Goal: Task Accomplishment & Management: Manage account settings

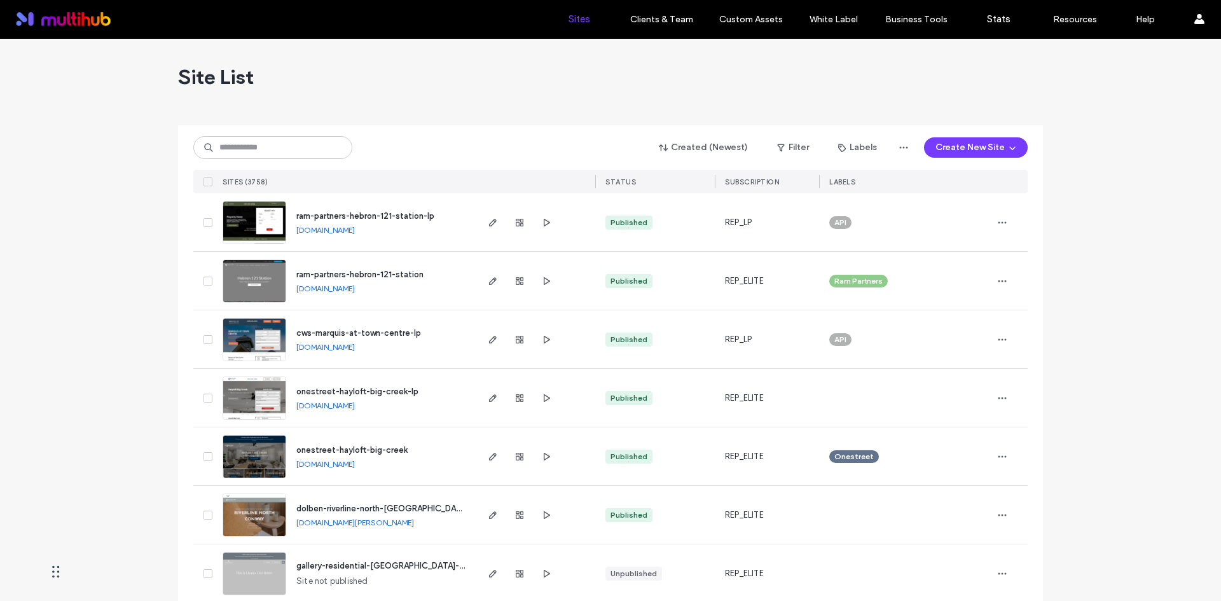
drag, startPoint x: 249, startPoint y: 274, endPoint x: 572, endPoint y: 34, distance: 402.9
click at [301, 155] on input at bounding box center [272, 147] width 159 height 23
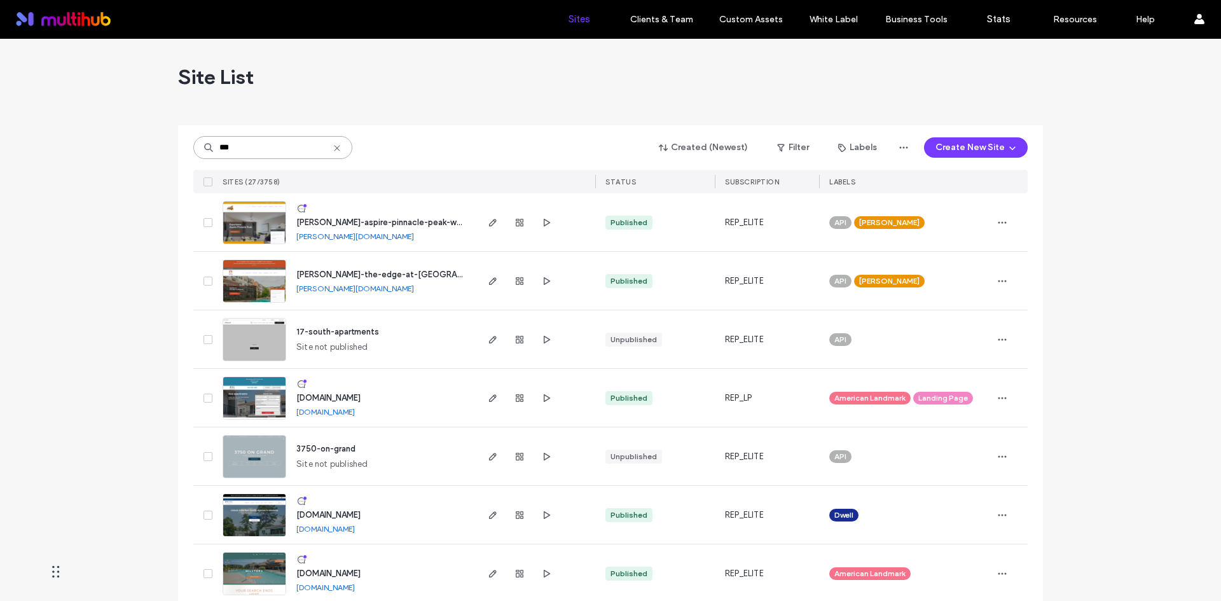
type input "***"
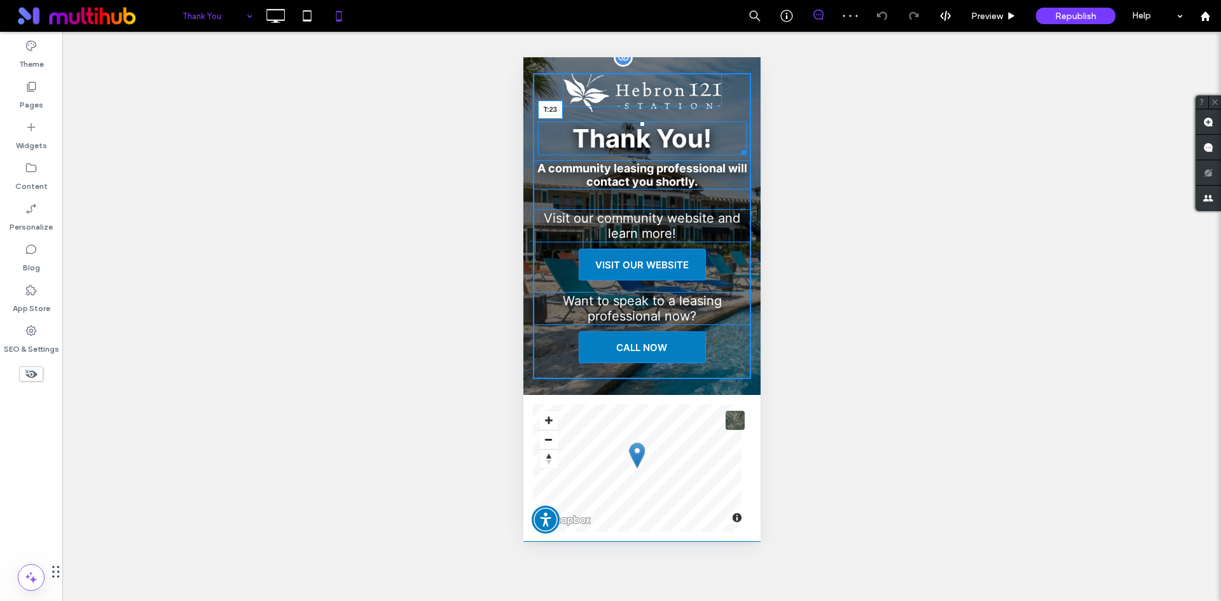
drag, startPoint x: 637, startPoint y: 114, endPoint x: 1233, endPoint y: 176, distance: 598.6
click at [639, 123] on div "Thank You! T:23" at bounding box center [641, 138] width 209 height 34
drag, startPoint x: 713, startPoint y: 106, endPoint x: 1247, endPoint y: 174, distance: 538.0
click at [721, 107] on div "W:282 H:69" at bounding box center [641, 90] width 159 height 34
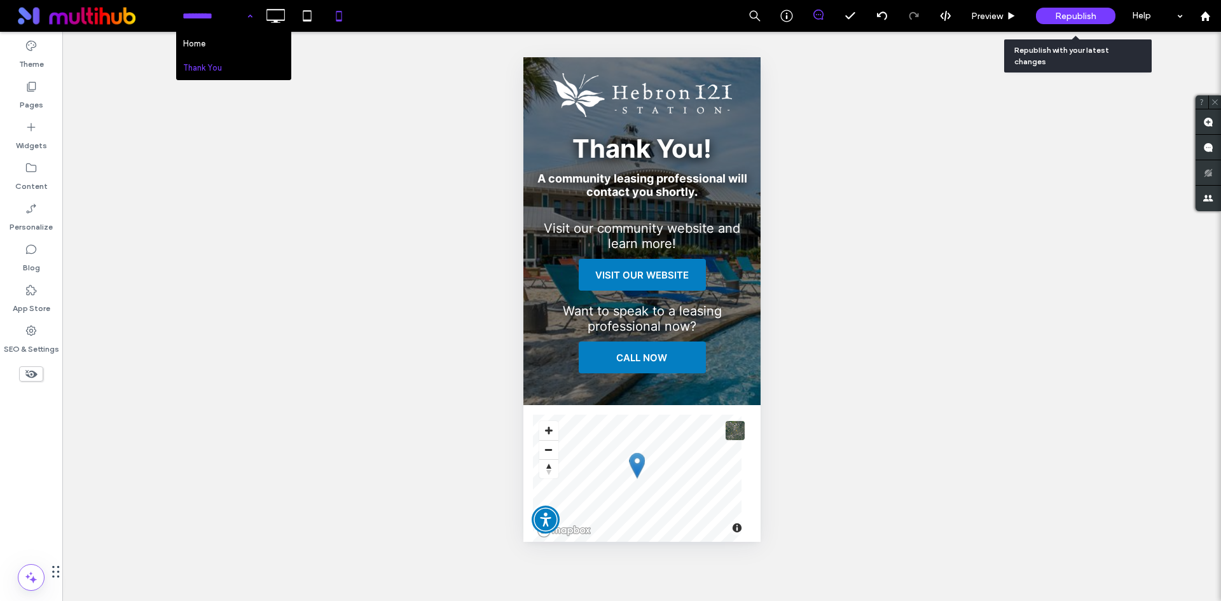
click at [1049, 15] on div "Republish" at bounding box center [1076, 16] width 80 height 17
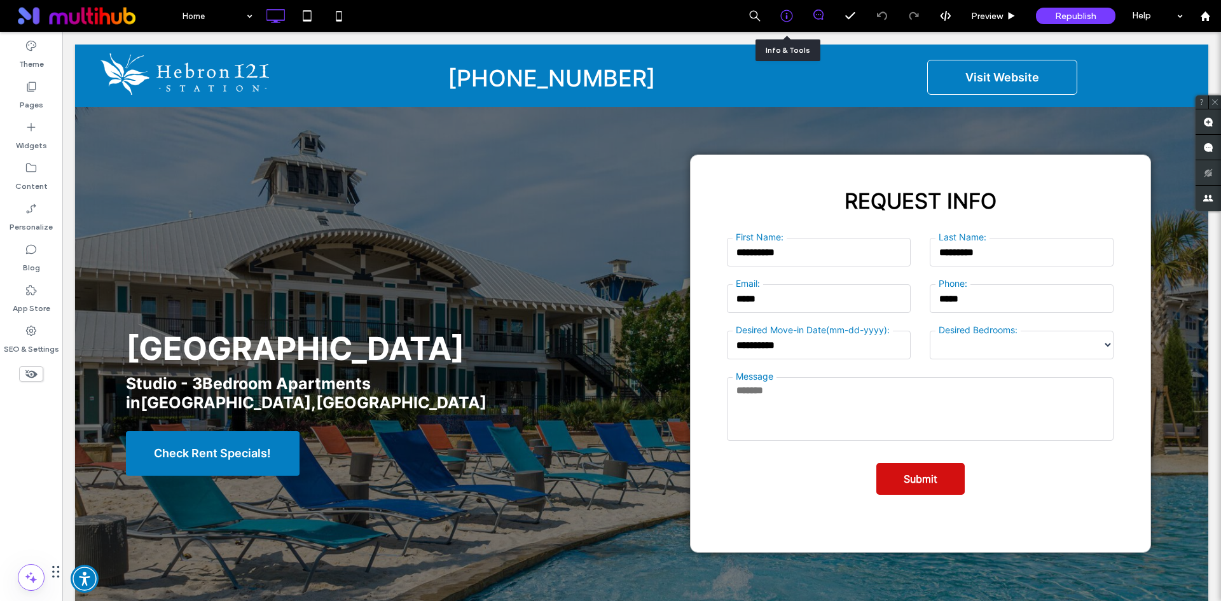
click at [789, 15] on icon at bounding box center [786, 16] width 13 height 13
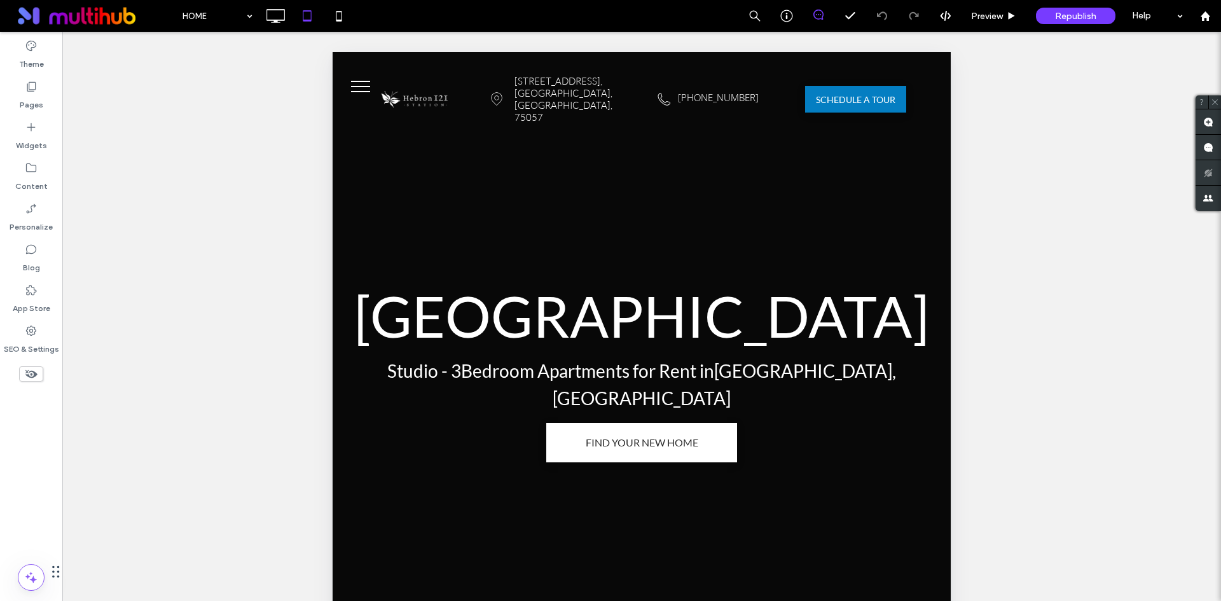
click at [352, 86] on span "menu" at bounding box center [360, 86] width 19 height 1
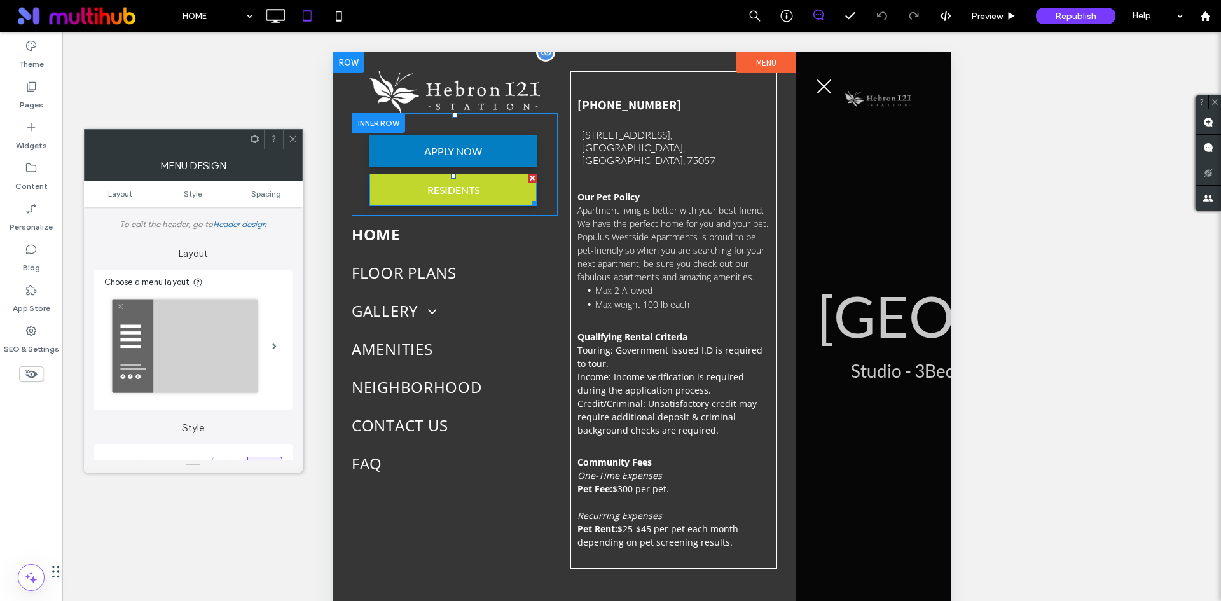
click at [454, 180] on span "RESIDENTS" at bounding box center [453, 189] width 61 height 25
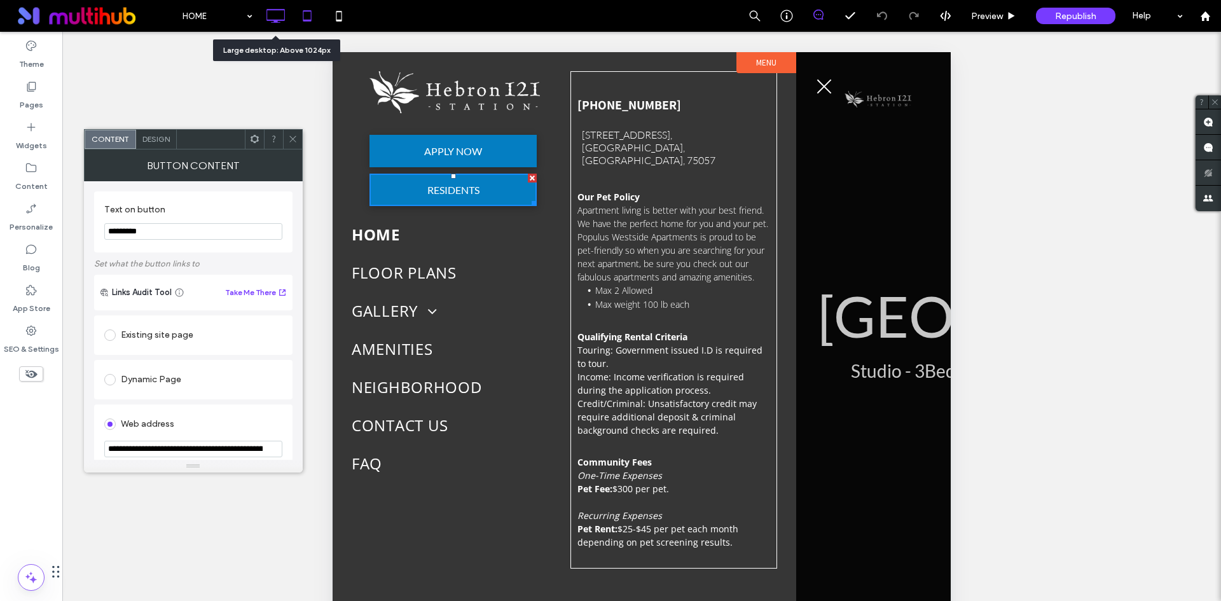
click at [286, 11] on icon at bounding box center [275, 15] width 25 height 25
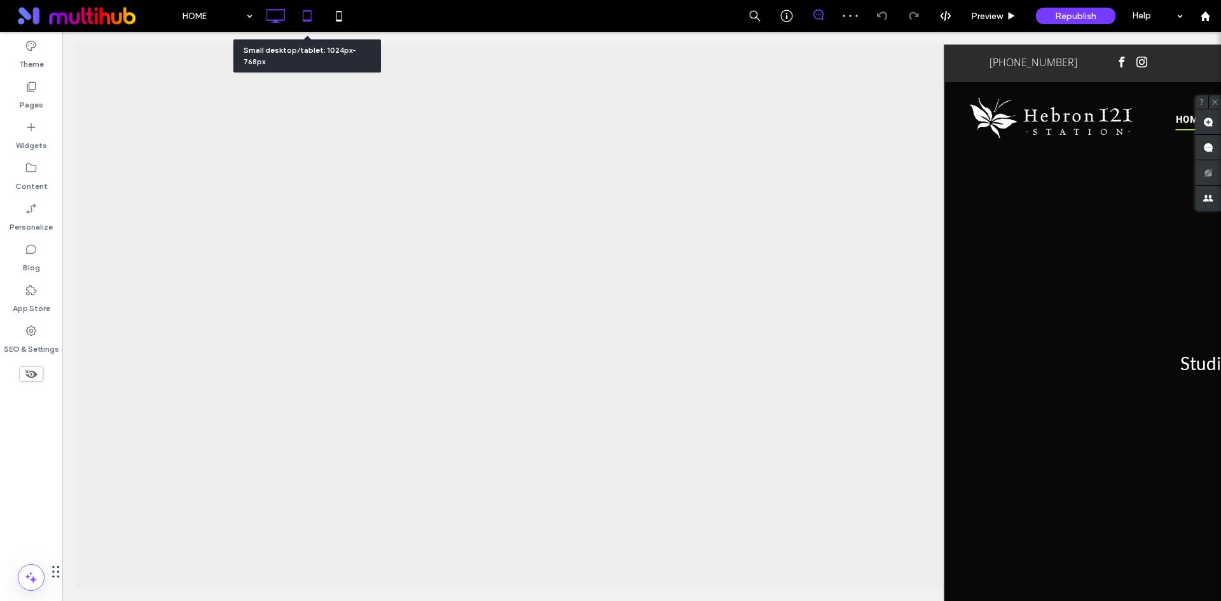
click at [310, 21] on use at bounding box center [307, 15] width 8 height 11
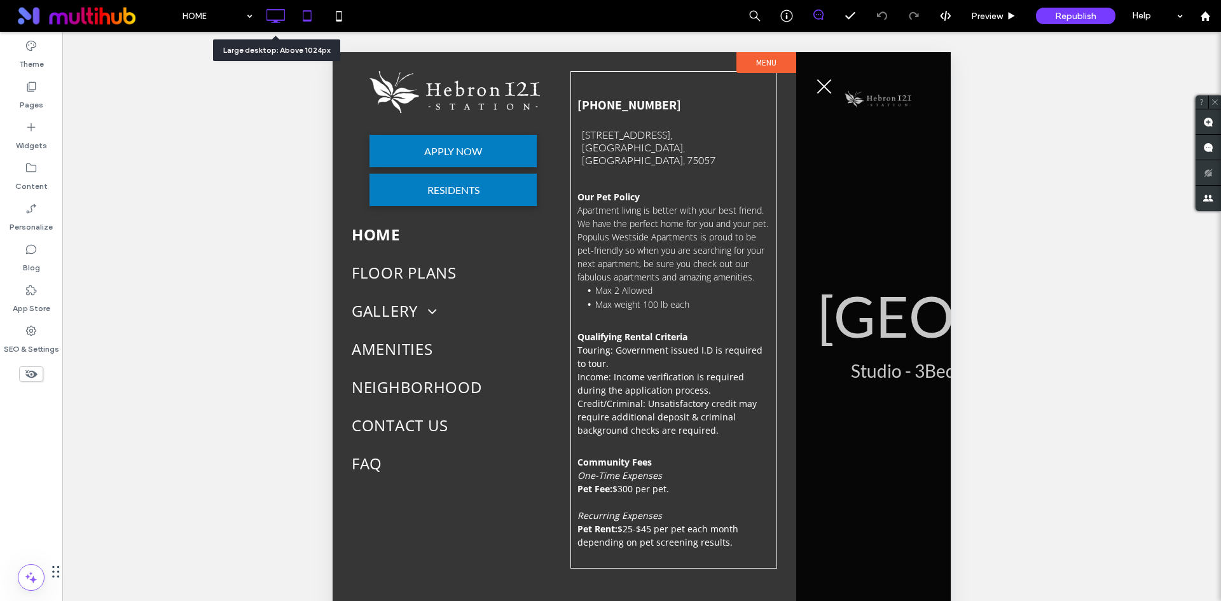
click at [270, 17] on icon at bounding box center [275, 15] width 25 height 25
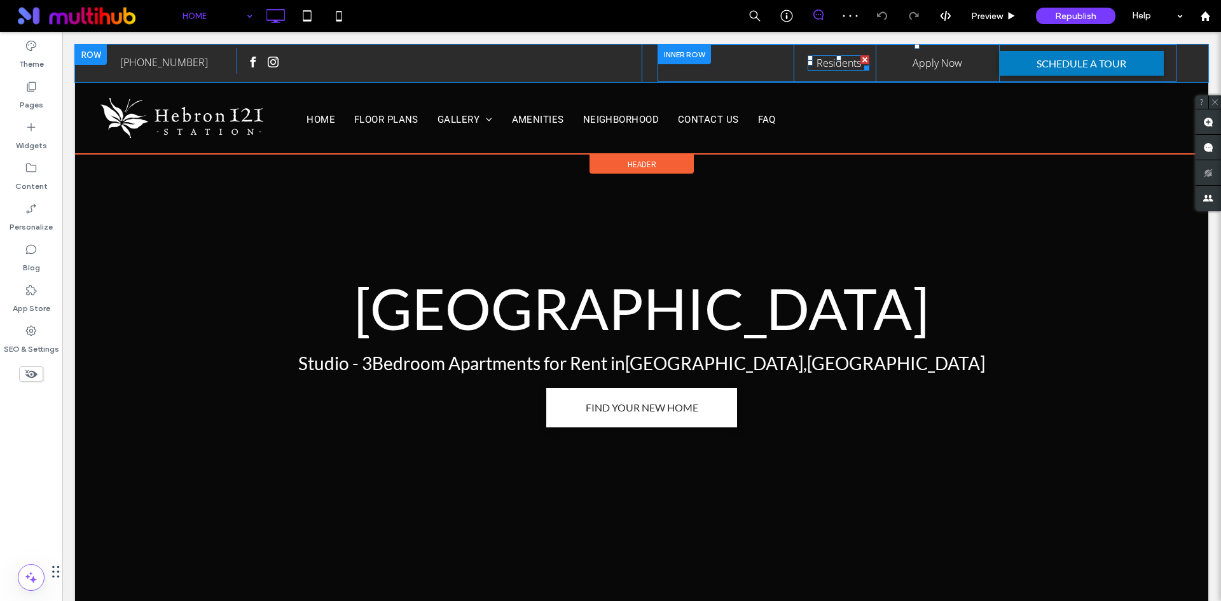
click at [838, 66] on link "Residents" at bounding box center [839, 63] width 45 height 14
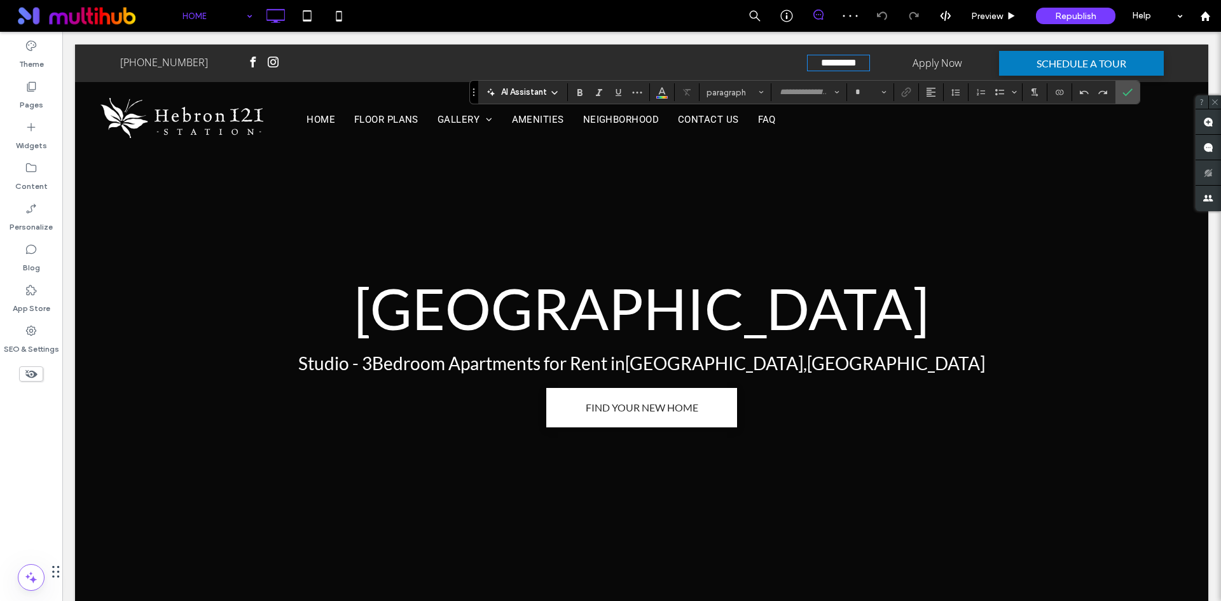
type input "*********"
type input "**"
click at [898, 92] on label "Link" at bounding box center [906, 92] width 19 height 18
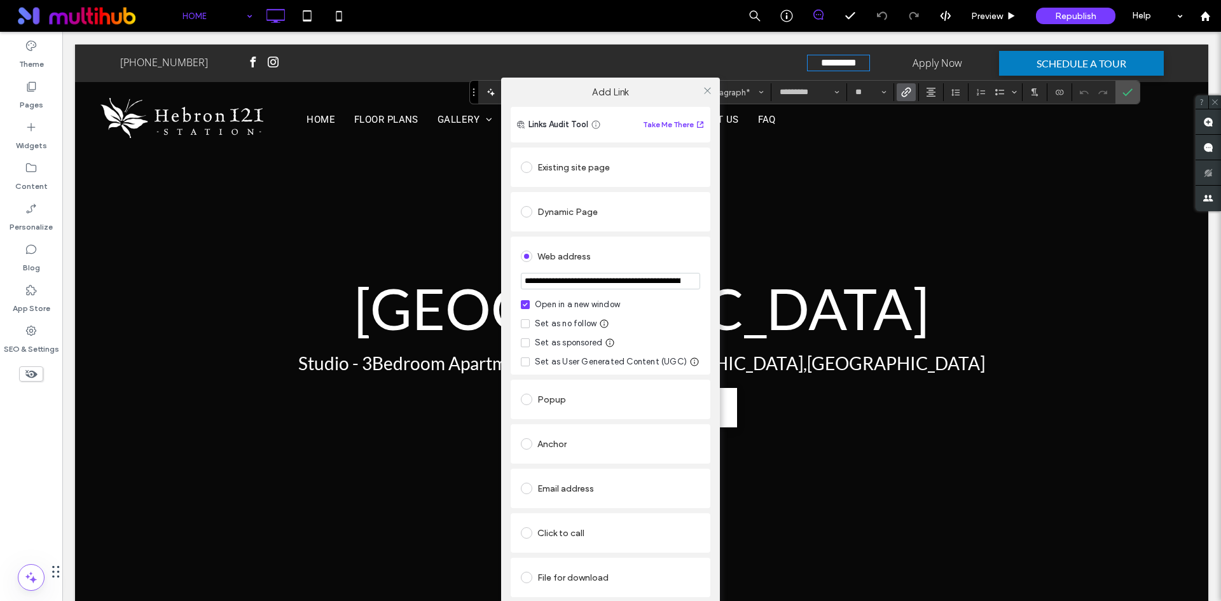
click at [642, 278] on input "**********" at bounding box center [610, 281] width 179 height 17
click at [711, 88] on icon at bounding box center [708, 91] width 10 height 10
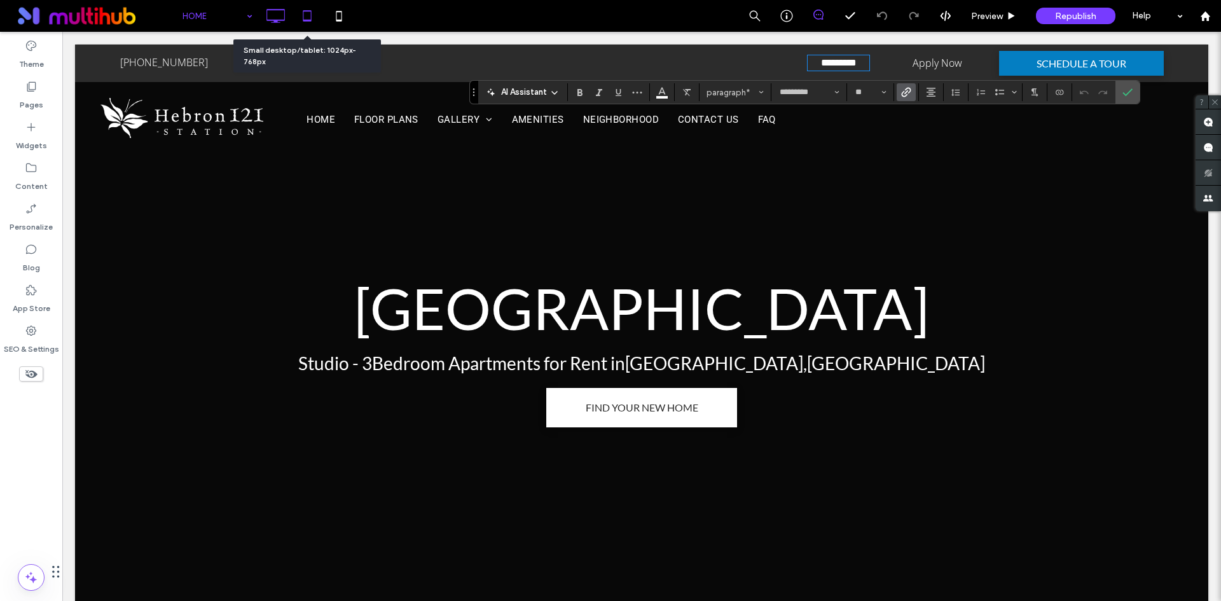
click at [306, 21] on use at bounding box center [307, 15] width 8 height 11
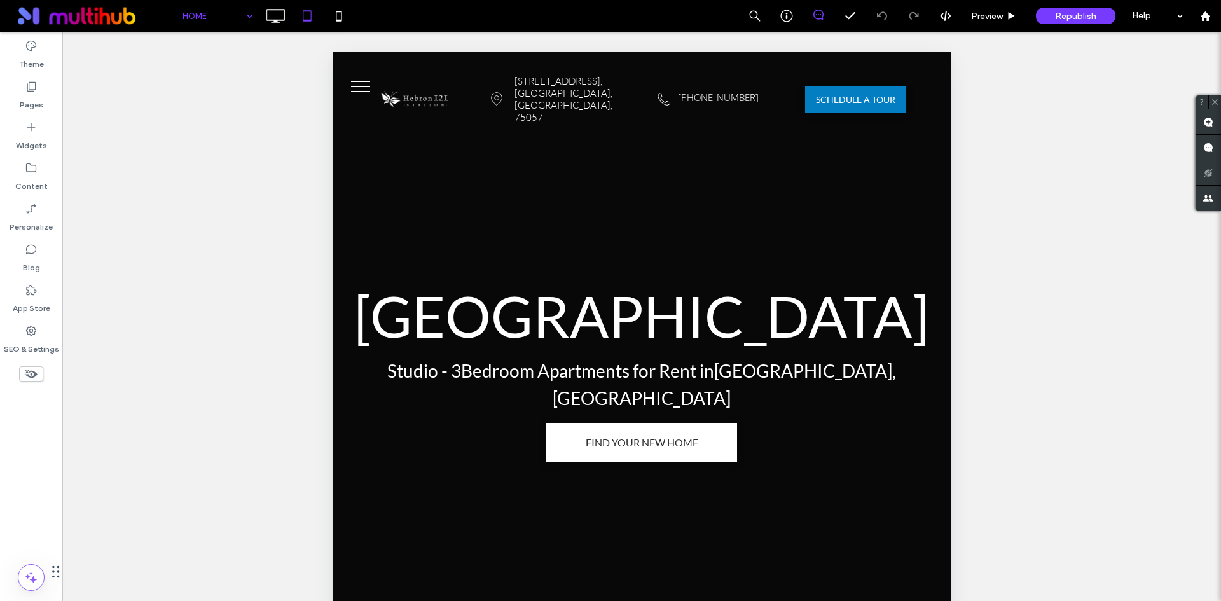
click at [363, 86] on span "menu" at bounding box center [360, 86] width 19 height 1
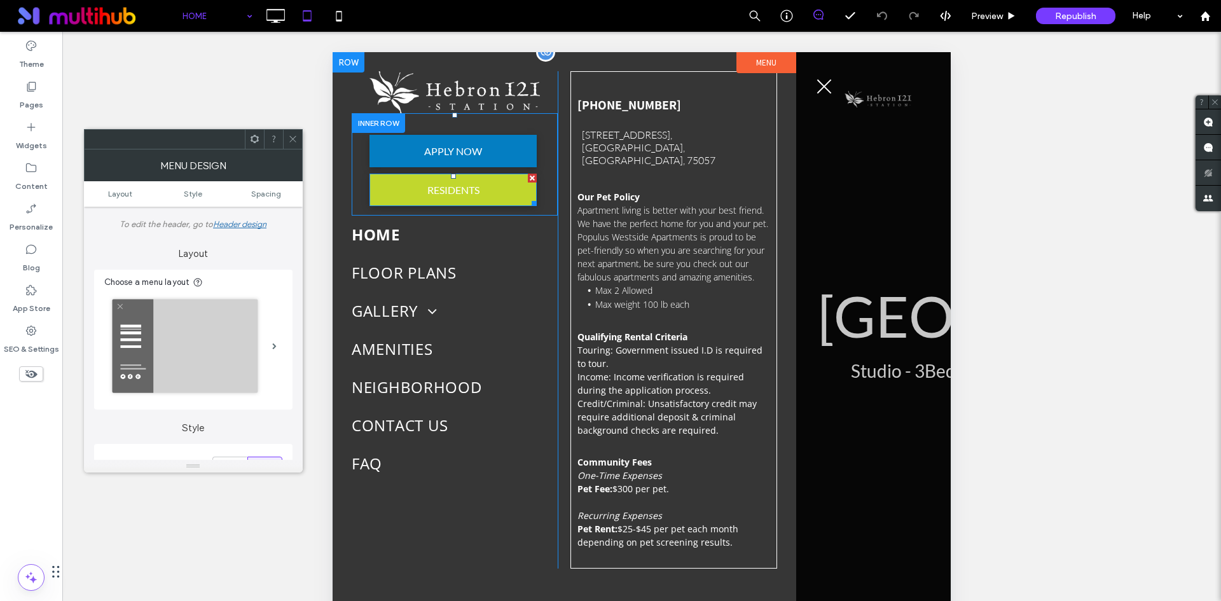
click at [427, 190] on span "RESIDENTS" at bounding box center [453, 189] width 61 height 25
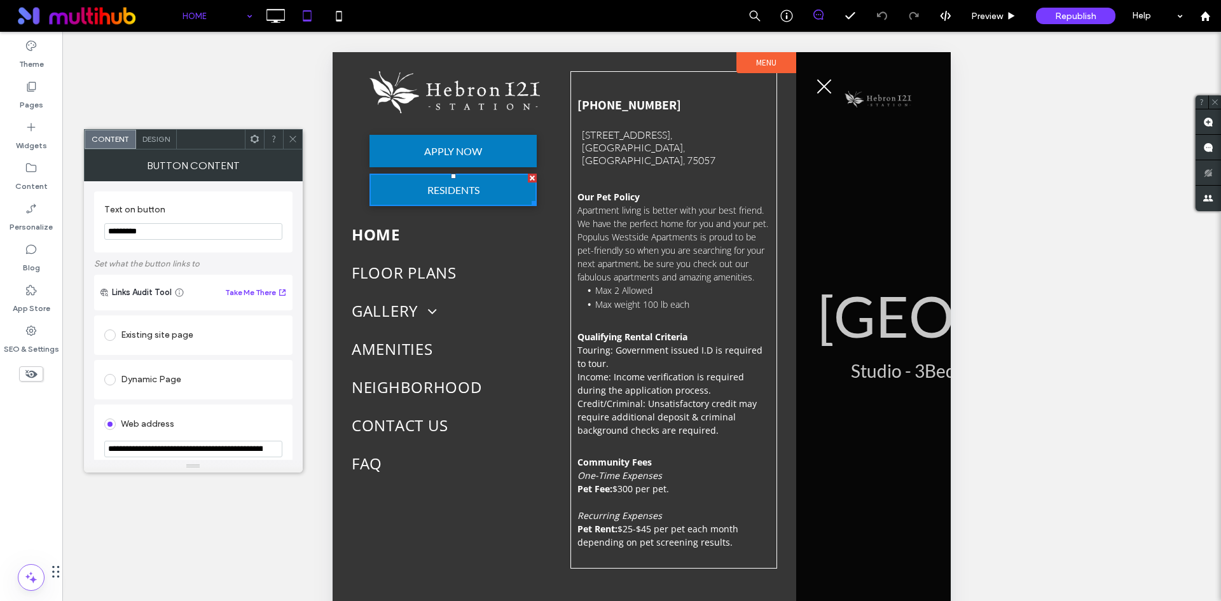
click at [223, 450] on input "**********" at bounding box center [193, 449] width 178 height 17
type input "**********"
click at [246, 421] on div "Web address" at bounding box center [193, 424] width 178 height 20
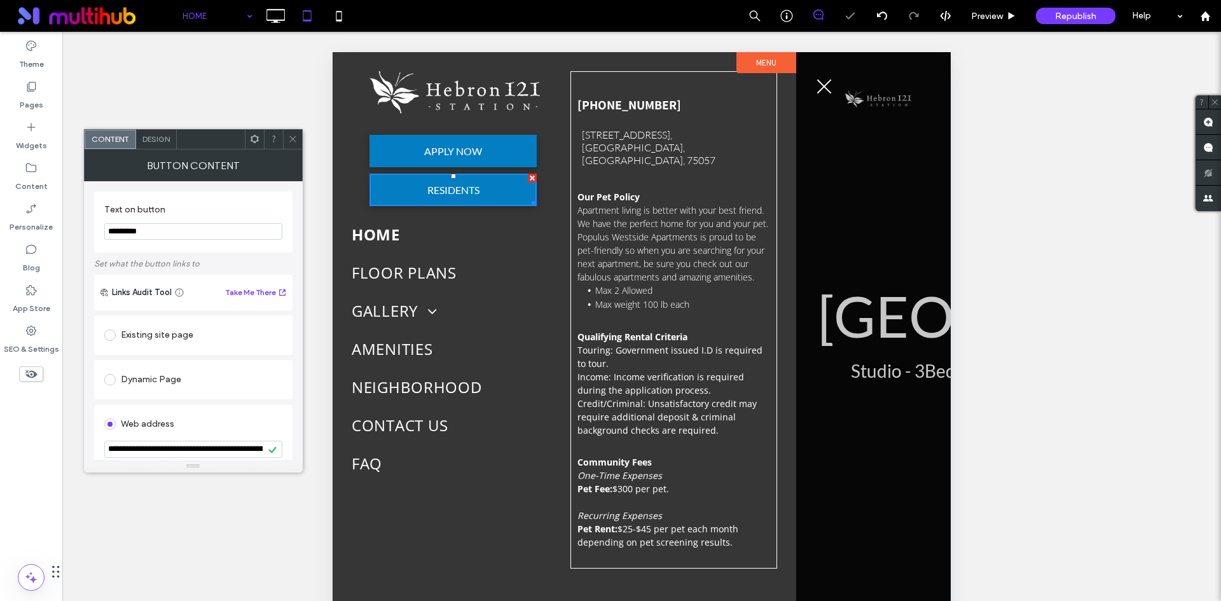
click at [289, 132] on span at bounding box center [293, 139] width 10 height 19
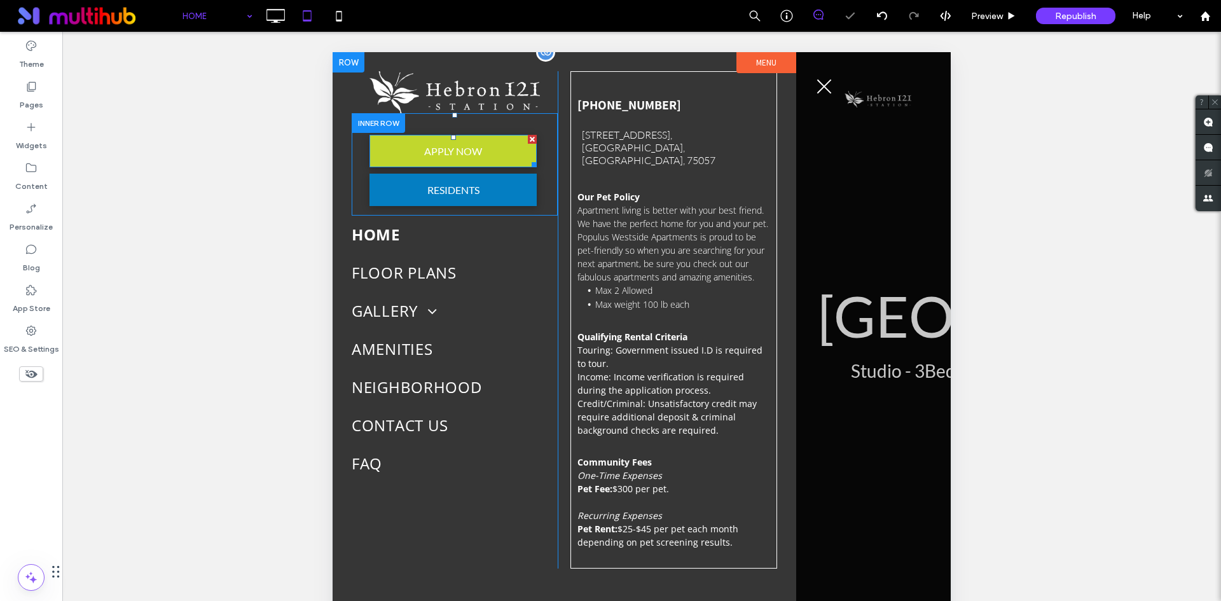
click at [475, 146] on span "APPLY NOW" at bounding box center [453, 151] width 67 height 25
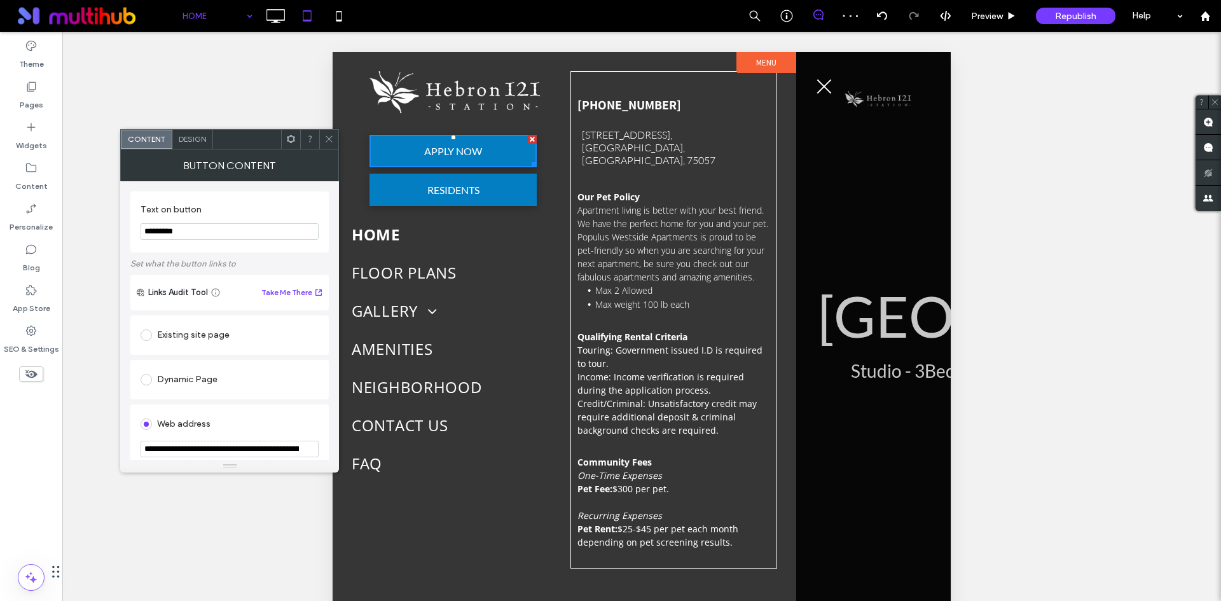
click at [322, 135] on div at bounding box center [328, 139] width 19 height 19
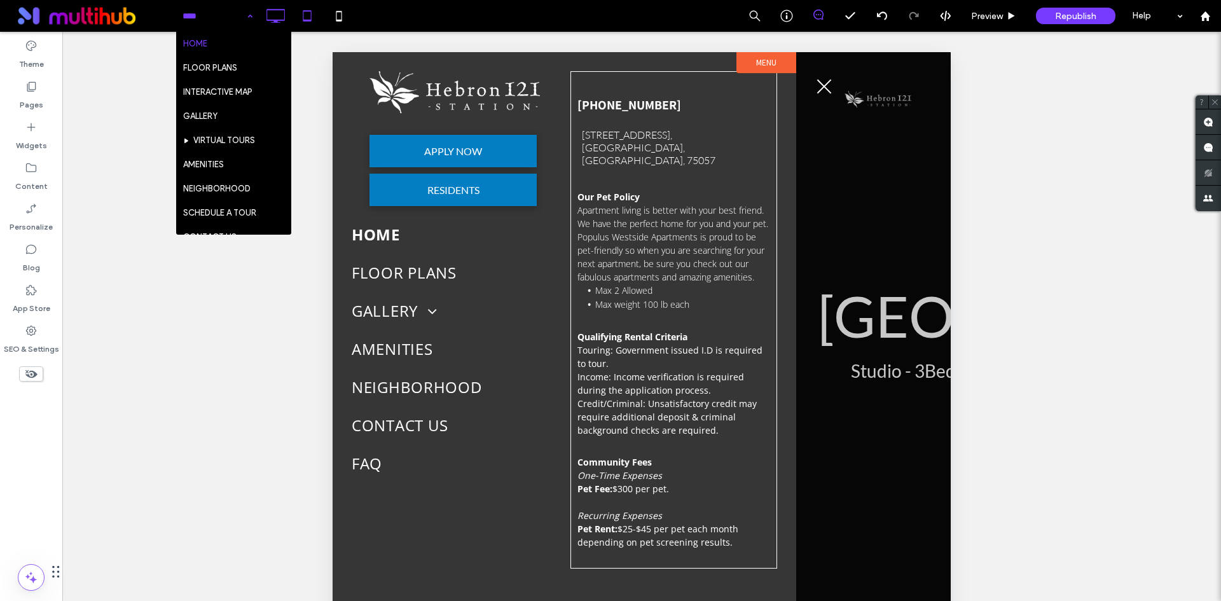
drag, startPoint x: 240, startPoint y: 17, endPoint x: 261, endPoint y: 16, distance: 20.4
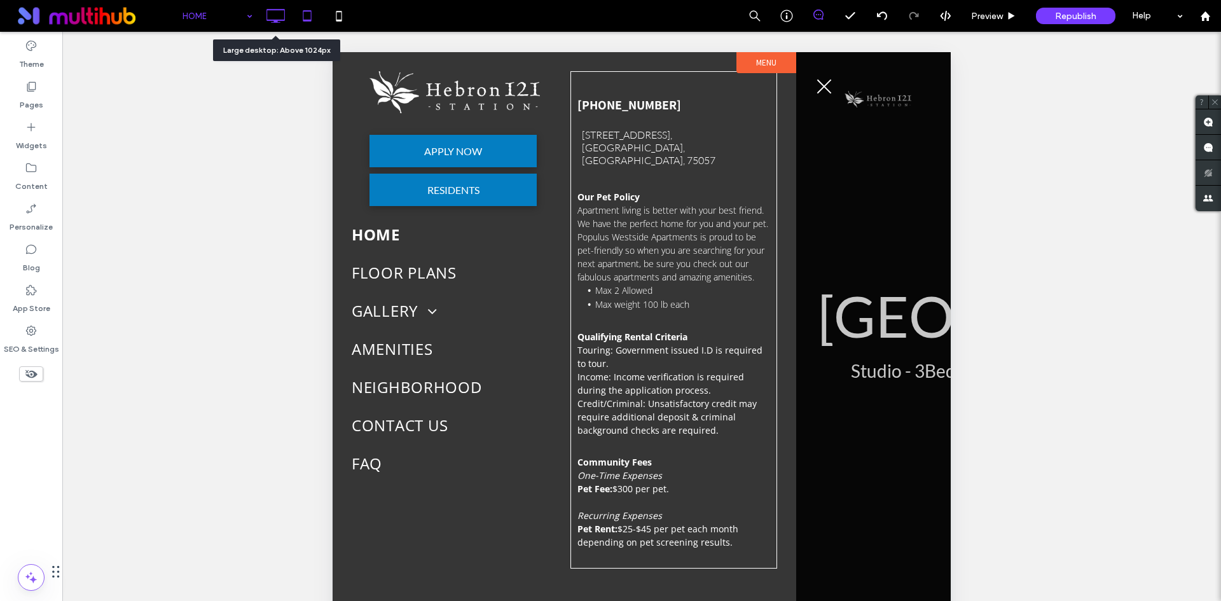
click at [267, 16] on use at bounding box center [276, 16] width 18 height 14
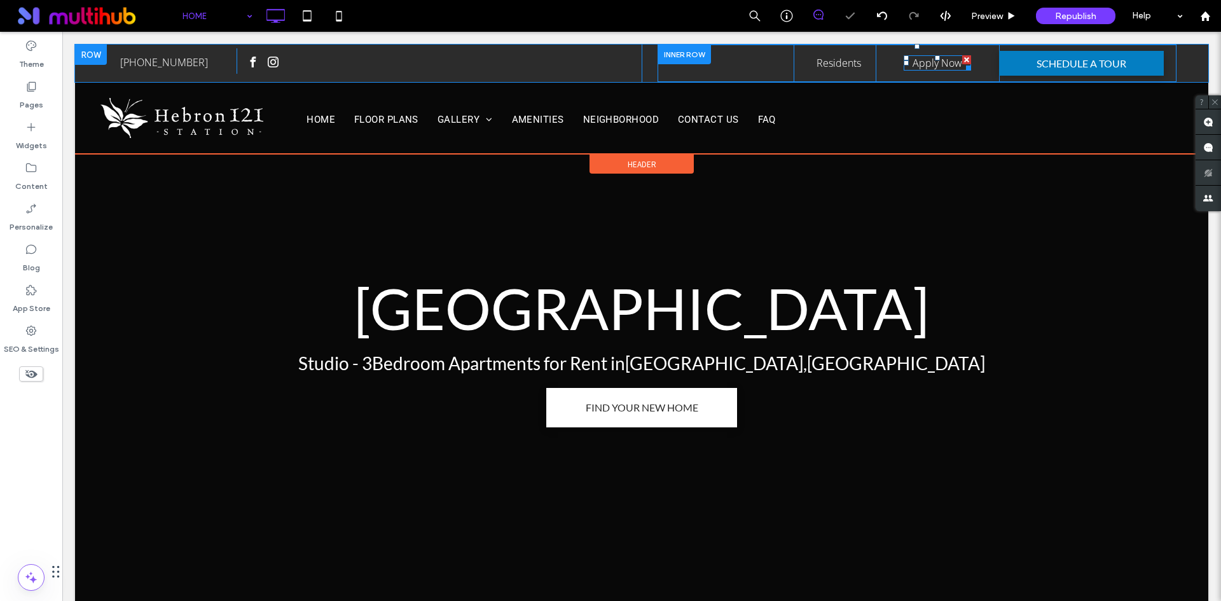
click at [934, 62] on link "Apply Now" at bounding box center [938, 63] width 50 height 14
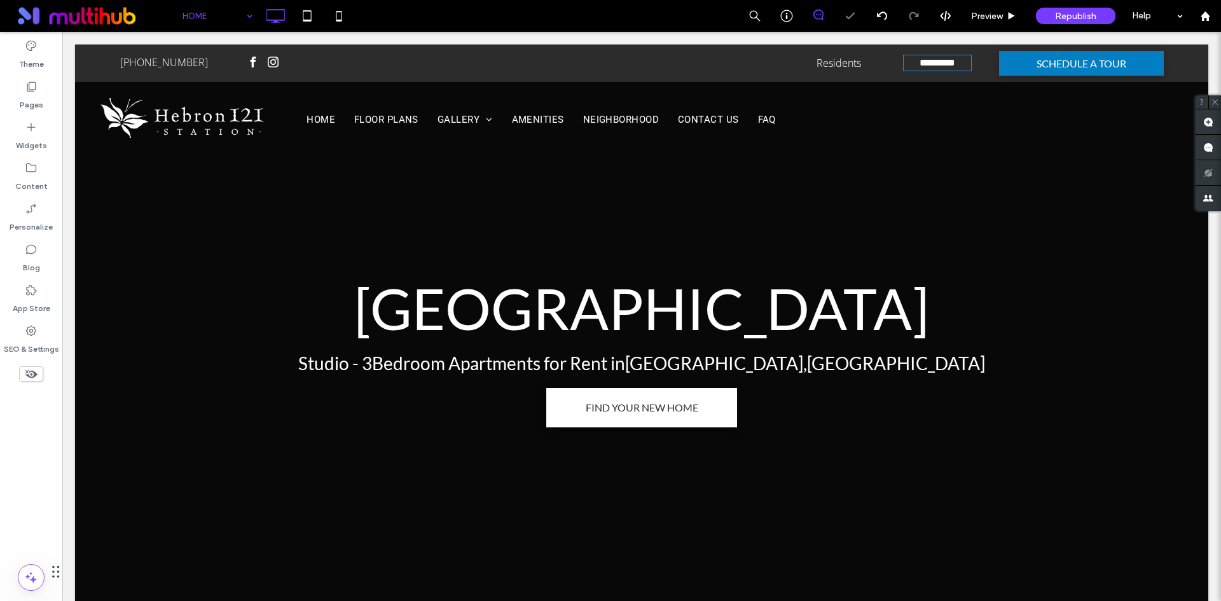
type input "*********"
type input "**"
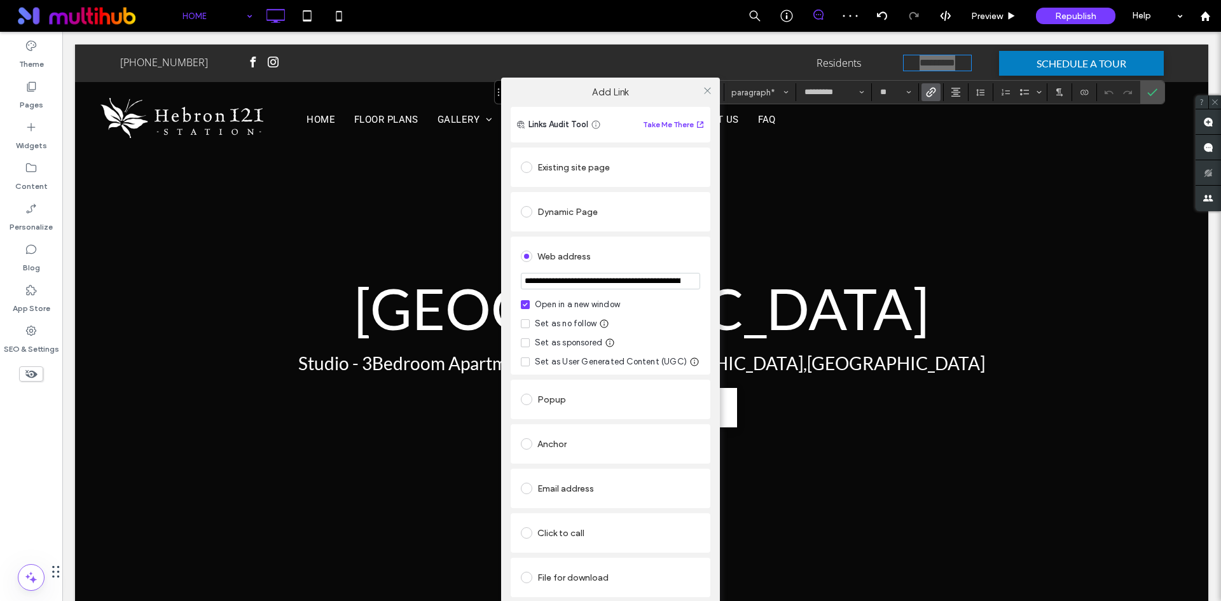
click at [613, 283] on input "**********" at bounding box center [610, 281] width 179 height 17
click at [305, 20] on use at bounding box center [307, 15] width 8 height 11
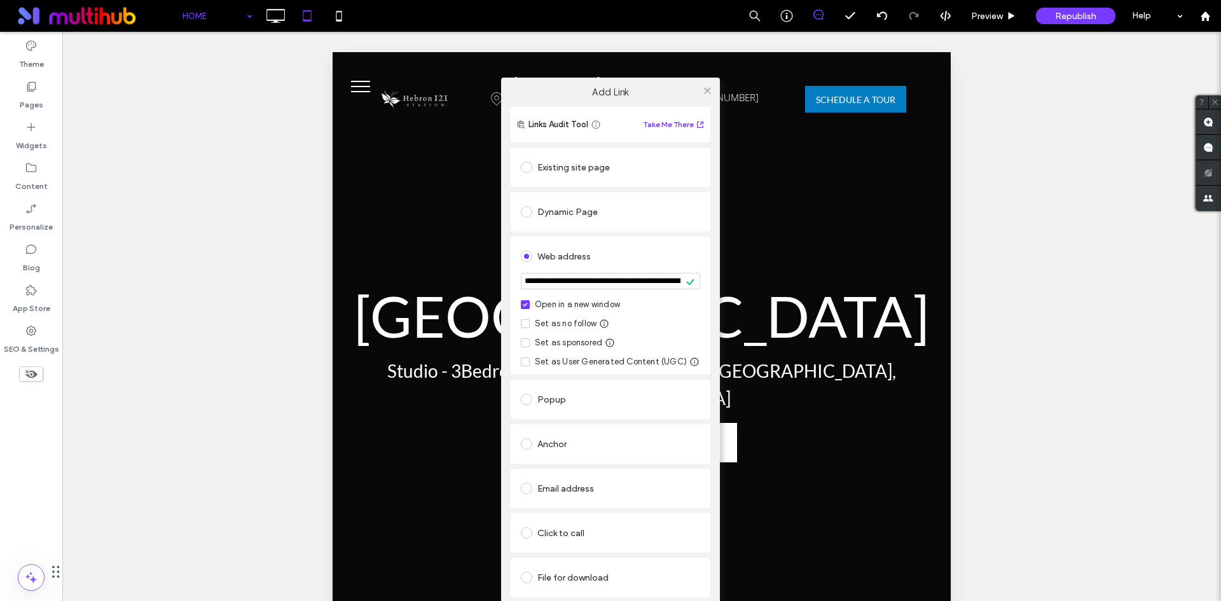
click at [343, 77] on div "**********" at bounding box center [610, 355] width 1221 height 601
click at [350, 82] on div "**********" at bounding box center [610, 355] width 1221 height 601
click at [708, 91] on use at bounding box center [707, 90] width 6 height 6
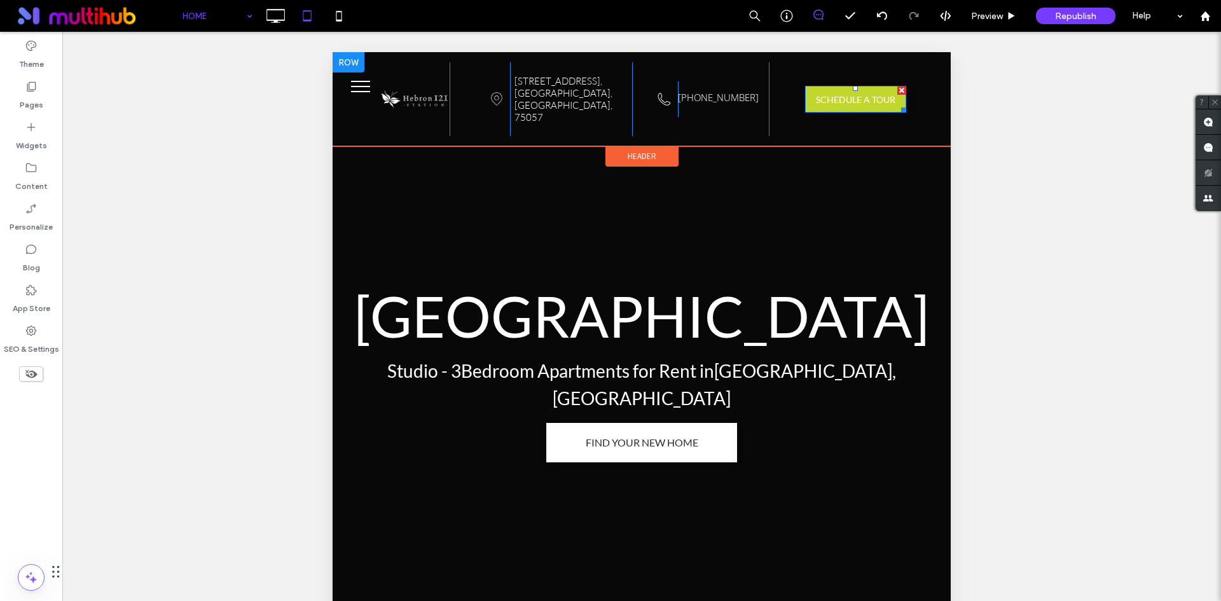
click at [824, 88] on span "SCHEDULE A TOUR" at bounding box center [856, 100] width 88 height 24
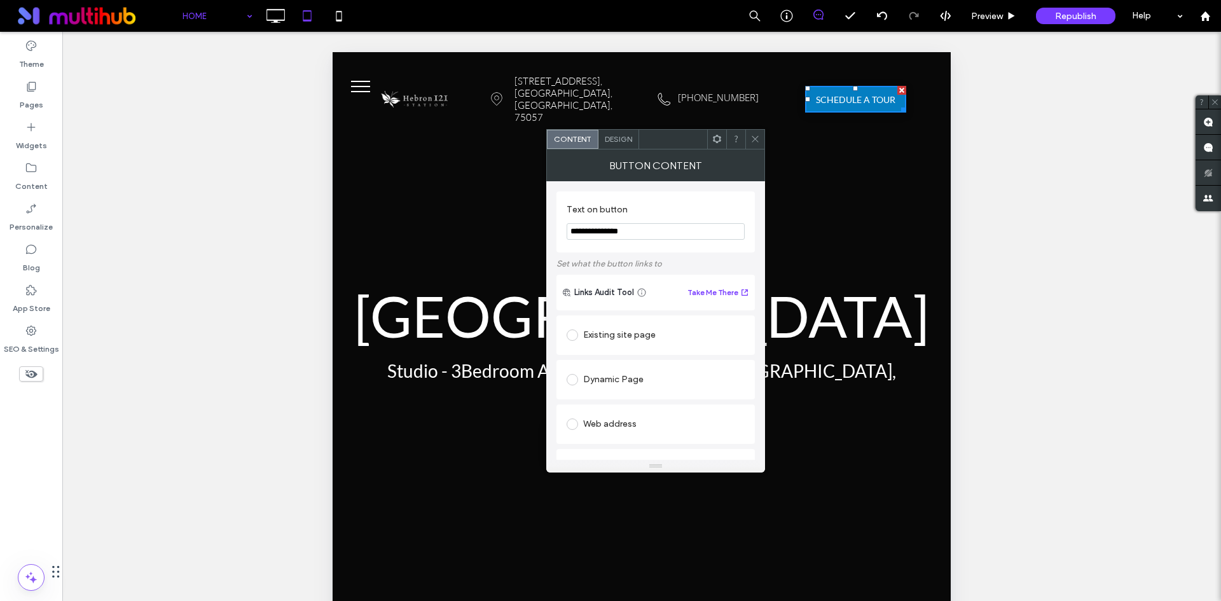
click at [356, 83] on button "menu" at bounding box center [360, 86] width 33 height 33
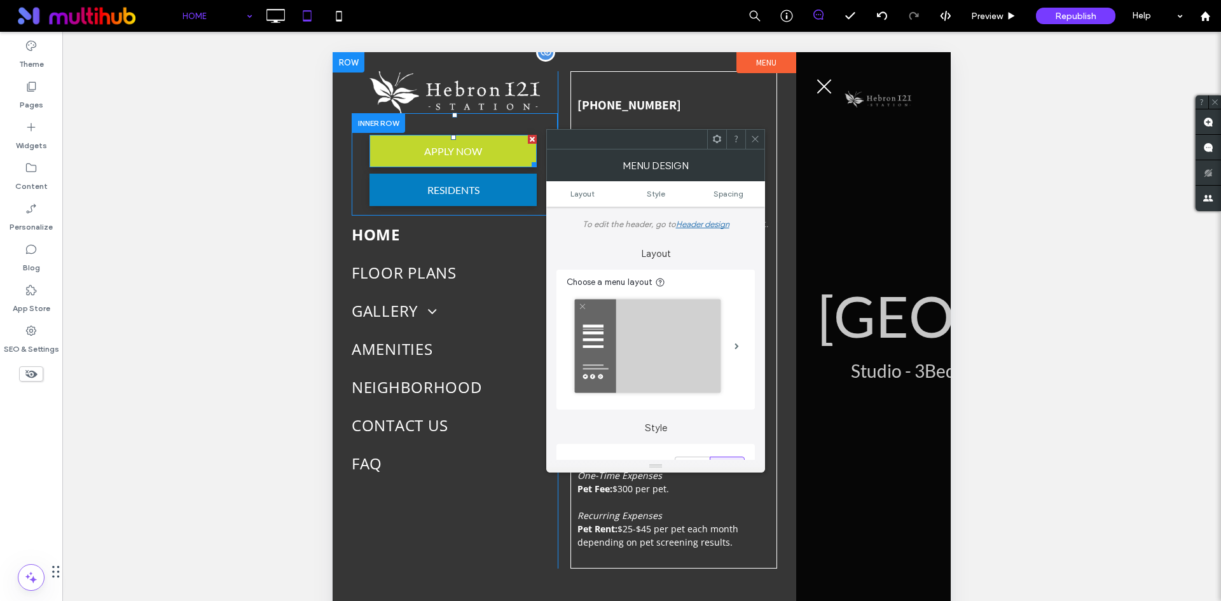
click at [412, 149] on link "APPLY NOW" at bounding box center [454, 151] width 168 height 32
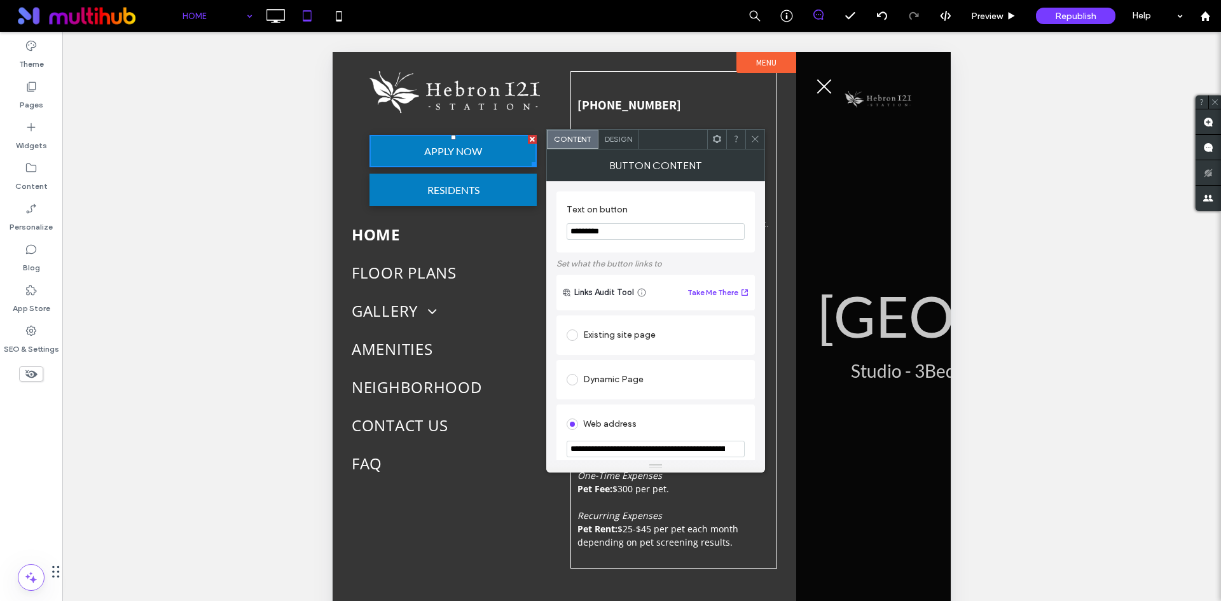
click at [599, 454] on input "**********" at bounding box center [656, 449] width 178 height 17
type input "**********"
click at [686, 422] on div "Web address" at bounding box center [656, 424] width 178 height 20
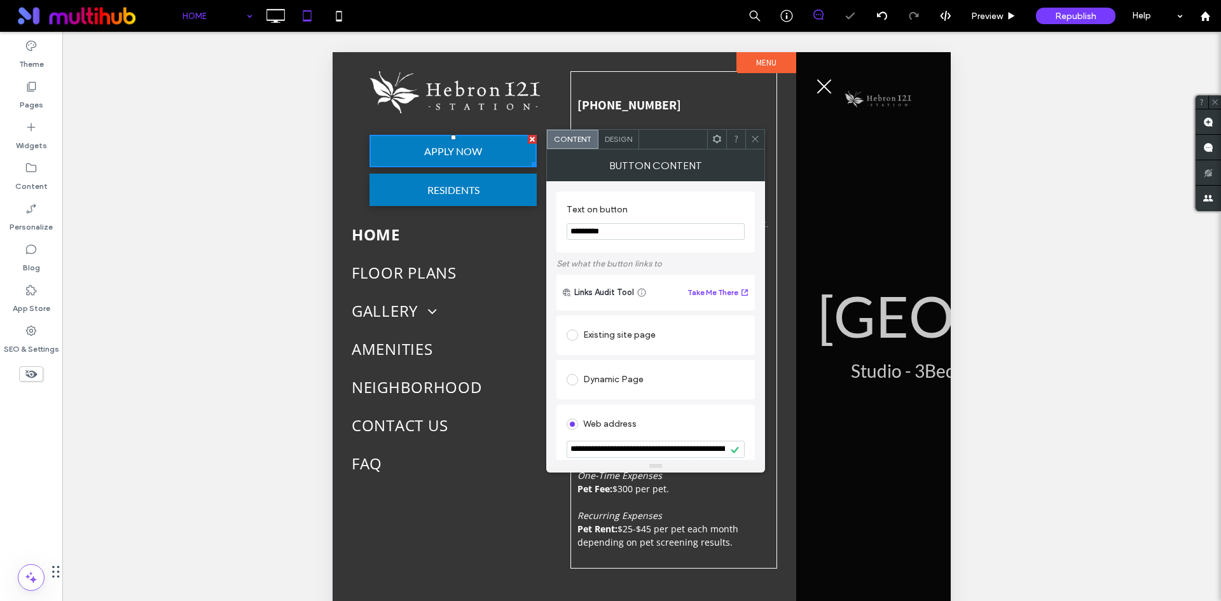
click at [752, 143] on icon at bounding box center [756, 139] width 10 height 10
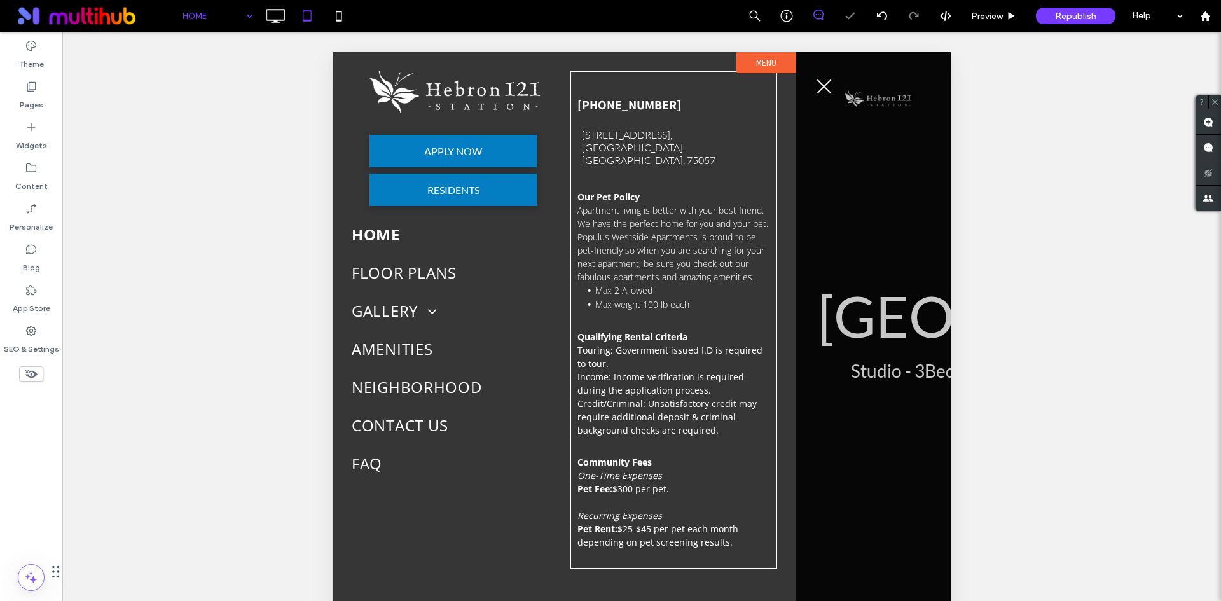
click at [814, 92] on button "menu" at bounding box center [824, 86] width 33 height 33
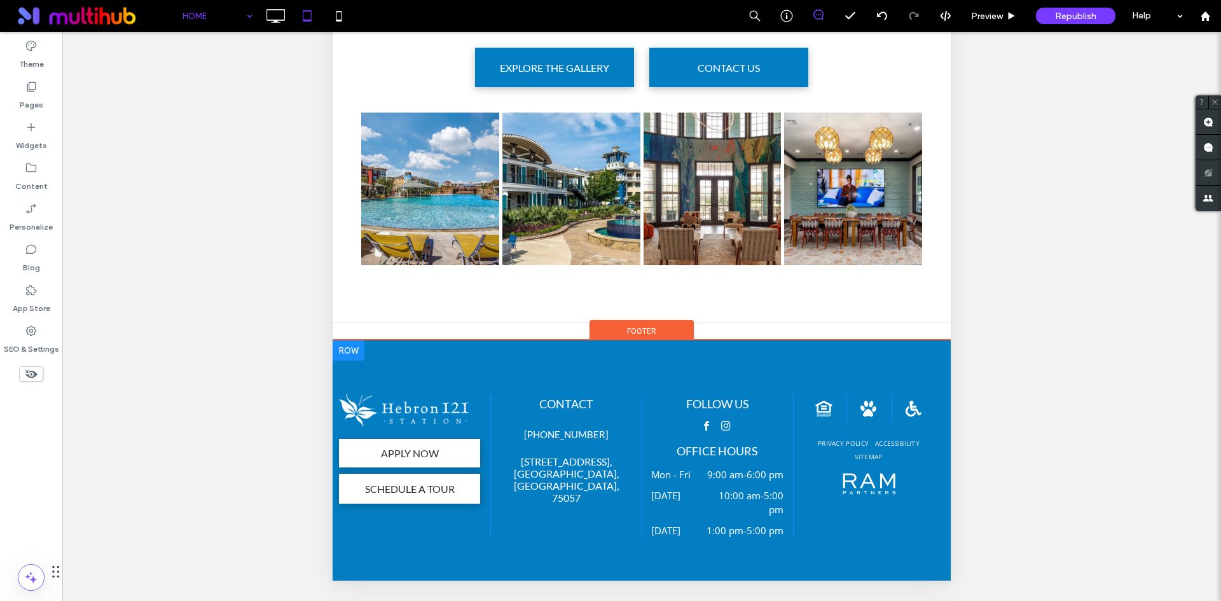
scroll to position [2264, 0]
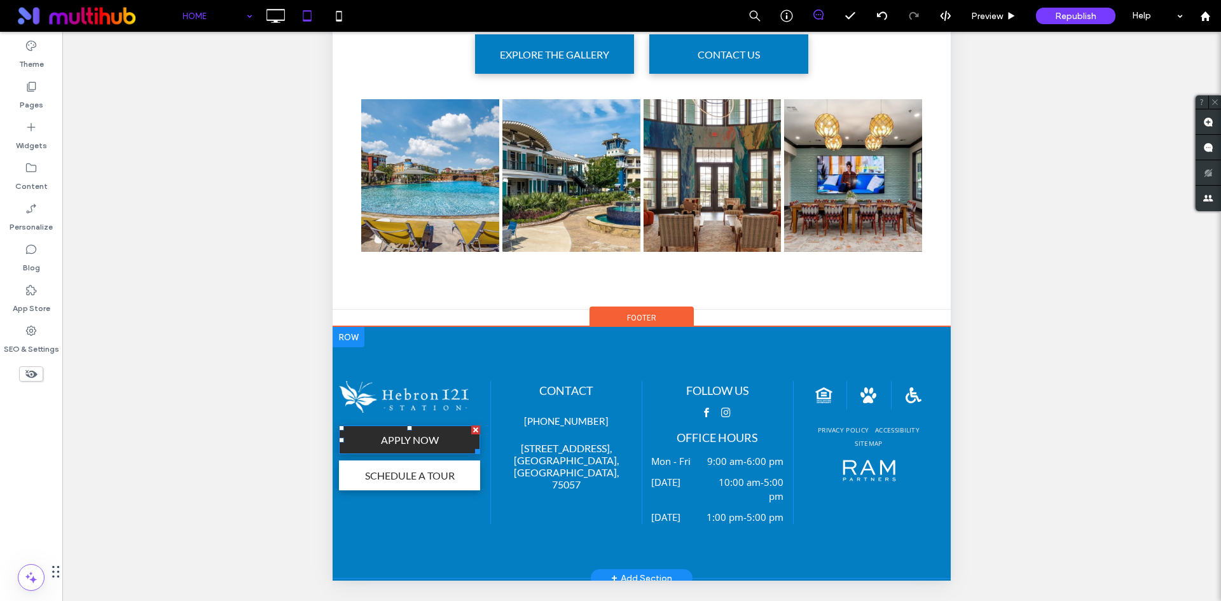
click at [433, 427] on span "APPLY NOW" at bounding box center [410, 439] width 67 height 25
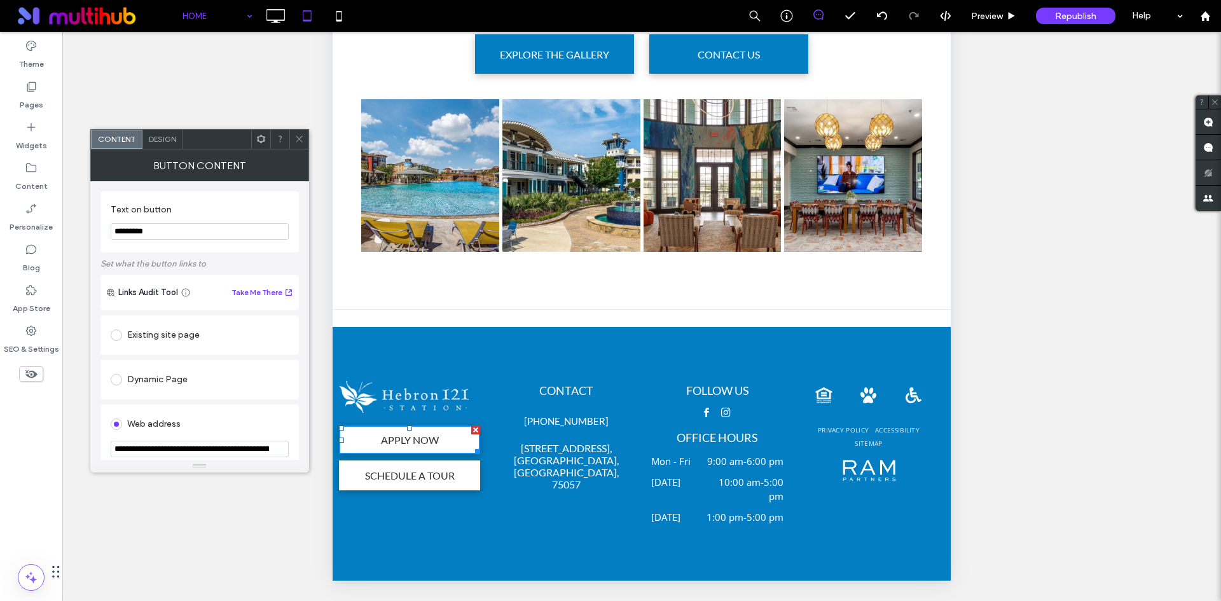
click at [297, 140] on icon at bounding box center [299, 139] width 10 height 10
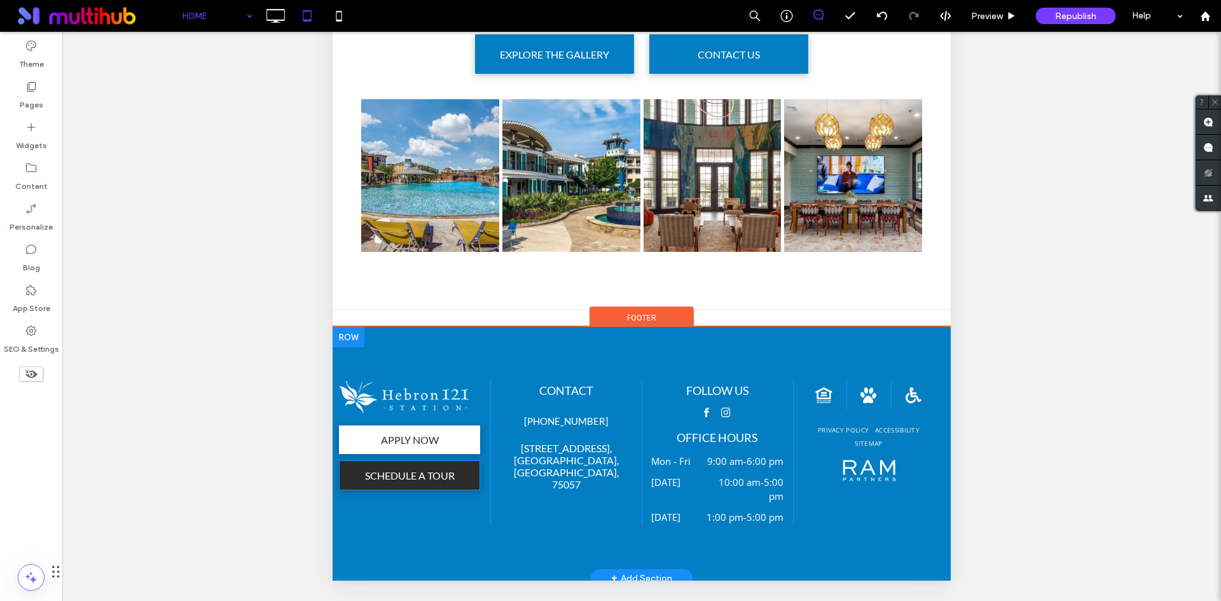
click at [387, 463] on span "SCHEDULE A TOUR" at bounding box center [410, 475] width 99 height 25
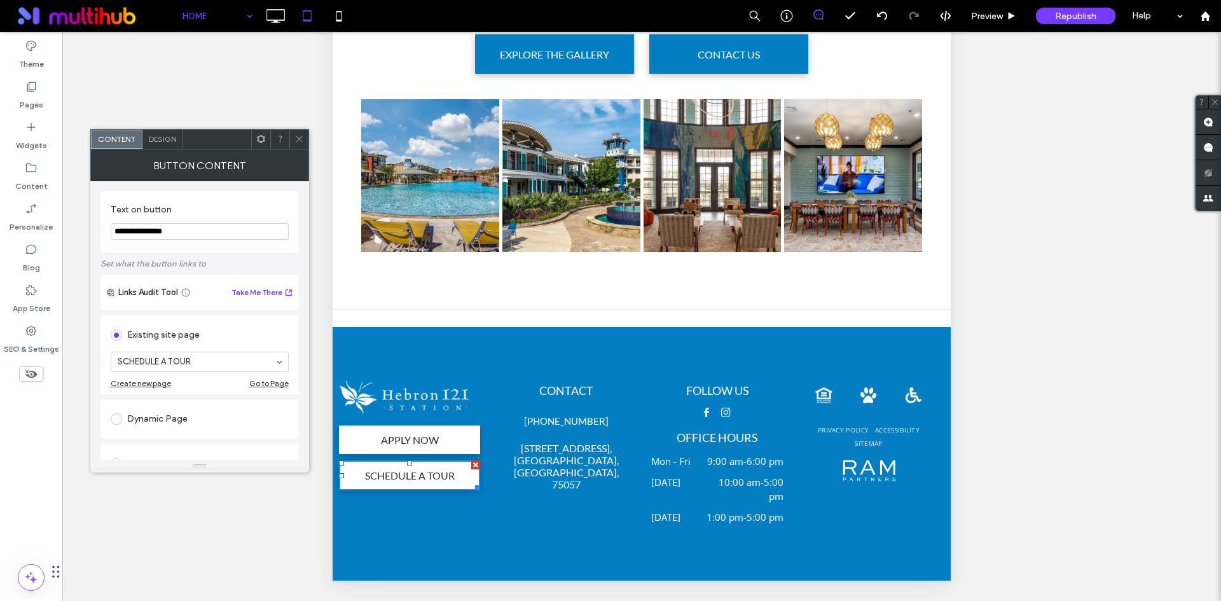
click at [295, 145] on span at bounding box center [299, 139] width 10 height 19
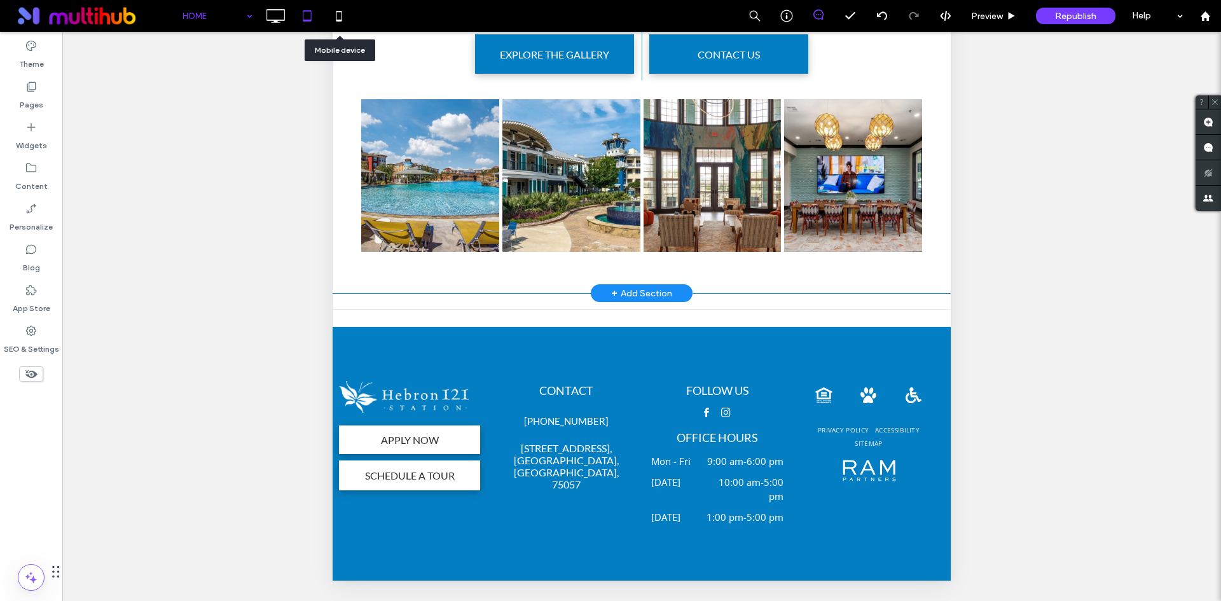
click at [336, 23] on icon at bounding box center [338, 15] width 25 height 25
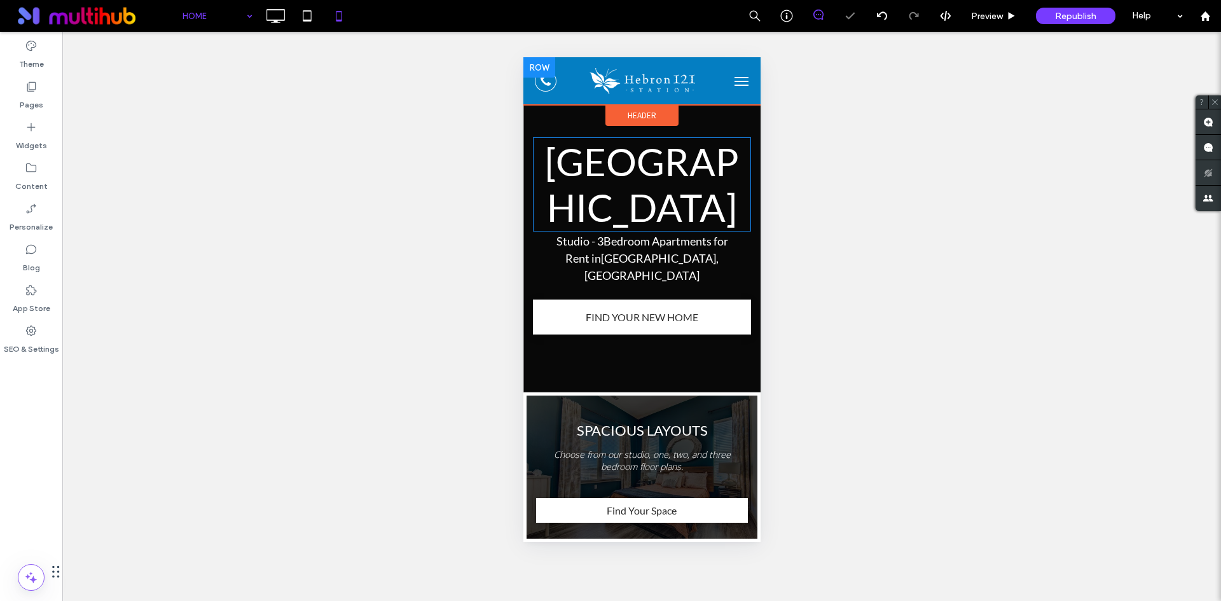
scroll to position [0, 0]
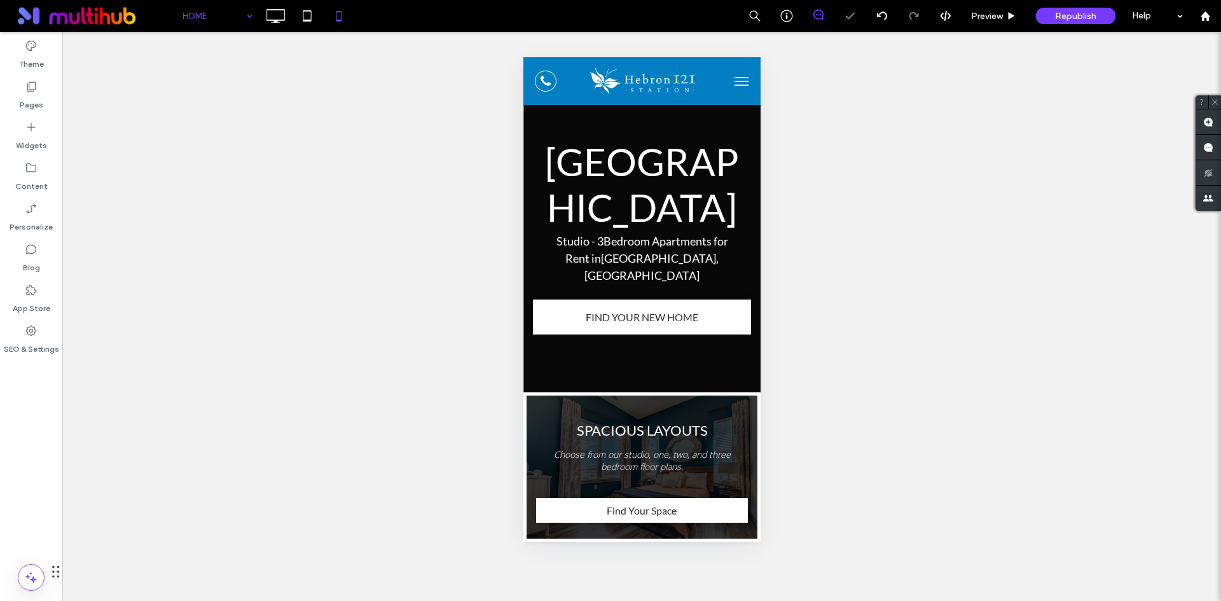
click at [737, 80] on button "menu" at bounding box center [740, 81] width 25 height 25
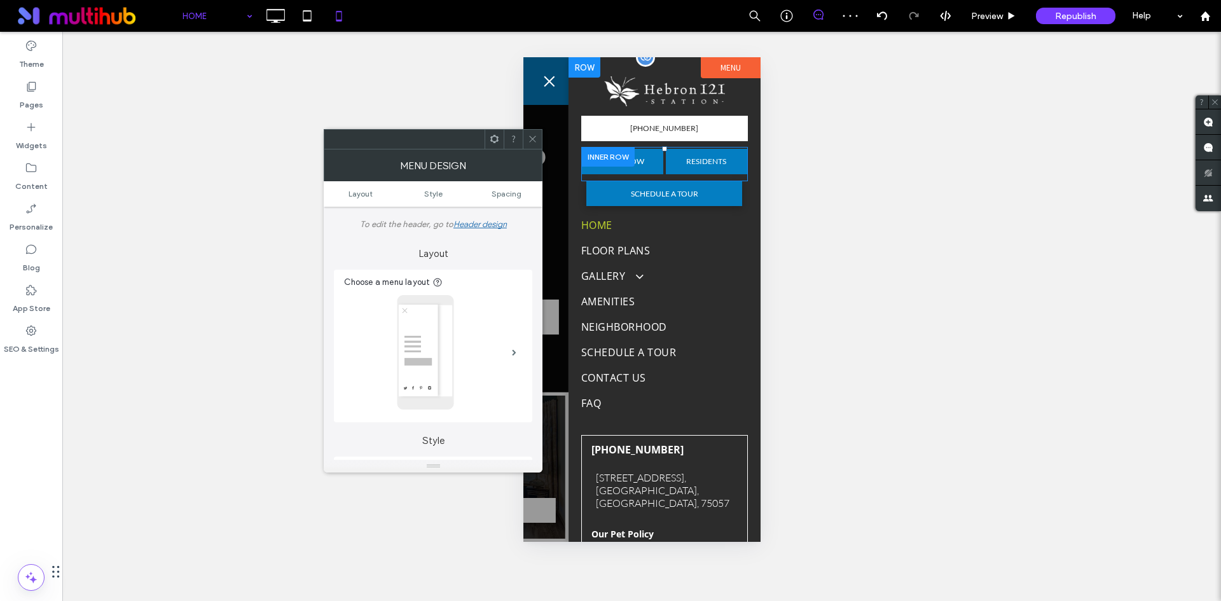
click at [614, 165] on div at bounding box center [607, 157] width 53 height 20
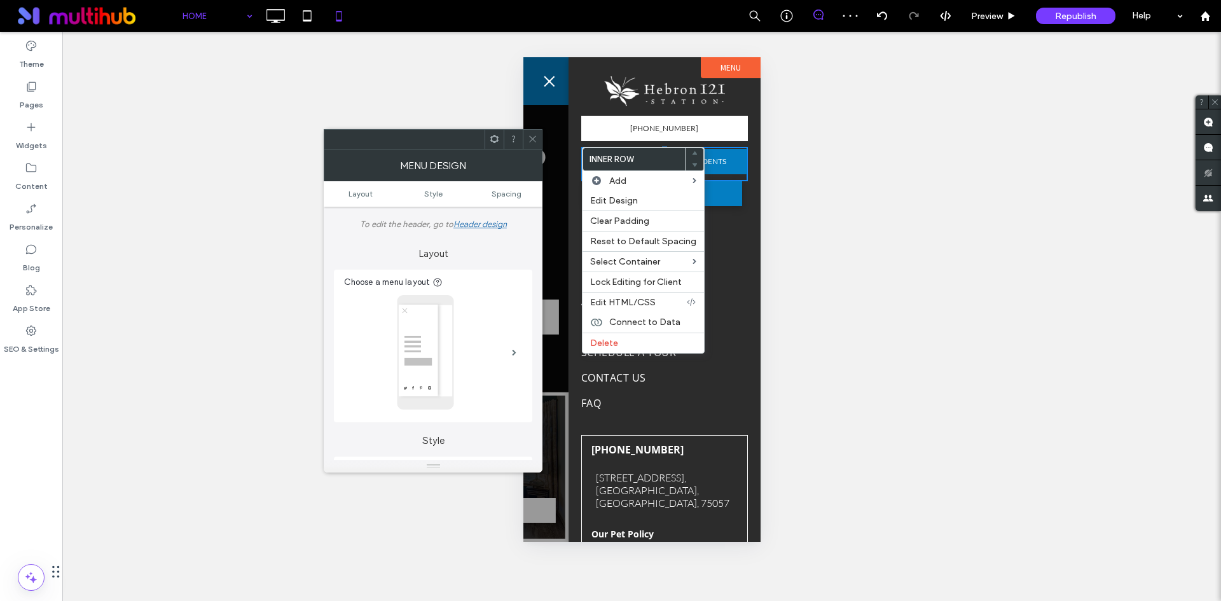
click at [527, 141] on div at bounding box center [532, 139] width 19 height 19
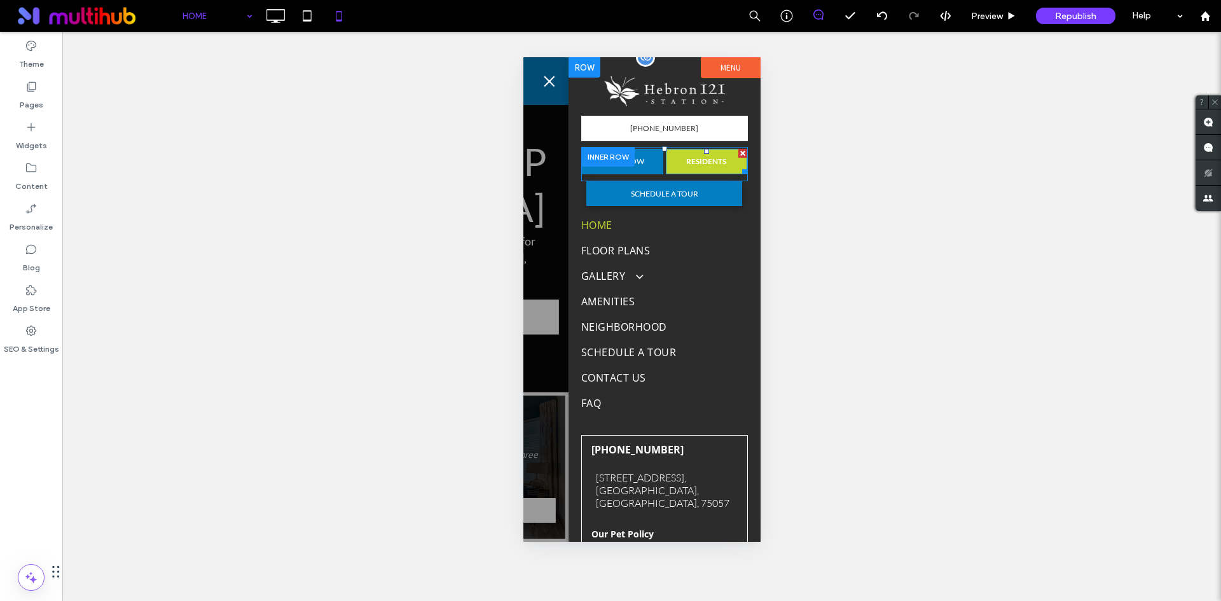
click at [737, 172] on div at bounding box center [742, 170] width 10 height 10
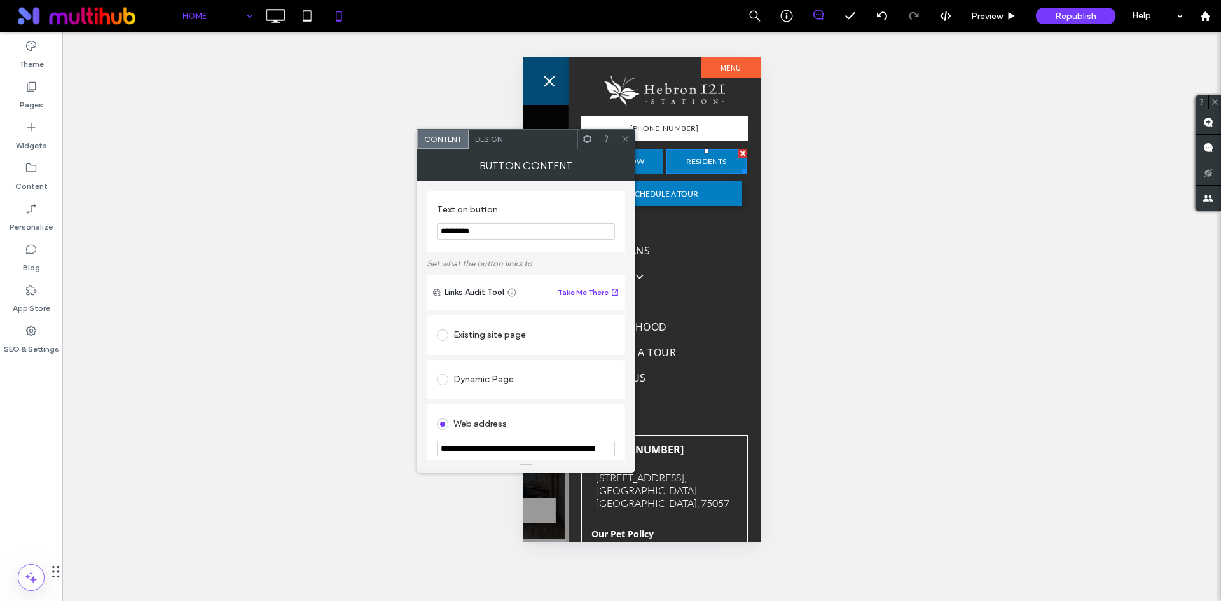
click at [629, 137] on icon at bounding box center [626, 139] width 10 height 10
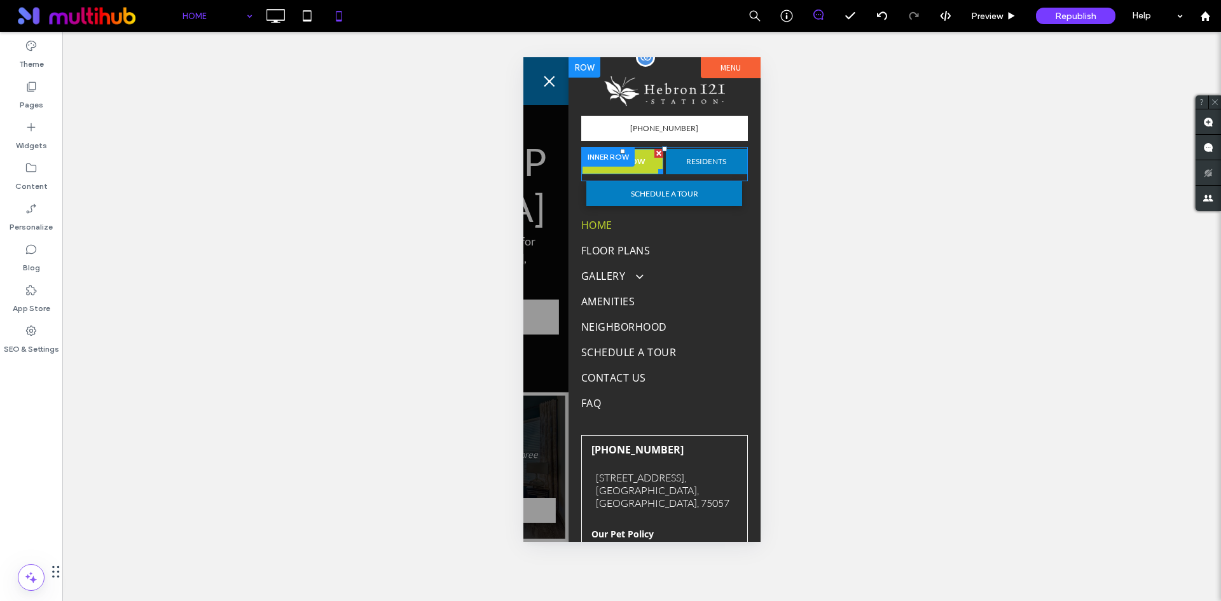
click at [644, 172] on span "APPLY NOW" at bounding box center [622, 161] width 55 height 22
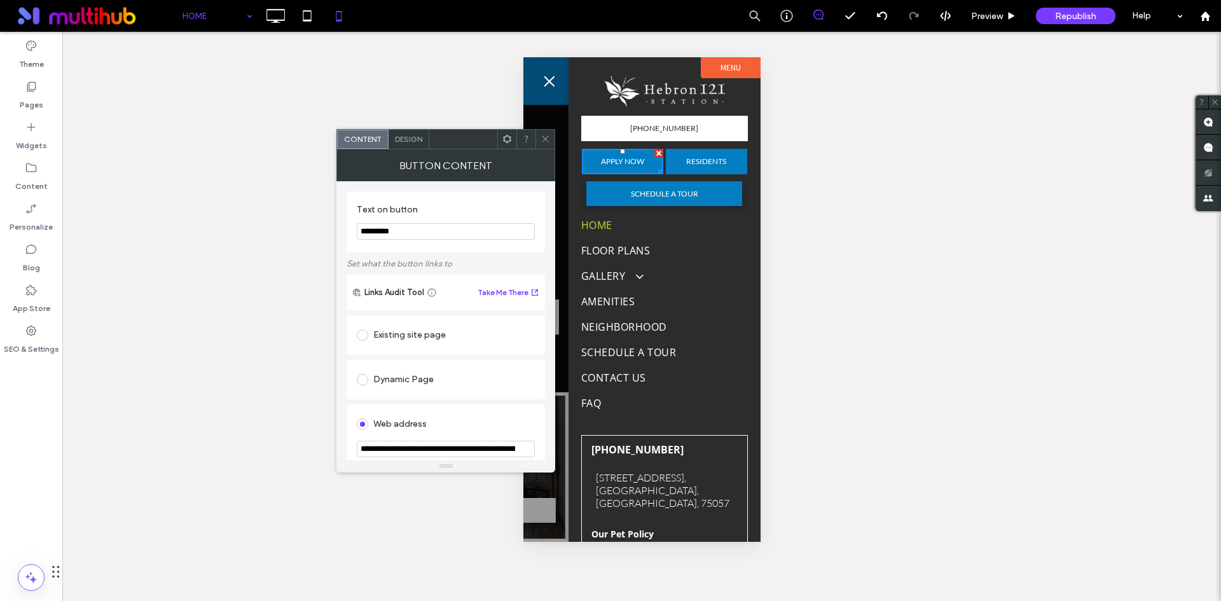
drag, startPoint x: 545, startPoint y: 141, endPoint x: 105, endPoint y: 90, distance: 443.1
click at [545, 141] on icon at bounding box center [546, 139] width 10 height 10
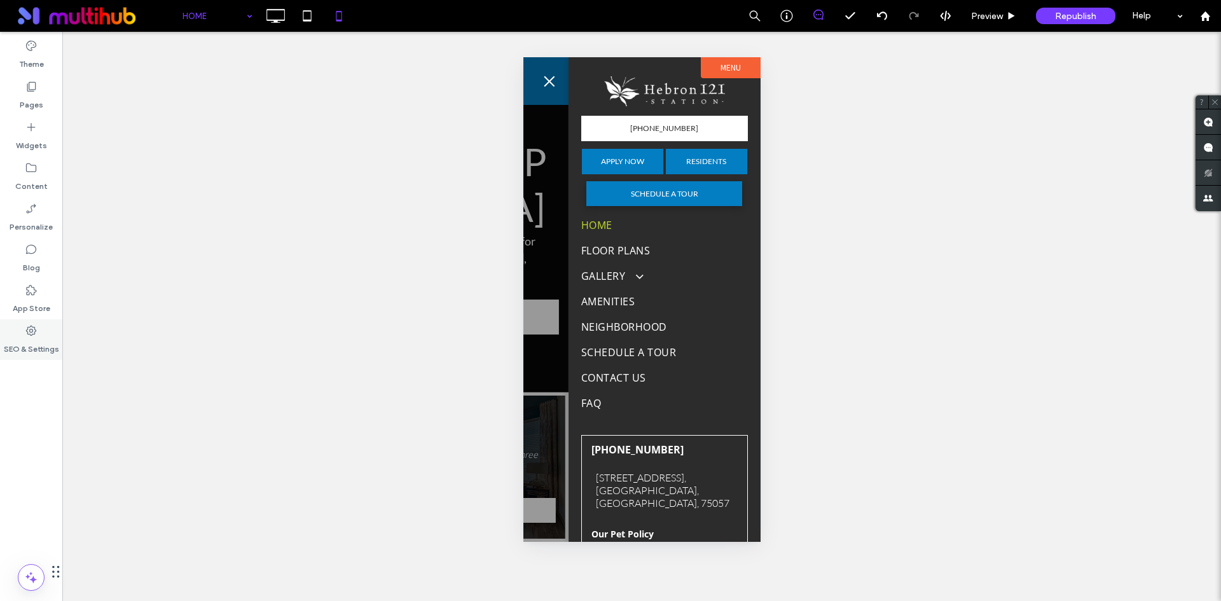
click at [44, 345] on label "SEO & Settings" at bounding box center [31, 346] width 55 height 18
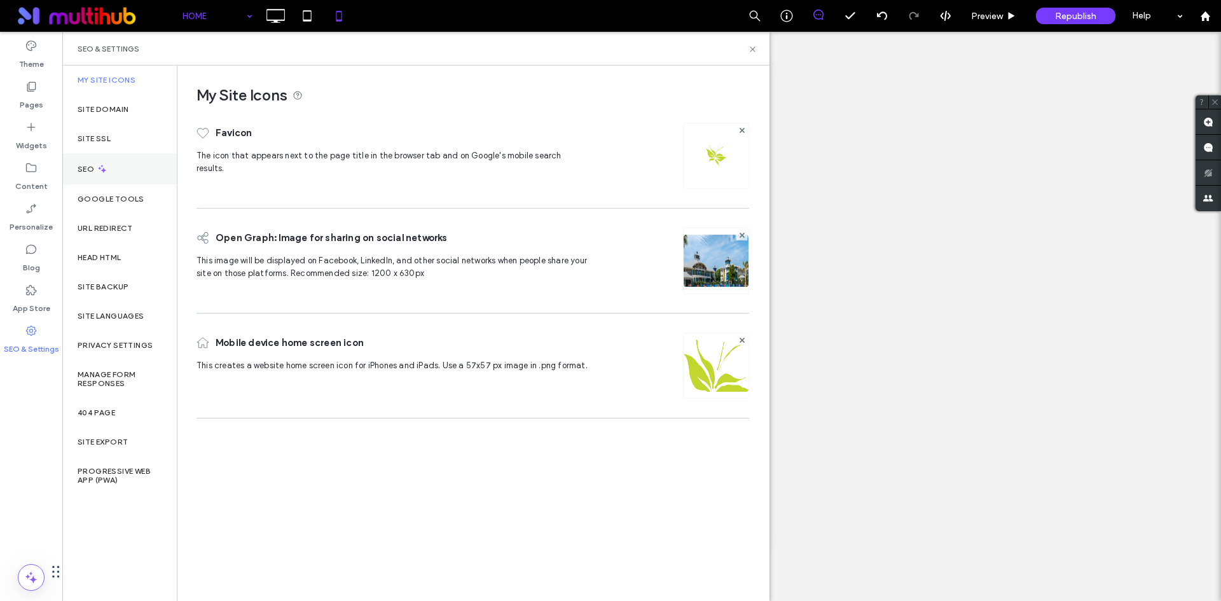
click at [109, 159] on div "SEO" at bounding box center [119, 168] width 114 height 31
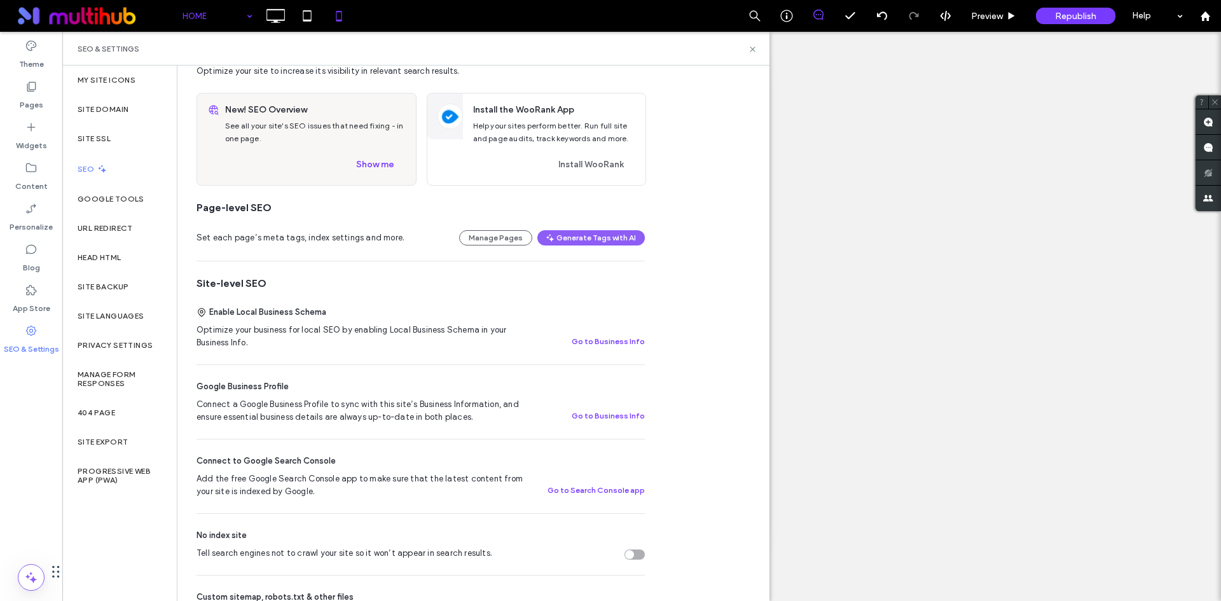
scroll to position [318, 0]
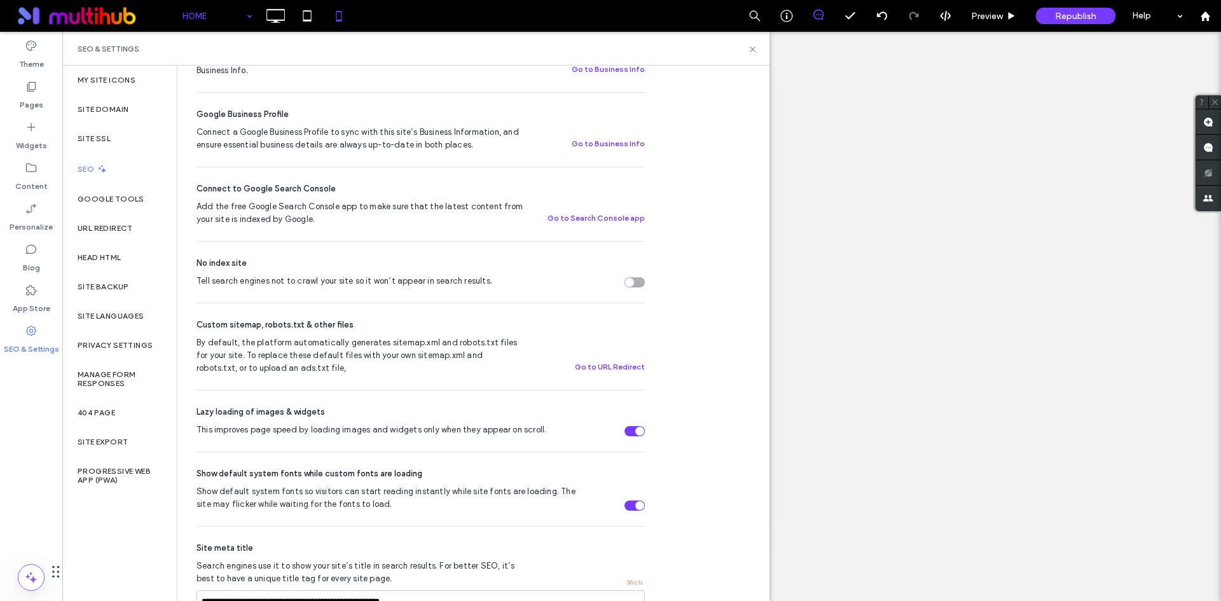
click at [632, 279] on div "Tell search engines not to crawl your site so it won’t appear in search results." at bounding box center [629, 282] width 9 height 9
click at [756, 46] on icon at bounding box center [753, 50] width 10 height 10
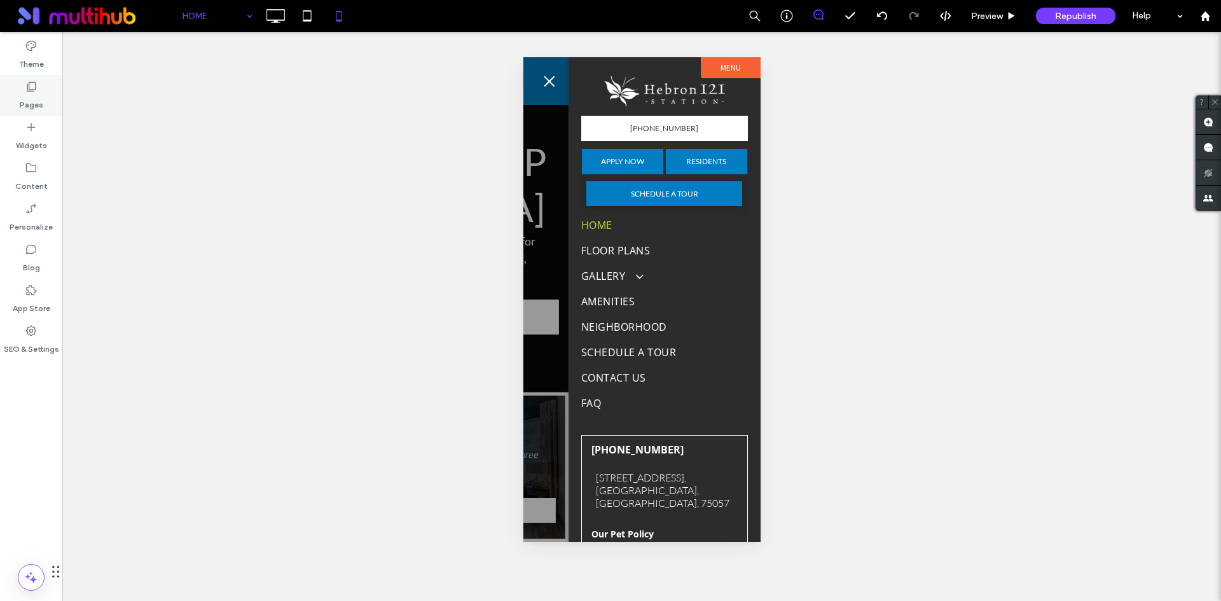
click at [24, 85] on div "Pages" at bounding box center [31, 95] width 62 height 41
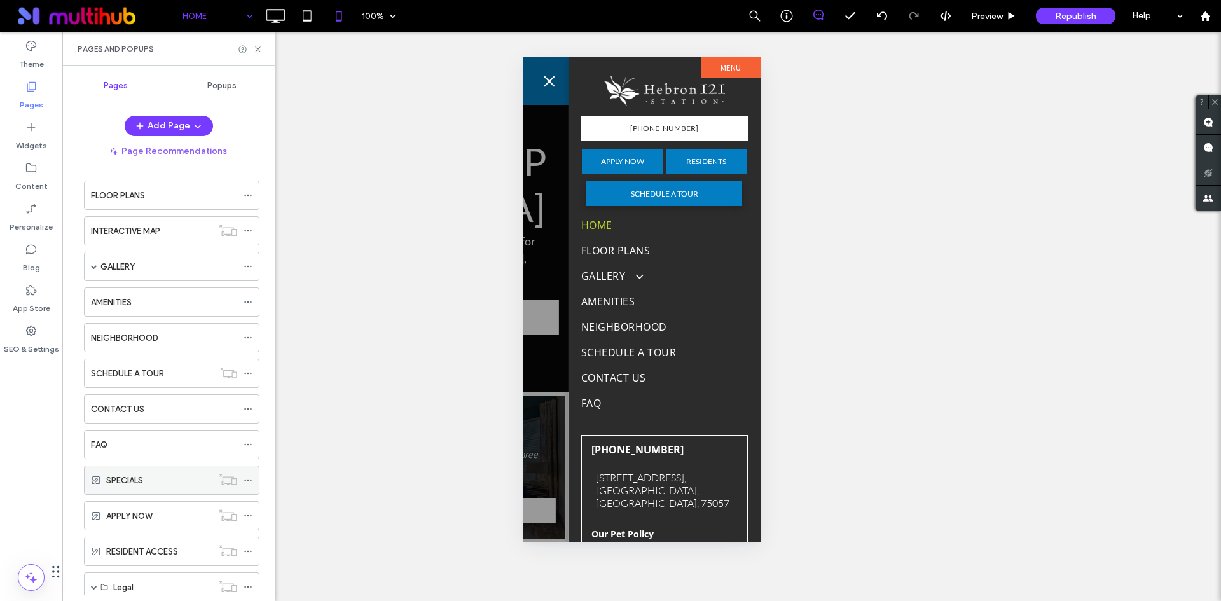
scroll to position [128, 0]
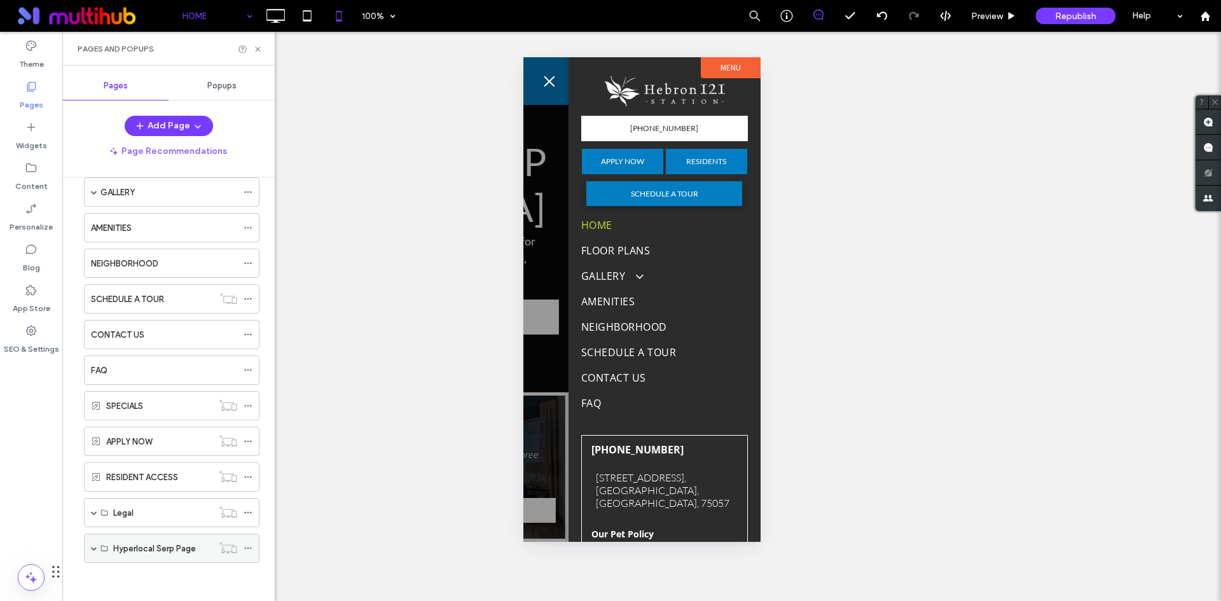
click at [92, 550] on span at bounding box center [94, 548] width 6 height 6
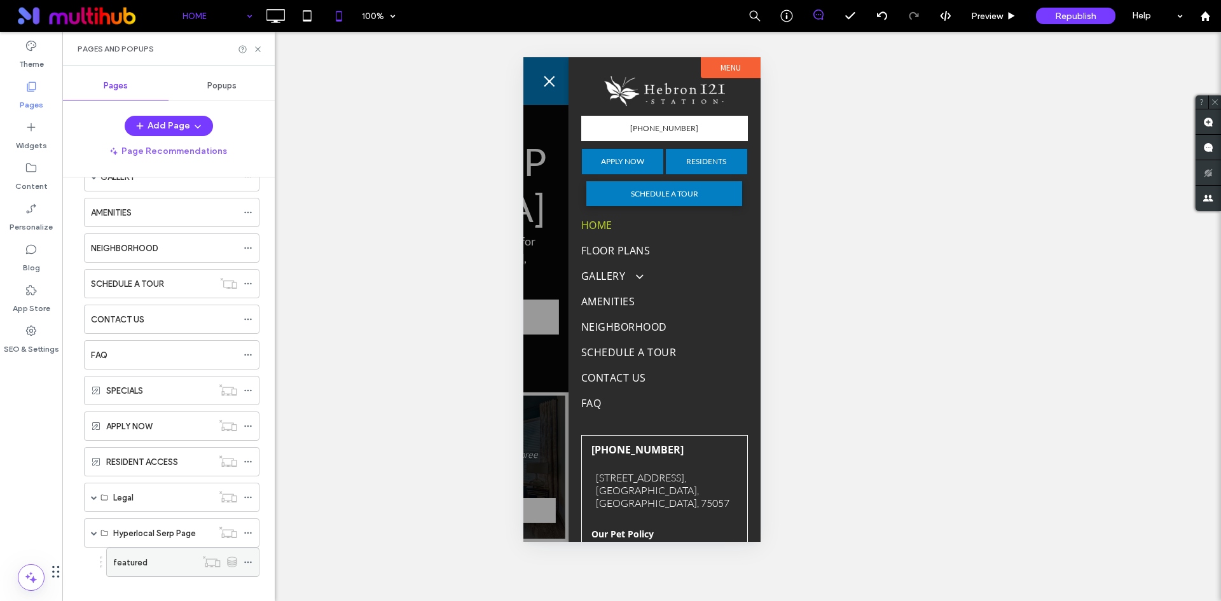
scroll to position [158, 0]
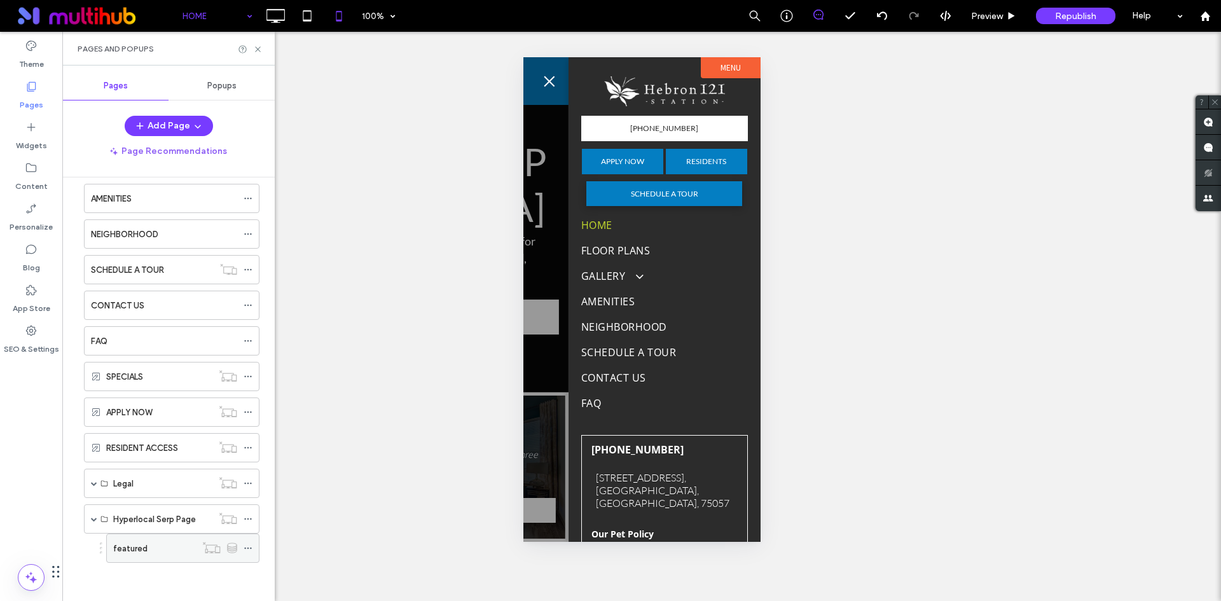
click at [246, 547] on icon at bounding box center [248, 548] width 9 height 9
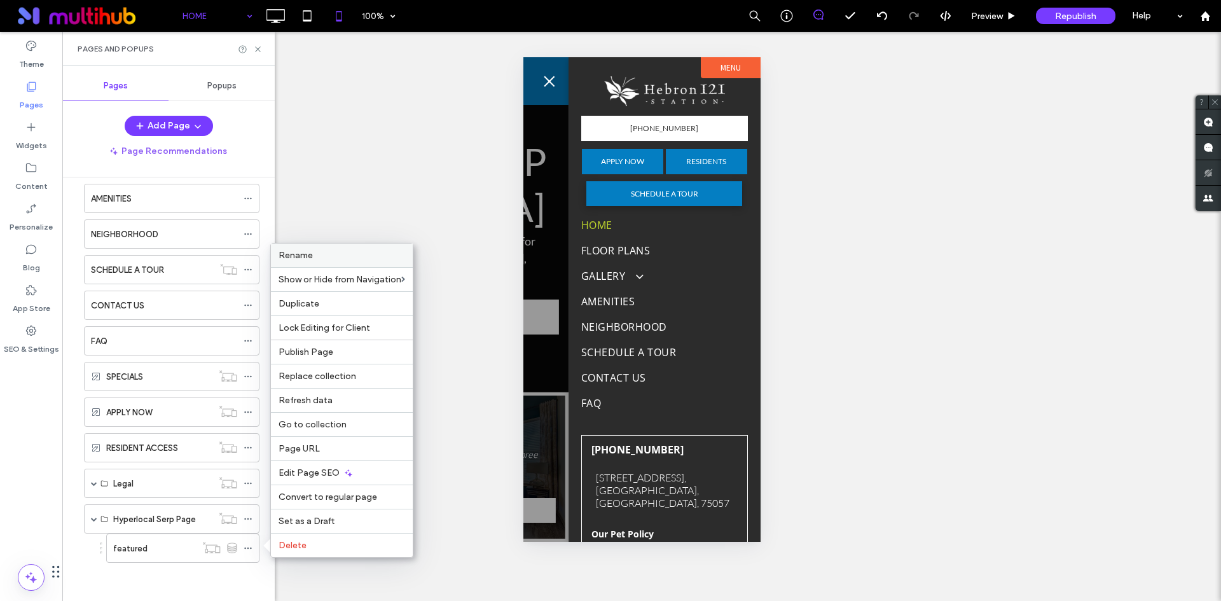
click at [358, 258] on label "Rename" at bounding box center [342, 255] width 127 height 11
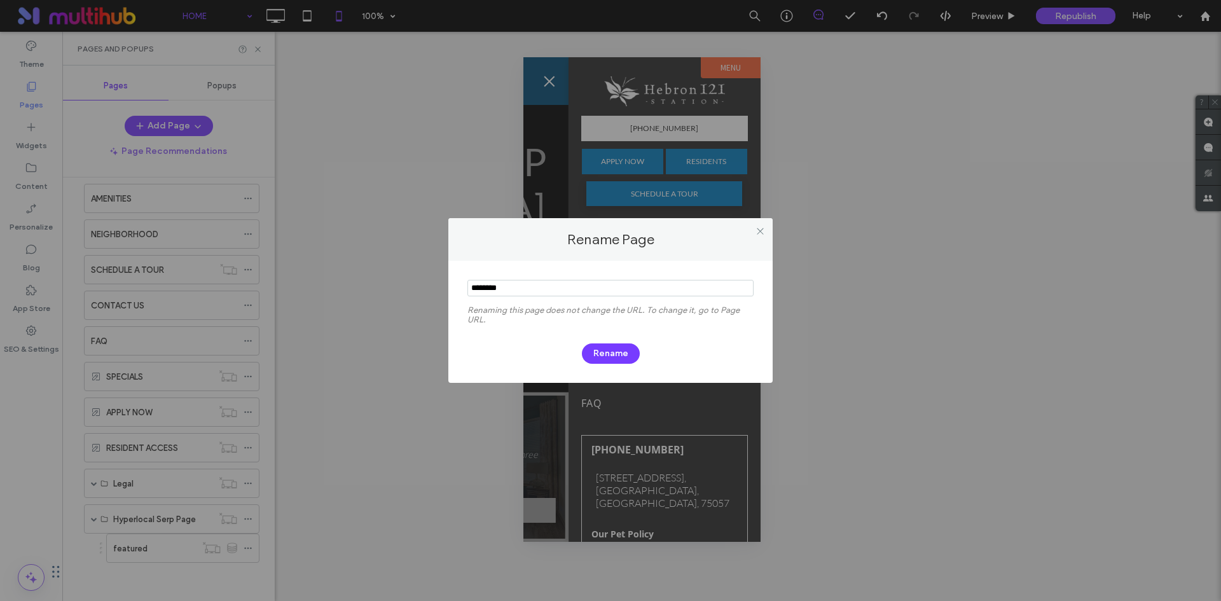
drag, startPoint x: 504, startPoint y: 289, endPoint x: 495, endPoint y: 289, distance: 9.5
click at [495, 289] on input "notEmpty" at bounding box center [610, 288] width 286 height 17
type input "*********"
click at [627, 356] on button "Rename" at bounding box center [611, 353] width 58 height 20
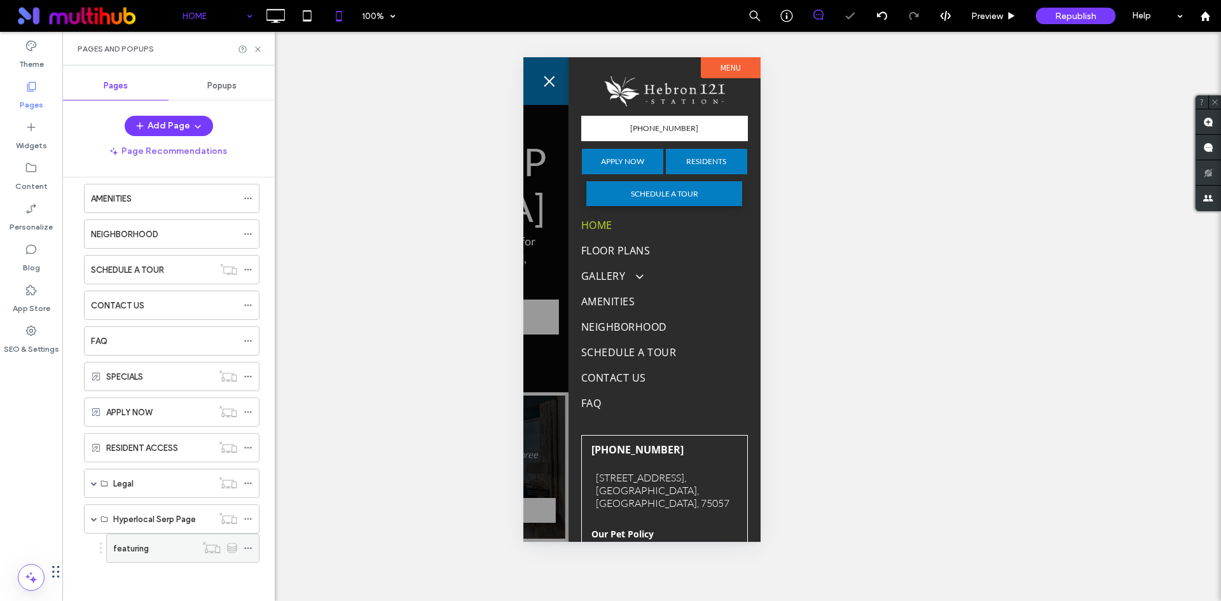
click at [246, 546] on icon at bounding box center [248, 548] width 9 height 9
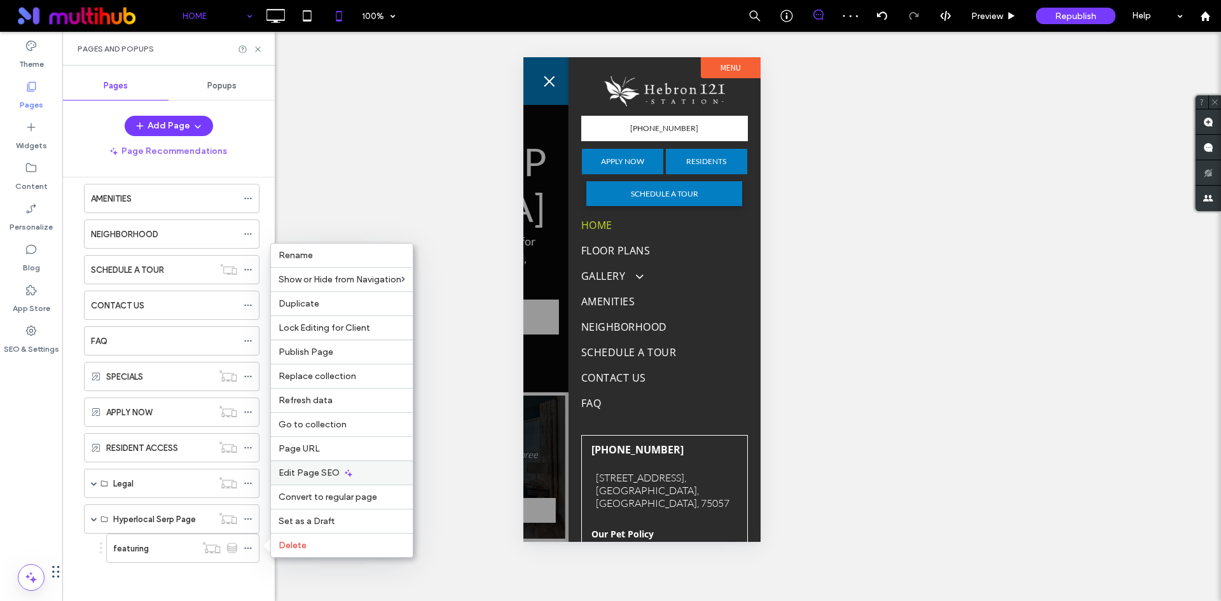
click at [343, 471] on icon at bounding box center [348, 473] width 10 height 10
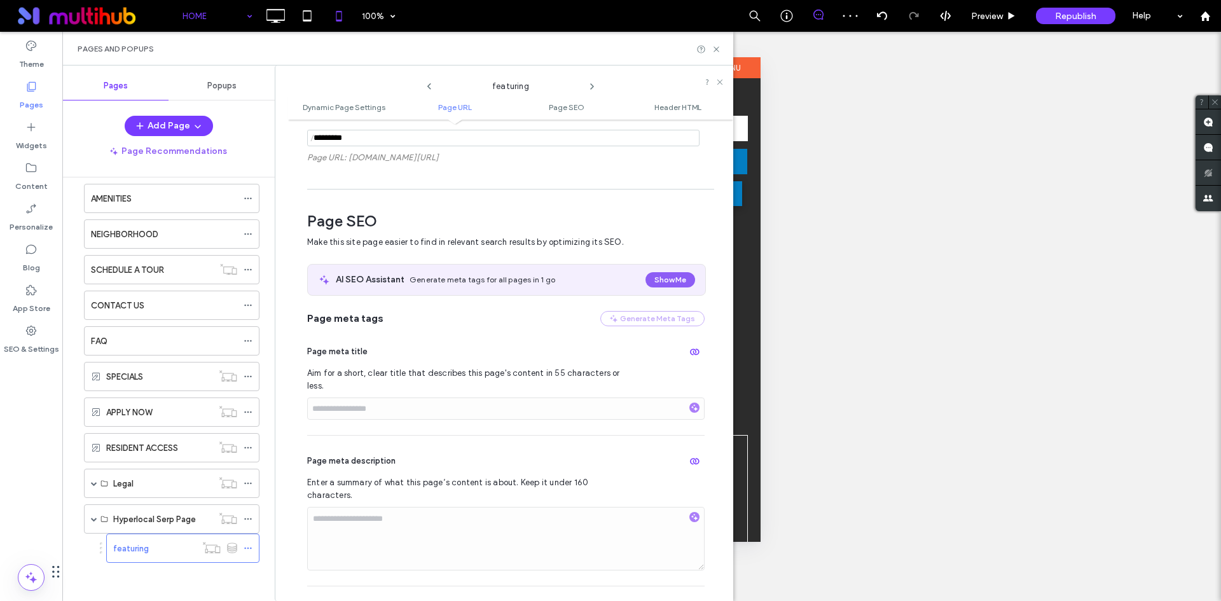
scroll to position [230, 0]
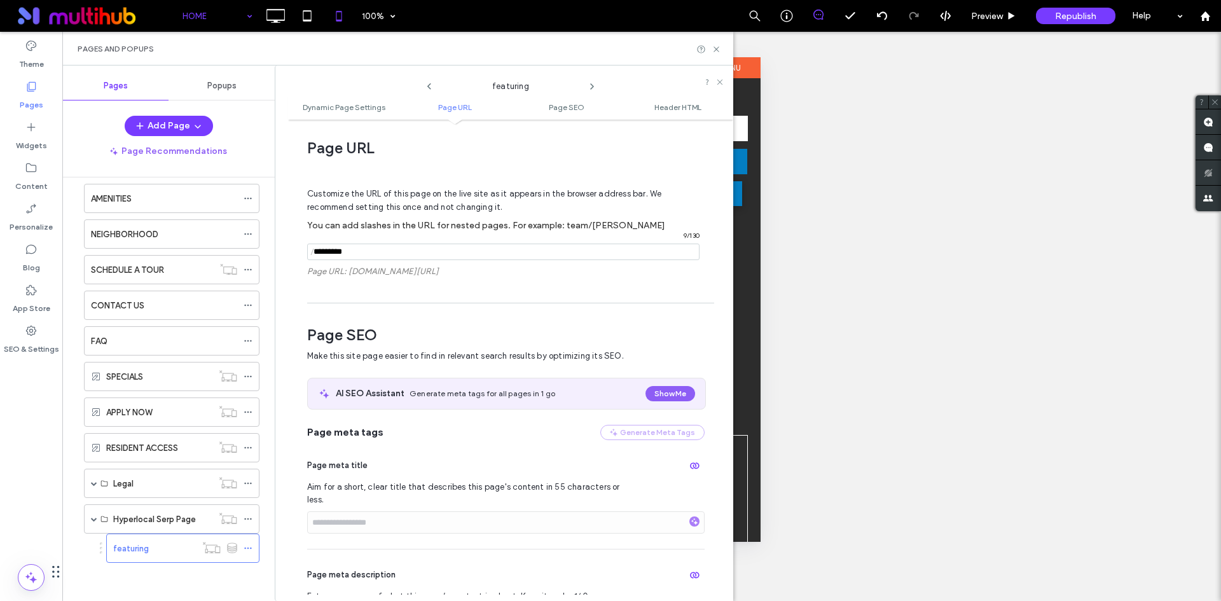
drag, startPoint x: 716, startPoint y: 50, endPoint x: 773, endPoint y: 50, distance: 57.2
click at [716, 50] on icon at bounding box center [717, 50] width 10 height 10
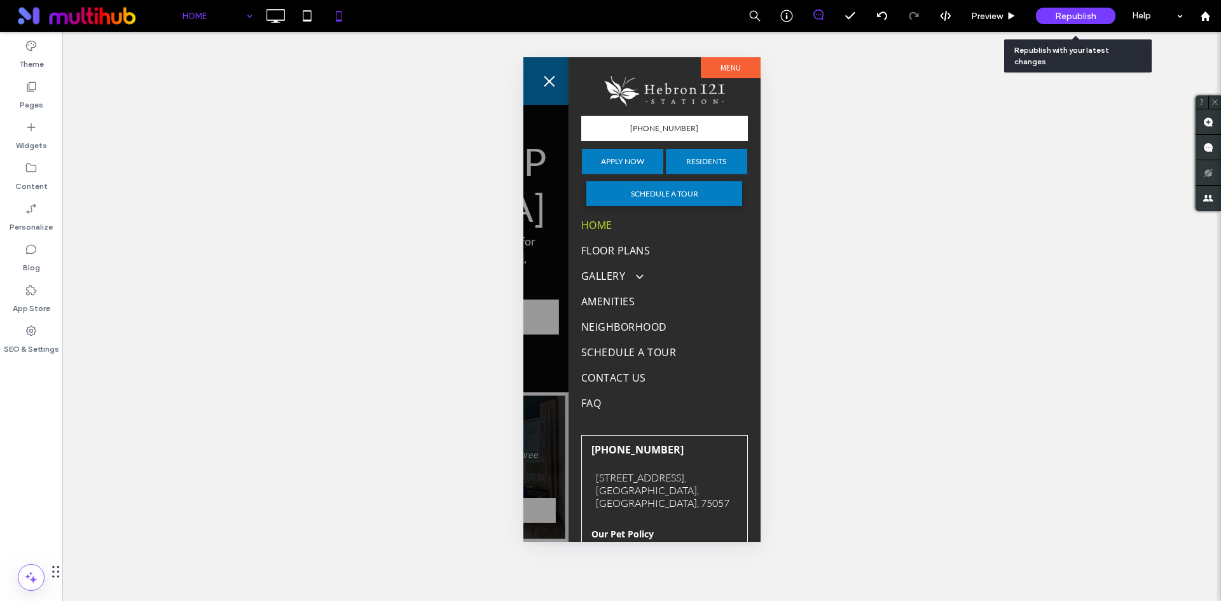
click at [1082, 11] on span "Republish" at bounding box center [1075, 16] width 41 height 11
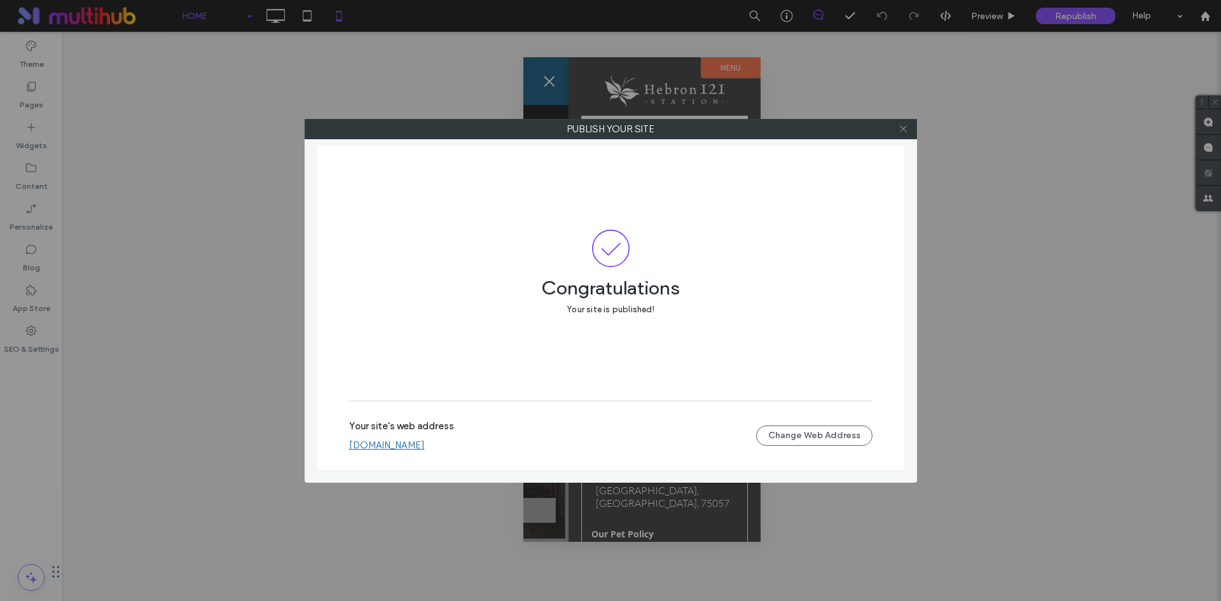
click at [902, 127] on use at bounding box center [903, 129] width 6 height 6
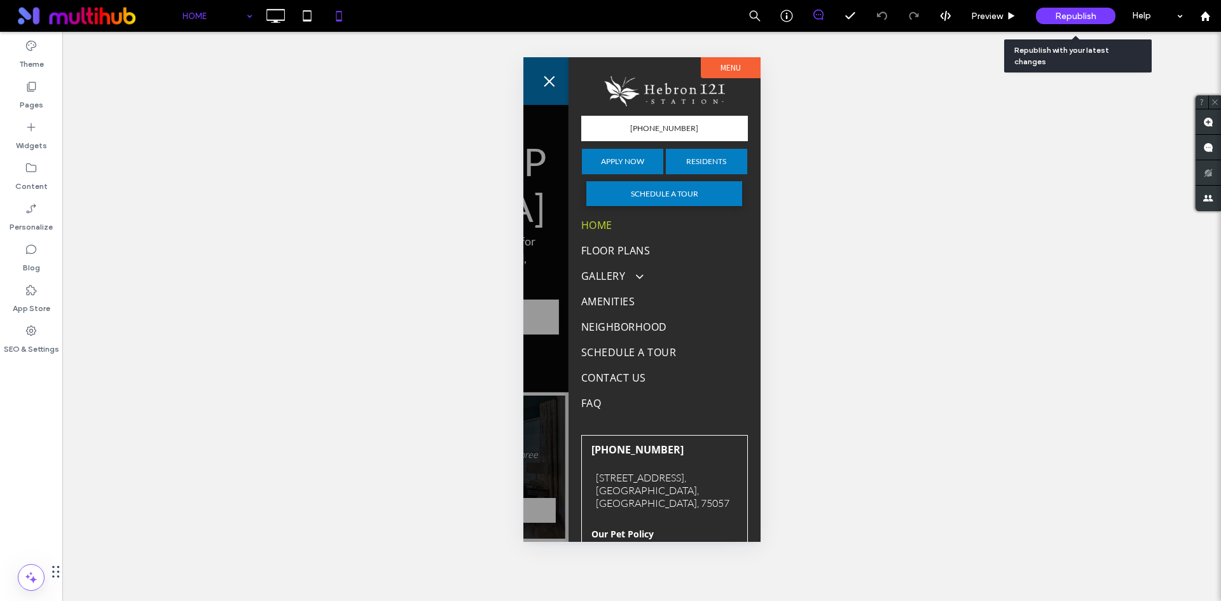
click at [1056, 16] on span "Republish" at bounding box center [1075, 16] width 41 height 11
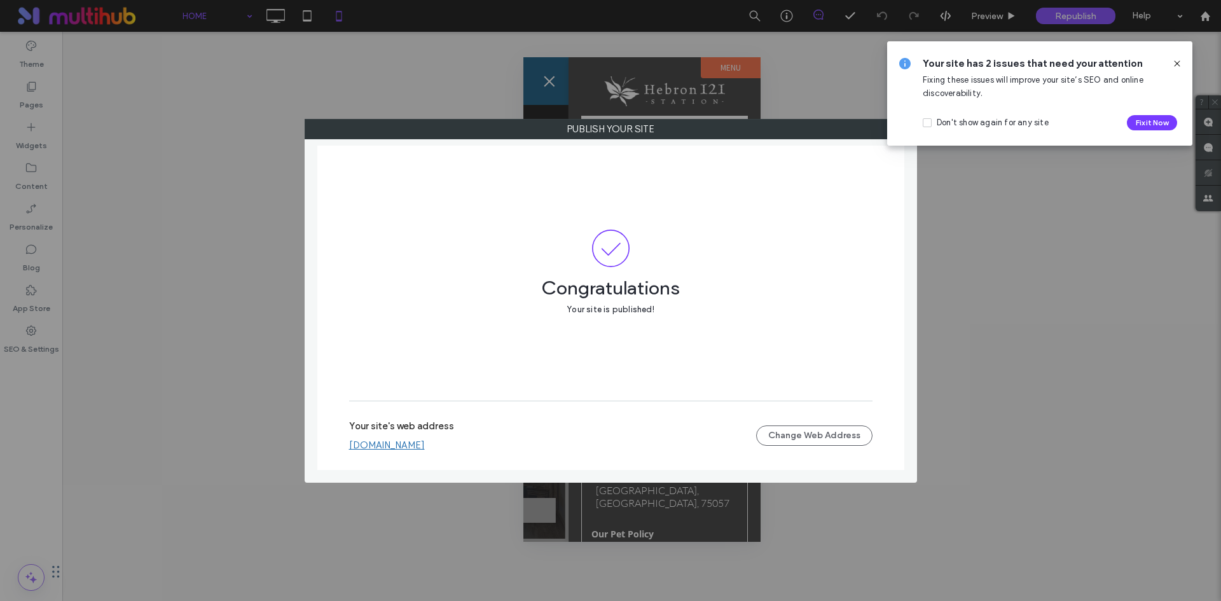
click at [1174, 65] on icon at bounding box center [1177, 64] width 10 height 10
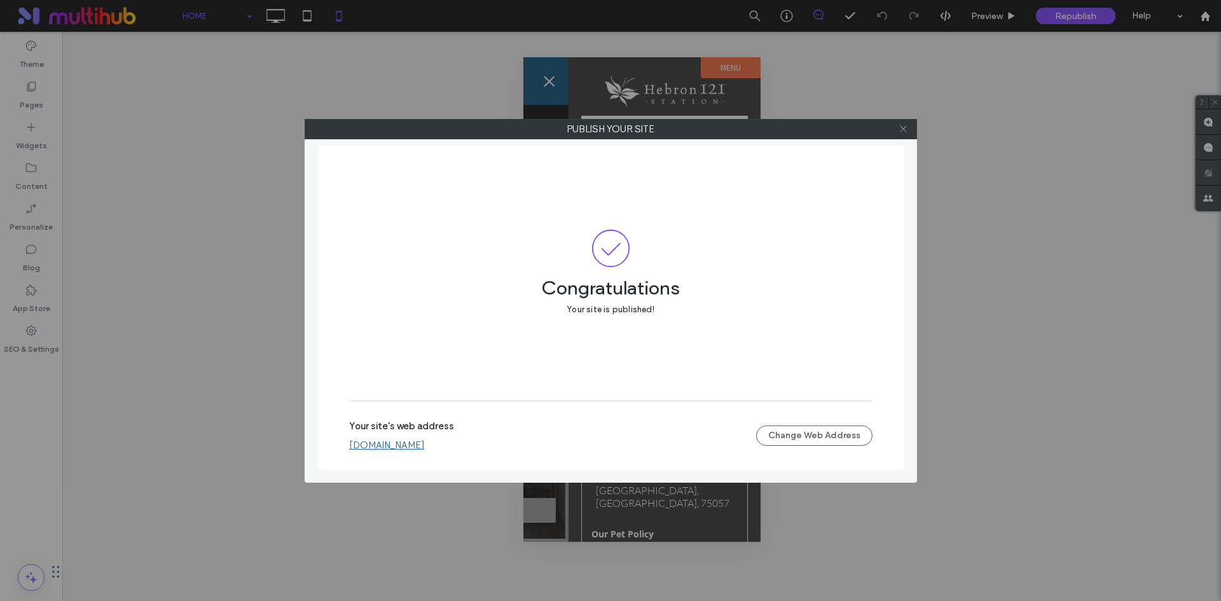
click at [903, 127] on icon at bounding box center [904, 129] width 10 height 10
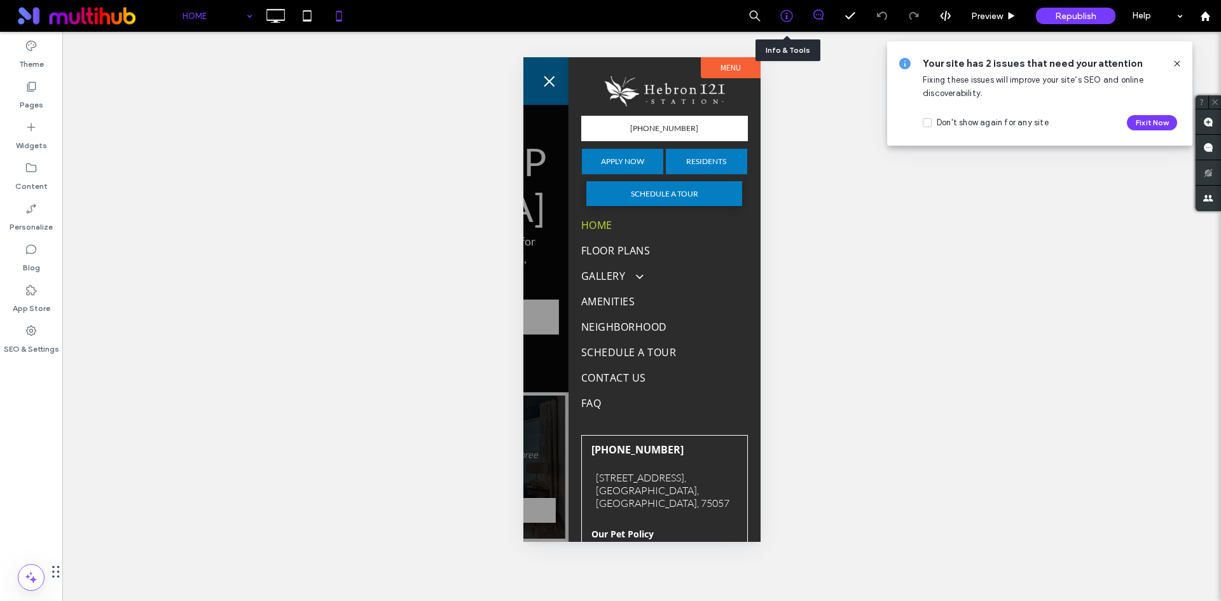
click at [785, 18] on icon at bounding box center [786, 16] width 13 height 13
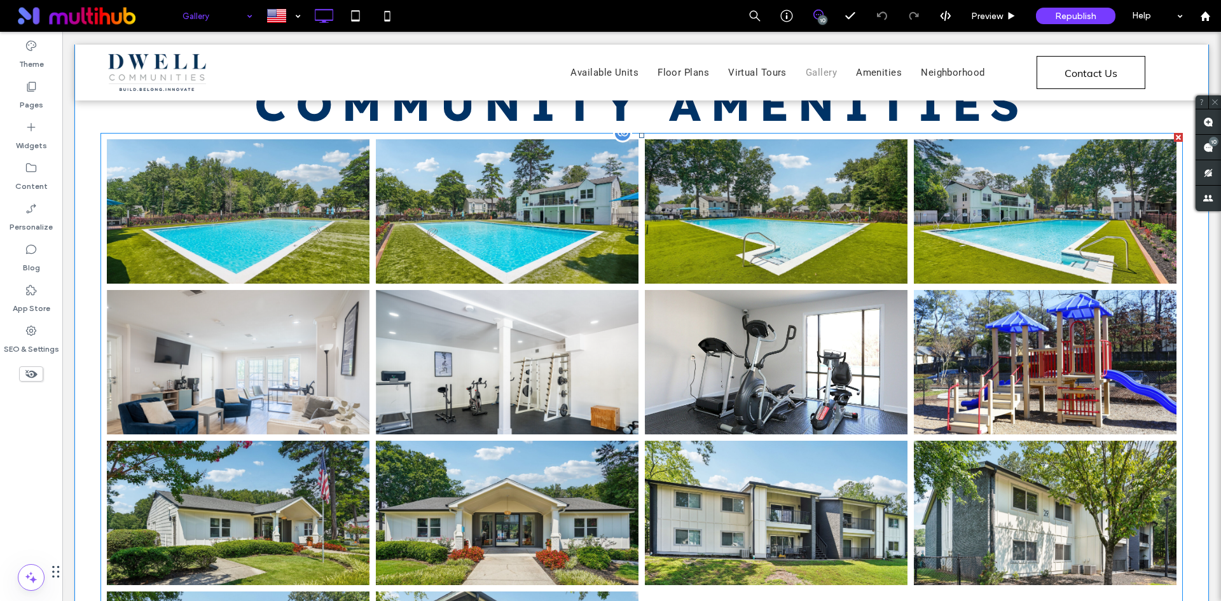
scroll to position [1845, 0]
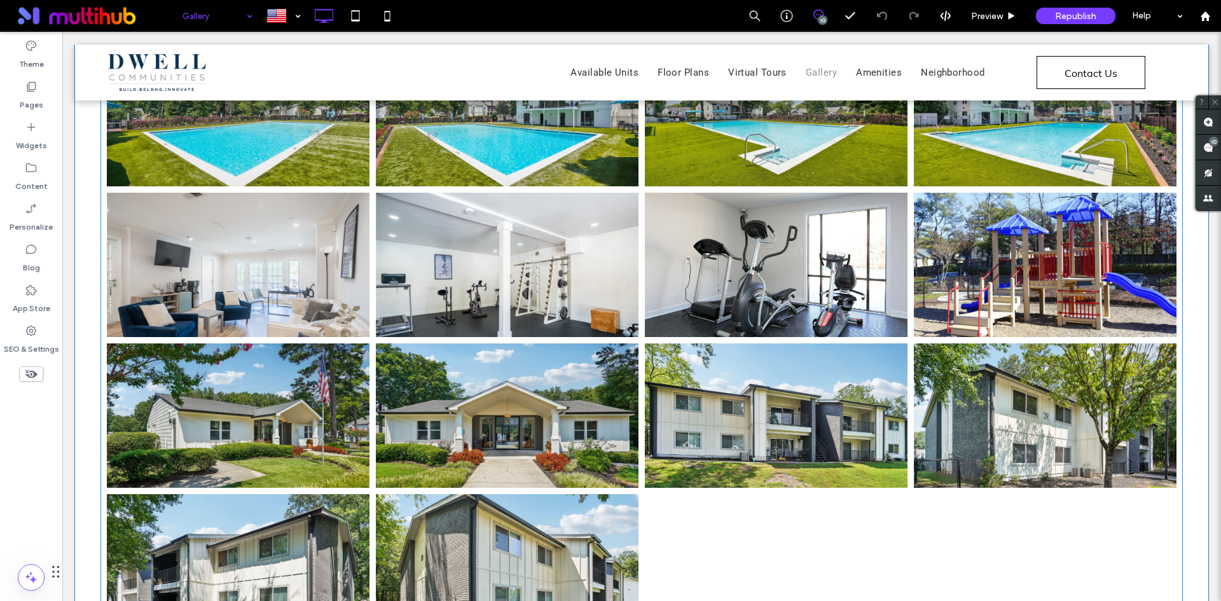
click at [785, 195] on link at bounding box center [776, 264] width 279 height 153
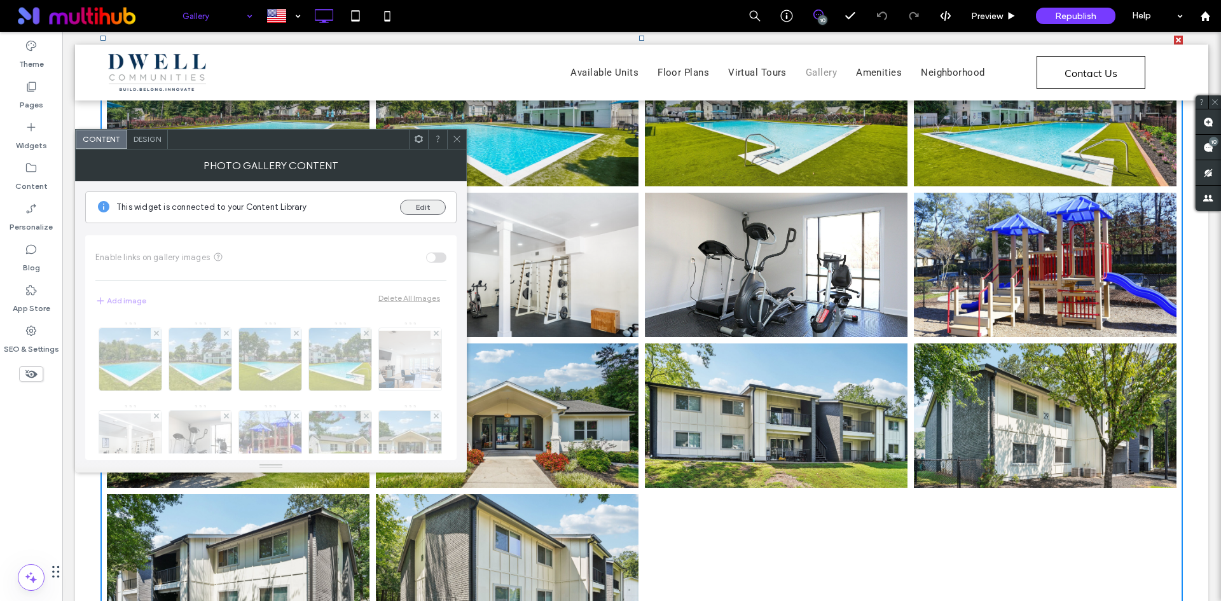
click at [429, 209] on button "Edit" at bounding box center [423, 207] width 46 height 15
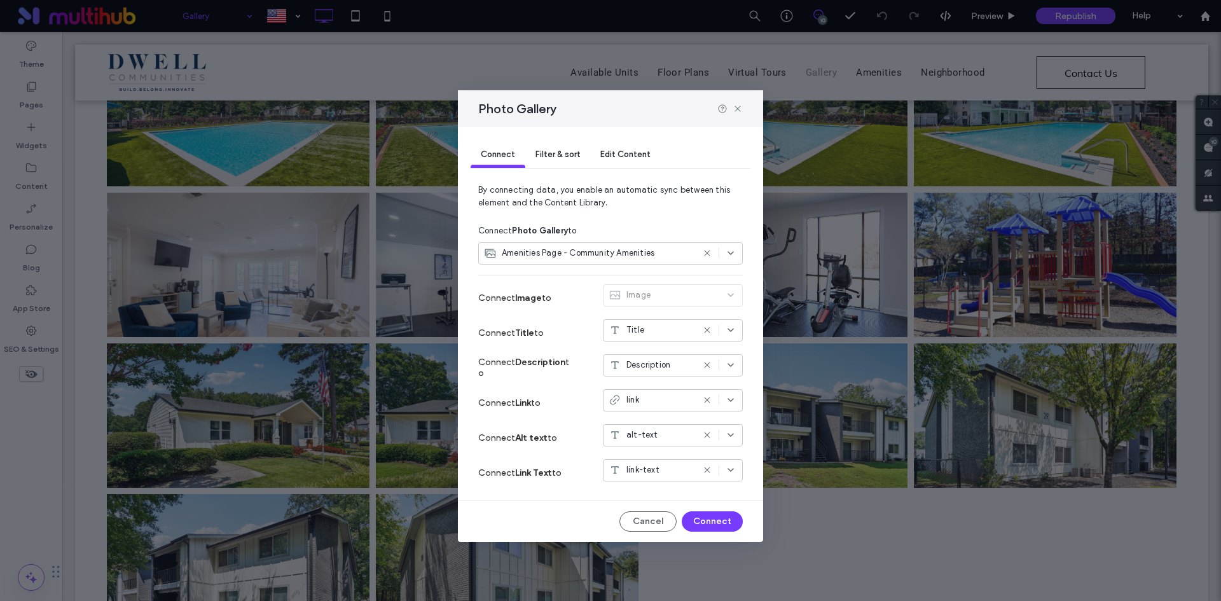
click at [632, 155] on span "Edit Content" at bounding box center [625, 154] width 50 height 10
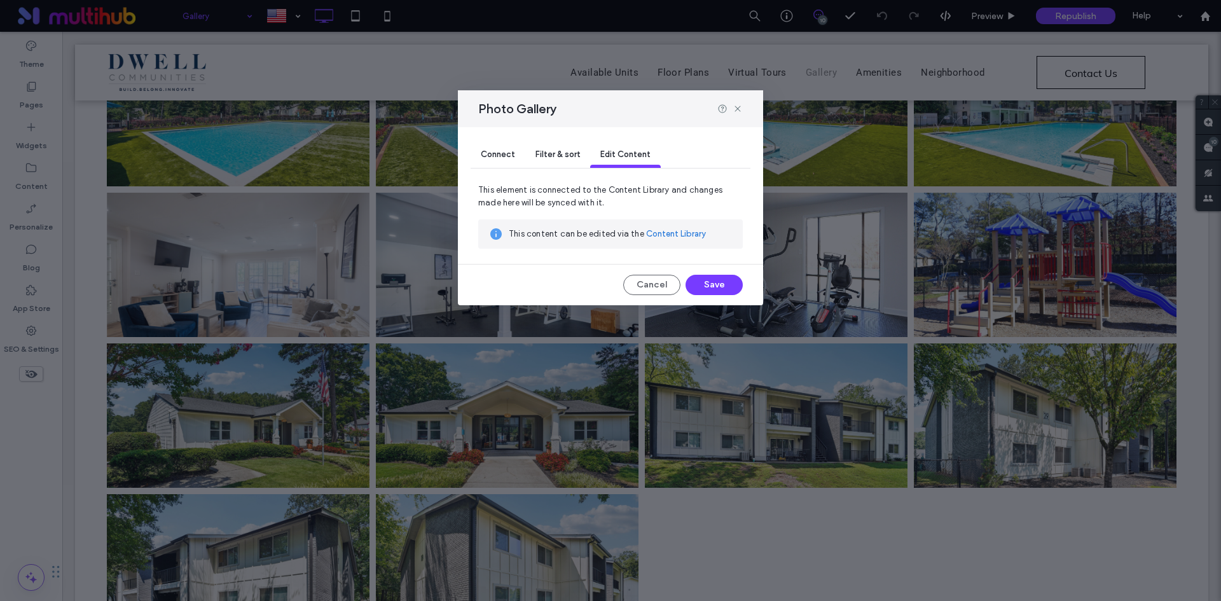
click at [669, 237] on link "Content Library" at bounding box center [676, 234] width 60 height 13
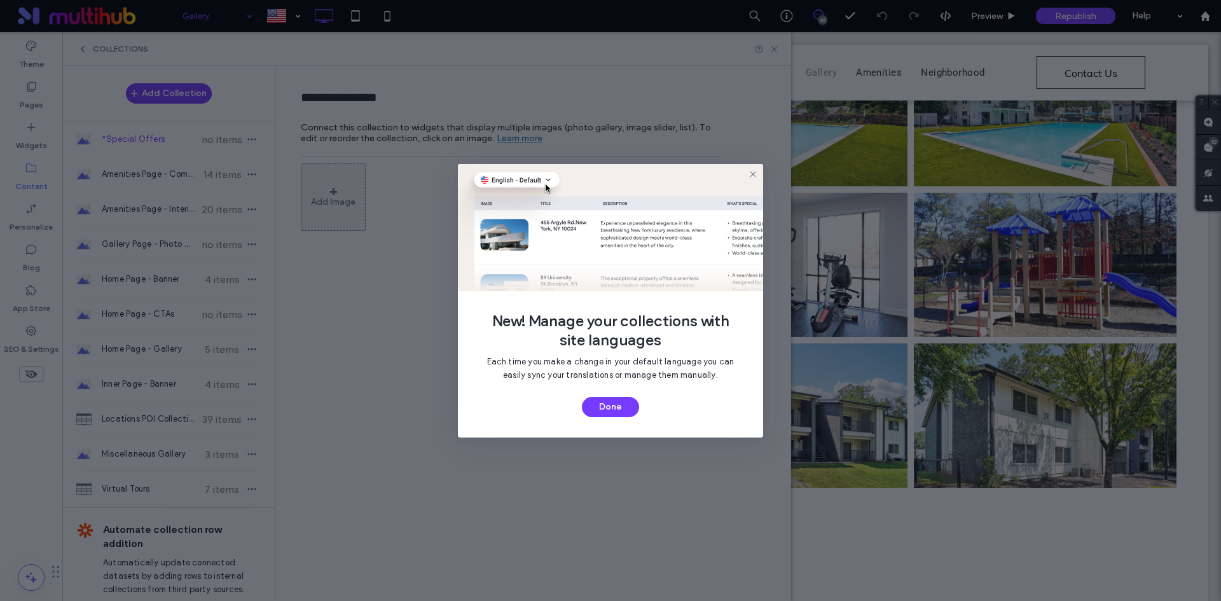
click at [749, 175] on icon at bounding box center [753, 174] width 10 height 10
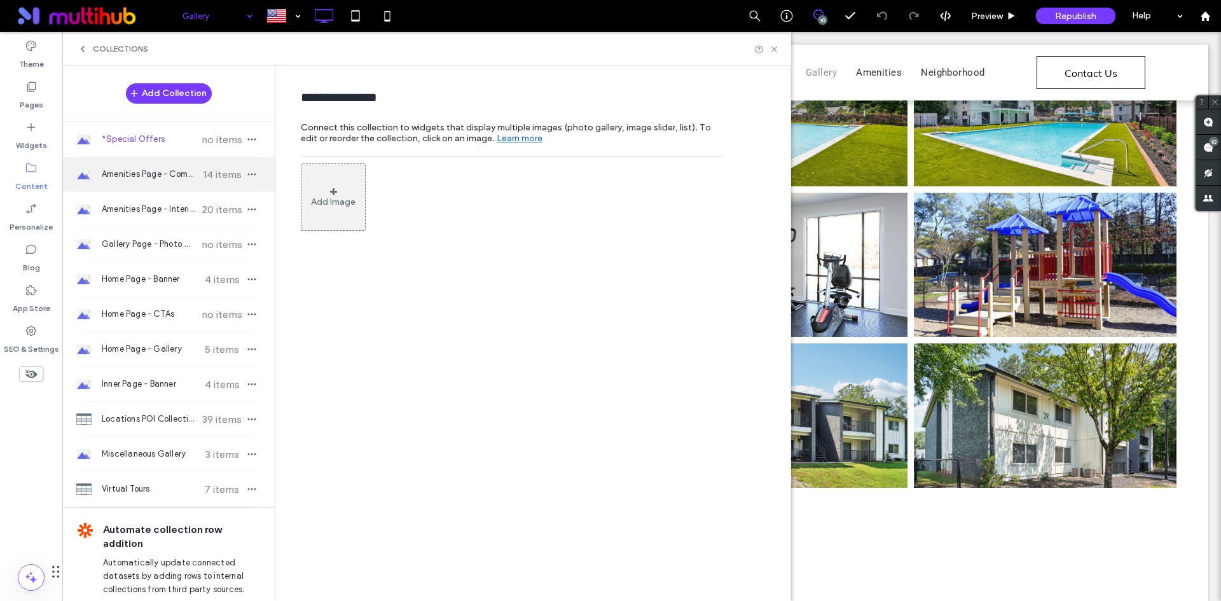
click at [161, 174] on span "Amenities Page - Community Amenities" at bounding box center [149, 174] width 95 height 13
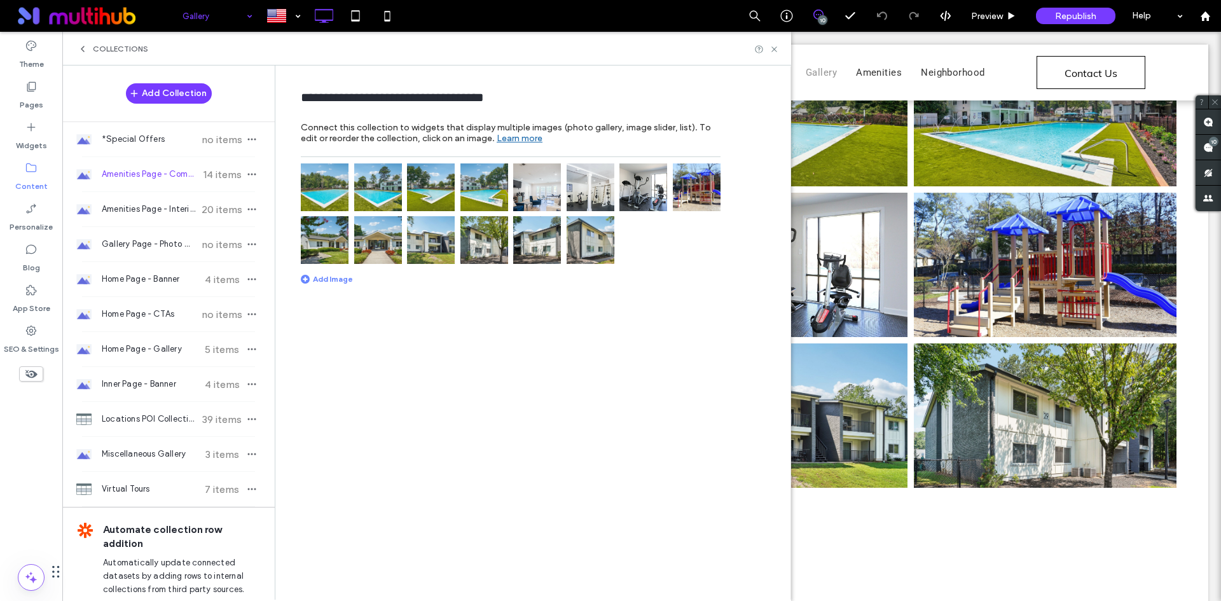
click at [612, 190] on img at bounding box center [591, 187] width 48 height 48
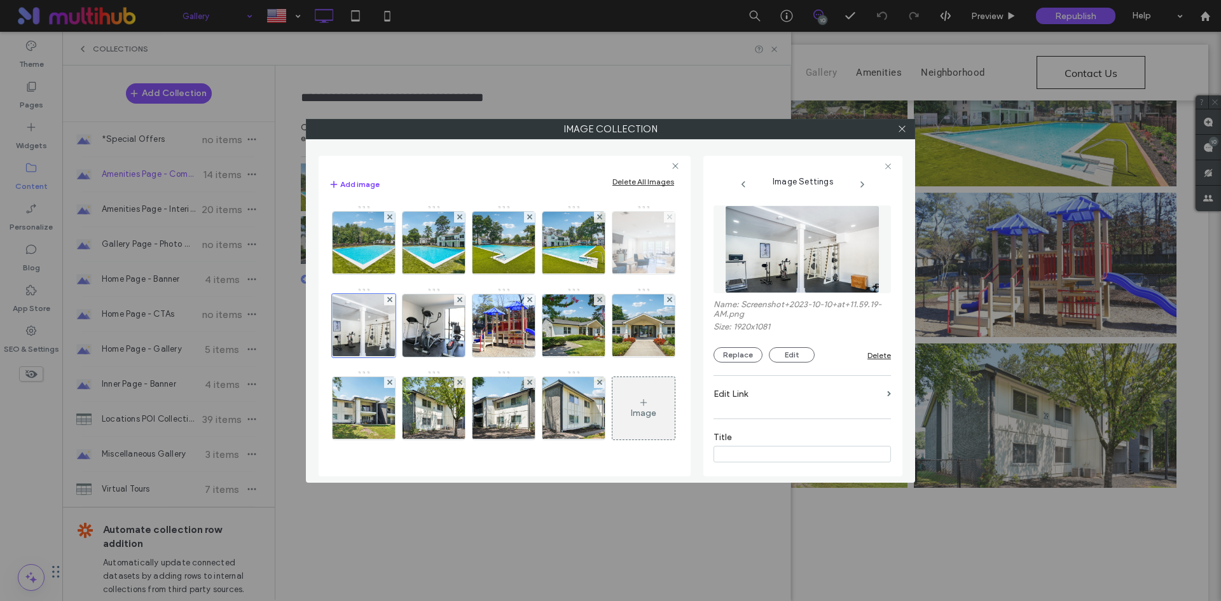
click at [667, 219] on icon at bounding box center [669, 216] width 5 height 5
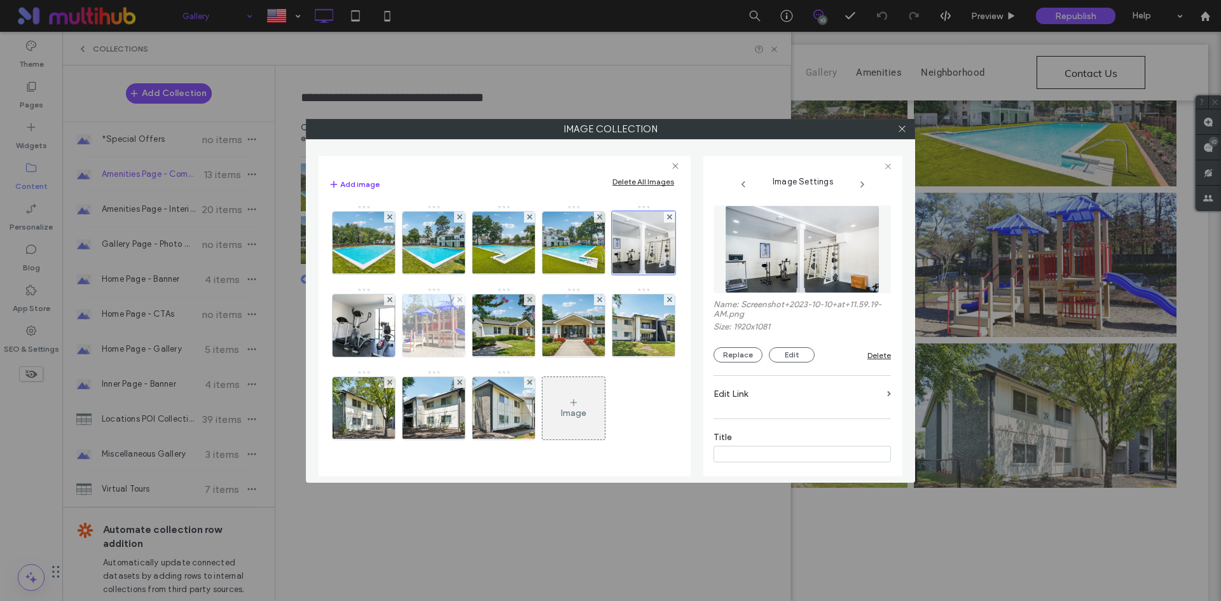
click at [465, 301] on div at bounding box center [459, 299] width 11 height 11
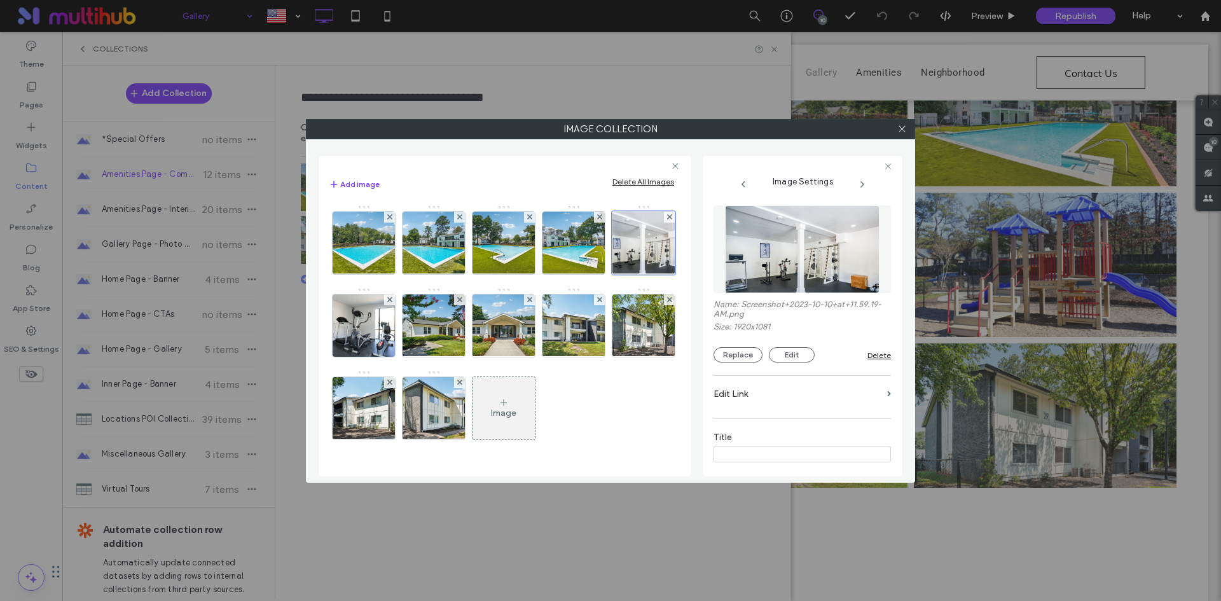
click at [900, 126] on icon at bounding box center [902, 129] width 10 height 10
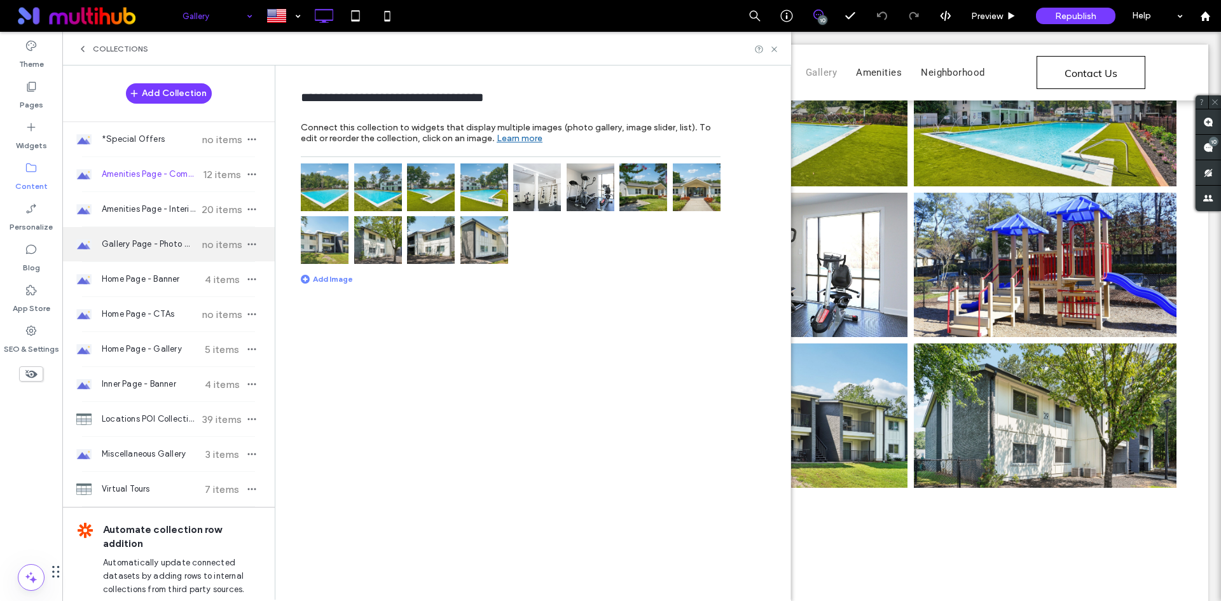
click at [100, 243] on div "Gallery Page - Photo Gallery no items" at bounding box center [168, 244] width 212 height 34
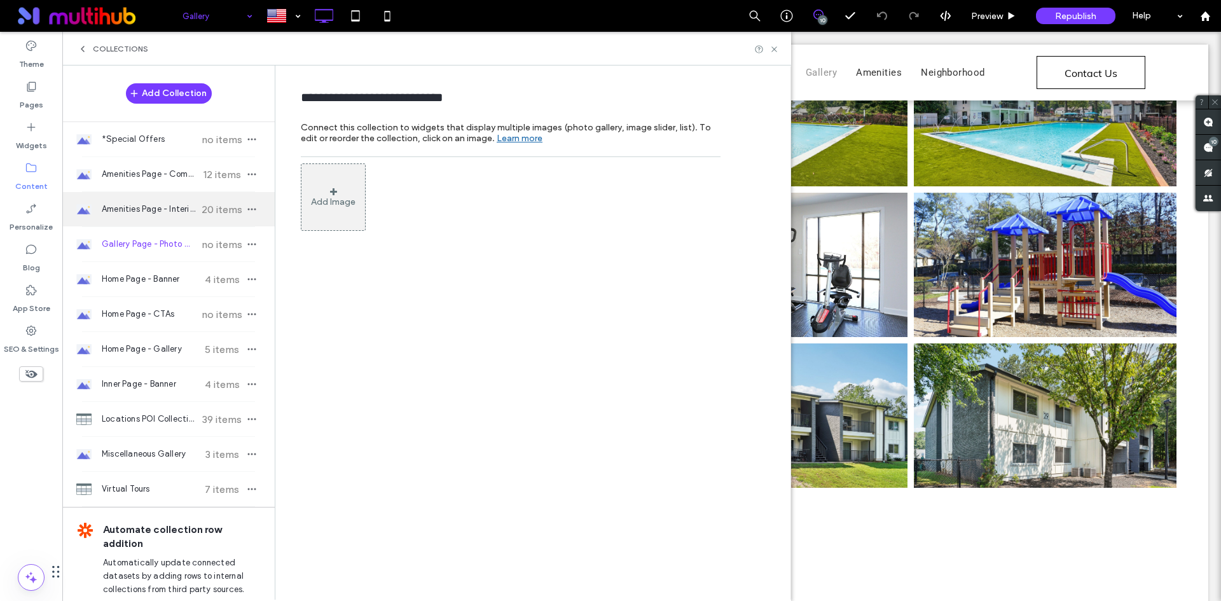
click at [162, 196] on div "Amenities Page - Interior Features 20 items" at bounding box center [168, 209] width 212 height 34
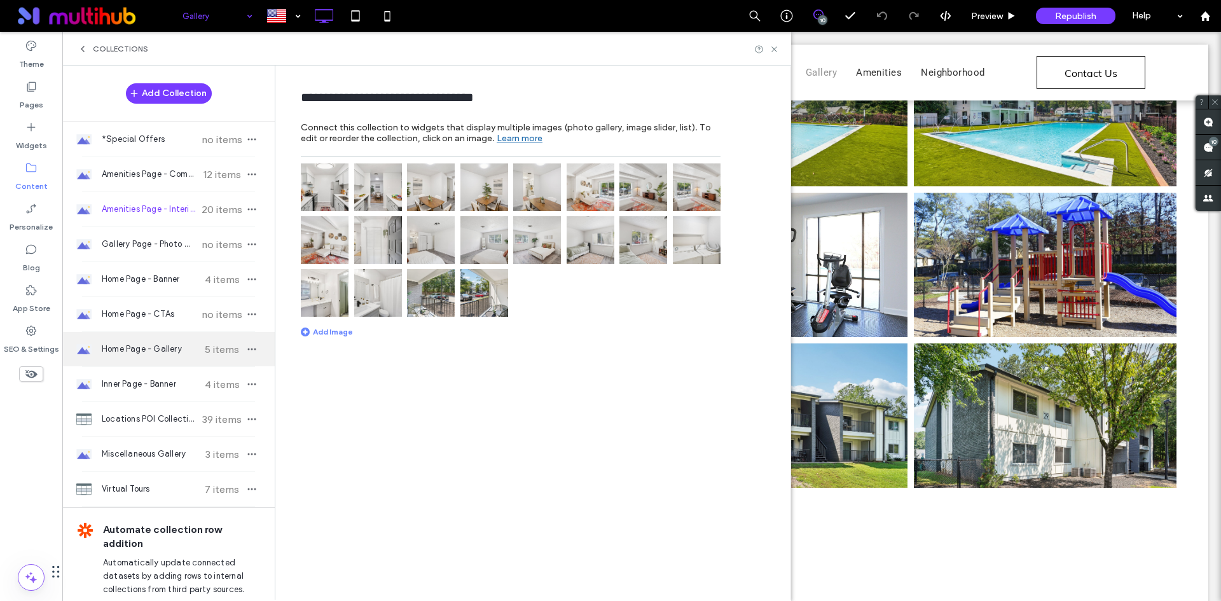
click at [170, 354] on span "Home Page - Gallery" at bounding box center [149, 349] width 95 height 13
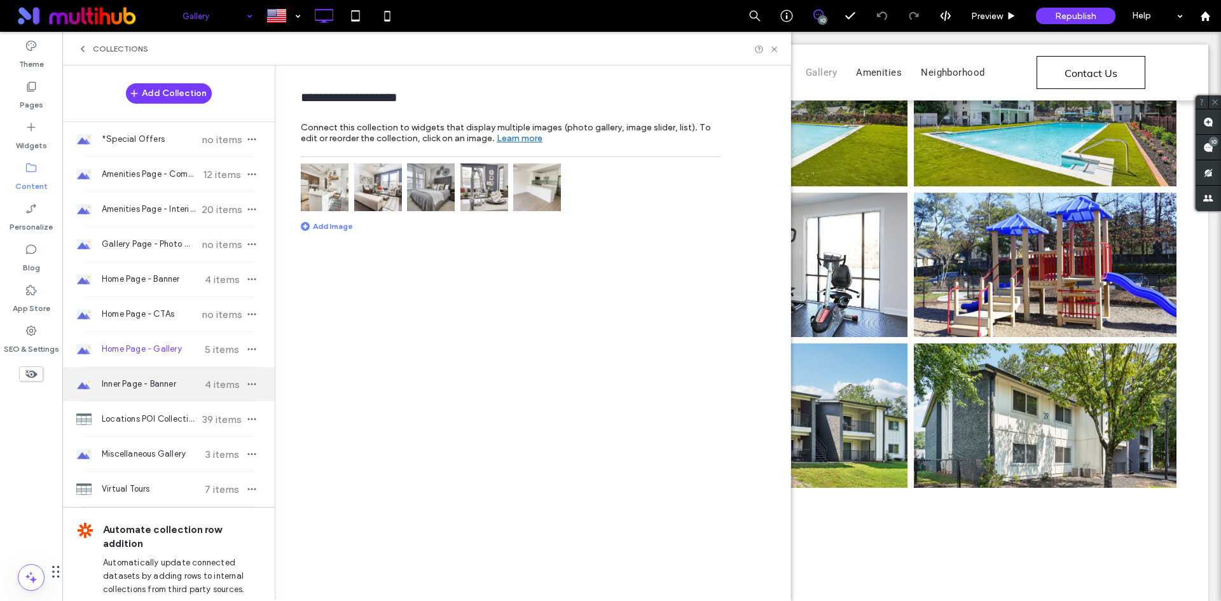
click at [208, 387] on span "4 items" at bounding box center [222, 384] width 45 height 12
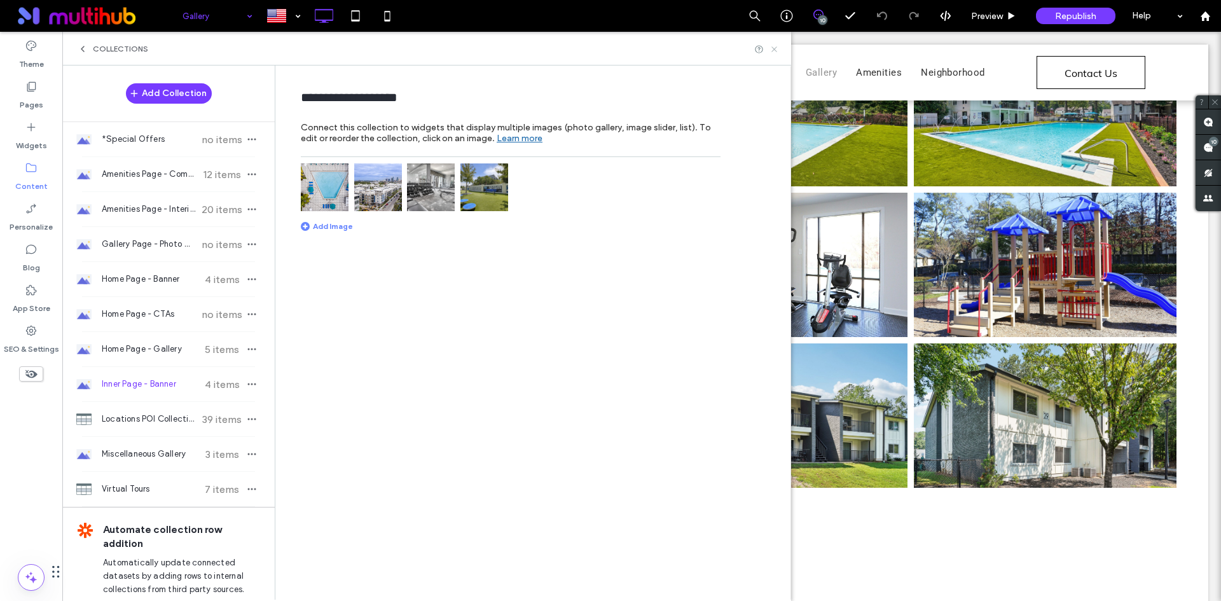
click at [777, 52] on icon at bounding box center [775, 50] width 10 height 10
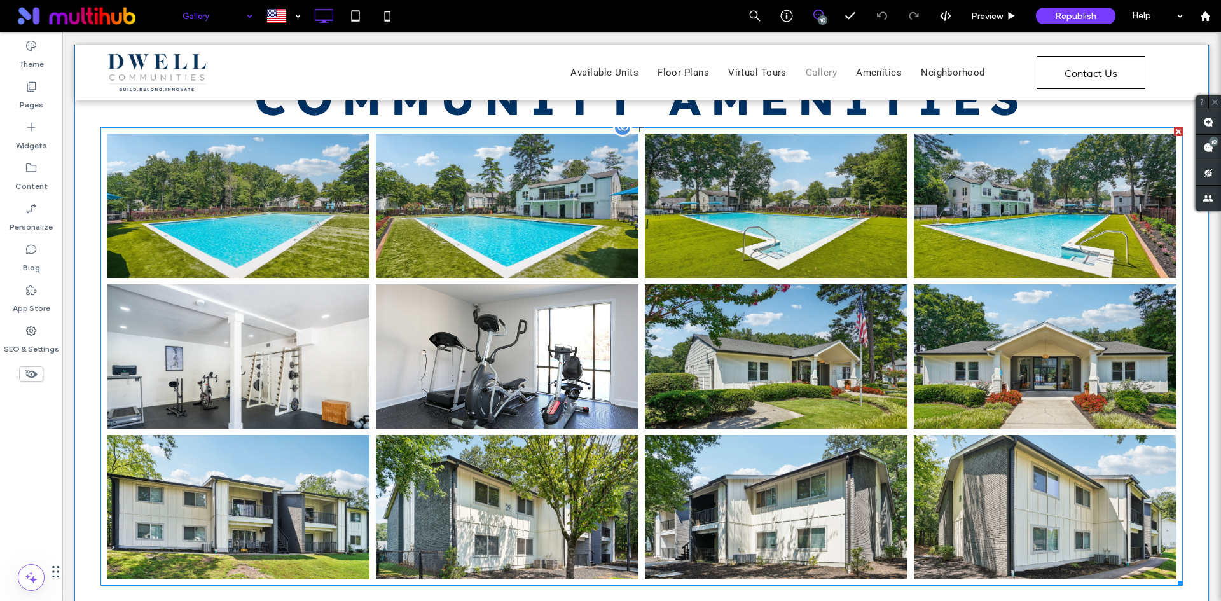
scroll to position [1781, 0]
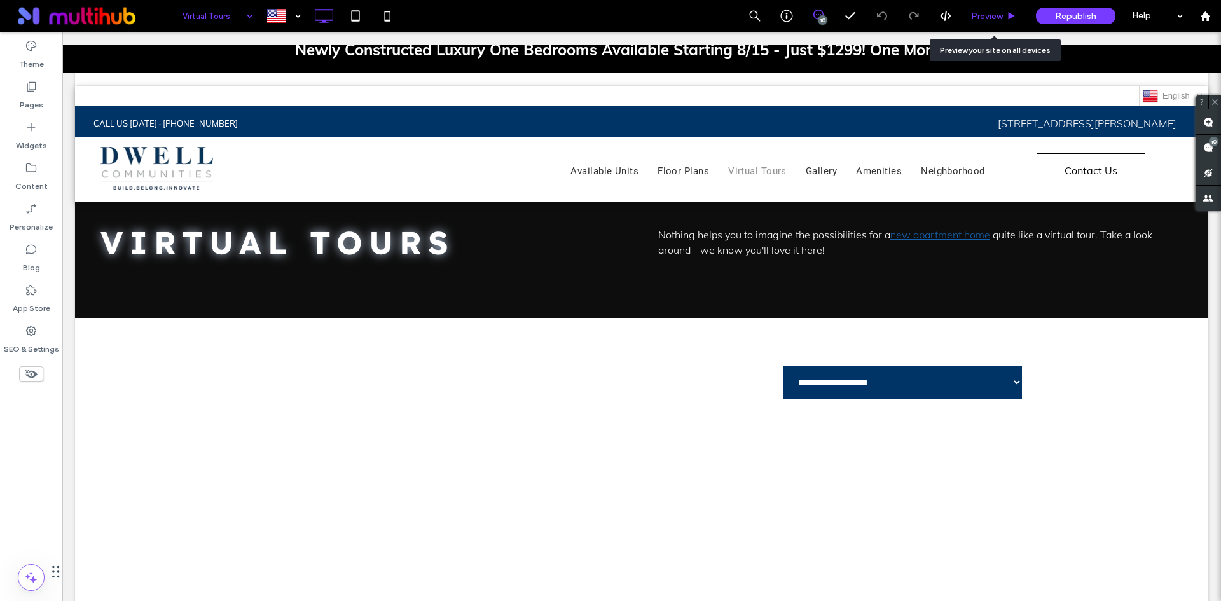
click at [1005, 20] on div "Preview" at bounding box center [994, 16] width 64 height 11
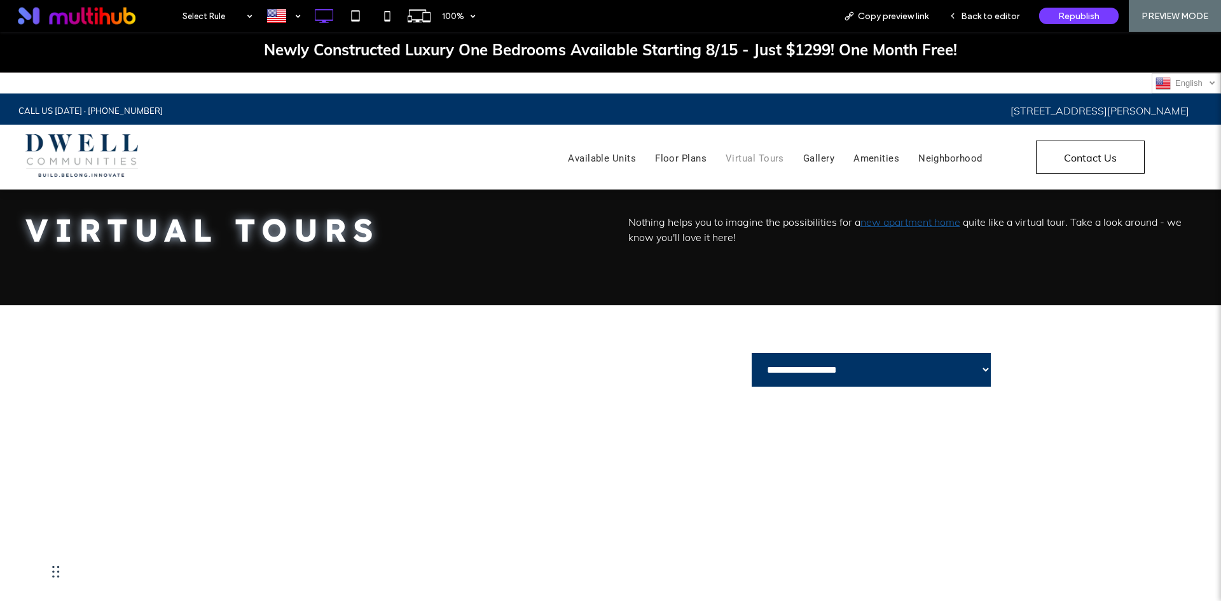
click at [852, 381] on select "**********" at bounding box center [872, 370] width 242 height 36
drag, startPoint x: 988, startPoint y: 11, endPoint x: 748, endPoint y: 260, distance: 345.5
click at [988, 11] on span "Back to editor" at bounding box center [990, 16] width 59 height 11
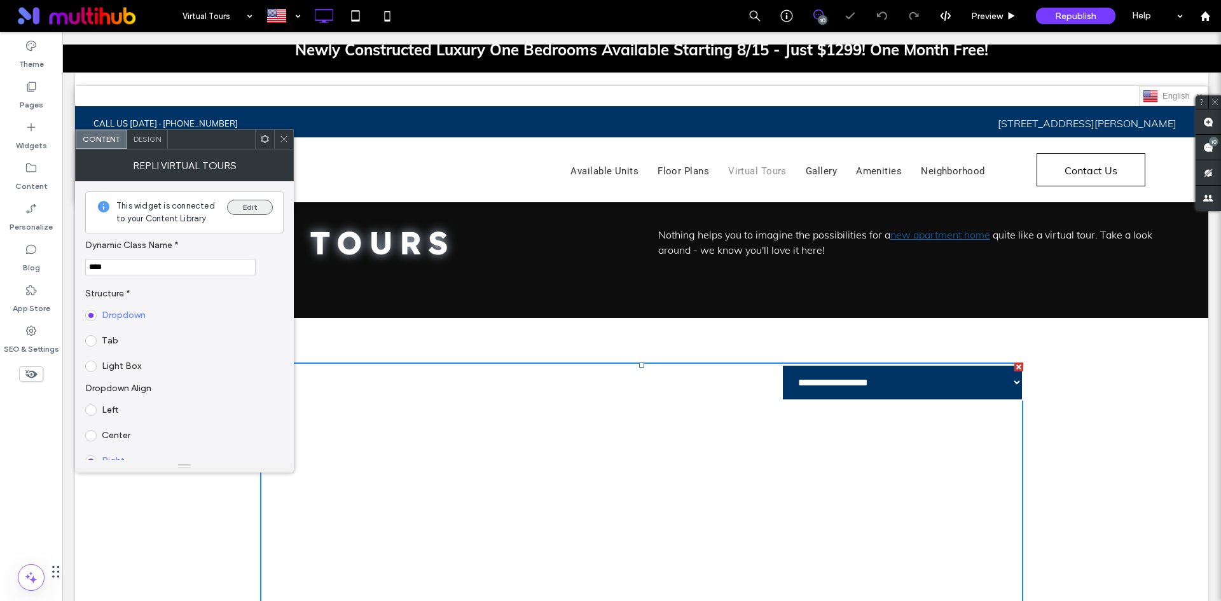
click at [247, 206] on button "Edit" at bounding box center [250, 207] width 46 height 15
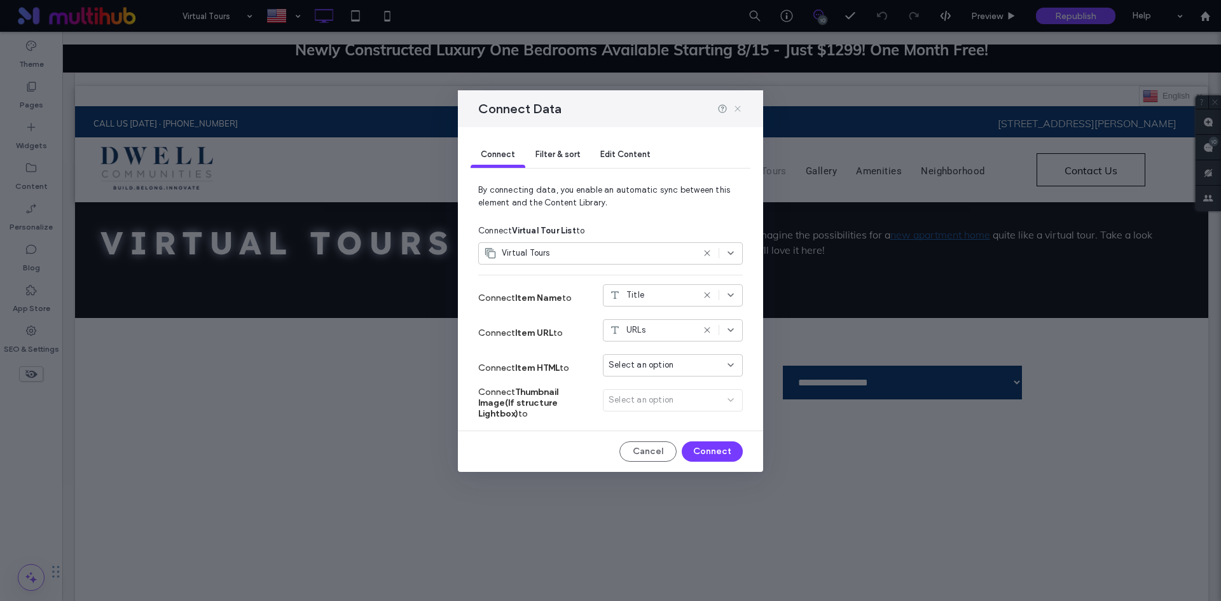
click at [736, 108] on icon at bounding box center [738, 109] width 10 height 10
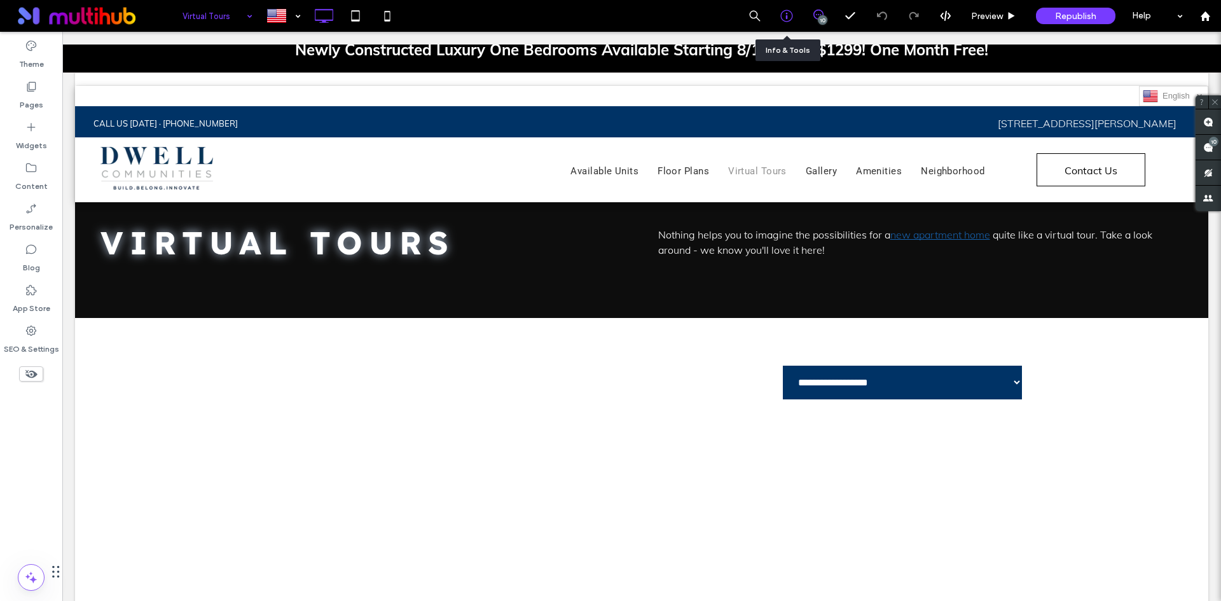
click at [781, 18] on use at bounding box center [786, 16] width 12 height 12
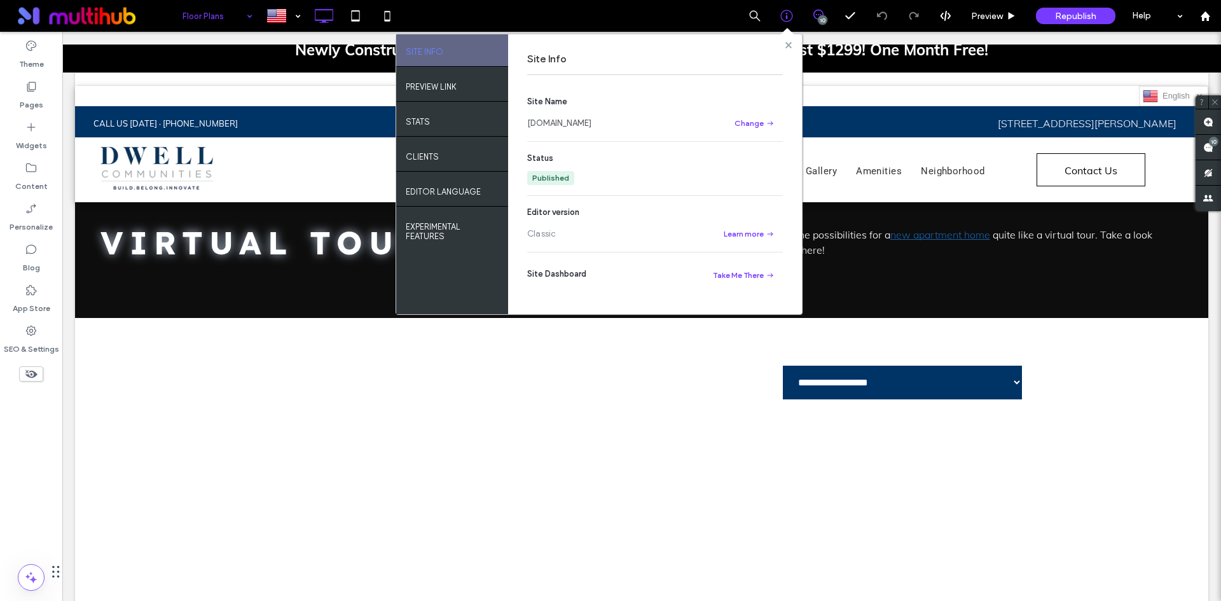
click at [786, 45] on icon at bounding box center [789, 45] width 6 height 6
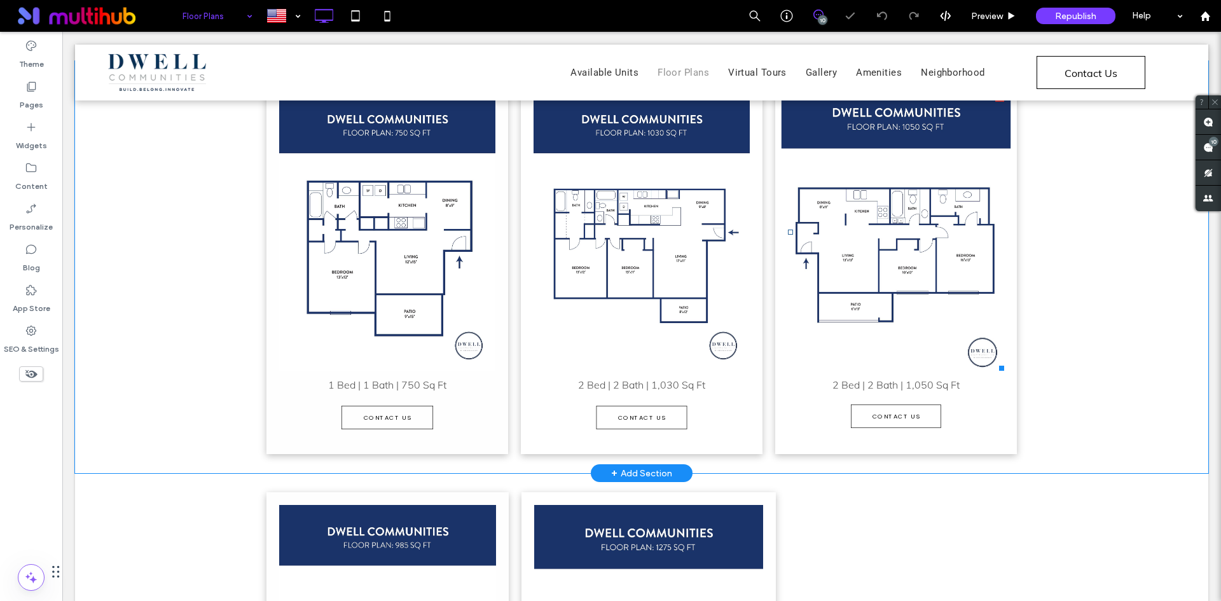
scroll to position [254, 0]
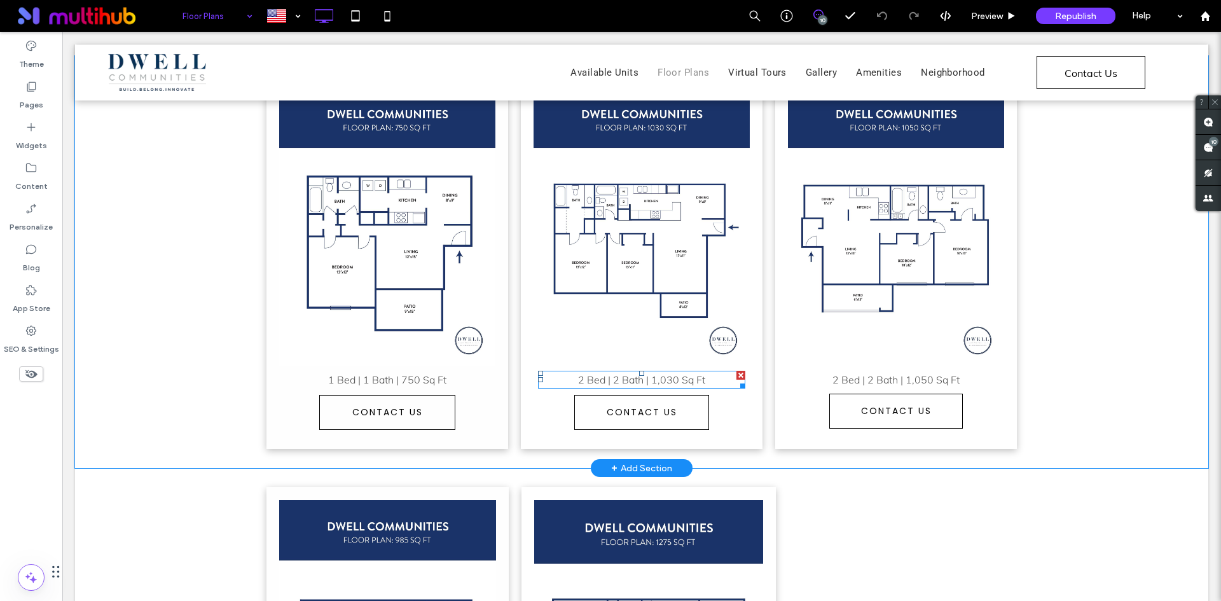
click at [661, 381] on span "2 Bed | 2 Bath | 1,030 Sq Ft" at bounding box center [641, 379] width 127 height 13
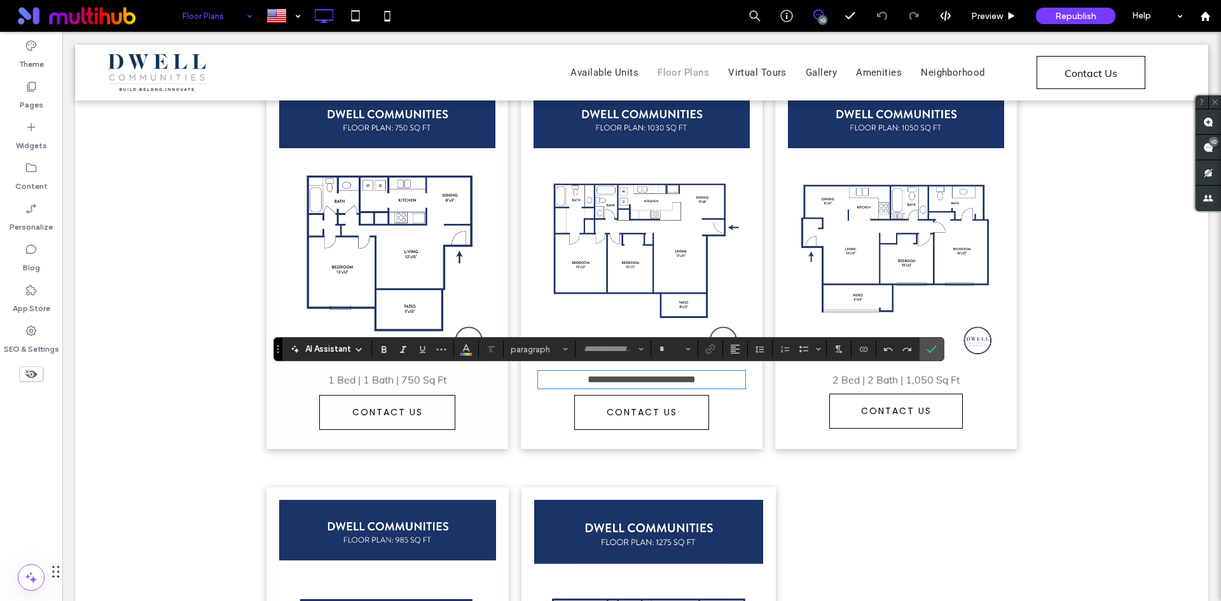
click at [667, 379] on span "**********" at bounding box center [642, 380] width 108 height 10
type input "****"
type input "**"
click at [659, 376] on span "**********" at bounding box center [642, 380] width 108 height 10
drag, startPoint x: 930, startPoint y: 345, endPoint x: 863, endPoint y: 313, distance: 74.2
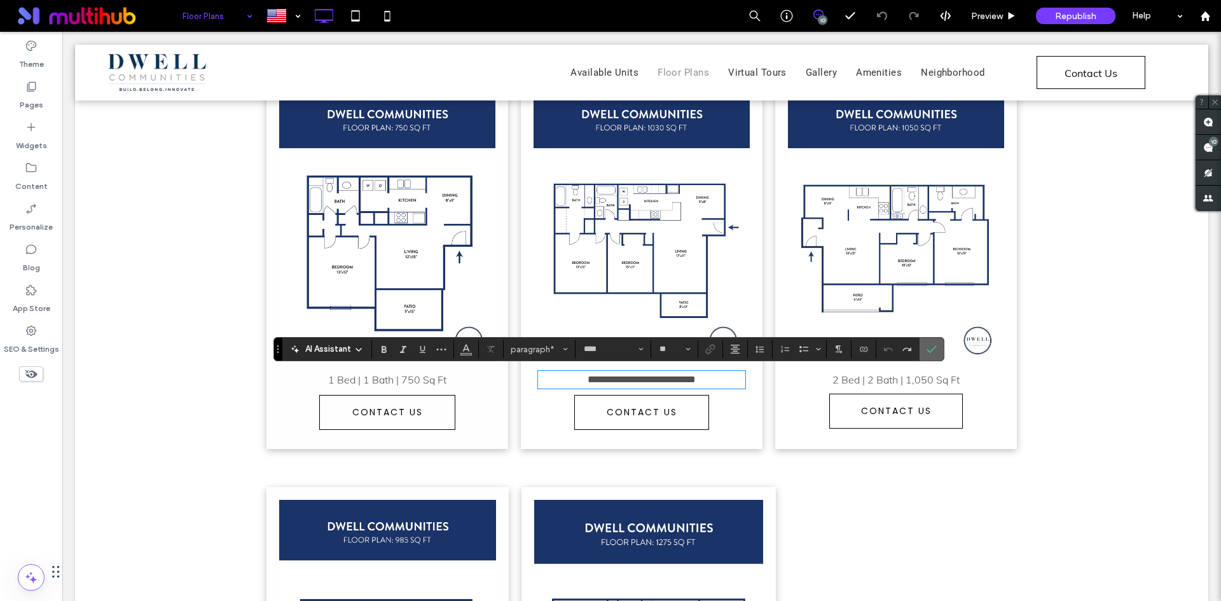
click at [930, 345] on icon "Confirm" at bounding box center [932, 349] width 10 height 10
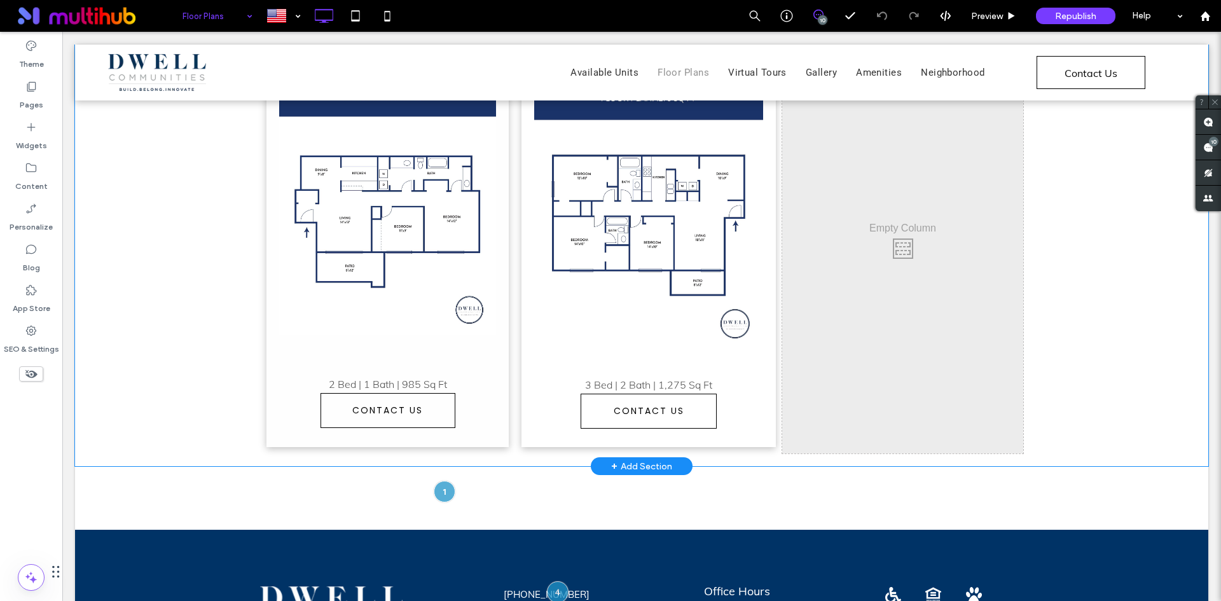
scroll to position [827, 0]
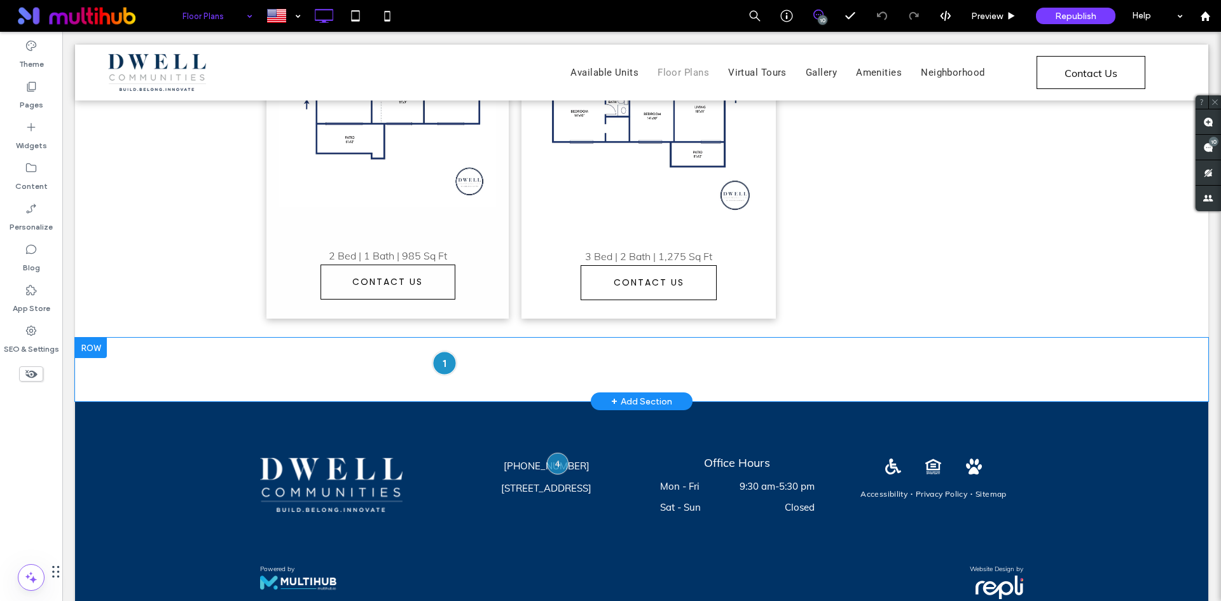
click at [446, 363] on div at bounding box center [445, 364] width 24 height 24
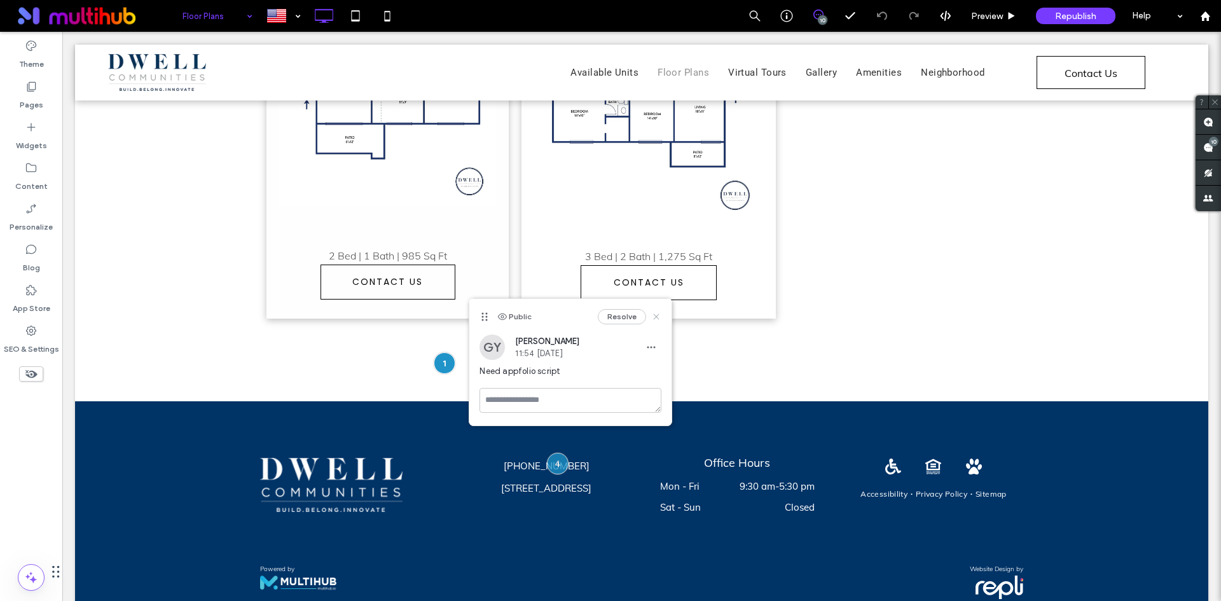
drag, startPoint x: 658, startPoint y: 316, endPoint x: 596, endPoint y: 284, distance: 70.0
click at [658, 316] on icon at bounding box center [656, 317] width 10 height 10
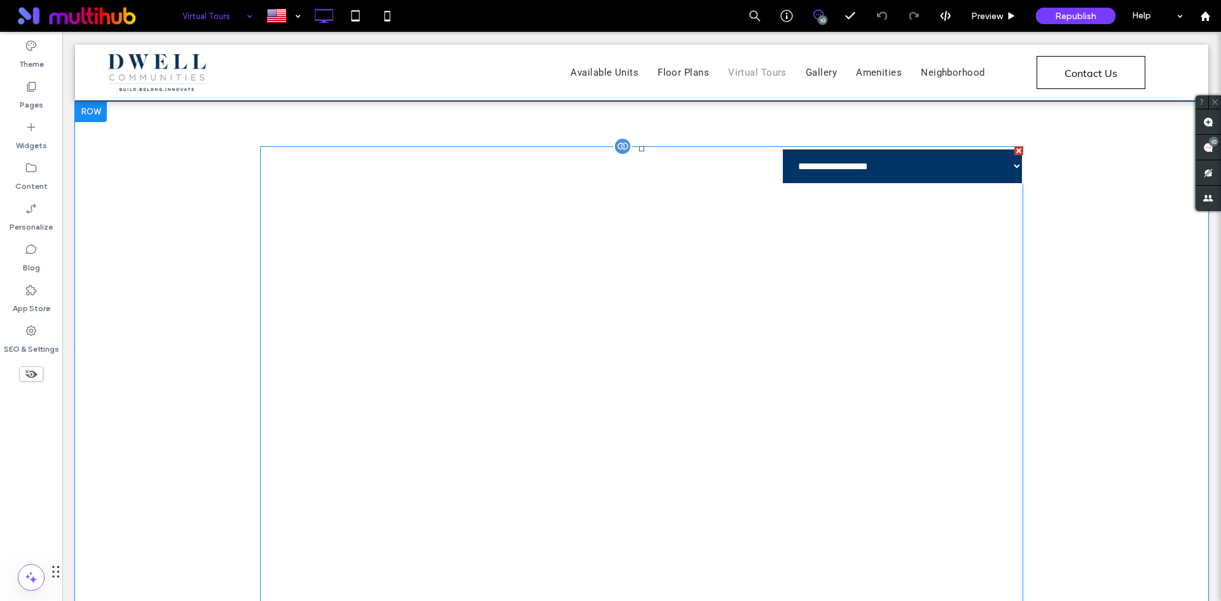
scroll to position [64, 0]
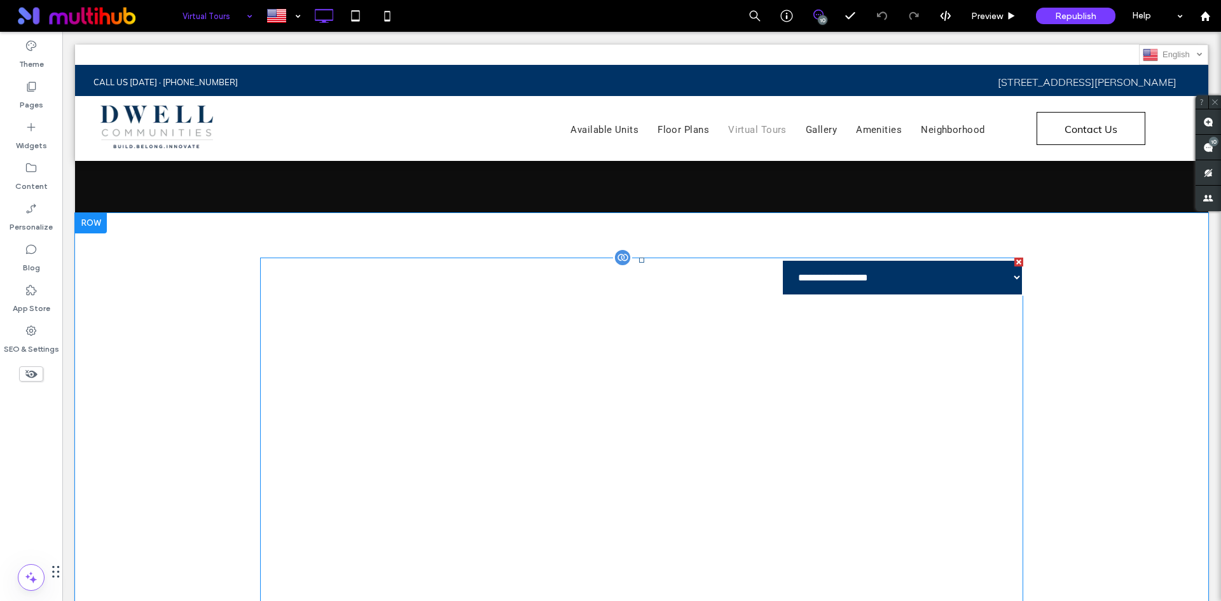
click at [883, 287] on span at bounding box center [641, 513] width 763 height 511
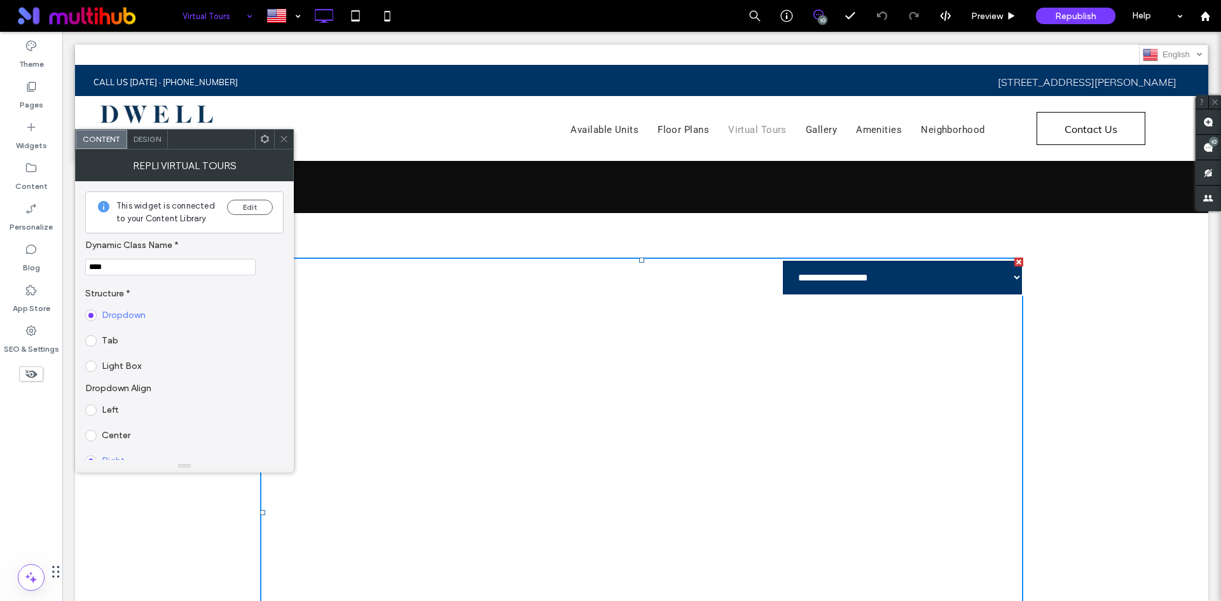
click at [282, 144] on span at bounding box center [284, 139] width 10 height 19
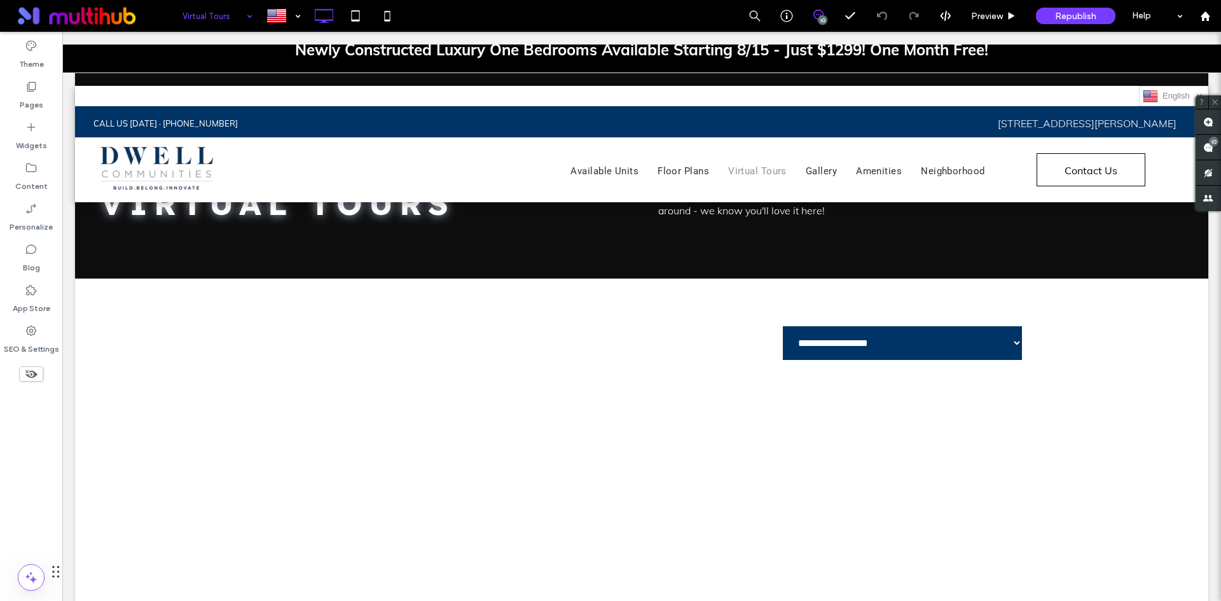
scroll to position [0, 0]
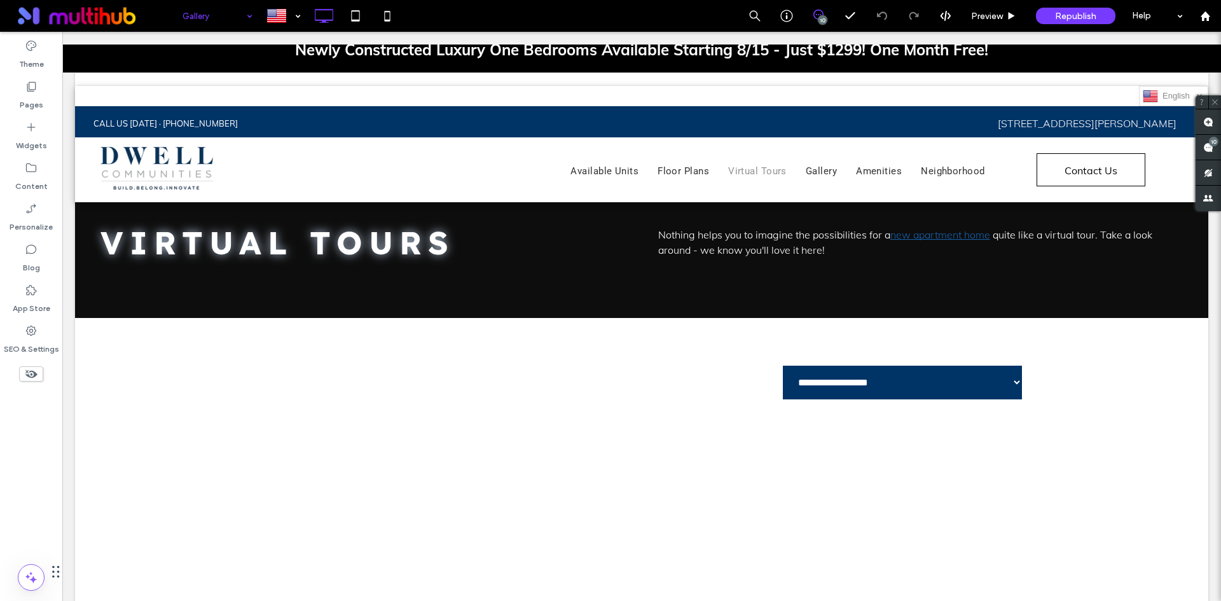
drag, startPoint x: 211, startPoint y: 162, endPoint x: 207, endPoint y: 177, distance: 16.4
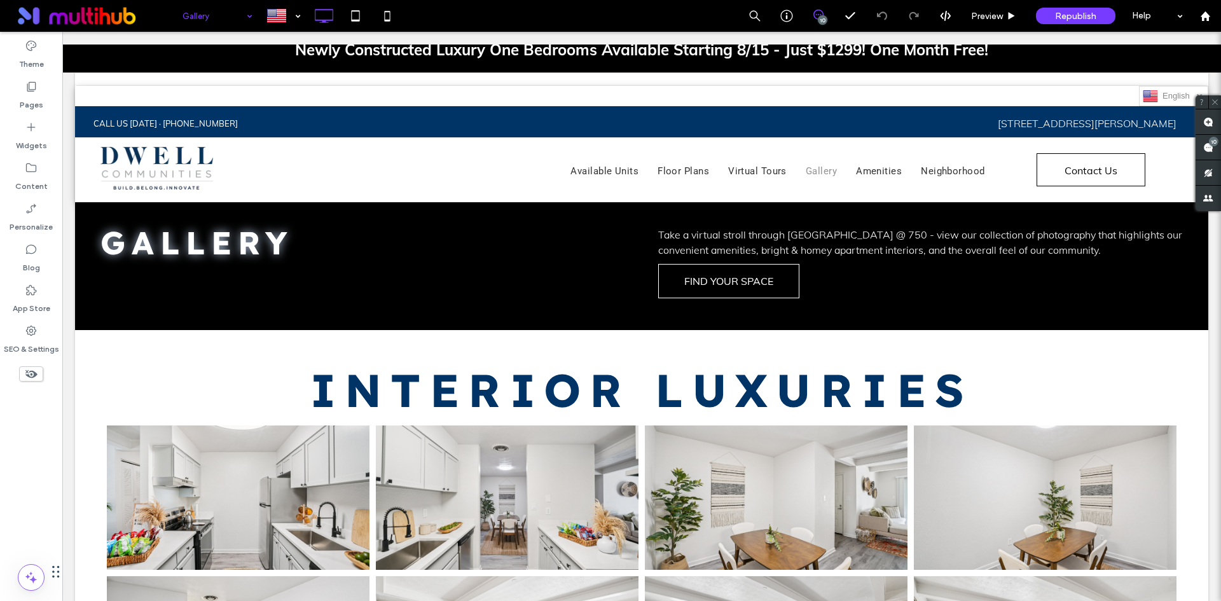
click at [250, 24] on div "Gallery" at bounding box center [217, 16] width 83 height 32
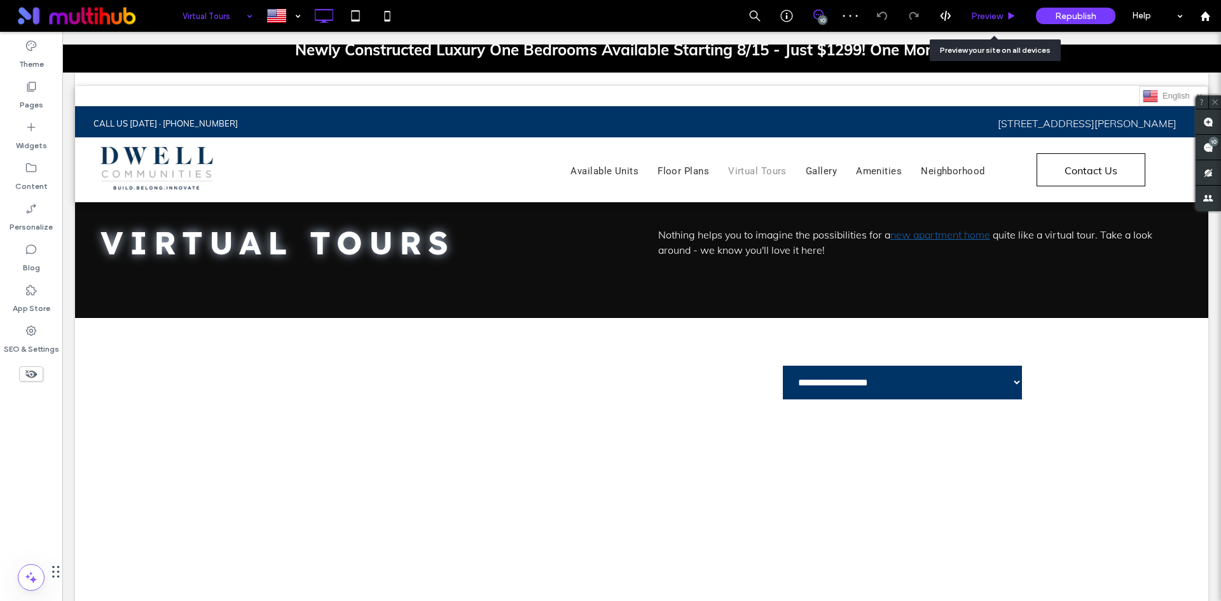
click at [1018, 19] on div "Preview" at bounding box center [994, 16] width 64 height 11
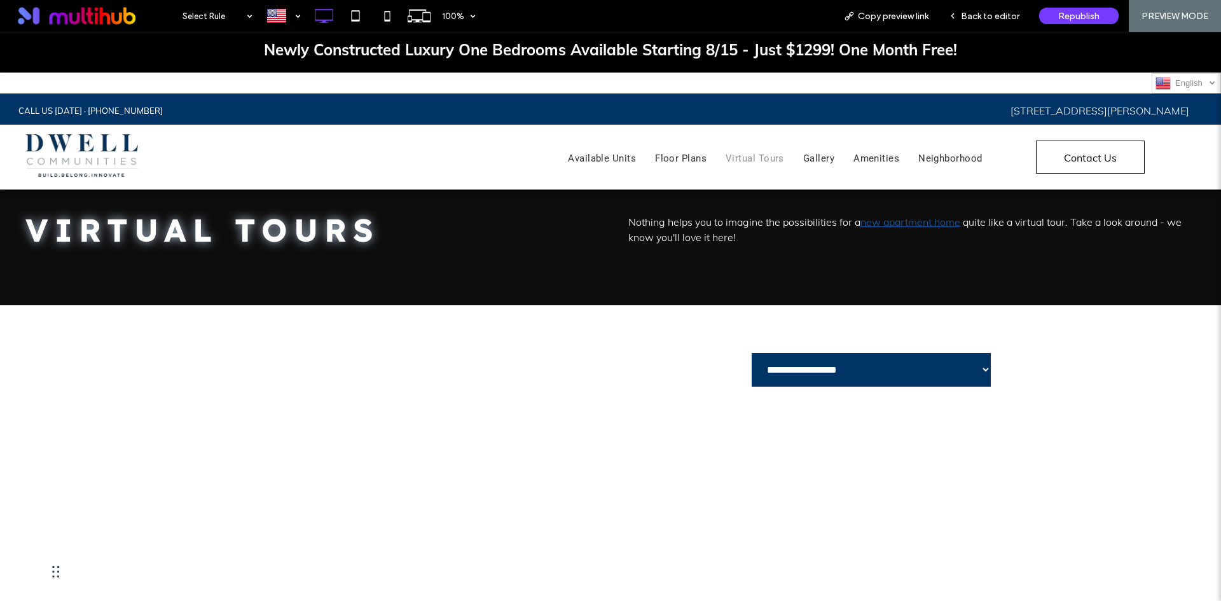
click at [1018, 19] on span "Back to editor" at bounding box center [990, 16] width 59 height 11
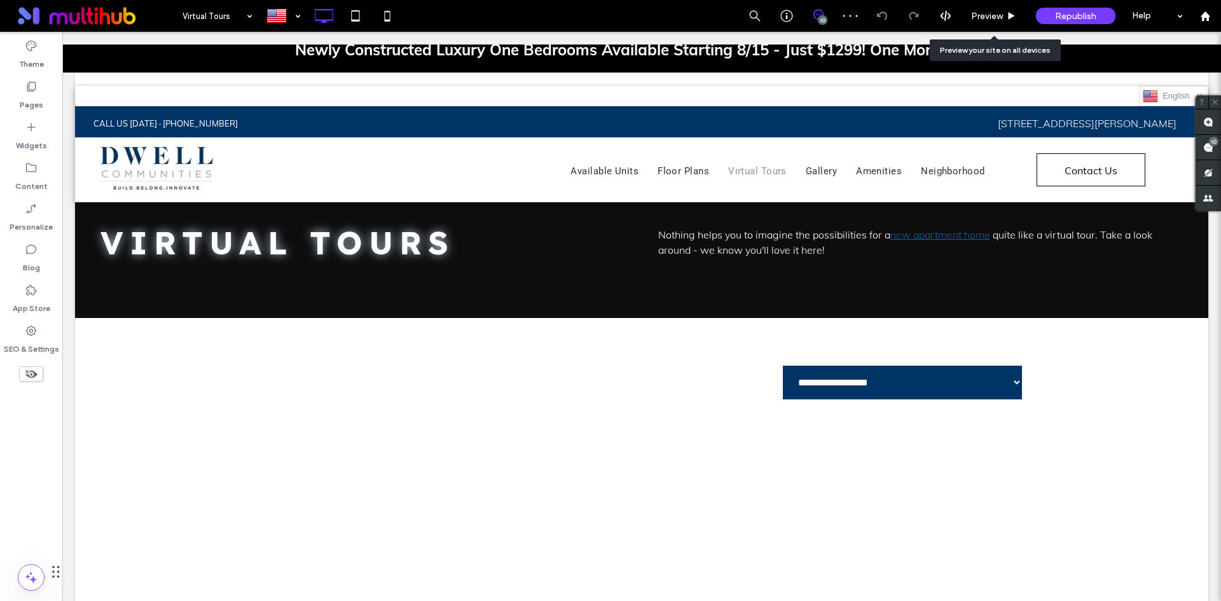
click at [1018, 19] on div "Preview" at bounding box center [994, 16] width 64 height 11
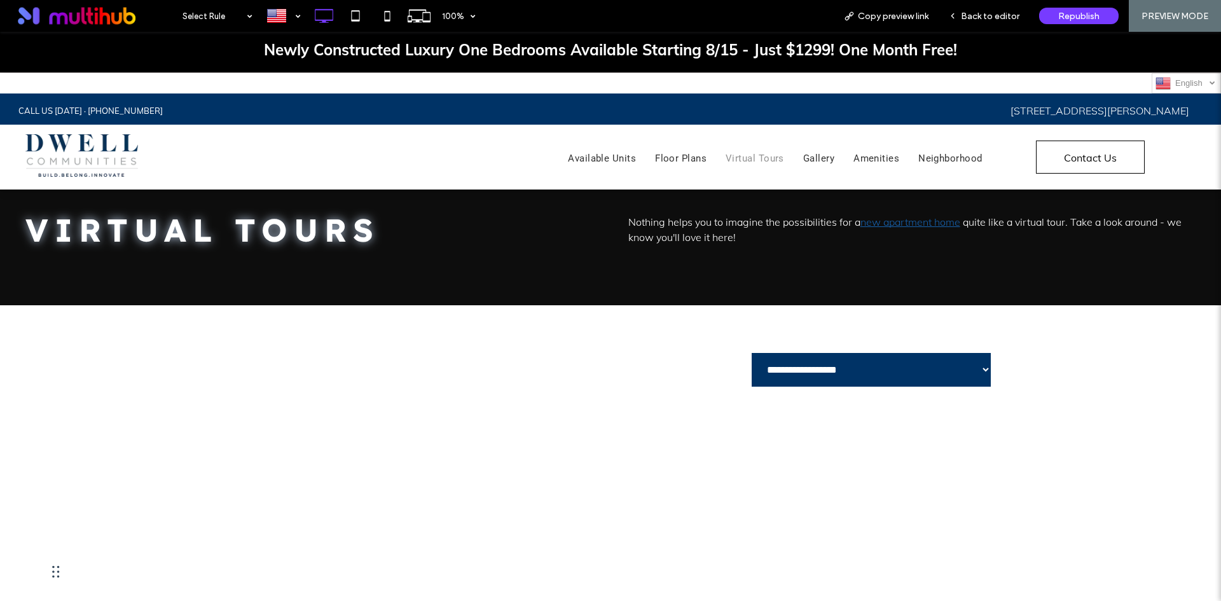
click at [915, 363] on select "**********" at bounding box center [872, 370] width 242 height 36
select select "****"
click at [751, 352] on select "**********" at bounding box center [872, 370] width 242 height 36
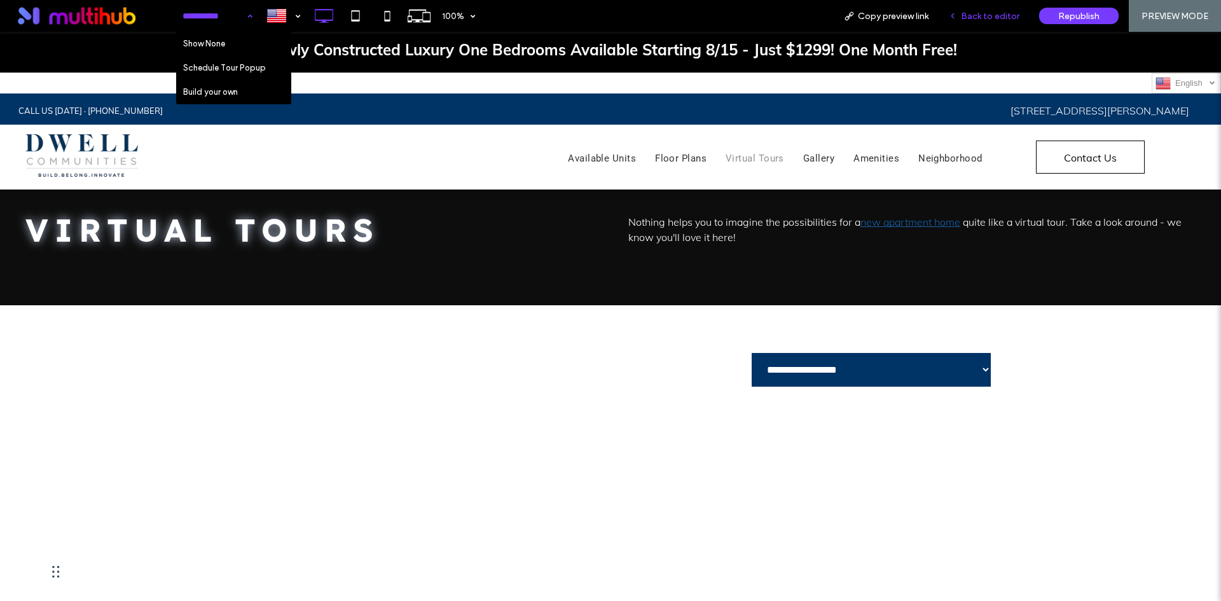
click at [1011, 20] on span "Back to editor" at bounding box center [990, 16] width 59 height 11
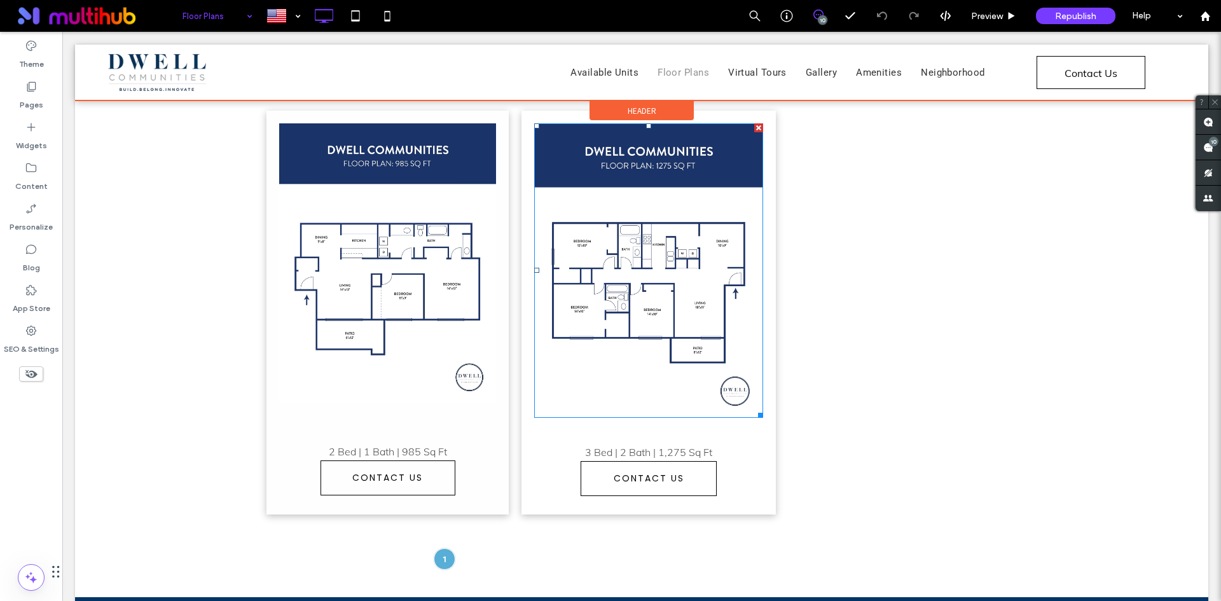
scroll to position [445, 0]
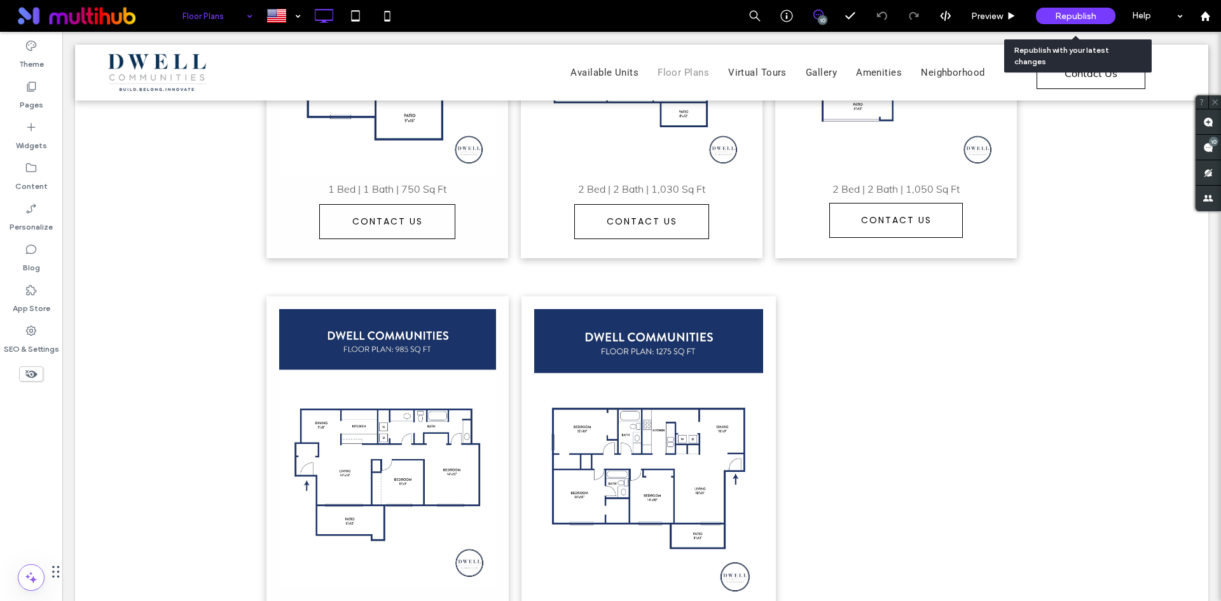
click at [1099, 18] on div "Republish" at bounding box center [1076, 16] width 80 height 17
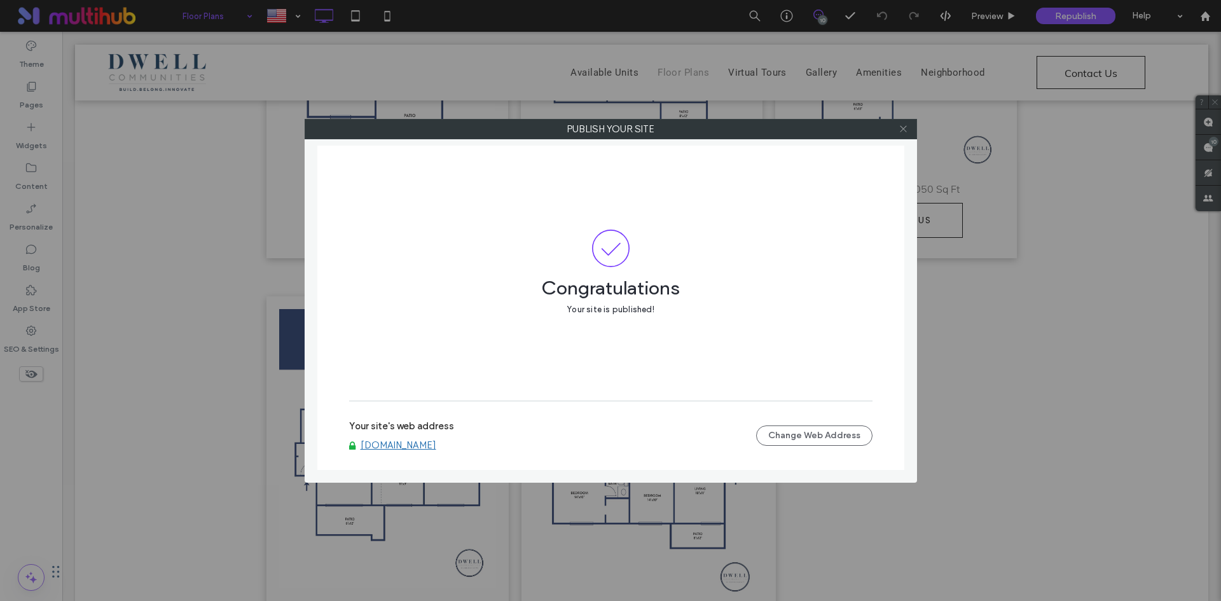
click at [906, 126] on icon at bounding box center [904, 129] width 10 height 10
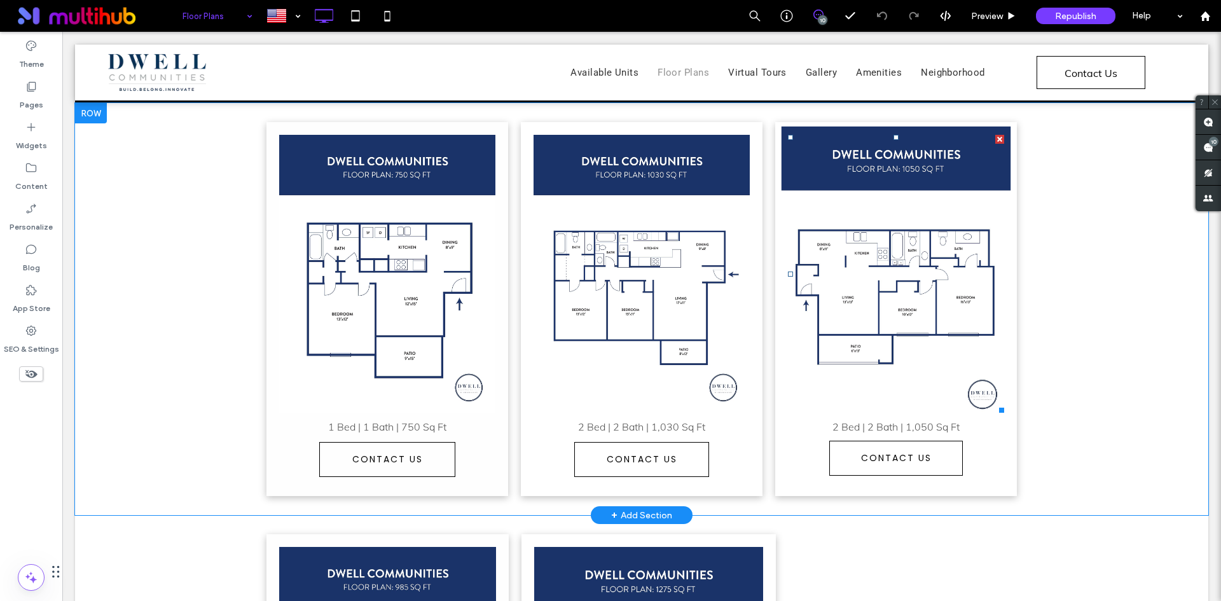
scroll to position [127, 0]
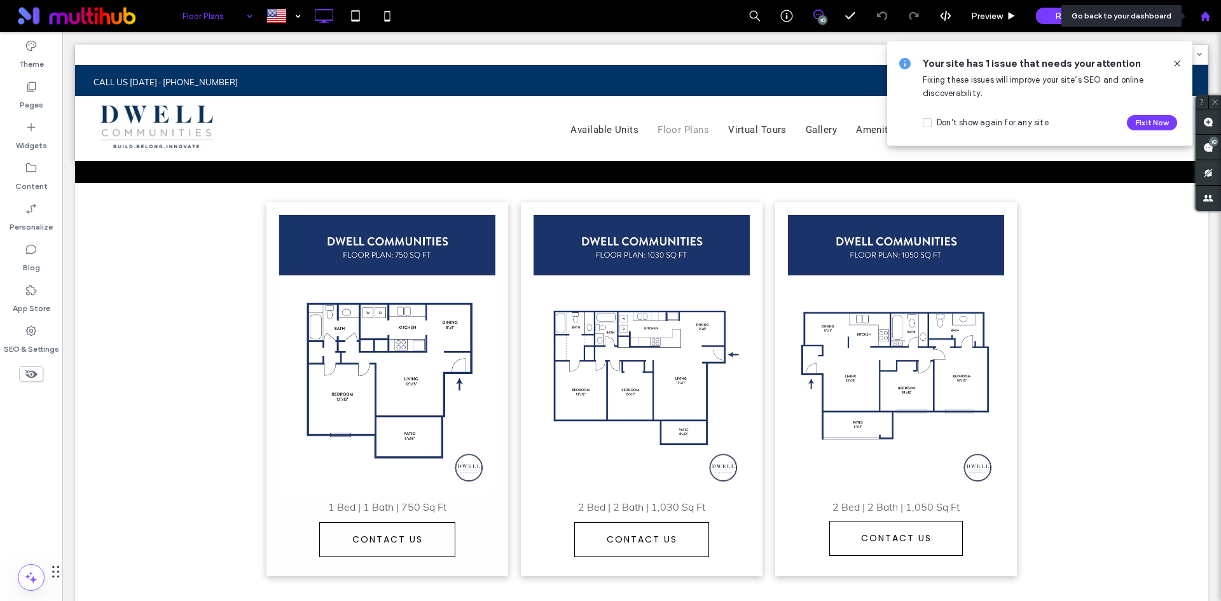
click at [1201, 25] on div at bounding box center [1205, 16] width 32 height 32
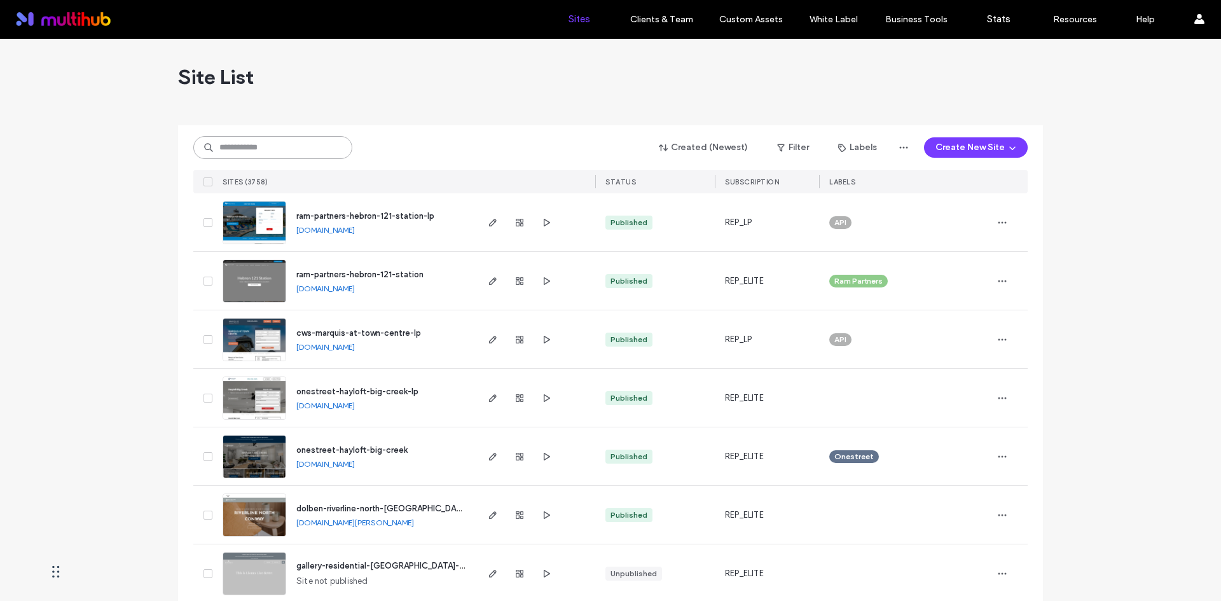
click at [244, 151] on input at bounding box center [272, 147] width 159 height 23
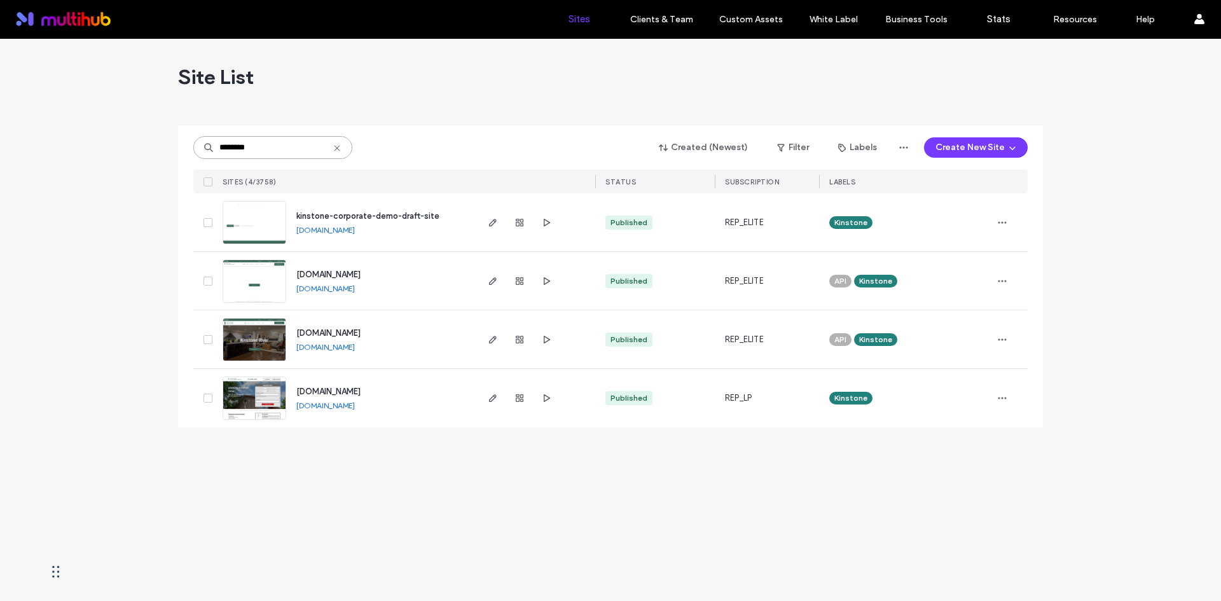
drag, startPoint x: 274, startPoint y: 153, endPoint x: 163, endPoint y: 151, distance: 110.7
click at [163, 151] on div "Site List ******** Created (Newest) Filter Labels Create New Site SITES (4/3758…" at bounding box center [610, 320] width 1221 height 562
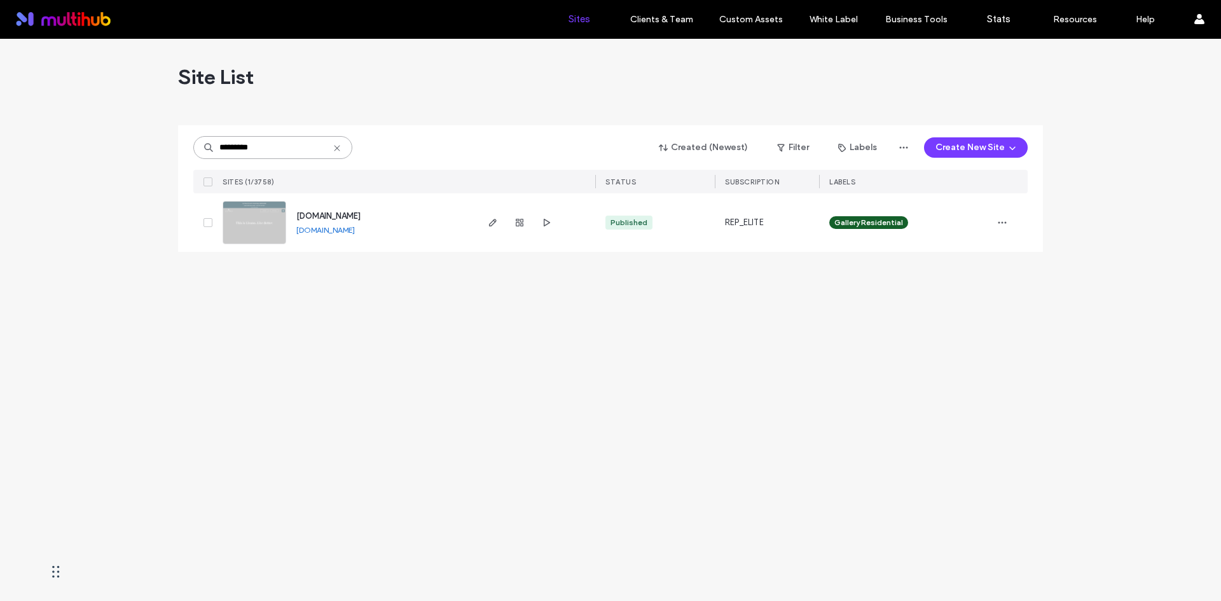
drag, startPoint x: 260, startPoint y: 146, endPoint x: 149, endPoint y: 136, distance: 110.5
click at [149, 136] on div "Site List ********* Created (Newest) Filter Labels Create New Site SITES (1/375…" at bounding box center [610, 320] width 1221 height 562
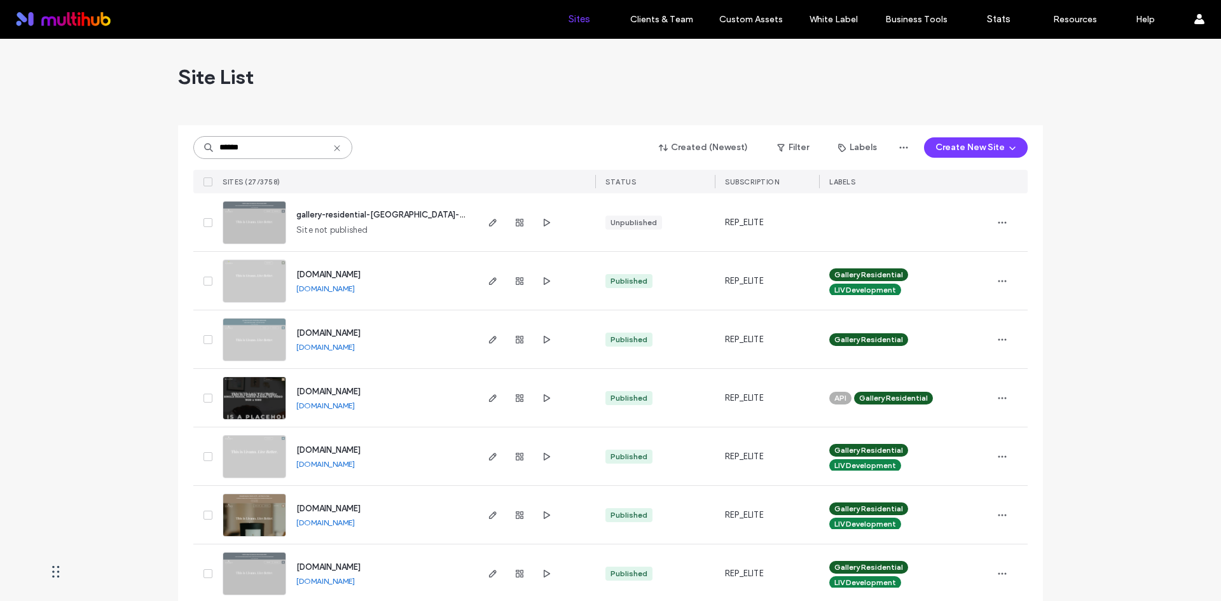
type input "******"
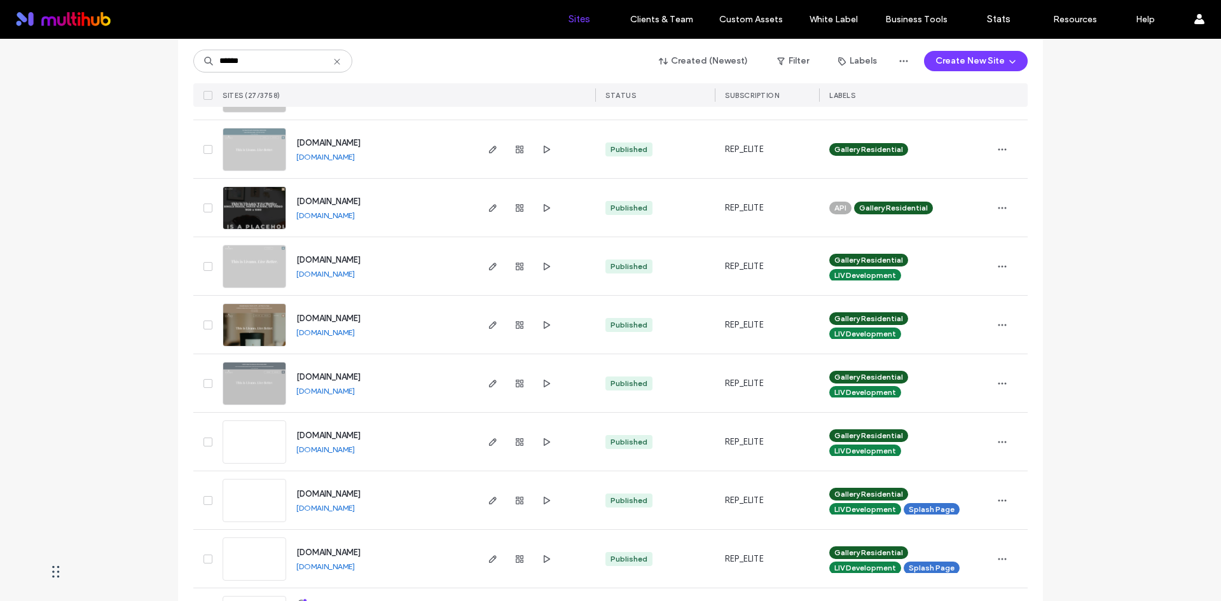
scroll to position [191, 0]
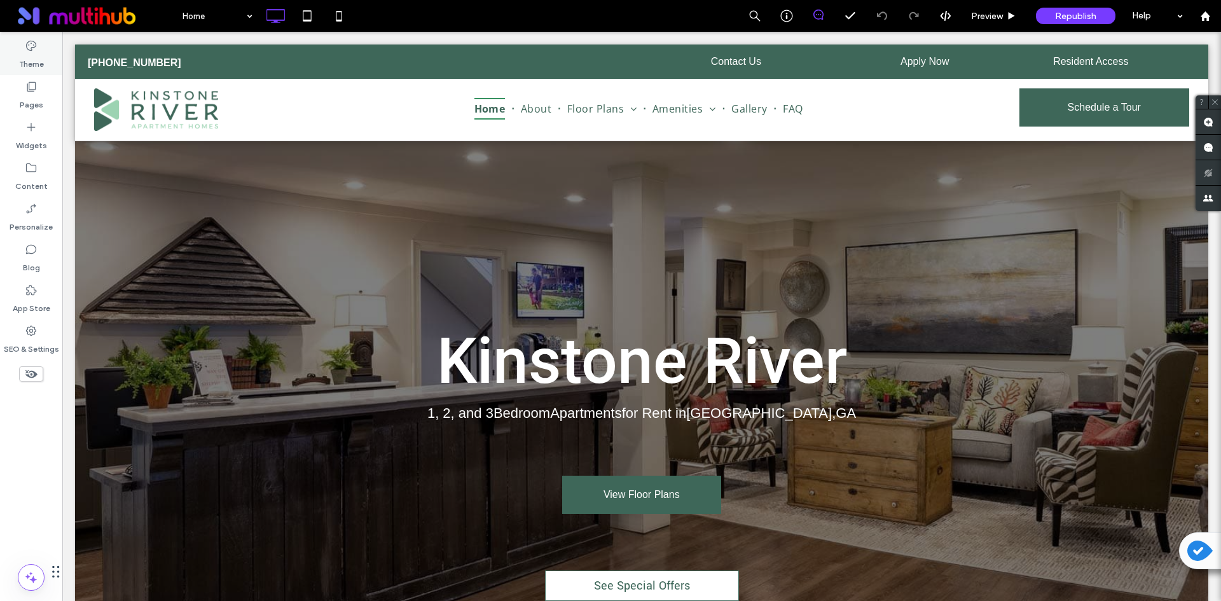
click at [25, 51] on icon at bounding box center [31, 45] width 13 height 13
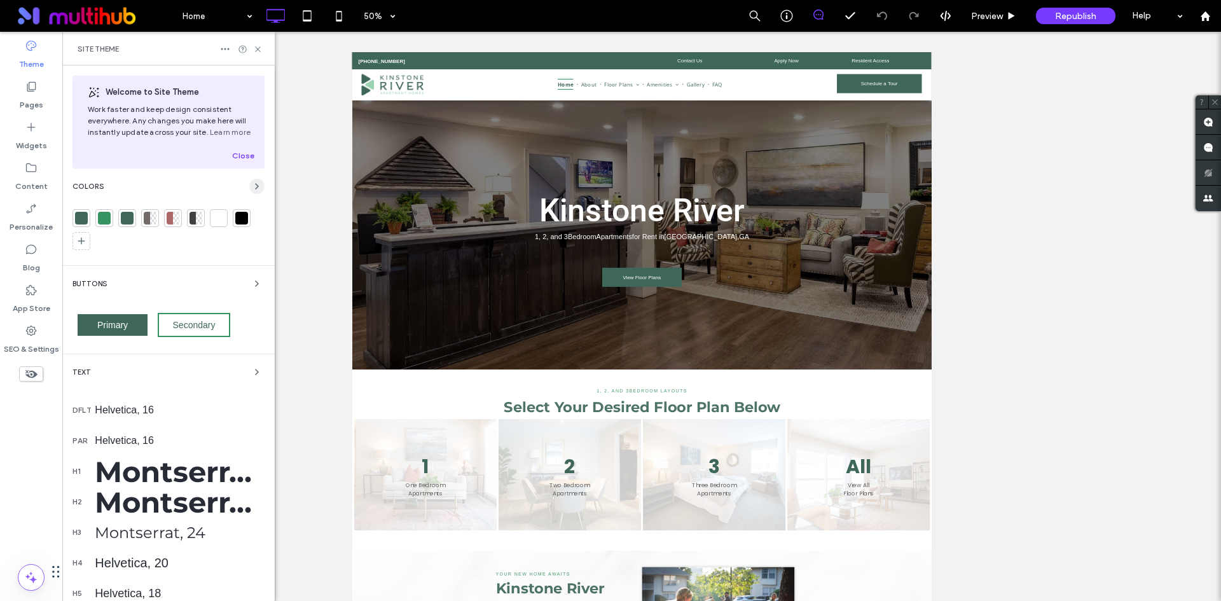
click at [252, 184] on icon "button" at bounding box center [257, 186] width 10 height 10
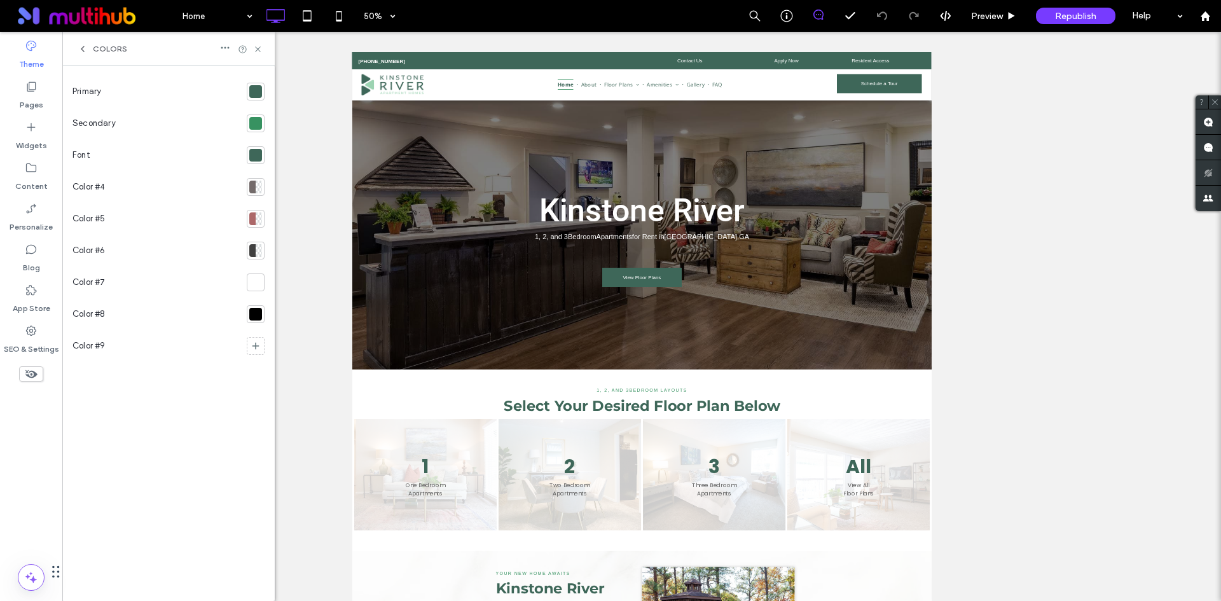
click at [252, 120] on div at bounding box center [255, 123] width 13 height 13
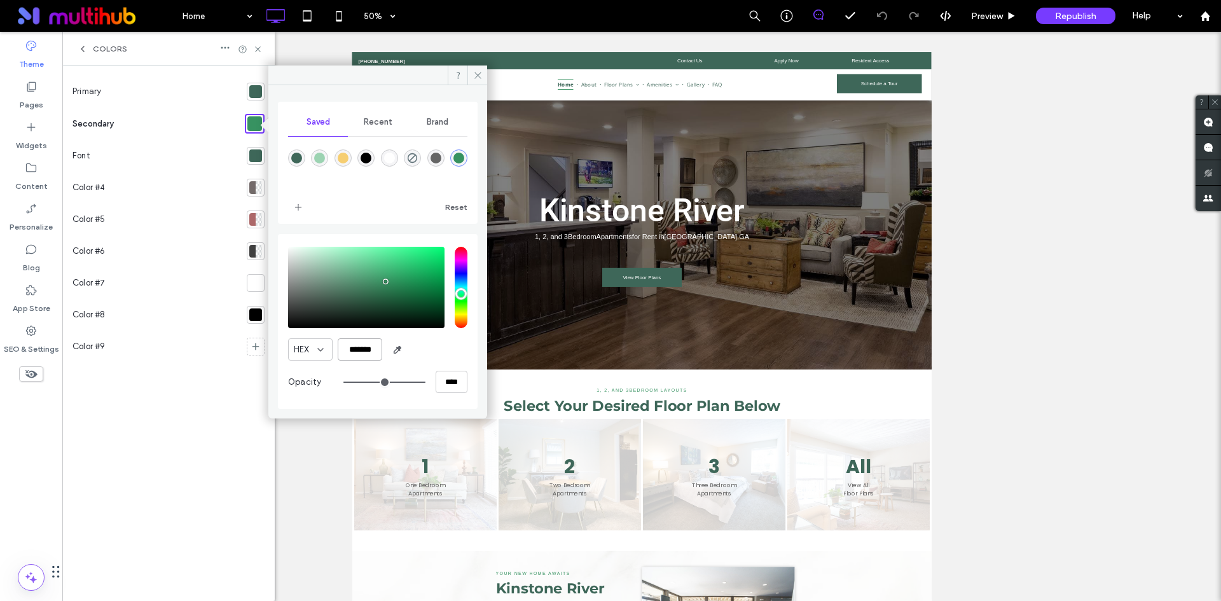
click at [363, 347] on input "*******" at bounding box center [360, 349] width 45 height 22
click at [316, 154] on div "rgba(156,211,178,1)" at bounding box center [319, 158] width 11 height 11
type input "*******"
click at [353, 347] on input "*******" at bounding box center [360, 349] width 45 height 22
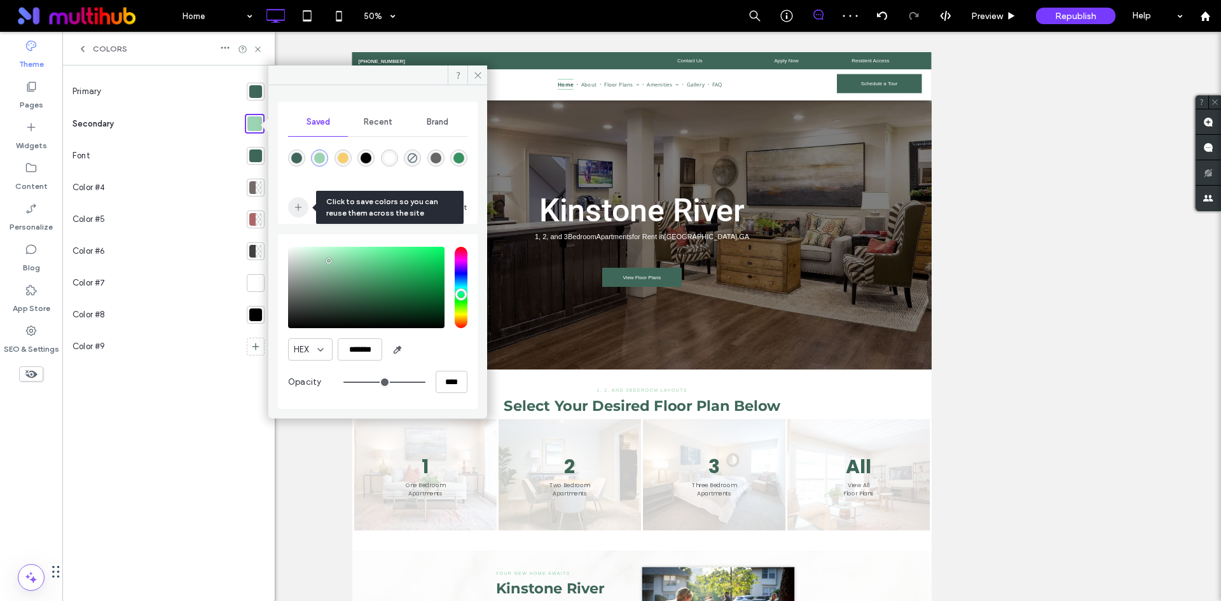
click at [297, 200] on span "add color" at bounding box center [298, 207] width 20 height 20
drag, startPoint x: 471, startPoint y: 74, endPoint x: 242, endPoint y: 42, distance: 231.2
click at [471, 74] on span at bounding box center [477, 75] width 20 height 19
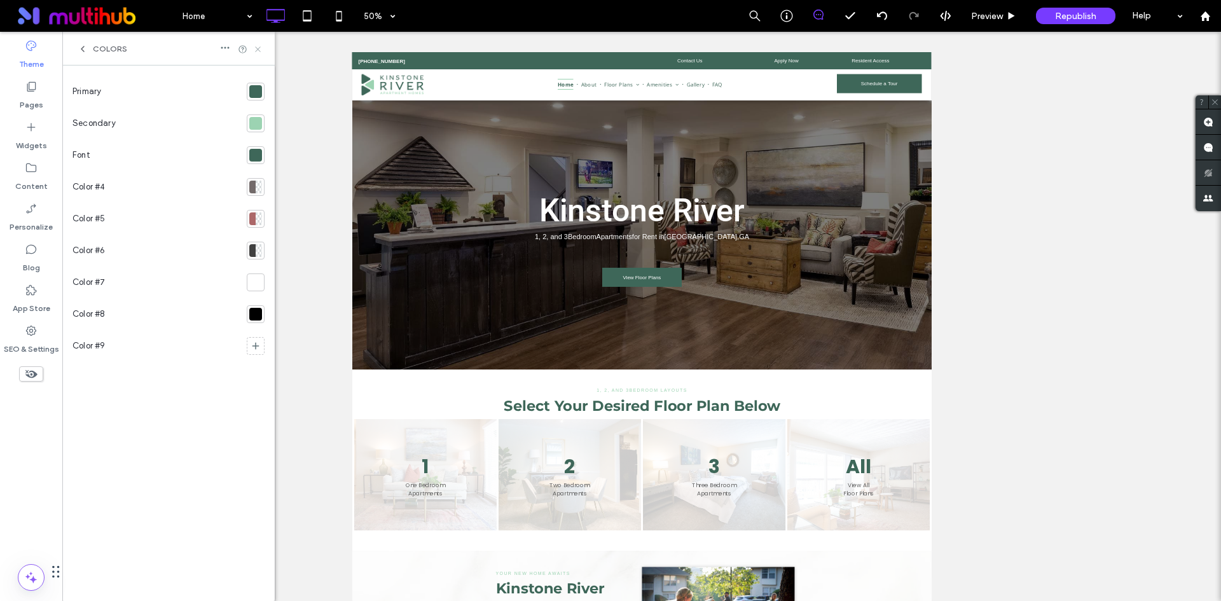
click at [258, 48] on icon at bounding box center [258, 50] width 10 height 10
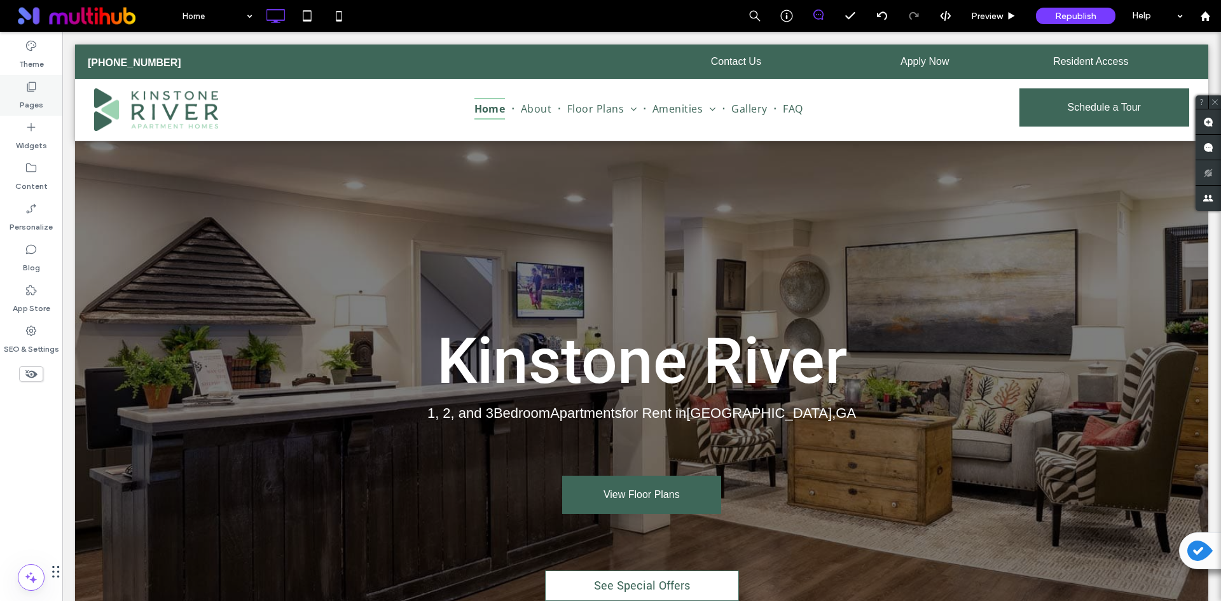
click at [45, 100] on div "Pages" at bounding box center [31, 95] width 62 height 41
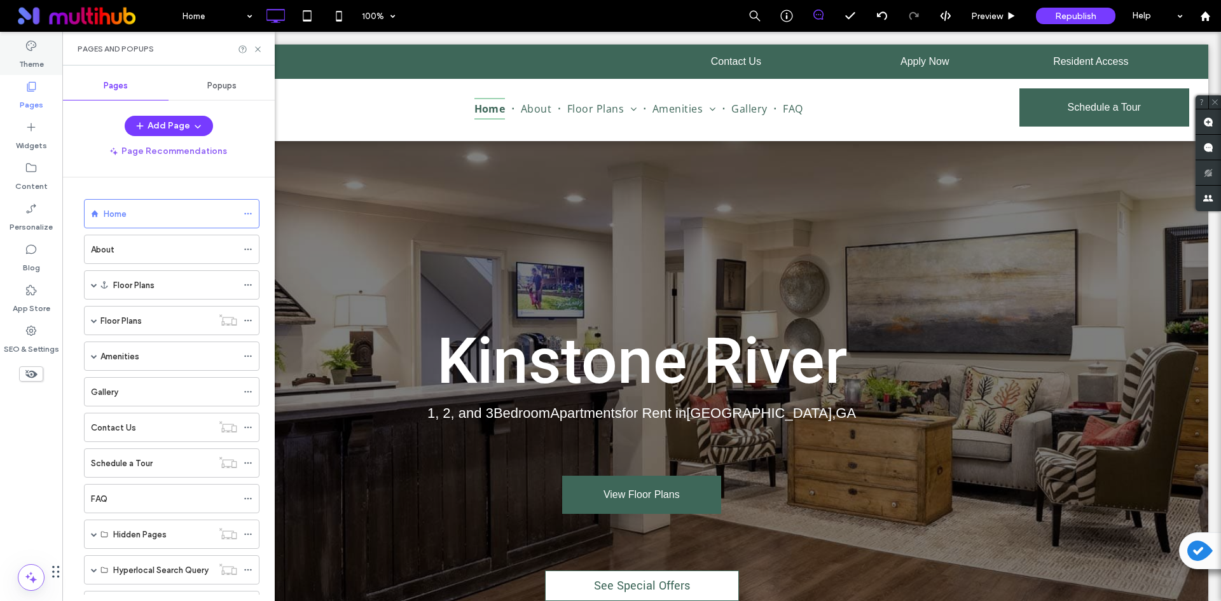
click at [38, 54] on label "Theme" at bounding box center [31, 61] width 25 height 18
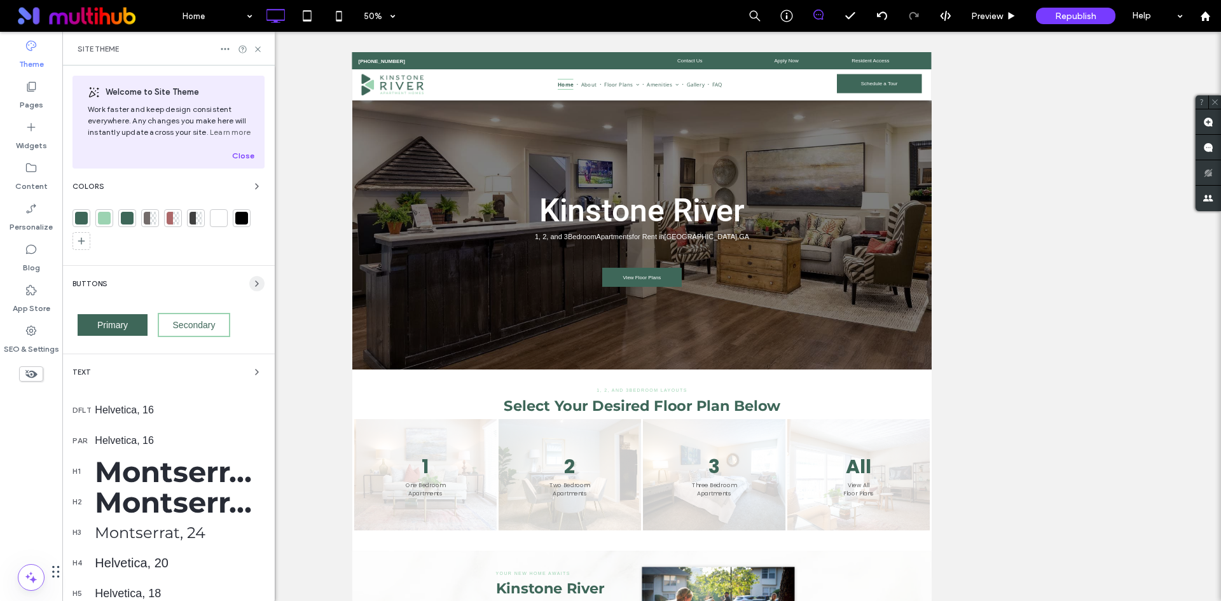
click at [252, 280] on icon "button" at bounding box center [257, 284] width 10 height 10
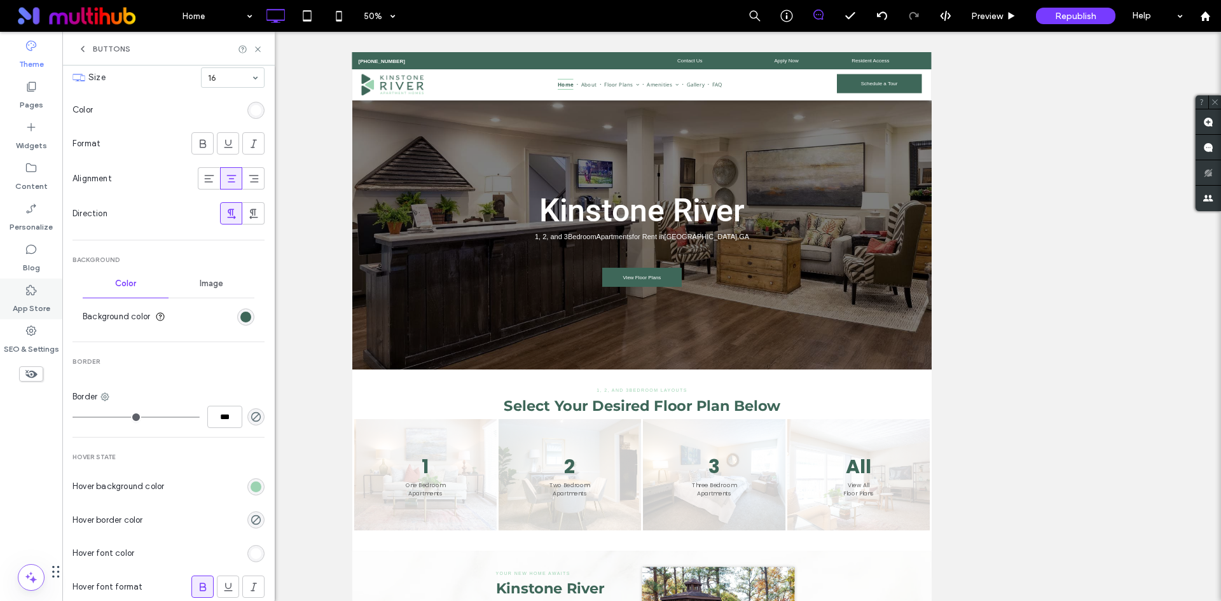
scroll to position [254, 0]
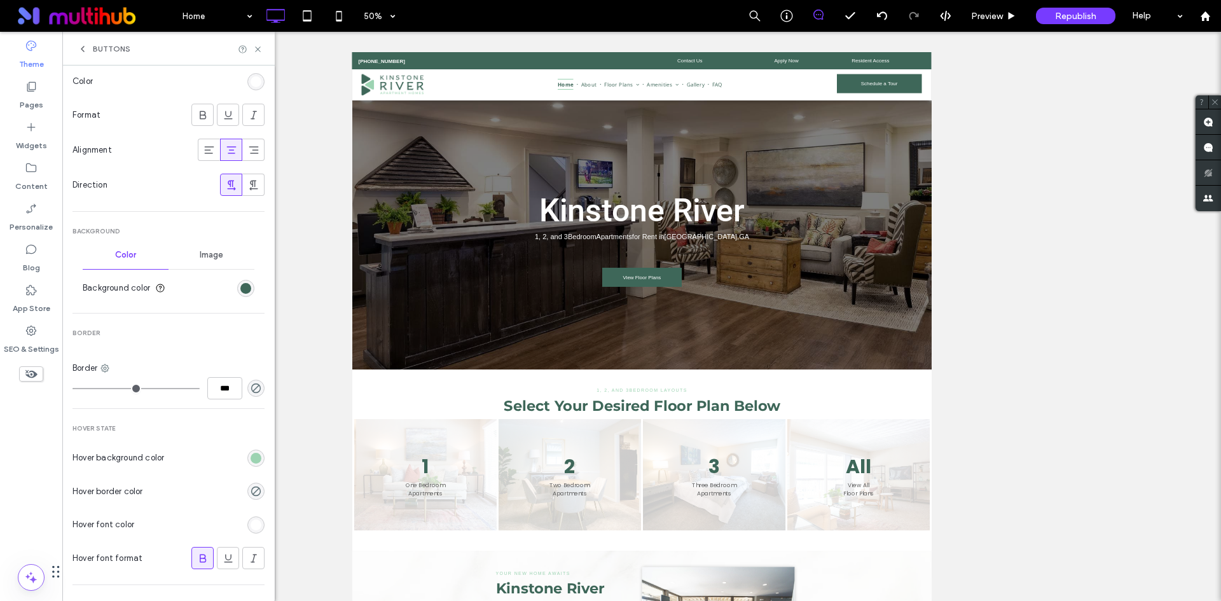
click at [255, 462] on div "rgb(156, 211, 178)" at bounding box center [255, 458] width 17 height 17
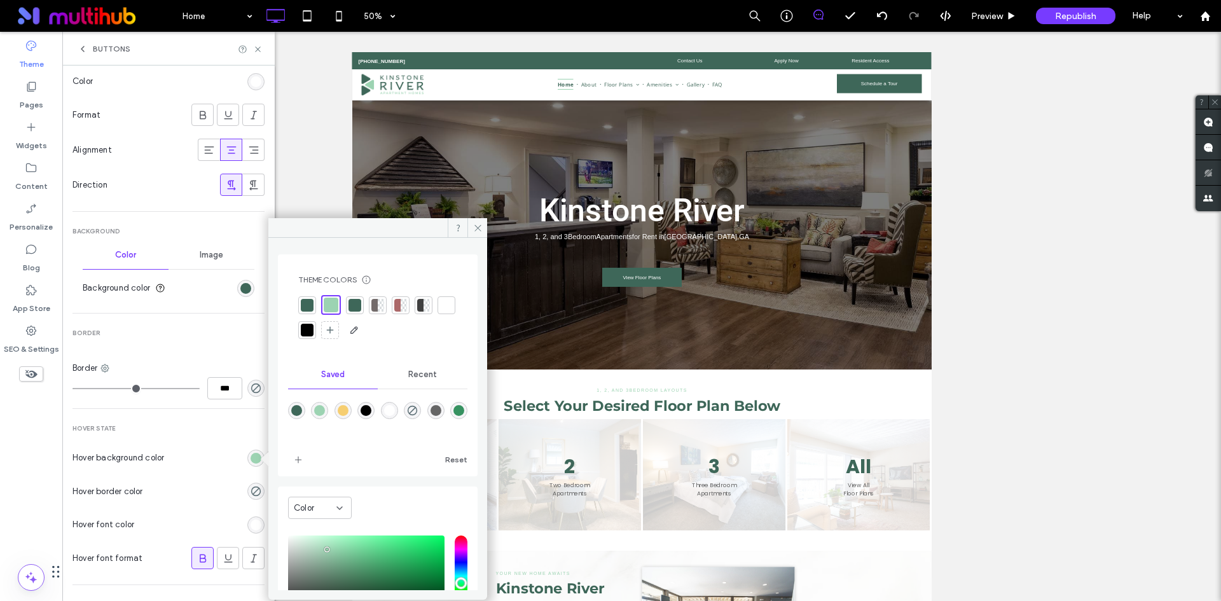
click at [349, 412] on div "rgba(246,206,113,1)" at bounding box center [343, 410] width 11 height 11
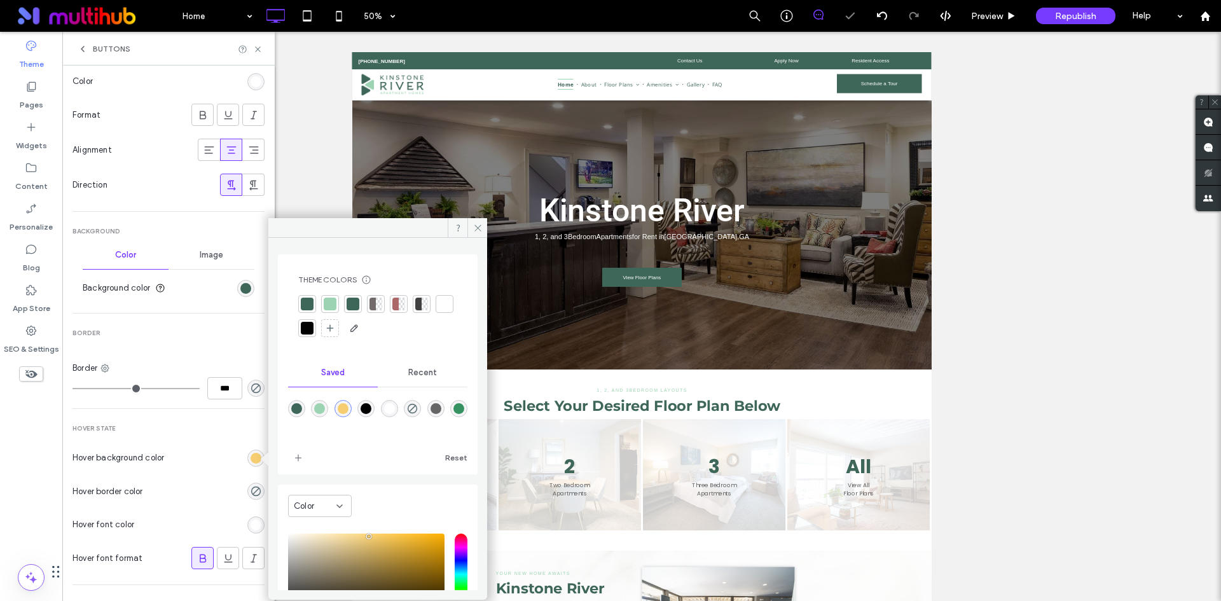
type input "*******"
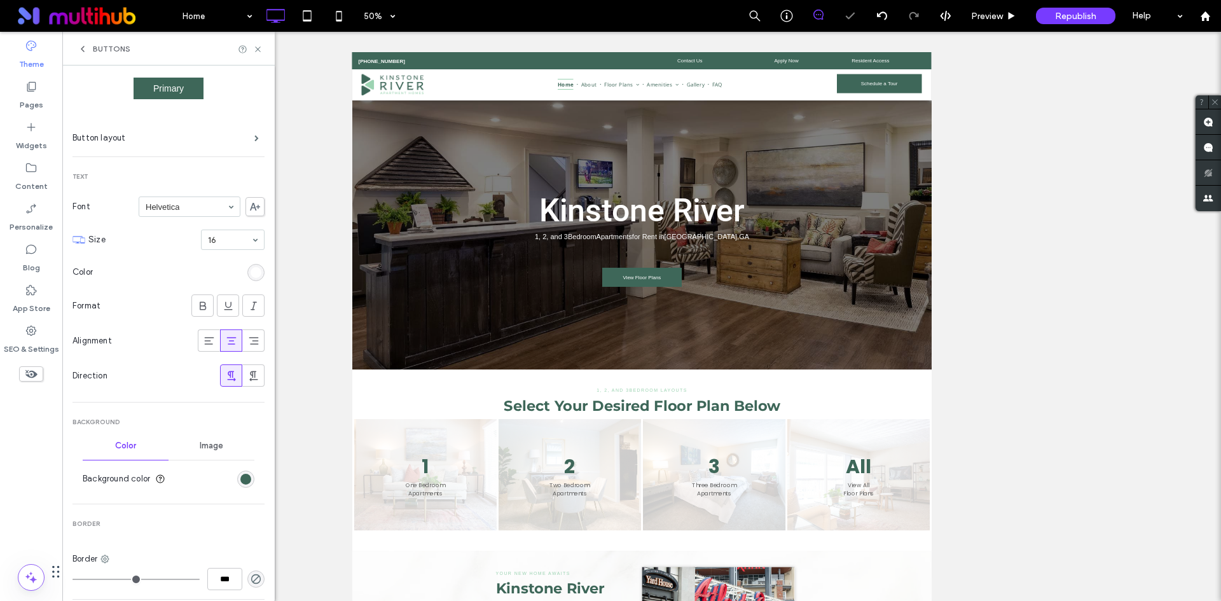
scroll to position [0, 0]
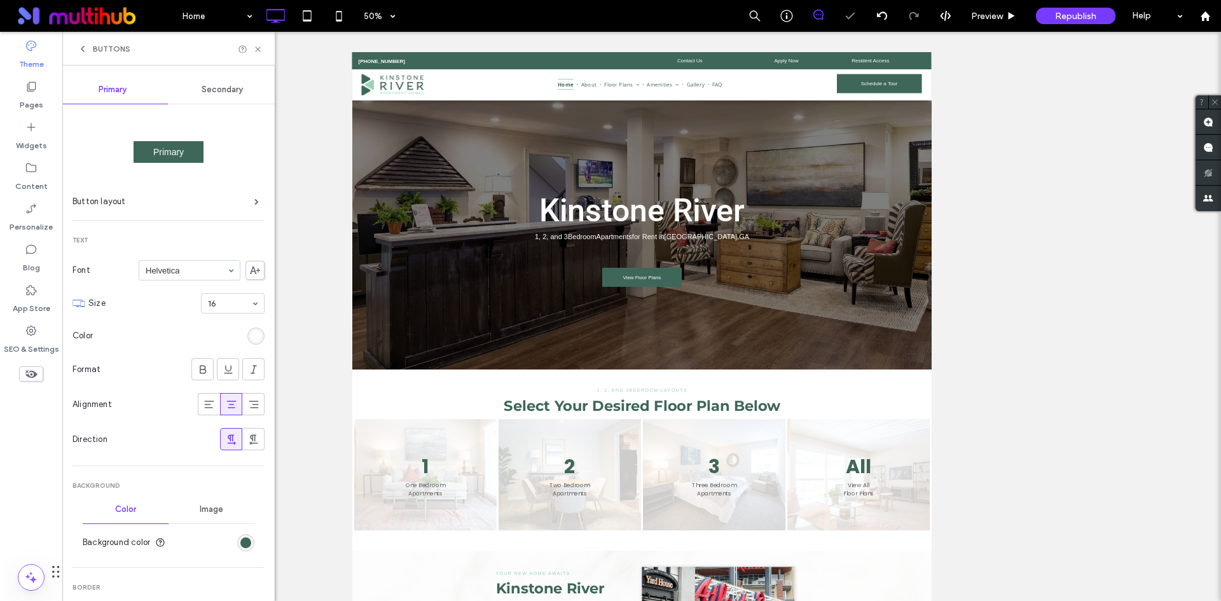
click at [221, 92] on span "Secondary" at bounding box center [222, 90] width 41 height 10
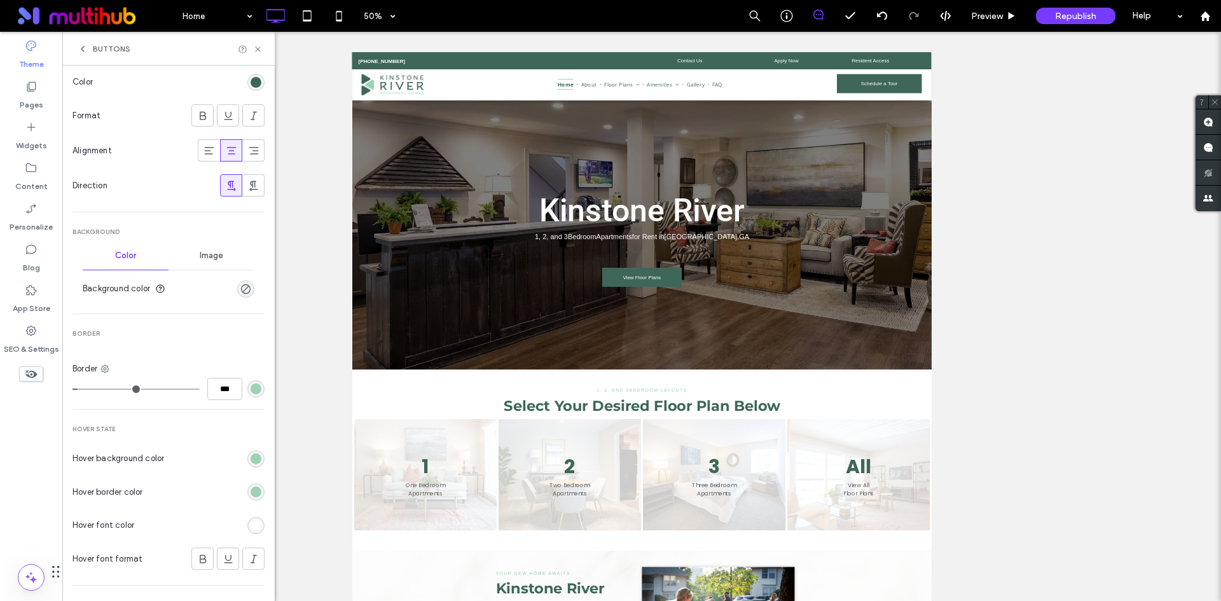
scroll to position [254, 0]
click at [251, 389] on div "rgb(156, 211, 178)" at bounding box center [256, 388] width 11 height 11
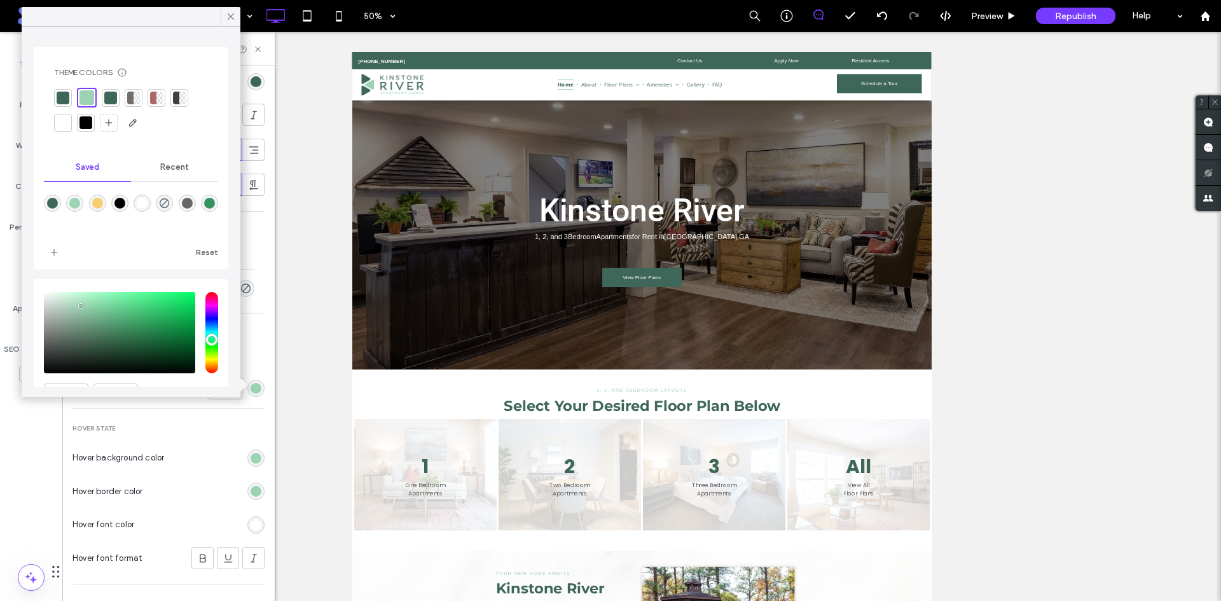
click at [55, 200] on div "rgba(62,103,89,1)" at bounding box center [52, 203] width 11 height 11
type input "*******"
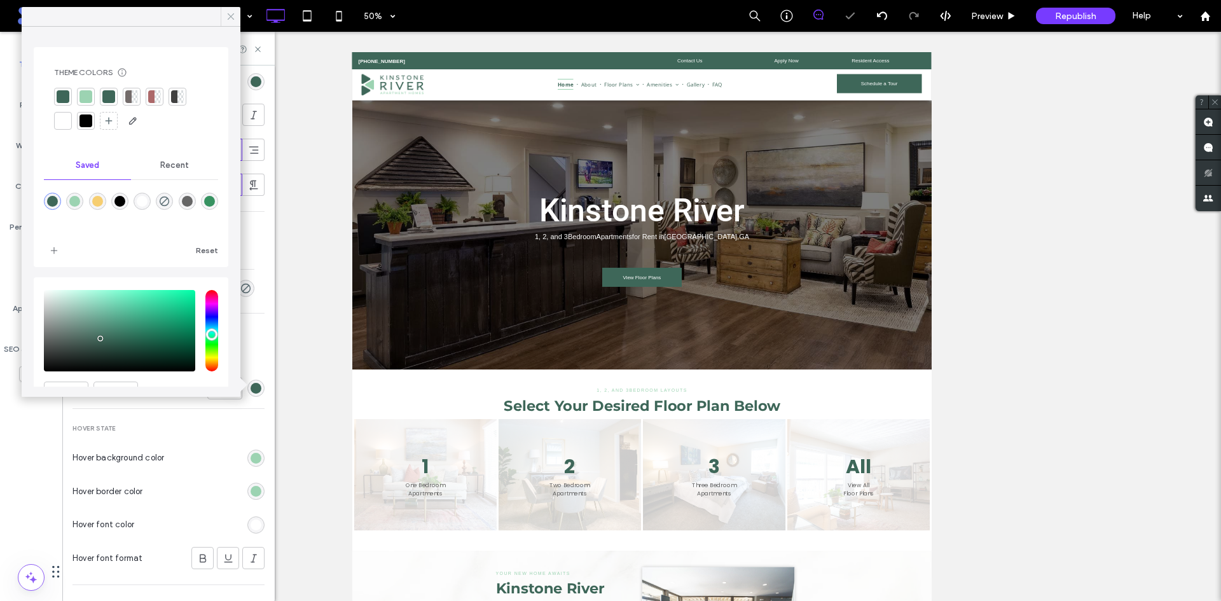
click at [232, 11] on icon at bounding box center [230, 16] width 11 height 11
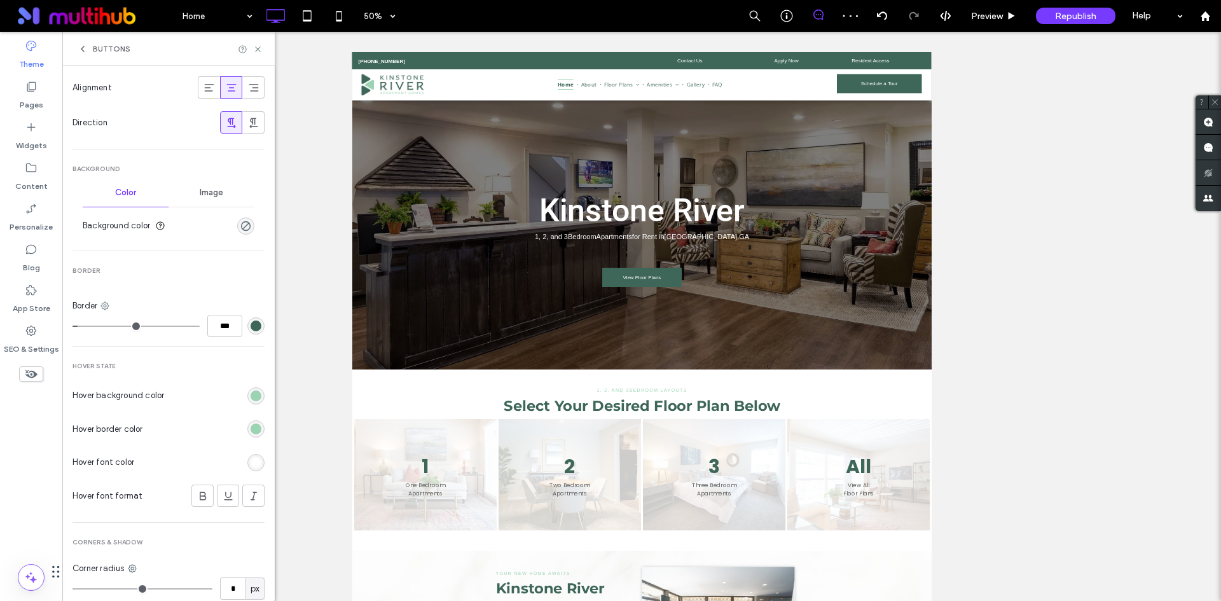
scroll to position [370, 0]
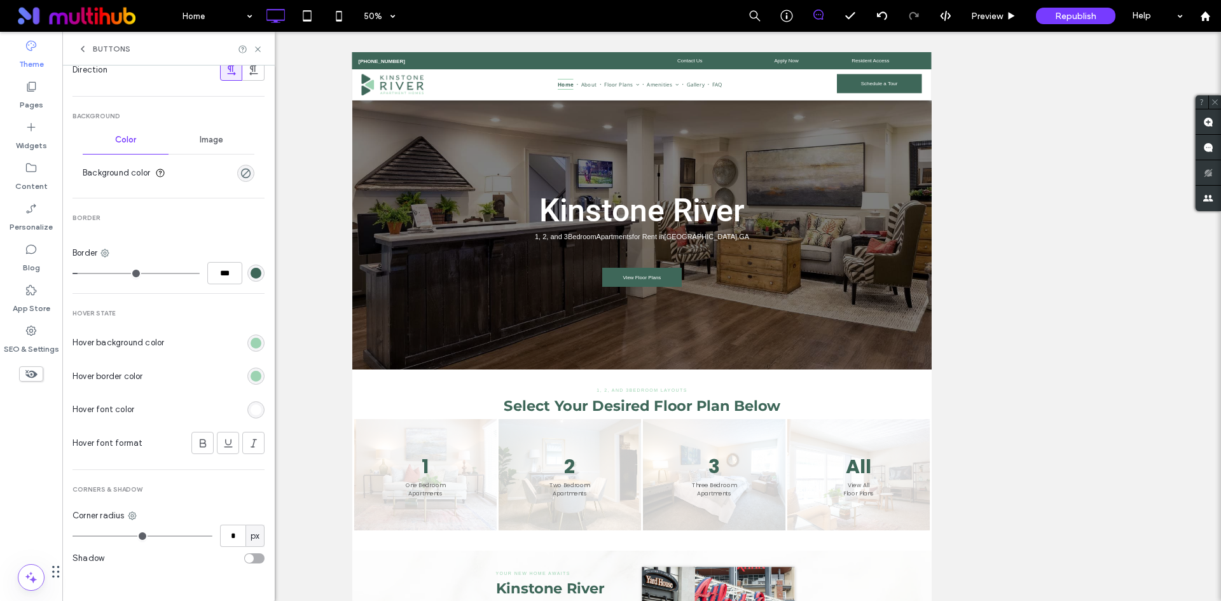
click at [247, 349] on div "rgb(156, 211, 178)" at bounding box center [255, 343] width 17 height 17
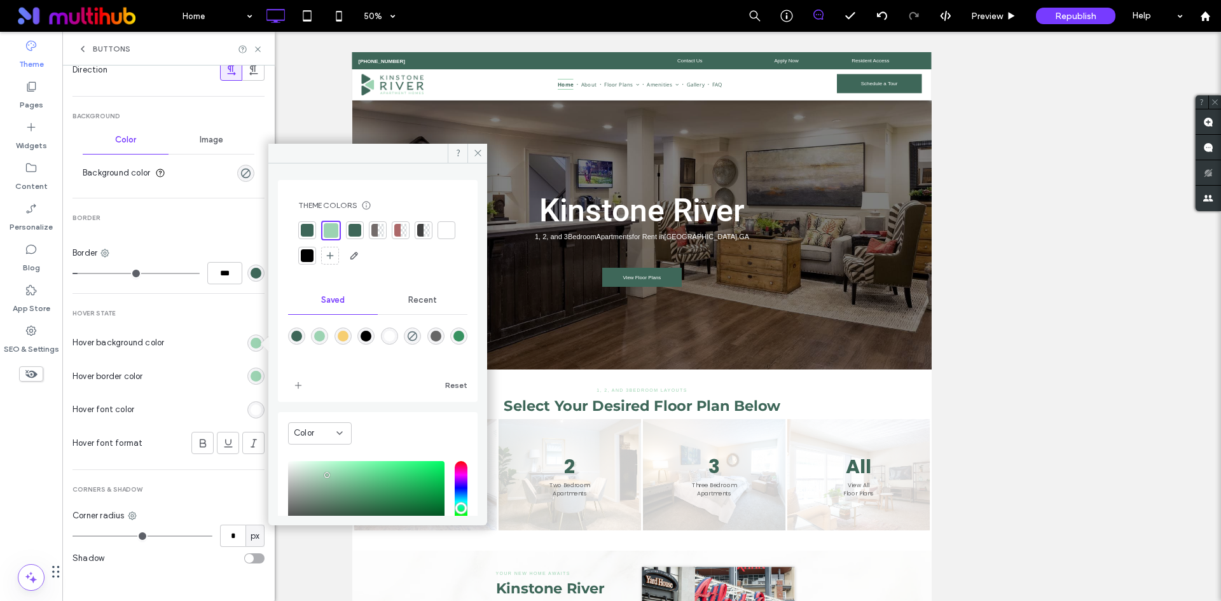
click at [347, 339] on div "rgba(246,206,113,1)" at bounding box center [343, 336] width 11 height 11
type input "*******"
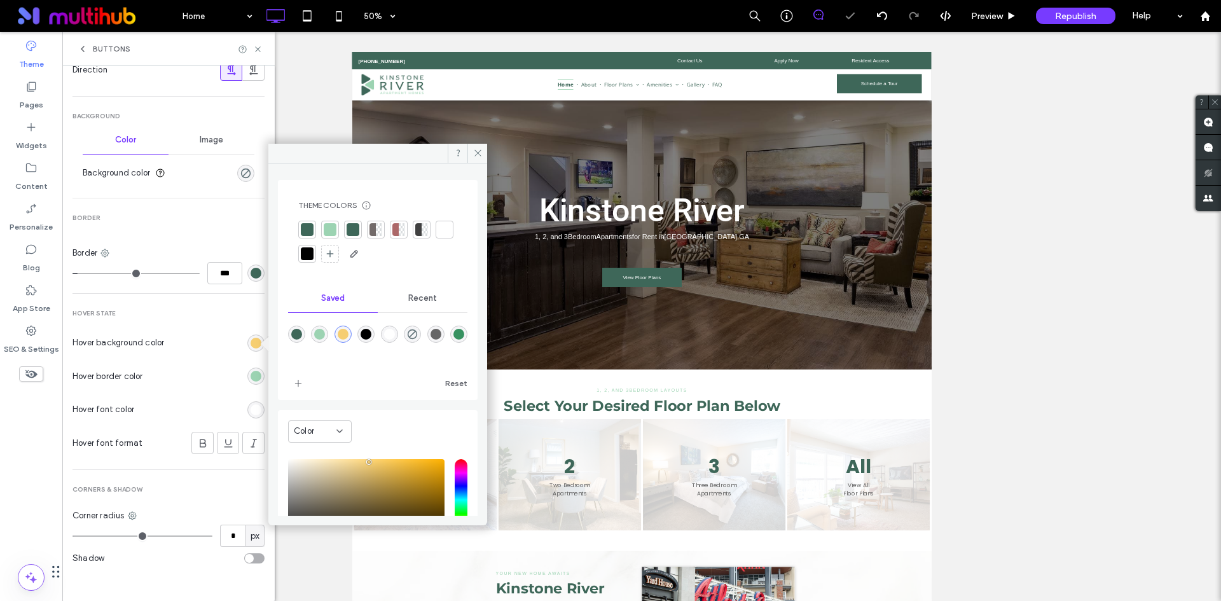
click at [251, 371] on div "rgb(156, 211, 178)" at bounding box center [256, 376] width 11 height 11
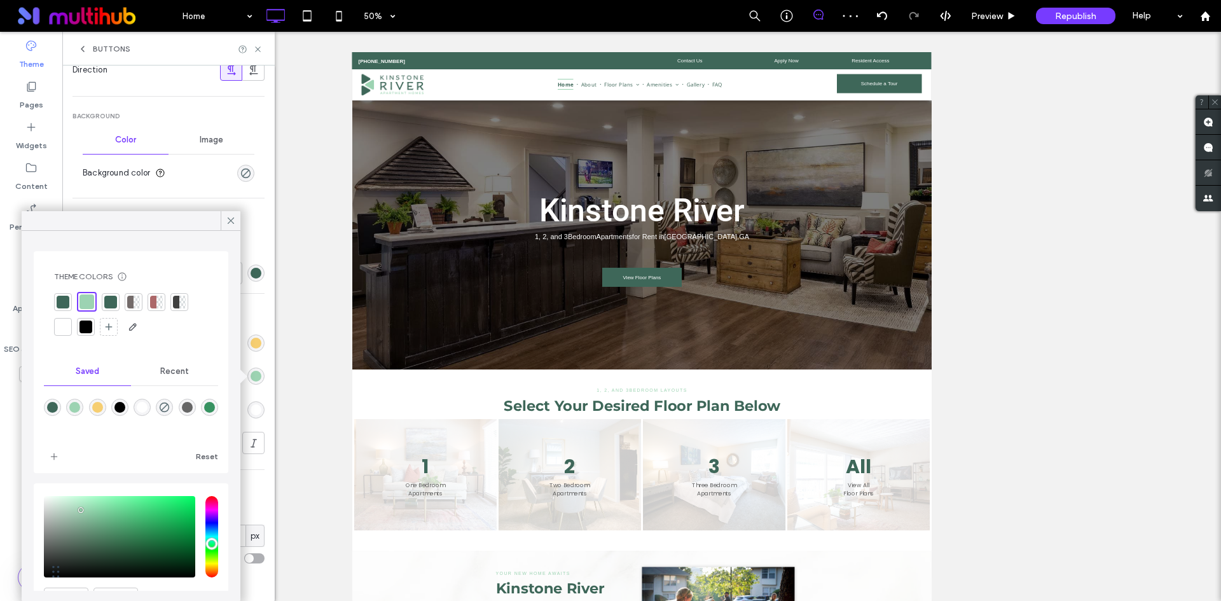
click at [93, 408] on div "rgba(246,206,113,1)" at bounding box center [97, 407] width 17 height 17
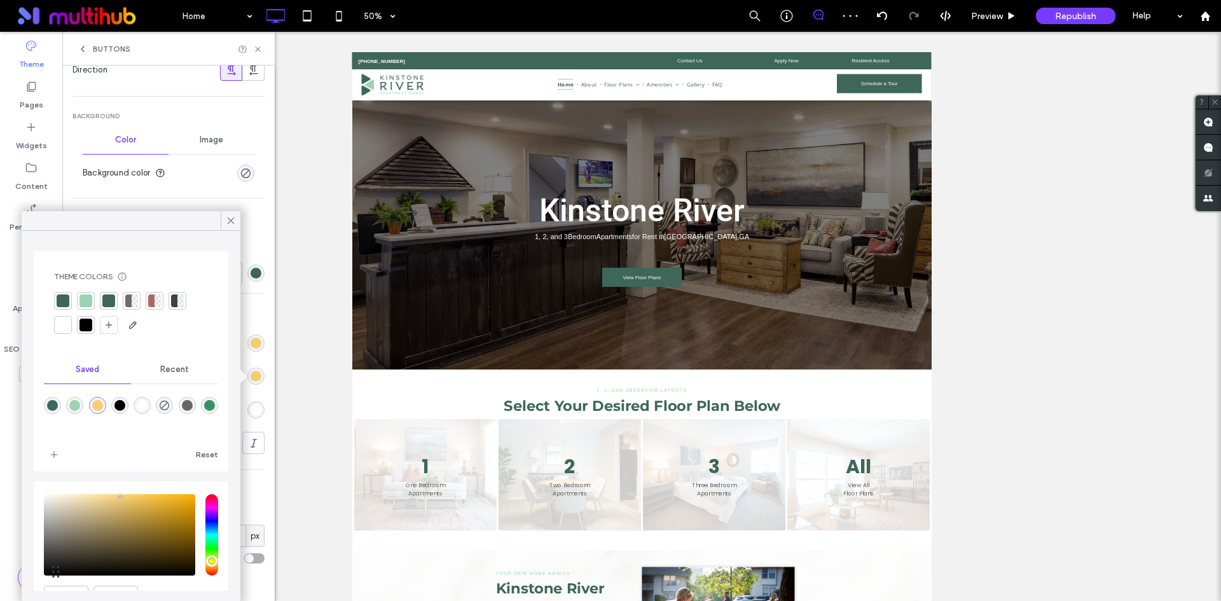
type input "*******"
click at [254, 47] on icon at bounding box center [258, 50] width 10 height 10
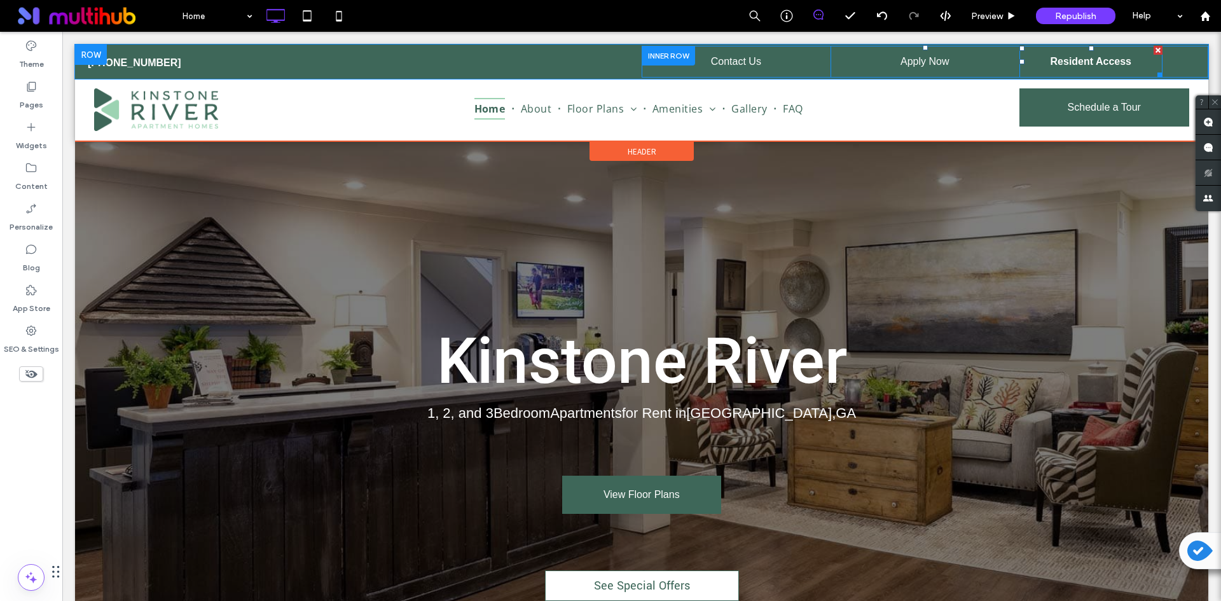
click at [1060, 56] on span "Resident Access" at bounding box center [1091, 62] width 81 height 32
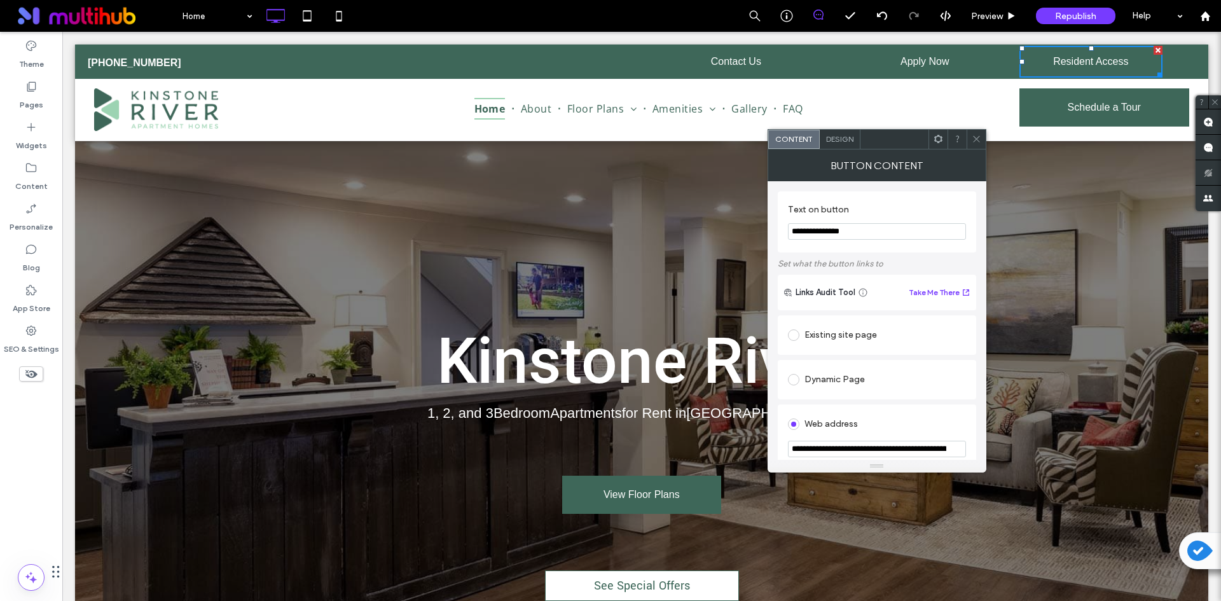
click at [841, 144] on div "Design" at bounding box center [840, 139] width 41 height 19
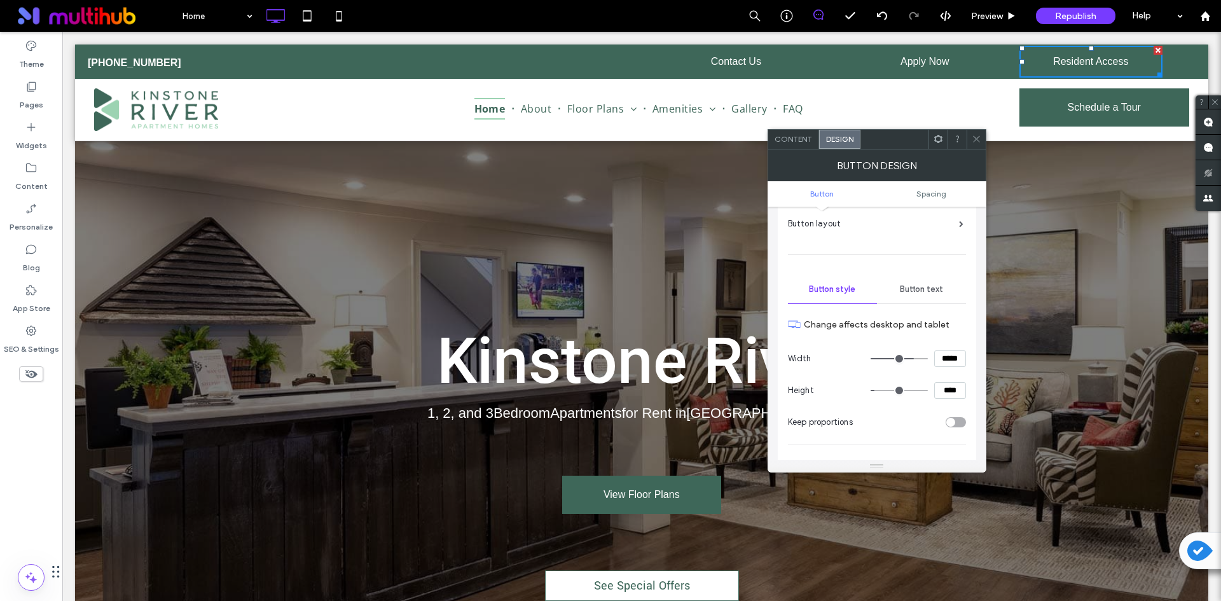
scroll to position [127, 0]
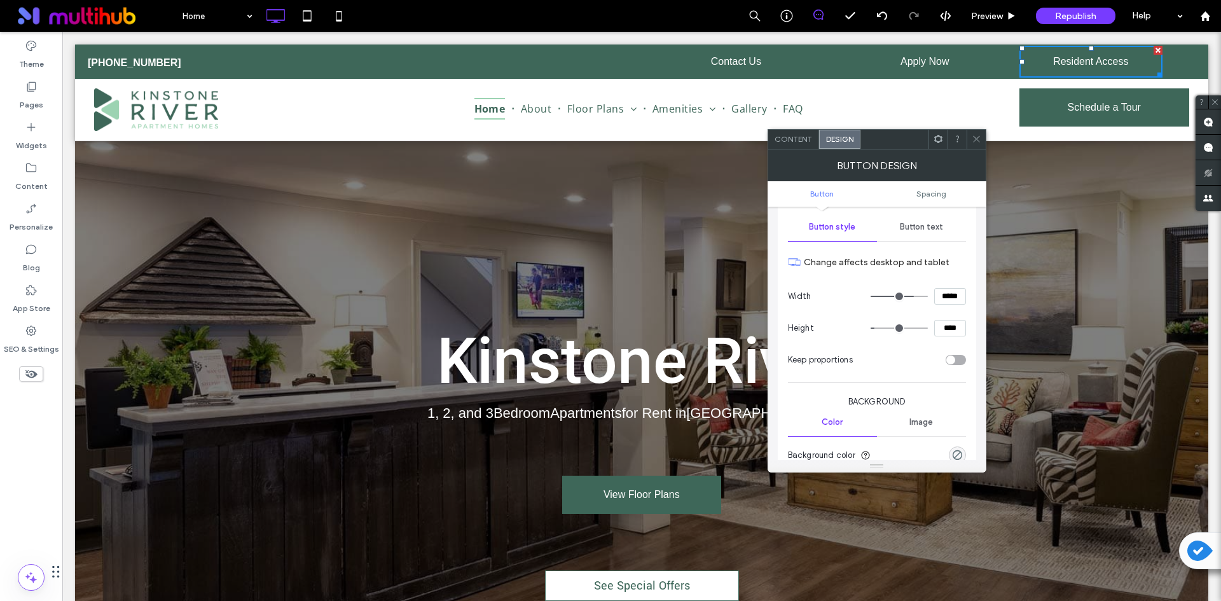
click at [942, 226] on span "Button text" at bounding box center [921, 227] width 43 height 10
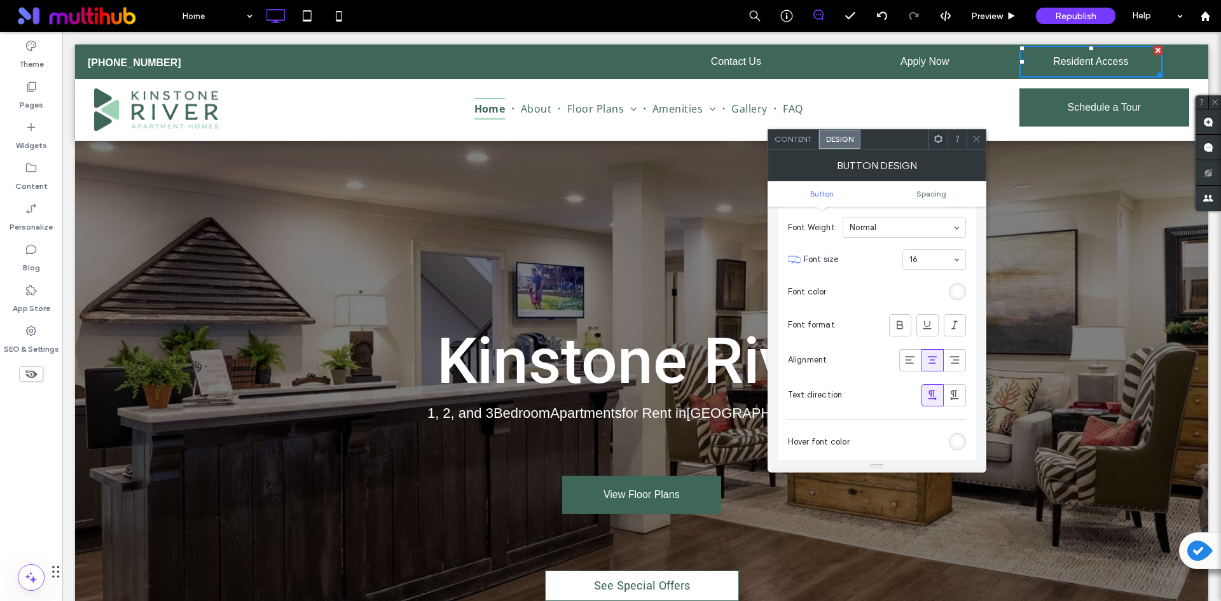
scroll to position [254, 0]
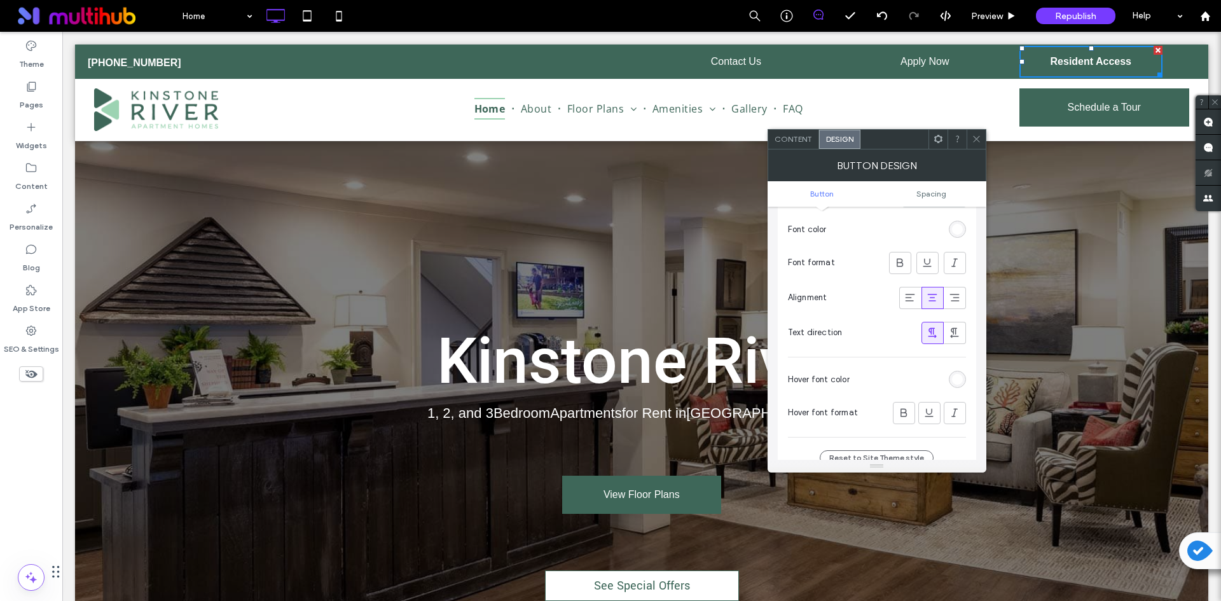
click at [959, 377] on div "rgb(255, 255, 255)" at bounding box center [957, 379] width 11 height 11
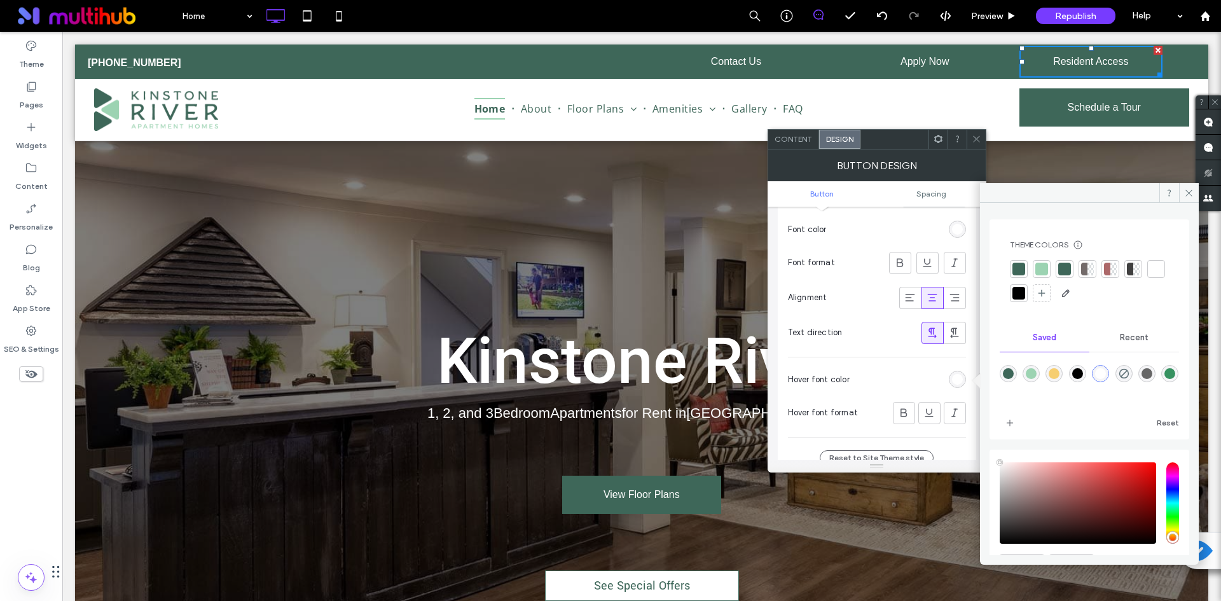
click at [1056, 372] on div "rgba(246,206,113,1)" at bounding box center [1054, 373] width 11 height 11
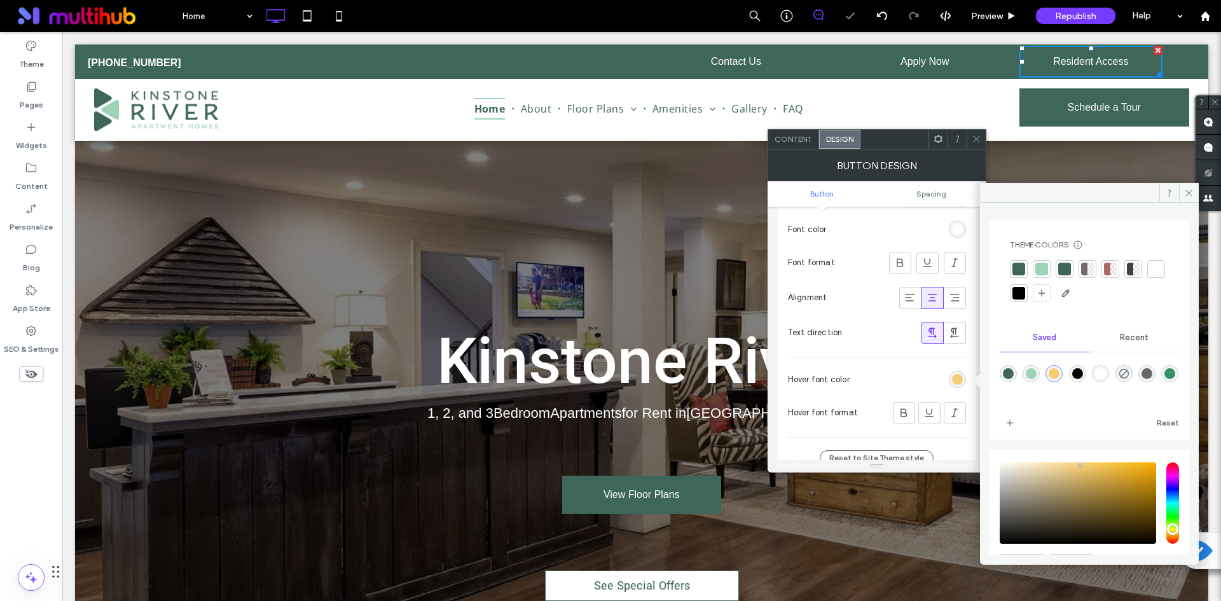
type input "*******"
click at [976, 143] on icon at bounding box center [977, 139] width 10 height 10
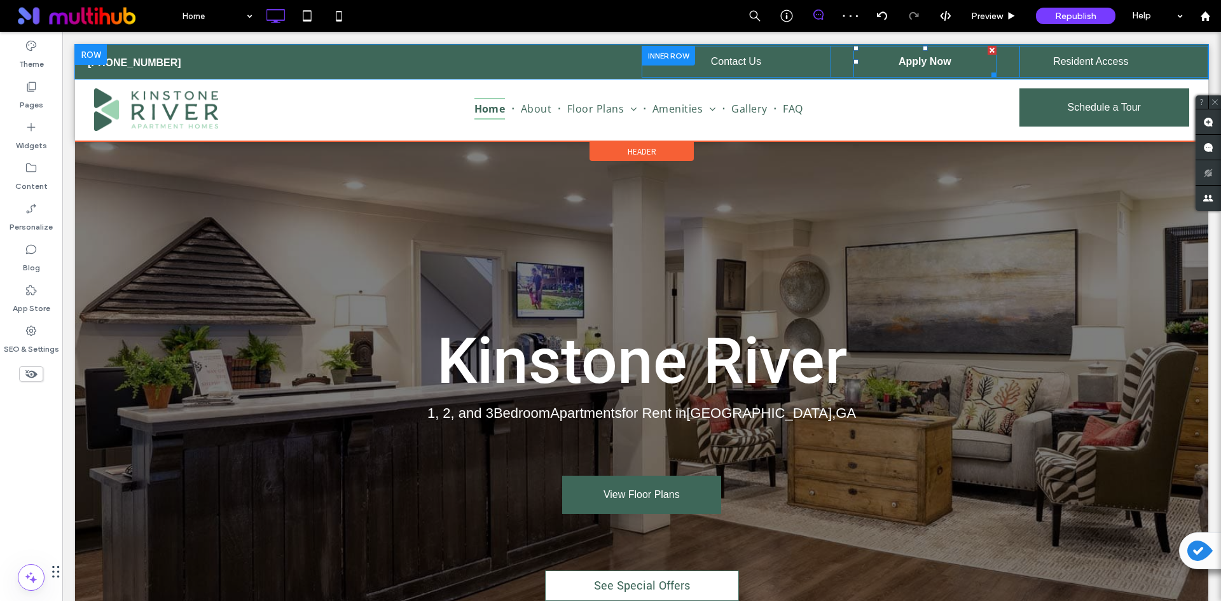
click at [946, 66] on link "Apply Now" at bounding box center [925, 62] width 143 height 32
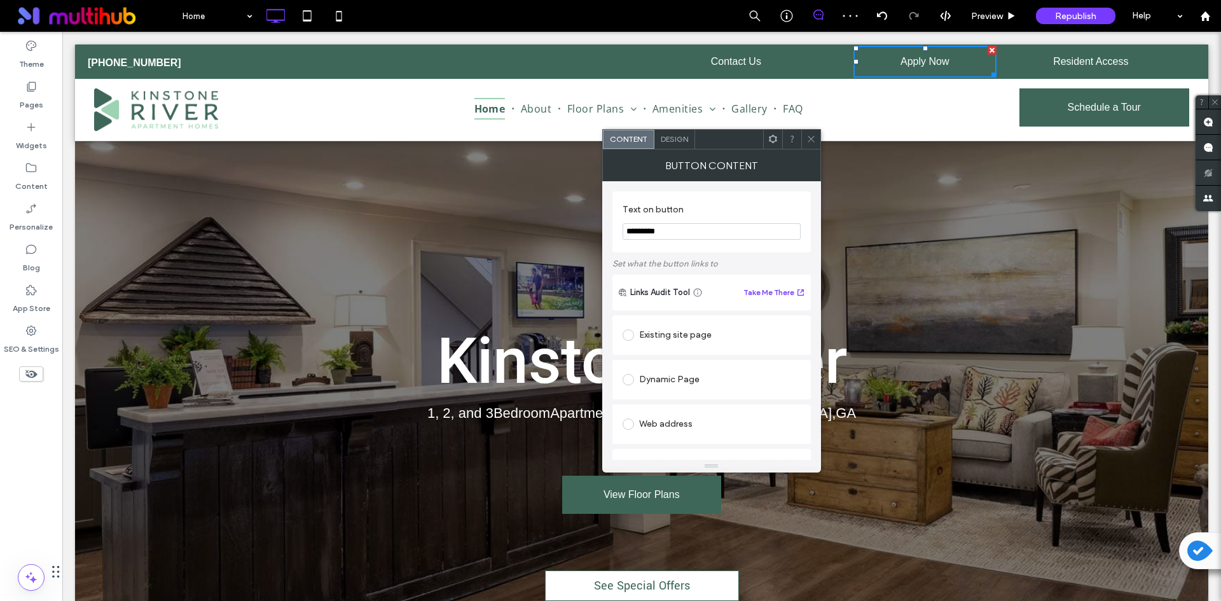
click at [682, 141] on span "Design" at bounding box center [674, 139] width 27 height 10
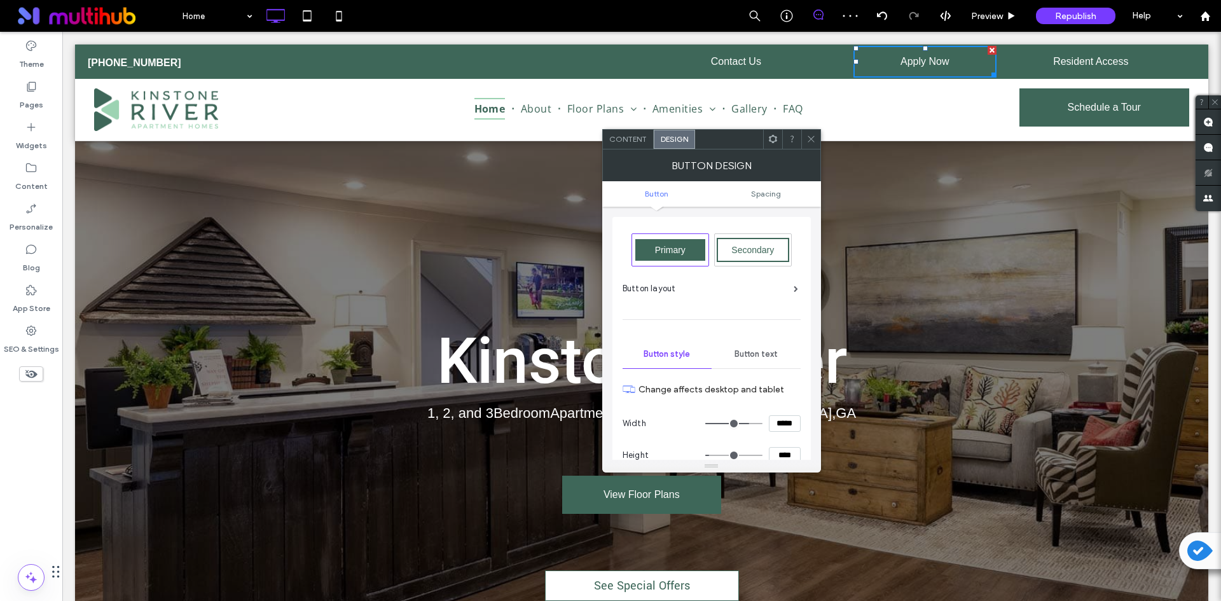
click at [759, 350] on span "Button text" at bounding box center [756, 354] width 43 height 10
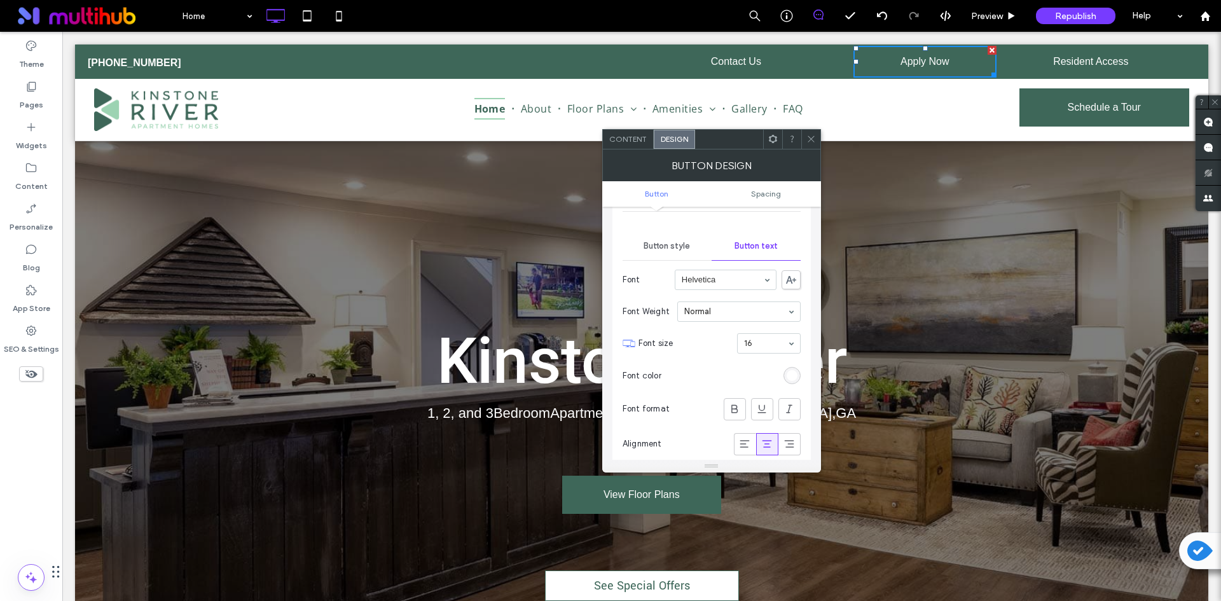
scroll to position [191, 0]
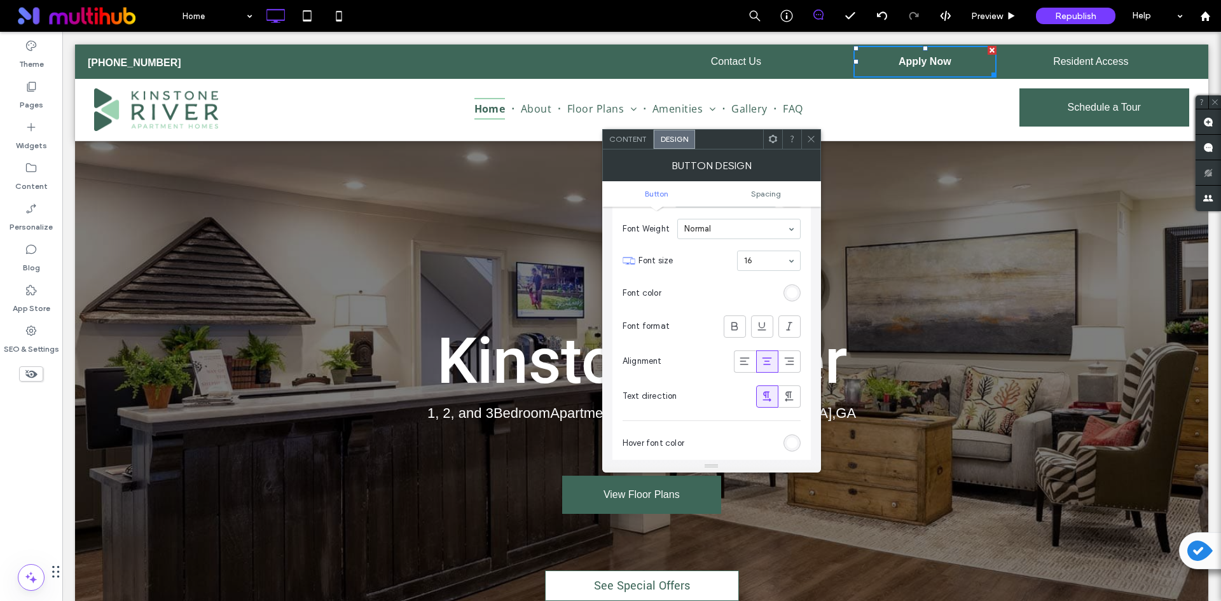
click at [794, 435] on div "rgb(255, 255, 255)" at bounding box center [792, 442] width 17 height 17
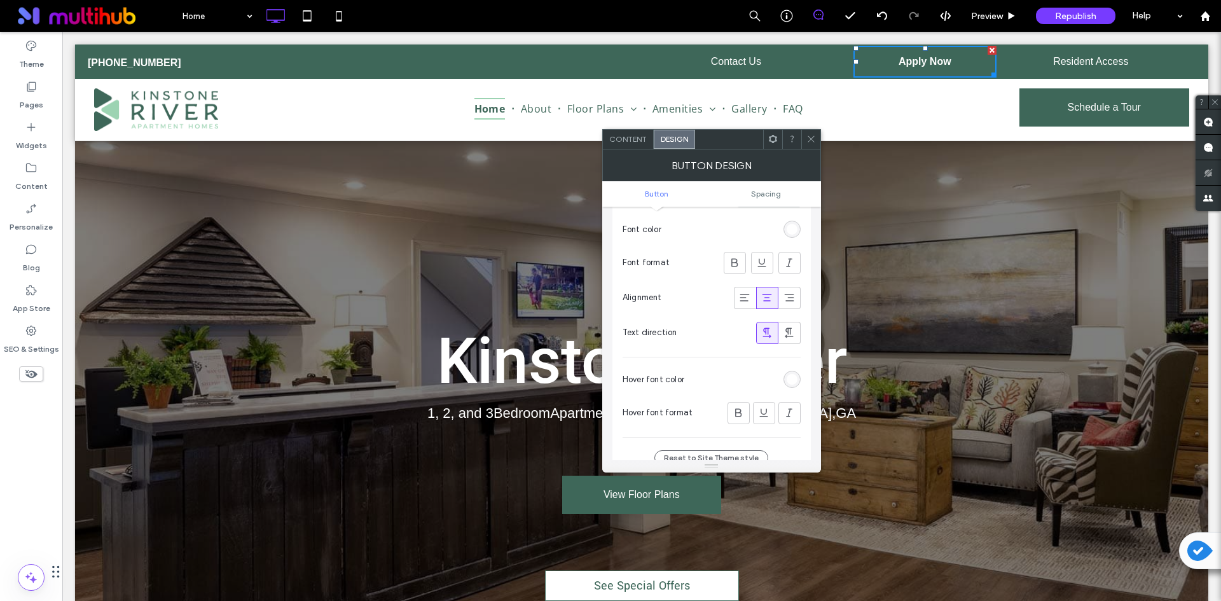
click at [793, 380] on div "rgb(255, 255, 255)" at bounding box center [792, 379] width 11 height 11
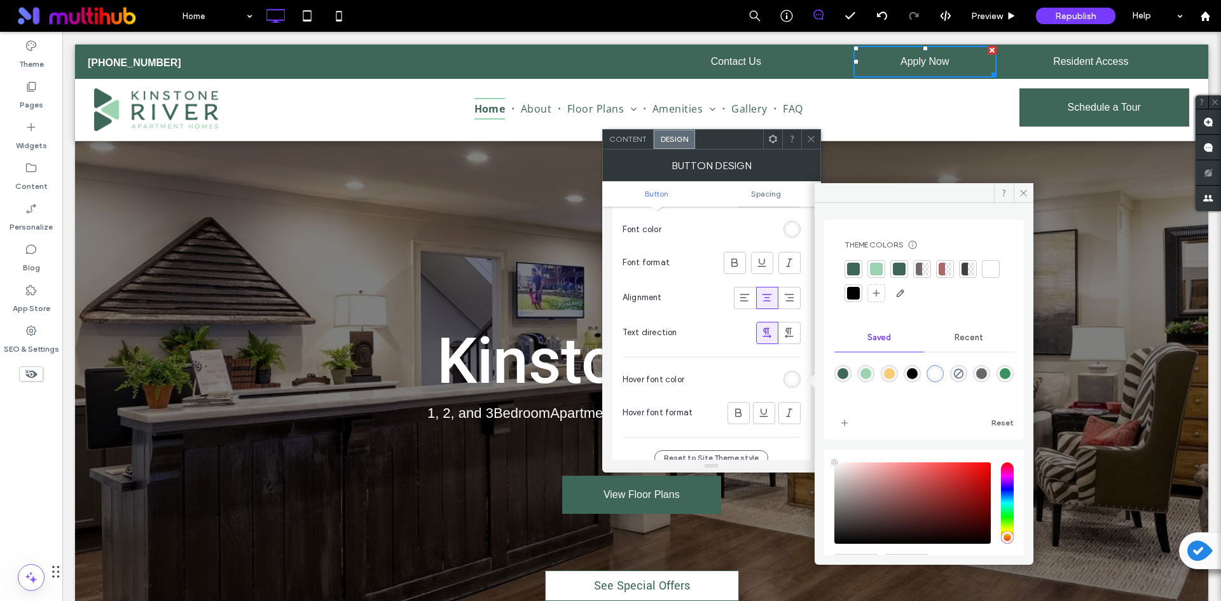
click at [891, 371] on div "rgba(246,206,113,1)" at bounding box center [889, 373] width 11 height 11
type input "*******"
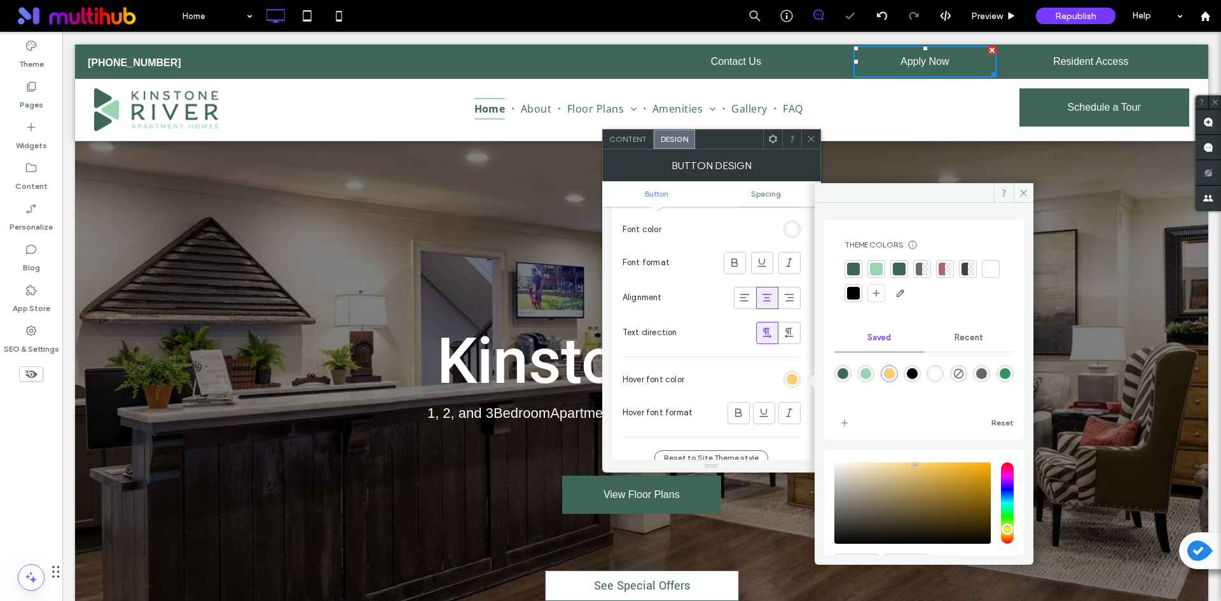
drag, startPoint x: 812, startPoint y: 138, endPoint x: 838, endPoint y: 31, distance: 109.8
click at [812, 138] on use at bounding box center [811, 139] width 6 height 6
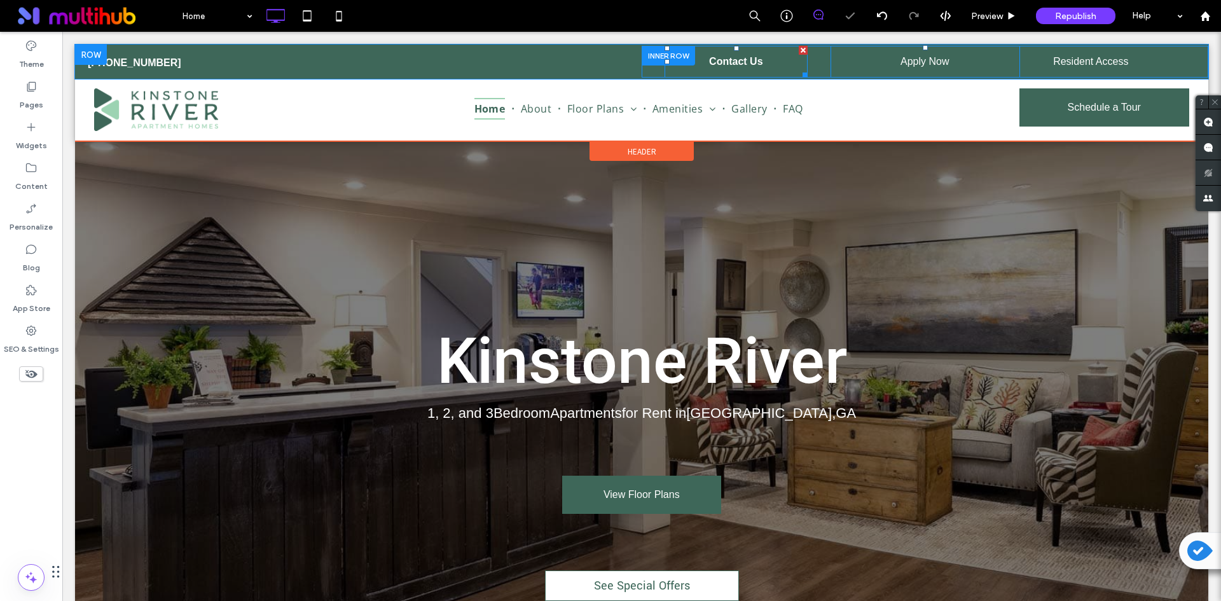
click at [761, 71] on link "Contact Us" at bounding box center [736, 62] width 143 height 32
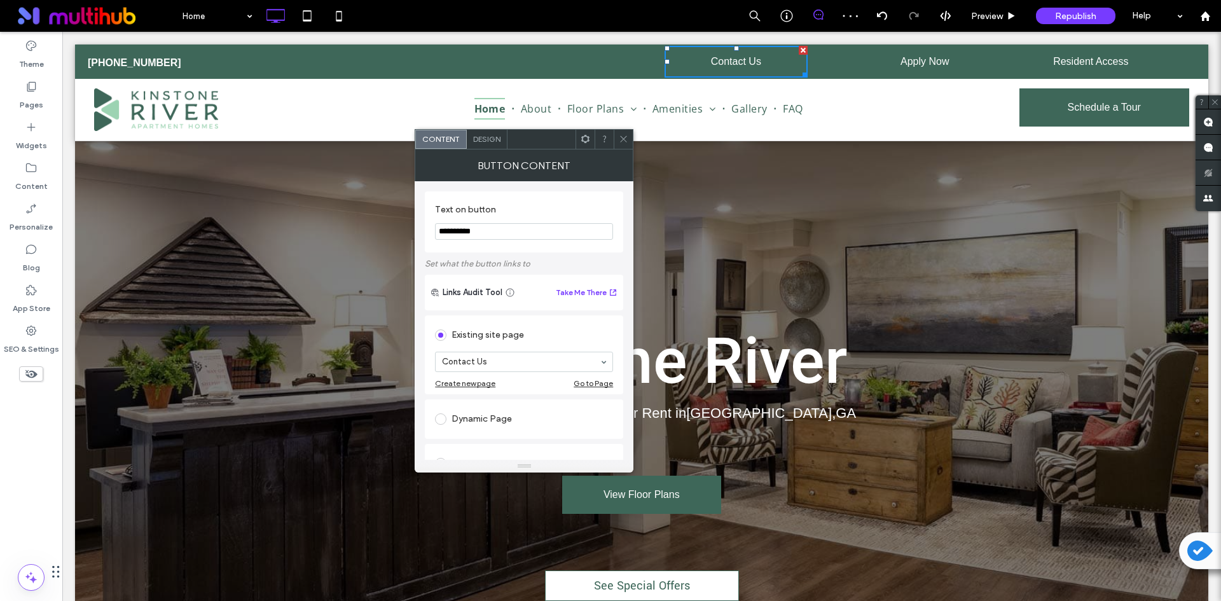
click at [497, 142] on span "Design" at bounding box center [486, 139] width 27 height 10
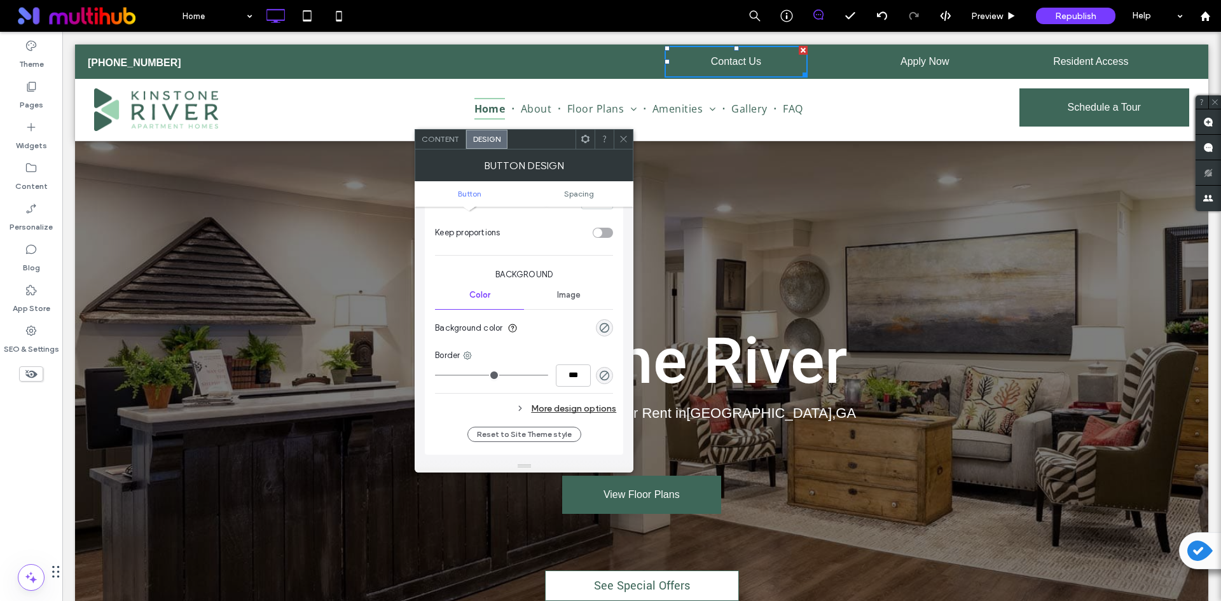
click at [604, 403] on div "More design options" at bounding box center [525, 408] width 181 height 17
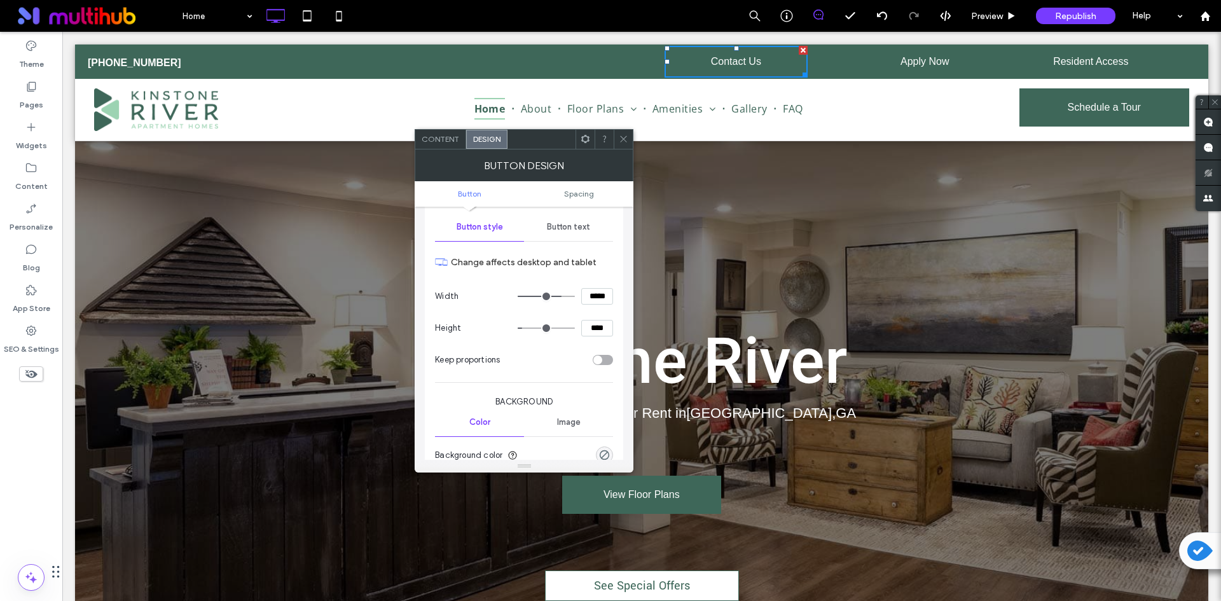
click at [576, 226] on span "Button text" at bounding box center [568, 227] width 43 height 10
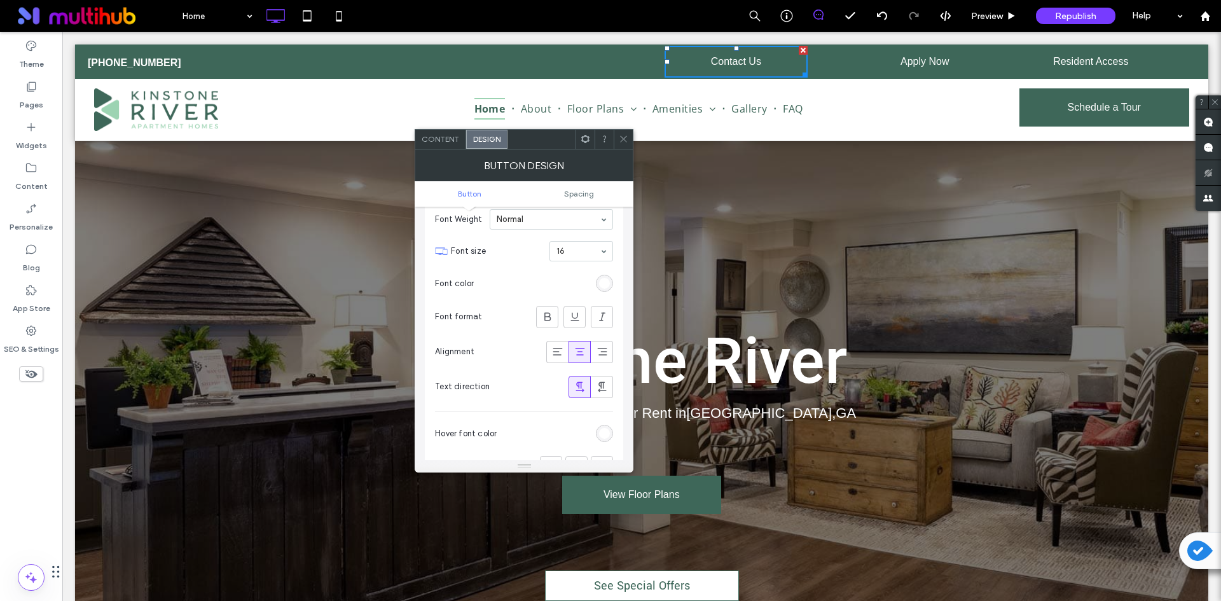
scroll to position [254, 0]
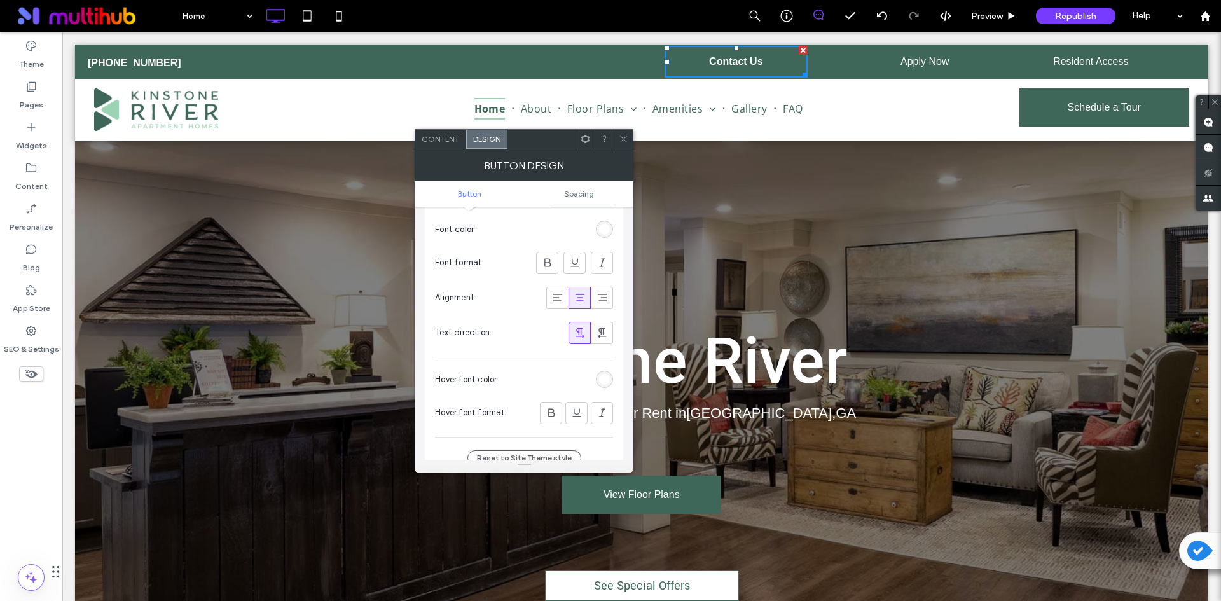
click at [603, 378] on div "rgb(255, 255, 255)" at bounding box center [604, 379] width 11 height 11
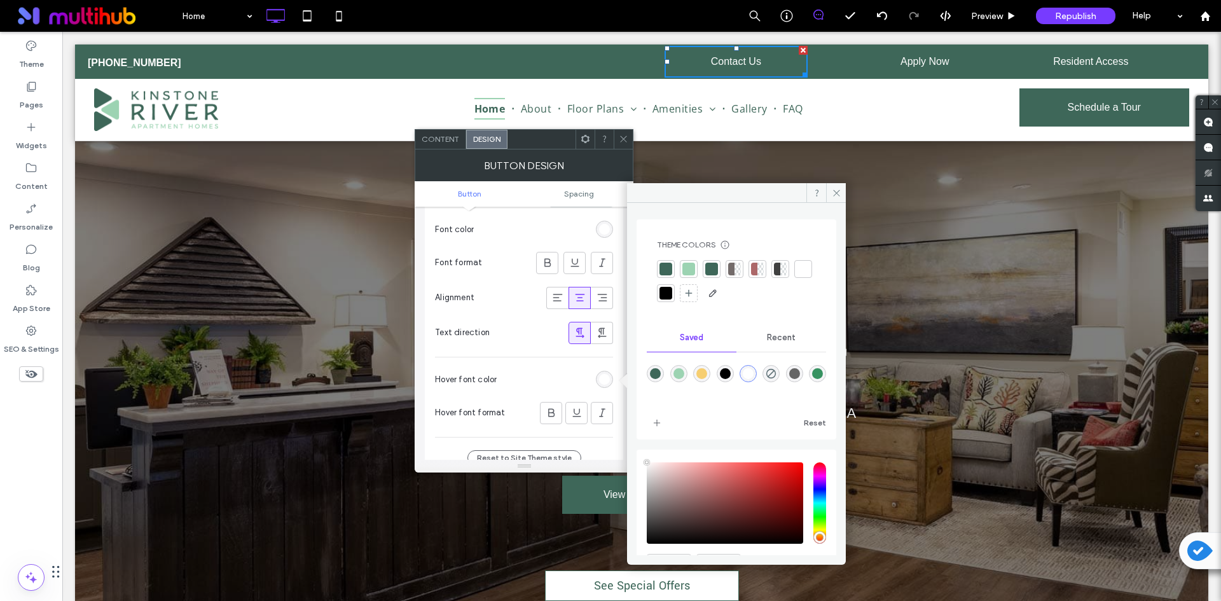
click at [707, 373] on div "rgba(246,206,113,1)" at bounding box center [701, 373] width 11 height 11
type input "*******"
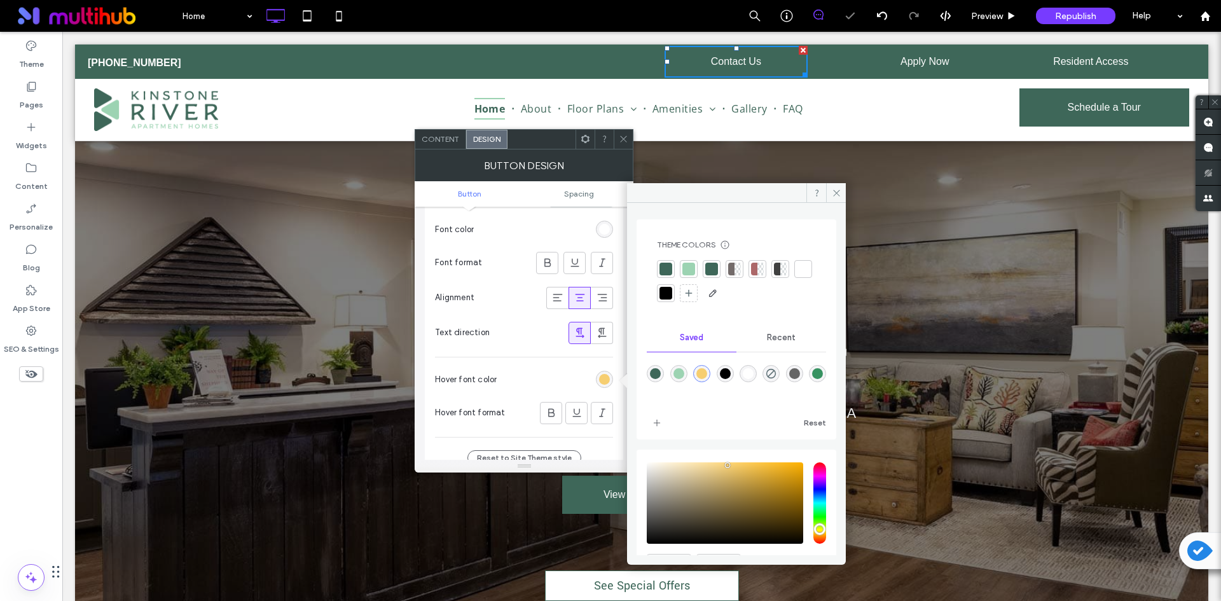
click at [624, 132] on span at bounding box center [624, 139] width 10 height 19
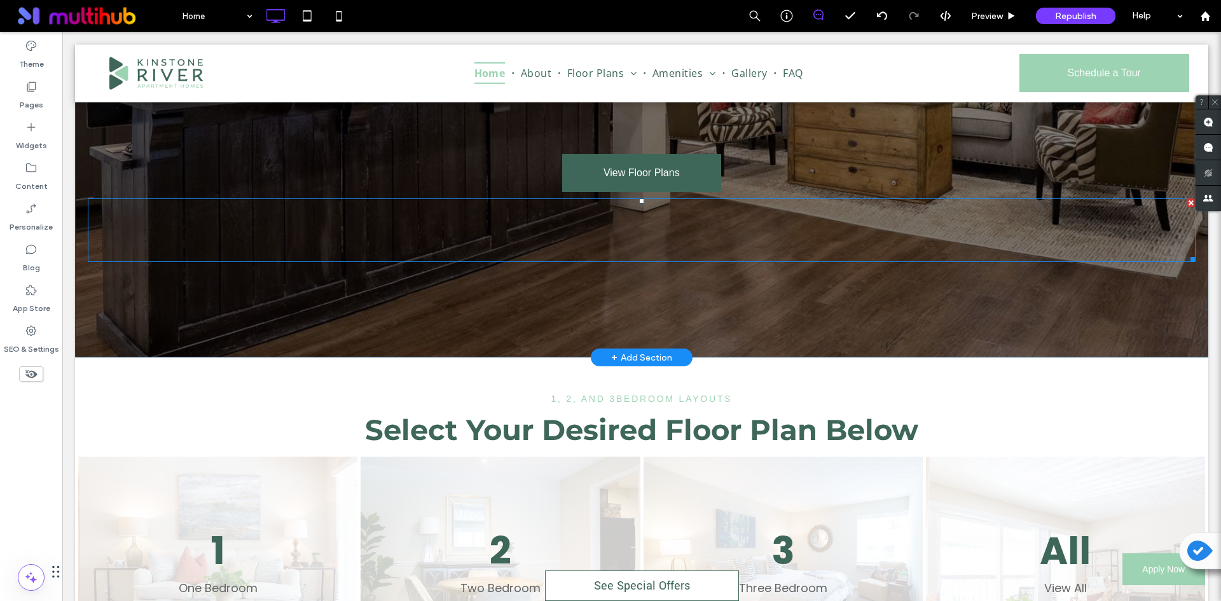
scroll to position [318, 0]
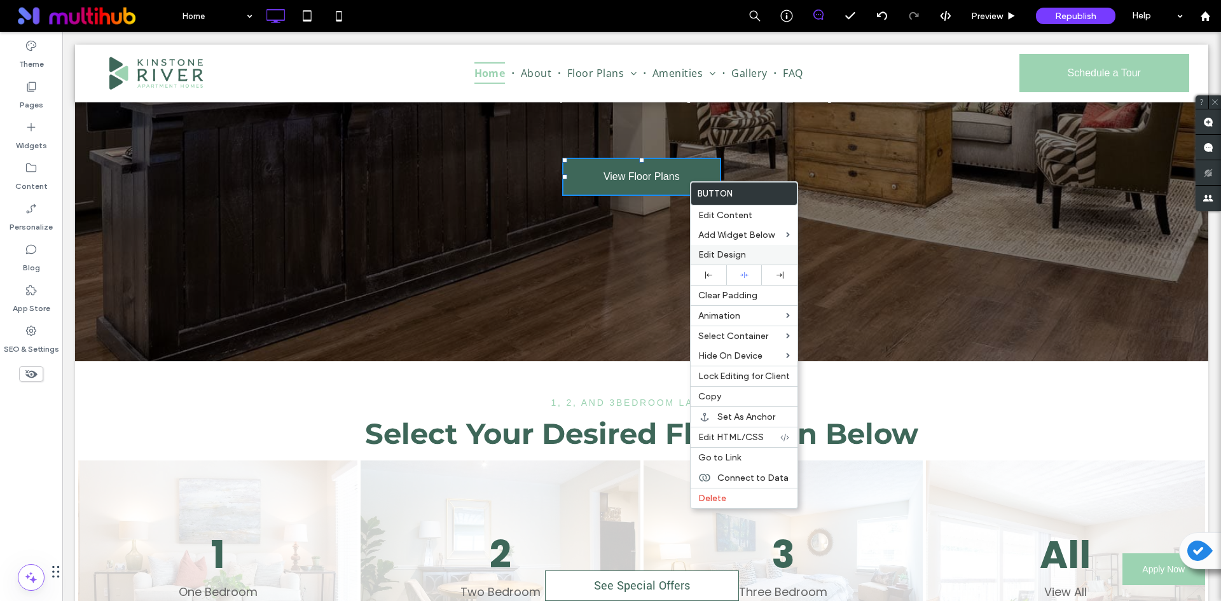
click at [718, 246] on div "Edit Design" at bounding box center [744, 255] width 107 height 20
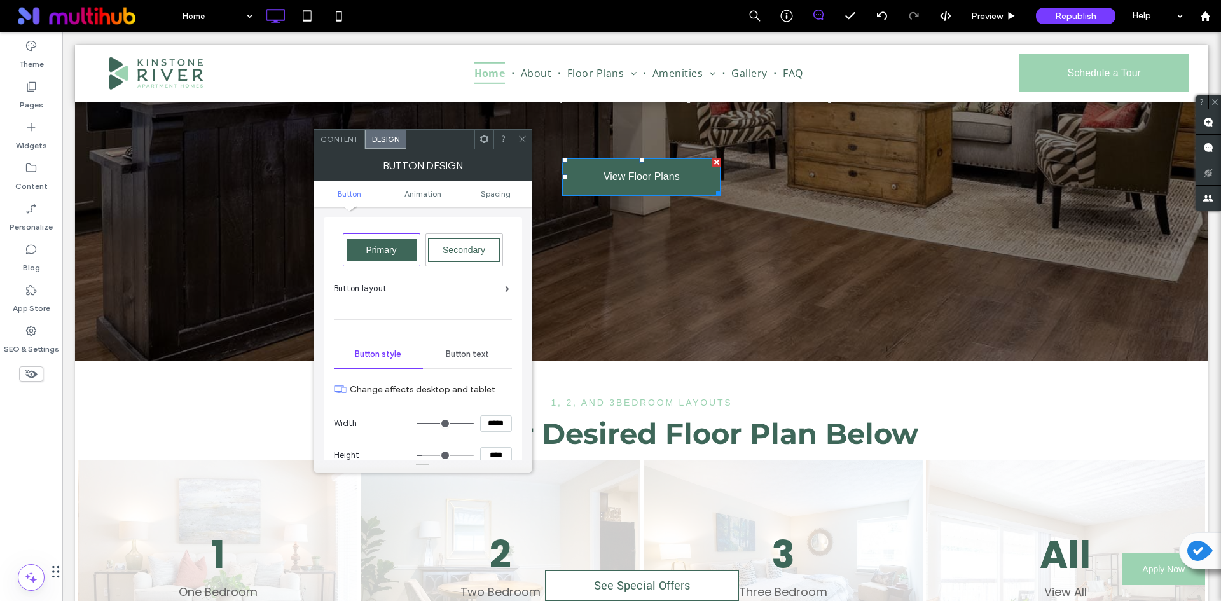
click at [480, 361] on div "Button text" at bounding box center [467, 354] width 89 height 28
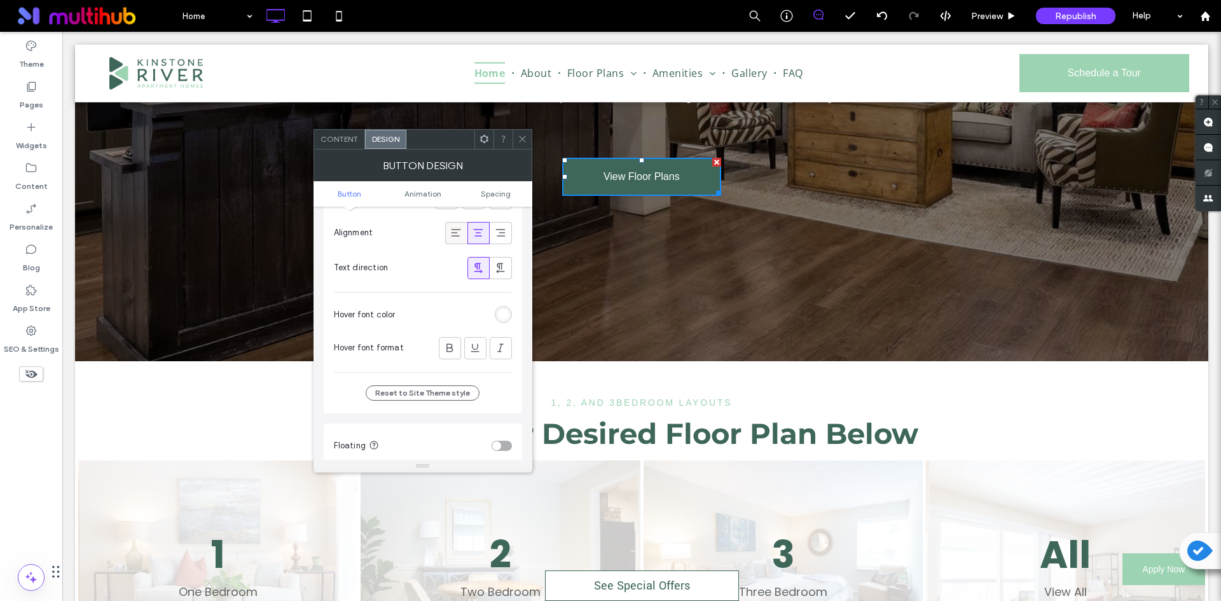
scroll to position [382, 0]
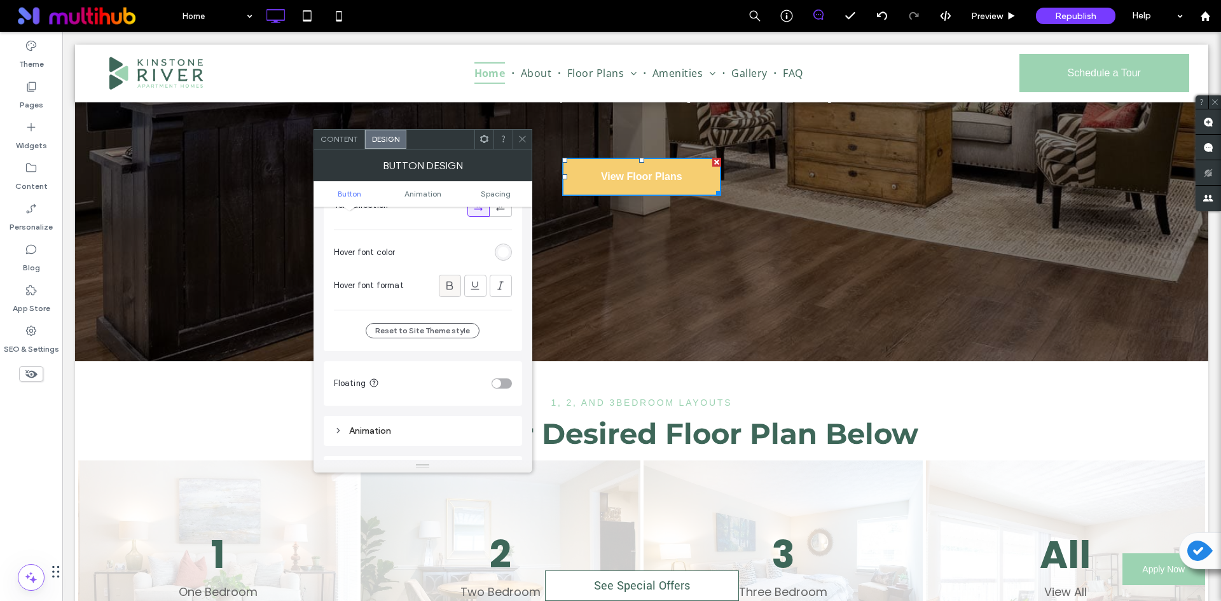
click at [455, 286] on icon at bounding box center [449, 285] width 13 height 13
click at [454, 285] on icon at bounding box center [449, 285] width 13 height 13
click at [500, 247] on div "rgb(255, 255, 255)" at bounding box center [503, 252] width 11 height 11
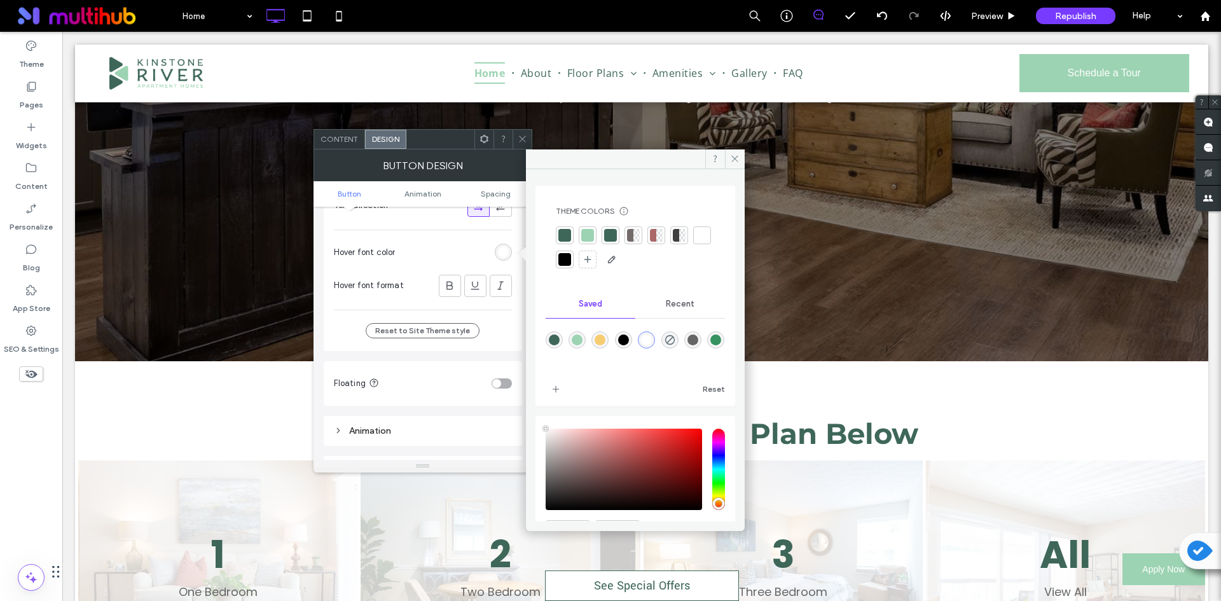
click at [564, 235] on div at bounding box center [564, 235] width 13 height 13
click at [519, 134] on icon at bounding box center [523, 139] width 10 height 10
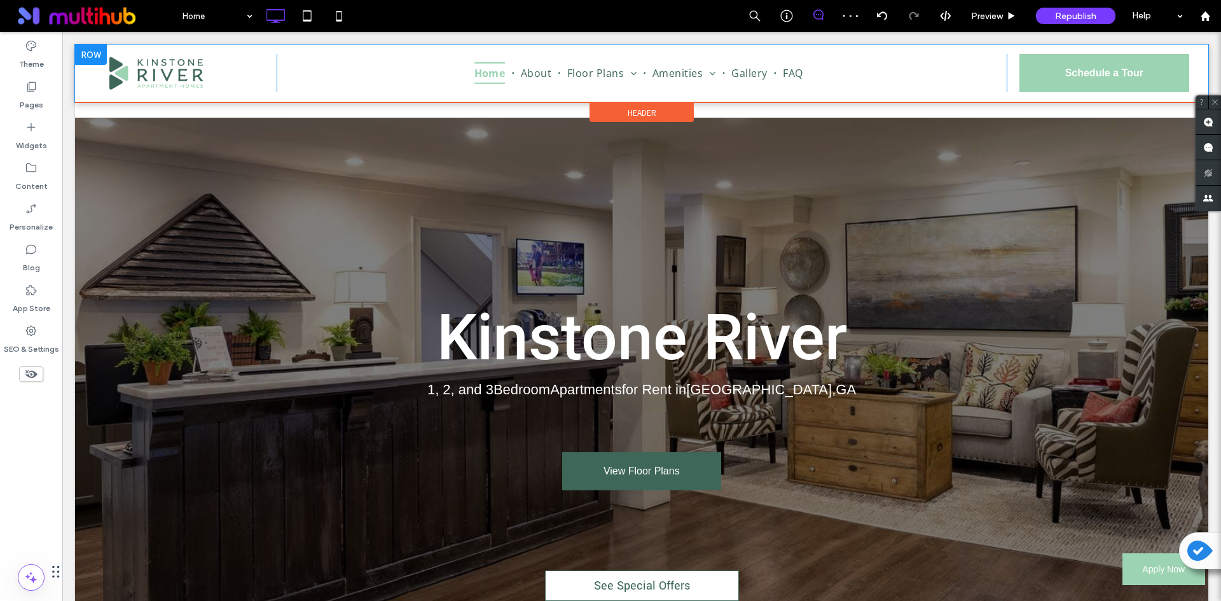
scroll to position [0, 0]
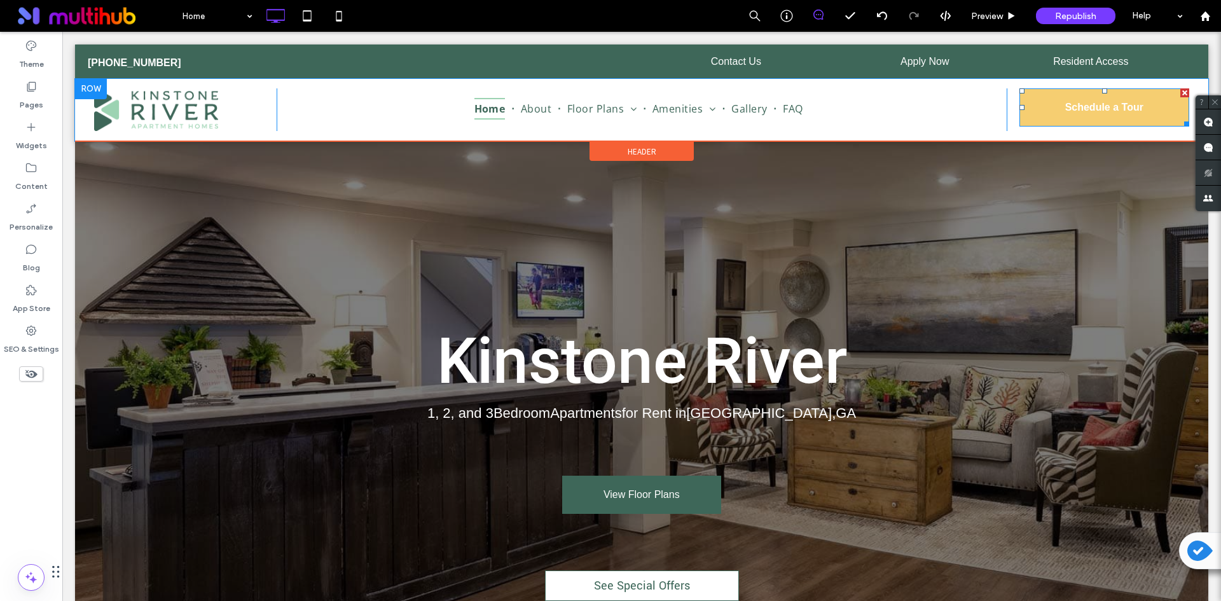
click at [1119, 121] on link "Schedule a Tour" at bounding box center [1105, 107] width 170 height 38
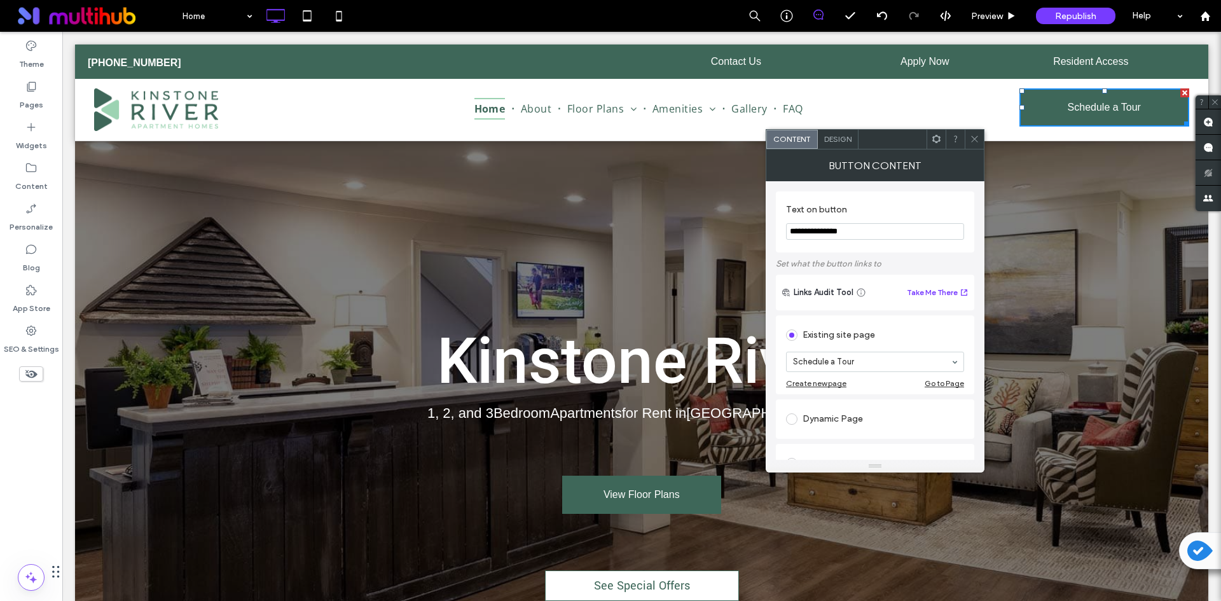
click at [829, 137] on span "Design" at bounding box center [837, 139] width 27 height 10
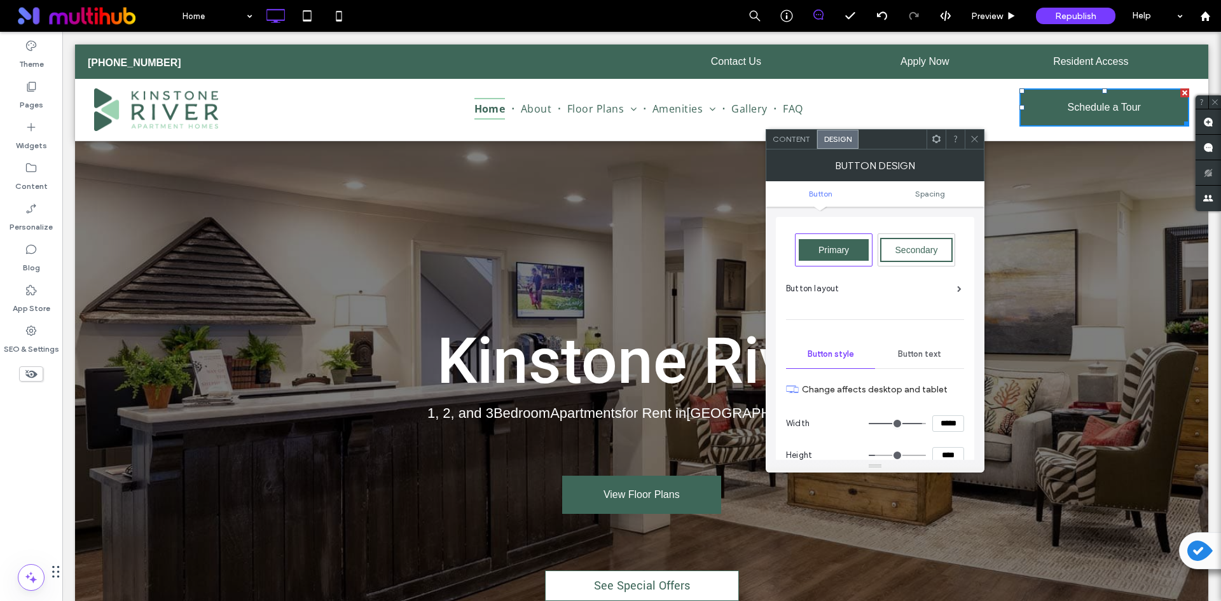
click at [930, 352] on span "Button text" at bounding box center [919, 354] width 43 height 10
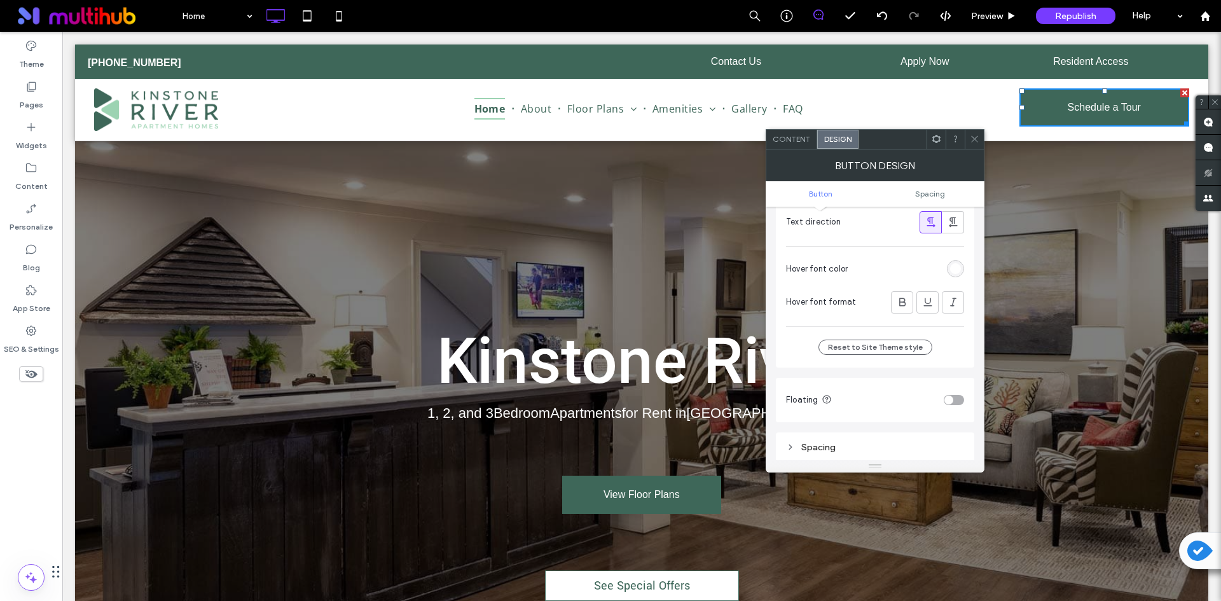
scroll to position [382, 0]
click at [974, 134] on span at bounding box center [975, 139] width 10 height 19
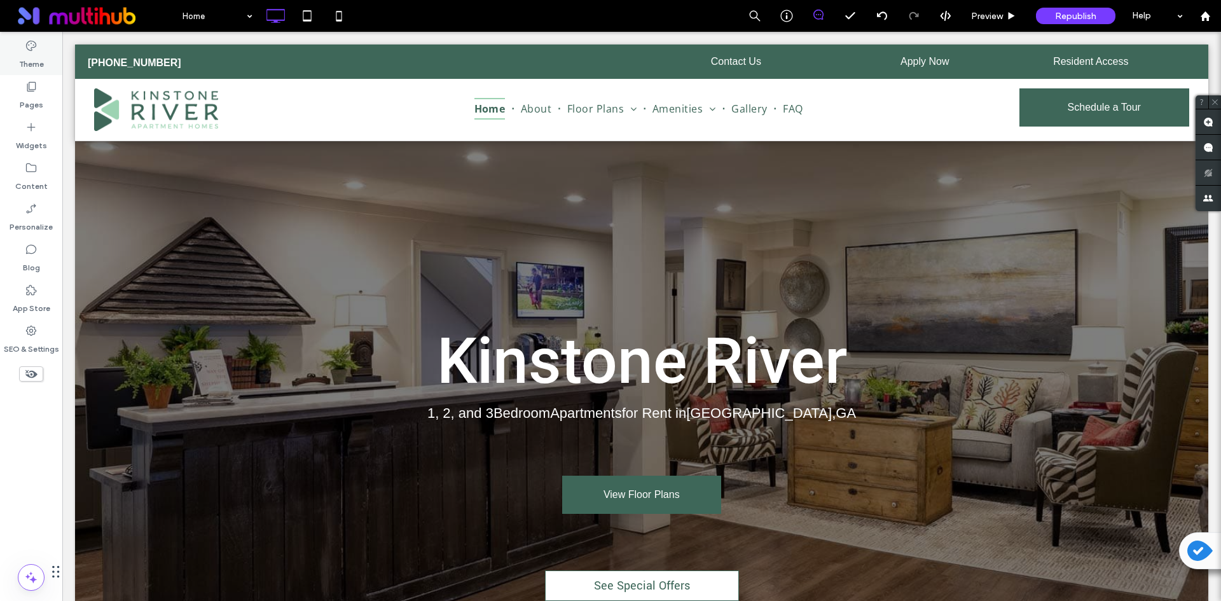
click at [38, 50] on div "Theme" at bounding box center [31, 54] width 62 height 41
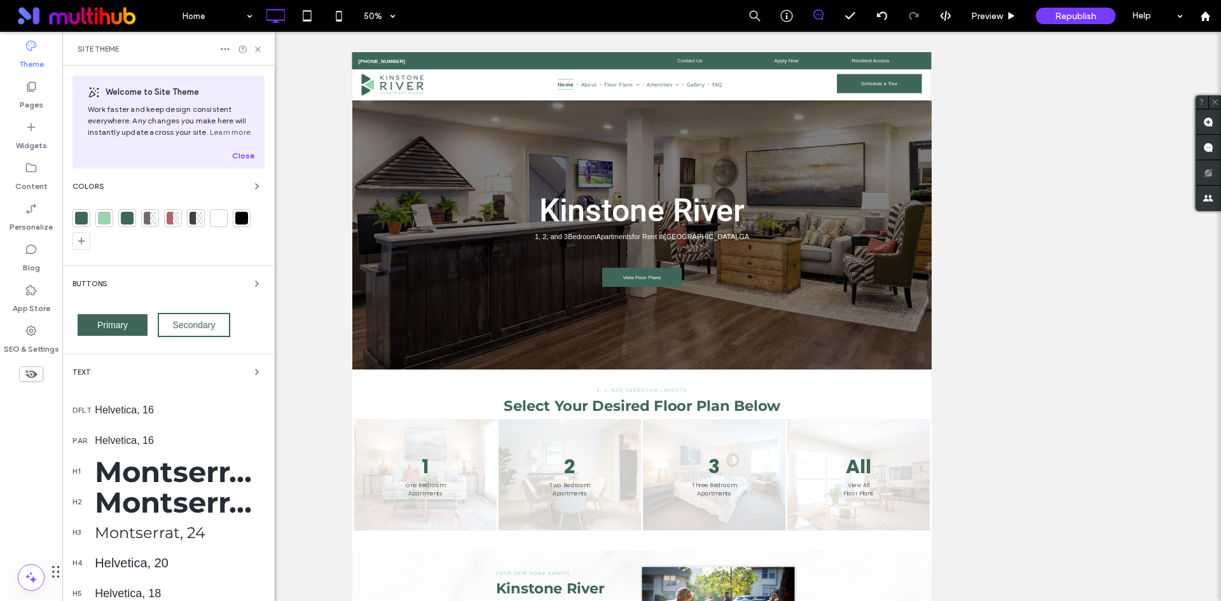
click at [232, 285] on div "Buttons" at bounding box center [169, 283] width 192 height 15
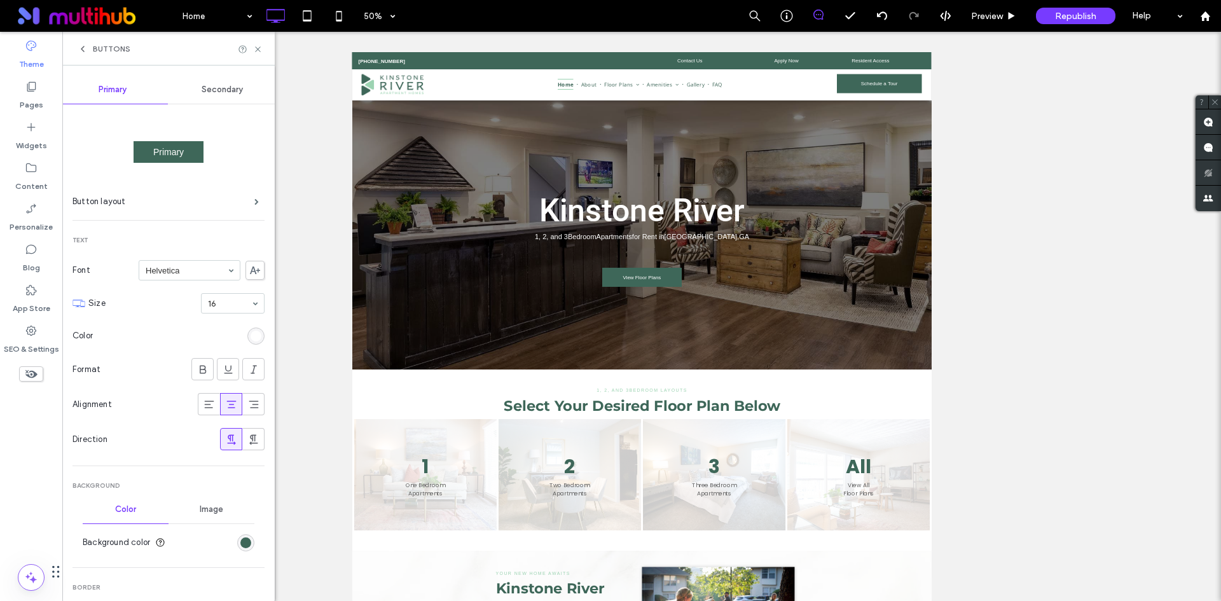
click at [255, 279] on div "Primary Secondary Primary Button layout Text Font Helvetica Size 16 Color Forma…" at bounding box center [168, 334] width 212 height 536
click at [218, 89] on span "Secondary" at bounding box center [222, 90] width 41 height 10
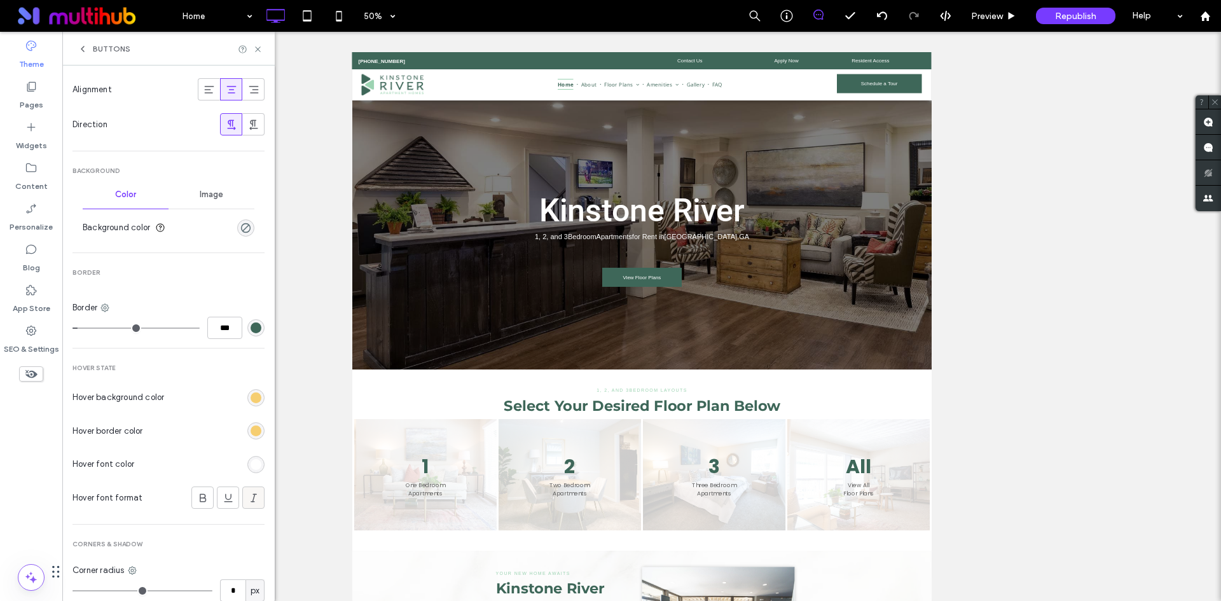
scroll to position [318, 0]
click at [247, 467] on div "rgb(255, 255, 255)" at bounding box center [255, 461] width 17 height 17
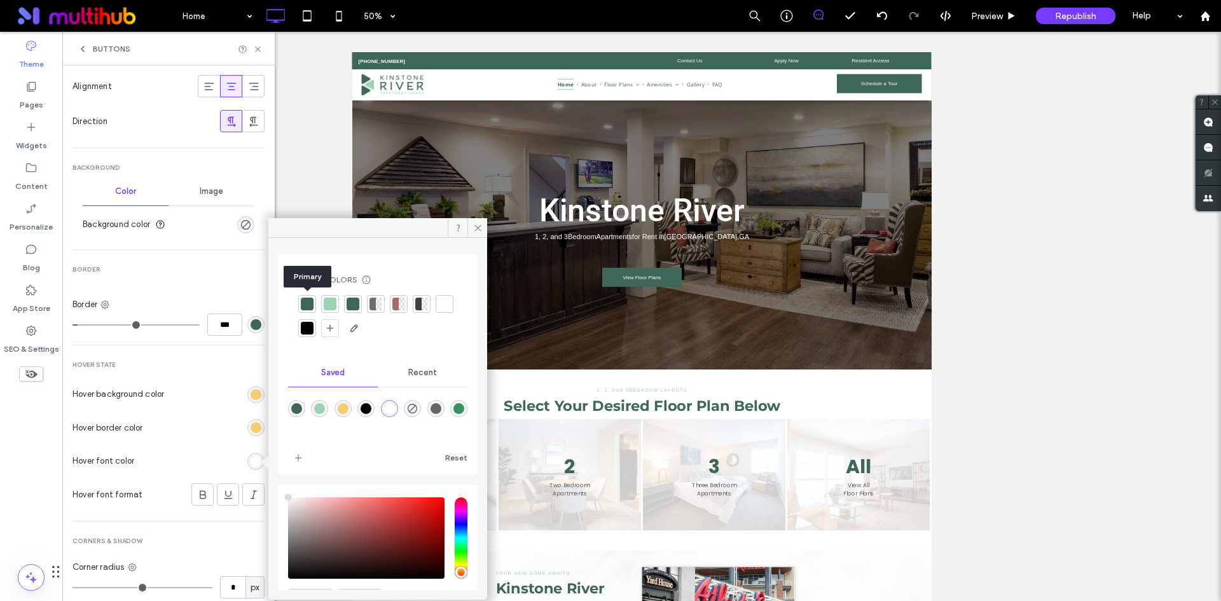
click at [314, 303] on div at bounding box center [307, 304] width 18 height 18
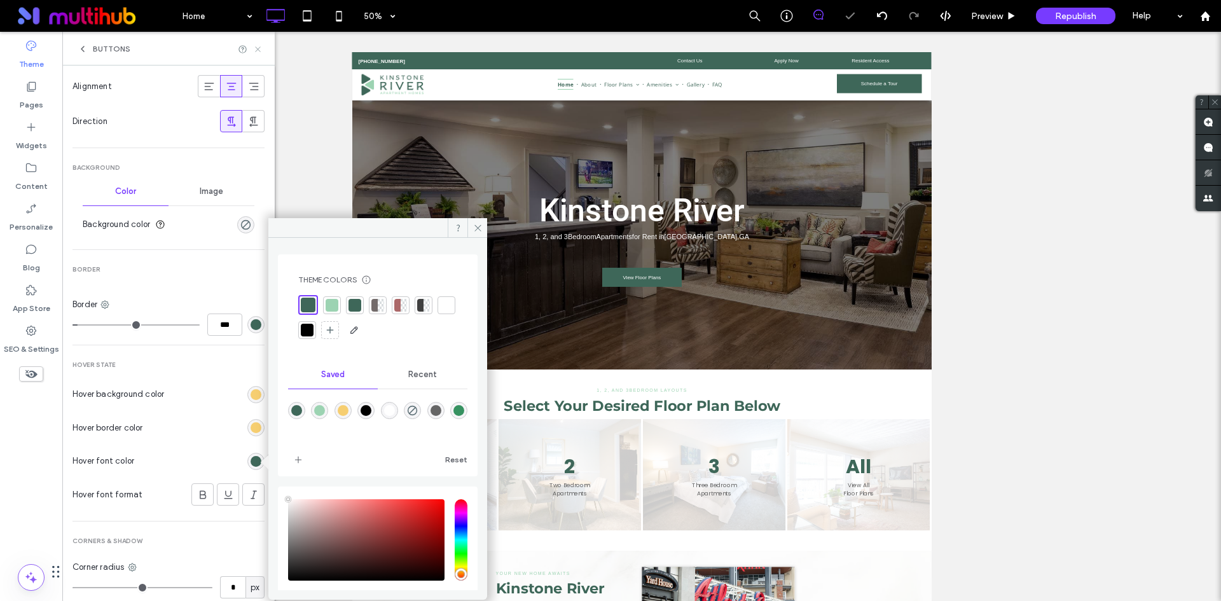
click at [258, 49] on use at bounding box center [257, 48] width 5 height 5
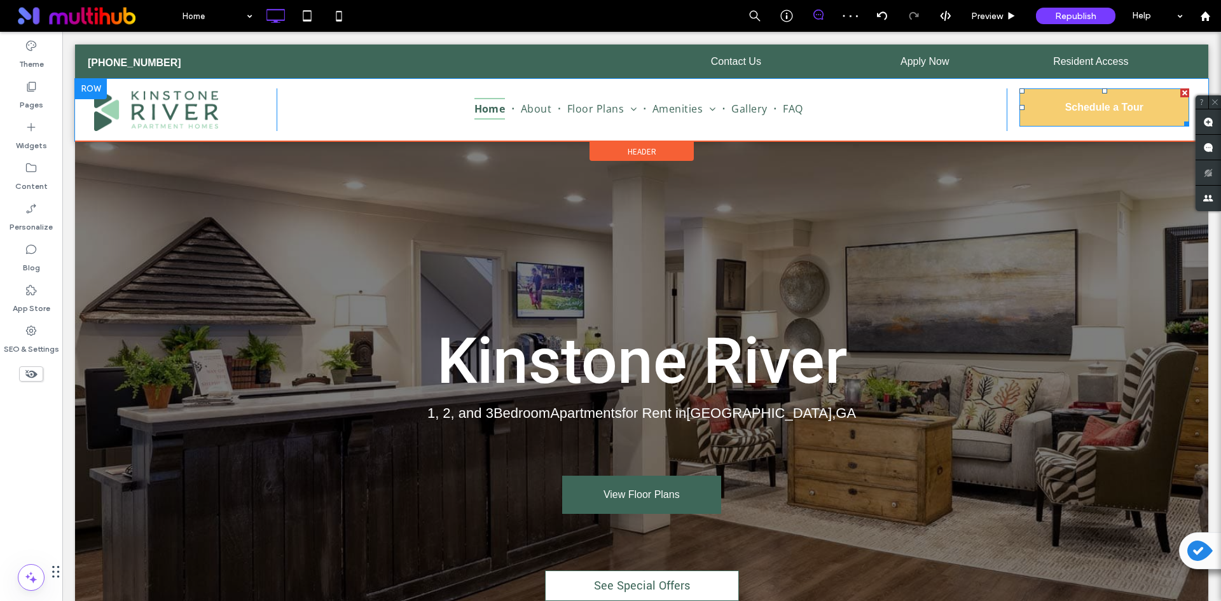
click at [1088, 104] on span "Schedule a Tour" at bounding box center [1104, 107] width 78 height 11
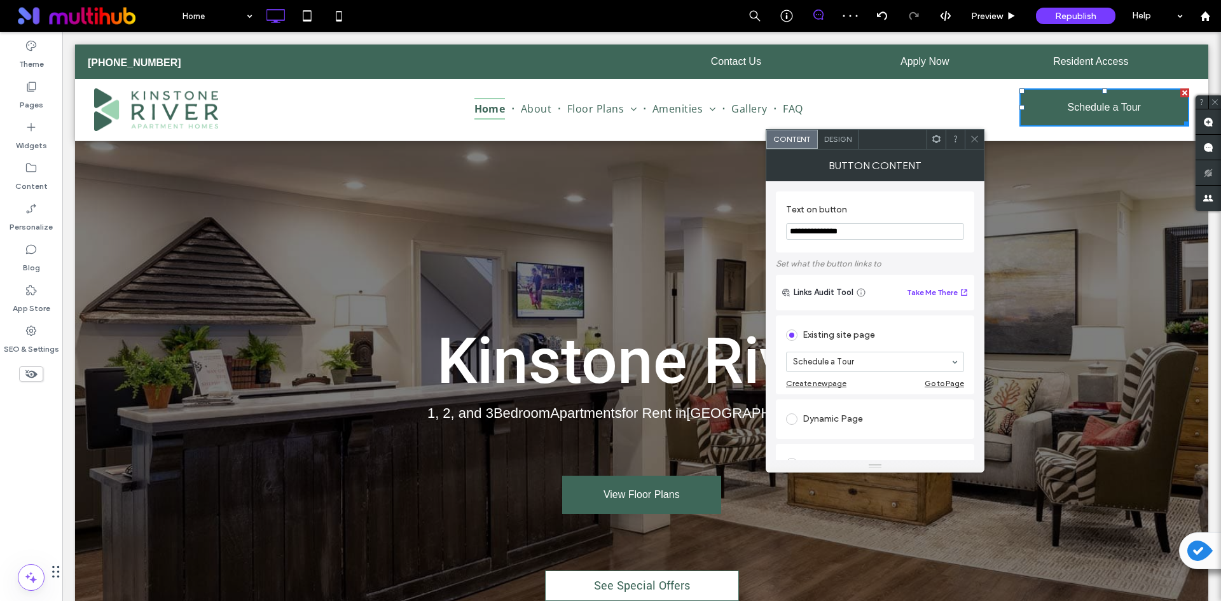
click at [833, 139] on span "Design" at bounding box center [837, 139] width 27 height 10
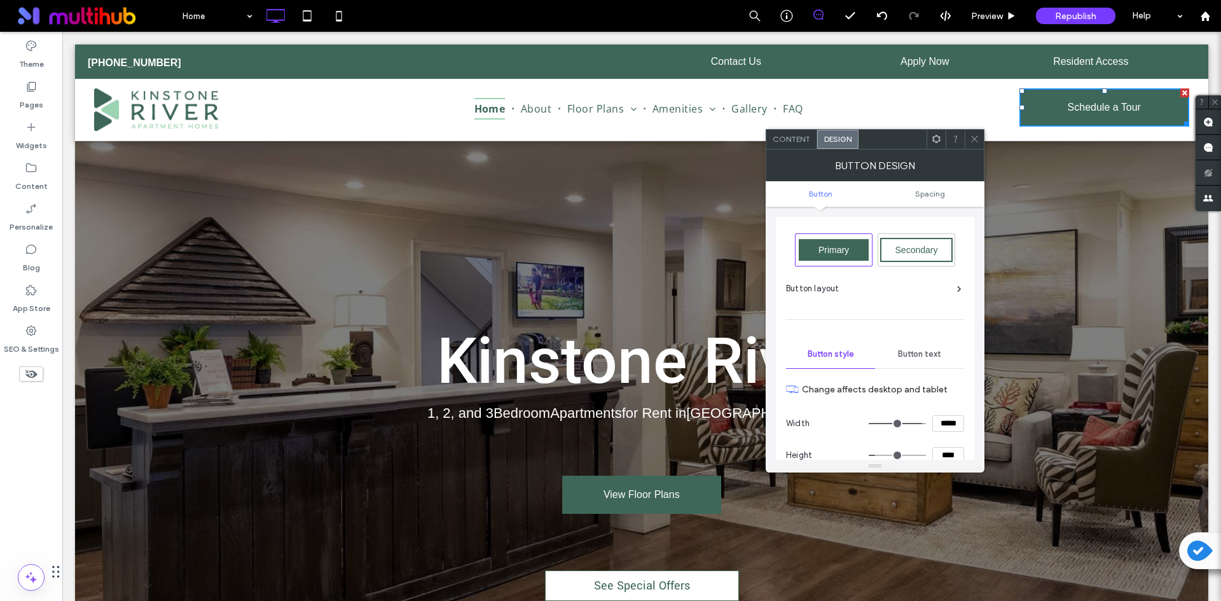
click at [906, 349] on span "Button text" at bounding box center [919, 354] width 43 height 10
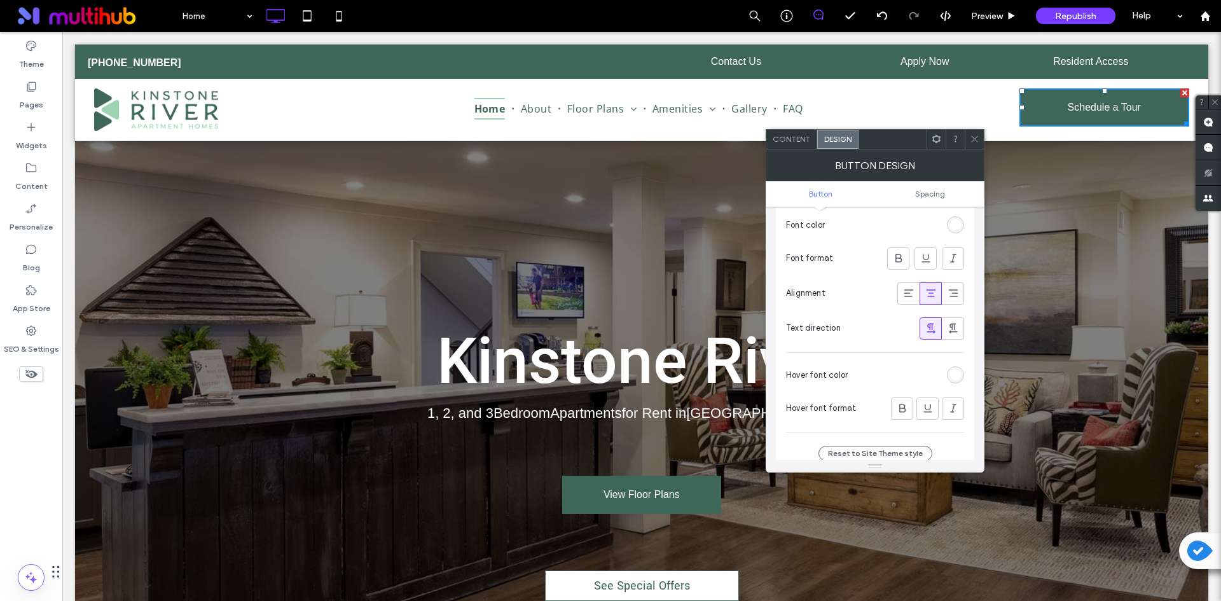
scroll to position [382, 0]
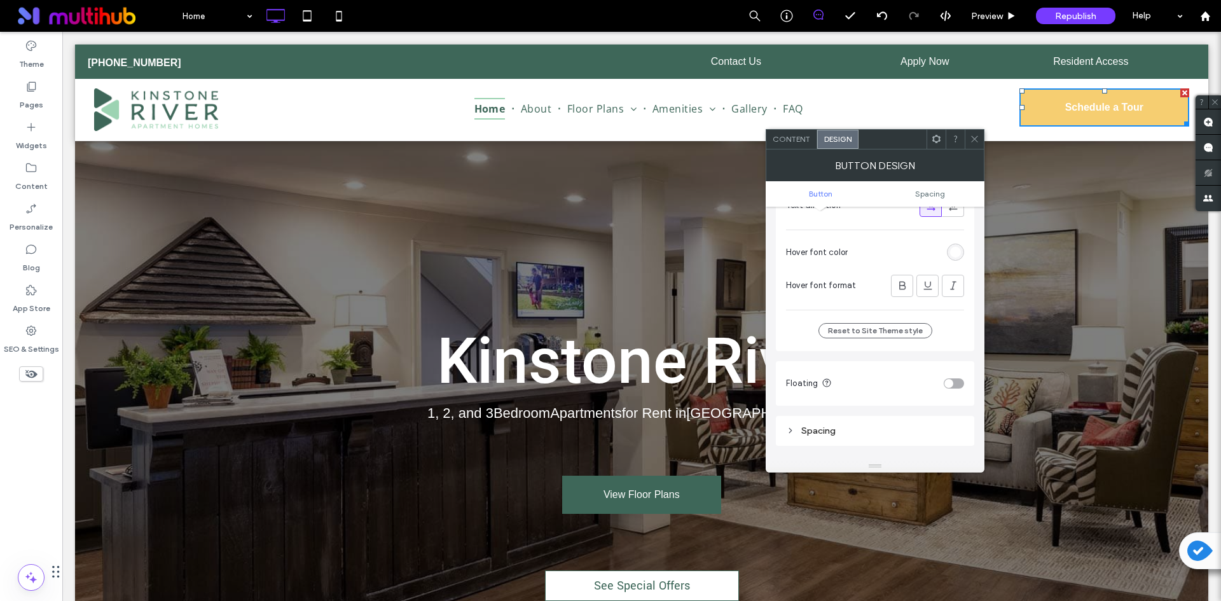
click at [953, 254] on div "rgb(255, 255, 255)" at bounding box center [955, 252] width 11 height 11
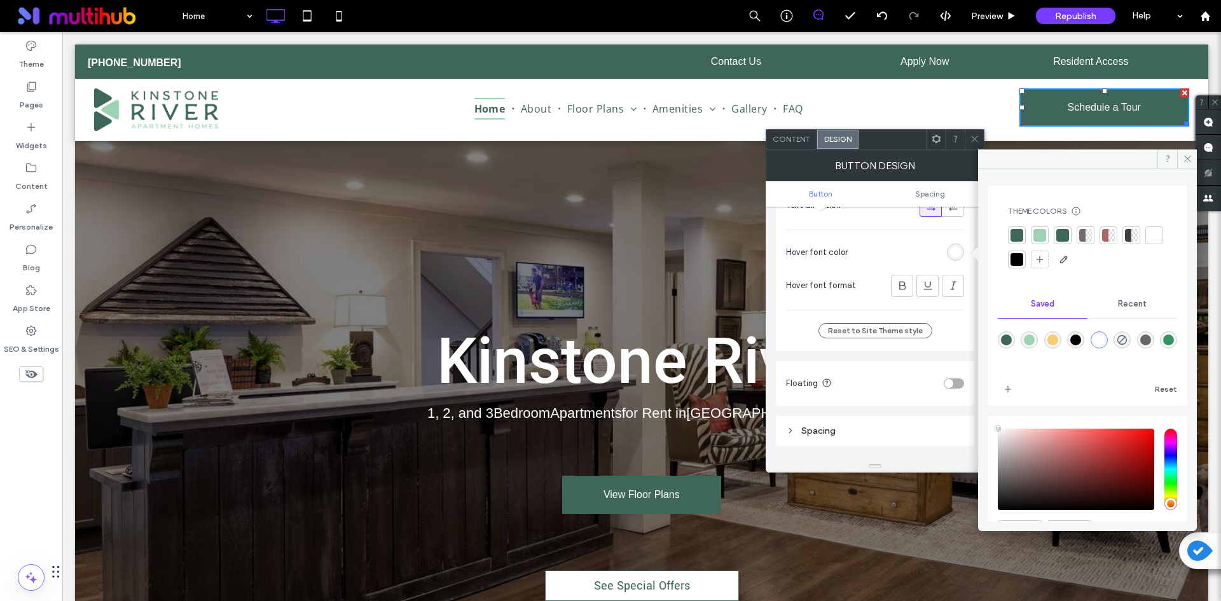
click at [1017, 236] on div at bounding box center [1017, 235] width 13 height 13
click at [976, 137] on icon at bounding box center [975, 139] width 10 height 10
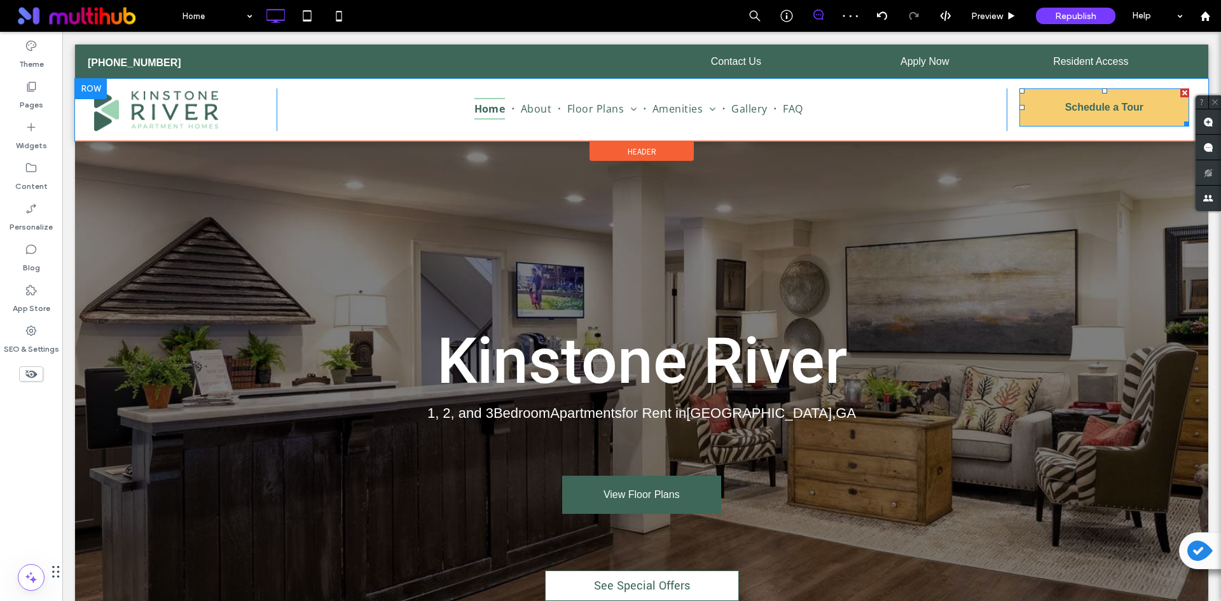
click at [1065, 102] on span "Schedule a Tour" at bounding box center [1104, 107] width 78 height 11
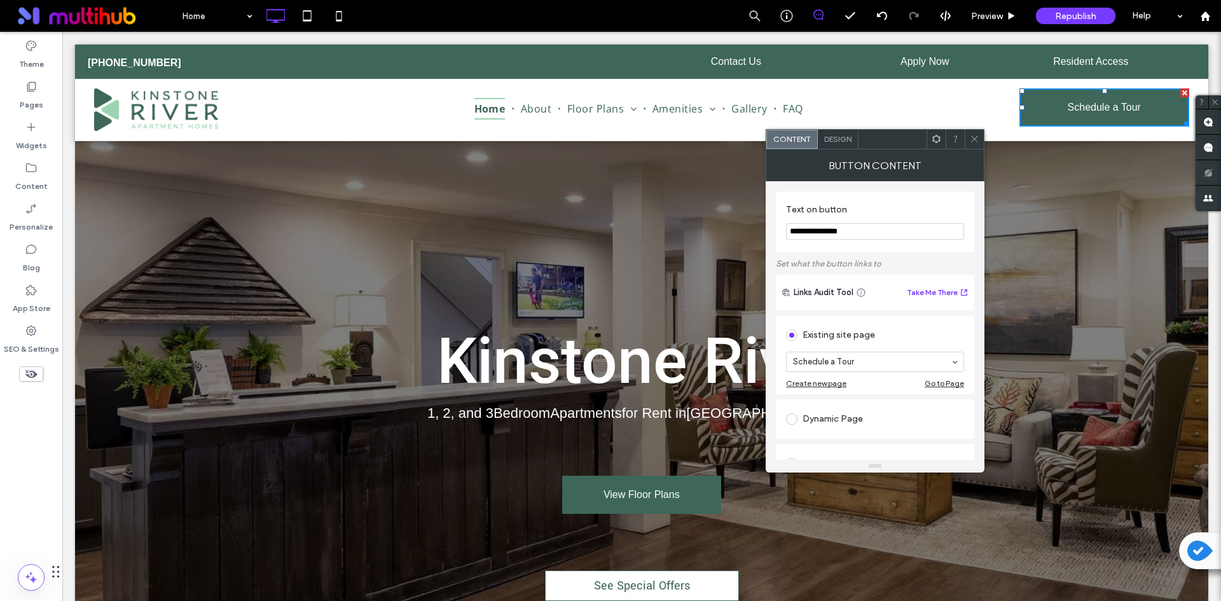
click at [831, 134] on span "Design" at bounding box center [837, 139] width 27 height 10
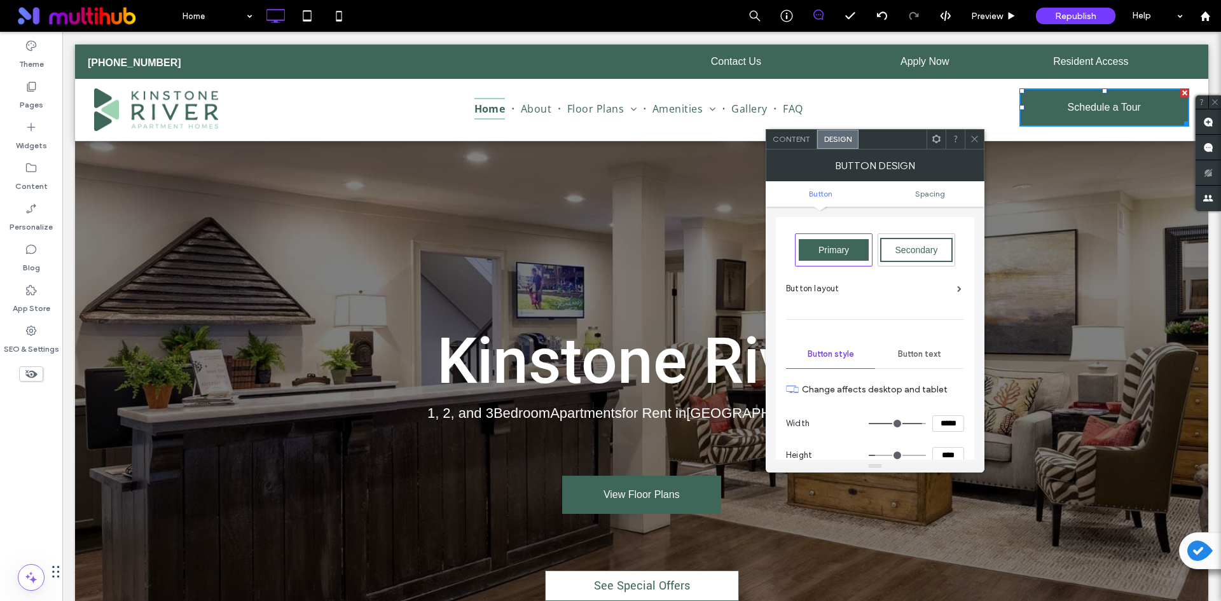
click at [929, 358] on span "Button text" at bounding box center [919, 354] width 43 height 10
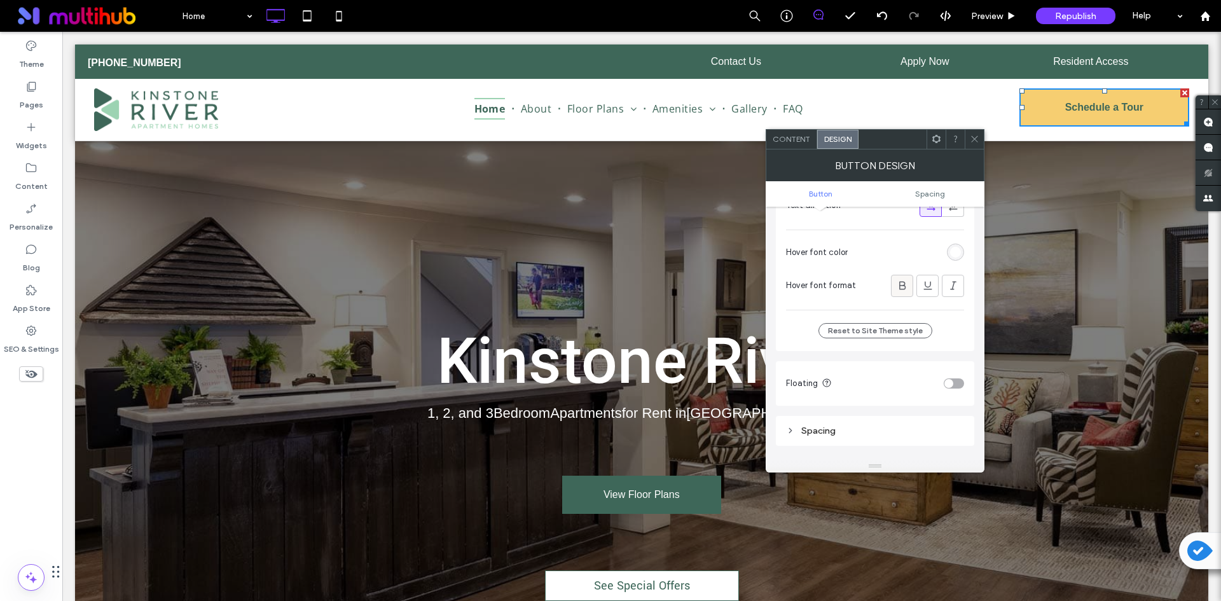
click at [906, 284] on icon at bounding box center [902, 285] width 13 height 13
click at [901, 286] on icon at bounding box center [902, 285] width 13 height 13
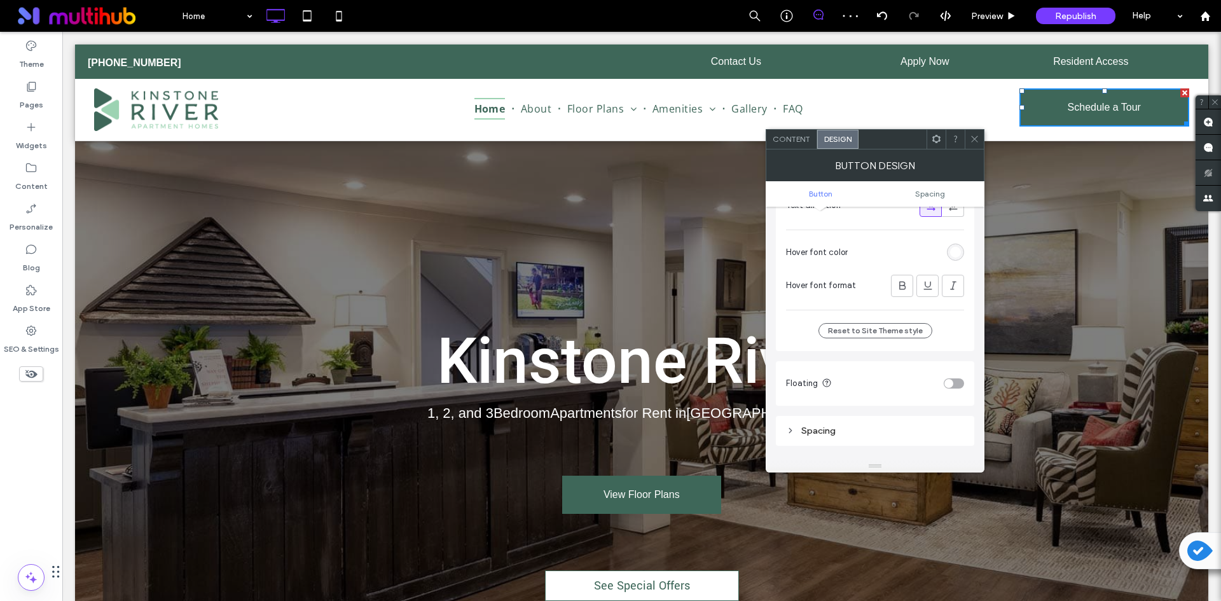
click at [971, 141] on icon at bounding box center [975, 139] width 10 height 10
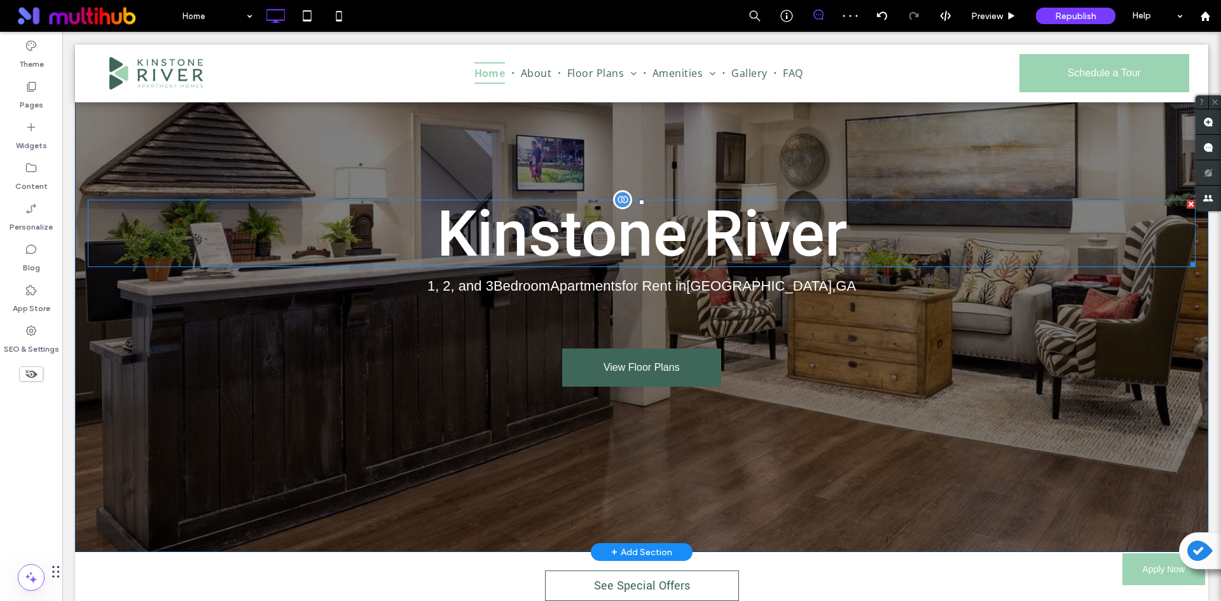
scroll to position [254, 0]
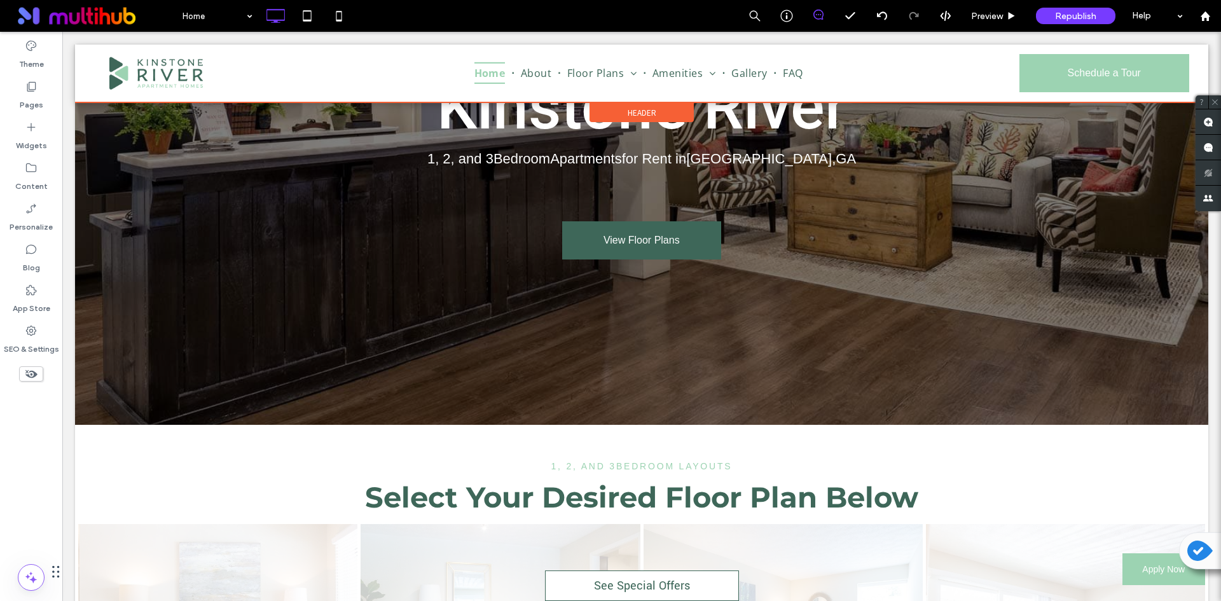
click at [629, 111] on span "Header" at bounding box center [642, 112] width 29 height 11
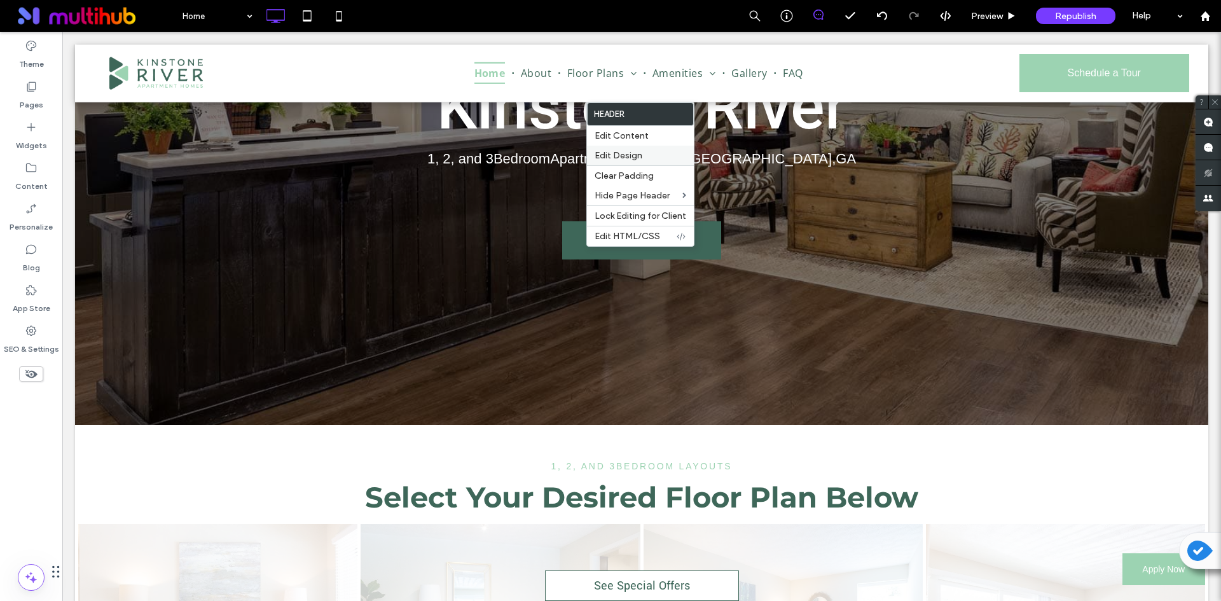
click at [653, 153] on label "Edit Design" at bounding box center [641, 155] width 92 height 11
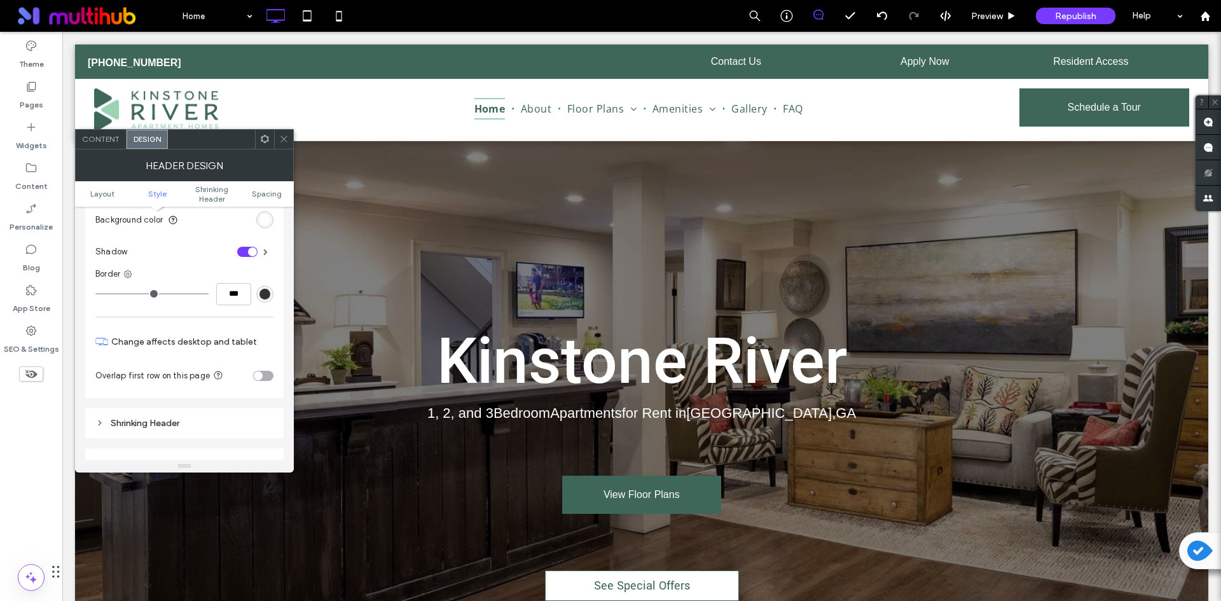
scroll to position [318, 0]
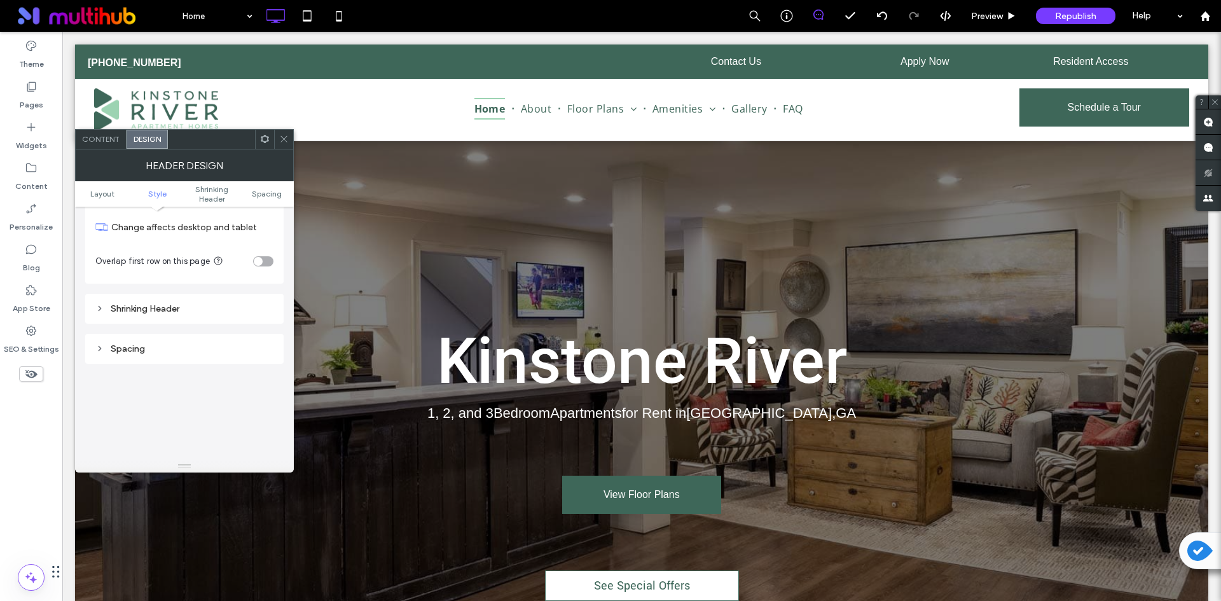
click at [216, 314] on div "Shrinking Header" at bounding box center [184, 308] width 178 height 17
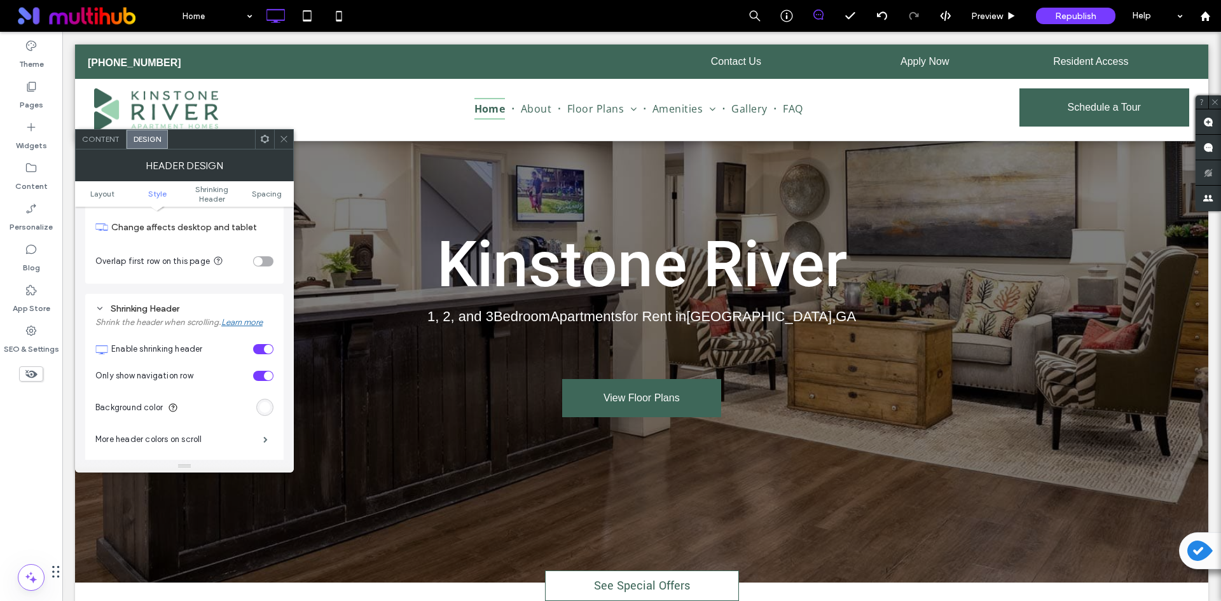
scroll to position [445, 0]
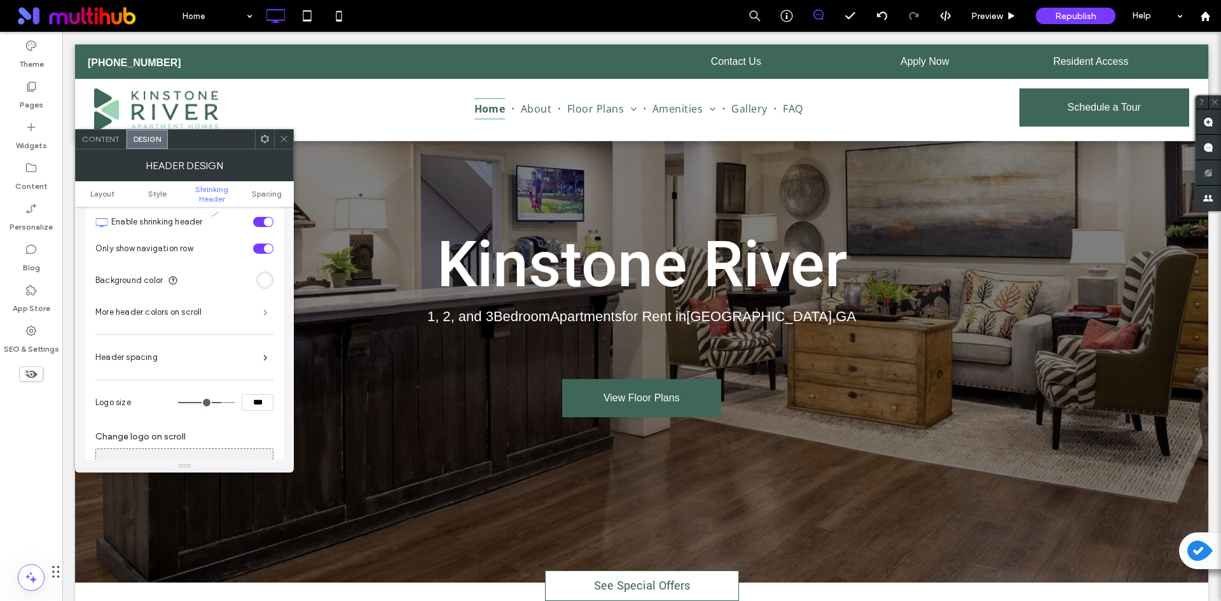
click at [265, 315] on span at bounding box center [265, 312] width 4 height 6
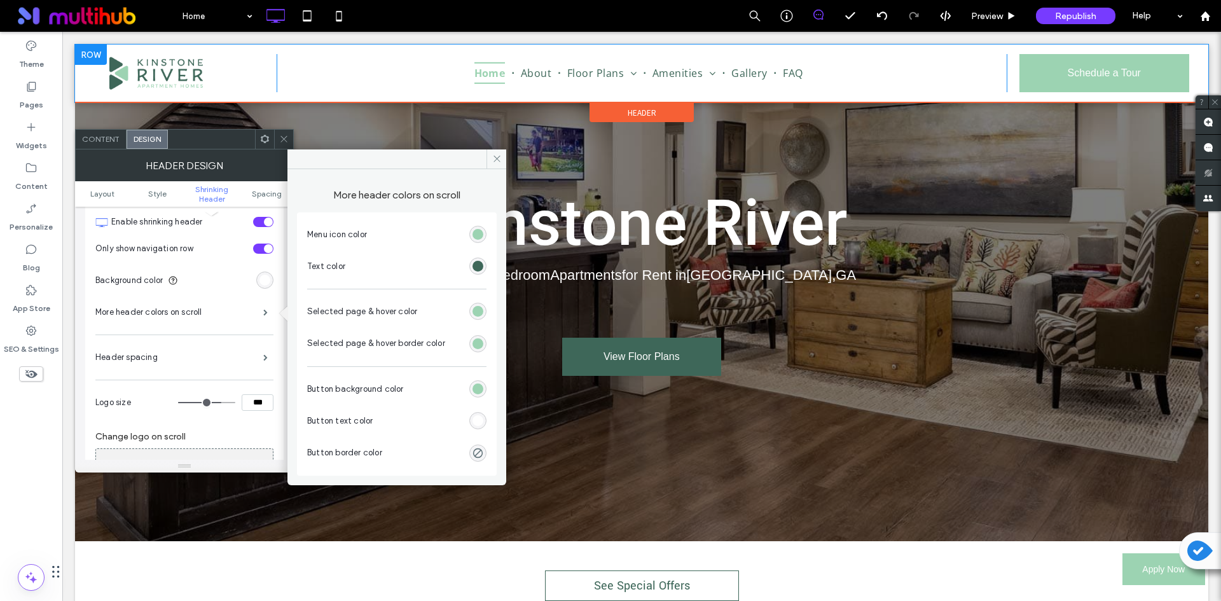
scroll to position [160, 0]
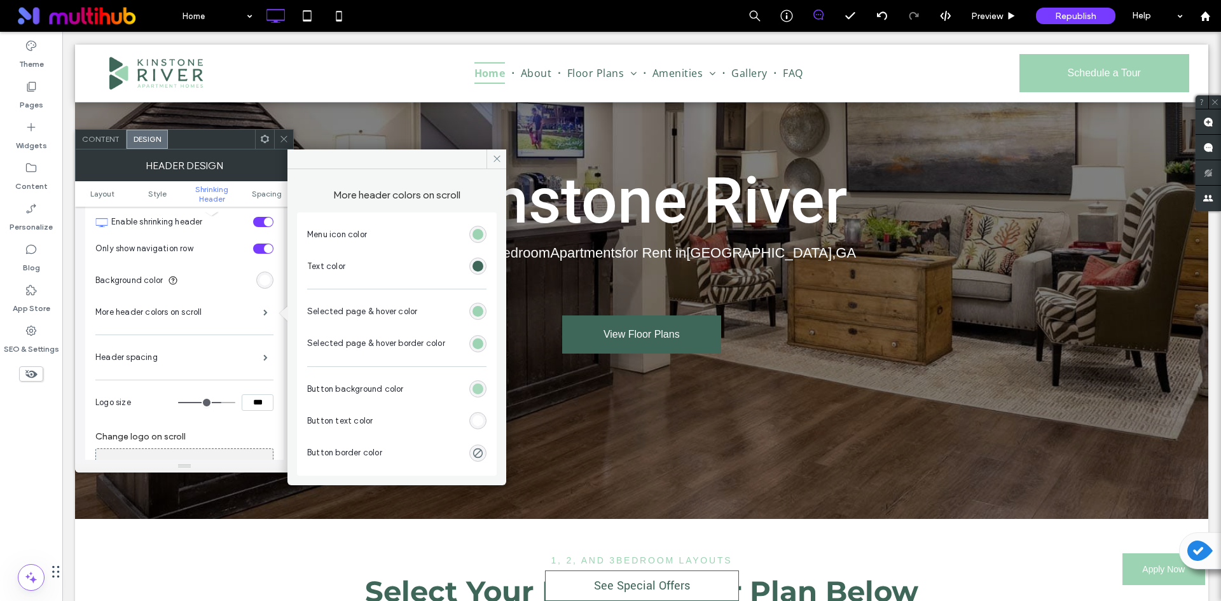
click at [478, 389] on div "rgb(156, 211, 178)" at bounding box center [478, 389] width 11 height 11
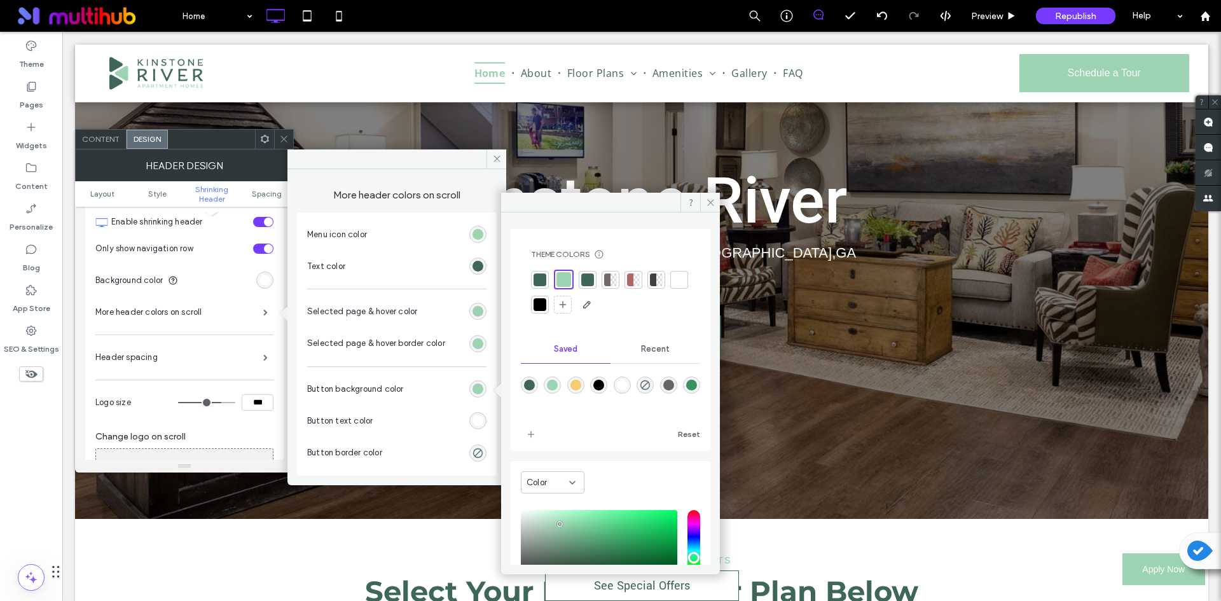
click at [581, 384] on div "rgba(246,206,113,1)" at bounding box center [576, 385] width 11 height 11
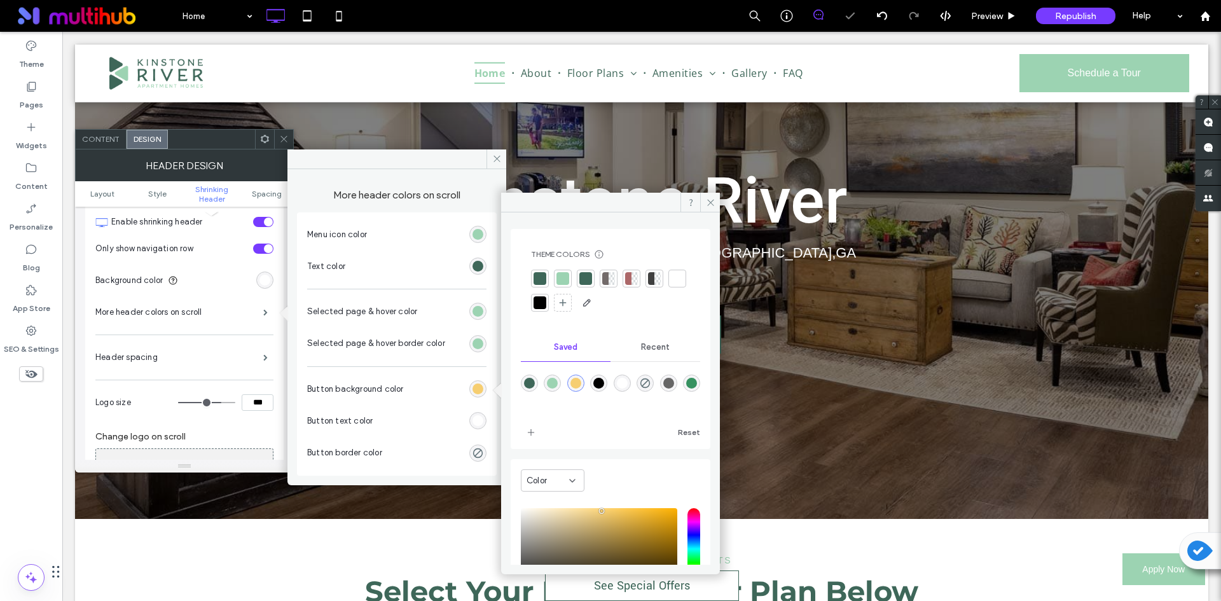
type input "*******"
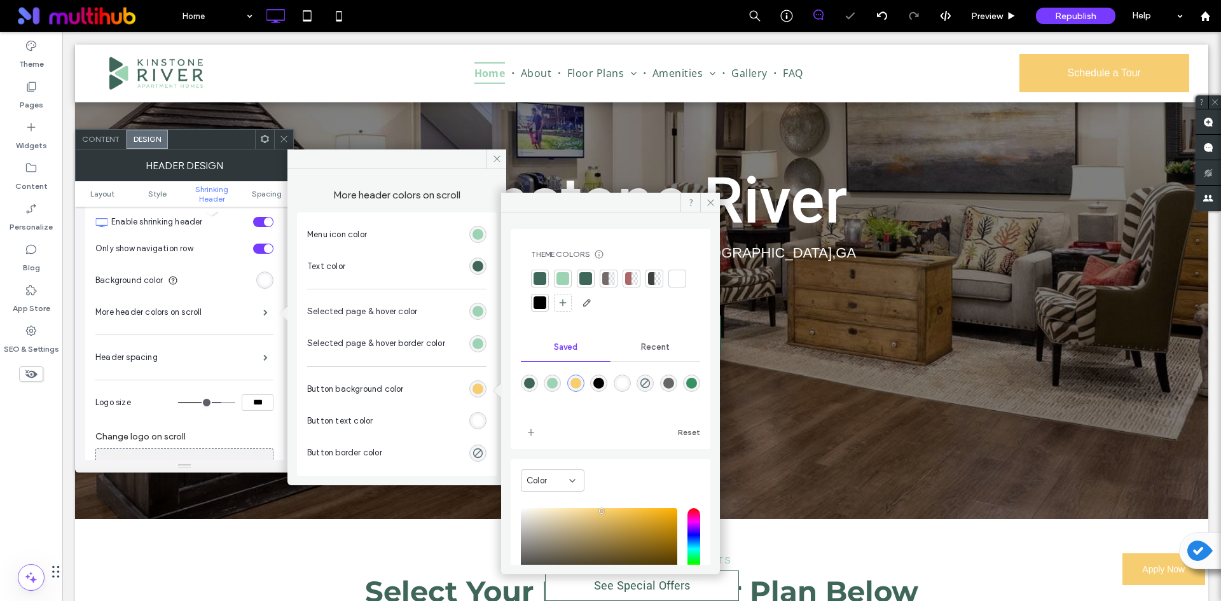
click at [486, 414] on section "Button text color" at bounding box center [396, 421] width 179 height 32
click at [483, 419] on div "rgb(255, 255, 255)" at bounding box center [478, 420] width 11 height 11
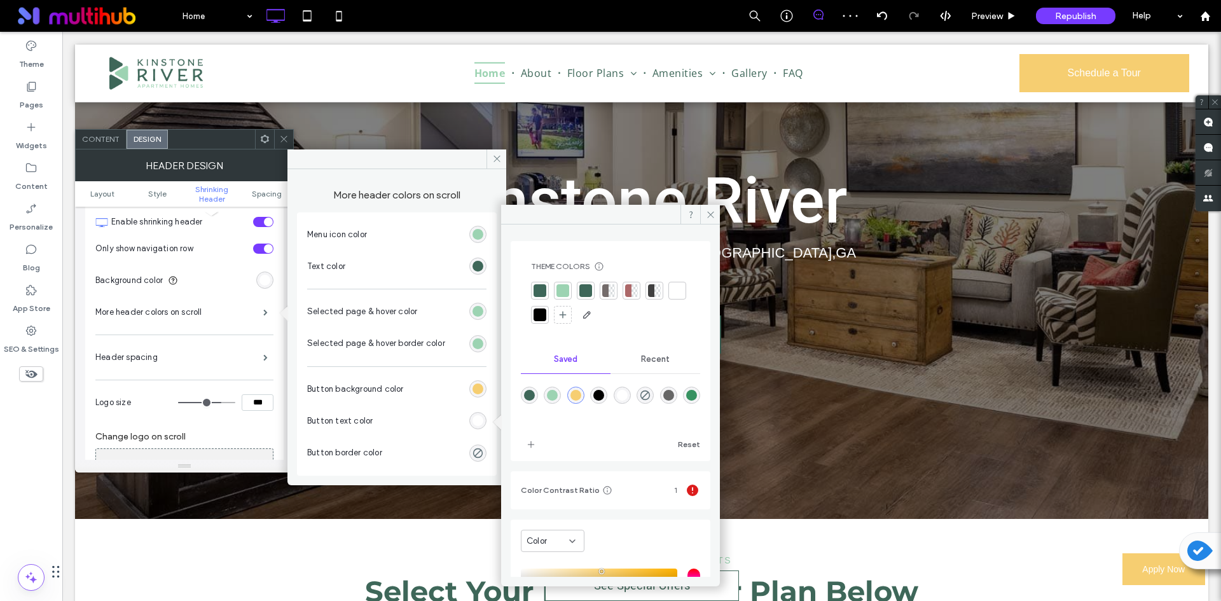
click at [545, 289] on div at bounding box center [540, 290] width 13 height 13
click at [277, 138] on div at bounding box center [283, 139] width 19 height 19
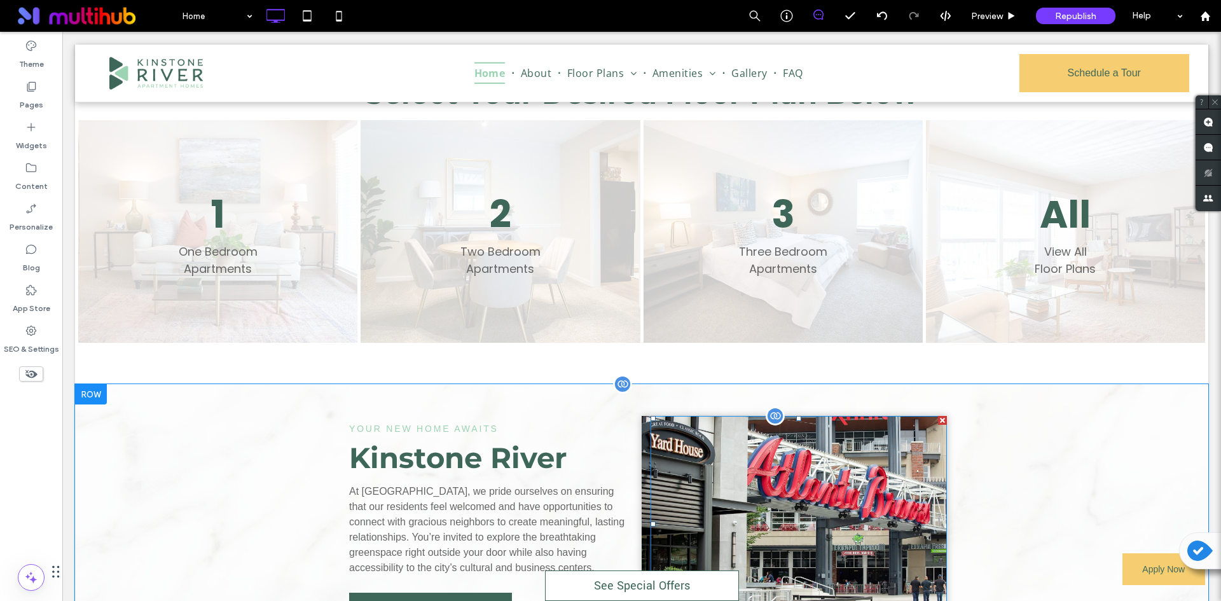
scroll to position [860, 0]
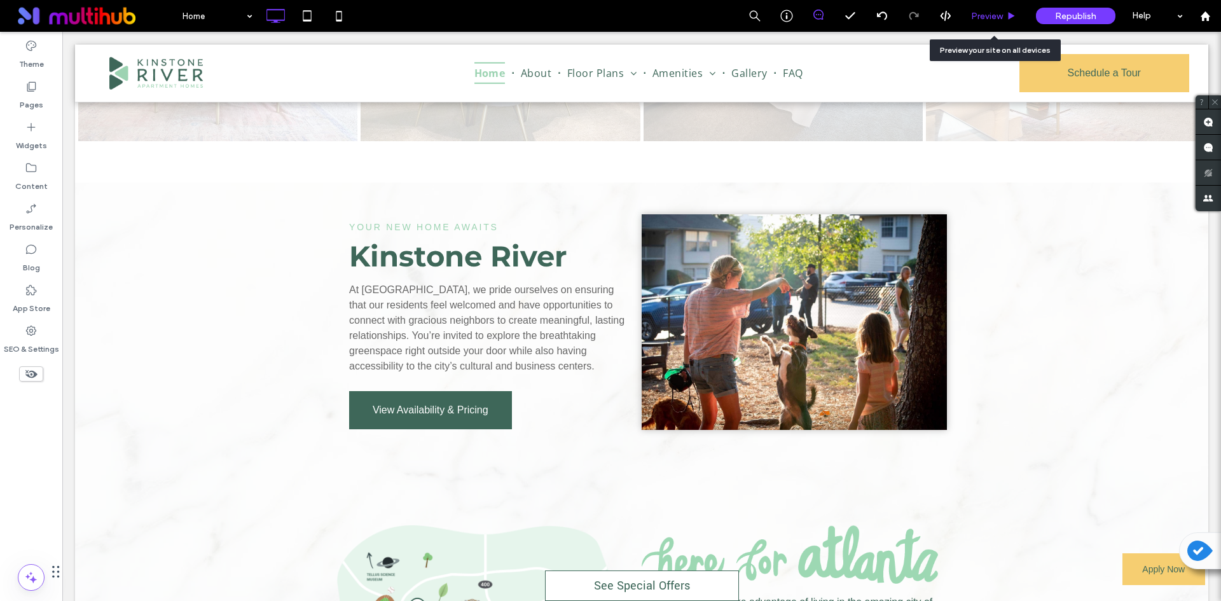
click at [1011, 12] on icon at bounding box center [1012, 16] width 10 height 10
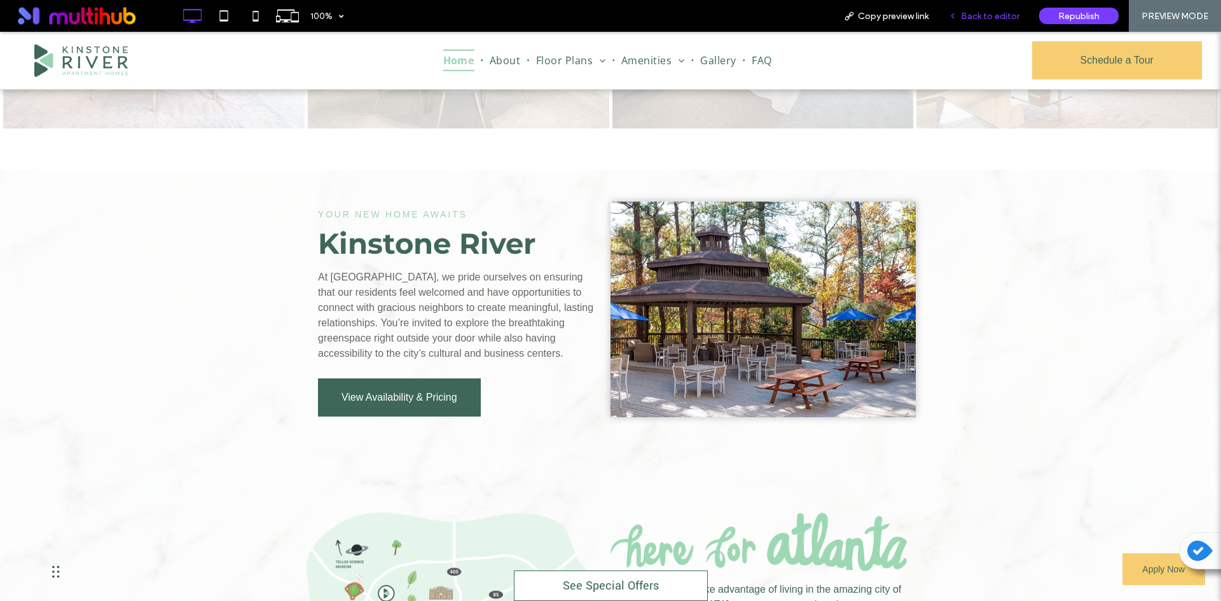
click at [996, 19] on span "Back to editor" at bounding box center [990, 16] width 59 height 11
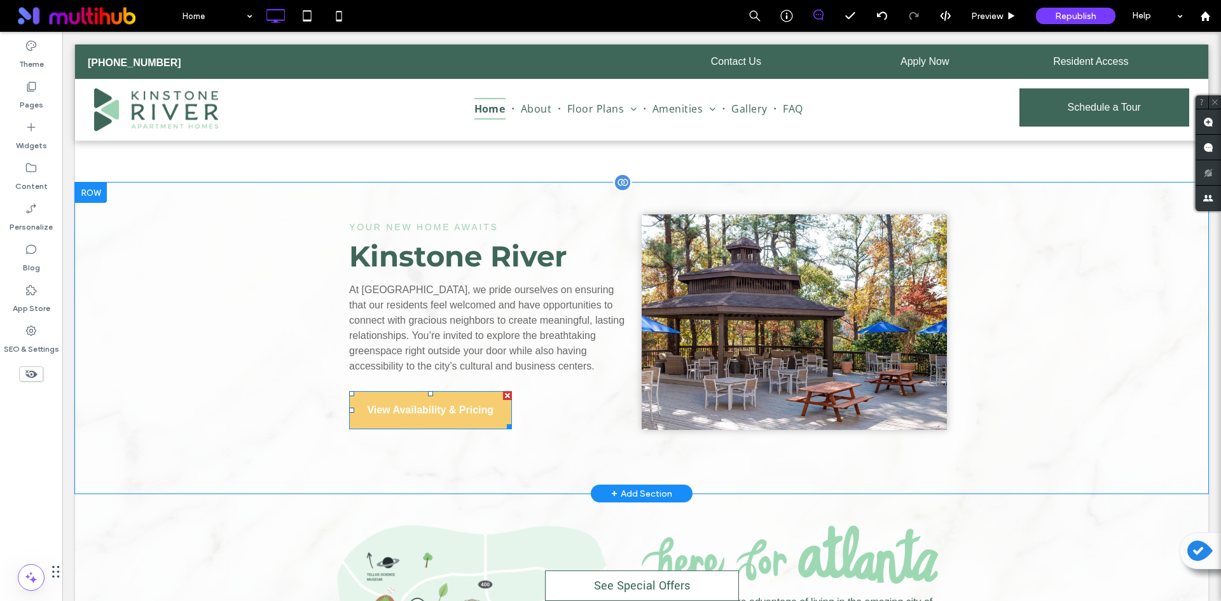
click at [419, 409] on span "View Availability & Pricing" at bounding box center [430, 410] width 127 height 32
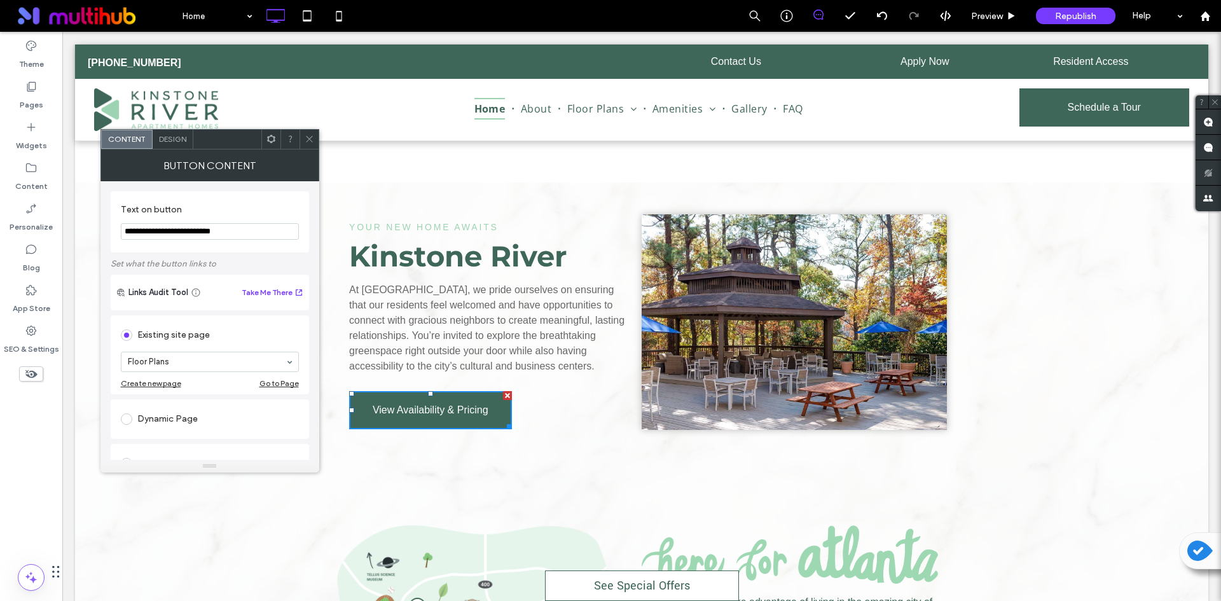
click at [165, 146] on div "Design" at bounding box center [173, 139] width 41 height 19
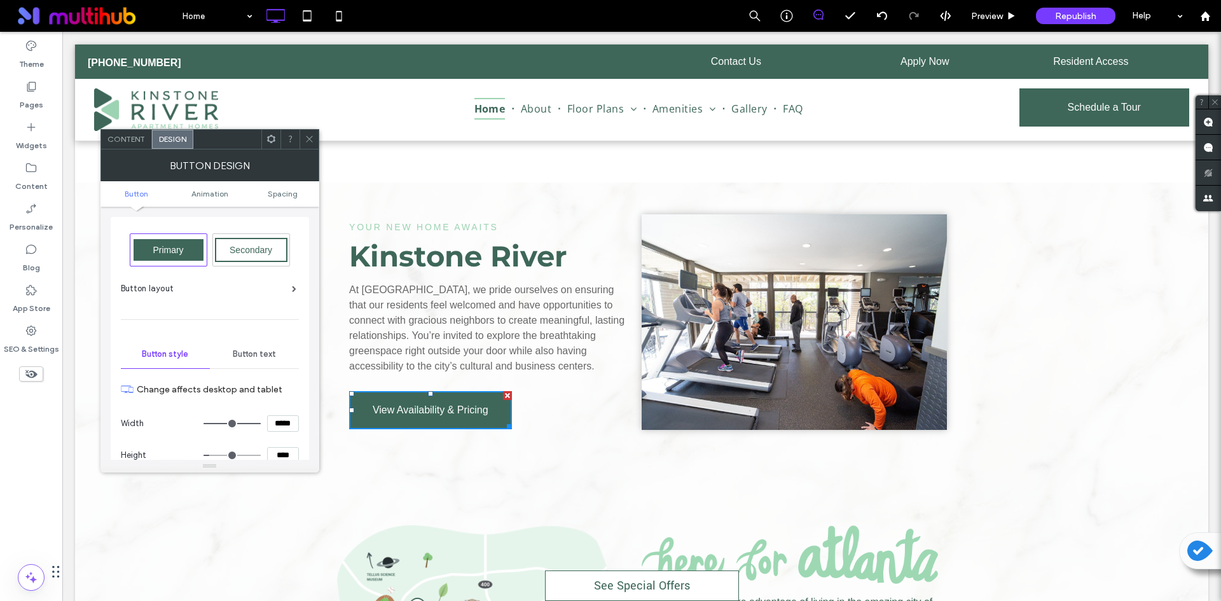
click at [253, 348] on div "Button text" at bounding box center [254, 354] width 89 height 28
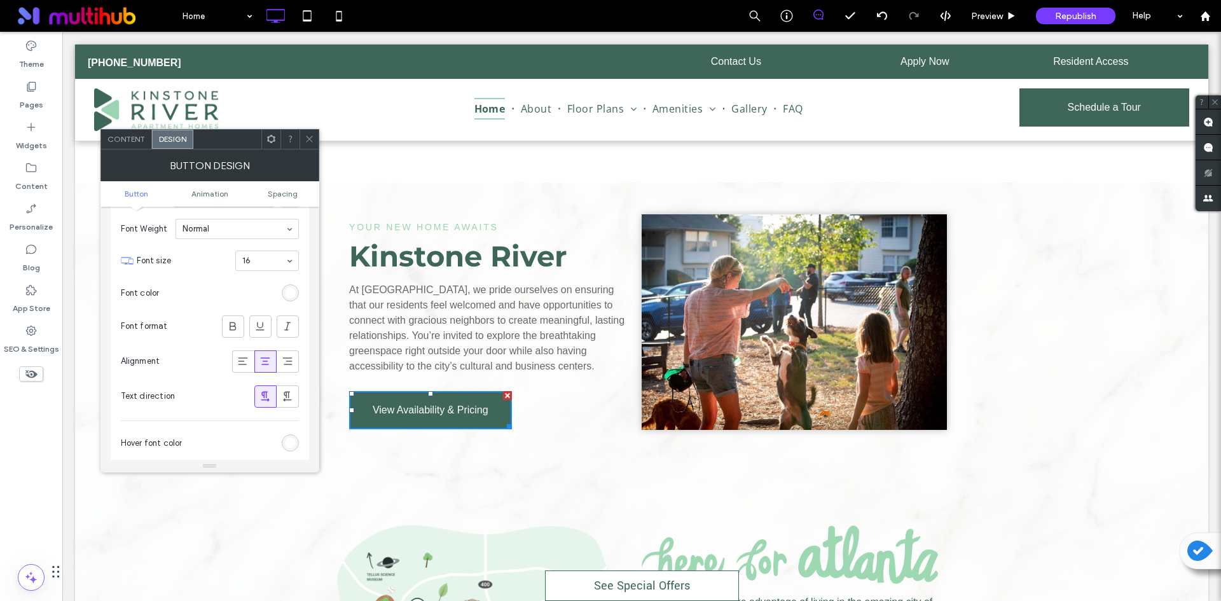
scroll to position [318, 0]
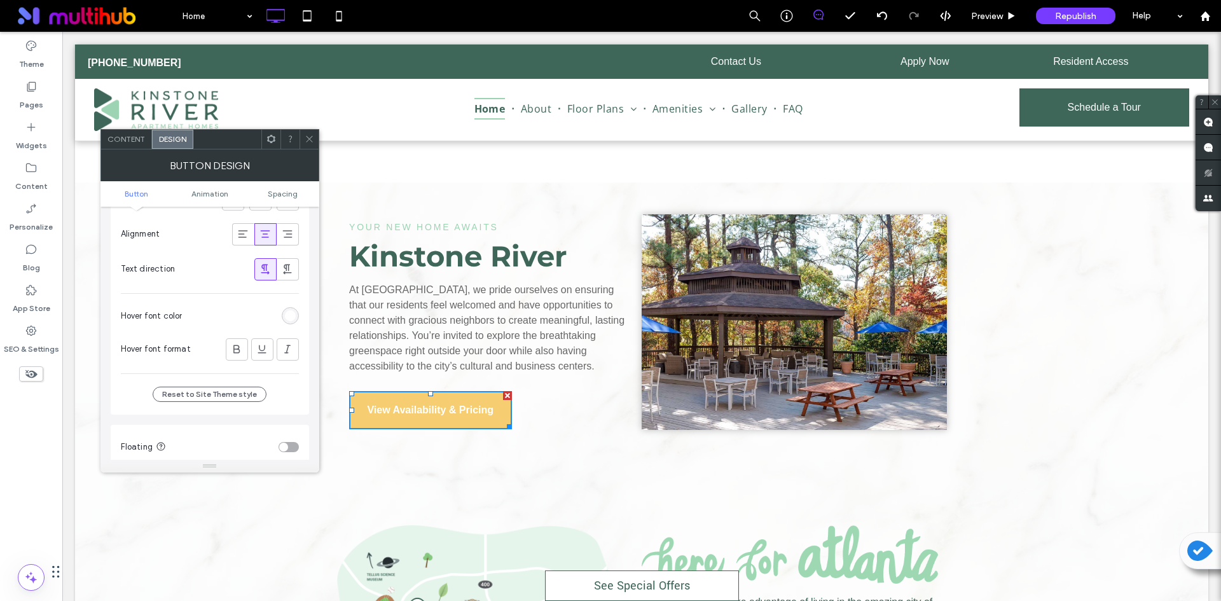
click at [286, 315] on div "rgb(255, 255, 255)" at bounding box center [290, 315] width 11 height 11
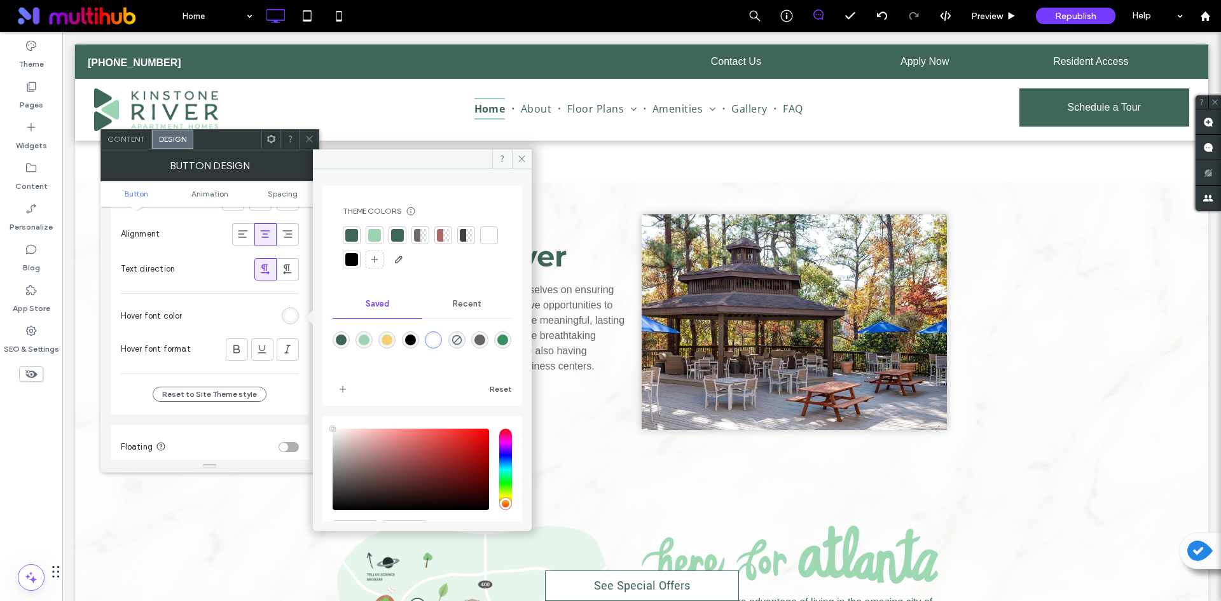
click at [350, 234] on div at bounding box center [351, 235] width 13 height 13
click at [229, 350] on div at bounding box center [236, 349] width 21 height 21
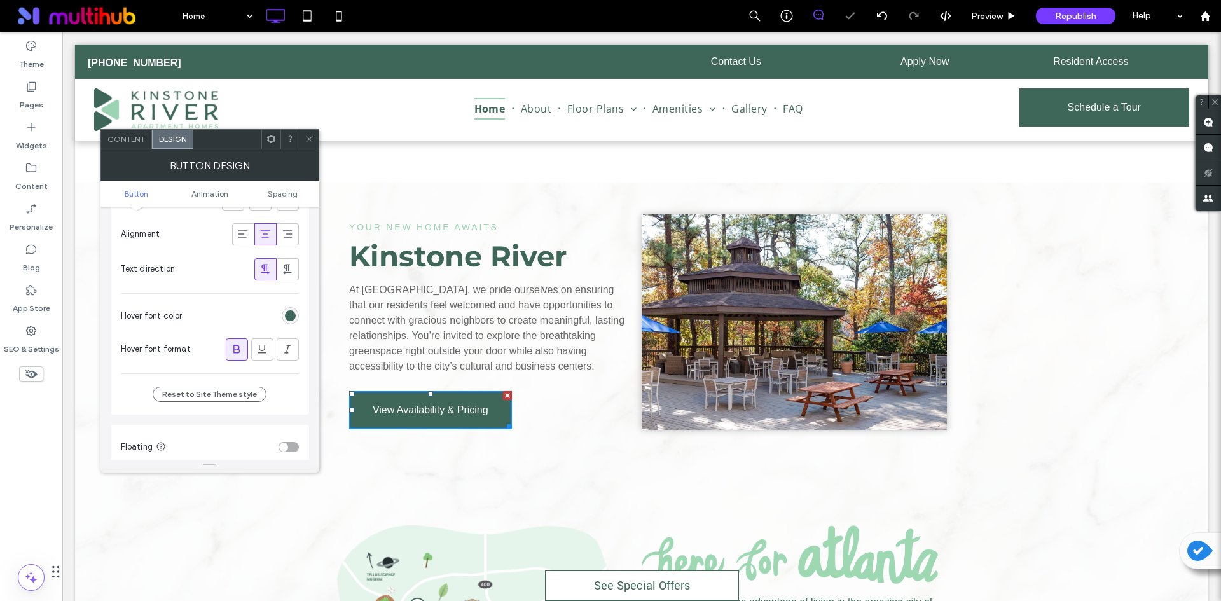
click at [229, 350] on div at bounding box center [236, 349] width 21 height 21
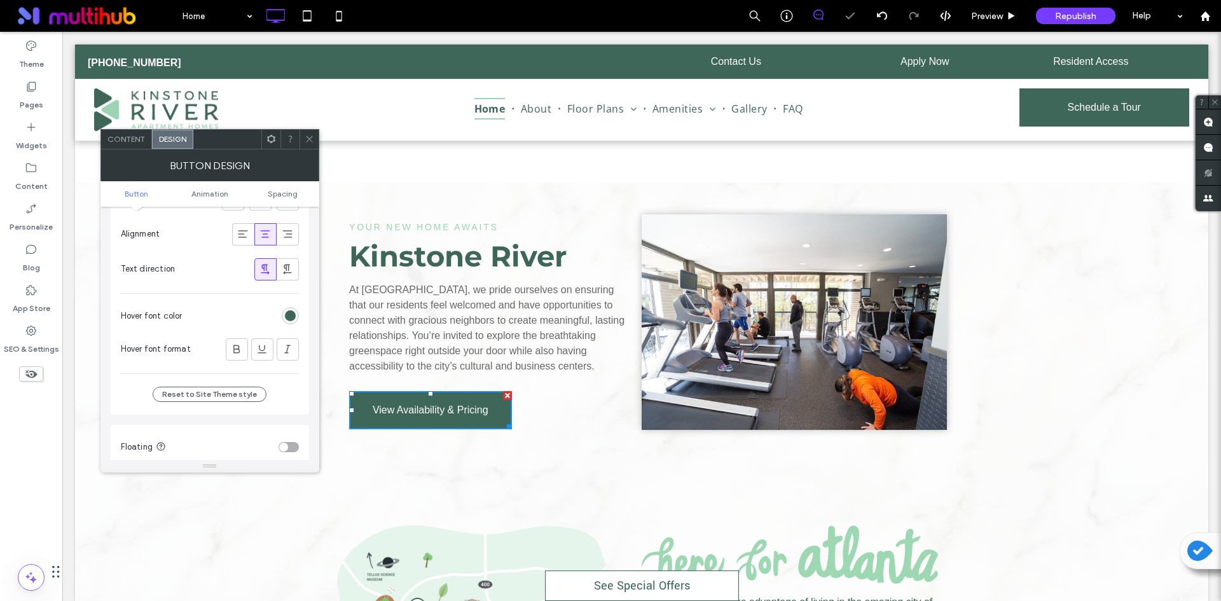
click at [305, 143] on icon at bounding box center [310, 139] width 10 height 10
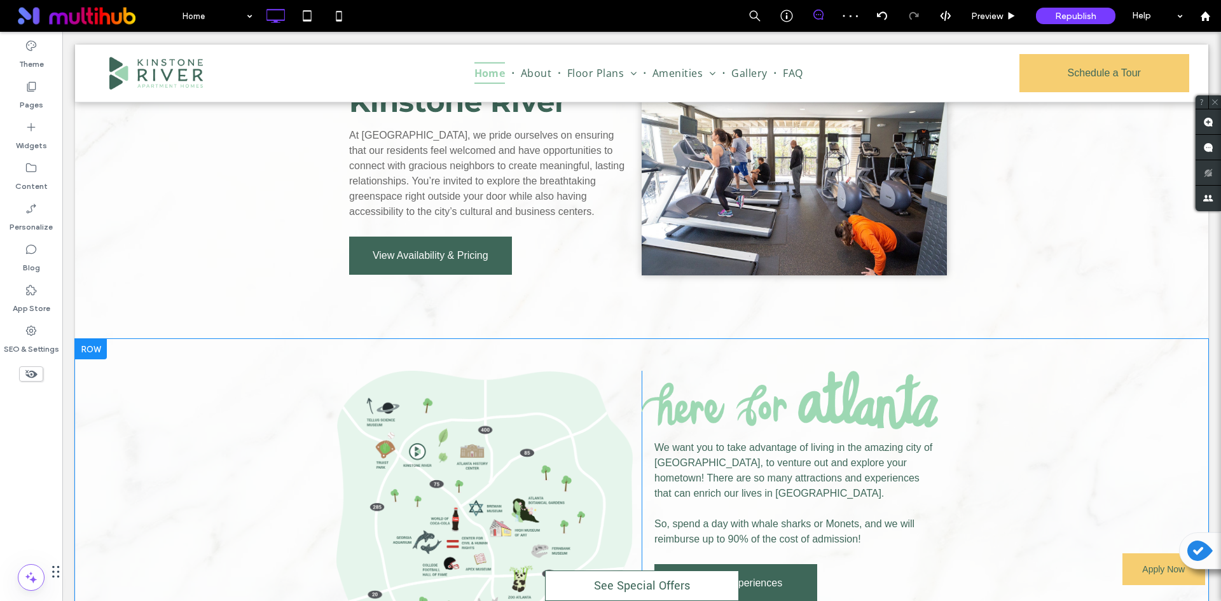
scroll to position [1114, 0]
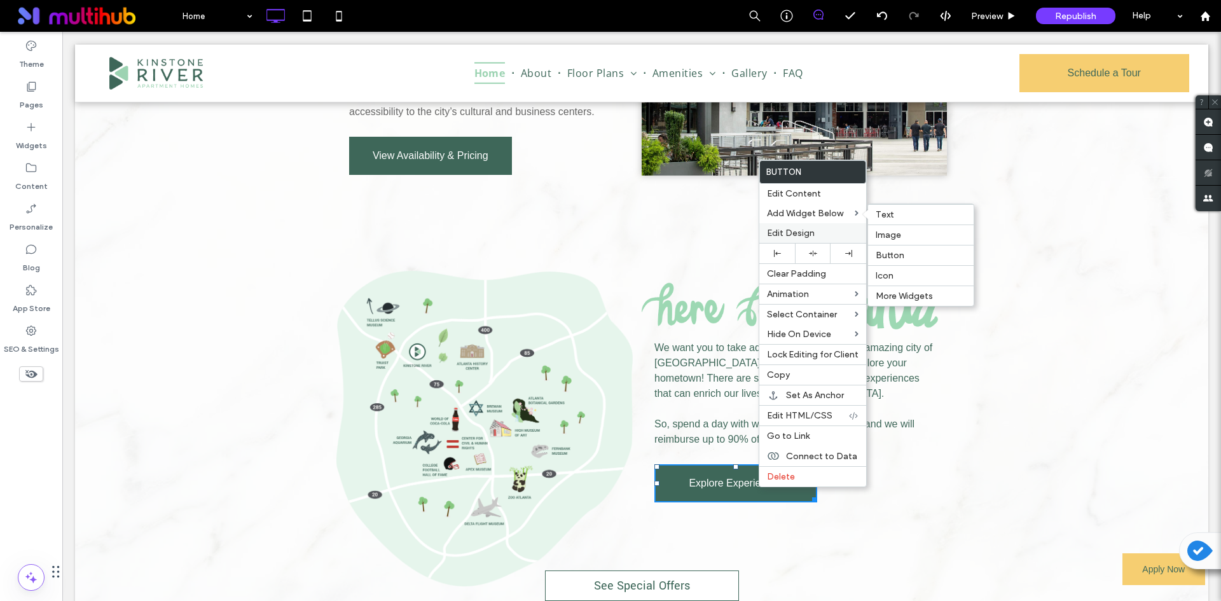
click at [784, 226] on div "Edit Design" at bounding box center [812, 233] width 107 height 20
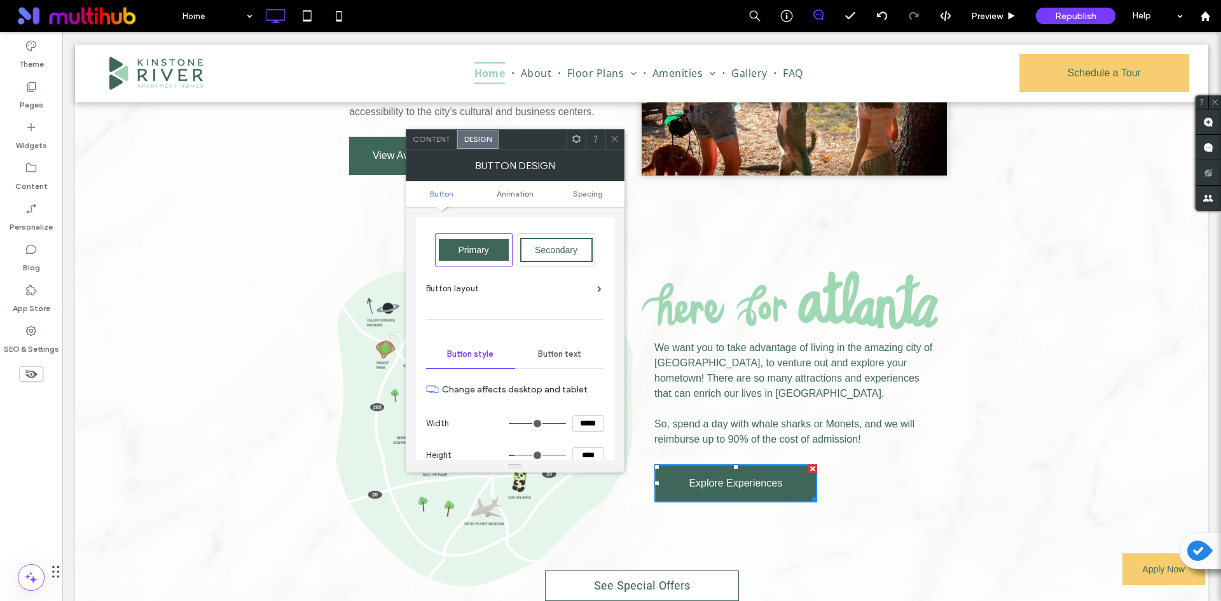
click at [564, 357] on span "Button text" at bounding box center [559, 354] width 43 height 10
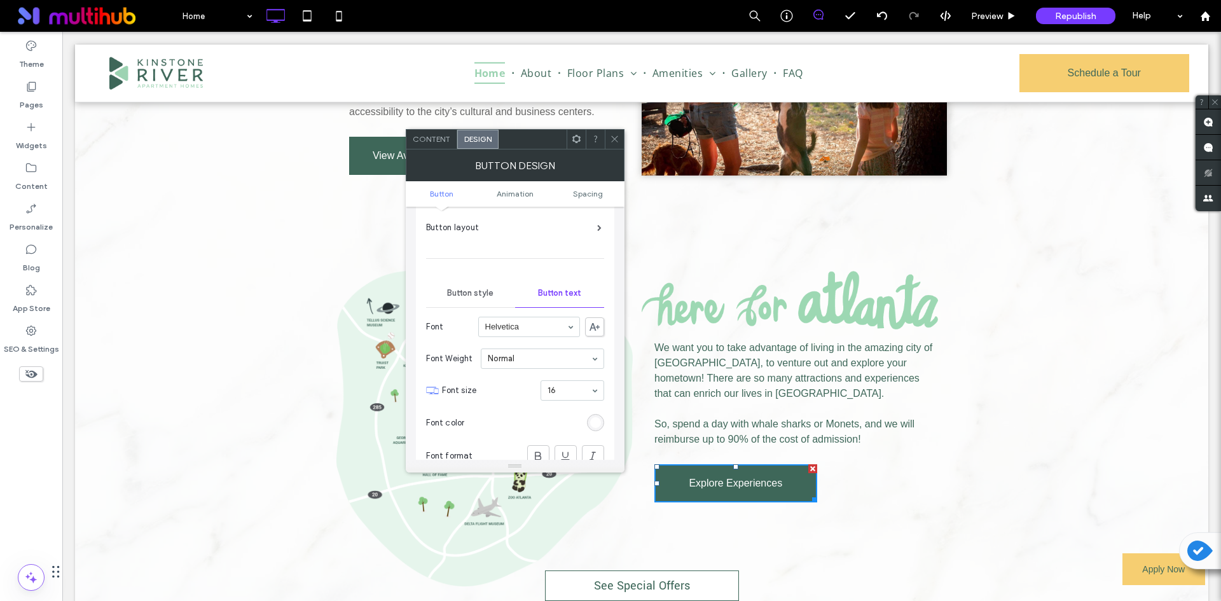
scroll to position [191, 0]
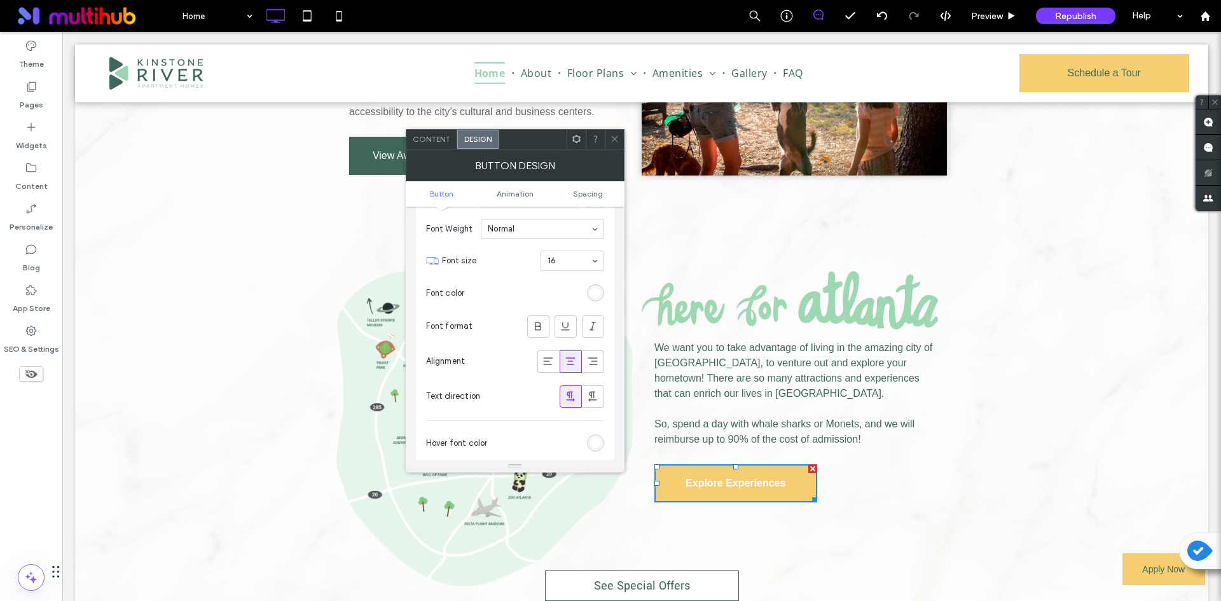
click at [598, 443] on div "rgb(255, 255, 255)" at bounding box center [595, 443] width 11 height 11
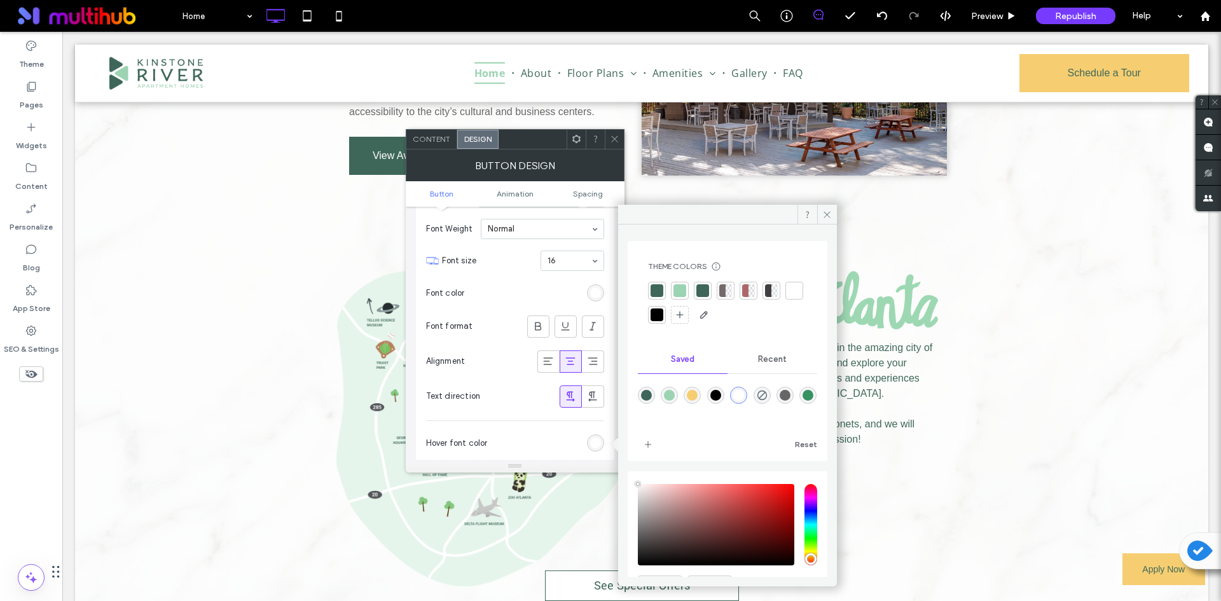
click at [649, 391] on div "rgba(62,103,89,1)" at bounding box center [646, 395] width 11 height 11
type input "*******"
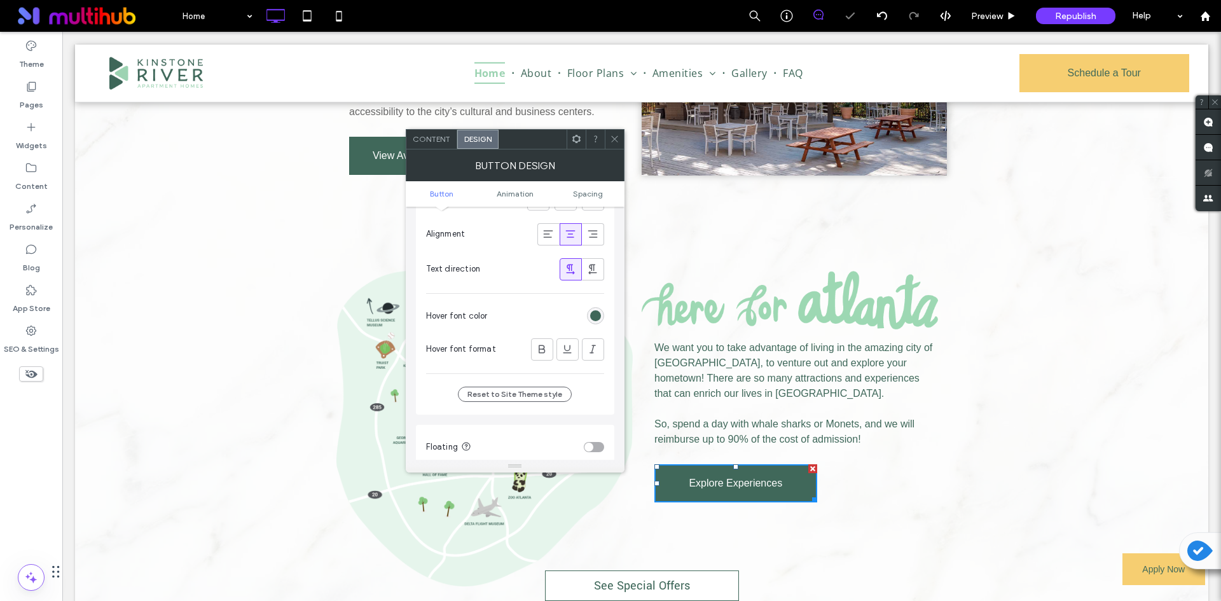
scroll to position [445, 0]
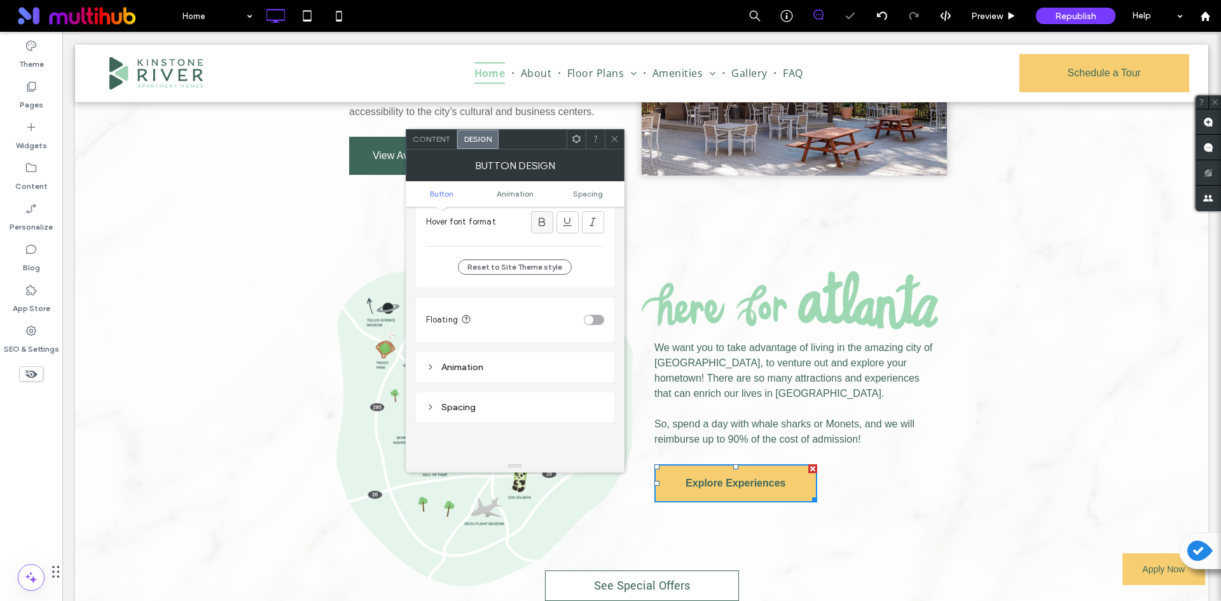
click at [543, 230] on span at bounding box center [542, 222] width 13 height 21
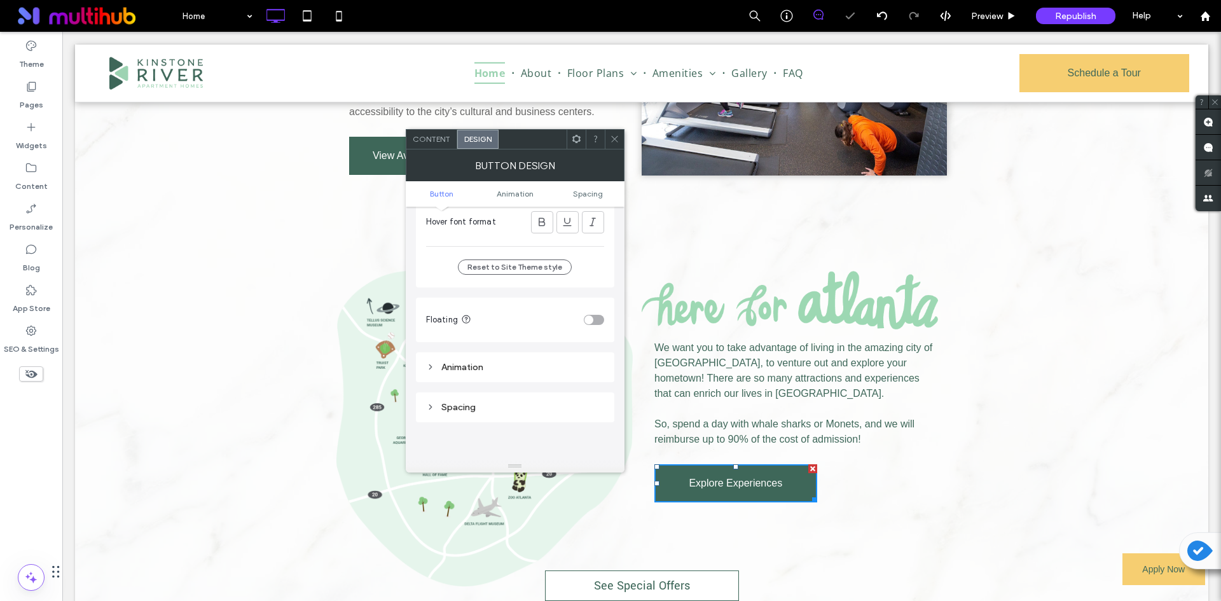
click at [616, 135] on icon at bounding box center [615, 139] width 10 height 10
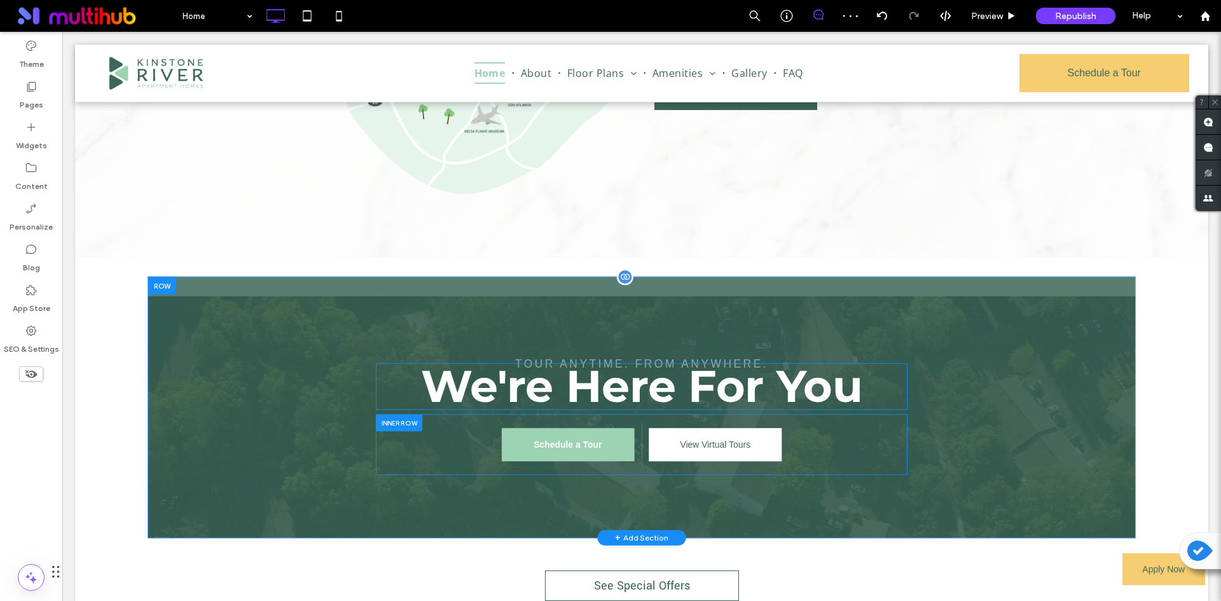
scroll to position [1623, 0]
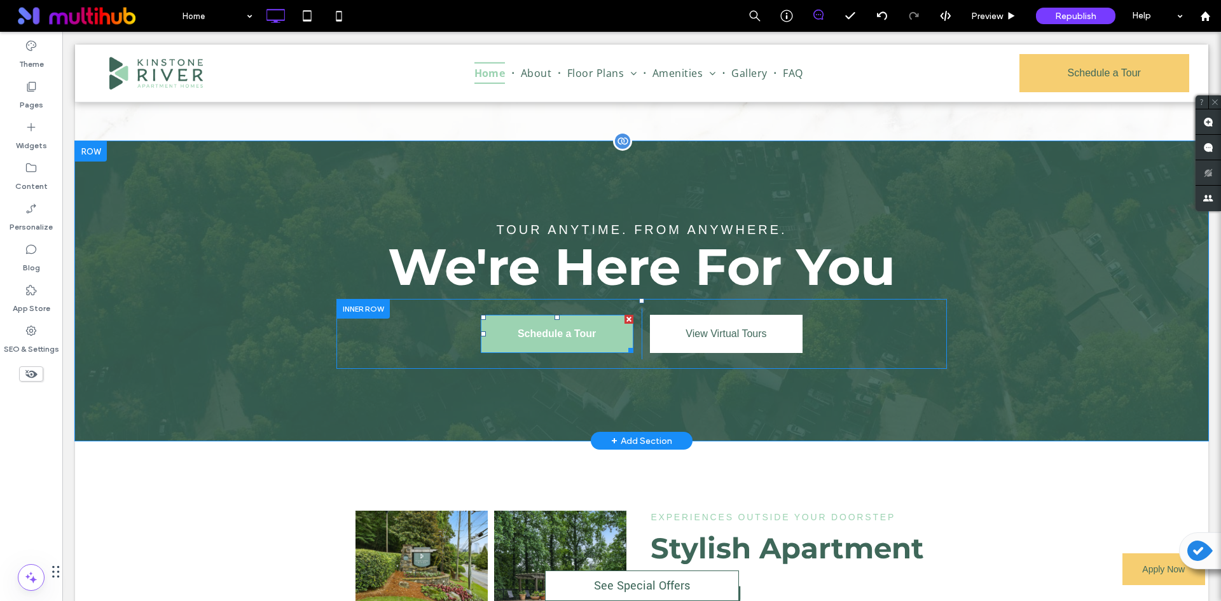
click at [590, 336] on span "Schedule a Tour" at bounding box center [557, 334] width 78 height 32
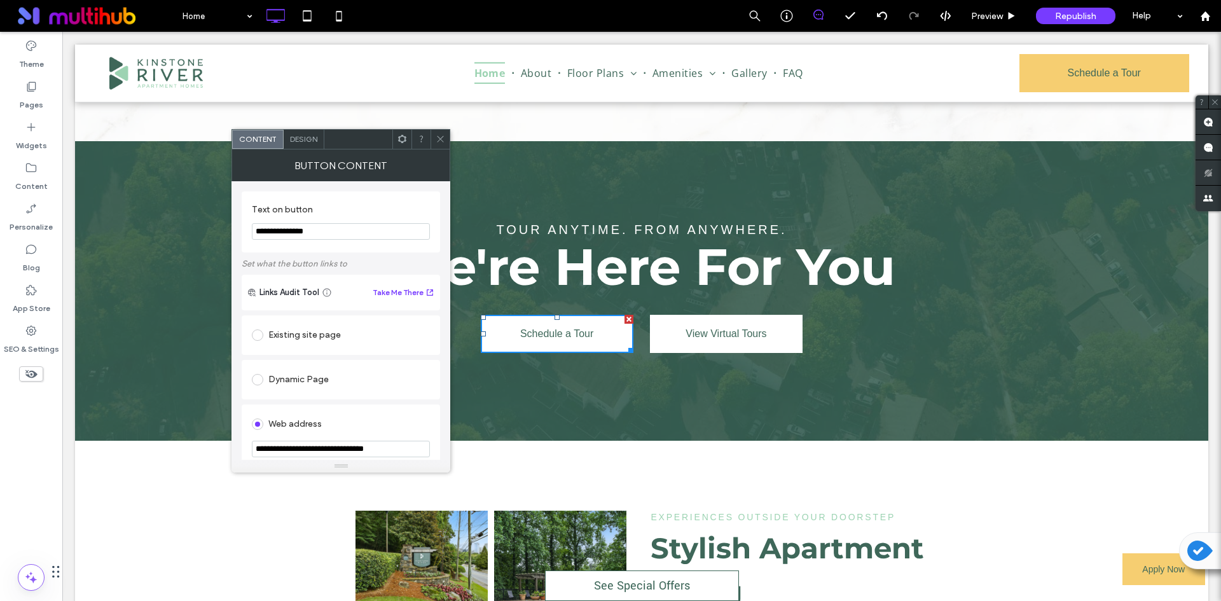
click at [299, 141] on span "Design" at bounding box center [303, 139] width 27 height 10
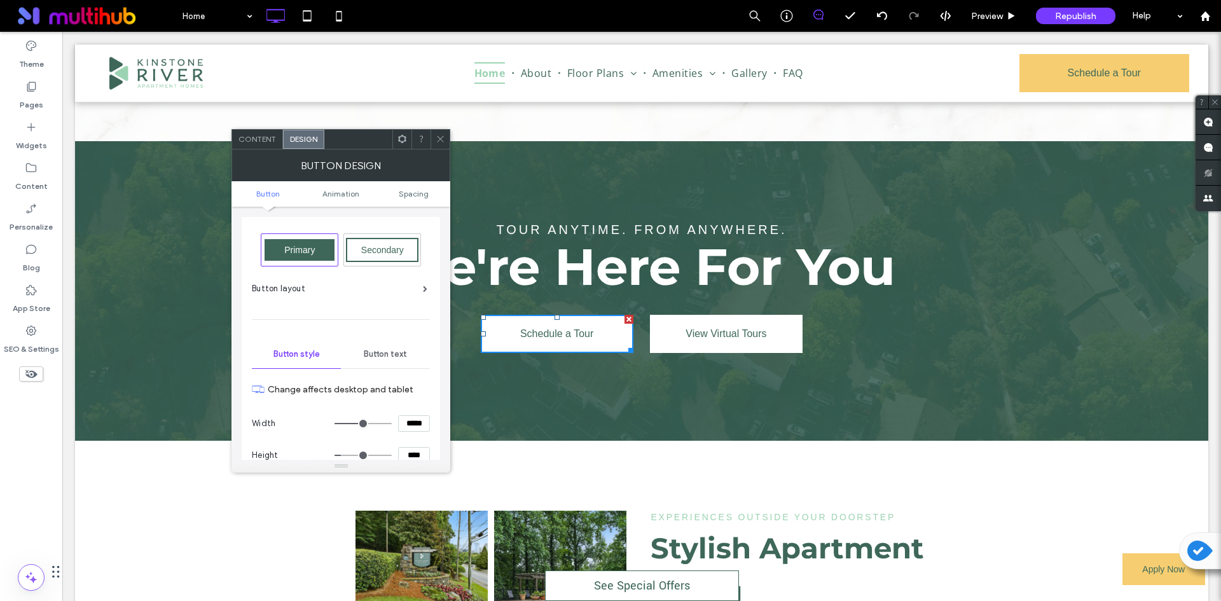
click at [384, 357] on span "Button text" at bounding box center [385, 354] width 43 height 10
click at [313, 356] on span "Button style" at bounding box center [296, 354] width 46 height 10
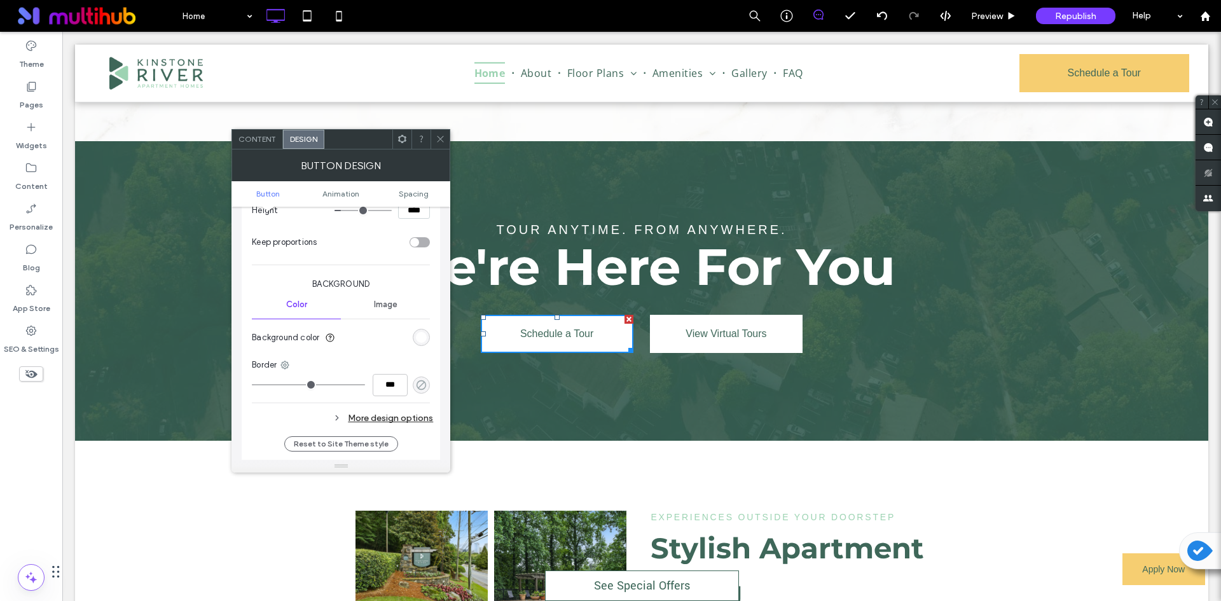
scroll to position [318, 0]
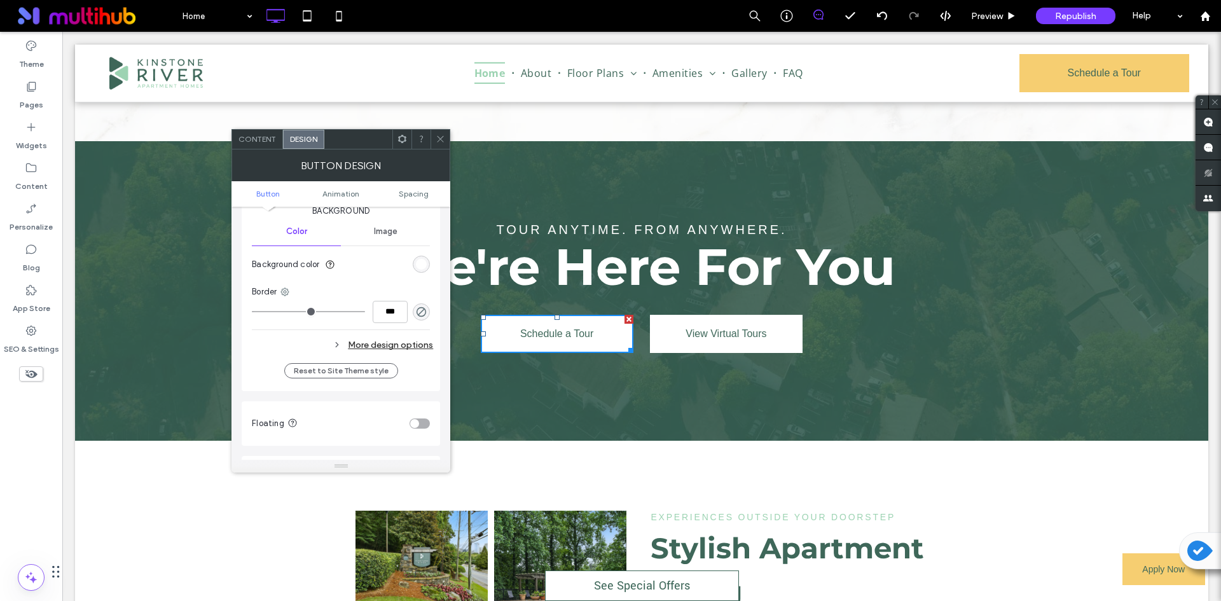
click at [413, 347] on div "More design options" at bounding box center [342, 344] width 181 height 17
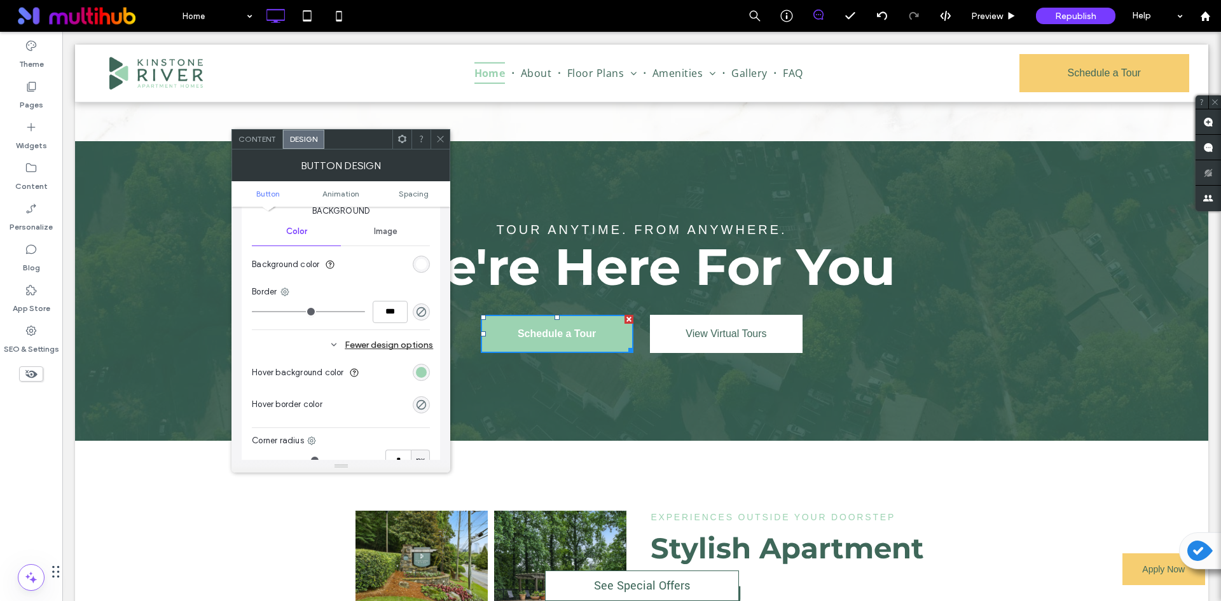
click at [426, 364] on div "rgb(156, 211, 178)" at bounding box center [421, 372] width 17 height 17
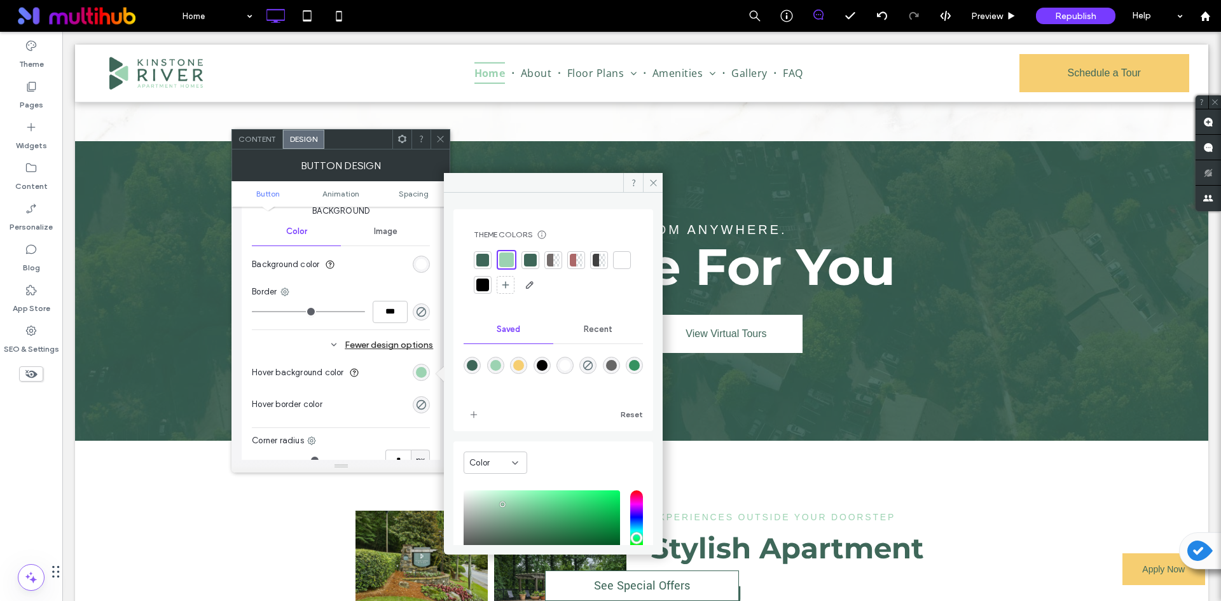
click at [521, 367] on div "rgba(246,206,113,1)" at bounding box center [518, 365] width 11 height 11
type input "*******"
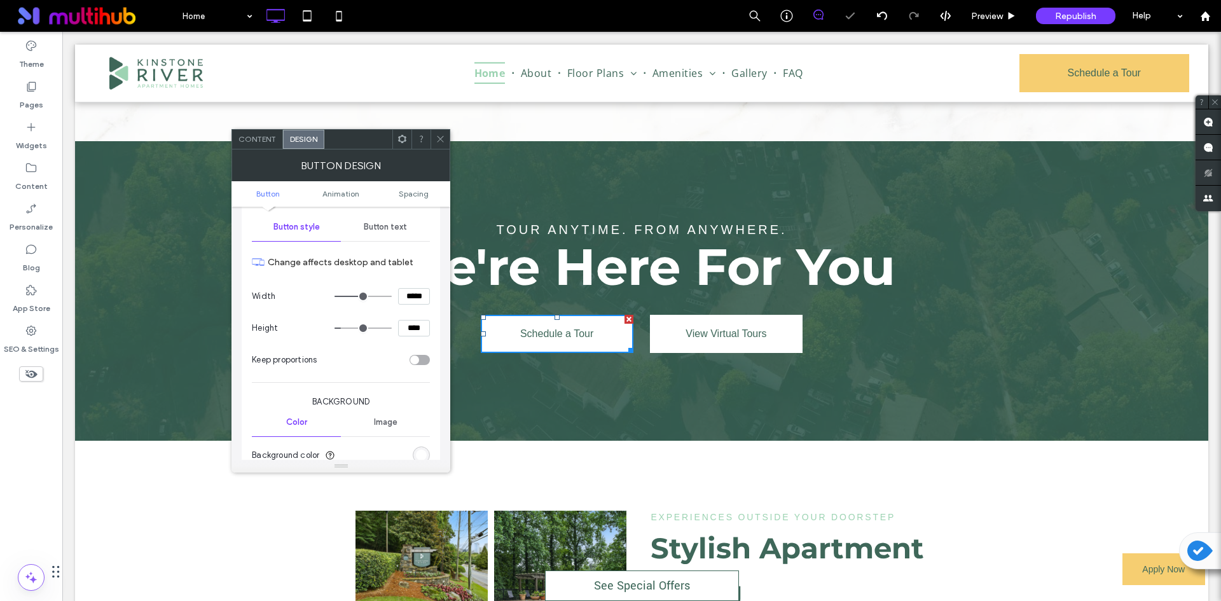
scroll to position [0, 0]
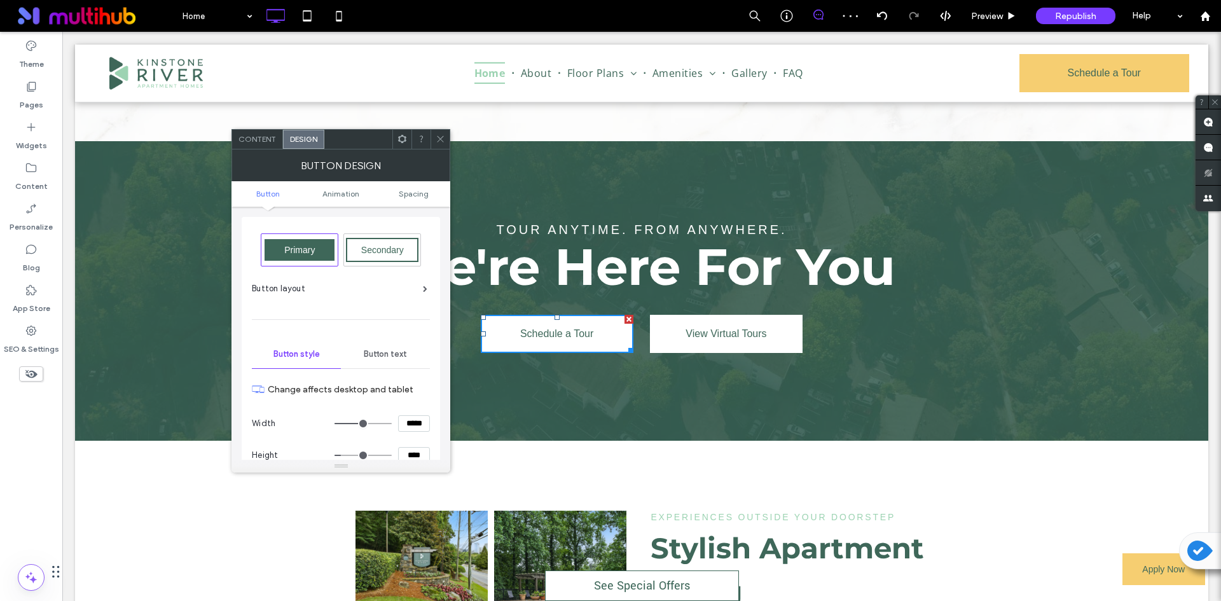
click at [380, 349] on span "Button text" at bounding box center [385, 354] width 43 height 10
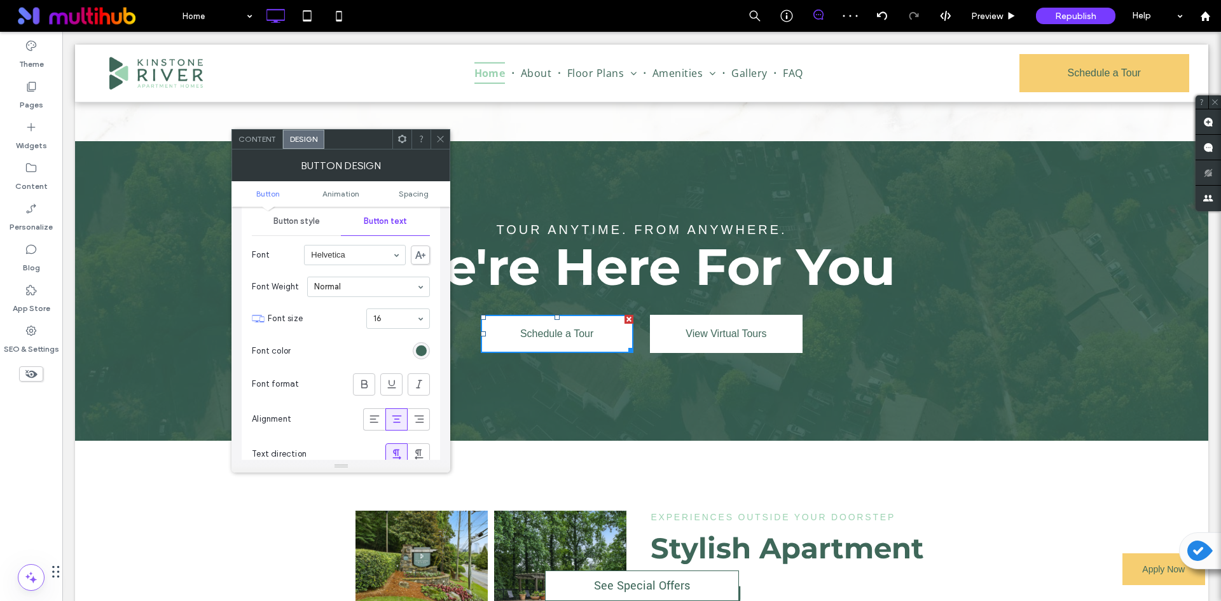
scroll to position [318, 0]
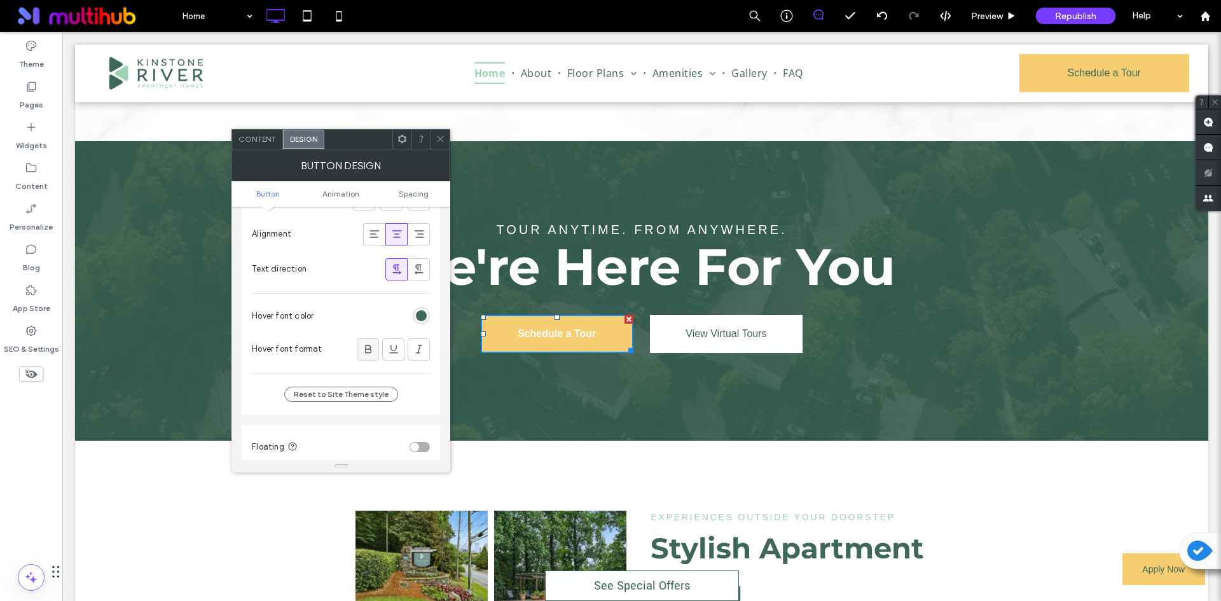
click at [368, 356] on span at bounding box center [368, 349] width 13 height 21
click at [419, 314] on div "rgb(62, 103, 89)" at bounding box center [421, 315] width 11 height 11
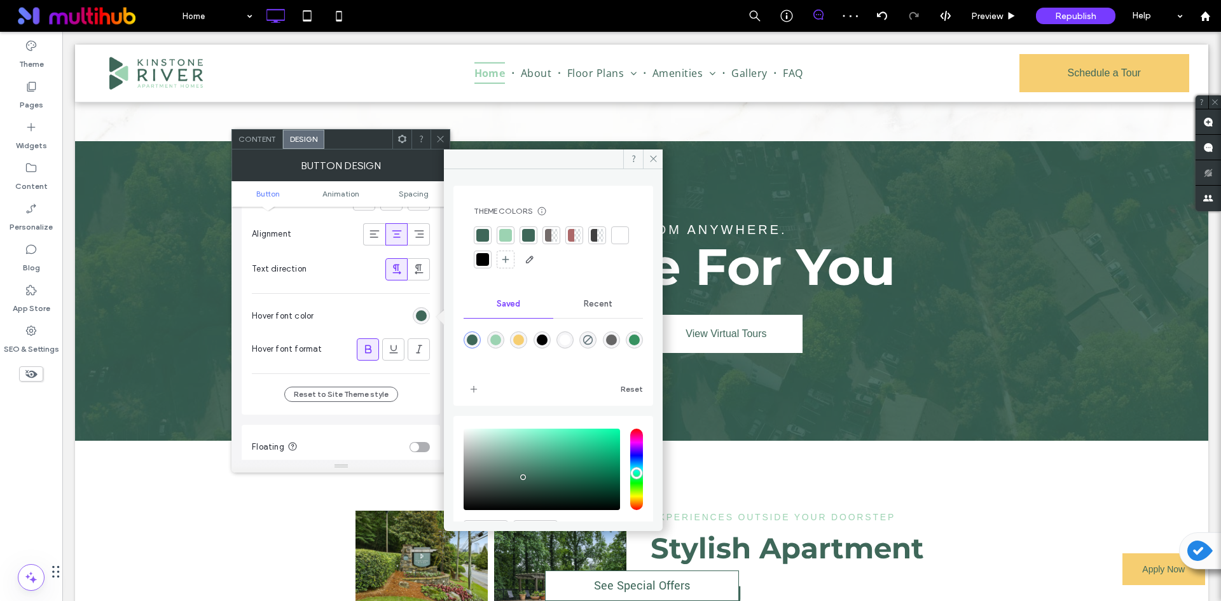
click at [473, 338] on div "rgba(62,103,89,1)" at bounding box center [472, 340] width 11 height 11
click at [654, 156] on icon at bounding box center [654, 159] width 10 height 10
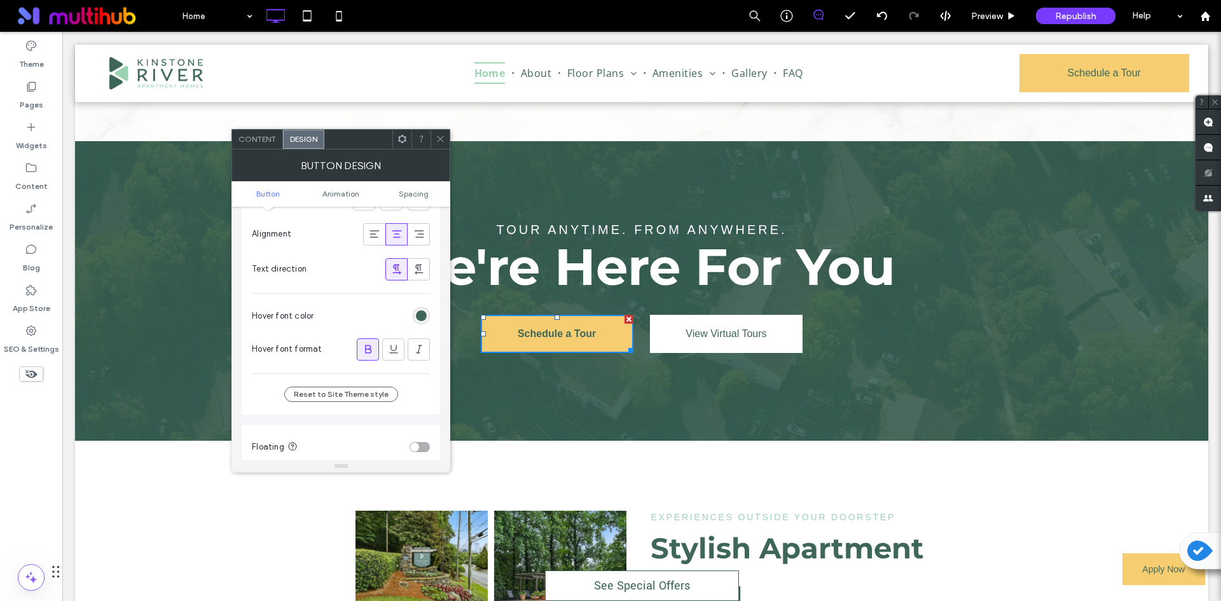
click at [363, 346] on icon at bounding box center [368, 349] width 13 height 13
drag, startPoint x: 439, startPoint y: 138, endPoint x: 698, endPoint y: 230, distance: 275.2
click at [439, 138] on icon at bounding box center [441, 139] width 10 height 10
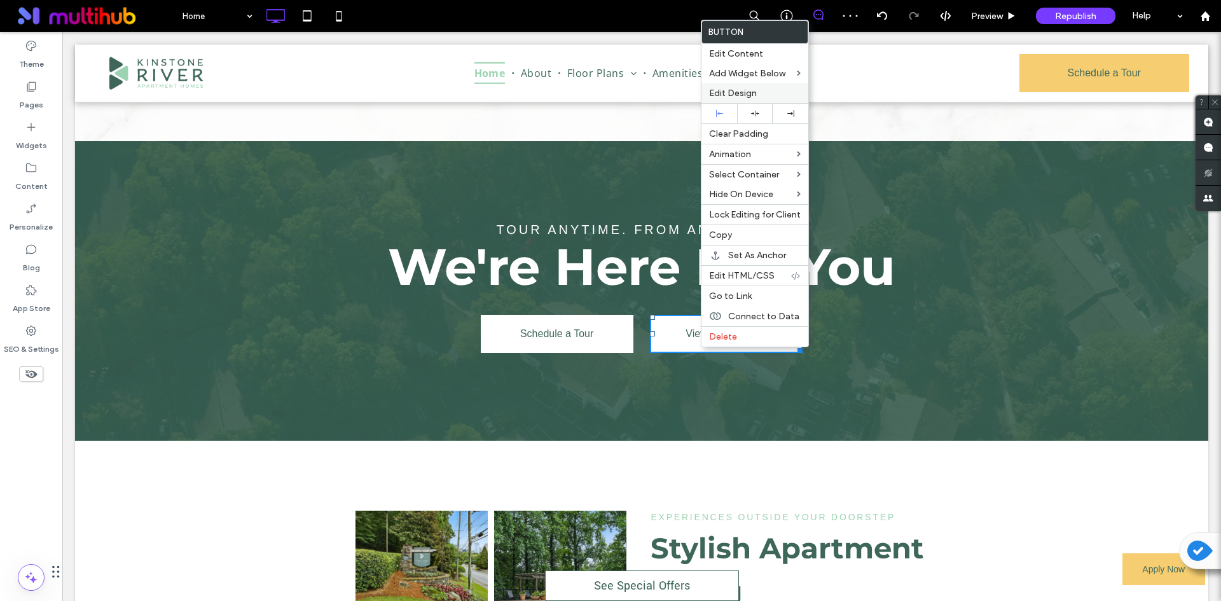
click at [733, 92] on span "Edit Design" at bounding box center [733, 93] width 48 height 11
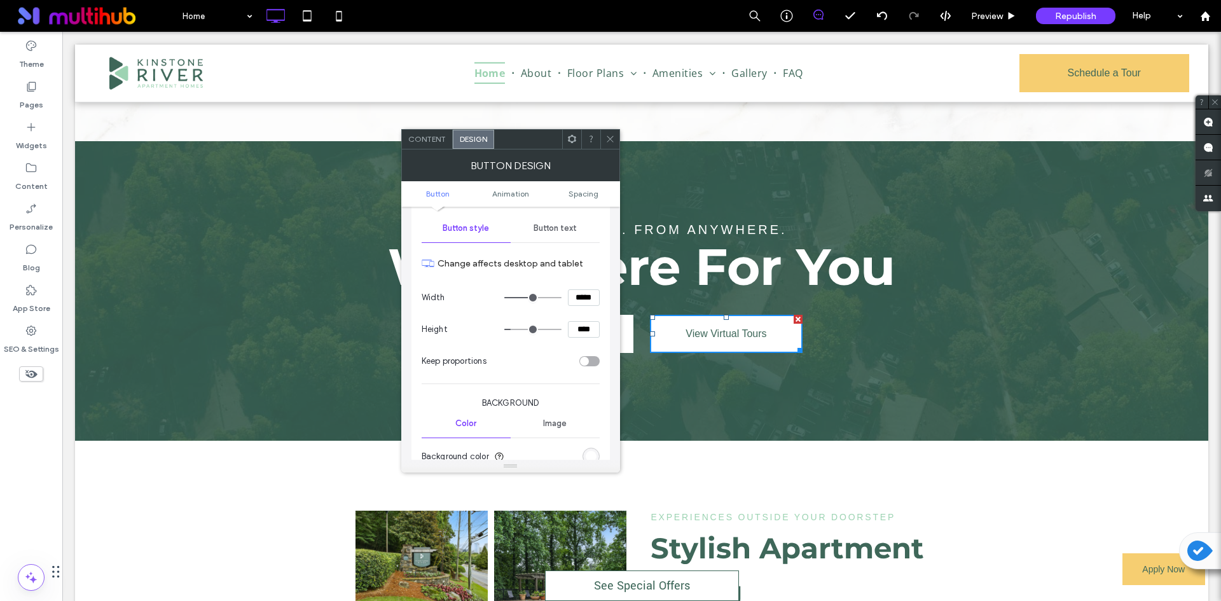
scroll to position [254, 0]
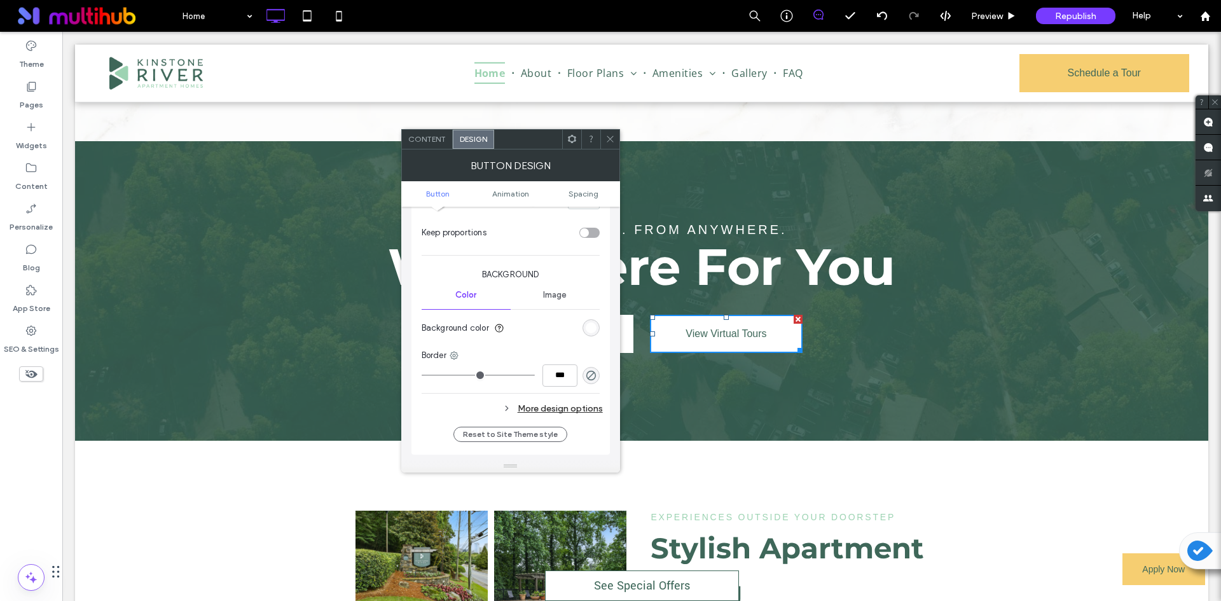
click at [578, 406] on div "More design options" at bounding box center [512, 408] width 181 height 17
click at [590, 430] on div "rgb(156, 211, 178)" at bounding box center [591, 435] width 17 height 17
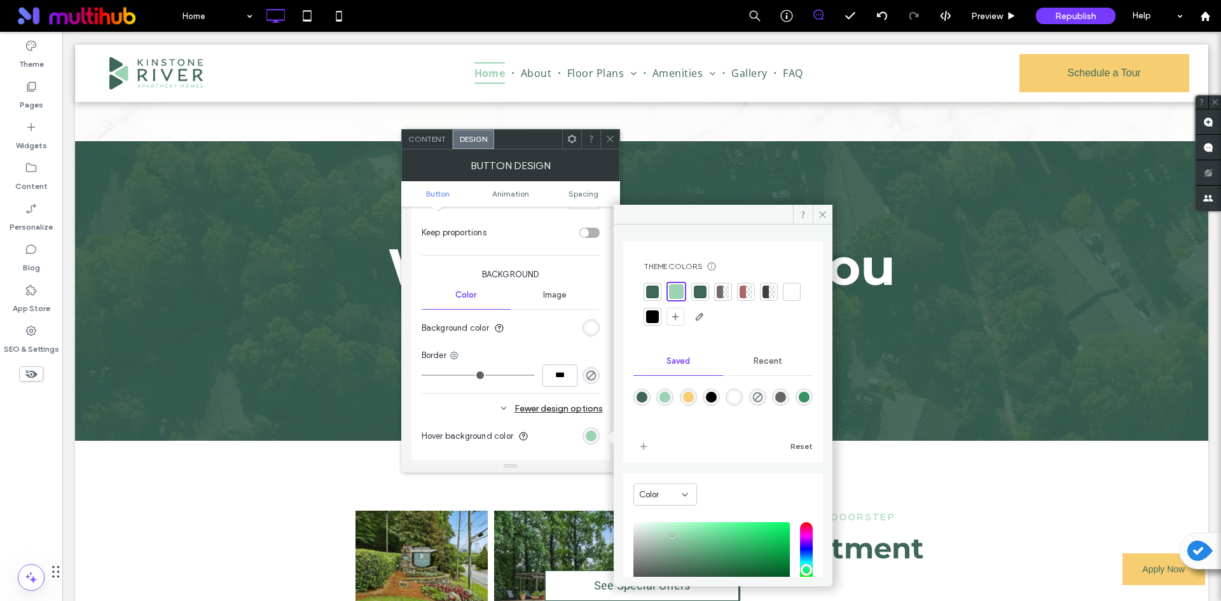
click at [694, 394] on div "rgba(246,206,113,1)" at bounding box center [688, 397] width 11 height 11
type input "*******"
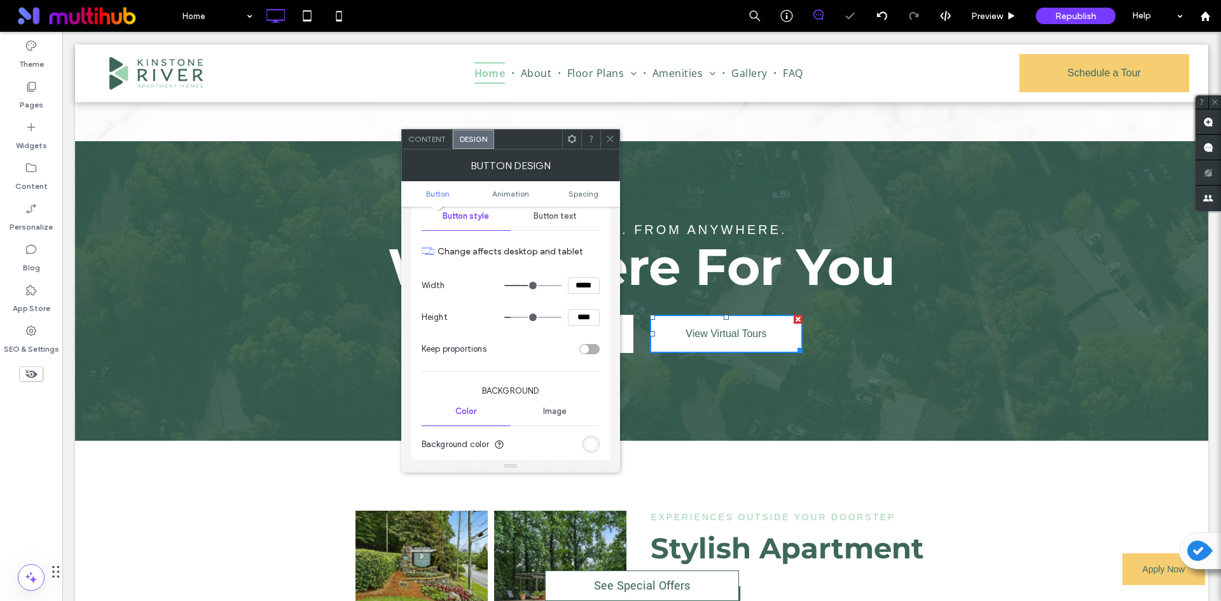
scroll to position [127, 0]
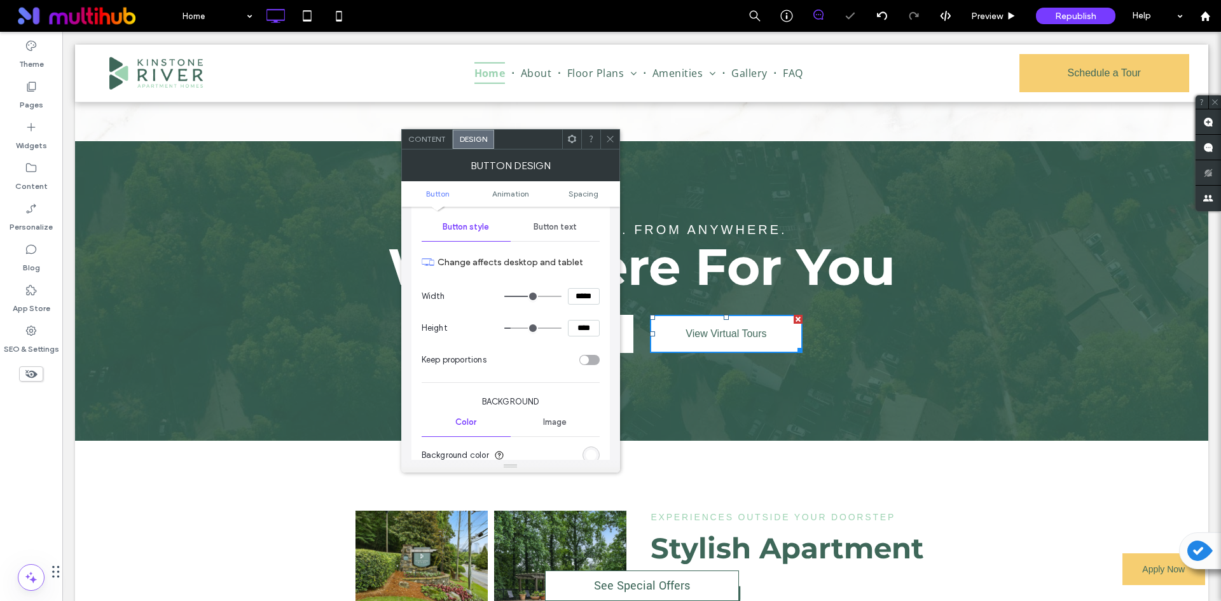
click at [553, 224] on span "Button text" at bounding box center [555, 227] width 43 height 10
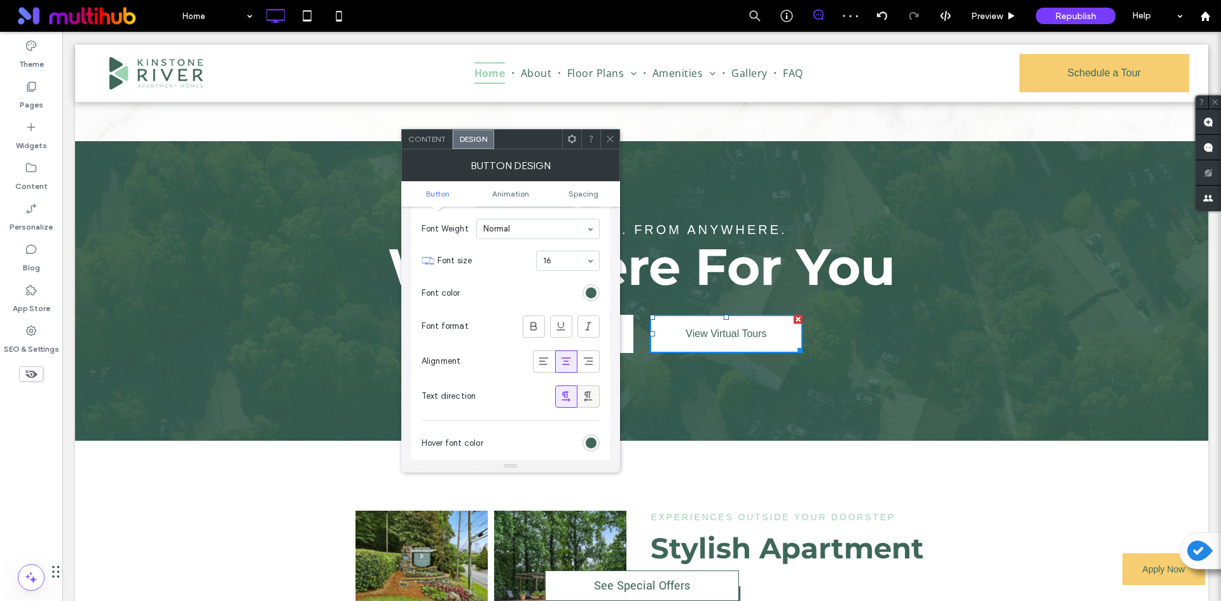
scroll to position [254, 0]
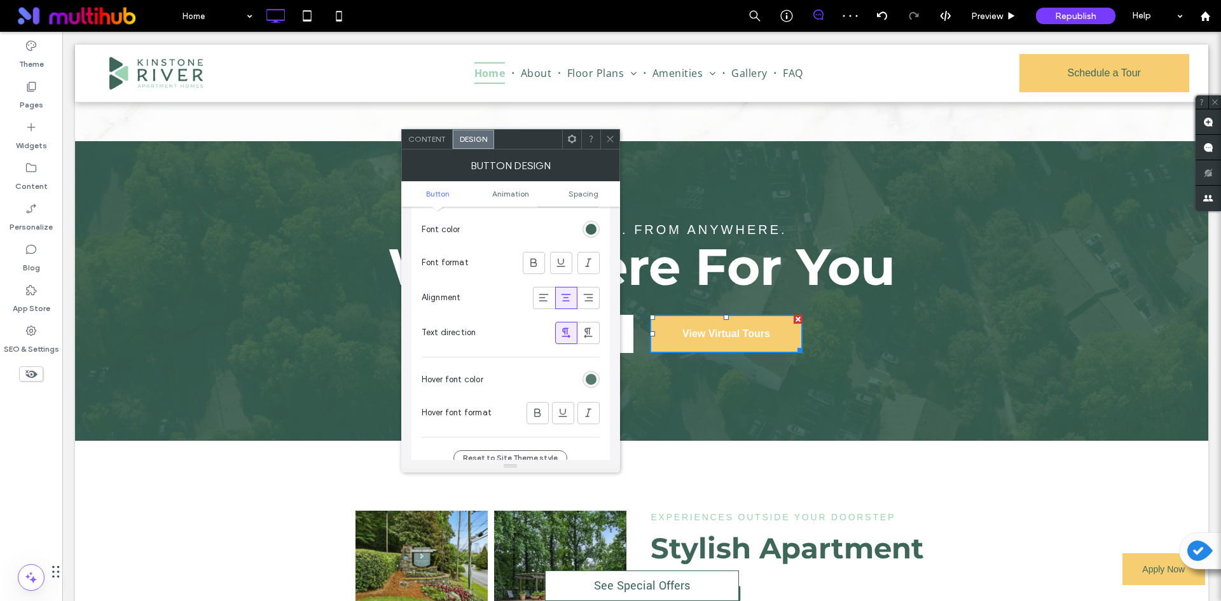
click at [591, 382] on div "rgb(62, 103, 89)" at bounding box center [591, 379] width 11 height 11
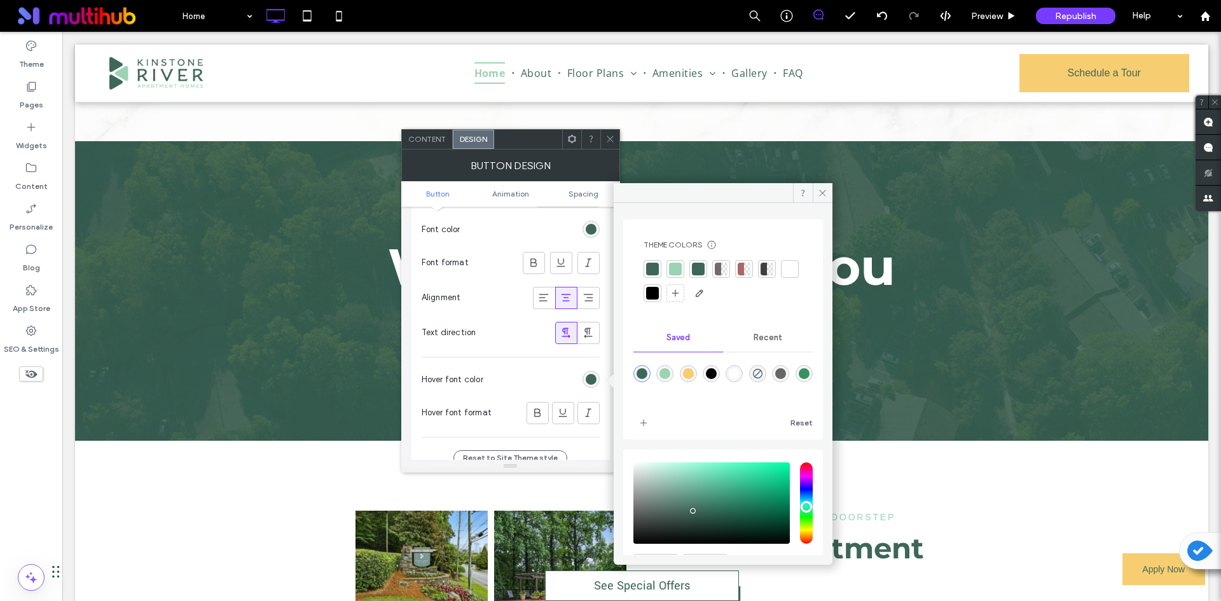
click at [642, 375] on div "rgba(62,103,89,1)" at bounding box center [642, 373] width 11 height 11
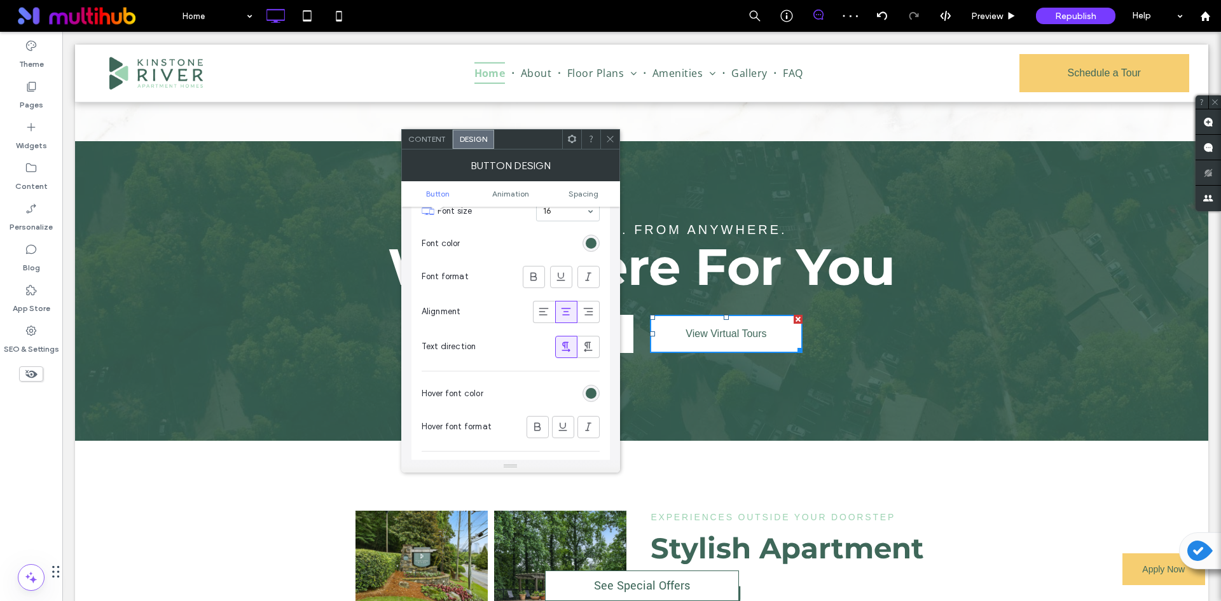
scroll to position [318, 0]
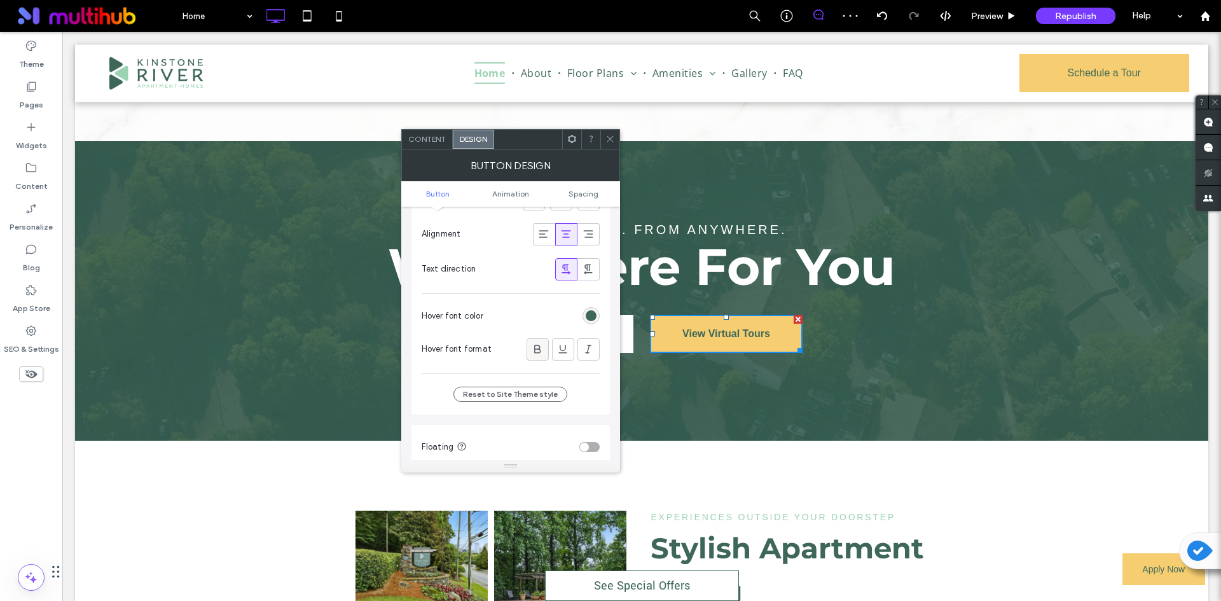
click at [534, 345] on icon at bounding box center [537, 349] width 13 height 13
click at [536, 354] on icon at bounding box center [537, 349] width 13 height 13
click at [606, 136] on icon at bounding box center [611, 139] width 10 height 10
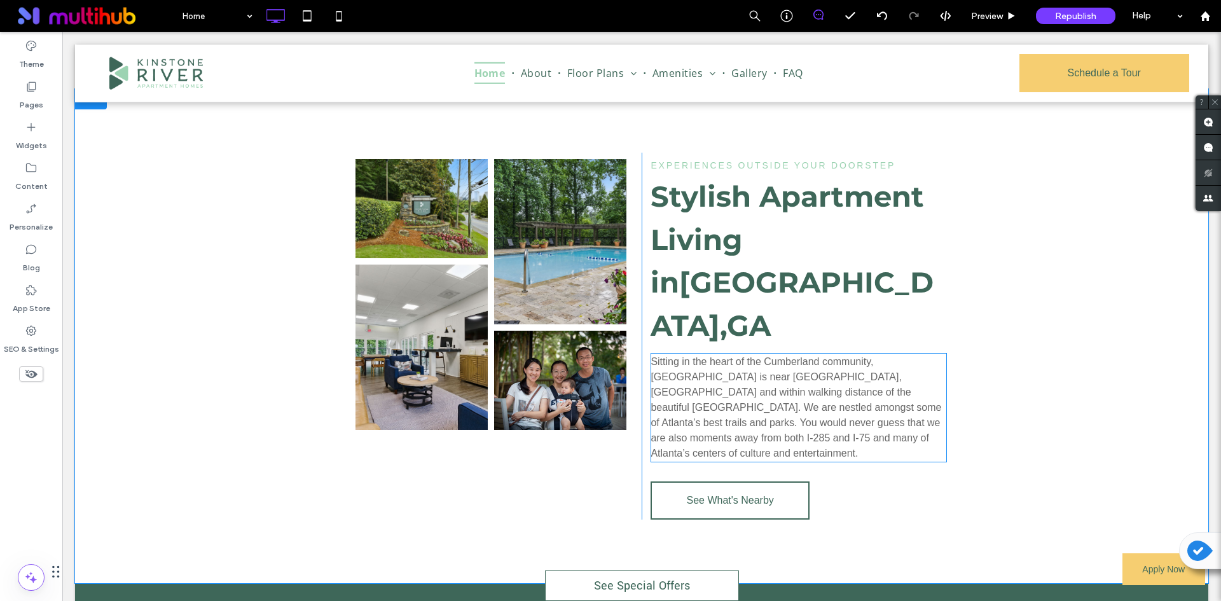
scroll to position [2068, 0]
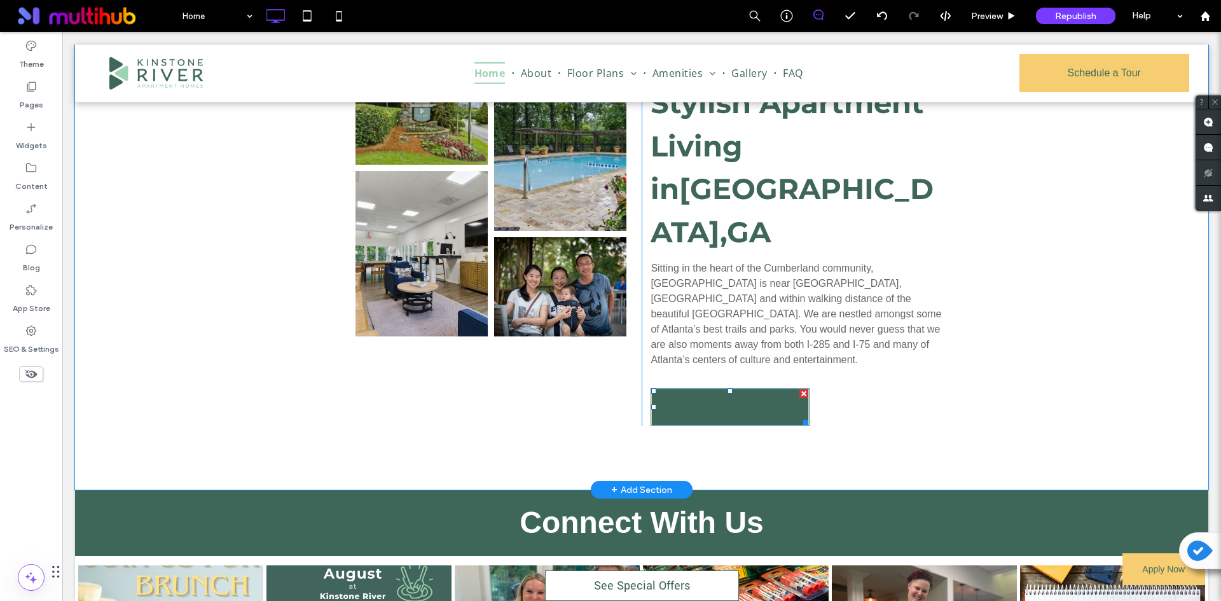
click at [746, 391] on span "See What's Nearby" at bounding box center [729, 407] width 87 height 32
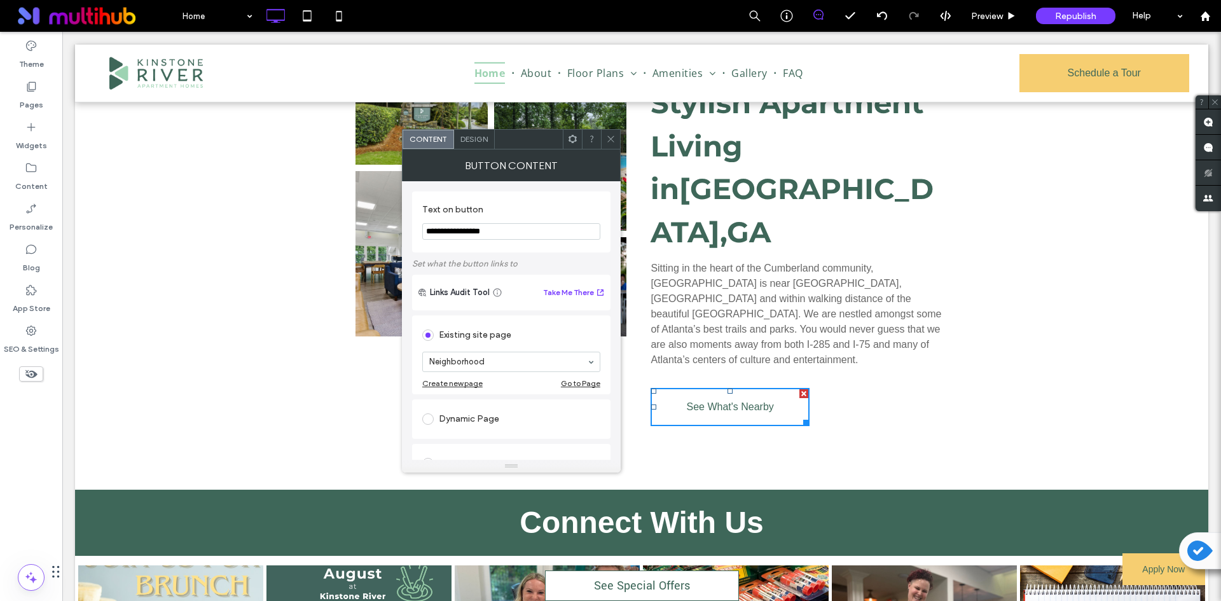
click at [461, 142] on span "Design" at bounding box center [473, 139] width 27 height 10
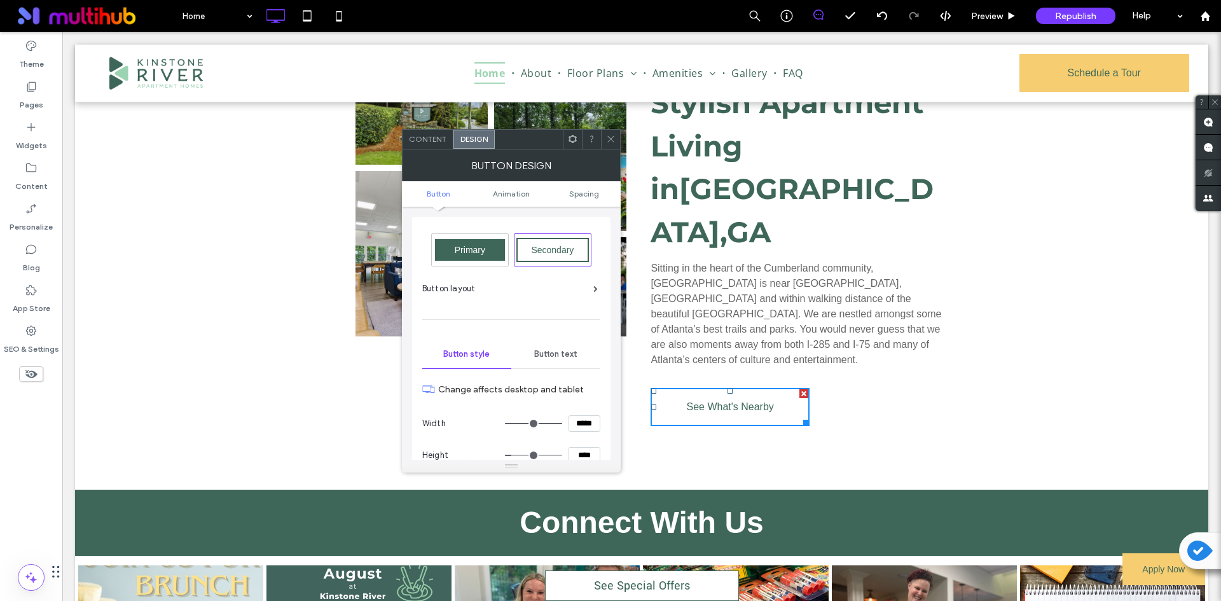
click at [555, 252] on span "Secondary" at bounding box center [552, 250] width 43 height 10
click at [617, 134] on div at bounding box center [610, 139] width 19 height 19
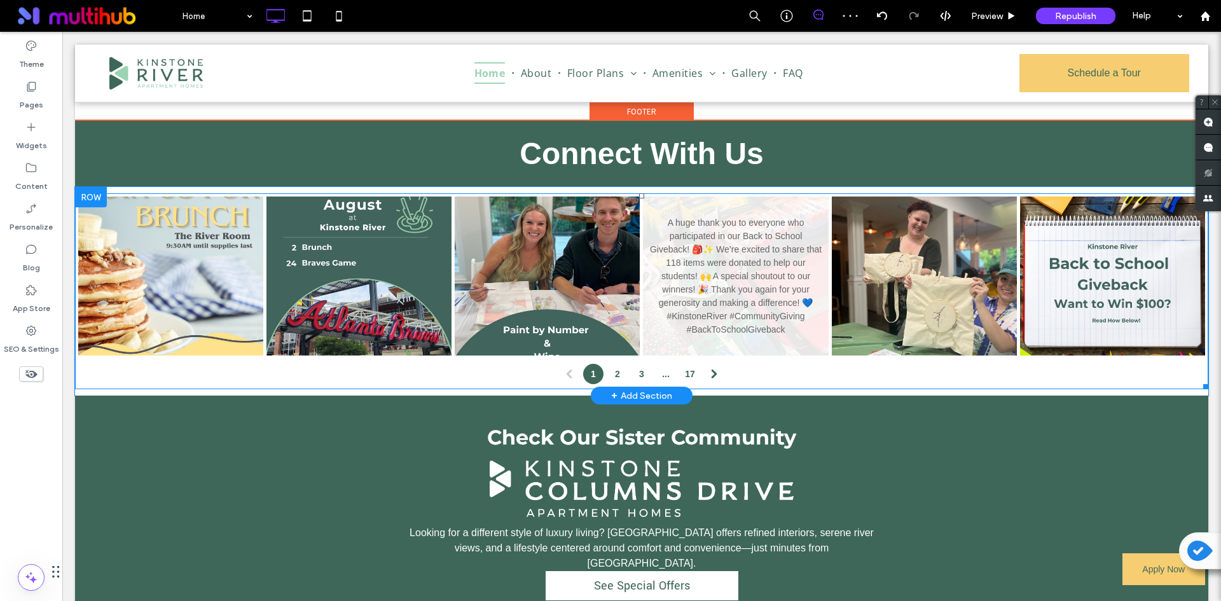
scroll to position [2577, 0]
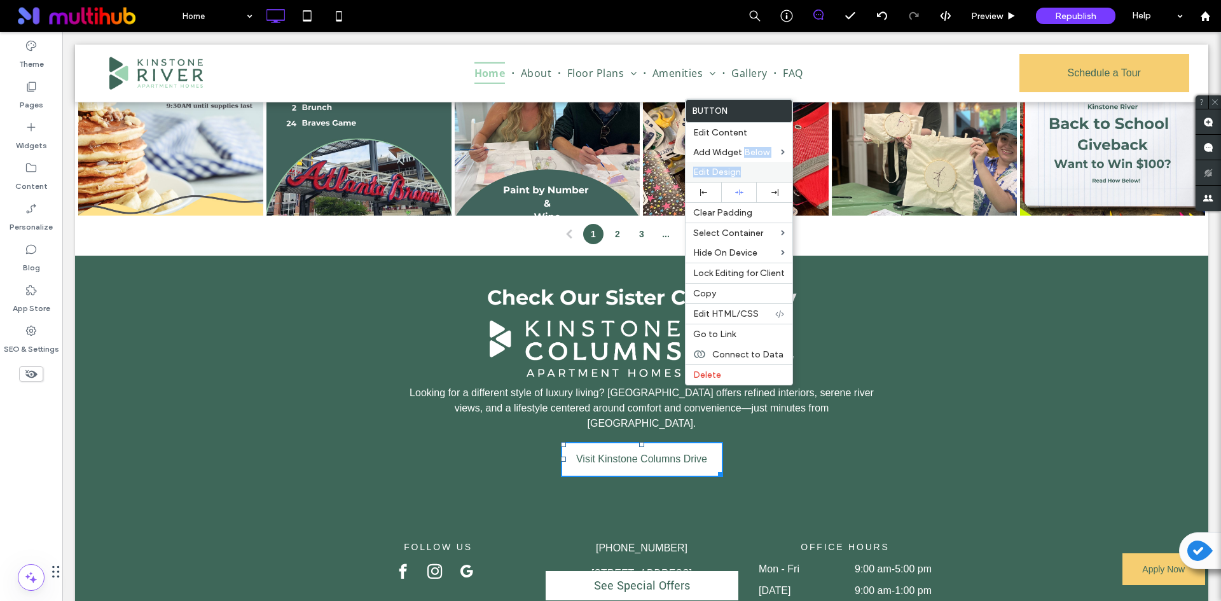
drag, startPoint x: 744, startPoint y: 162, endPoint x: 745, endPoint y: 168, distance: 6.6
click at [745, 168] on div "Button Edit Content Add Widget Below Edit Design Clear Padding Select Container…" at bounding box center [739, 242] width 108 height 287
click at [745, 168] on label "Edit Design" at bounding box center [739, 172] width 92 height 11
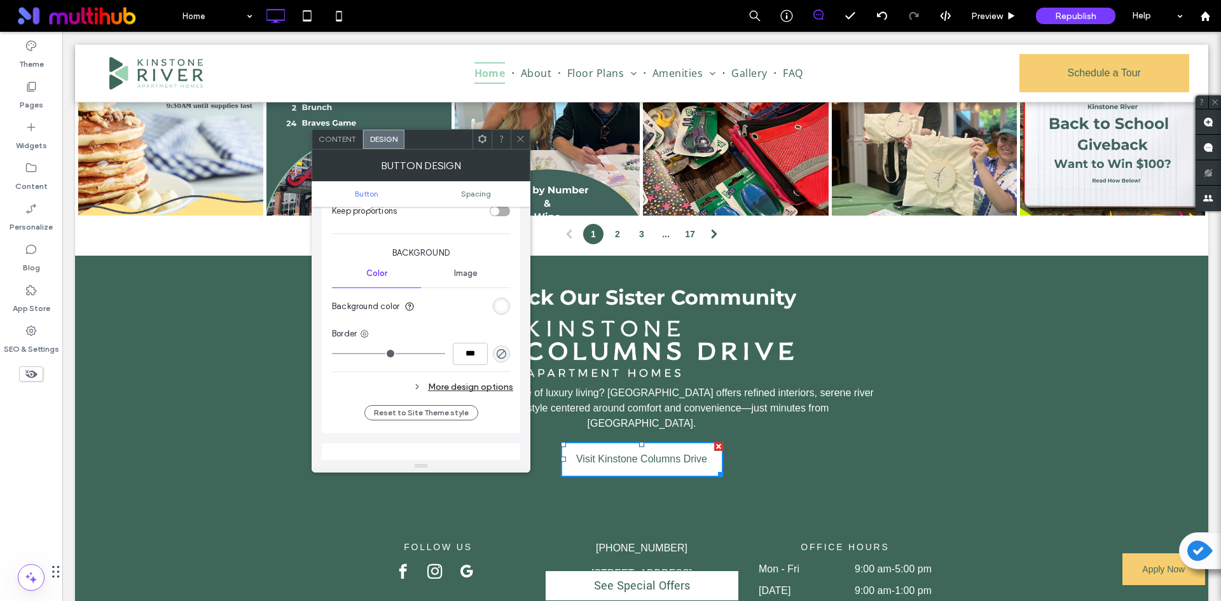
scroll to position [382, 0]
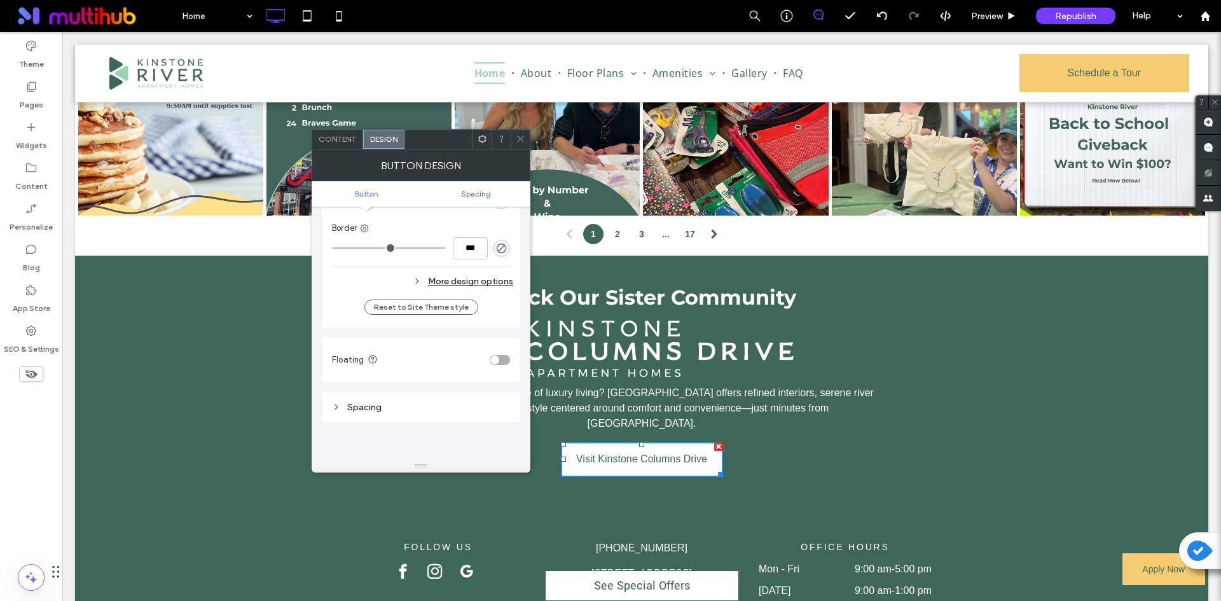
click at [475, 279] on div "More design options" at bounding box center [422, 281] width 181 height 17
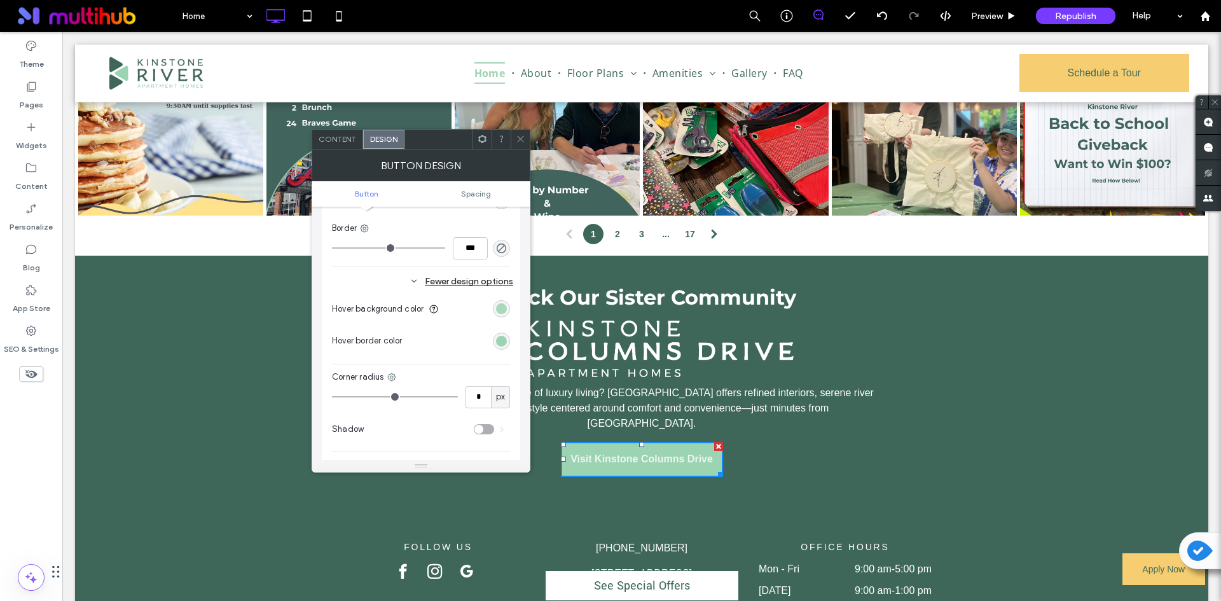
click at [500, 310] on div "rgb(156, 211, 178)" at bounding box center [501, 308] width 11 height 11
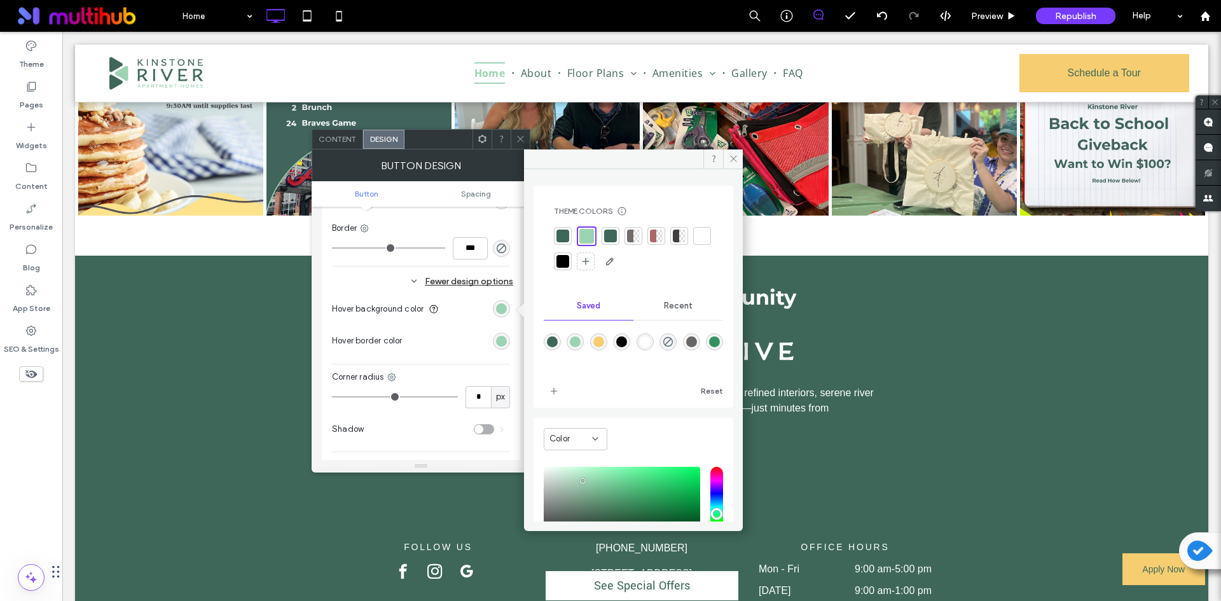
click at [600, 340] on div "rgba(246,206,113,1)" at bounding box center [598, 341] width 11 height 11
type input "*******"
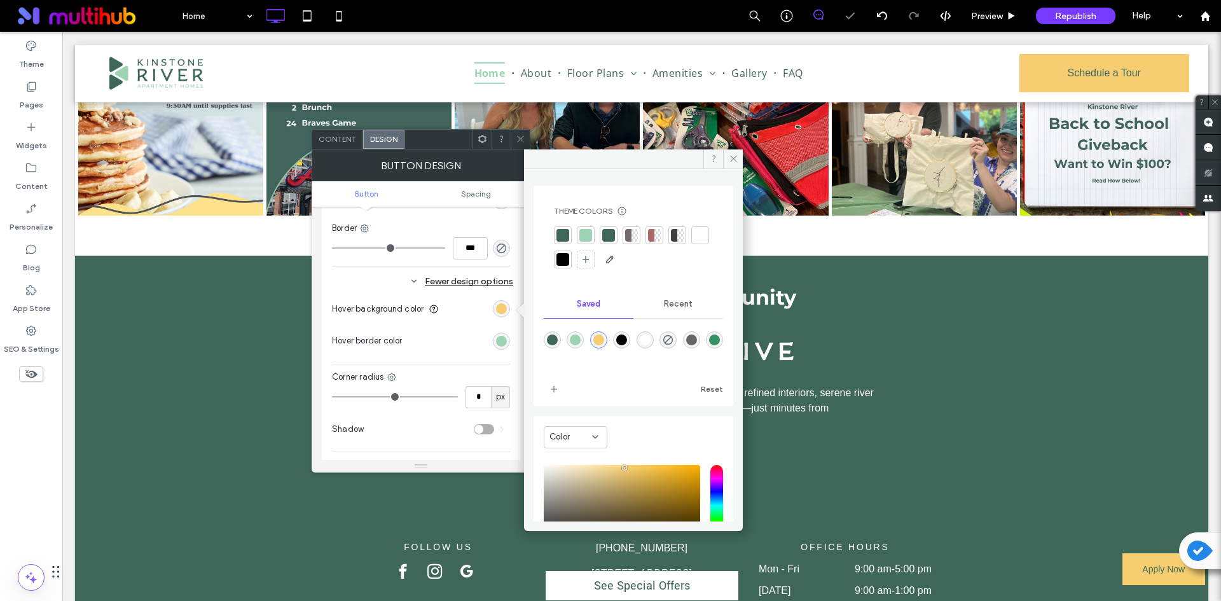
click at [505, 345] on div "rgb(156, 211, 178)" at bounding box center [501, 341] width 11 height 11
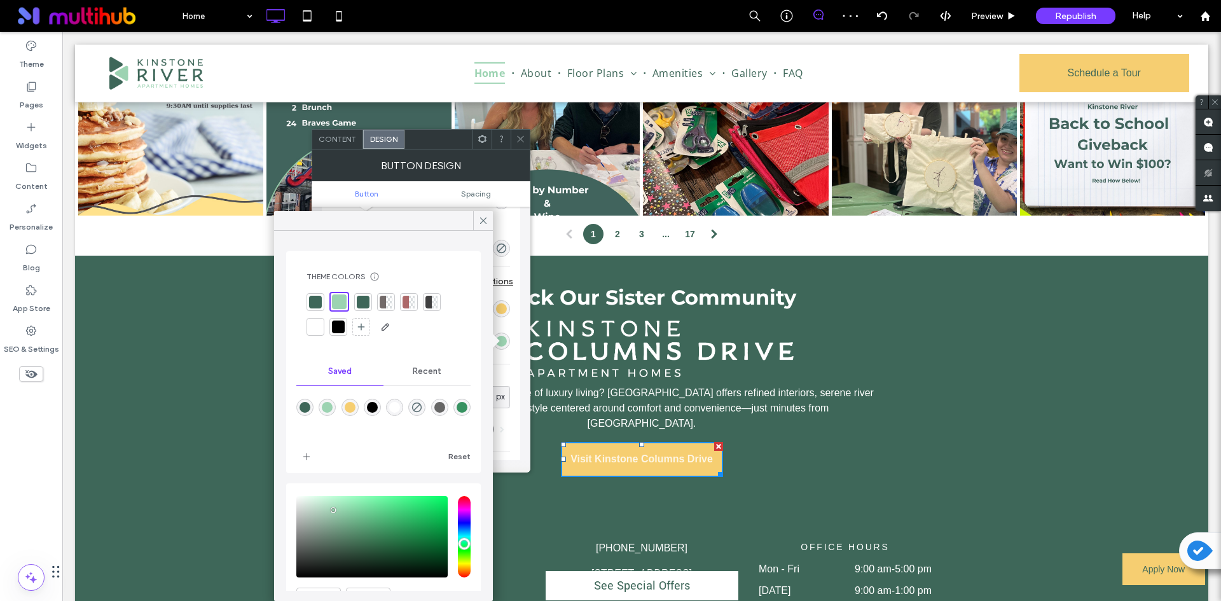
click at [351, 403] on div "rgba(246,206,113,1)" at bounding box center [350, 407] width 11 height 11
type input "*******"
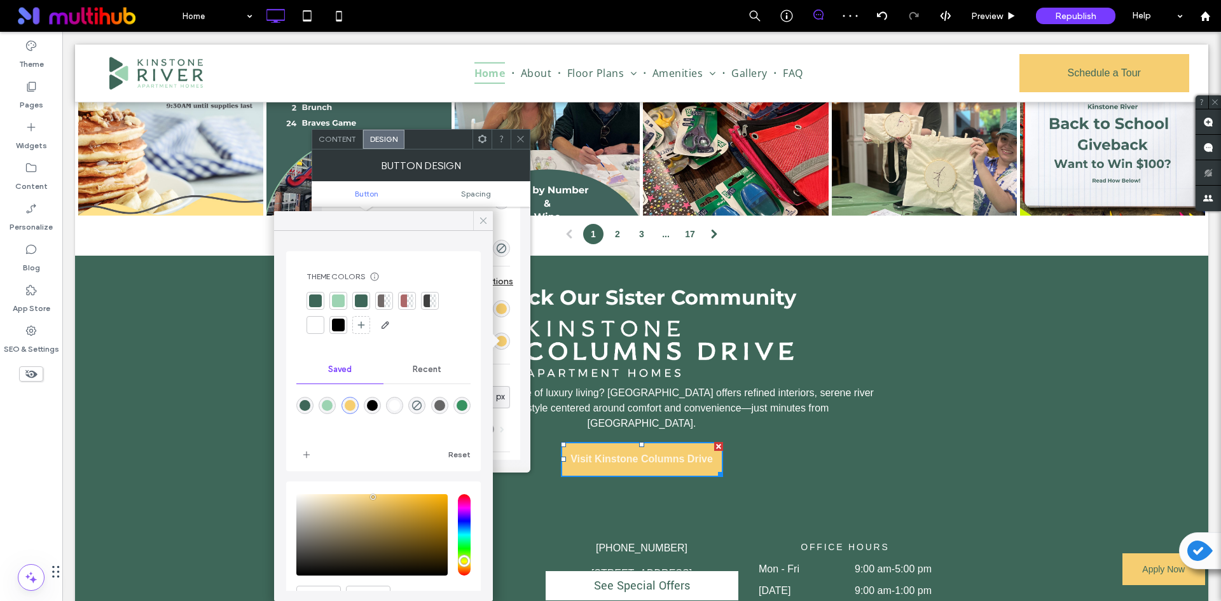
click at [473, 221] on div at bounding box center [483, 220] width 20 height 19
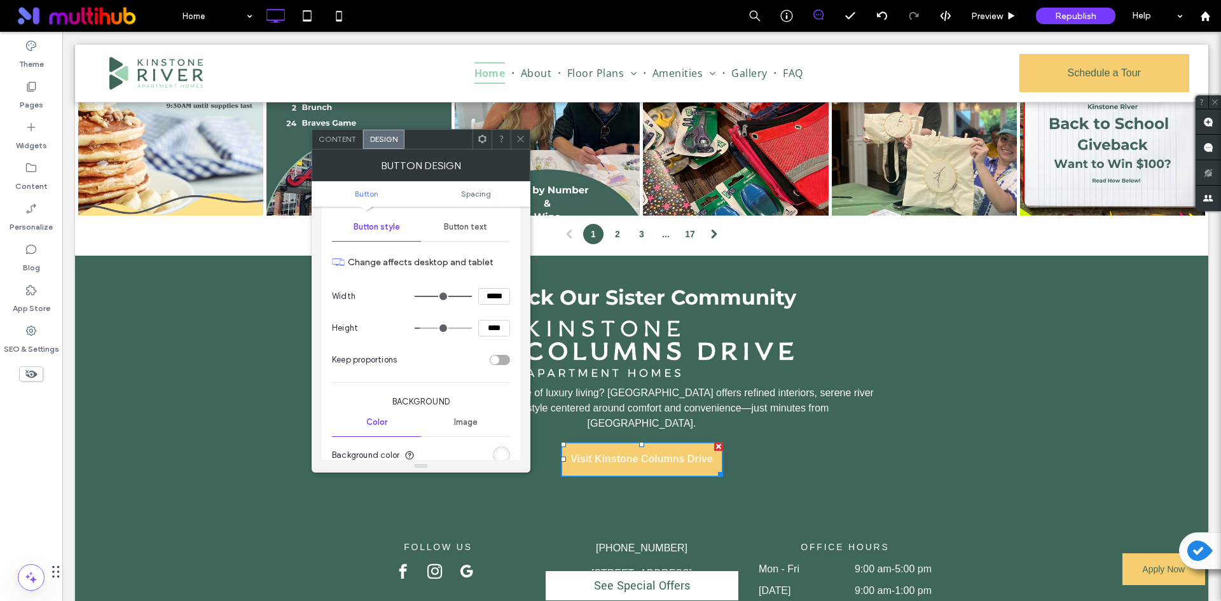
click at [469, 230] on span "Button text" at bounding box center [465, 227] width 43 height 10
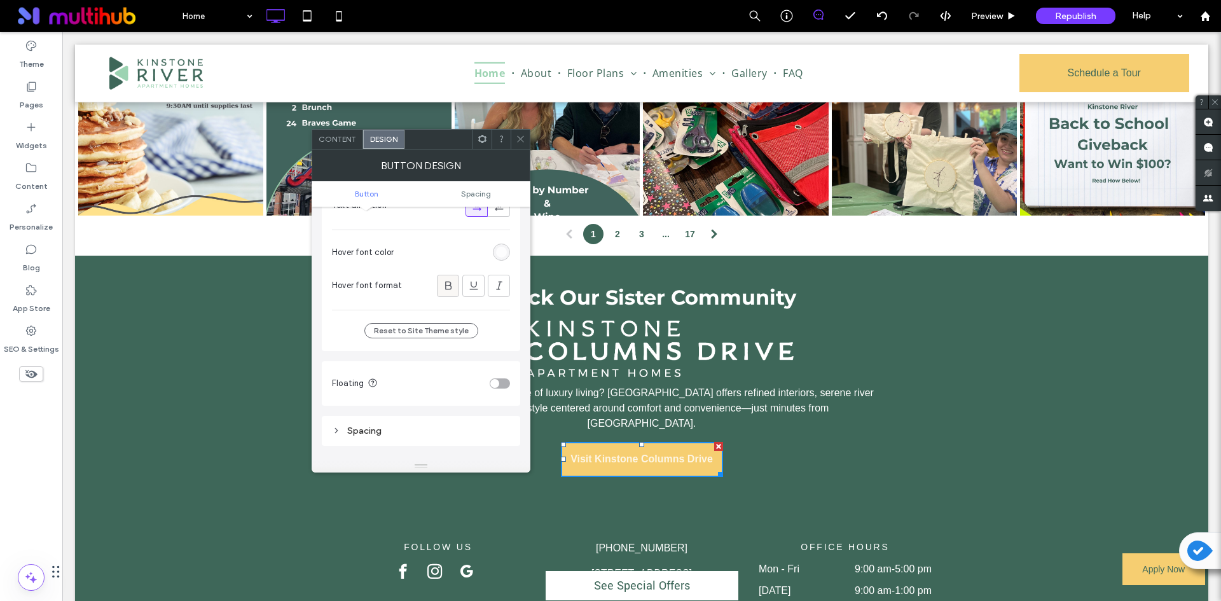
click at [452, 287] on icon at bounding box center [448, 285] width 13 height 13
click at [455, 286] on div at bounding box center [448, 285] width 21 height 21
click at [501, 253] on div "rgba(255, 255, 255, 0.8)" at bounding box center [501, 252] width 11 height 11
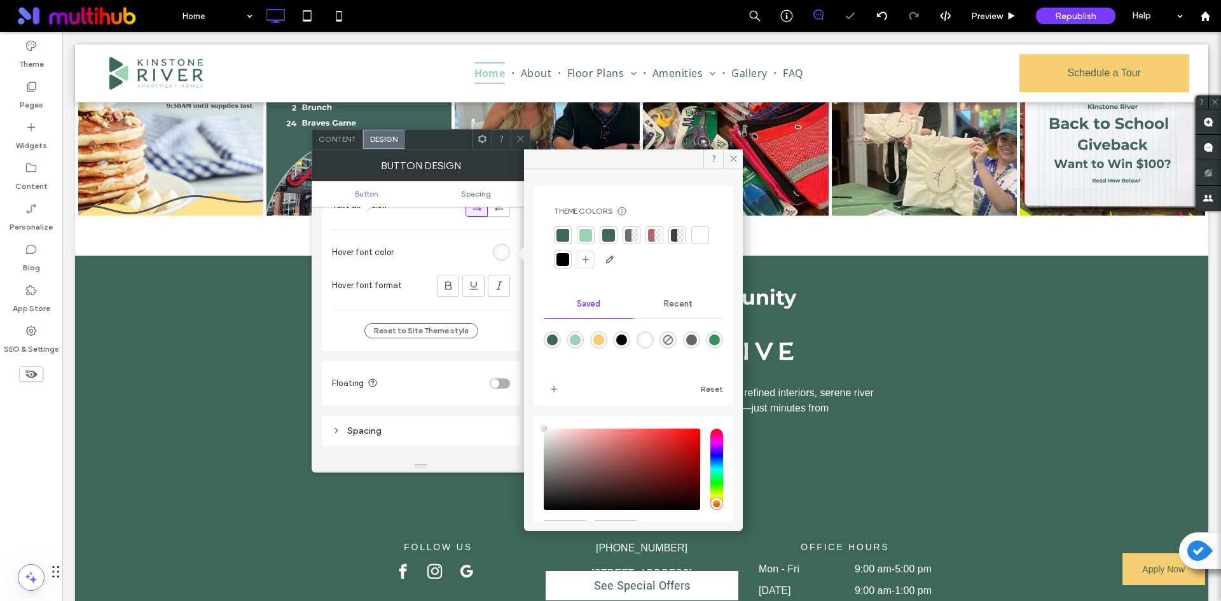
click at [561, 234] on div at bounding box center [563, 235] width 13 height 13
click at [516, 137] on icon at bounding box center [521, 139] width 10 height 10
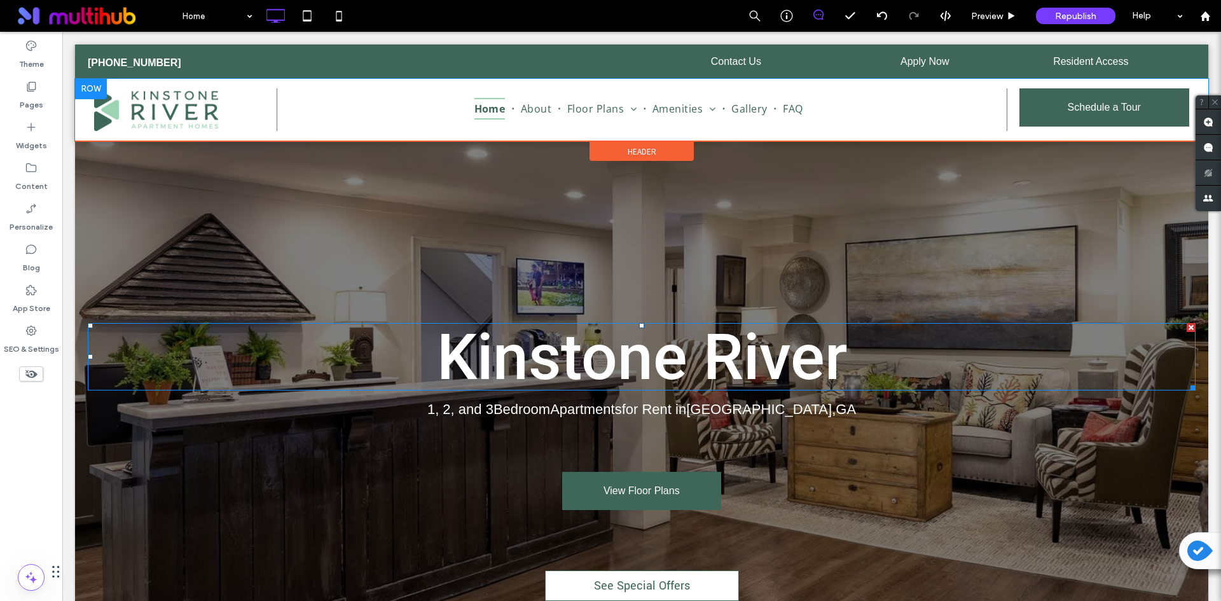
scroll to position [0, 0]
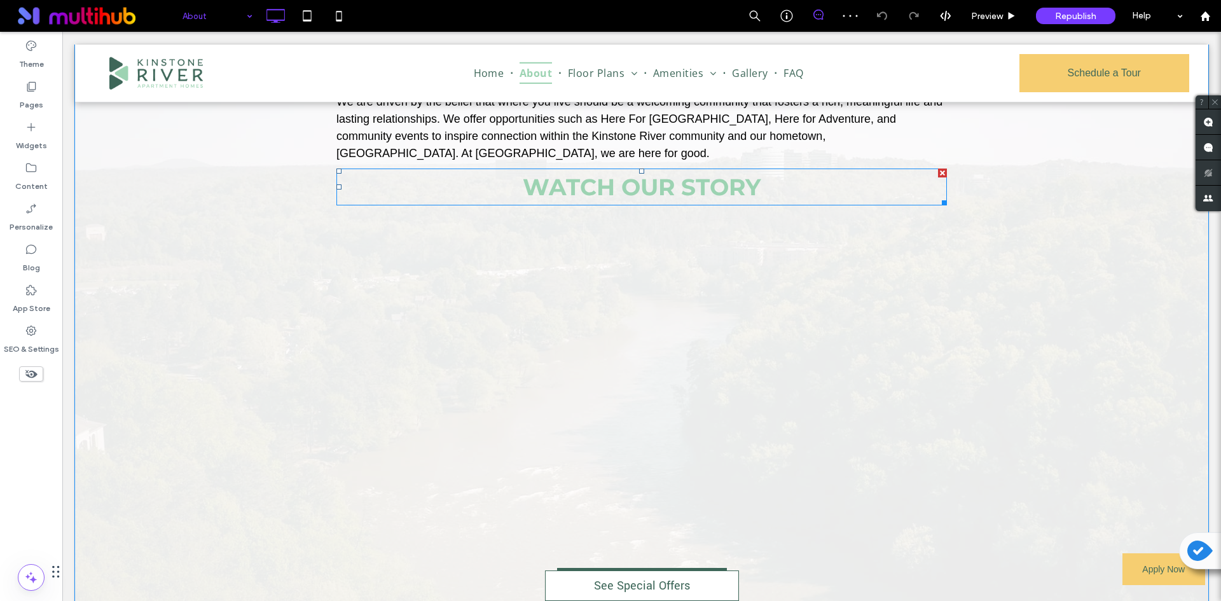
scroll to position [560, 0]
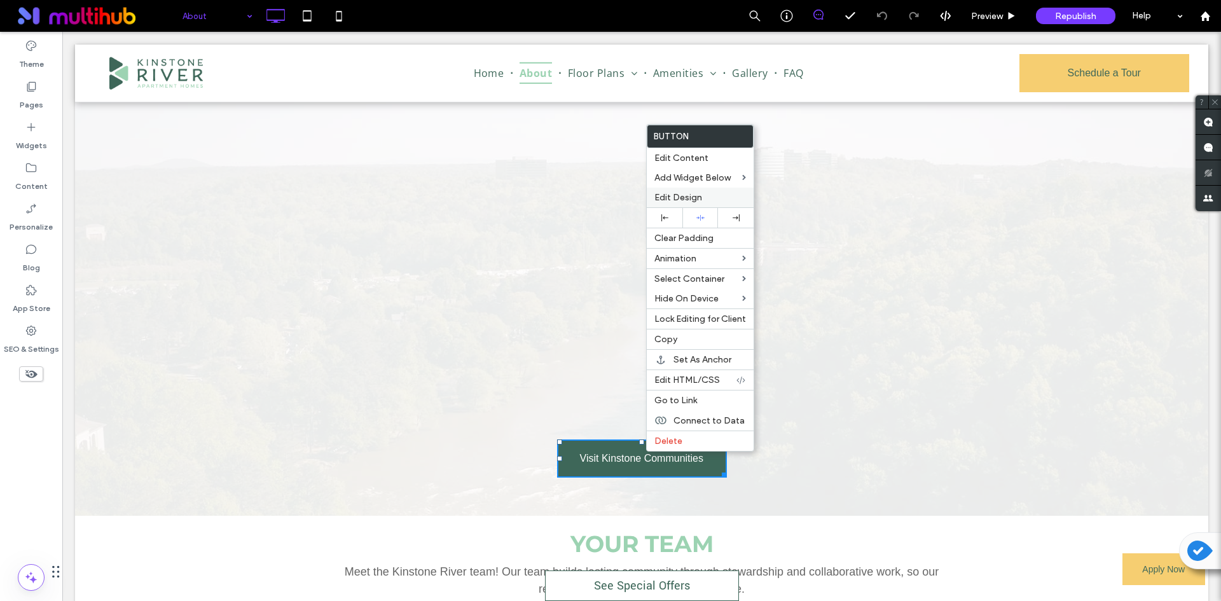
click at [697, 195] on span "Edit Design" at bounding box center [678, 197] width 48 height 11
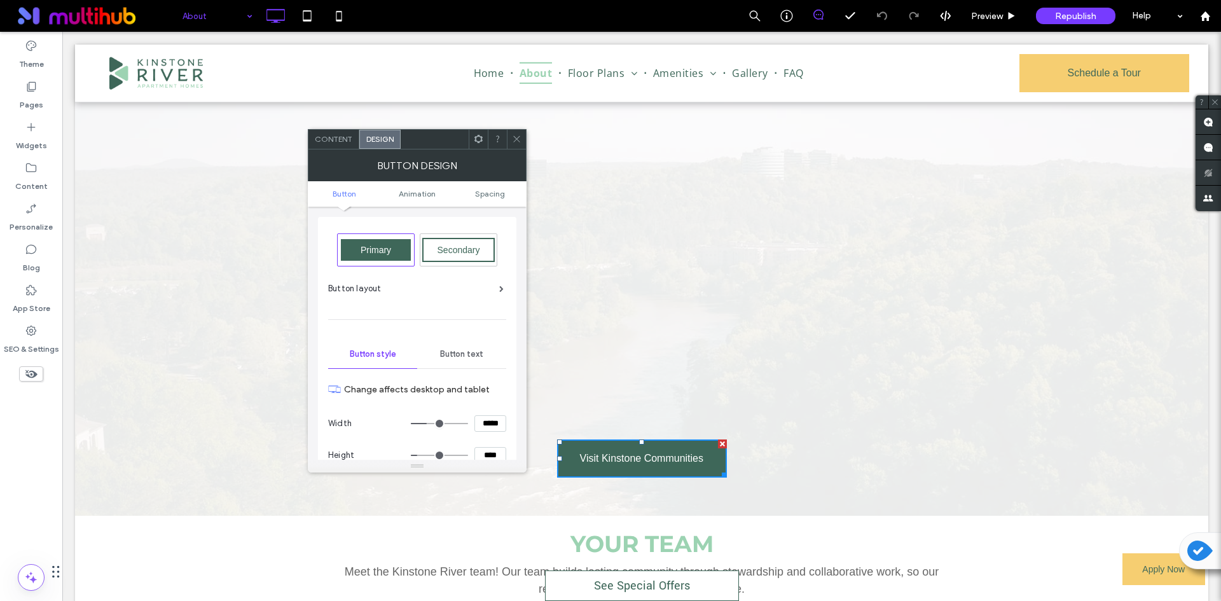
click at [358, 248] on div "Primary" at bounding box center [376, 250] width 70 height 22
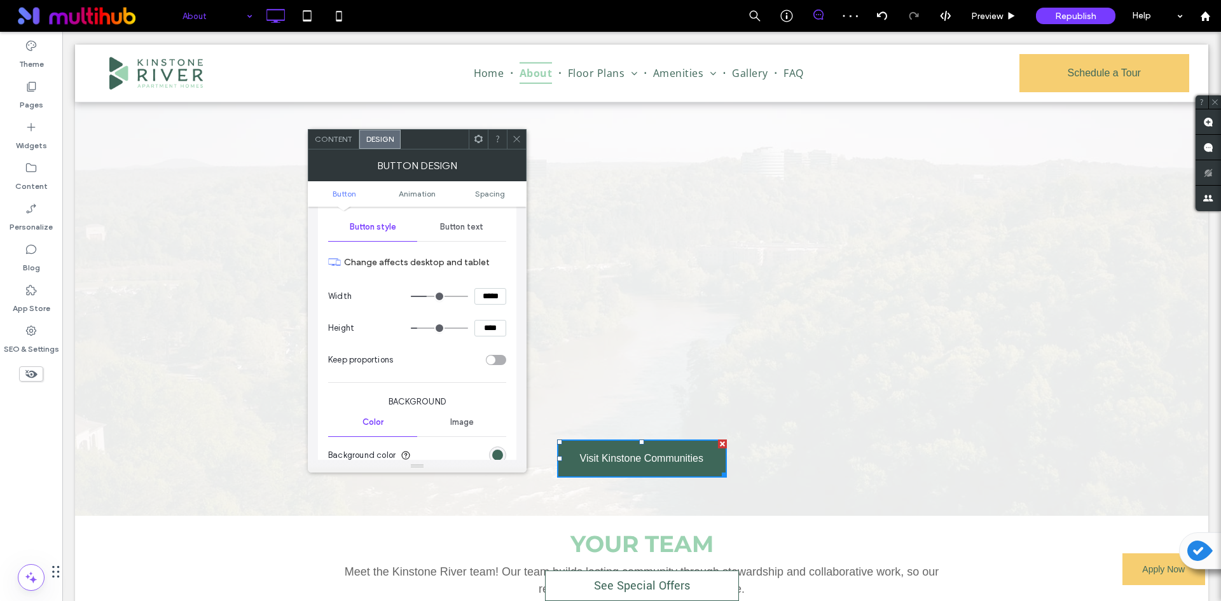
click at [462, 225] on span "Button text" at bounding box center [461, 227] width 43 height 10
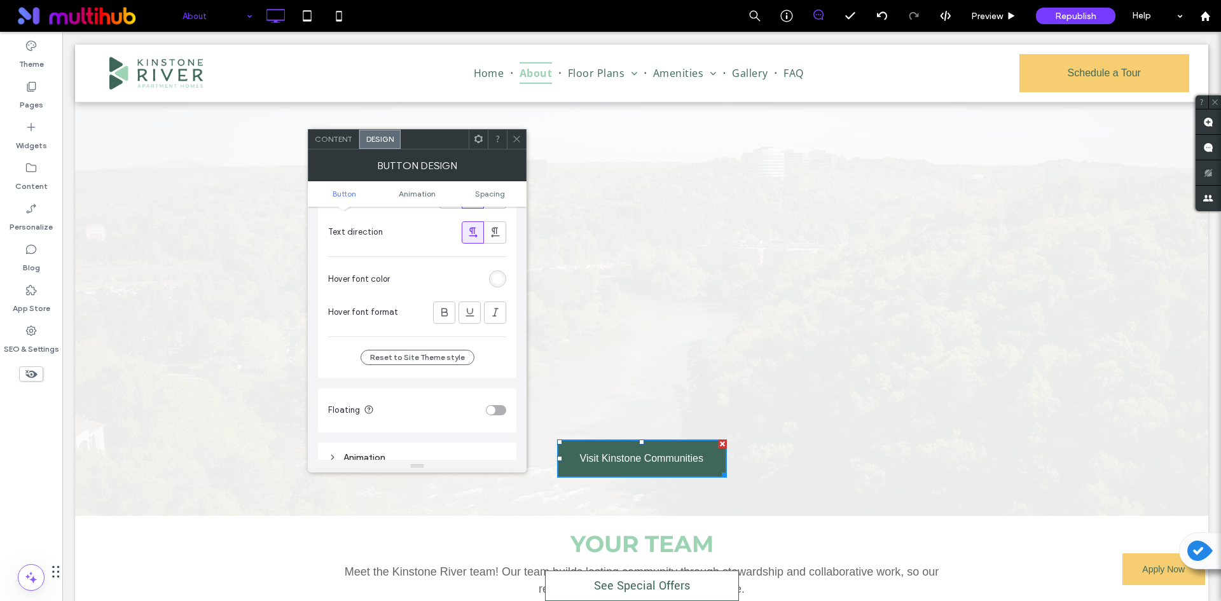
scroll to position [382, 0]
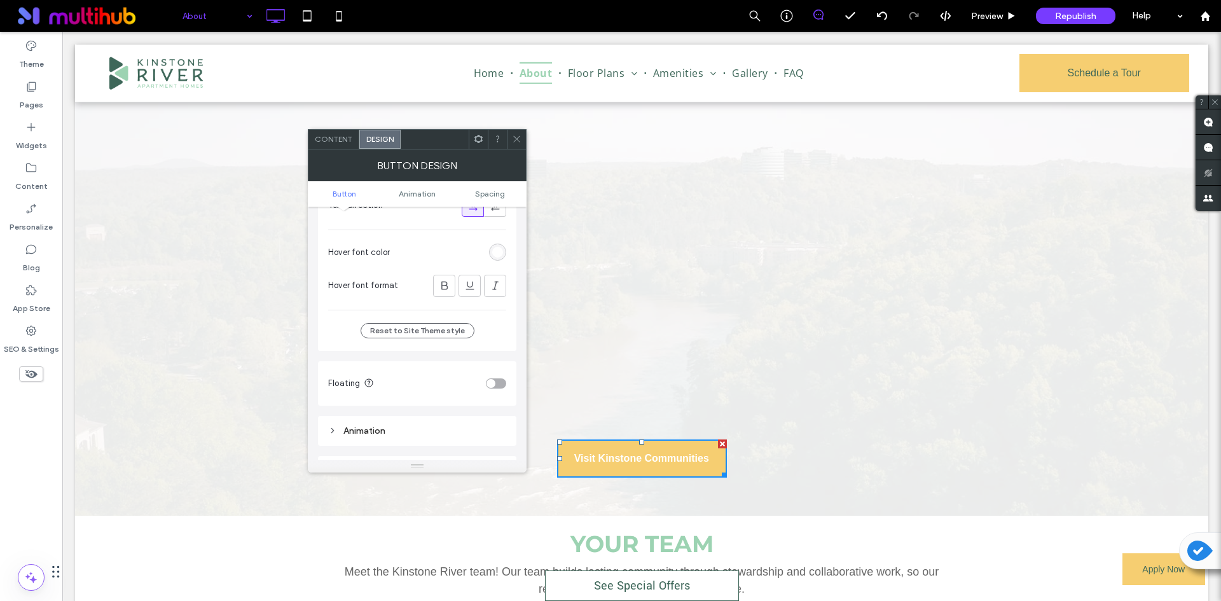
click at [499, 242] on section "Hover font color" at bounding box center [417, 253] width 178 height 32
click at [495, 247] on div "rgb(255, 255, 255)" at bounding box center [497, 252] width 11 height 11
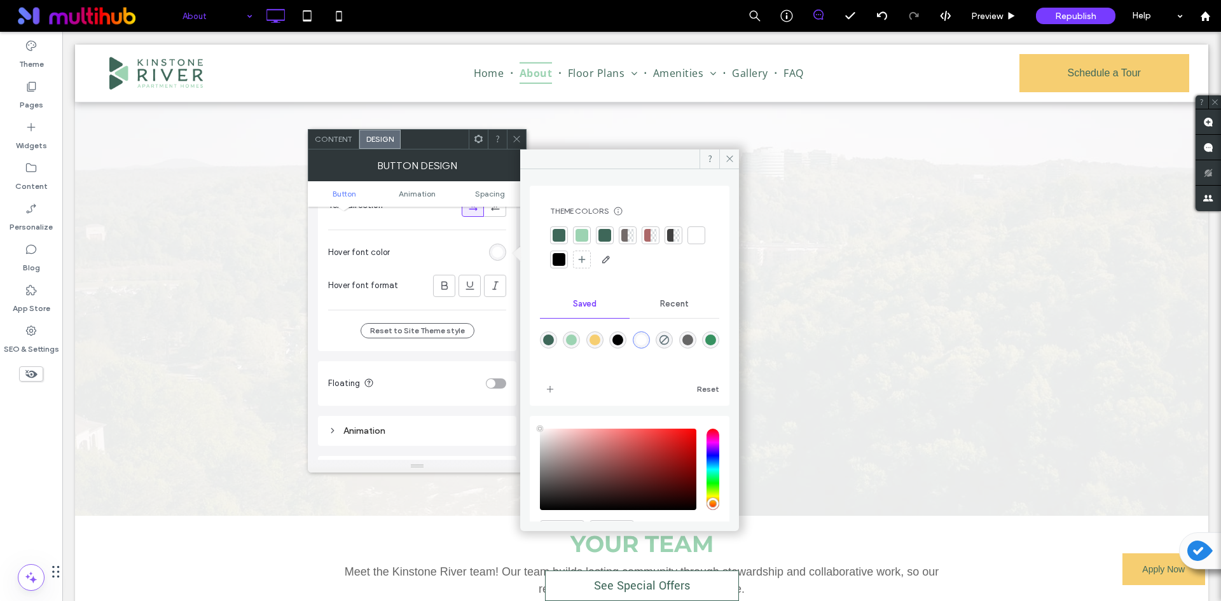
click at [554, 229] on div at bounding box center [559, 235] width 13 height 13
click at [448, 284] on icon at bounding box center [444, 285] width 13 height 13
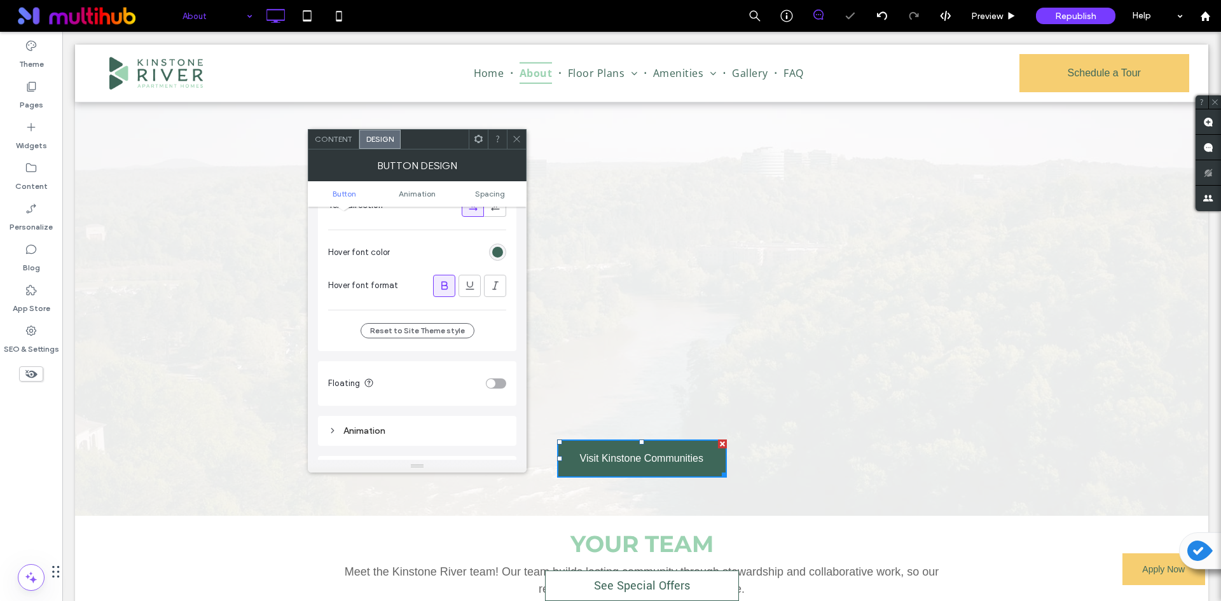
click at [444, 288] on icon at bounding box center [444, 285] width 13 height 13
click at [515, 139] on icon at bounding box center [517, 139] width 10 height 10
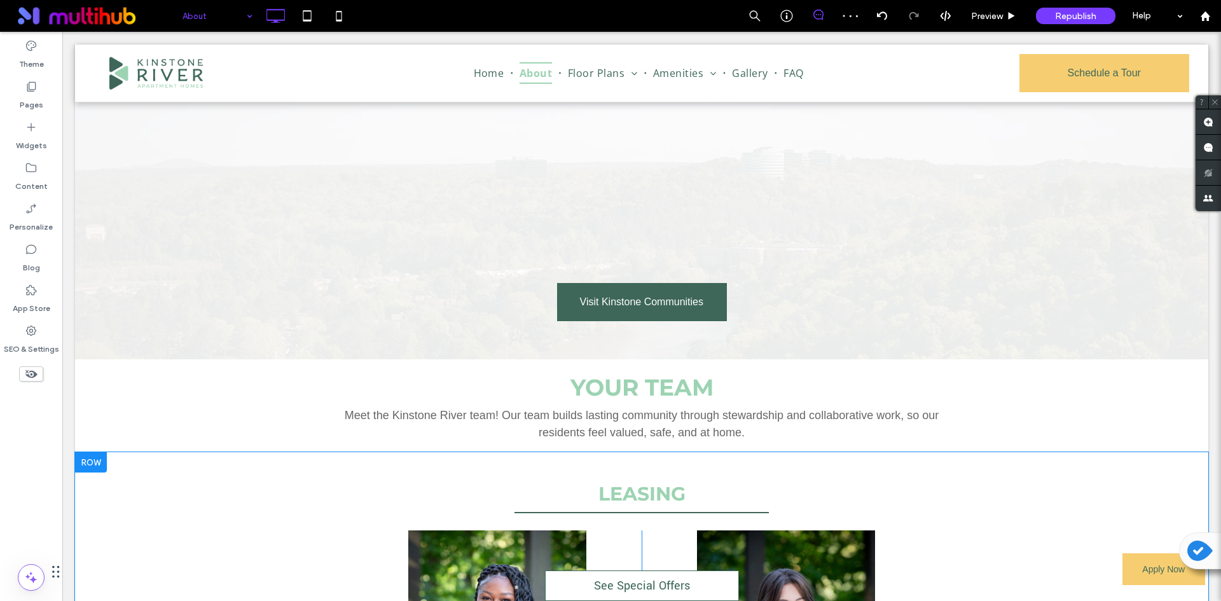
scroll to position [814, 0]
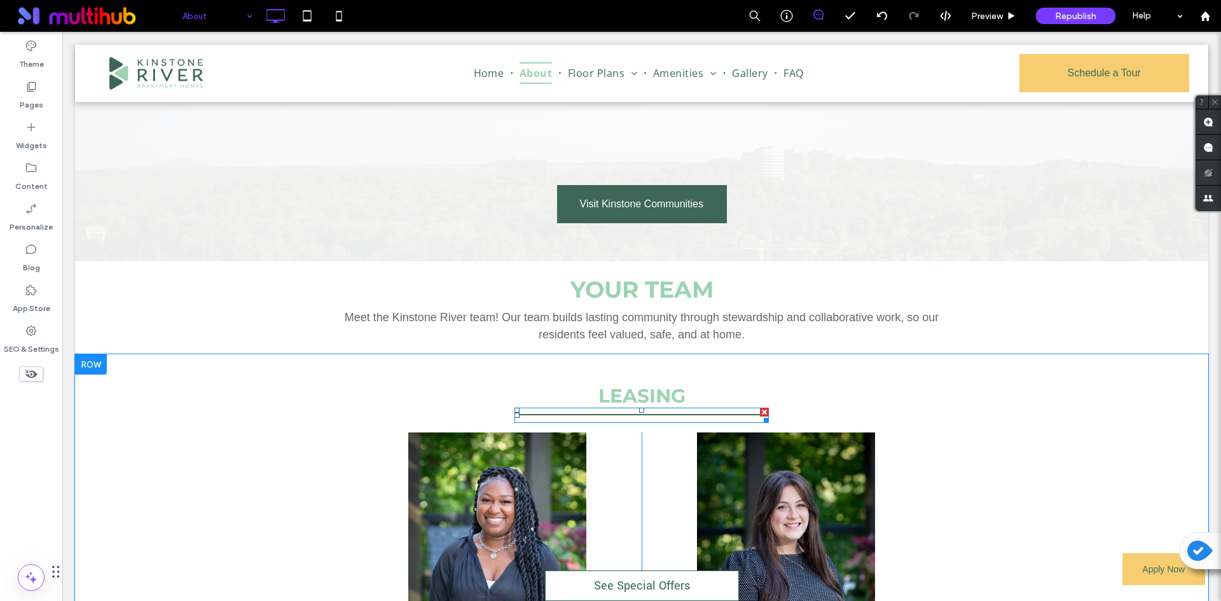
click at [657, 408] on div at bounding box center [642, 415] width 254 height 15
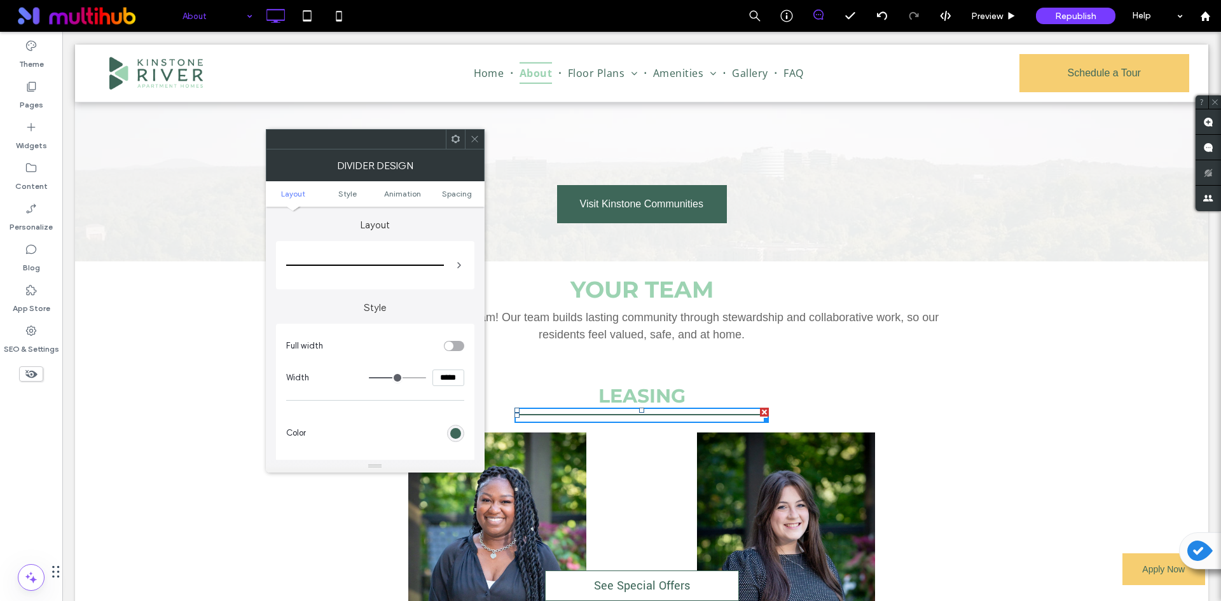
click at [455, 437] on div "rgb(62, 103, 89)" at bounding box center [455, 433] width 11 height 11
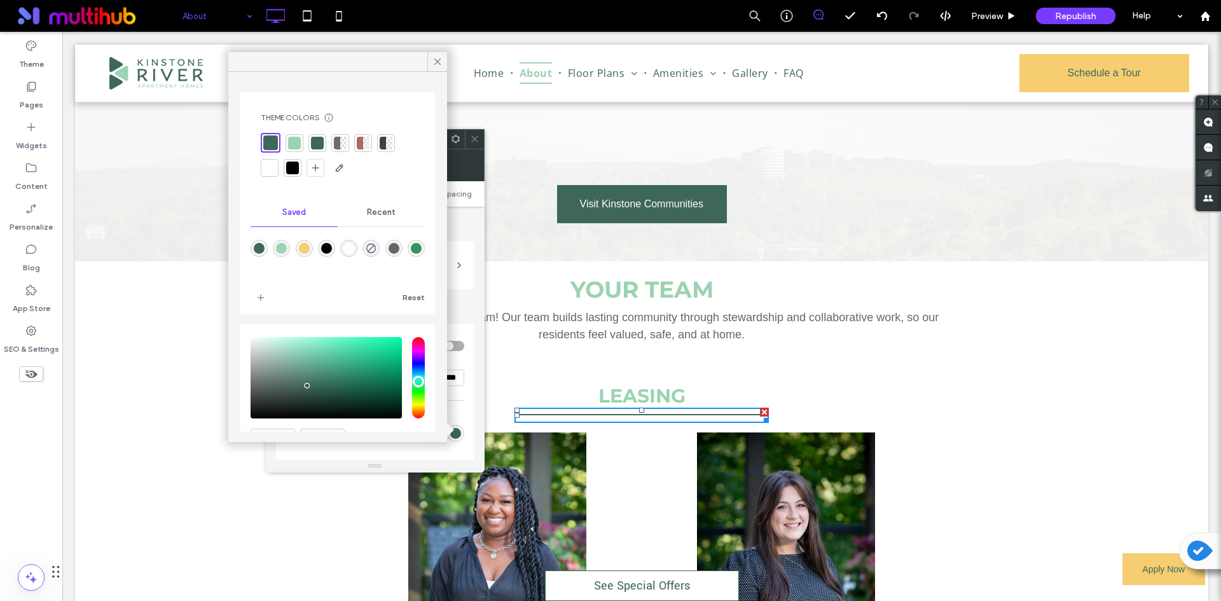
click at [307, 246] on div "rgba(246,206,113,1)" at bounding box center [304, 248] width 11 height 11
type input "*******"
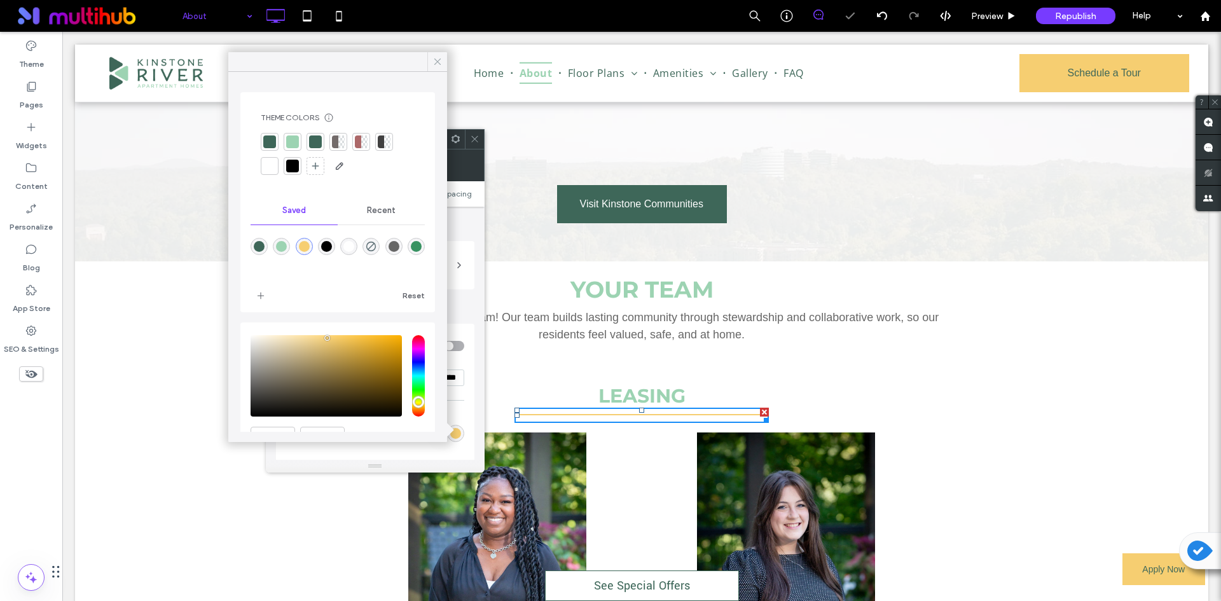
drag, startPoint x: 435, startPoint y: 63, endPoint x: 423, endPoint y: 55, distance: 14.6
click at [435, 63] on icon at bounding box center [437, 61] width 11 height 11
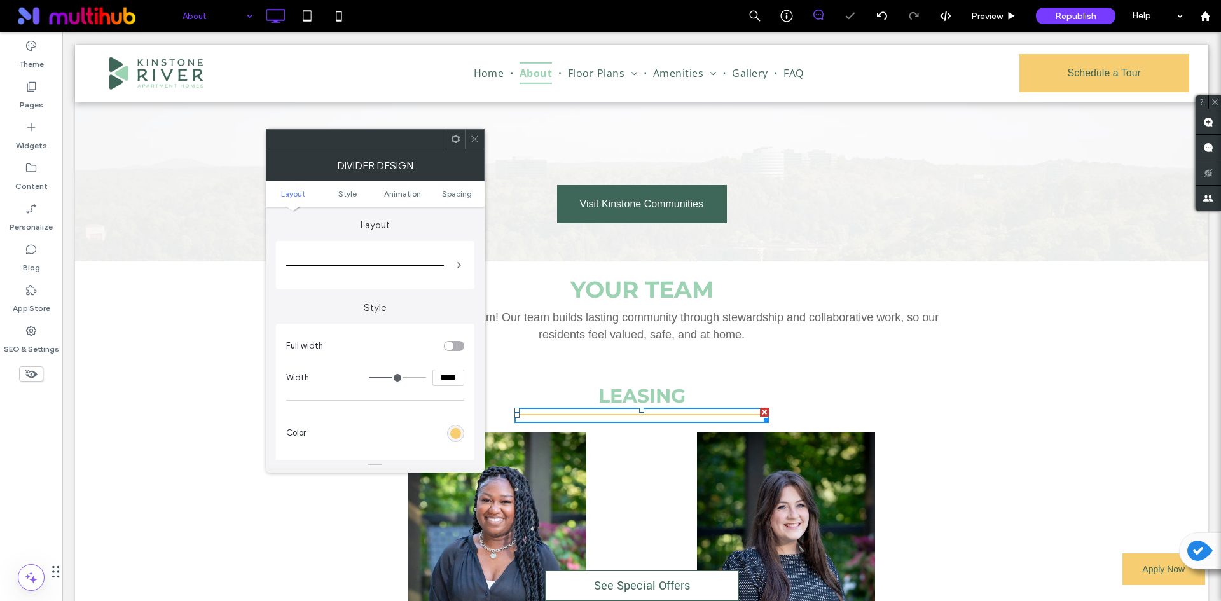
click at [480, 134] on div at bounding box center [474, 139] width 19 height 19
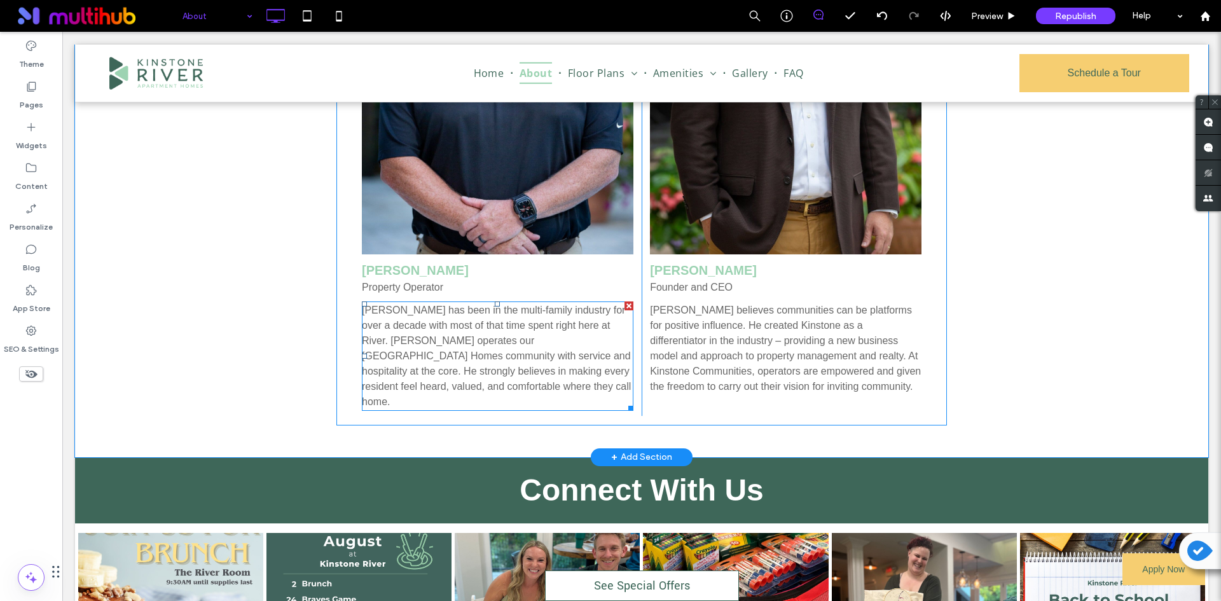
scroll to position [3358, 0]
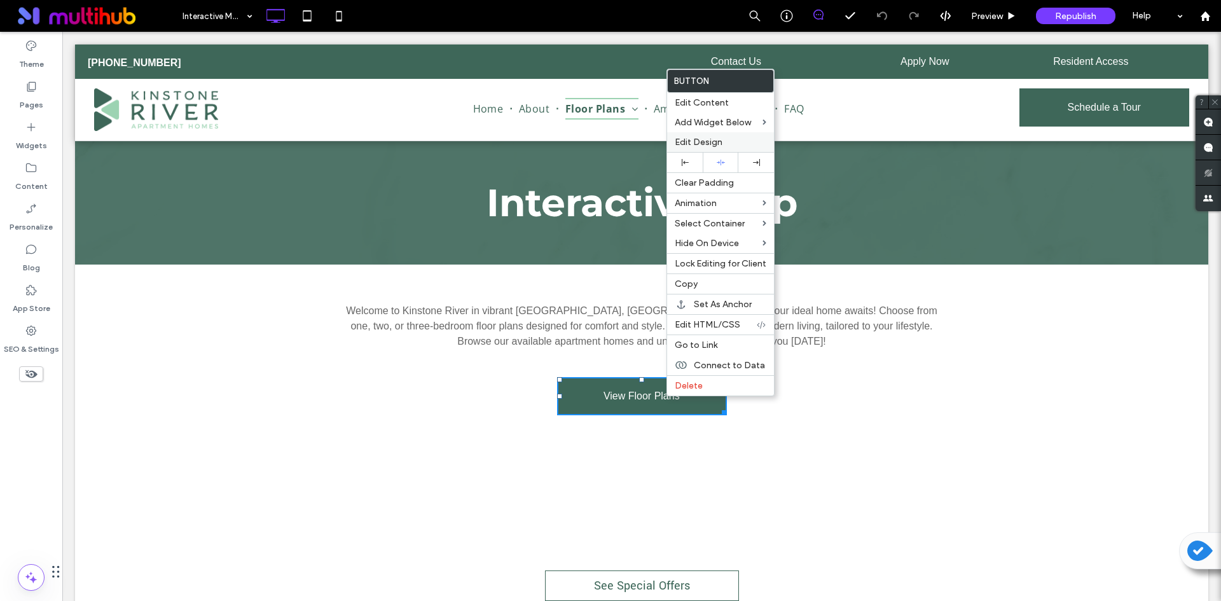
click at [708, 135] on div "Edit Design" at bounding box center [720, 142] width 107 height 20
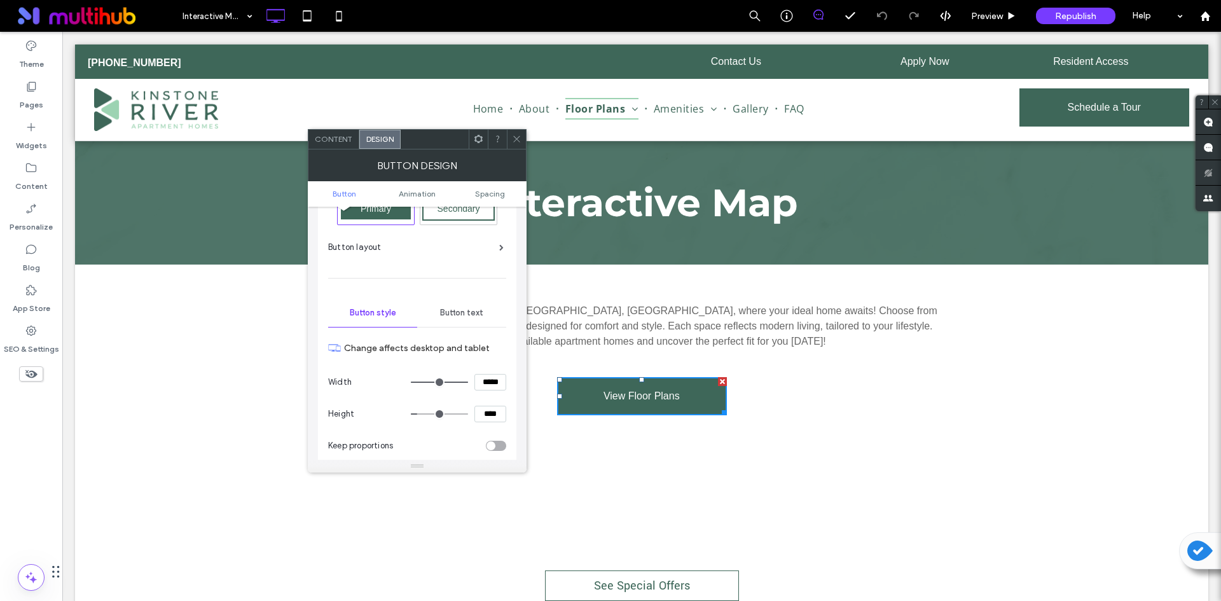
scroll to position [64, 0]
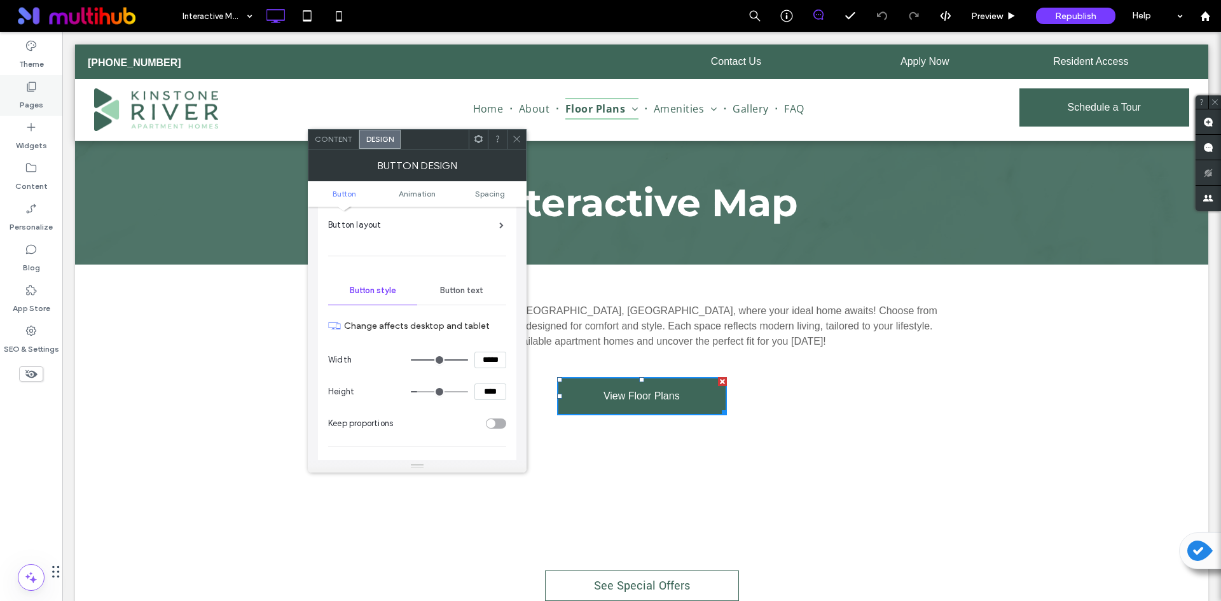
click at [27, 75] on div "Pages" at bounding box center [31, 95] width 62 height 41
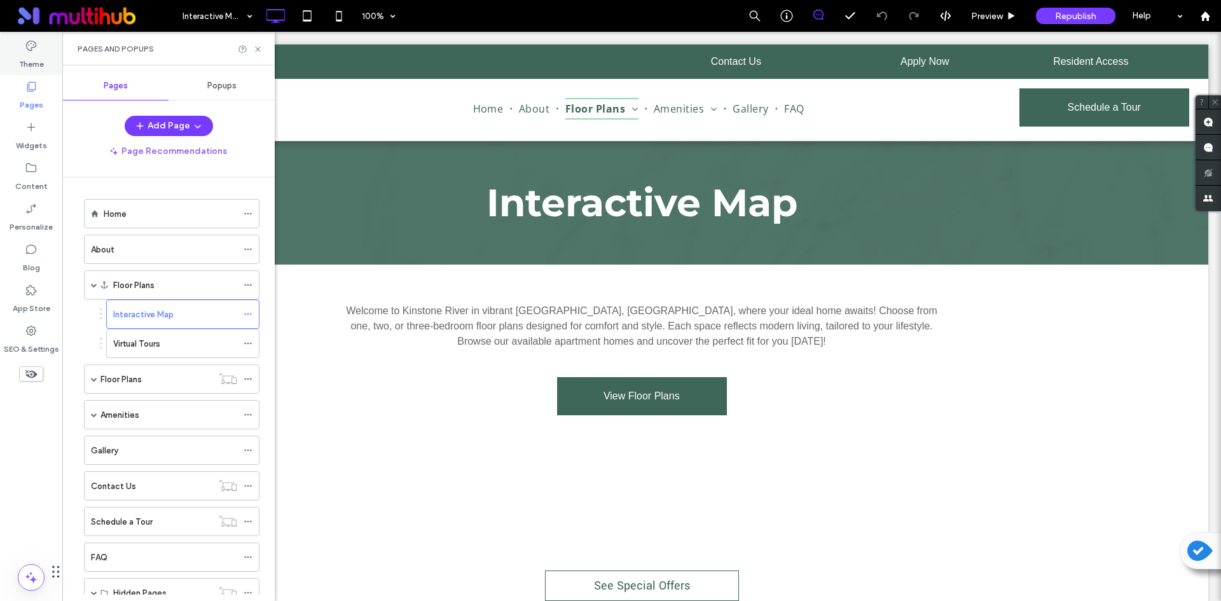
click at [31, 50] on icon at bounding box center [31, 45] width 13 height 13
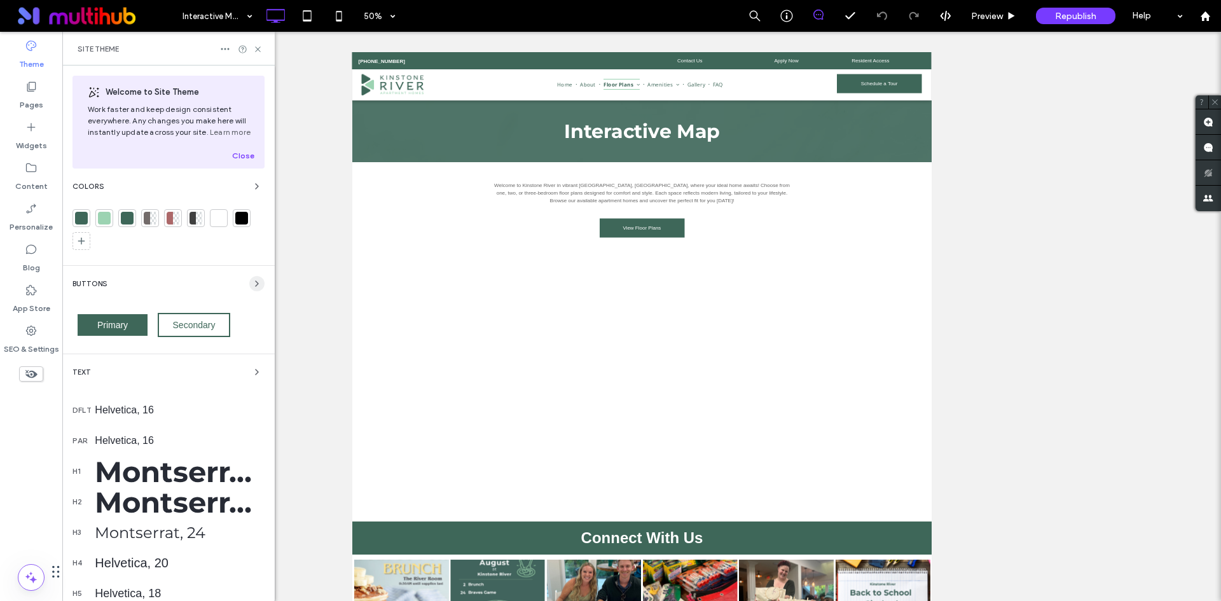
click at [252, 283] on icon "button" at bounding box center [257, 284] width 10 height 10
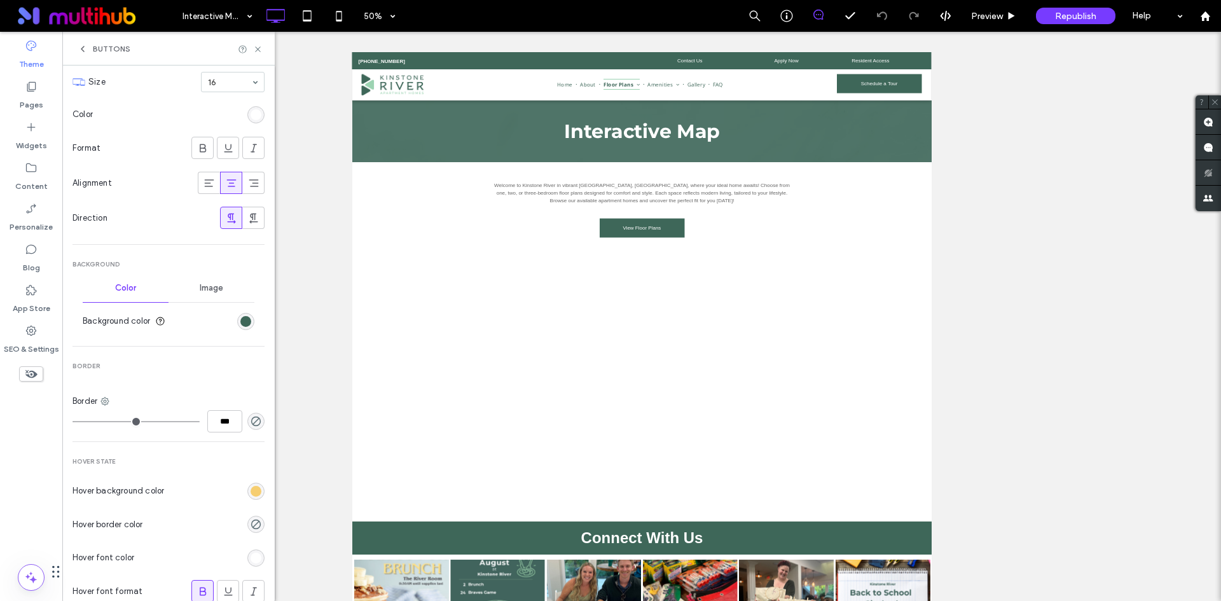
scroll to position [318, 0]
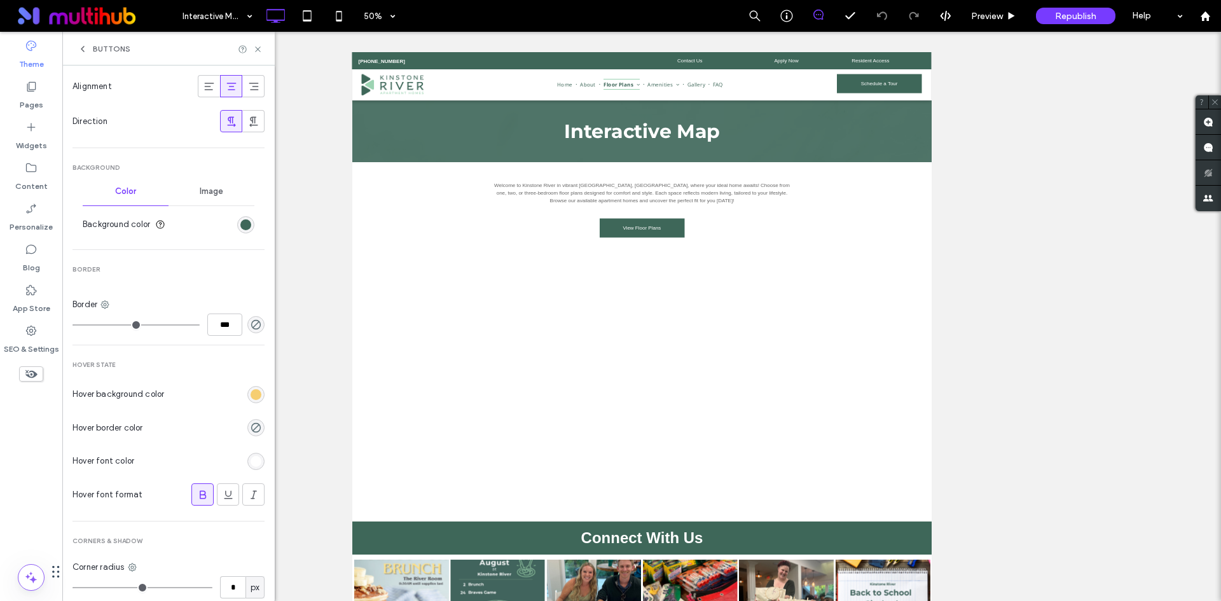
click at [251, 457] on div "rgb(255, 255, 255)" at bounding box center [256, 461] width 11 height 11
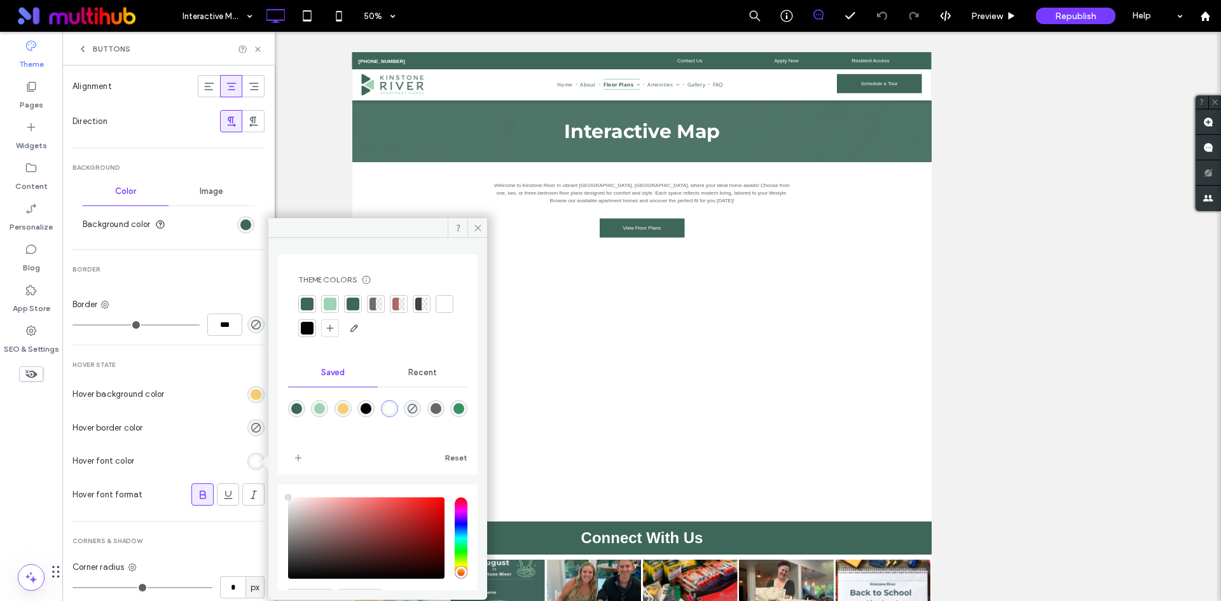
click at [307, 298] on div at bounding box center [307, 304] width 13 height 13
click at [197, 494] on icon at bounding box center [203, 494] width 13 height 13
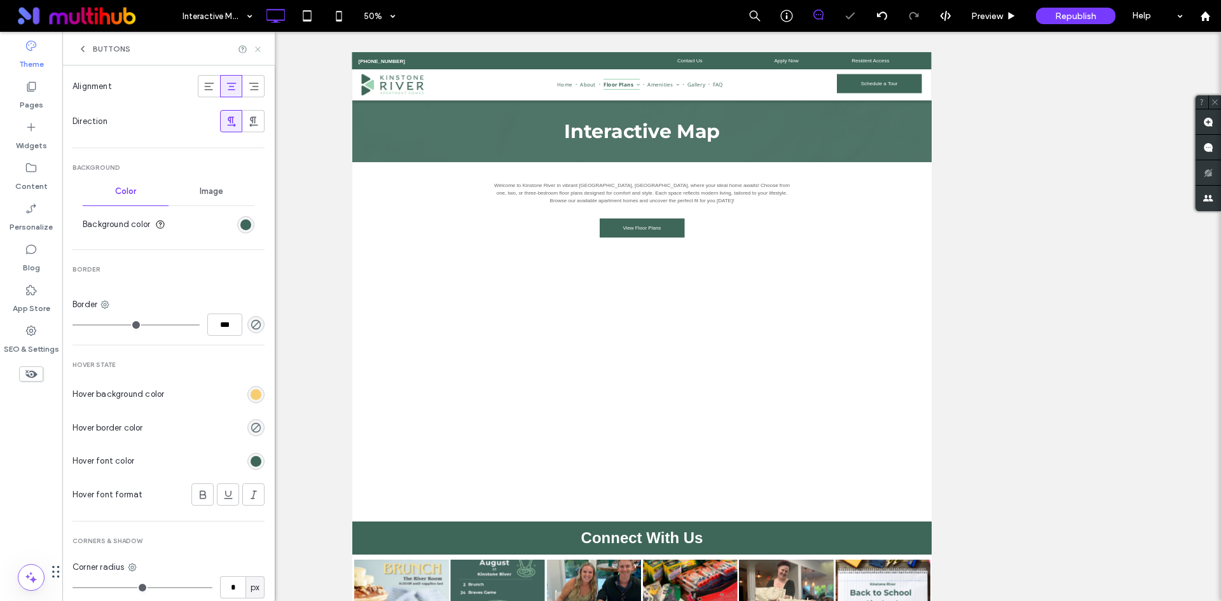
drag, startPoint x: 258, startPoint y: 47, endPoint x: 343, endPoint y: 41, distance: 84.8
click at [258, 47] on icon at bounding box center [258, 50] width 10 height 10
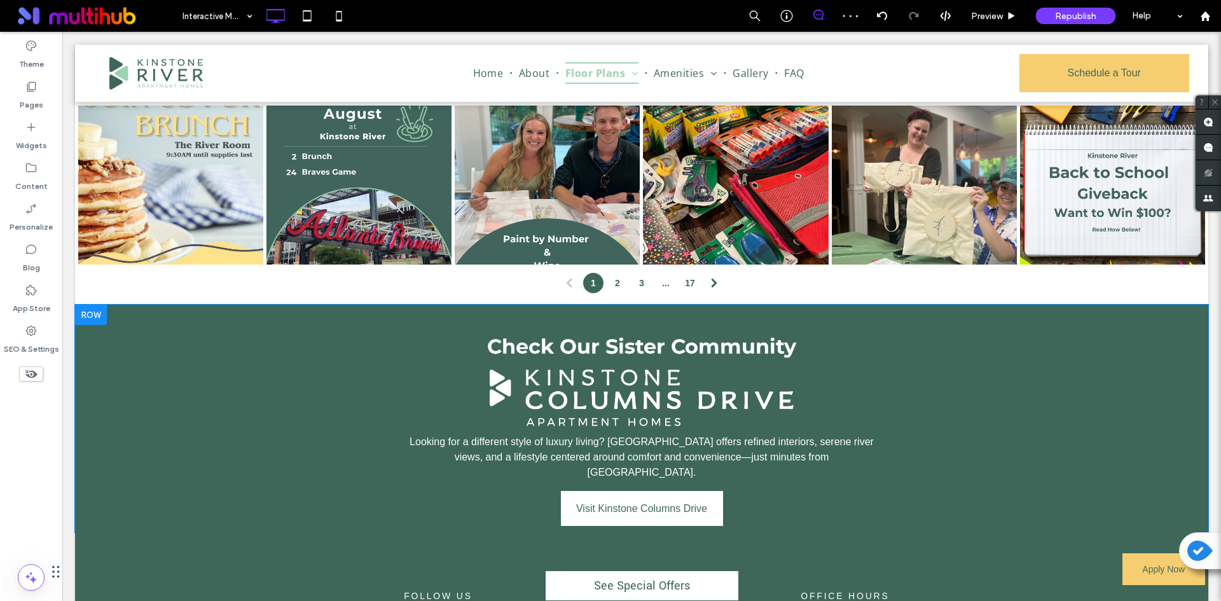
scroll to position [1018, 0]
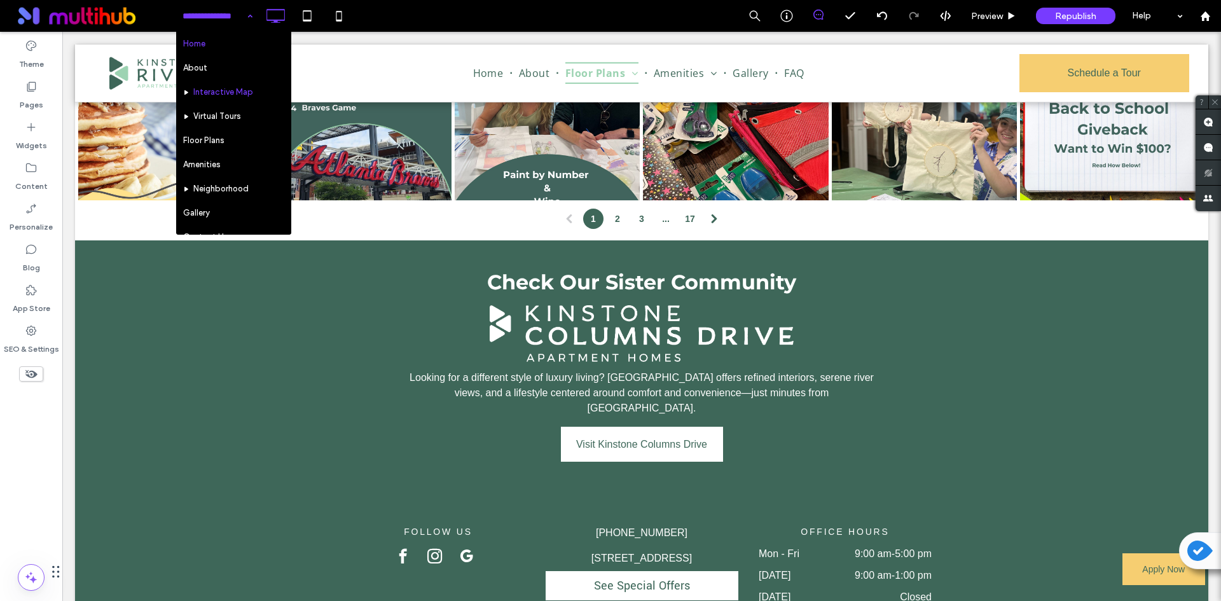
drag, startPoint x: 234, startPoint y: 11, endPoint x: 233, endPoint y: 32, distance: 21.0
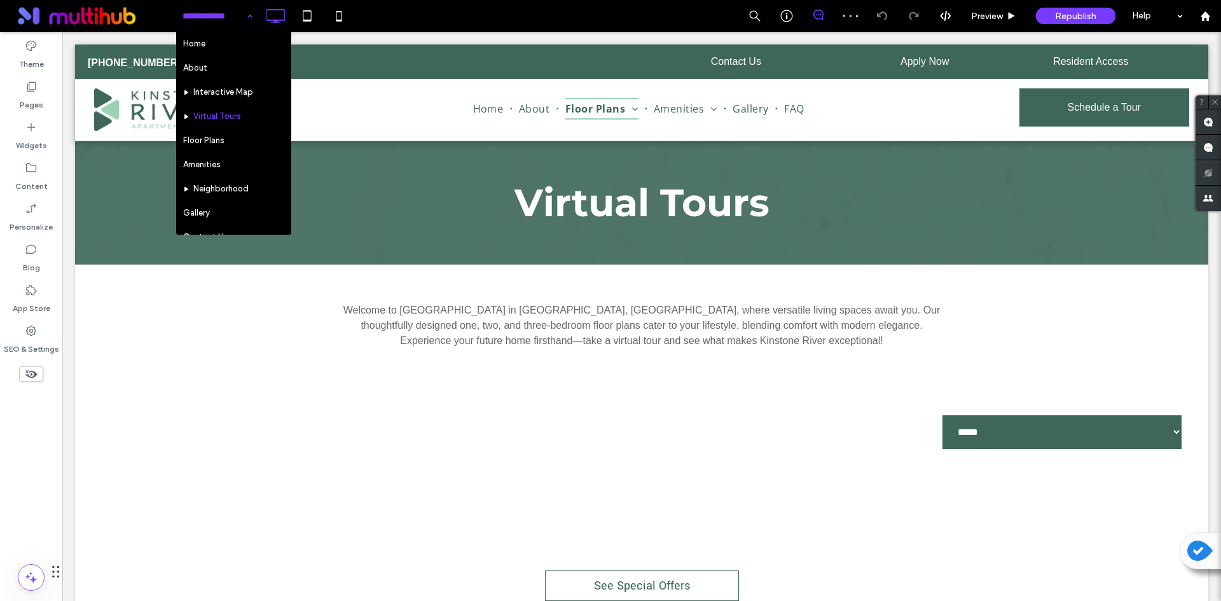
click at [205, 22] on input at bounding box center [215, 16] width 64 height 32
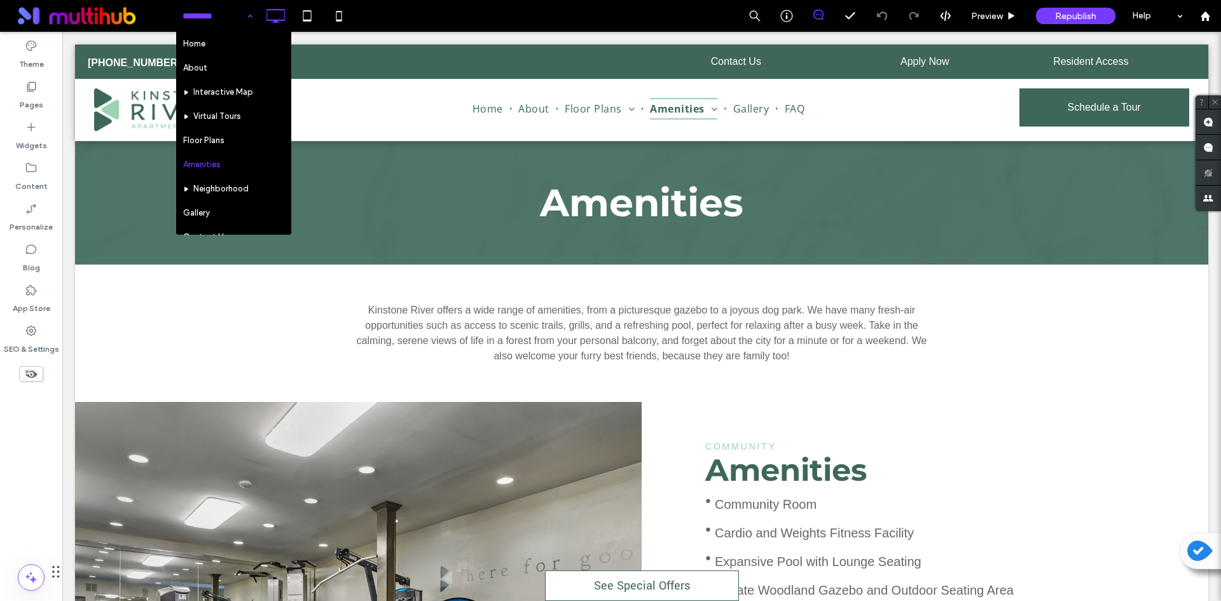
click at [239, 17] on input at bounding box center [215, 16] width 64 height 32
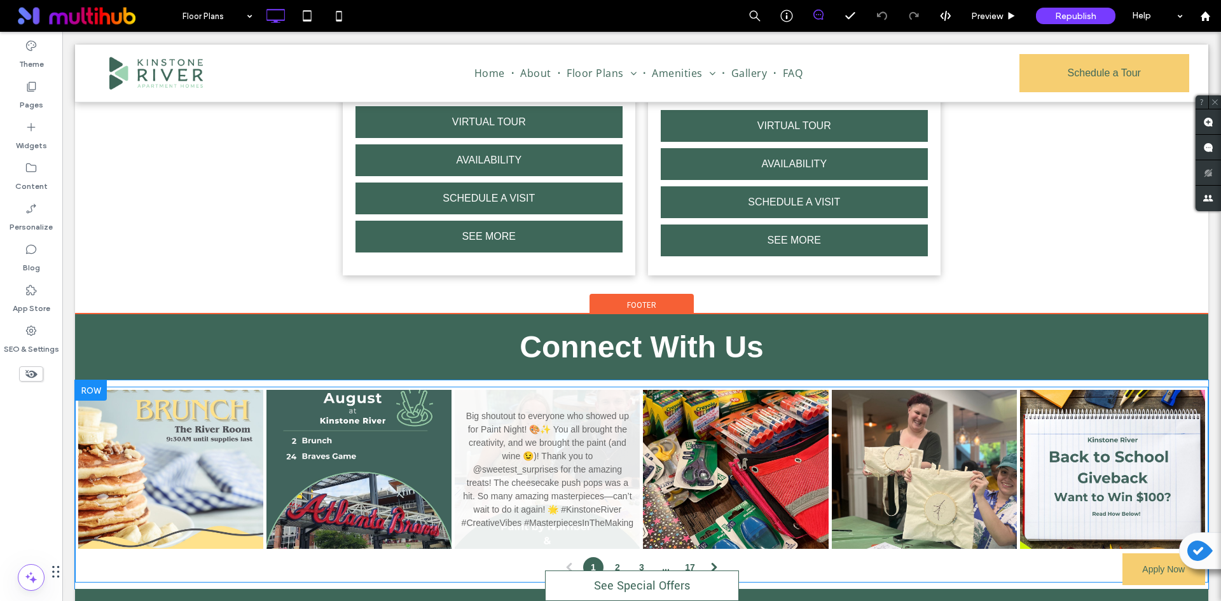
scroll to position [1208, 0]
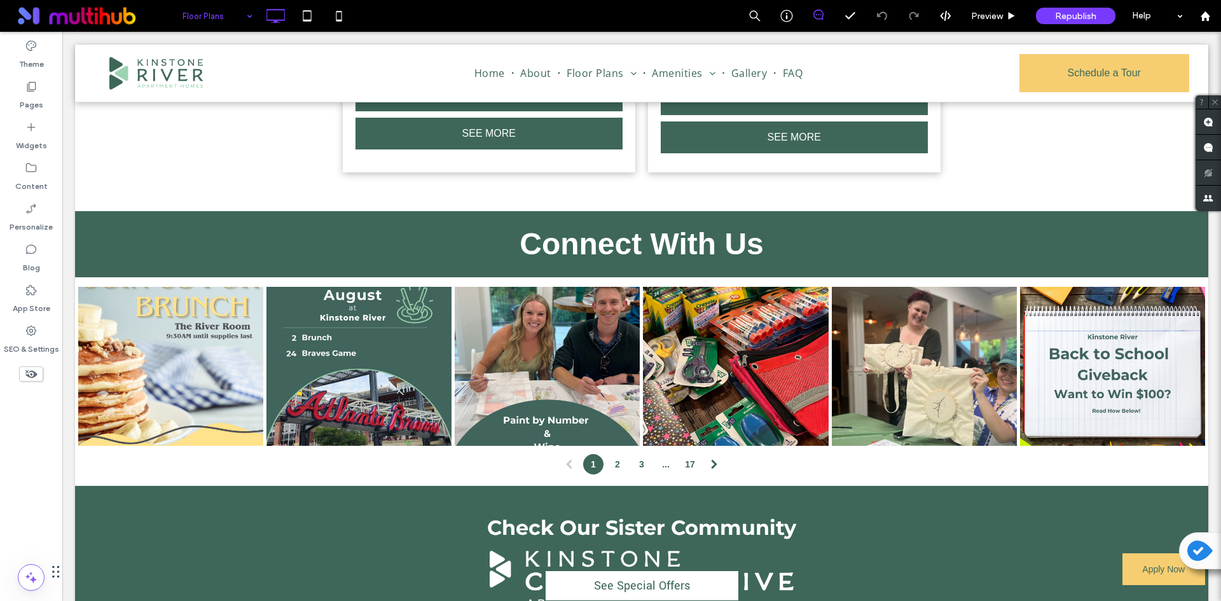
click at [242, 6] on div "Floor Plans" at bounding box center [217, 16] width 83 height 32
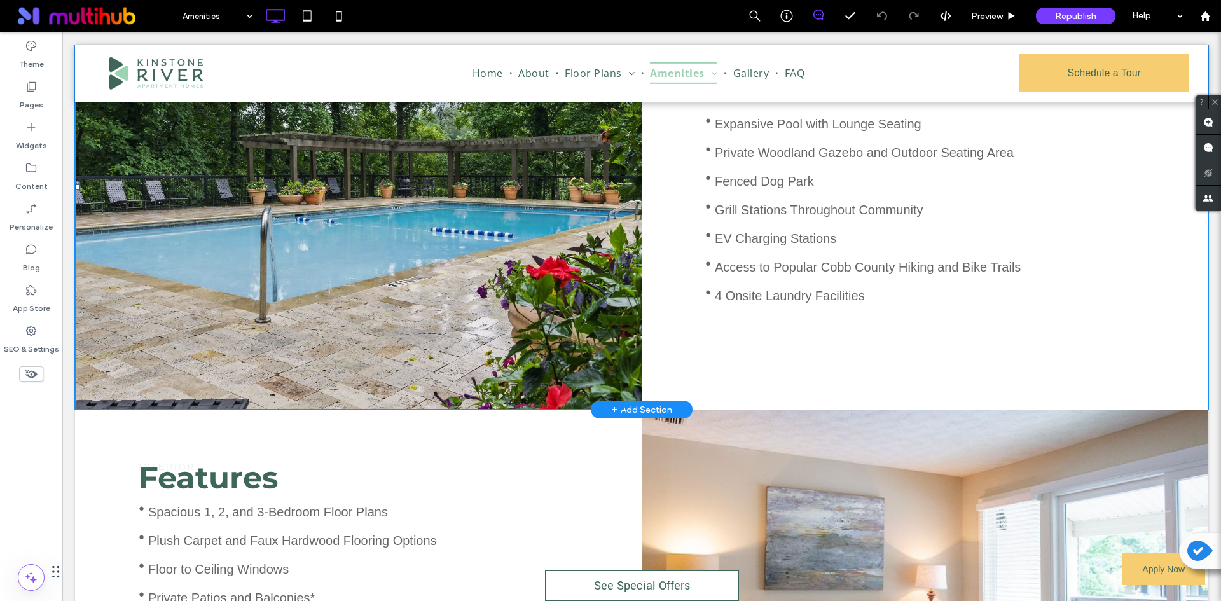
scroll to position [445, 0]
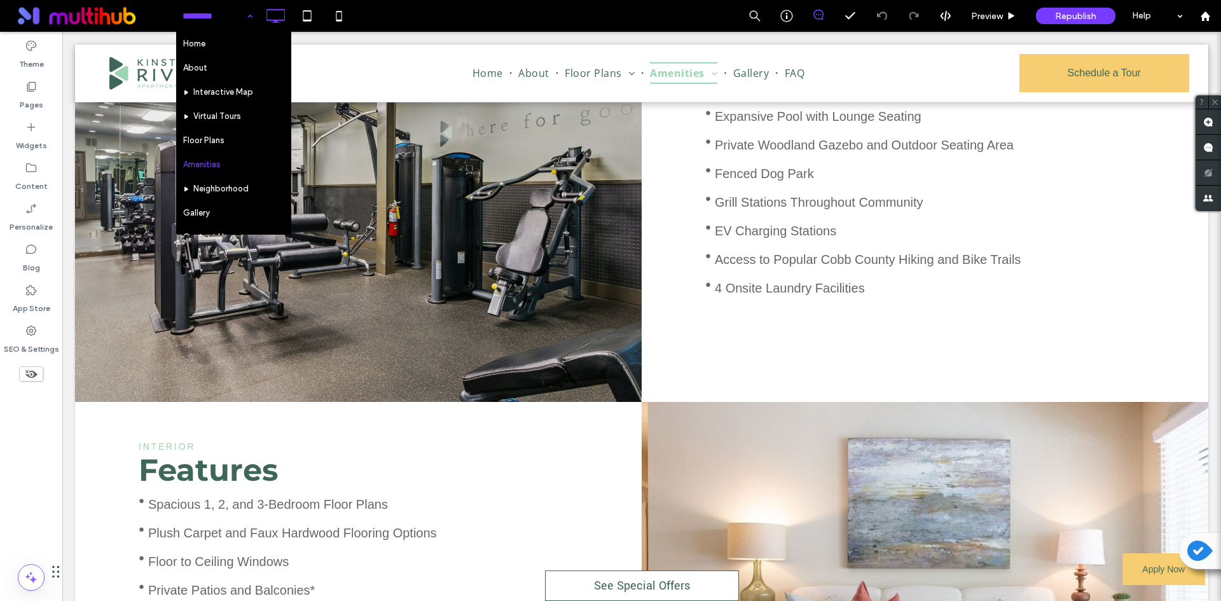
click at [233, 13] on input at bounding box center [215, 16] width 64 height 32
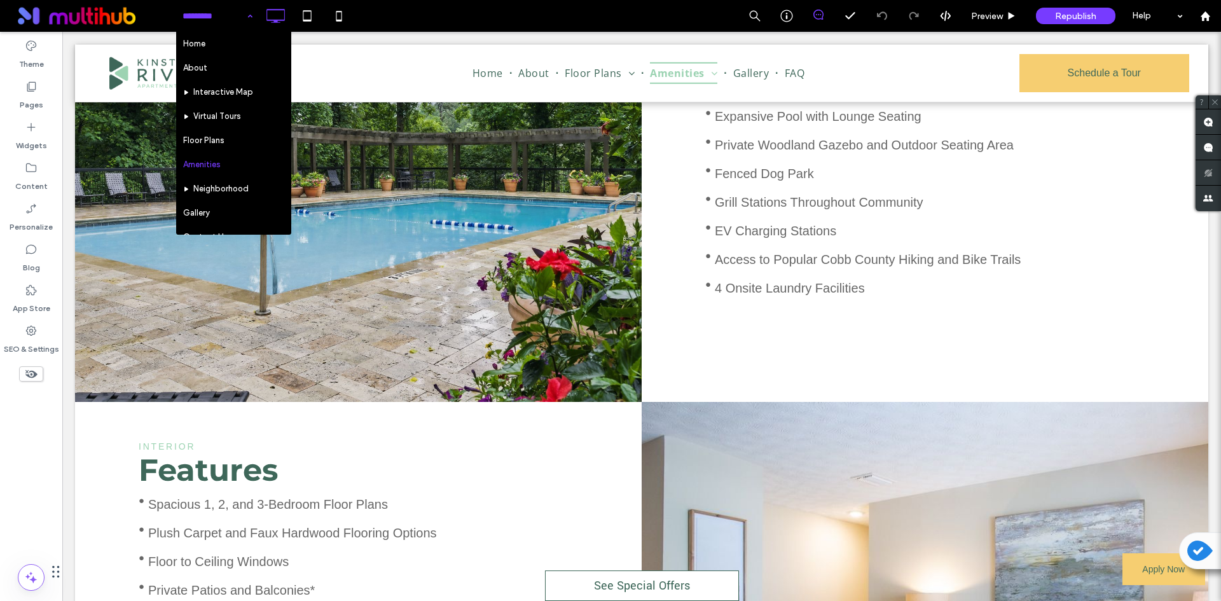
click at [233, 13] on input at bounding box center [215, 16] width 64 height 32
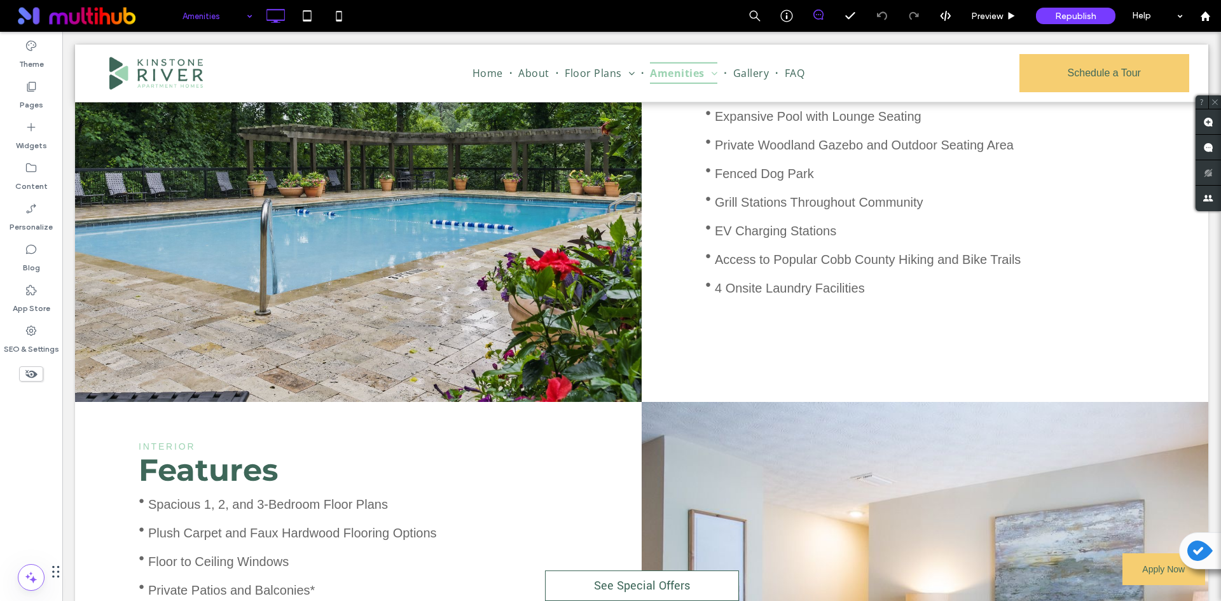
click at [253, 18] on div "Amenities" at bounding box center [217, 16] width 83 height 32
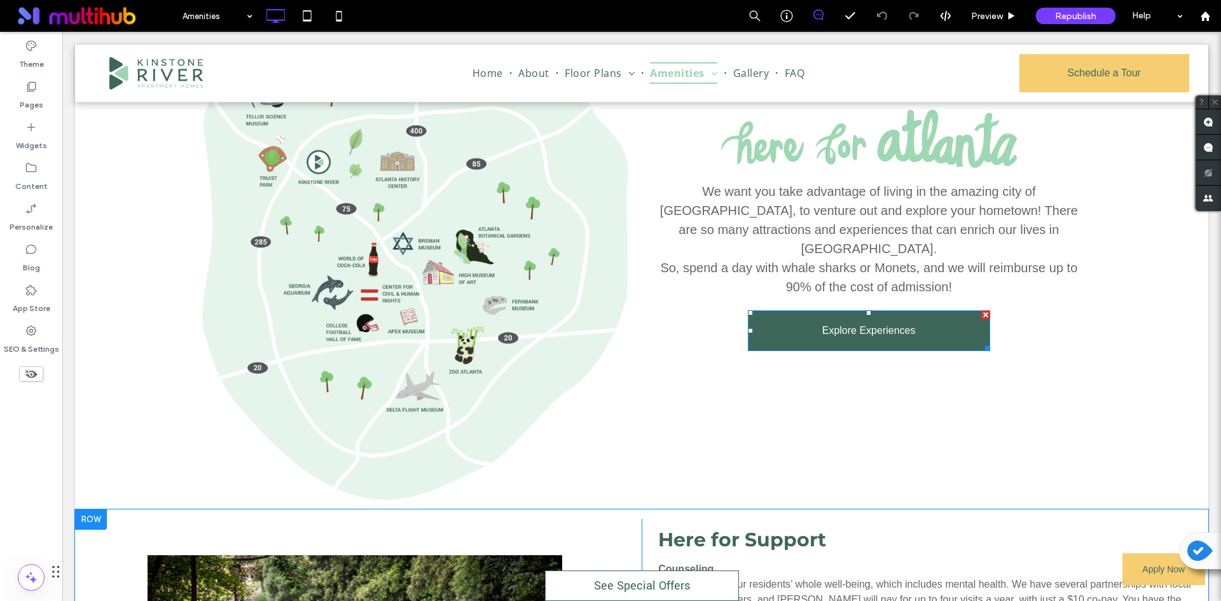
scroll to position [1654, 0]
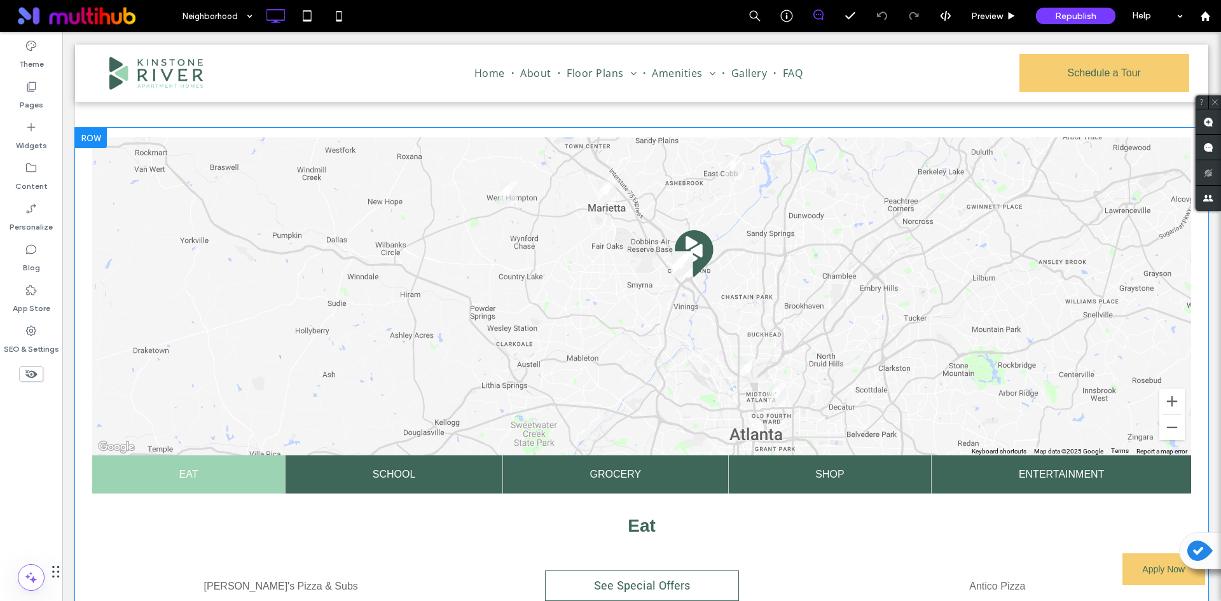
scroll to position [254, 0]
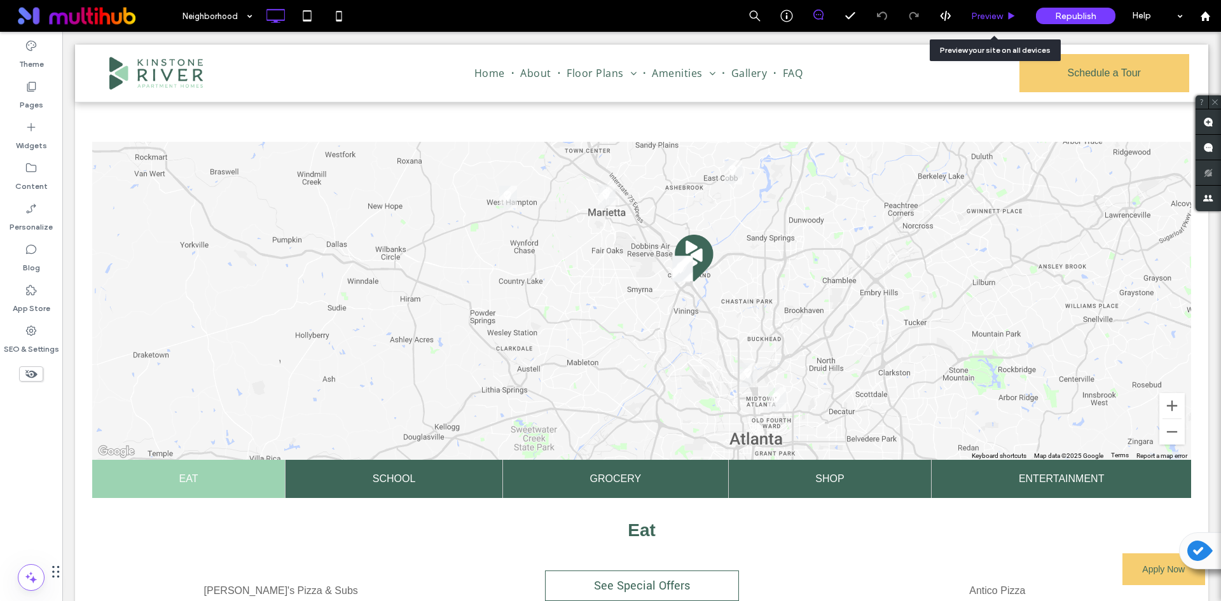
click at [1007, 19] on icon at bounding box center [1012, 16] width 10 height 10
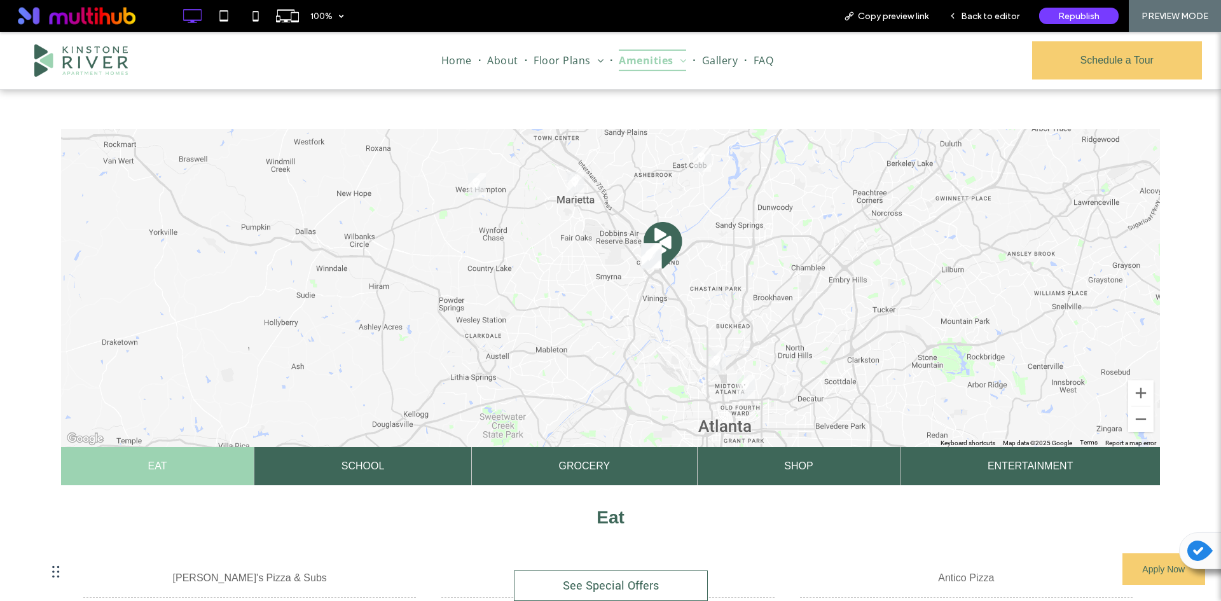
click at [582, 466] on span "Grocery" at bounding box center [585, 466] width 52 height 38
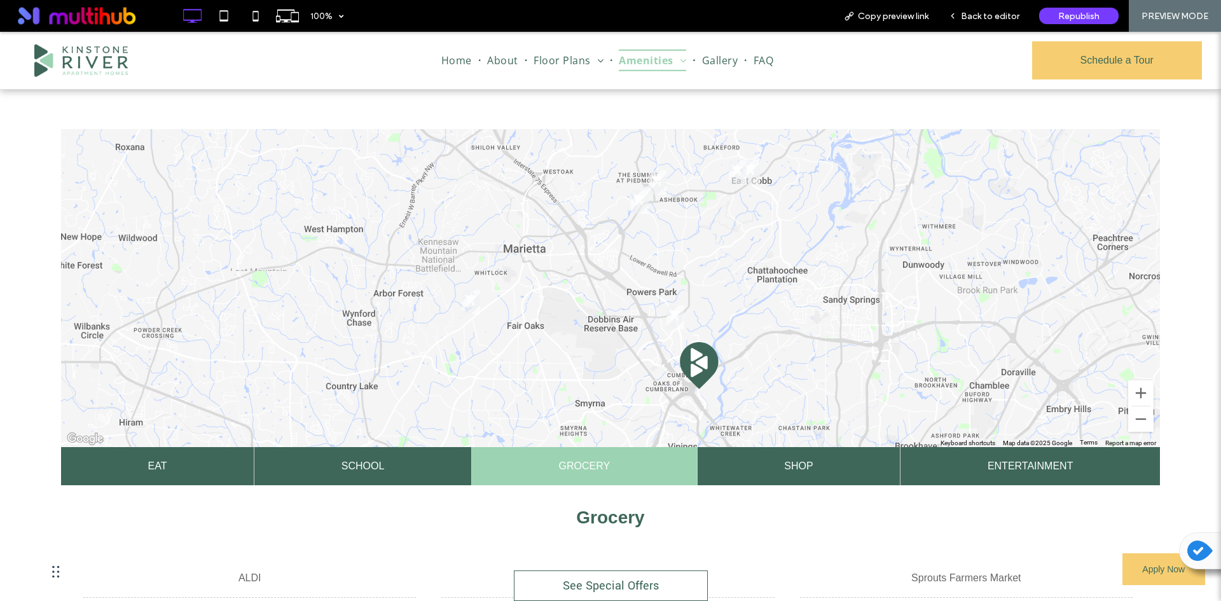
click at [673, 316] on img "Nam Dae Mun Farmers Market" at bounding box center [676, 317] width 18 height 24
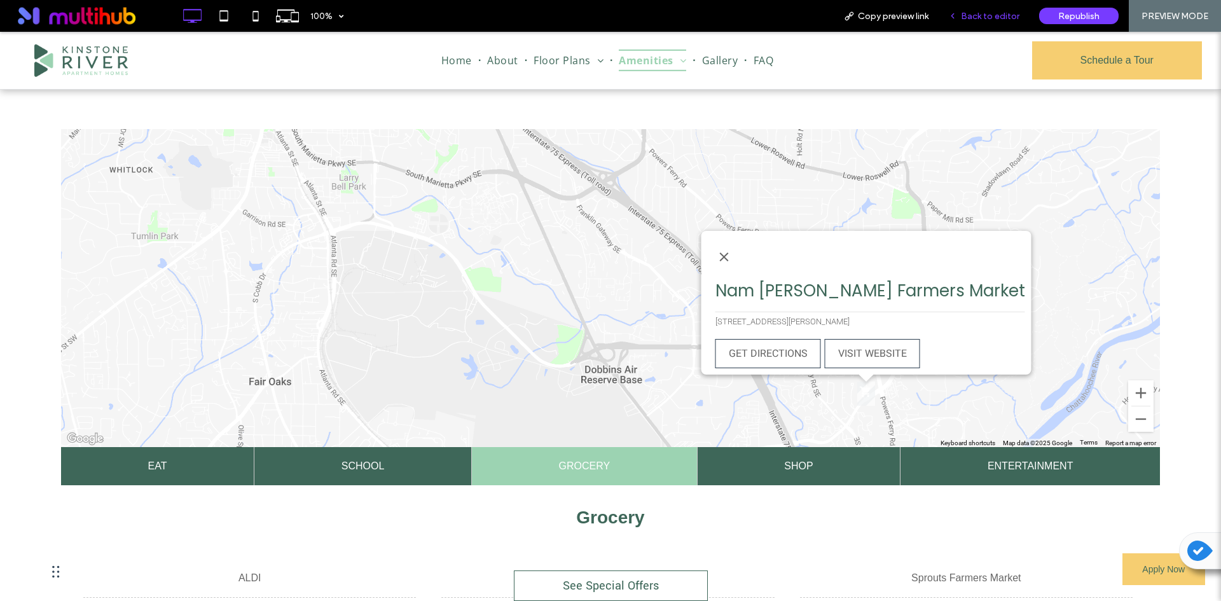
click at [1002, 21] on span "Back to editor" at bounding box center [990, 16] width 59 height 11
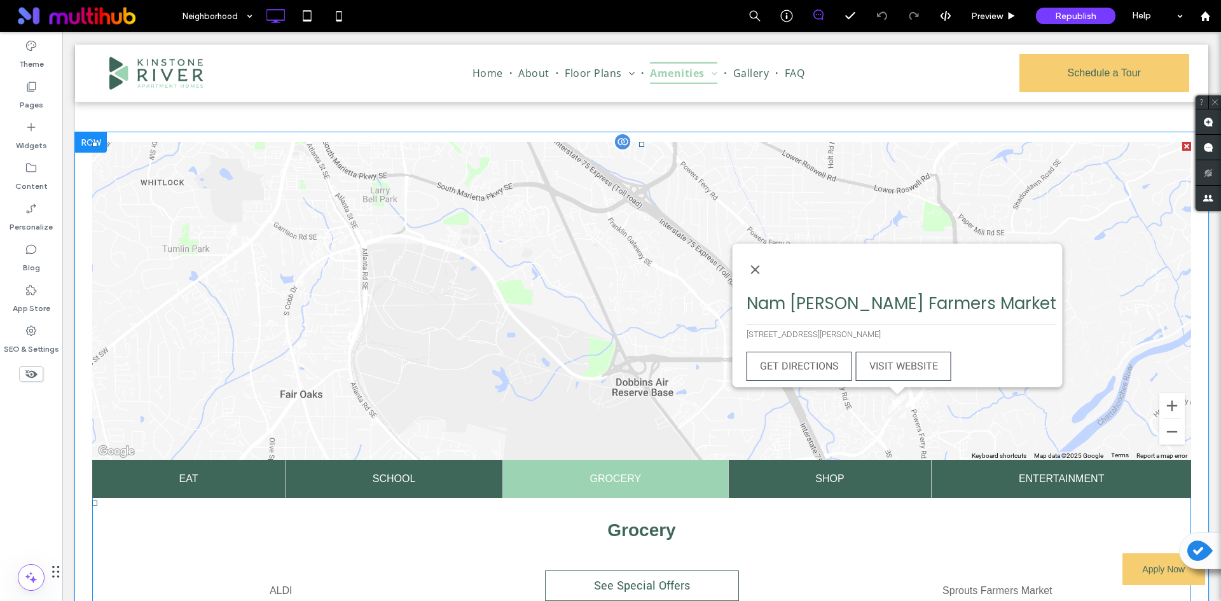
click at [825, 333] on span at bounding box center [641, 503] width 1099 height 723
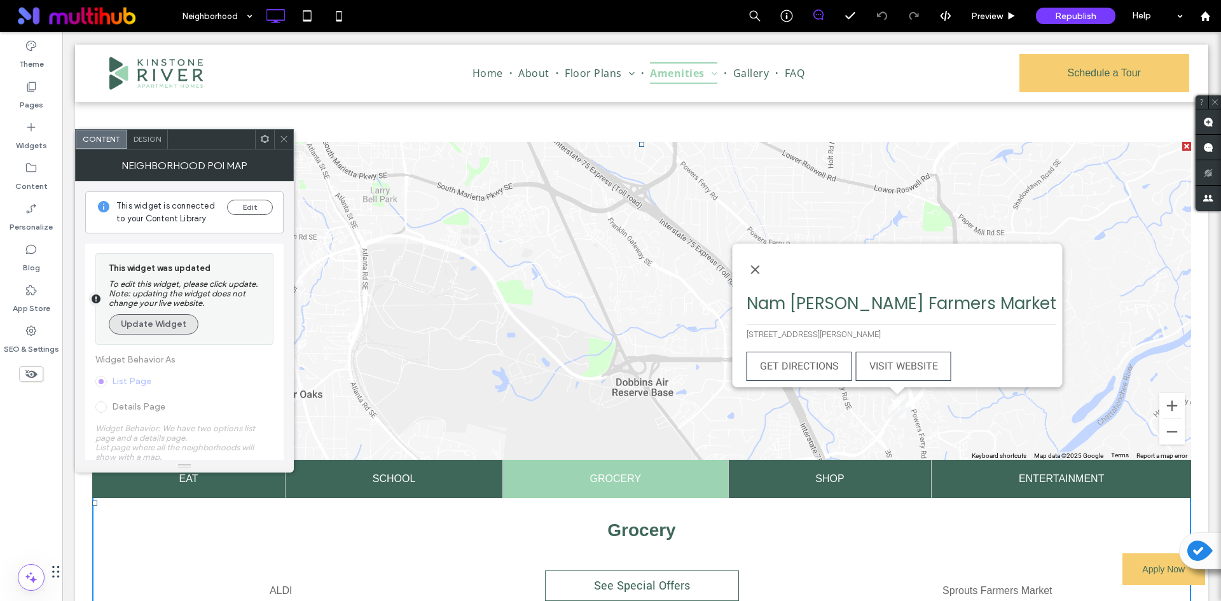
click at [146, 322] on button "Update Widget" at bounding box center [154, 324] width 90 height 20
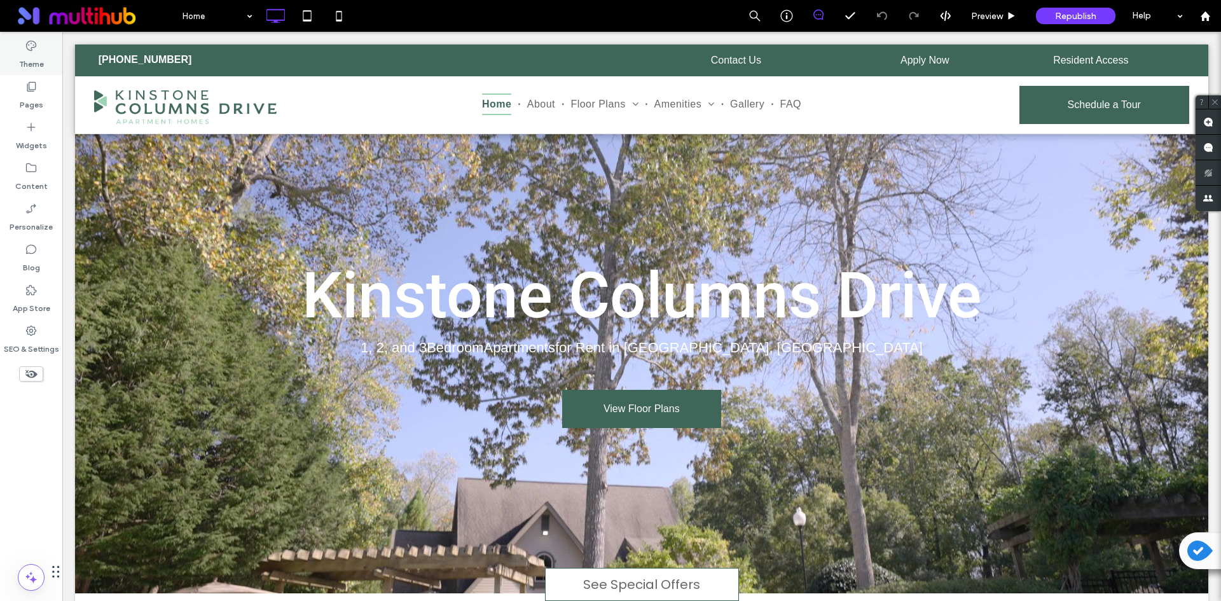
click at [43, 48] on div "Theme" at bounding box center [31, 54] width 62 height 41
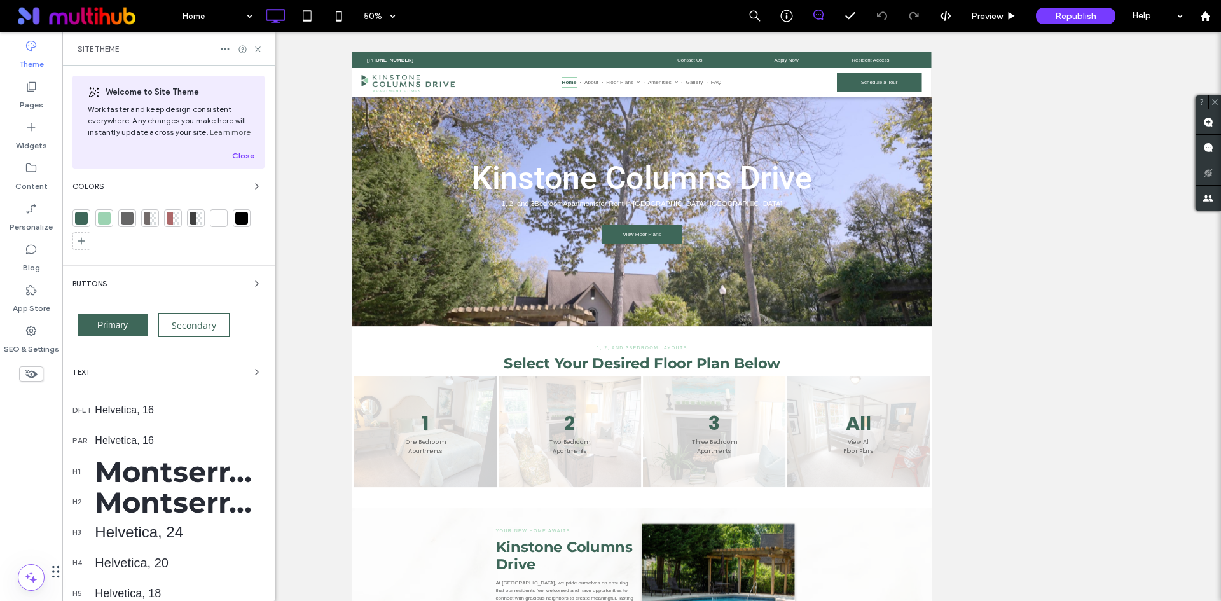
click at [107, 219] on div at bounding box center [104, 218] width 13 height 13
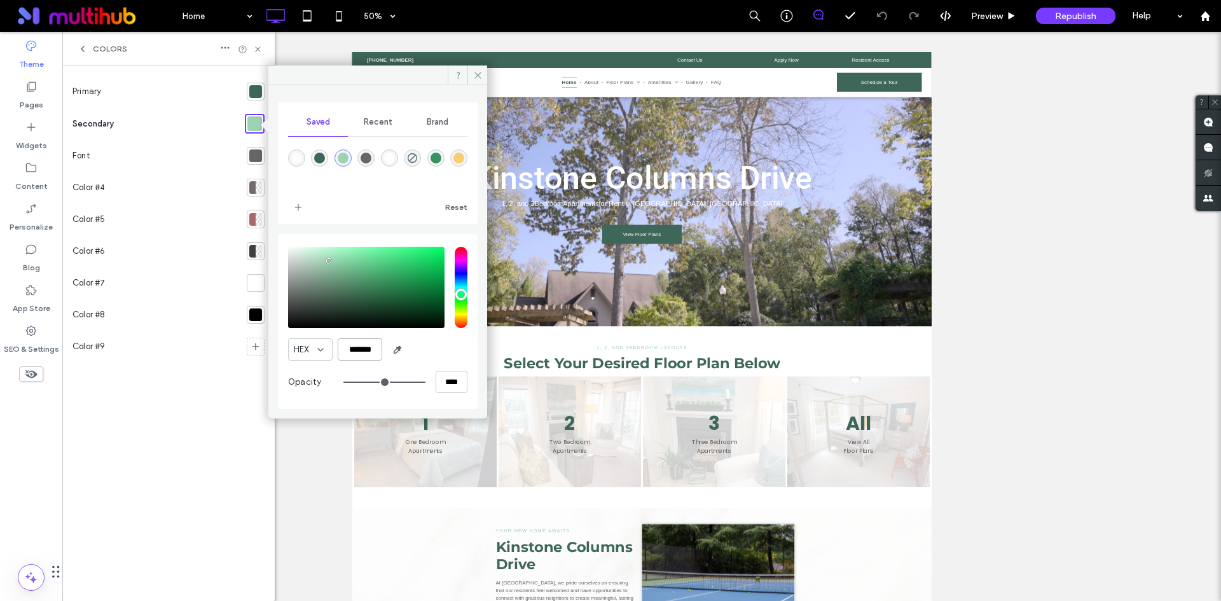
click at [370, 346] on input "*******" at bounding box center [360, 349] width 45 height 22
click at [85, 43] on div "Colors" at bounding box center [168, 49] width 212 height 34
click at [83, 47] on use at bounding box center [82, 48] width 3 height 5
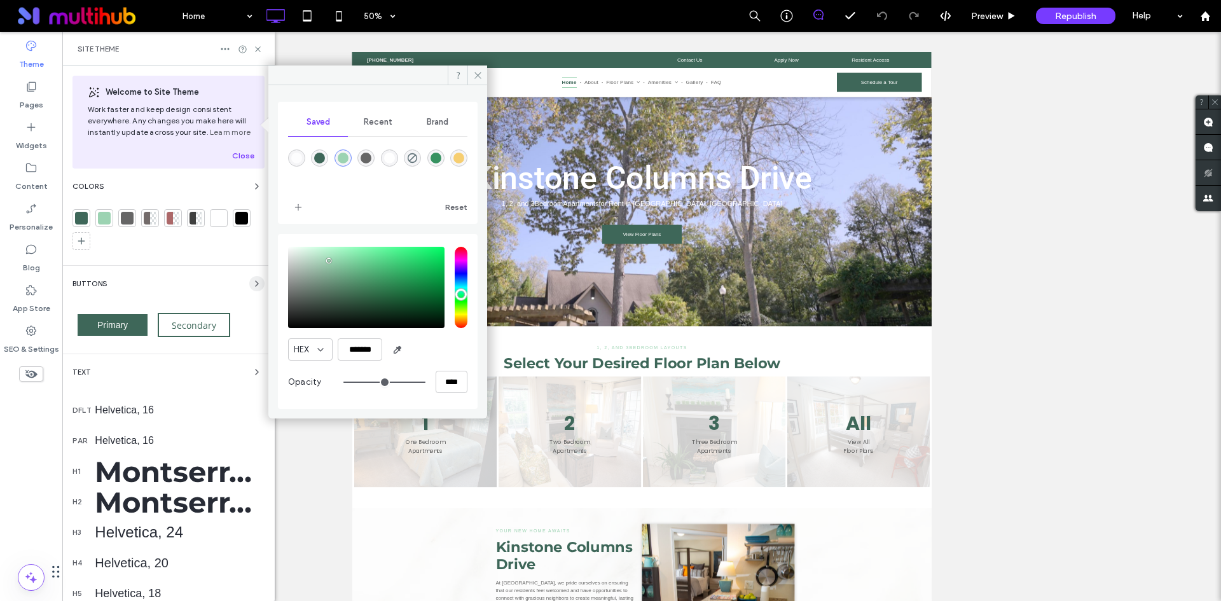
click at [254, 284] on icon "button" at bounding box center [257, 284] width 10 height 10
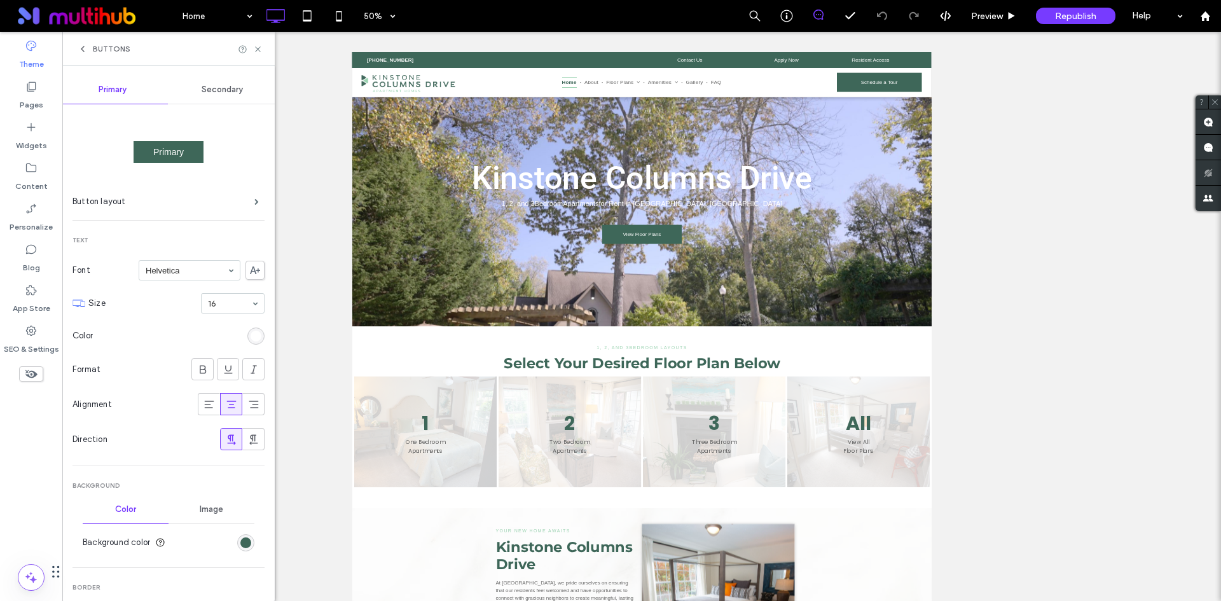
click at [214, 90] on span "Secondary" at bounding box center [222, 90] width 41 height 10
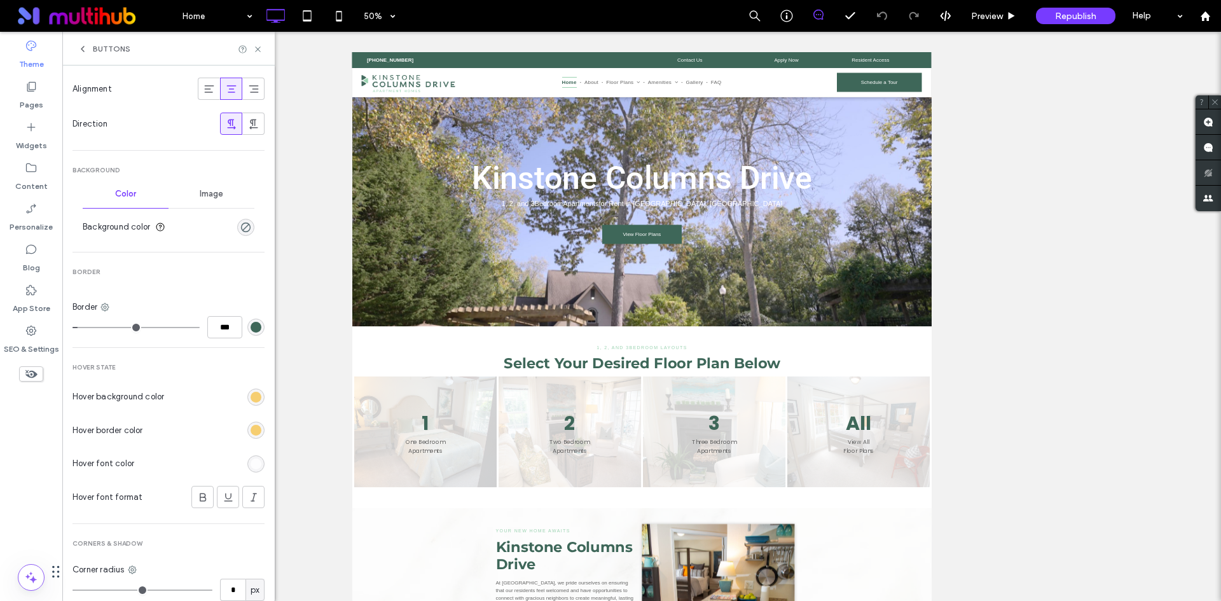
scroll to position [318, 0]
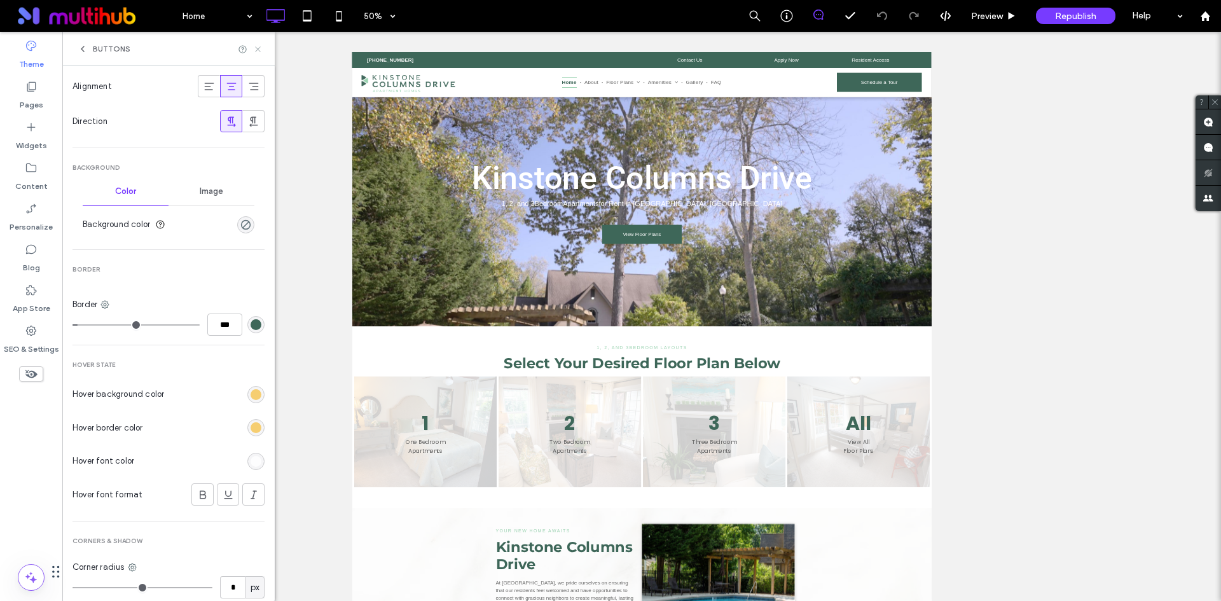
click at [255, 48] on icon at bounding box center [258, 50] width 10 height 10
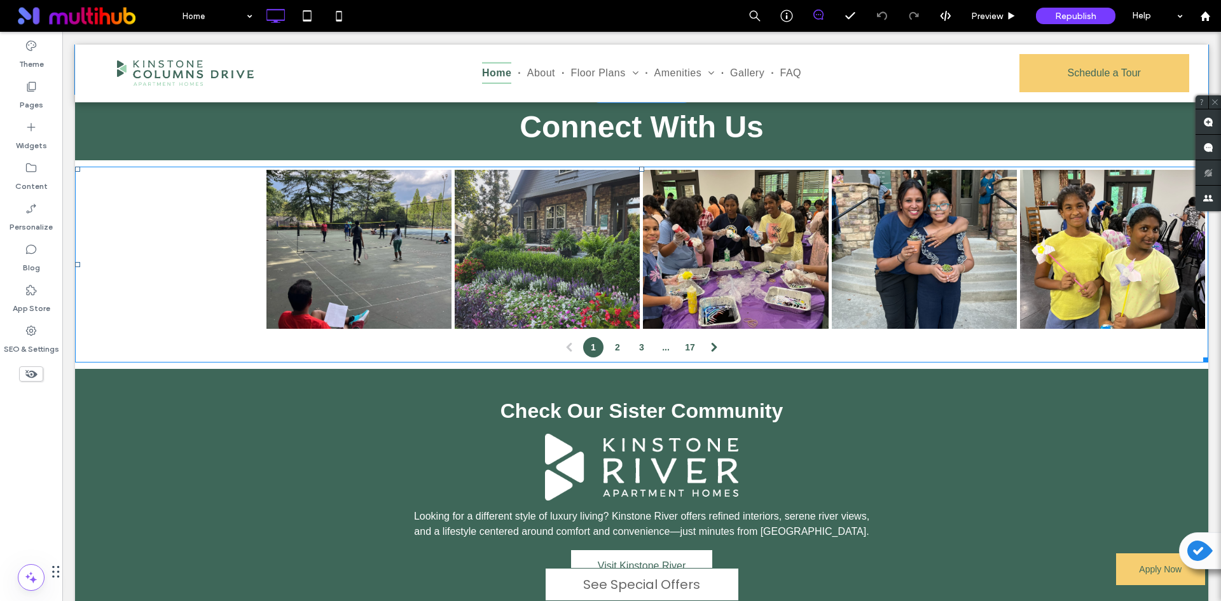
scroll to position [1958, 0]
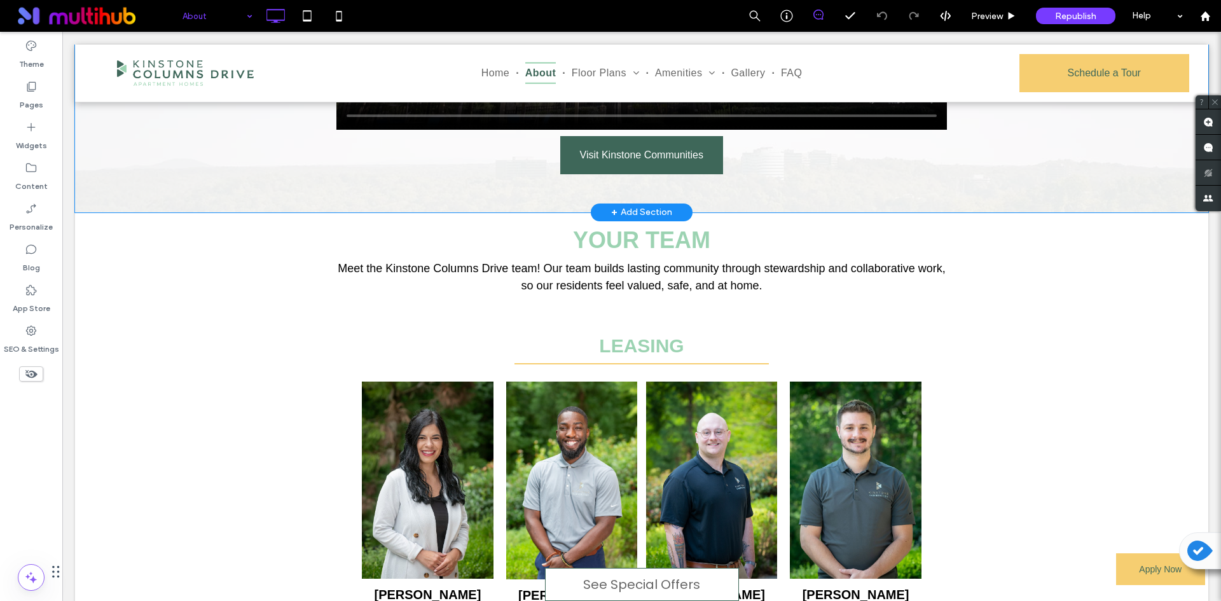
scroll to position [954, 0]
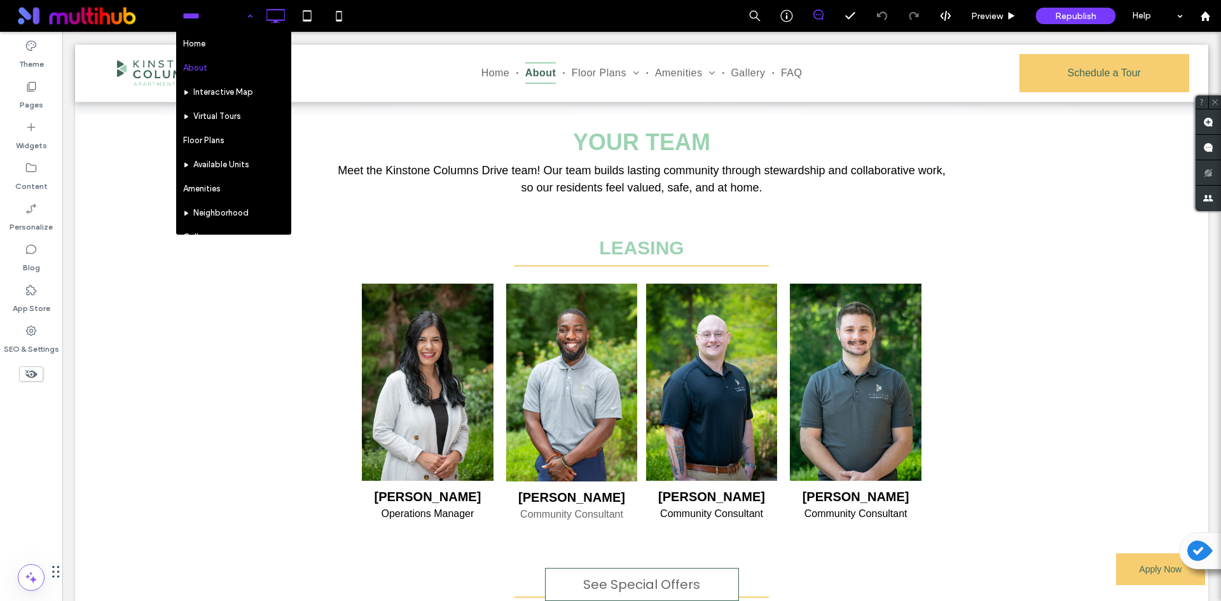
click at [235, 27] on input at bounding box center [215, 16] width 64 height 32
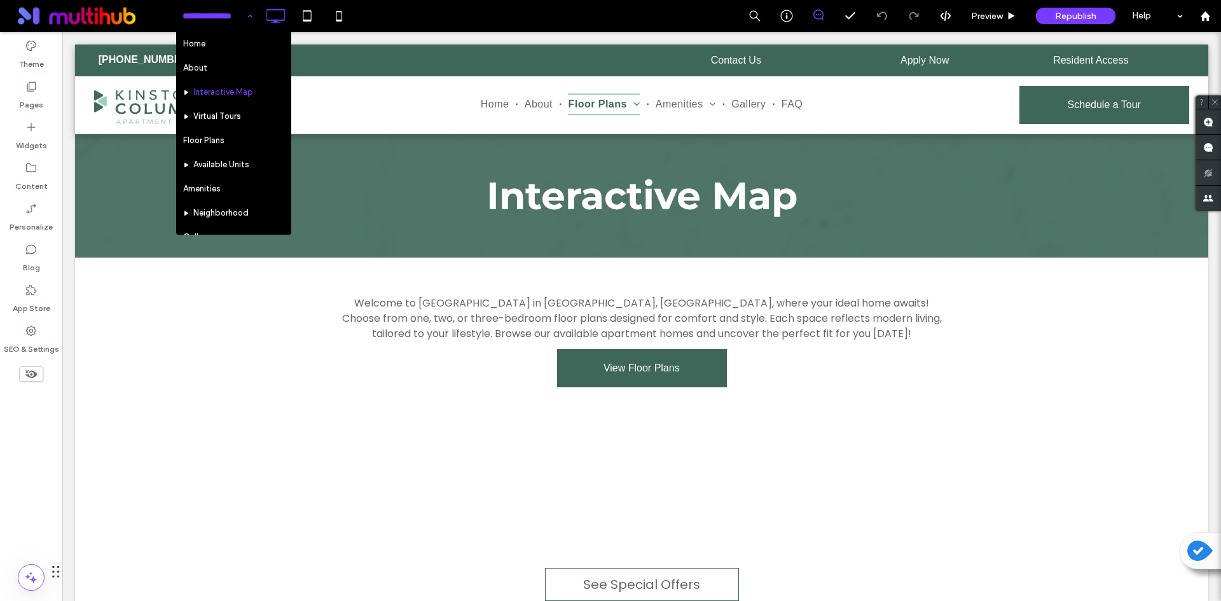
click at [197, 22] on input at bounding box center [215, 16] width 64 height 32
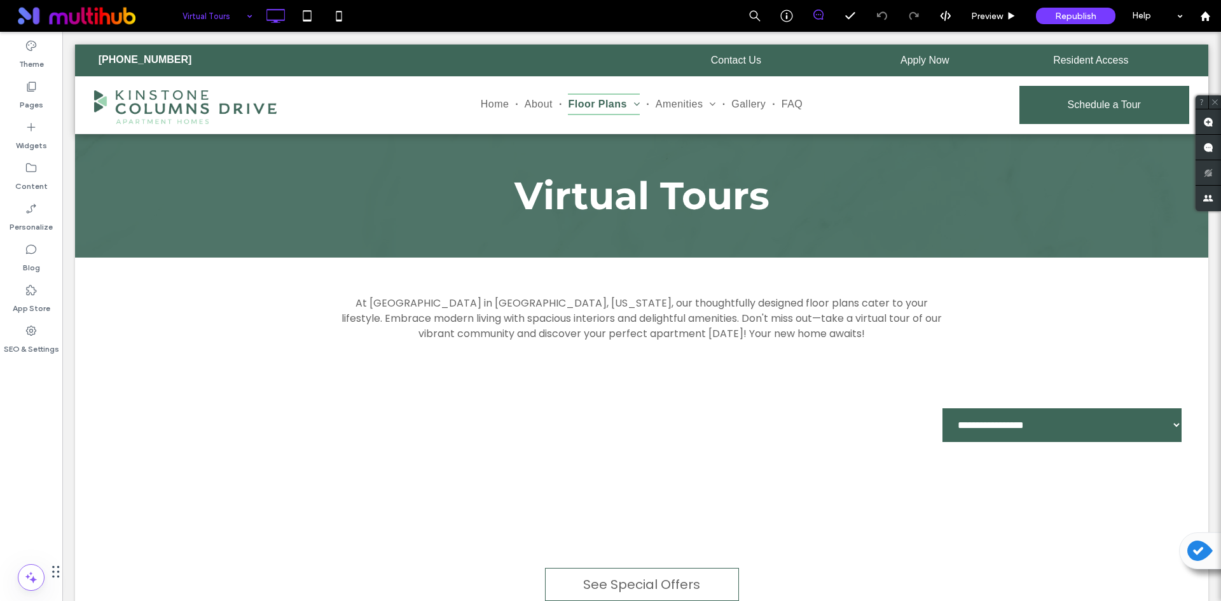
click at [252, 18] on div "Virtual Tours" at bounding box center [217, 16] width 83 height 32
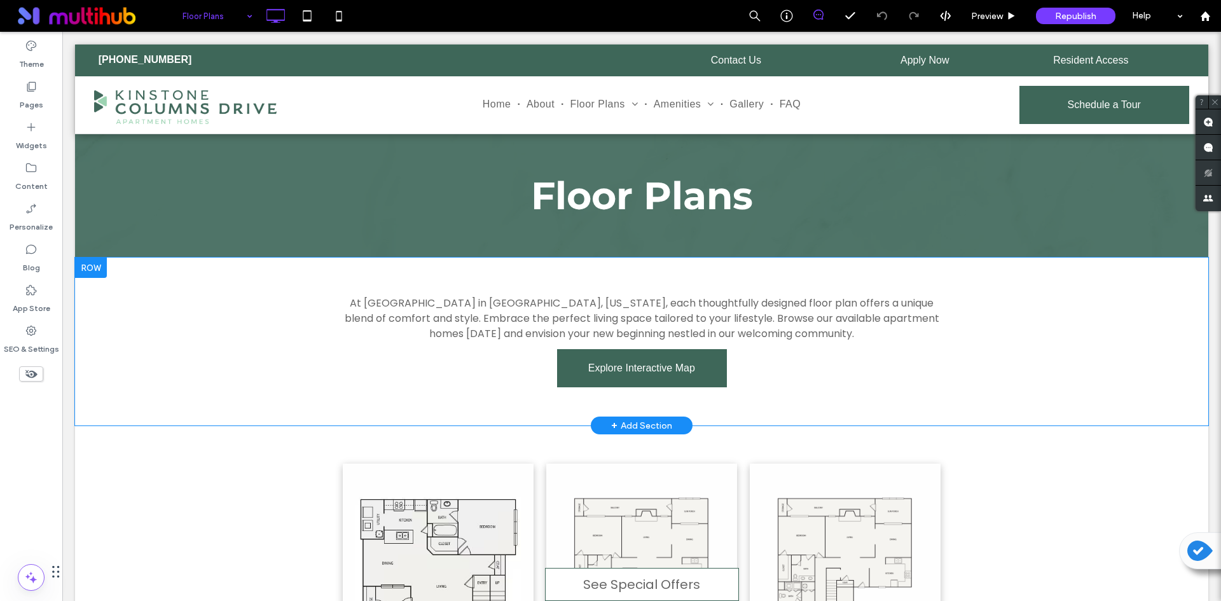
scroll to position [382, 0]
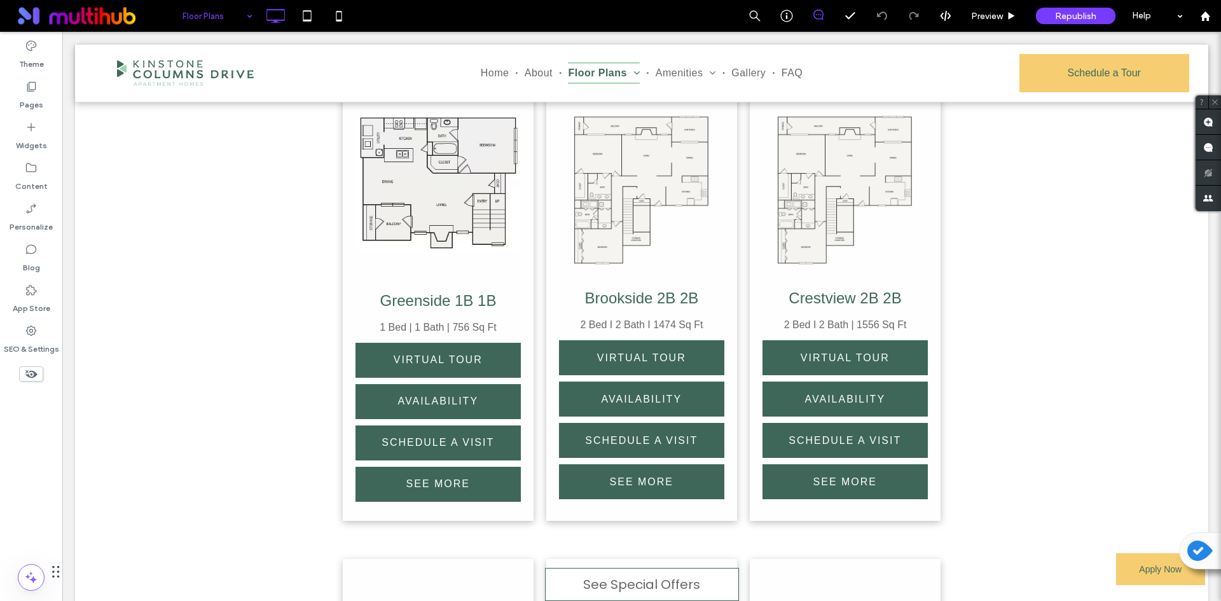
click at [230, 29] on input at bounding box center [215, 16] width 64 height 32
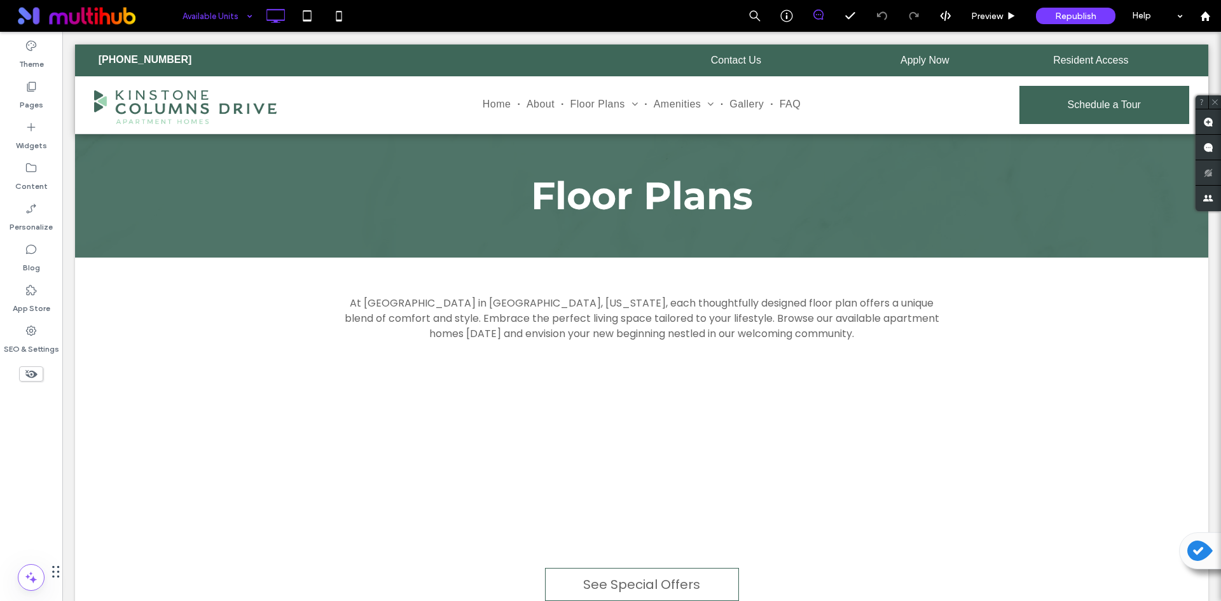
click at [218, 21] on input at bounding box center [215, 16] width 64 height 32
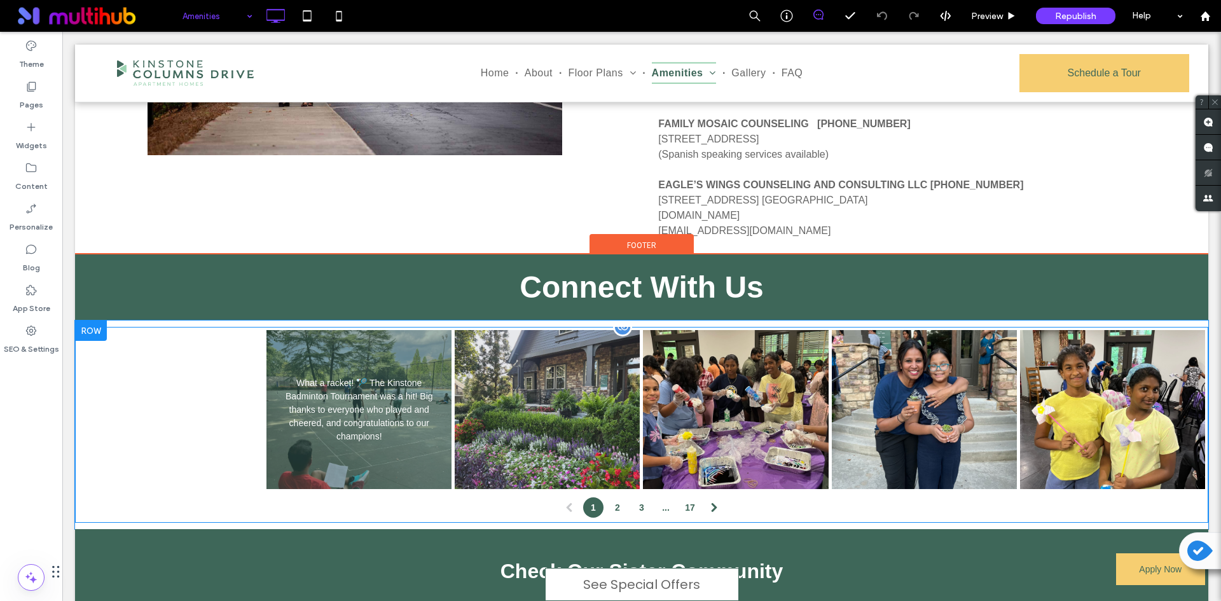
scroll to position [2099, 0]
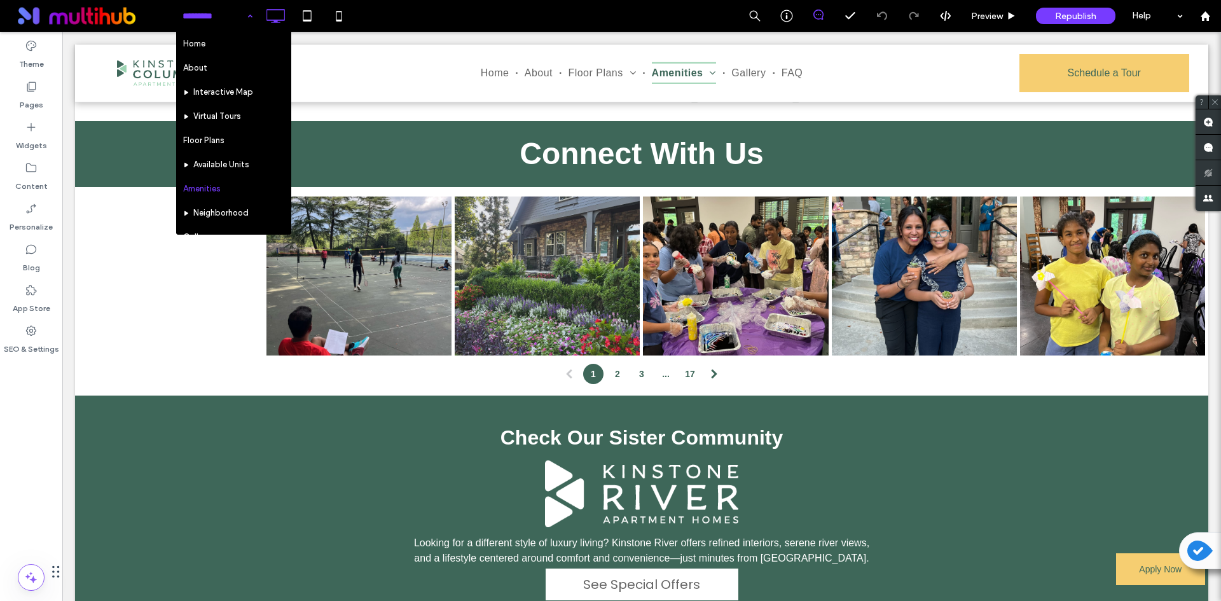
click at [226, 28] on input at bounding box center [215, 16] width 64 height 32
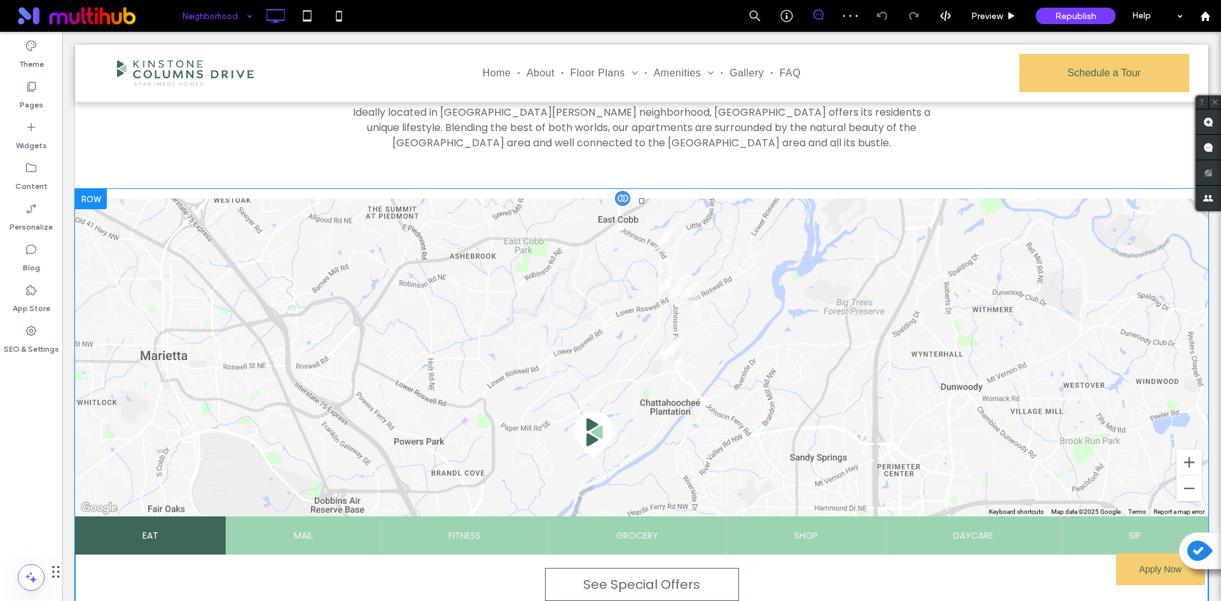
scroll to position [445, 0]
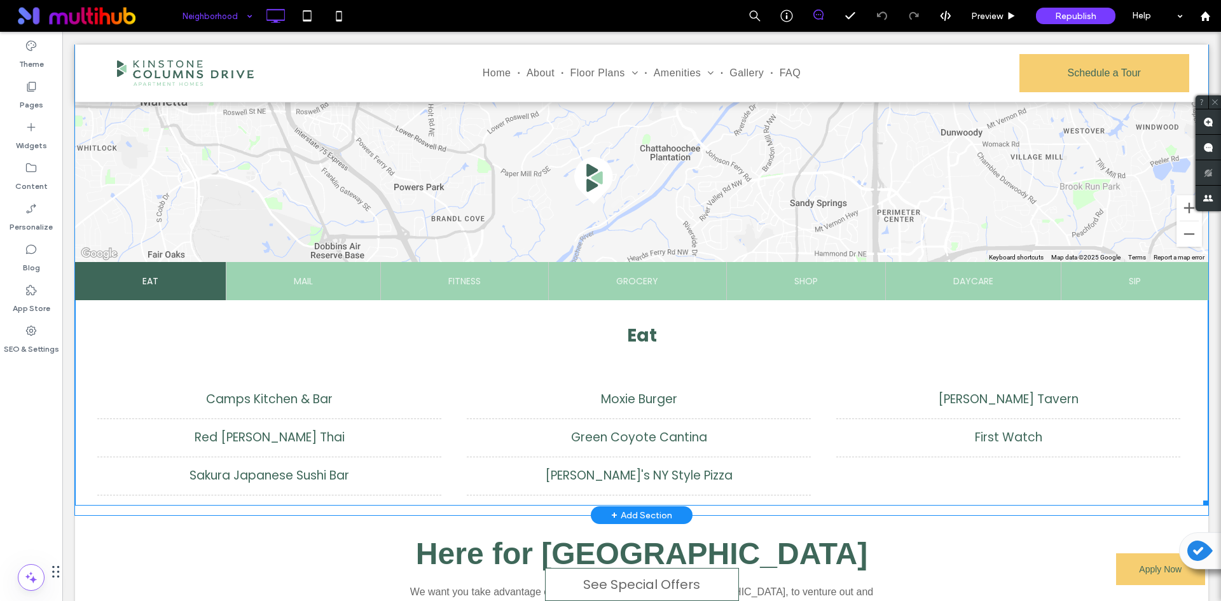
click at [625, 235] on span at bounding box center [641, 225] width 1133 height 562
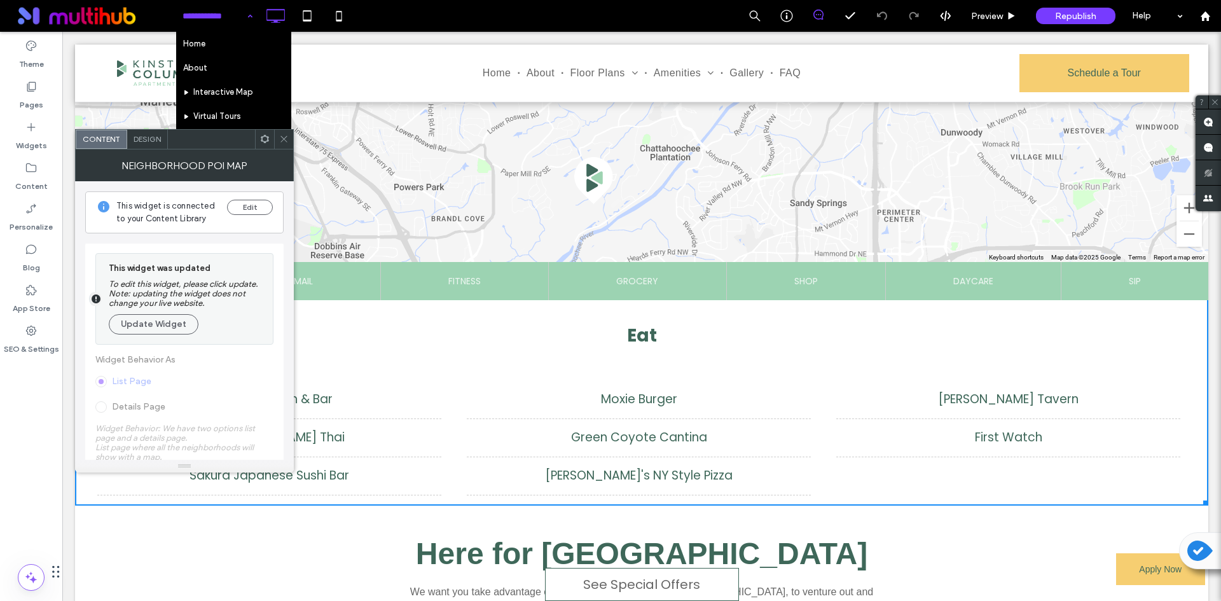
click at [165, 336] on div "This widget was updated To edit this widget, please click update. Note: updatin…" at bounding box center [188, 299] width 158 height 78
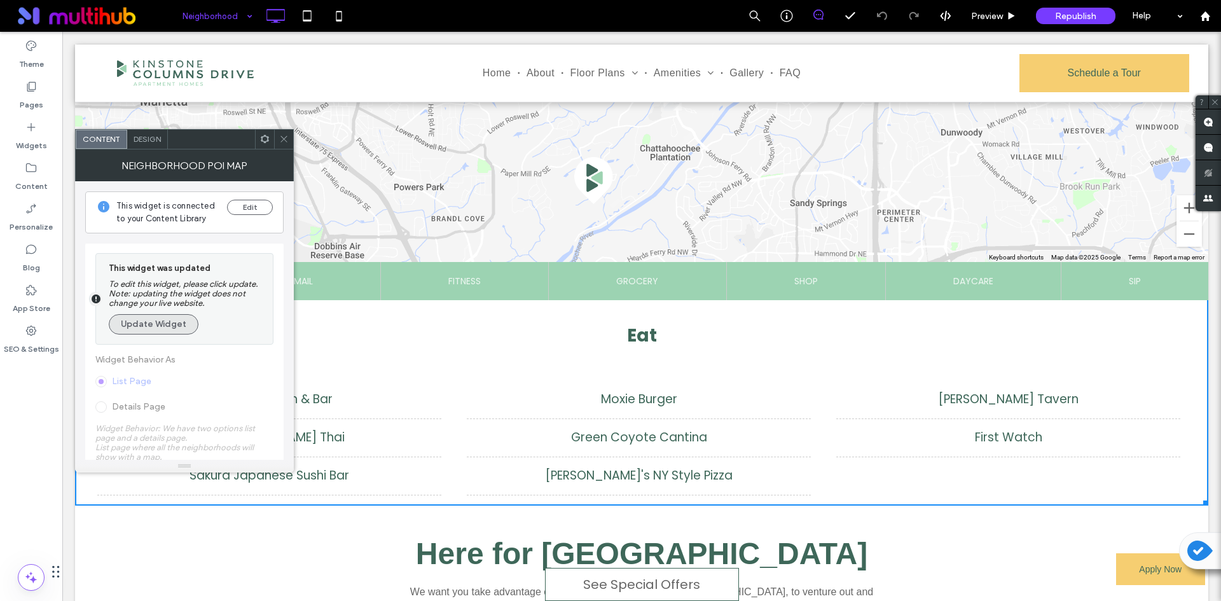
click at [166, 330] on button "Update Widget" at bounding box center [154, 324] width 90 height 20
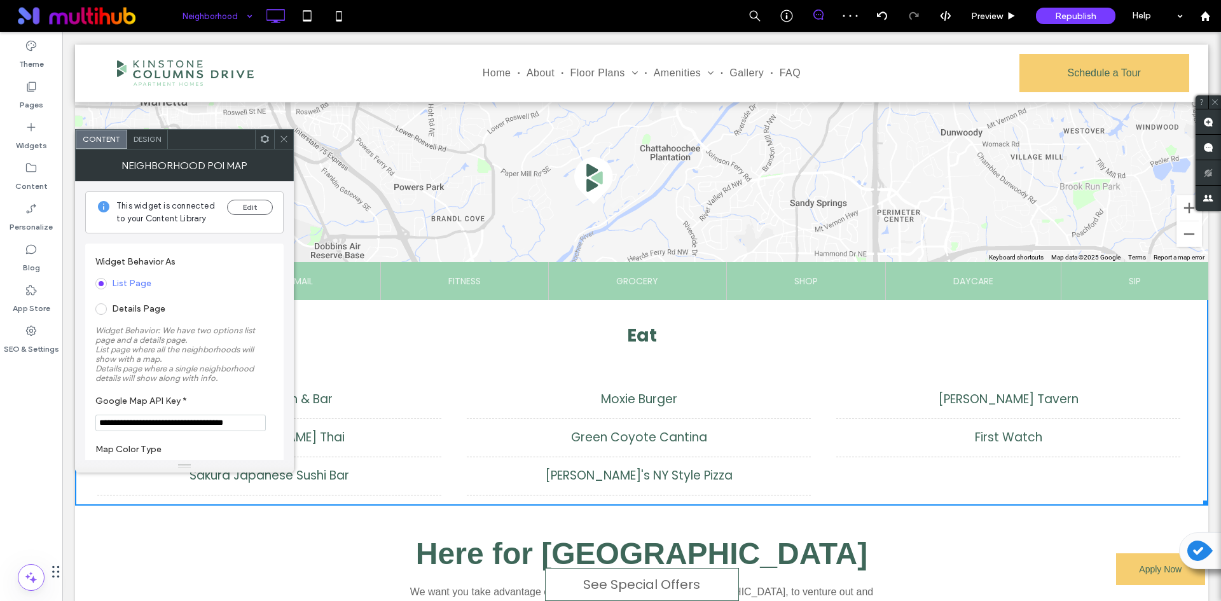
click at [282, 138] on icon at bounding box center [284, 139] width 10 height 10
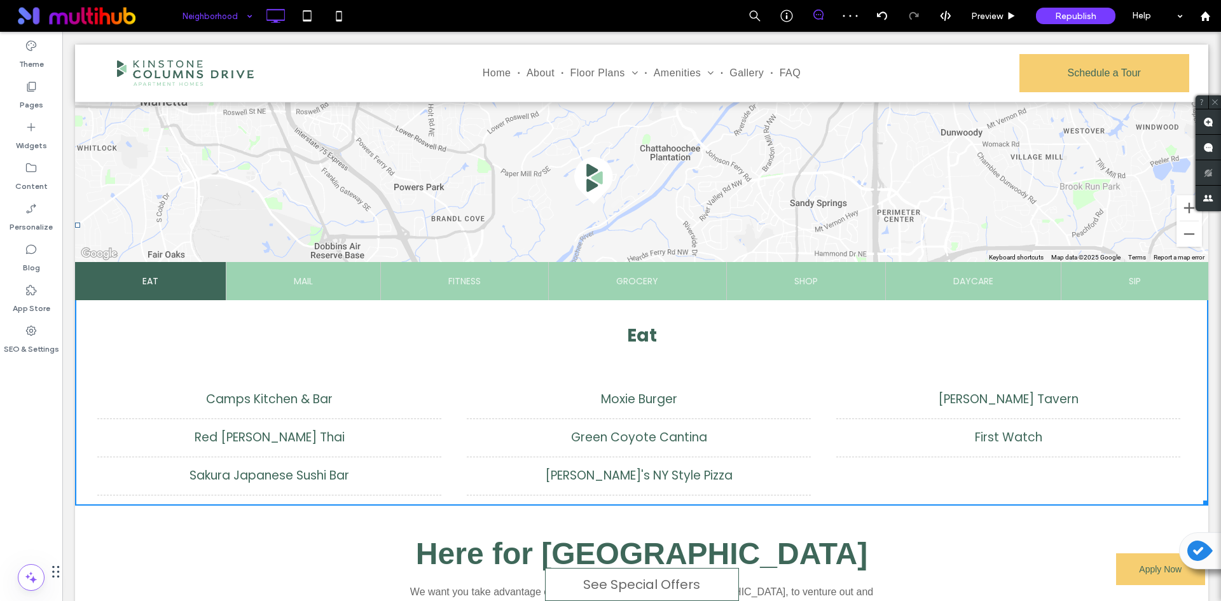
click at [75, 506] on span at bounding box center [75, 506] width 0 height 0
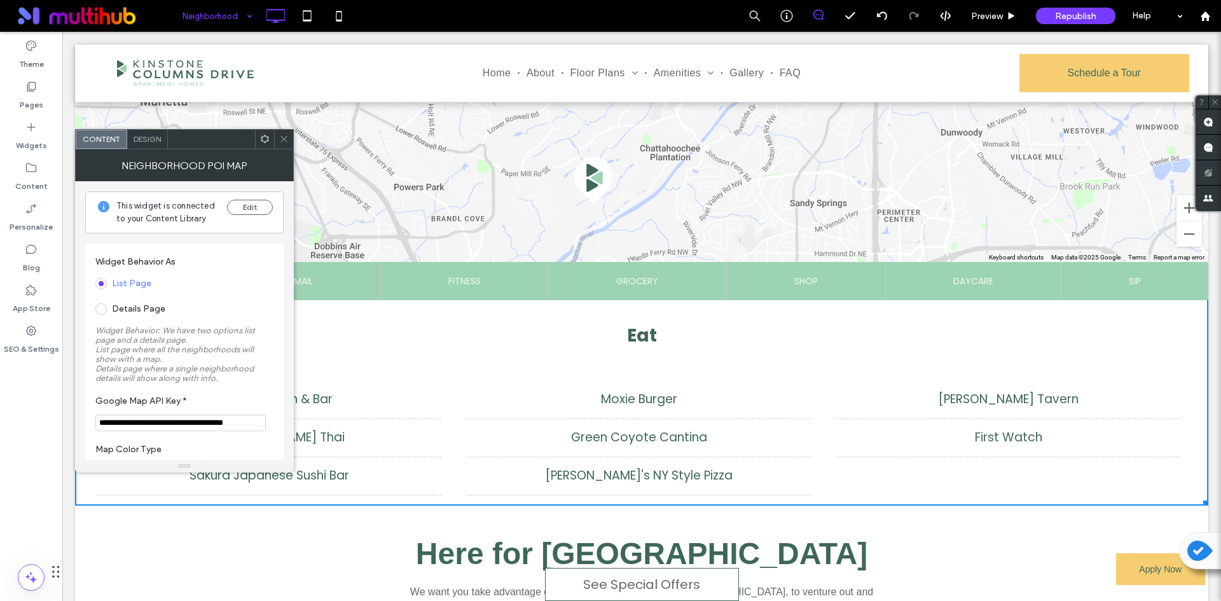
click at [152, 139] on span "Design" at bounding box center [147, 139] width 27 height 10
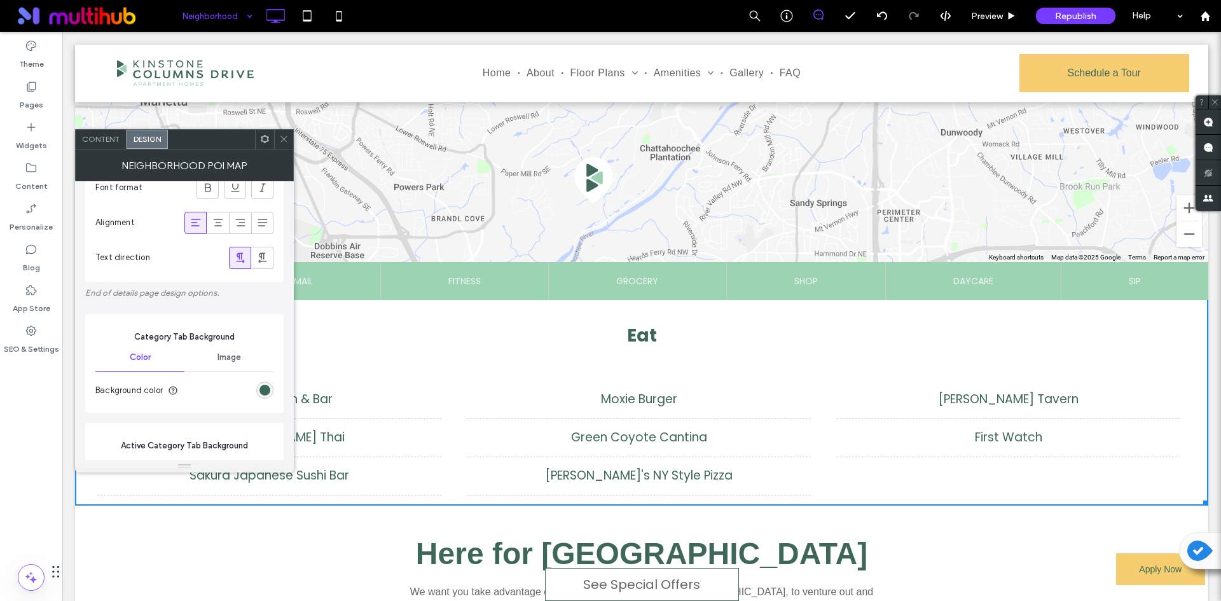
scroll to position [1018, 0]
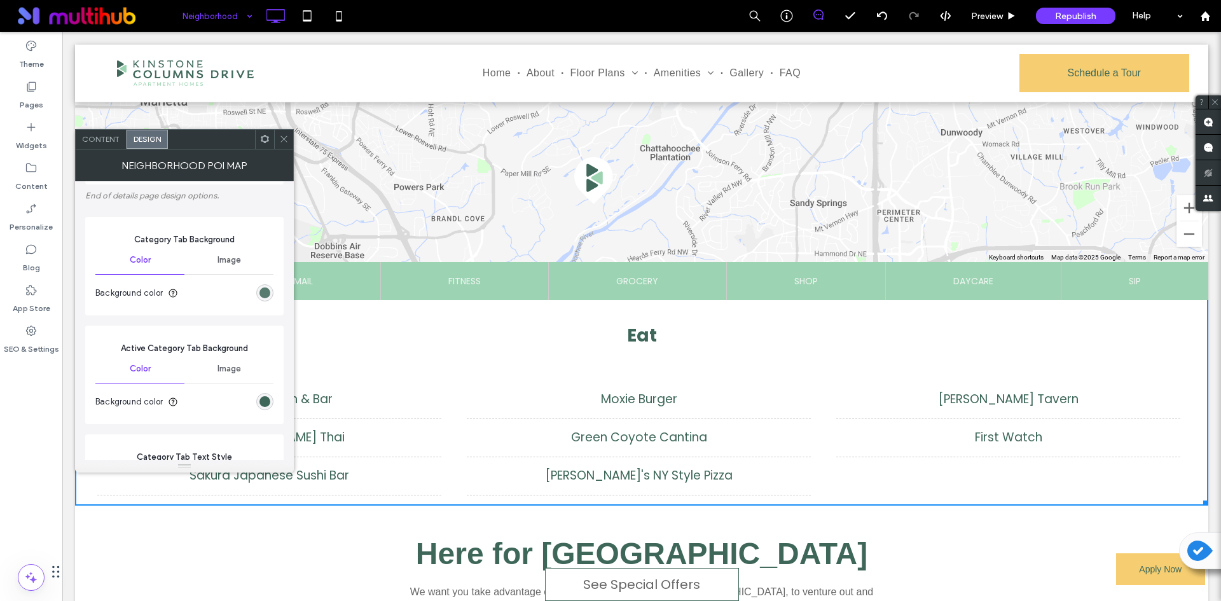
click at [261, 291] on div "rgb(62, 103, 89)" at bounding box center [265, 292] width 11 height 11
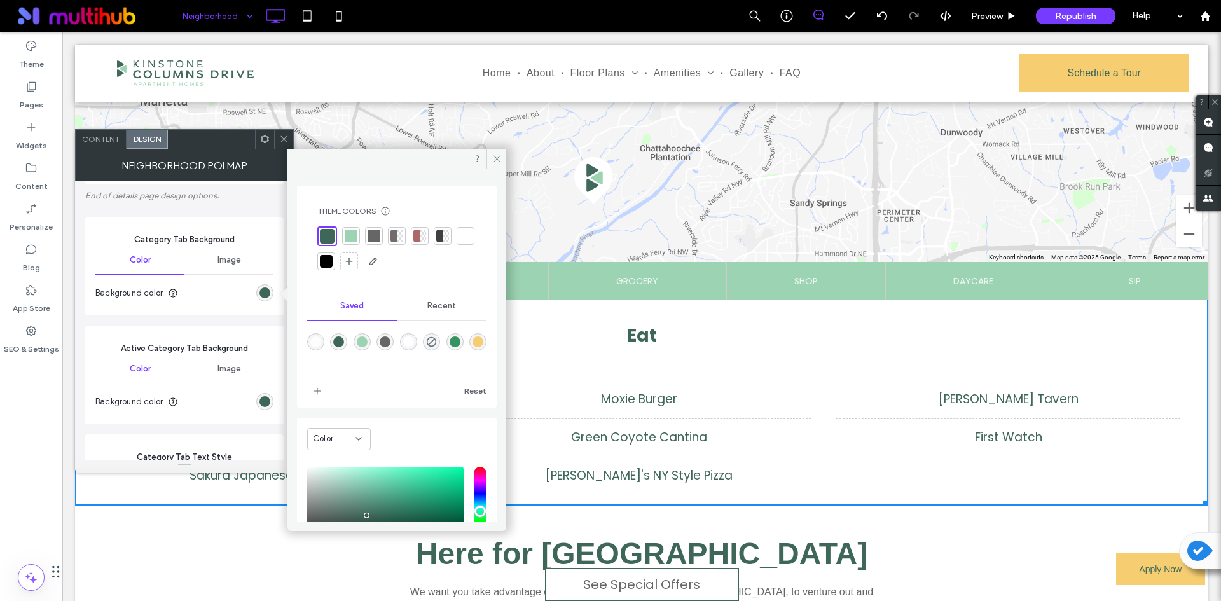
click at [329, 239] on div at bounding box center [327, 236] width 15 height 15
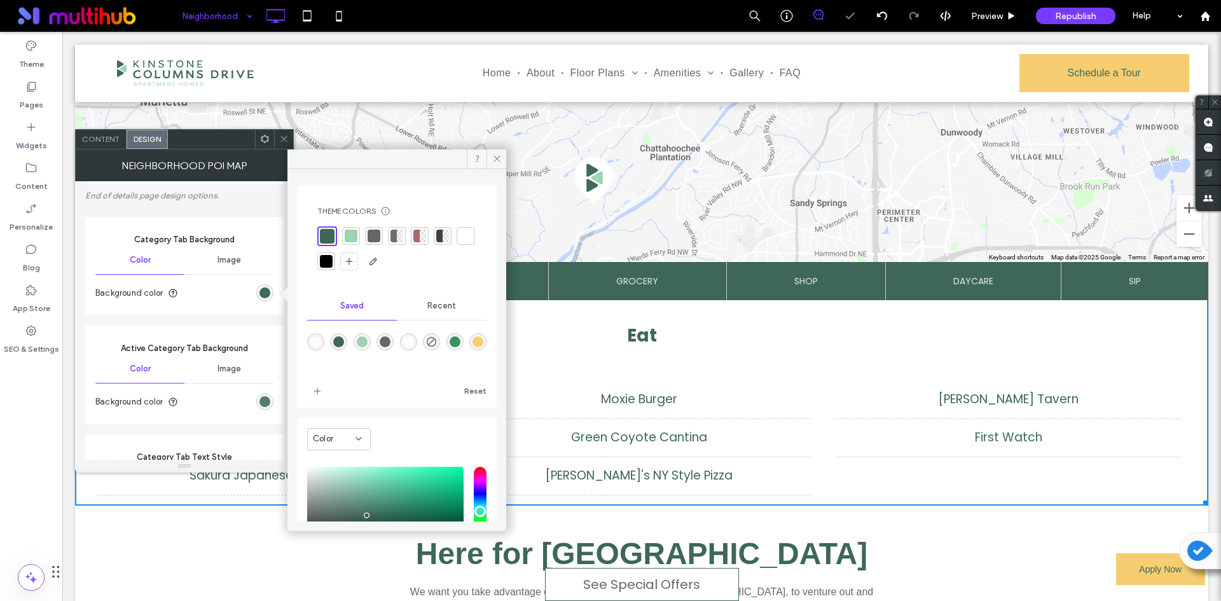
click at [261, 397] on div "rgb(62, 103, 89)" at bounding box center [265, 401] width 11 height 11
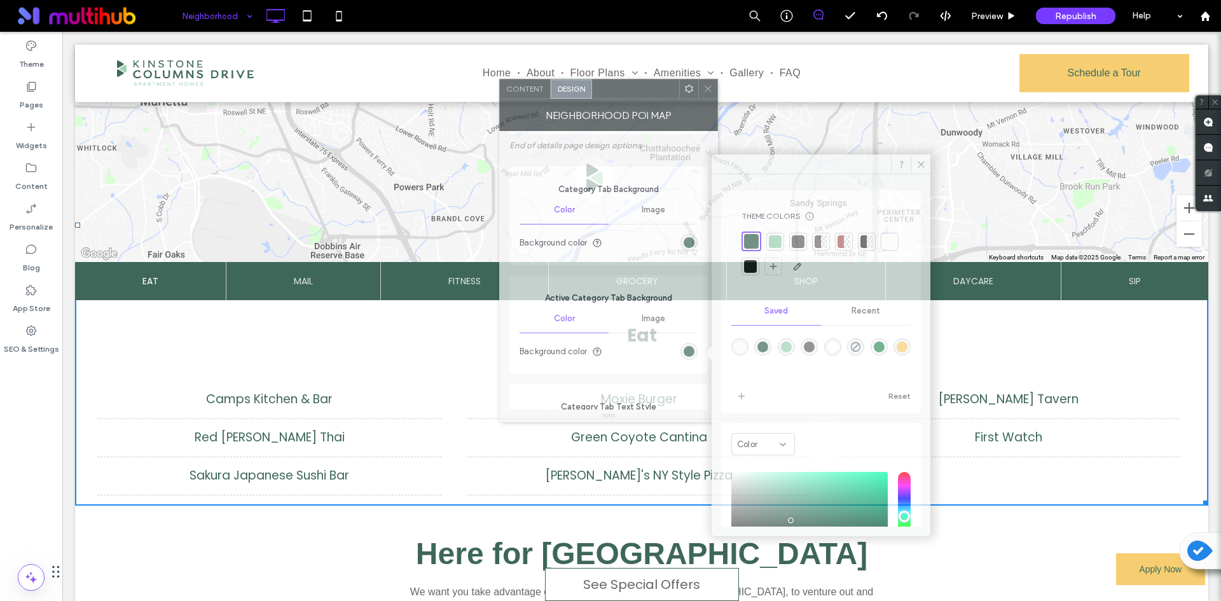
drag, startPoint x: 207, startPoint y: 148, endPoint x: 631, endPoint y: 97, distance: 427.2
click at [631, 97] on div at bounding box center [635, 89] width 87 height 19
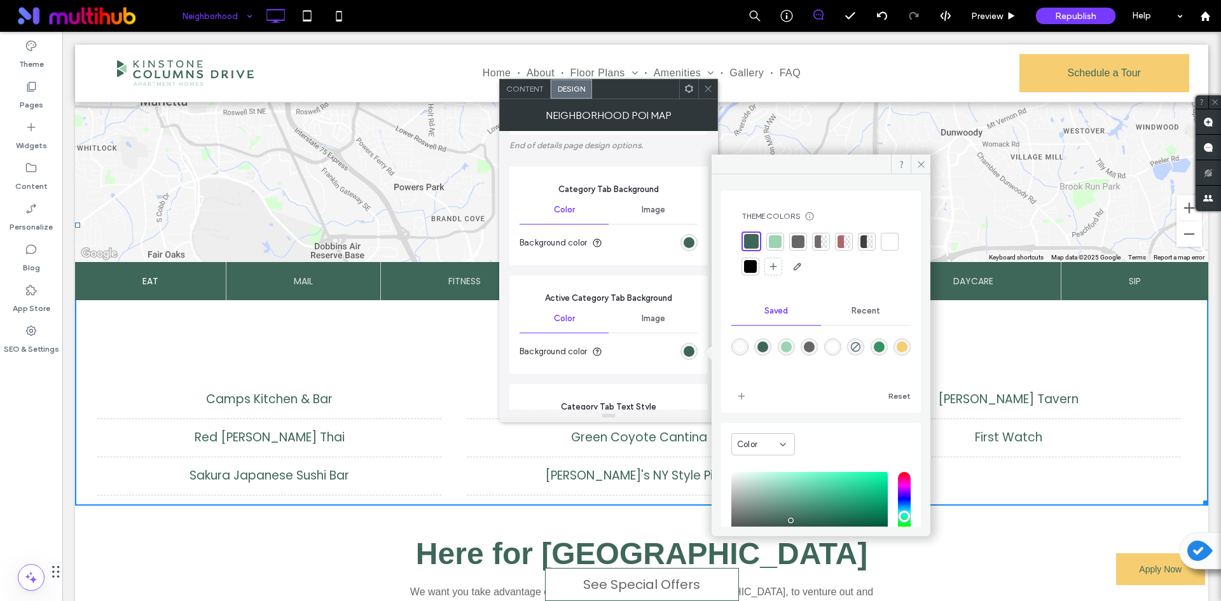
click at [897, 352] on div "rgba(246,206,113,1)" at bounding box center [902, 347] width 11 height 11
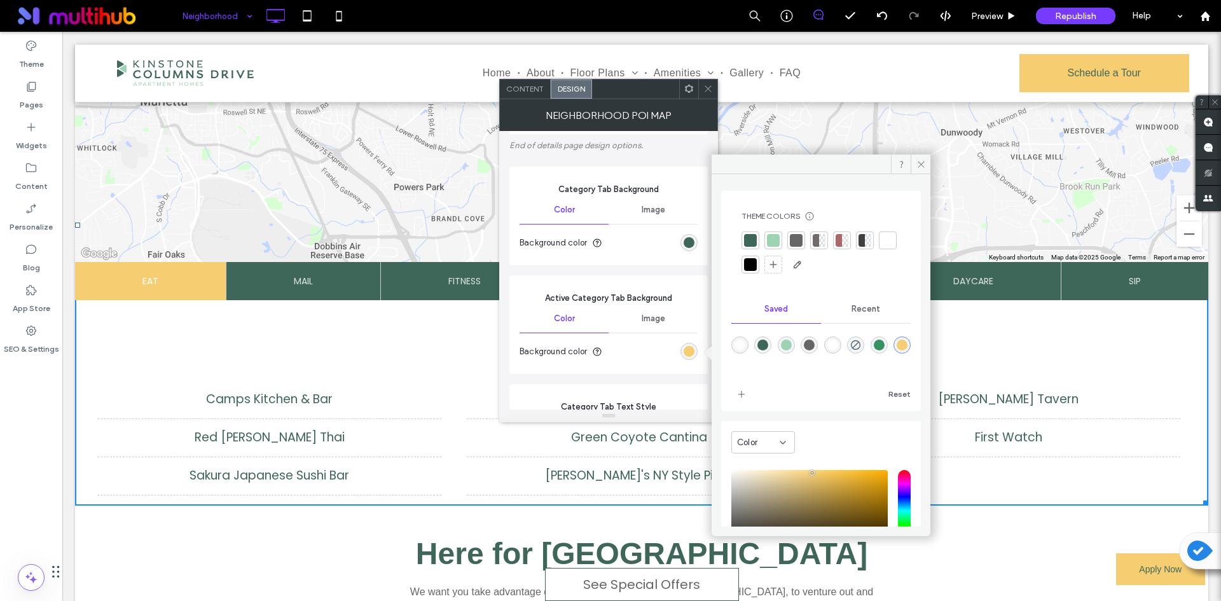
click at [787, 338] on div "rgba(156,211,178,1)" at bounding box center [786, 344] width 17 height 17
type input "*******"
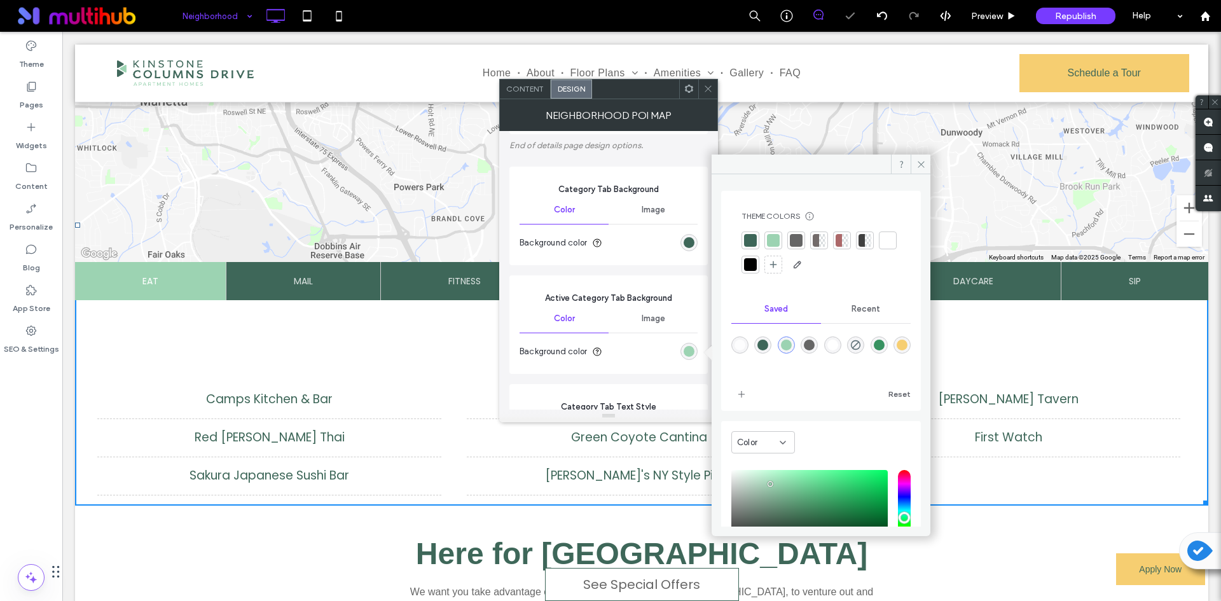
click at [710, 91] on use at bounding box center [708, 89] width 6 height 6
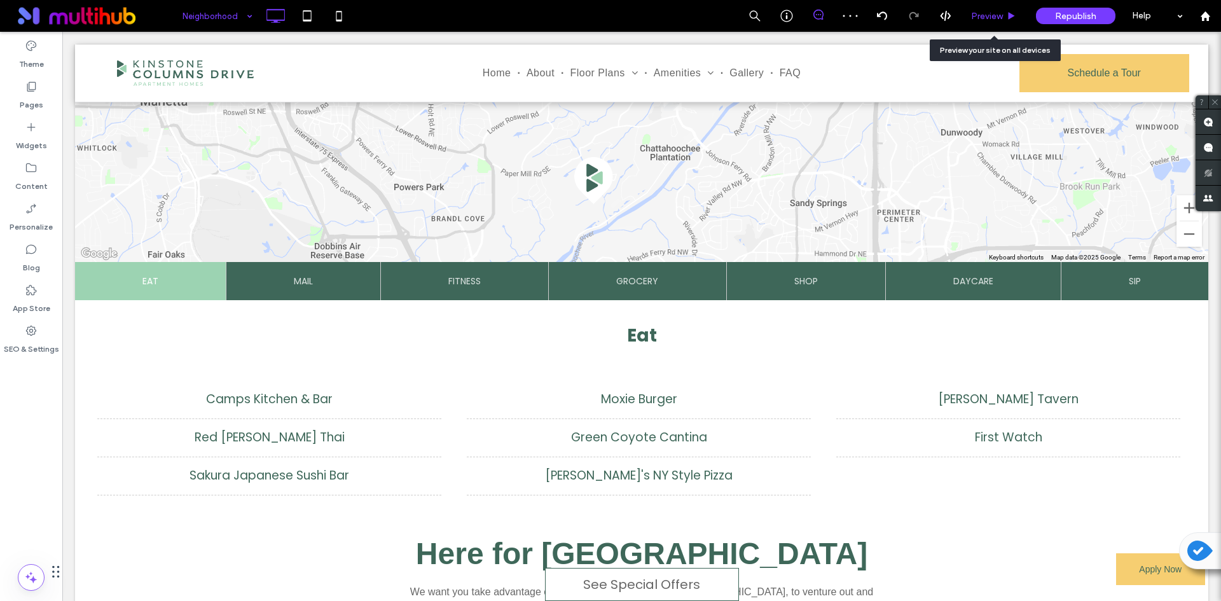
click at [992, 17] on span "Preview" at bounding box center [987, 16] width 32 height 11
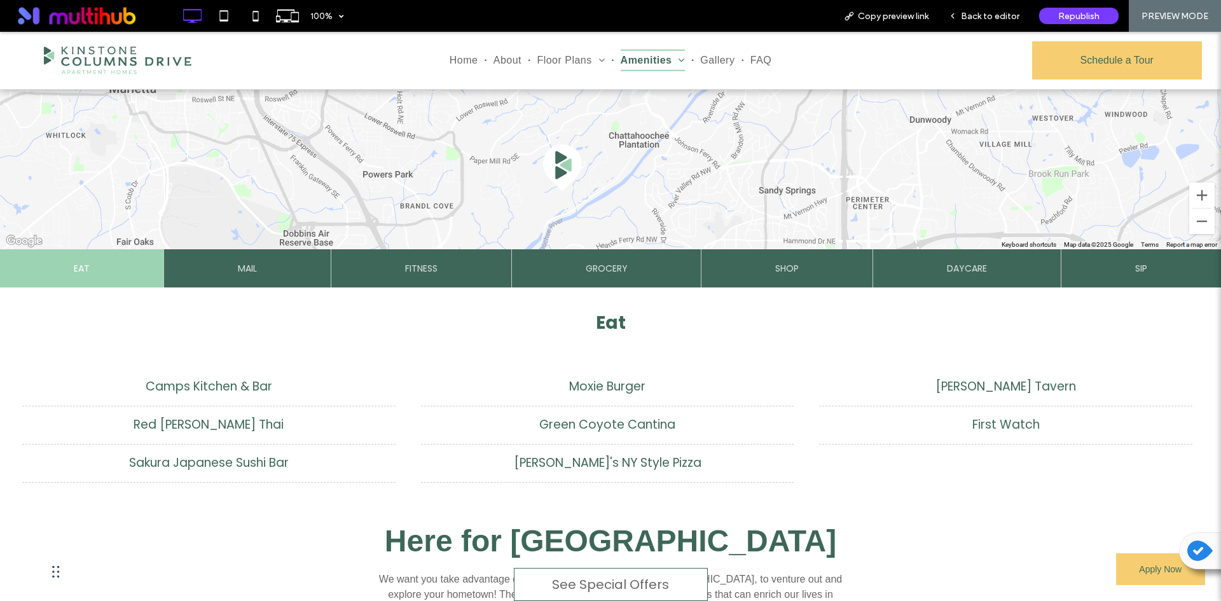
click at [624, 387] on li "Moxie Burger" at bounding box center [607, 387] width 373 height 39
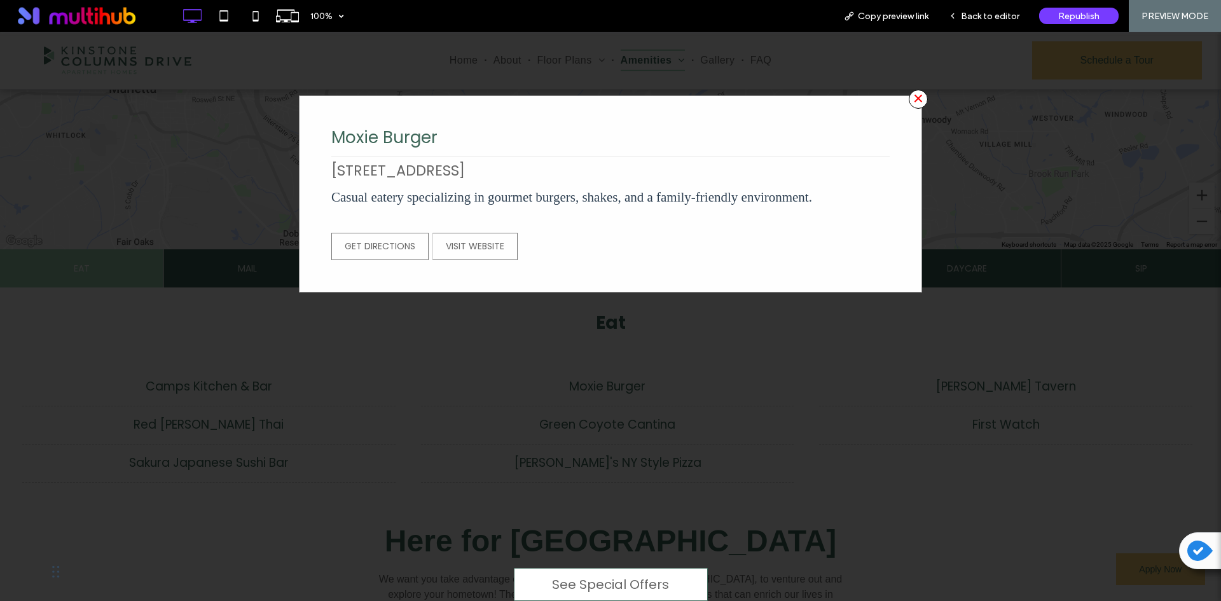
click at [915, 99] on span "×" at bounding box center [918, 99] width 19 height 19
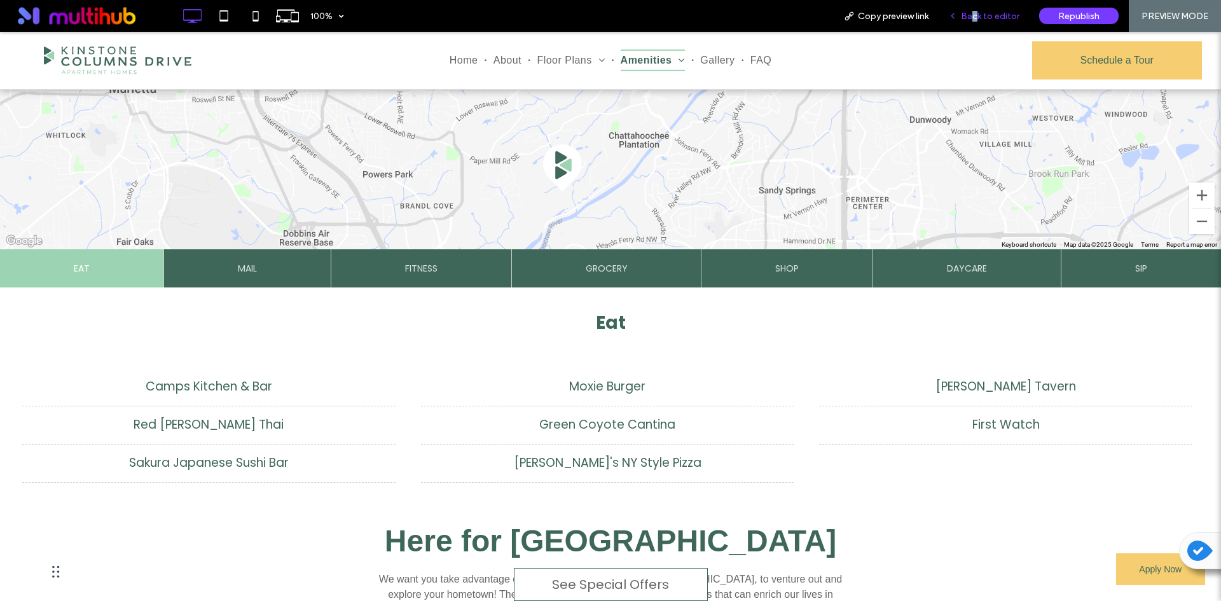
click at [977, 18] on span "Back to editor" at bounding box center [990, 16] width 59 height 11
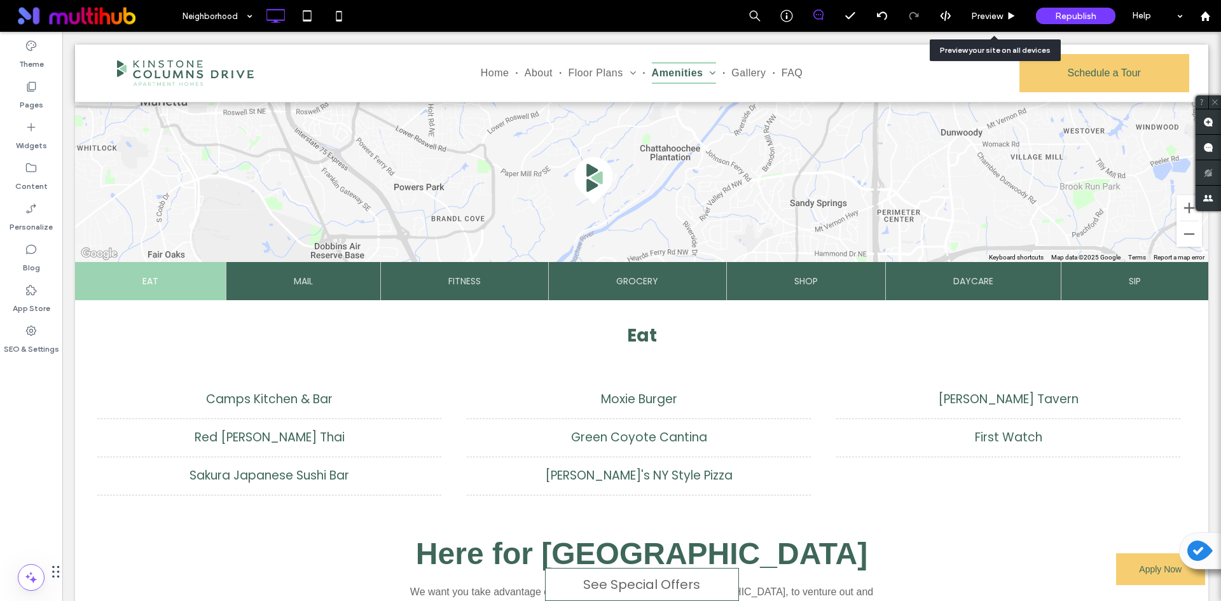
drag, startPoint x: 977, startPoint y: 18, endPoint x: 576, endPoint y: 221, distance: 449.1
click at [977, 18] on span "Preview" at bounding box center [987, 16] width 32 height 11
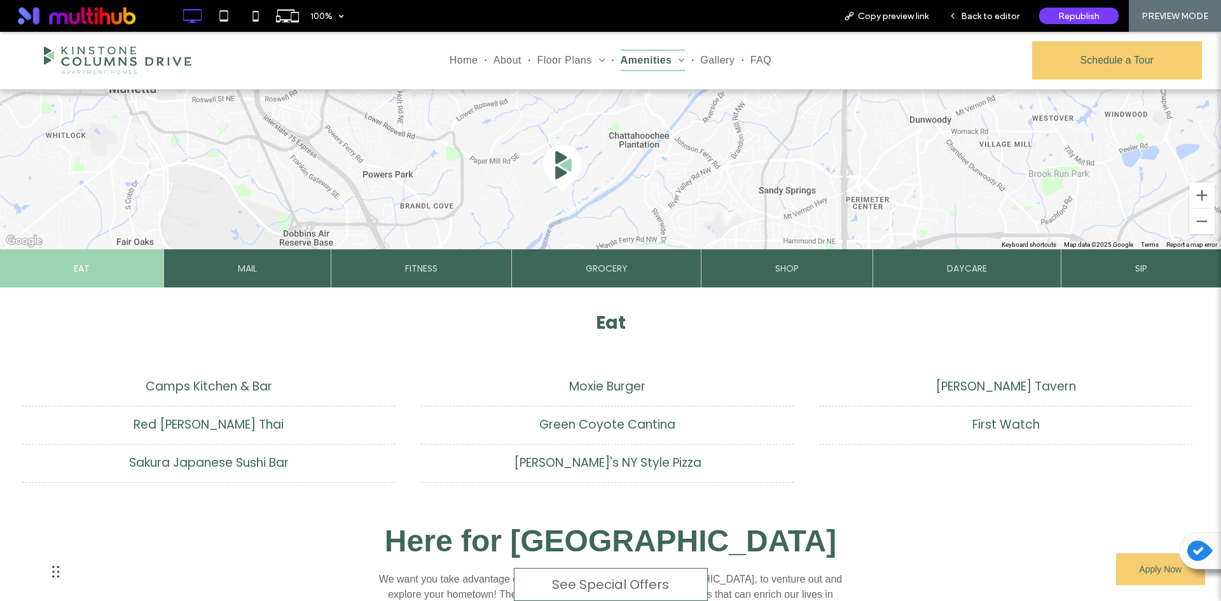
click at [598, 299] on h2 "Eat" at bounding box center [611, 323] width 1202 height 52
click at [994, 18] on span "Back to editor" at bounding box center [990, 16] width 59 height 11
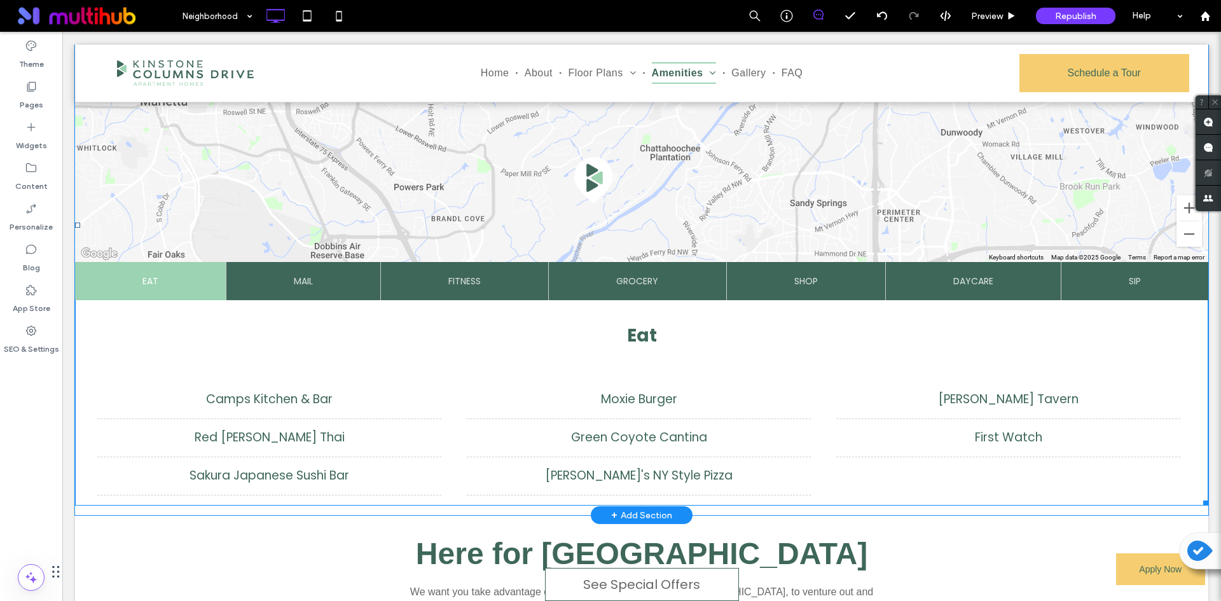
click at [660, 400] on span at bounding box center [641, 225] width 1133 height 562
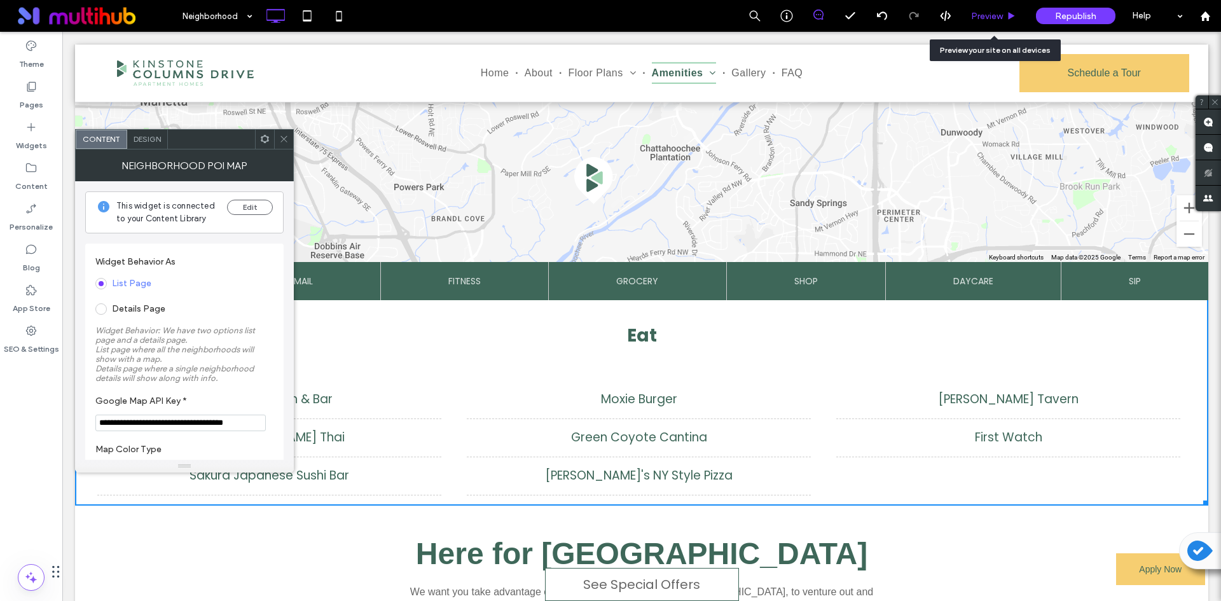
drag, startPoint x: 1007, startPoint y: 18, endPoint x: 656, endPoint y: 231, distance: 410.2
click at [1007, 18] on icon at bounding box center [1012, 16] width 10 height 10
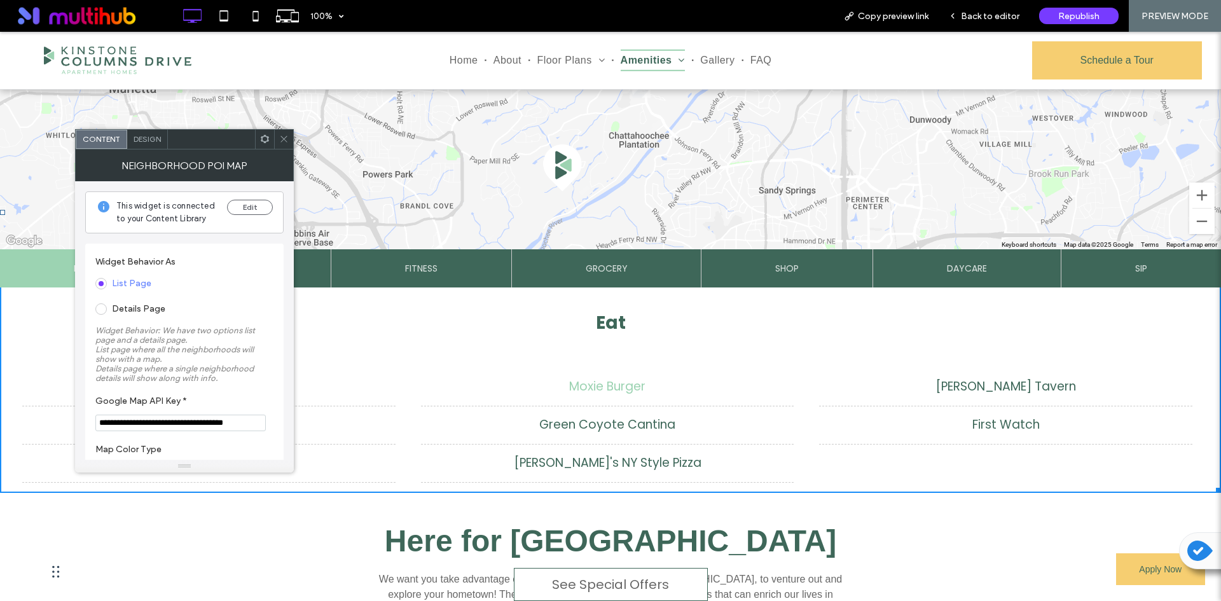
click at [598, 380] on li "Moxie Burger" at bounding box center [607, 387] width 373 height 39
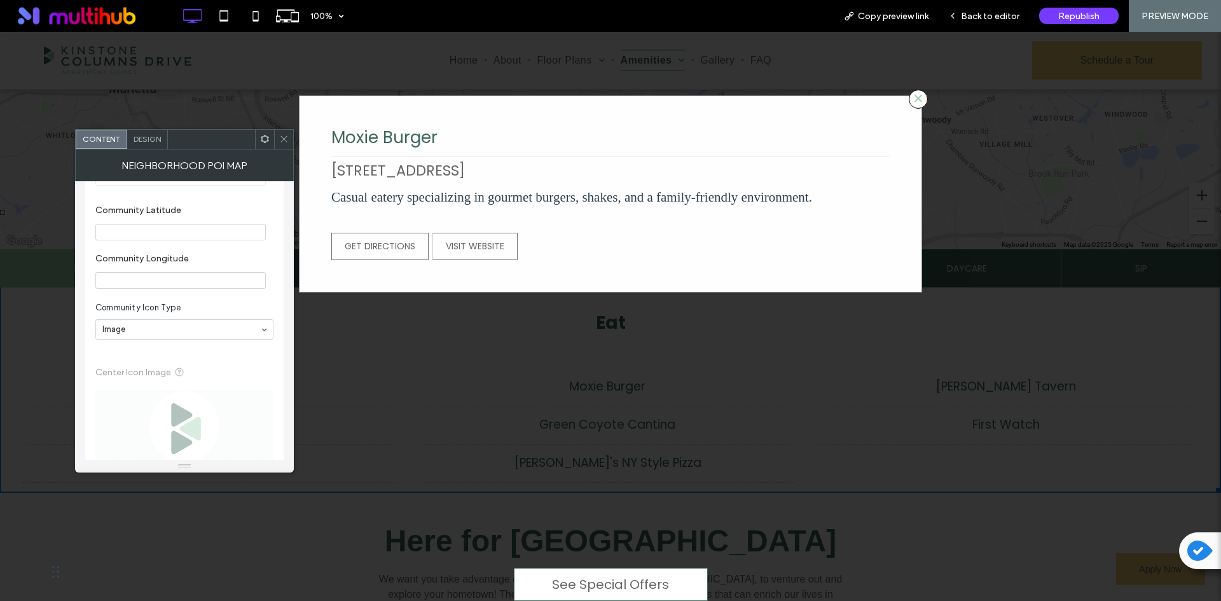
scroll to position [763, 0]
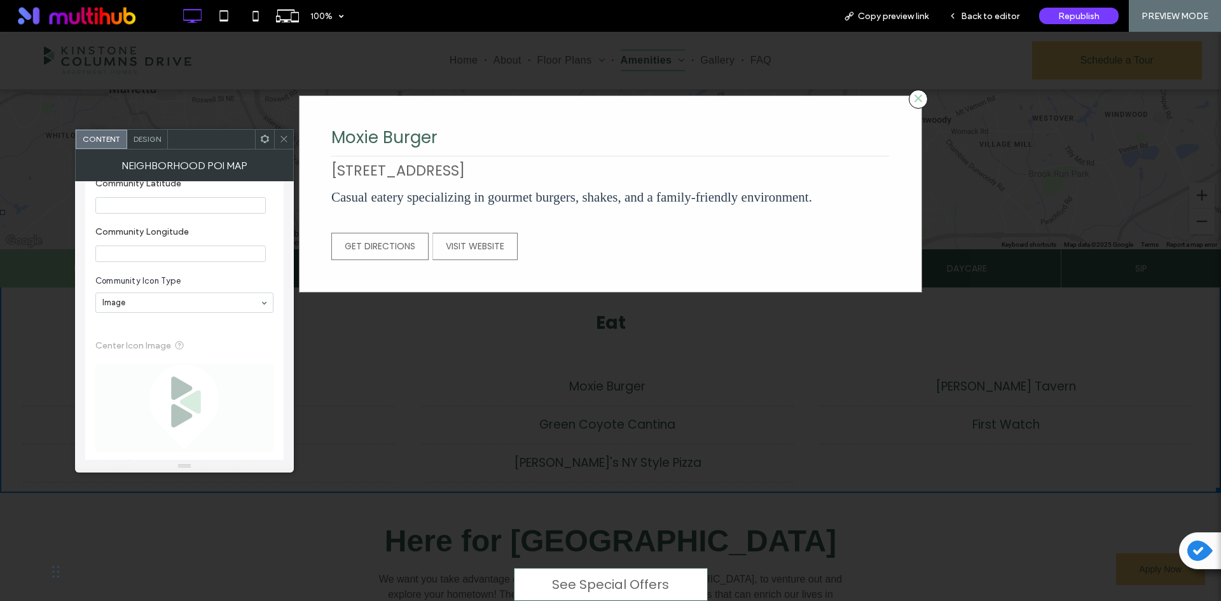
click at [159, 137] on span "Design" at bounding box center [147, 139] width 27 height 10
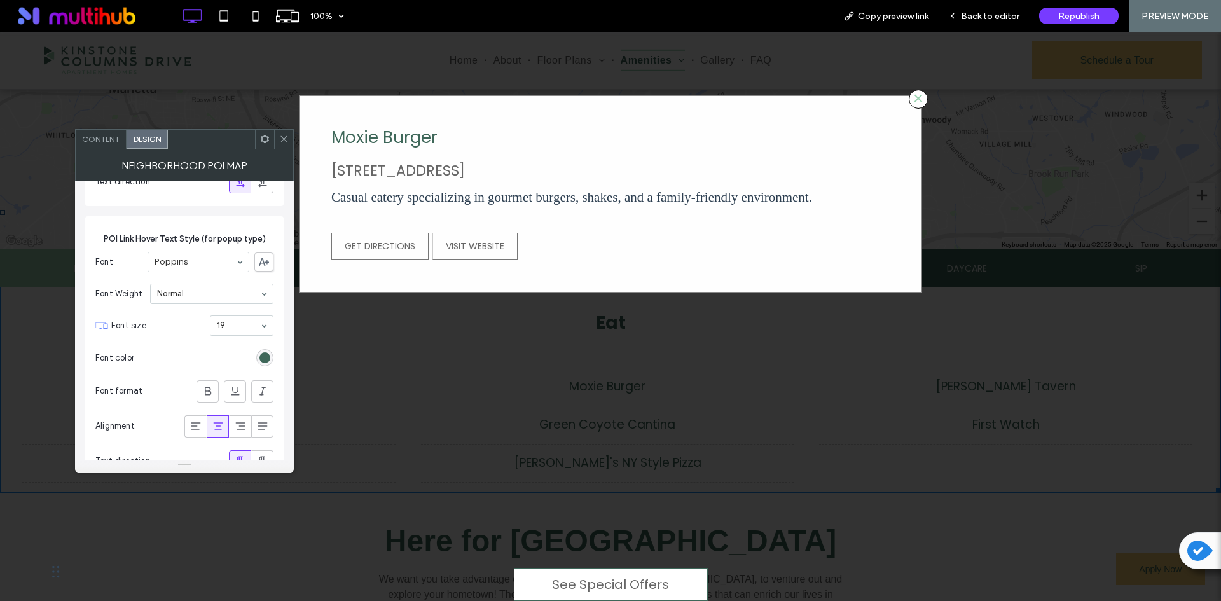
scroll to position [3180, 0]
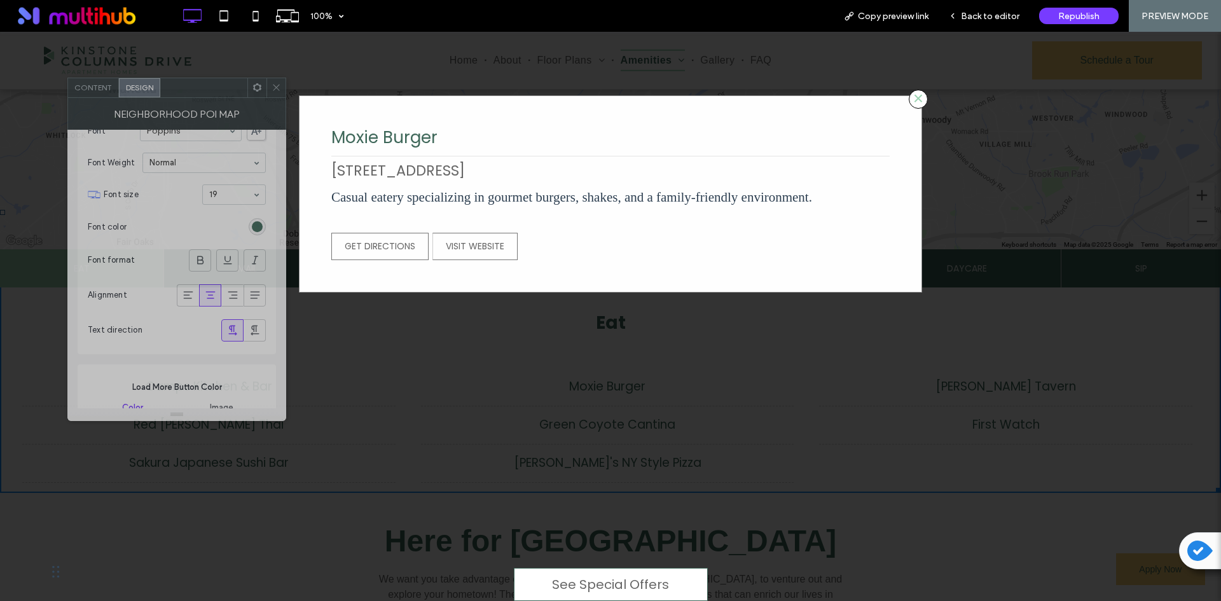
click at [235, 93] on div at bounding box center [203, 87] width 87 height 19
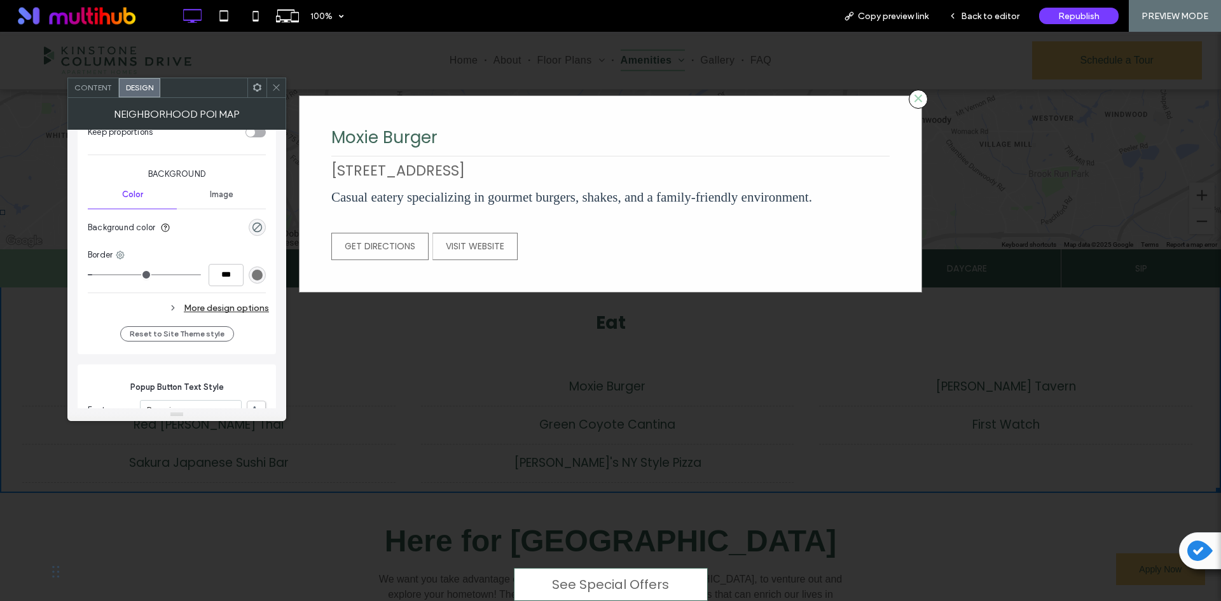
scroll to position [4529, 0]
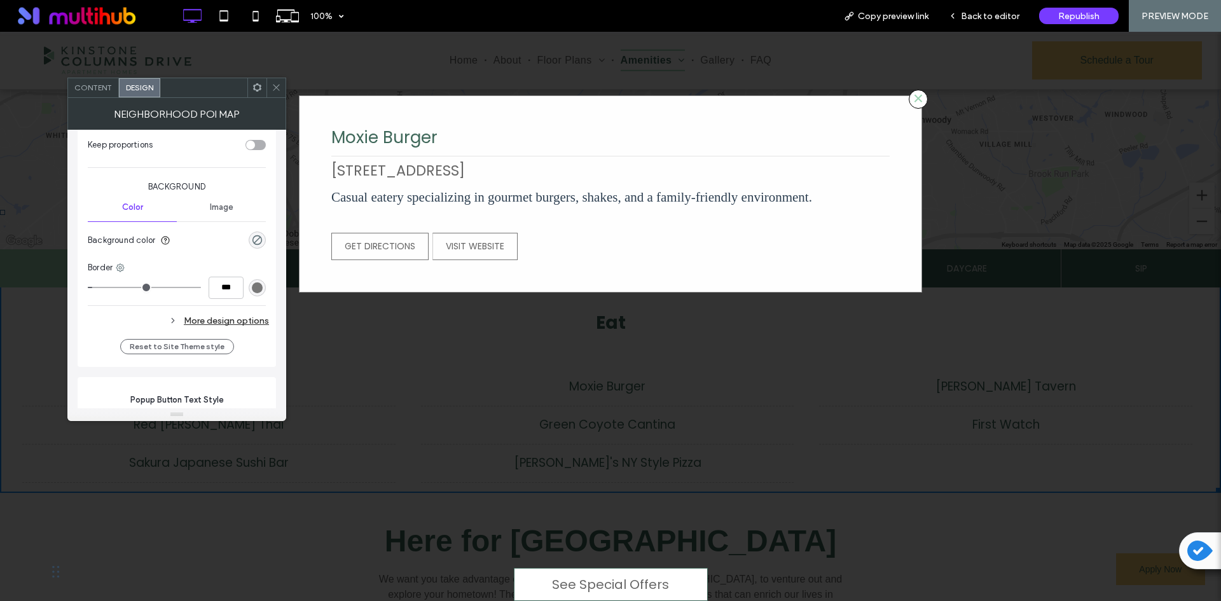
click at [214, 321] on div "More design options" at bounding box center [178, 320] width 181 height 17
click at [261, 348] on div "rgb(156, 211, 178)" at bounding box center [257, 348] width 11 height 11
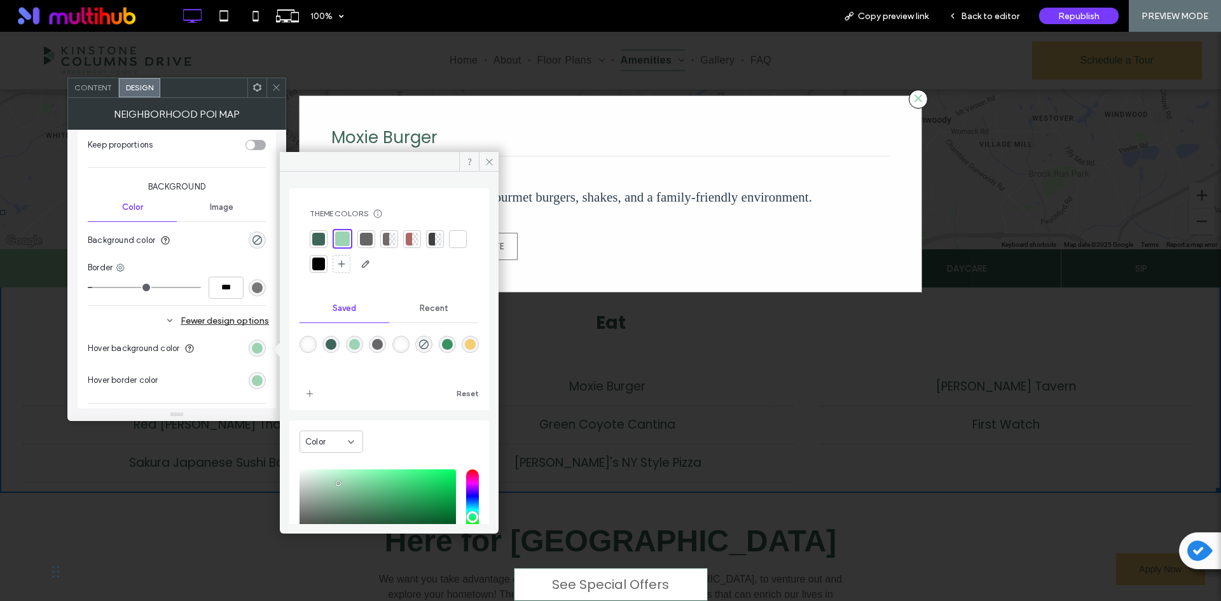
click at [465, 350] on div "rgba(246,206,113,1)" at bounding box center [470, 344] width 11 height 11
type input "*******"
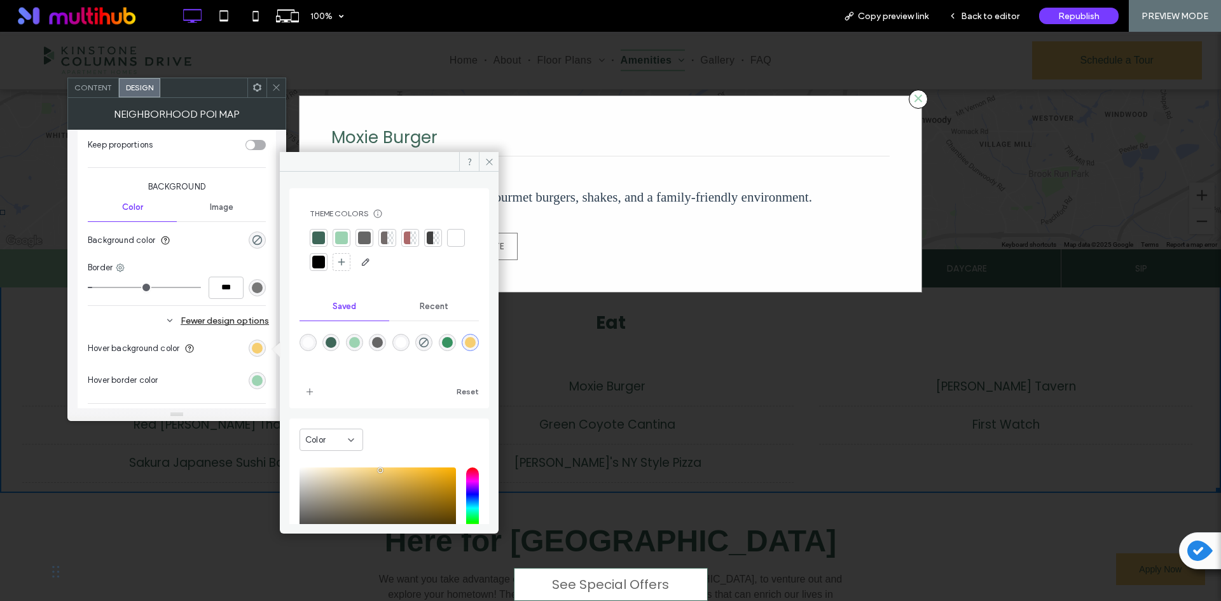
click at [260, 380] on div "rgb(156, 211, 178)" at bounding box center [257, 380] width 11 height 11
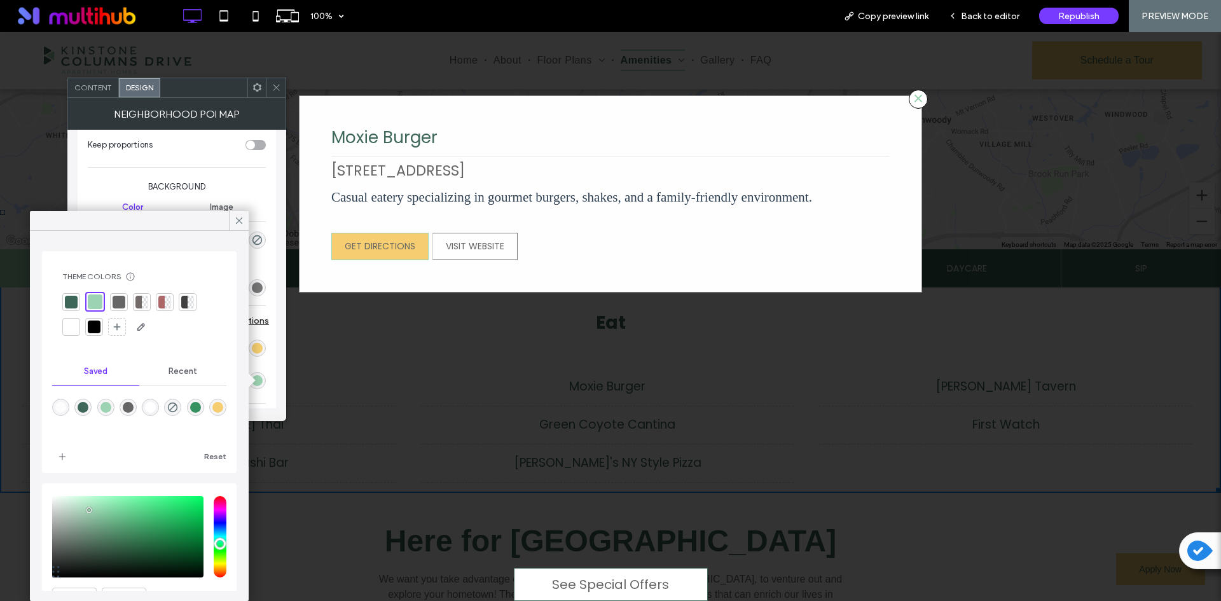
click at [212, 413] on div "rgba(246,206,113,1)" at bounding box center [217, 407] width 11 height 11
type input "*******"
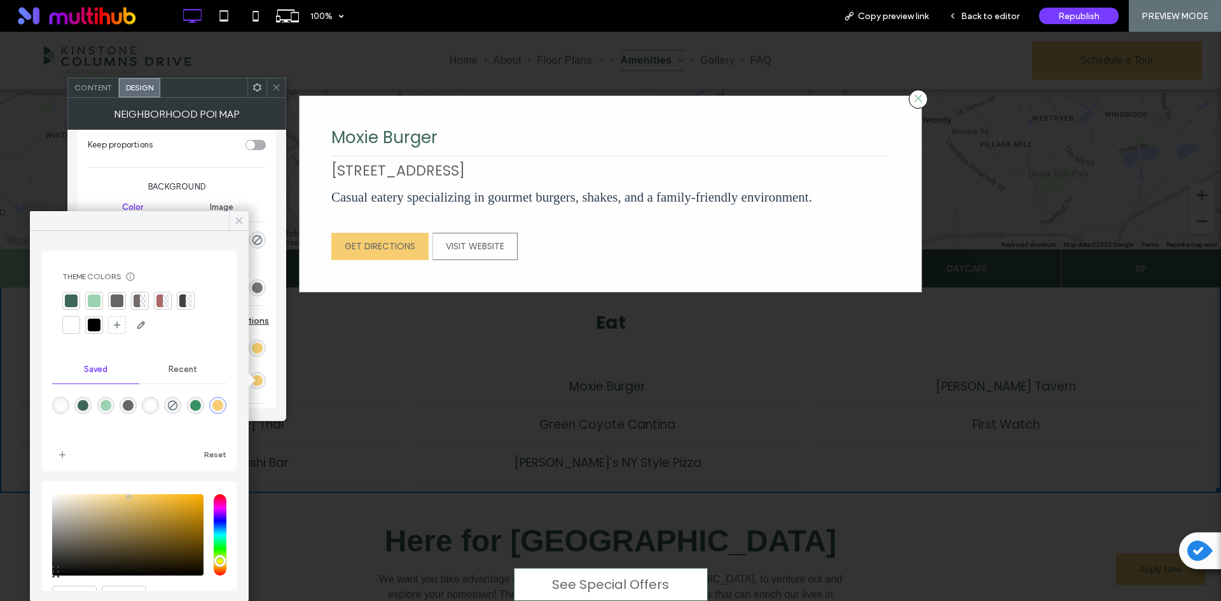
click at [239, 222] on icon at bounding box center [238, 220] width 11 height 11
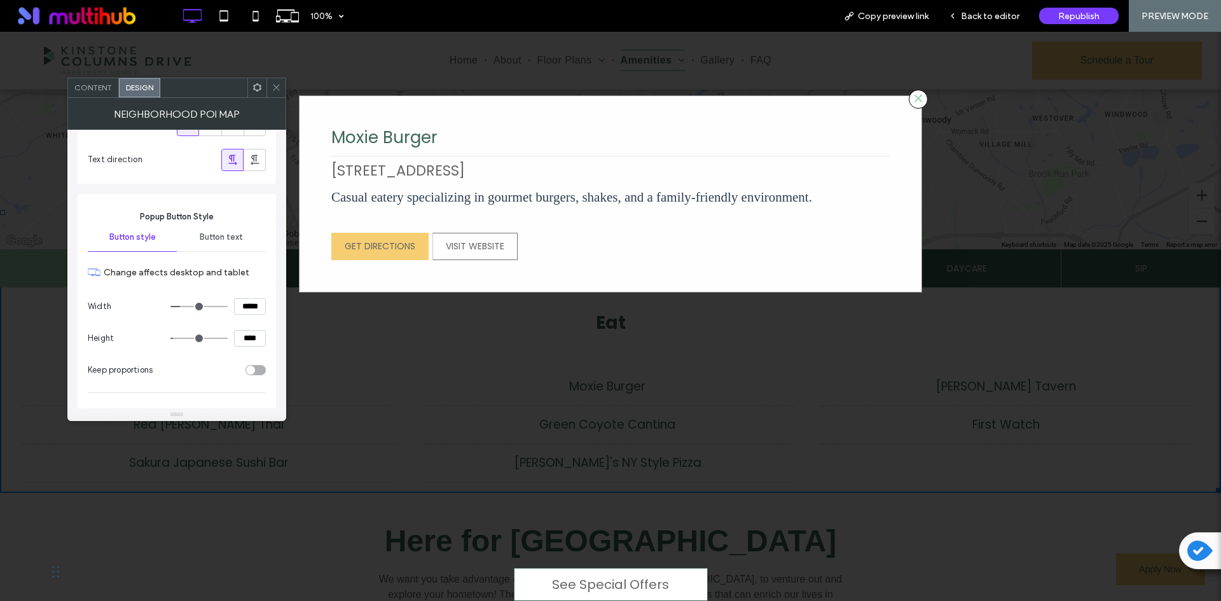
scroll to position [4275, 0]
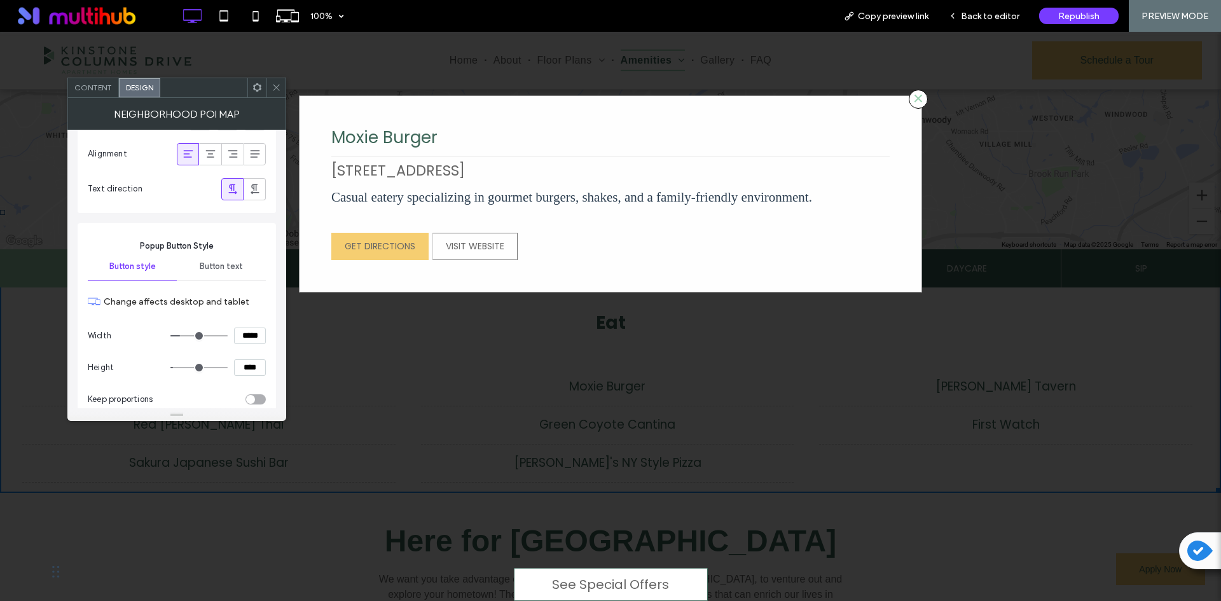
click at [233, 263] on span "Button text" at bounding box center [221, 266] width 43 height 10
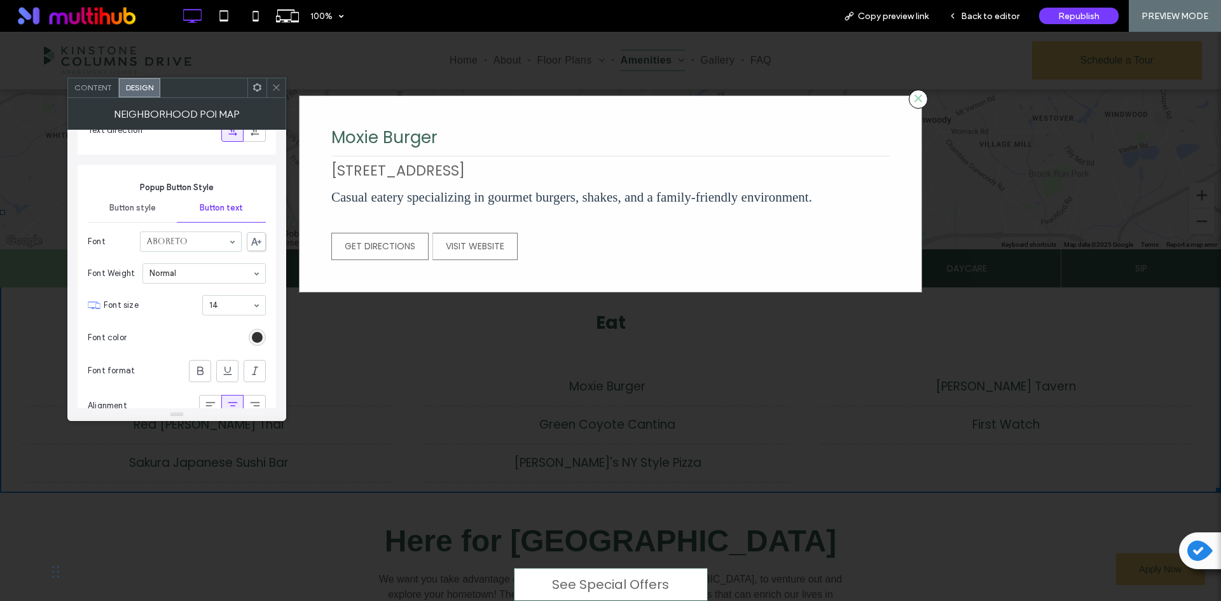
scroll to position [4402, 0]
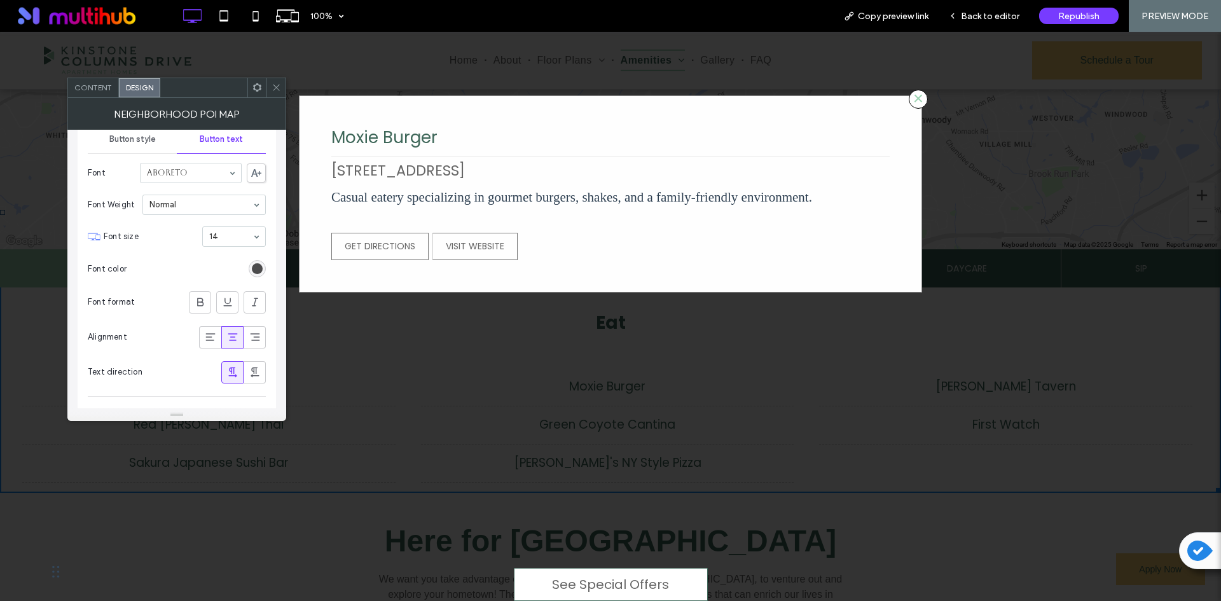
click at [258, 267] on div "rgba(0, 0, 0, 0.8)" at bounding box center [257, 268] width 11 height 11
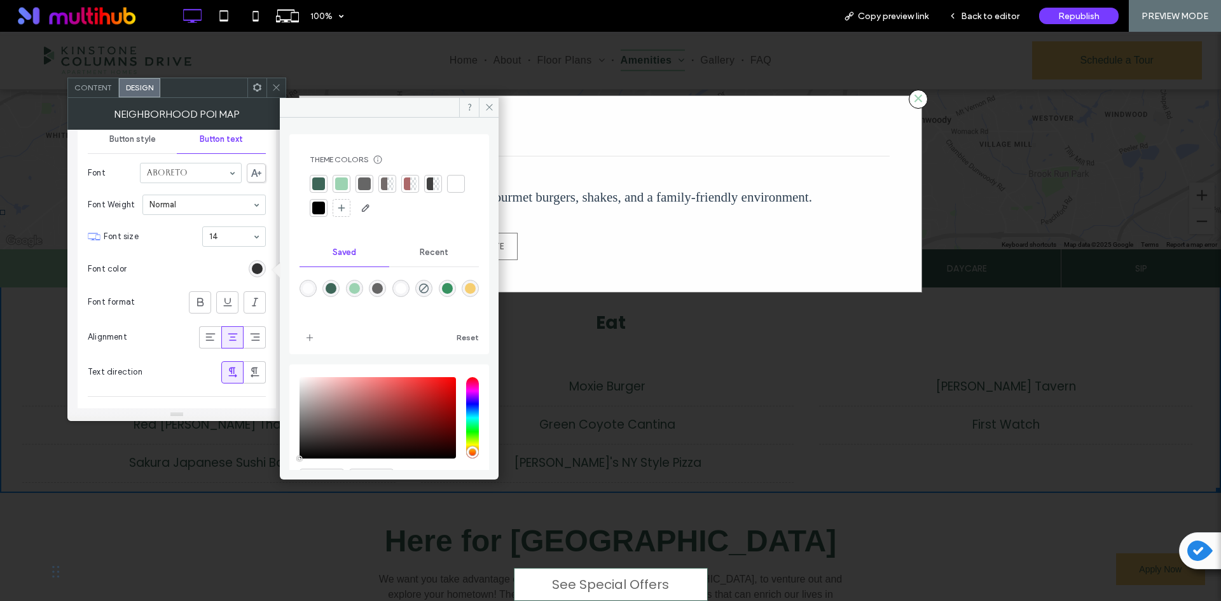
click at [317, 179] on div at bounding box center [318, 183] width 13 height 13
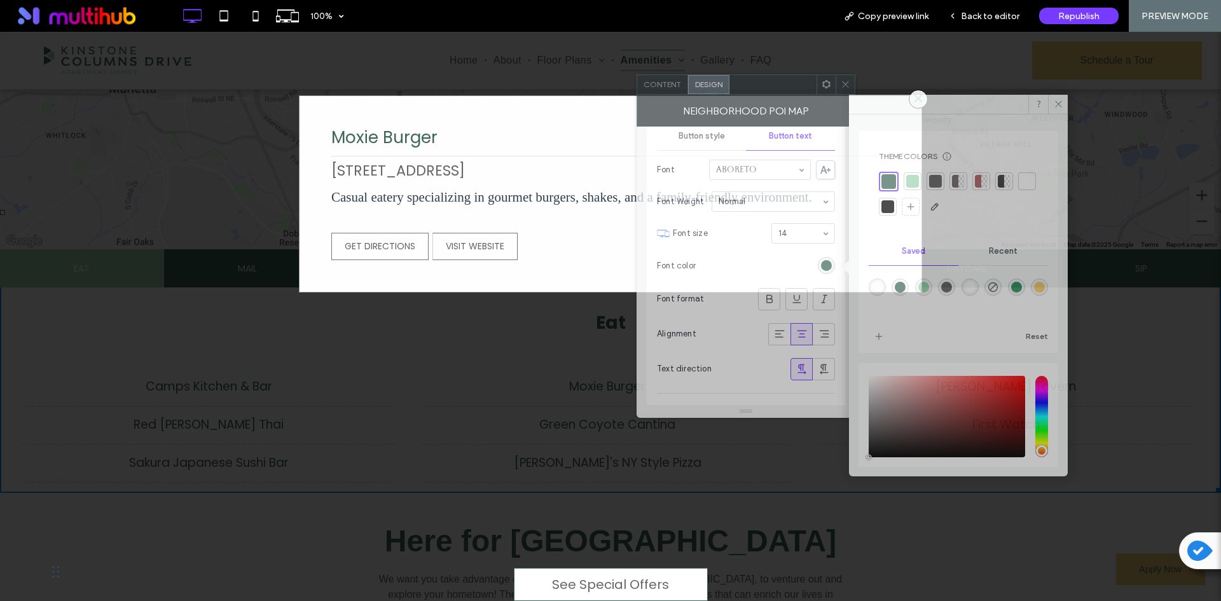
drag, startPoint x: 691, startPoint y: 88, endPoint x: 757, endPoint y: 85, distance: 65.6
click at [757, 85] on div at bounding box center [773, 84] width 87 height 19
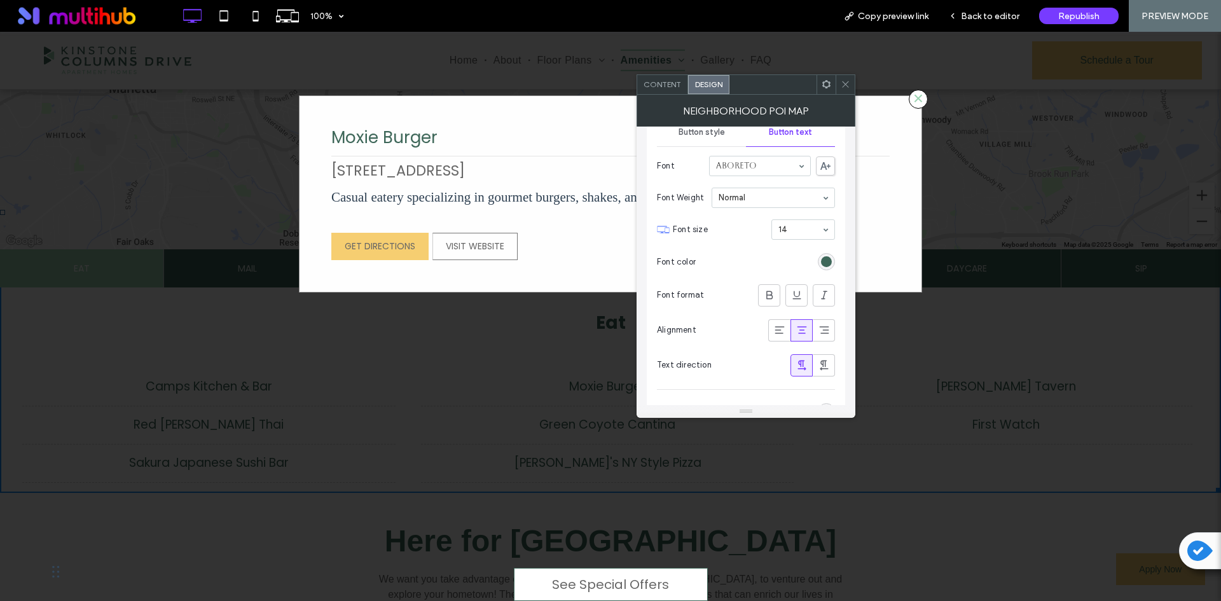
scroll to position [4593, 0]
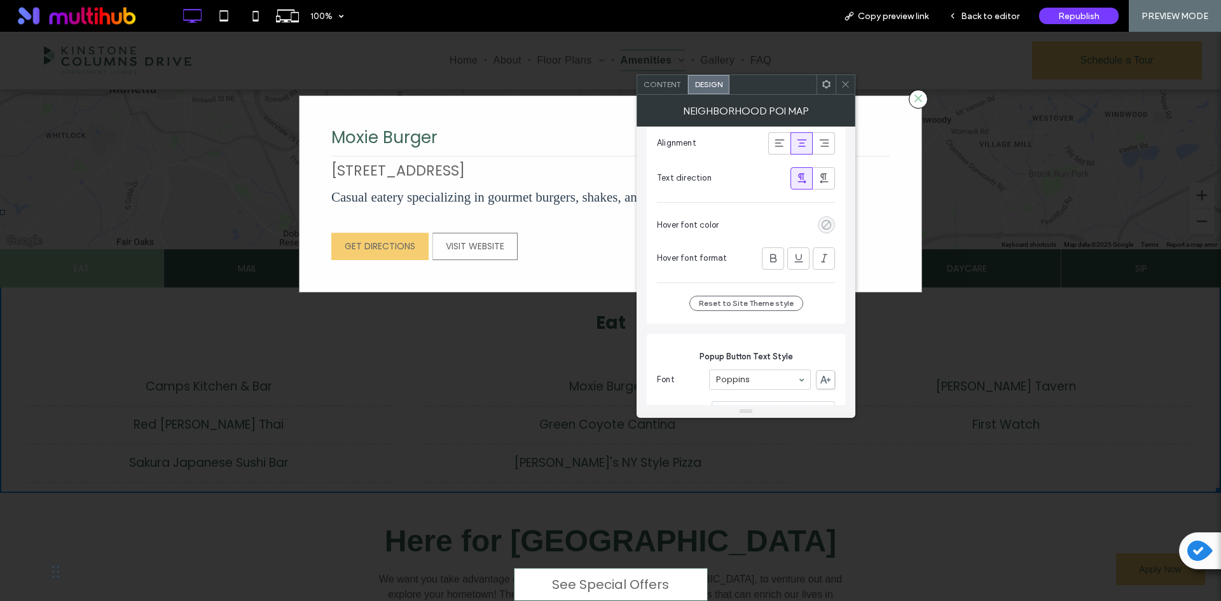
click at [824, 222] on div "rgba(0, 0, 0, 0)" at bounding box center [826, 224] width 11 height 11
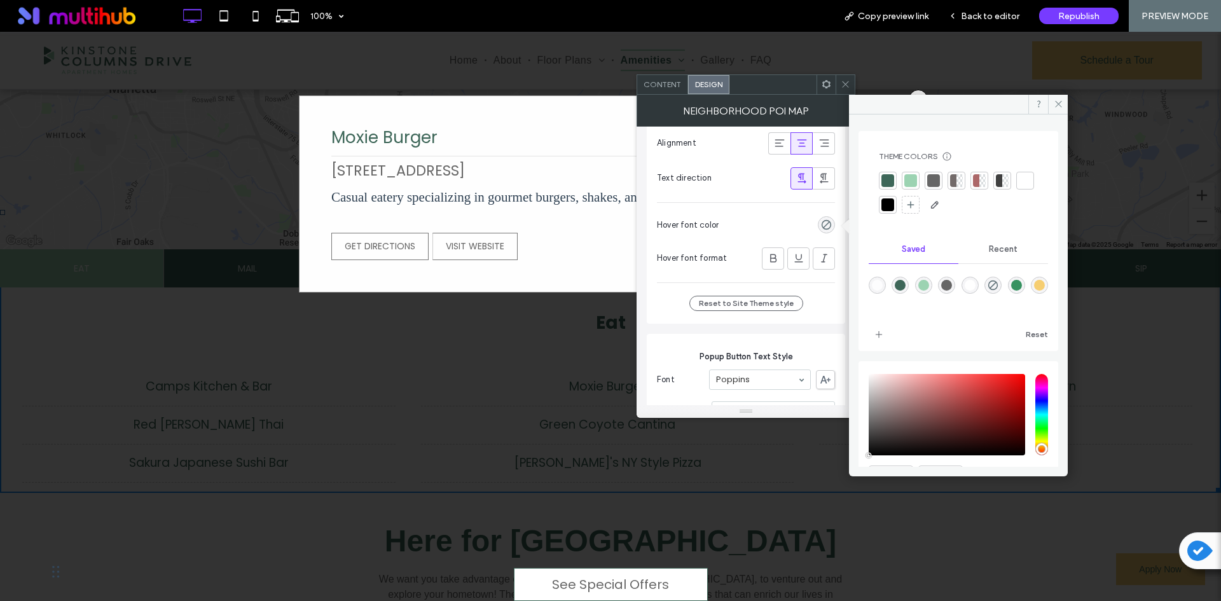
click at [891, 180] on div at bounding box center [888, 180] width 13 height 13
click at [849, 81] on icon at bounding box center [846, 85] width 10 height 10
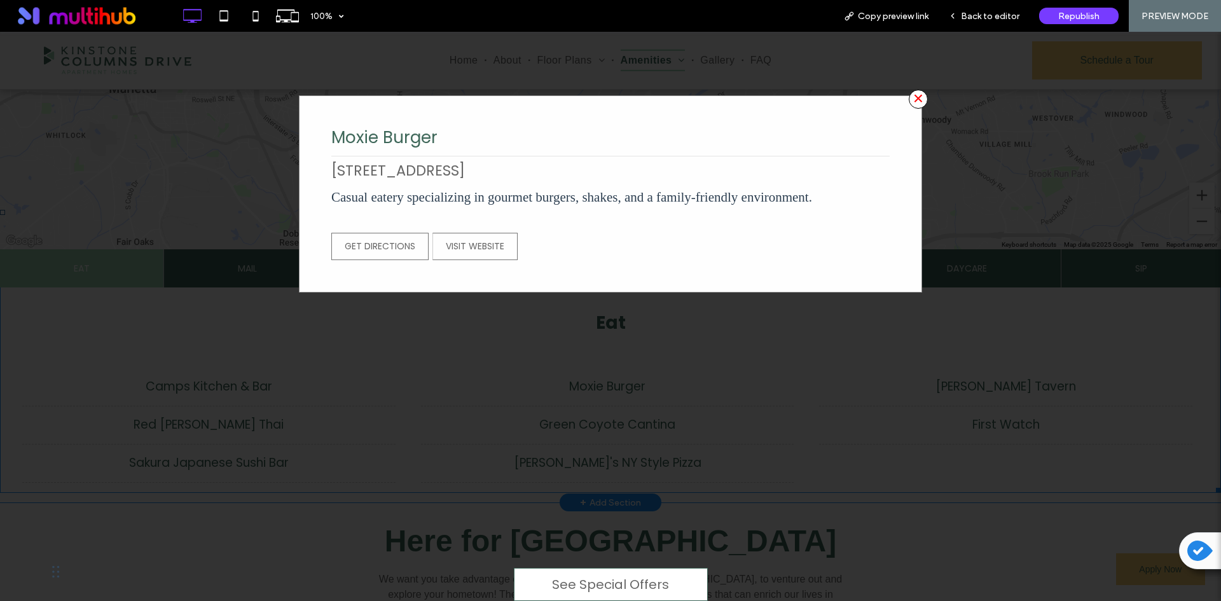
click at [912, 97] on span "×" at bounding box center [918, 99] width 19 height 19
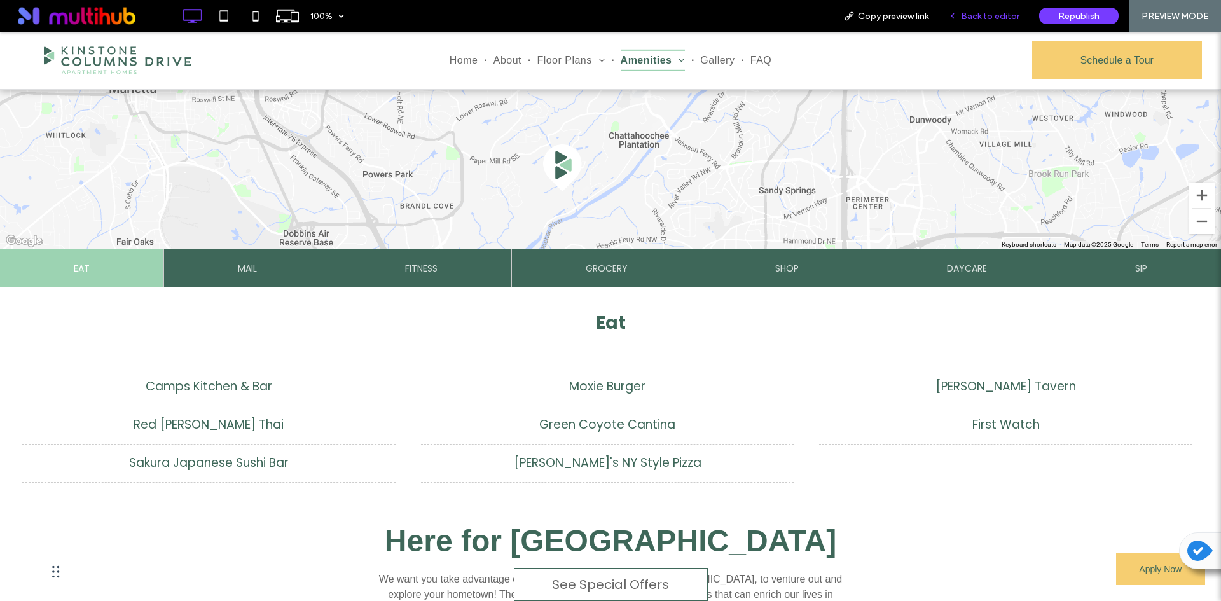
click at [994, 12] on span "Back to editor" at bounding box center [990, 16] width 59 height 11
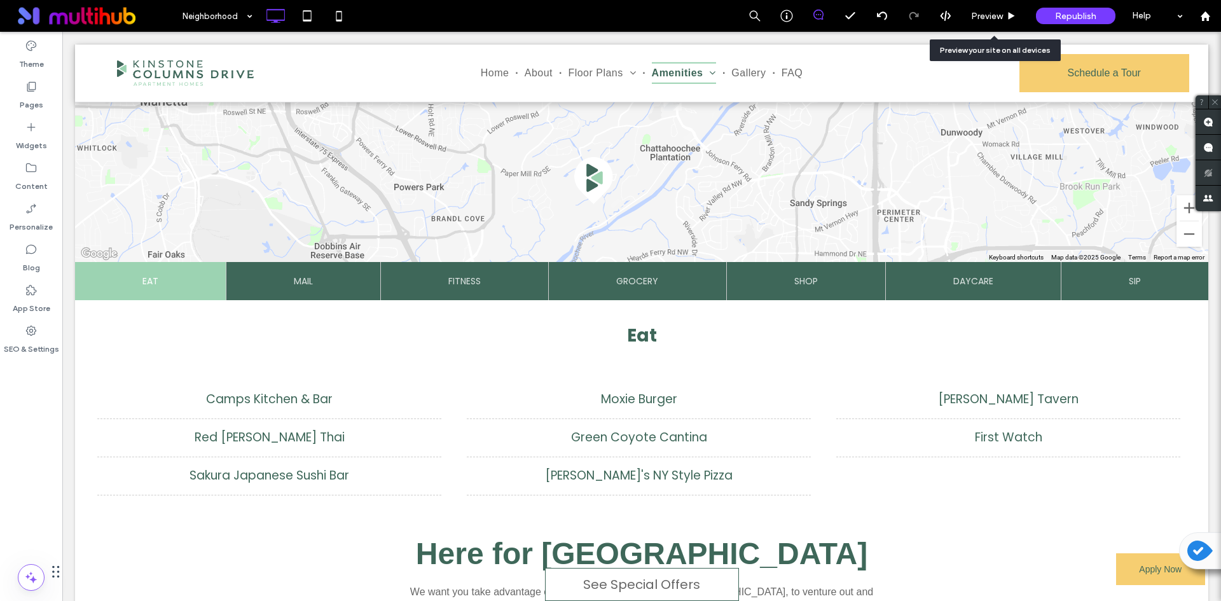
drag, startPoint x: 994, startPoint y: 12, endPoint x: 869, endPoint y: 12, distance: 125.3
click at [994, 12] on span "Preview" at bounding box center [987, 16] width 32 height 11
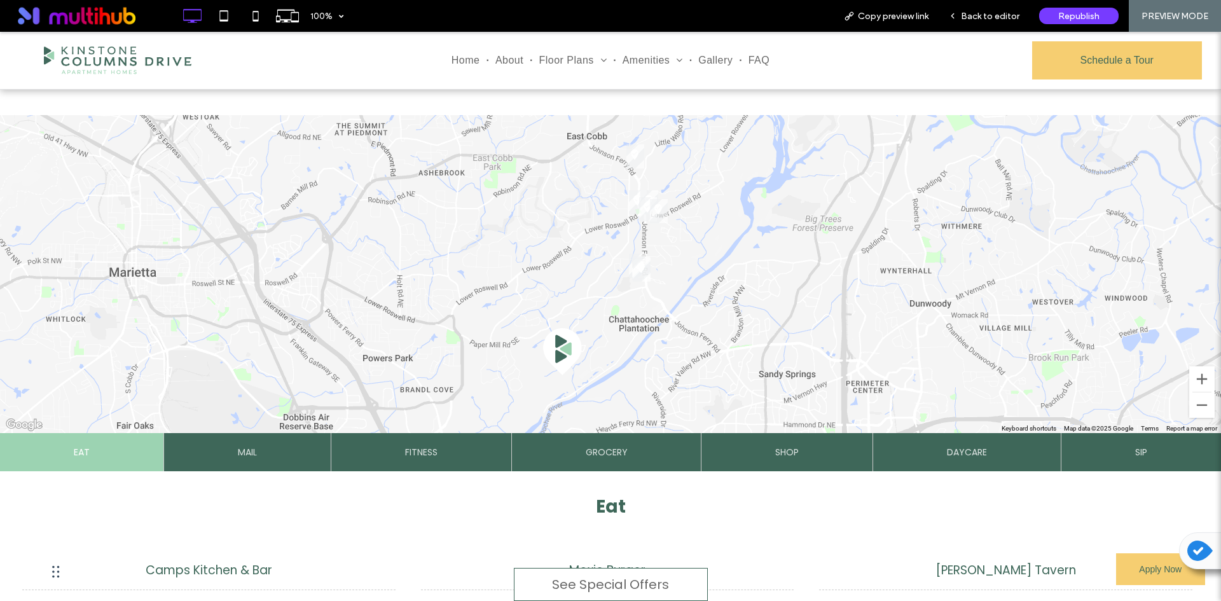
scroll to position [254, 0]
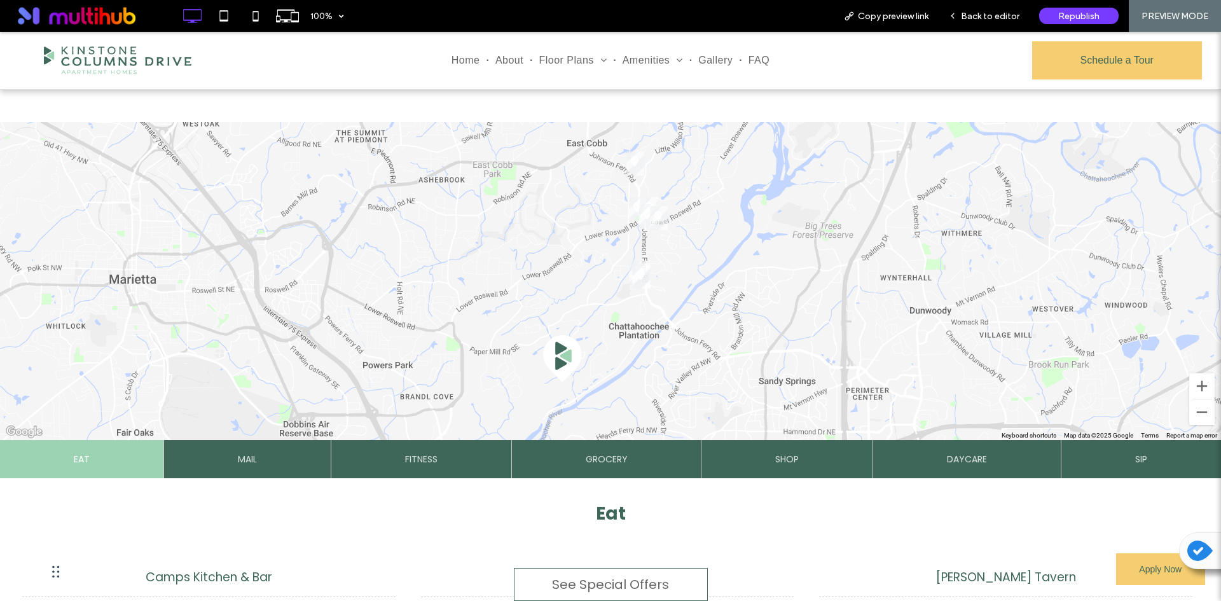
click at [633, 211] on img "Red Curry Thai" at bounding box center [638, 209] width 18 height 24
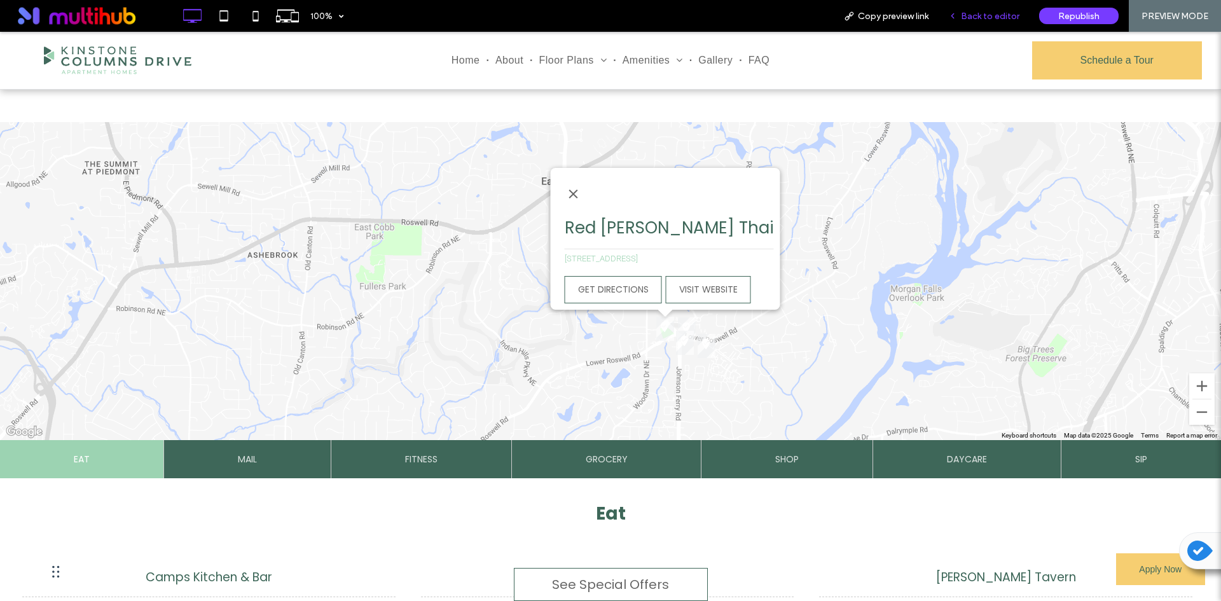
click at [1006, 8] on div "Back to editor" at bounding box center [984, 16] width 91 height 32
click at [709, 198] on div at bounding box center [669, 188] width 222 height 41
click at [999, 18] on span "Back to editor" at bounding box center [990, 16] width 59 height 11
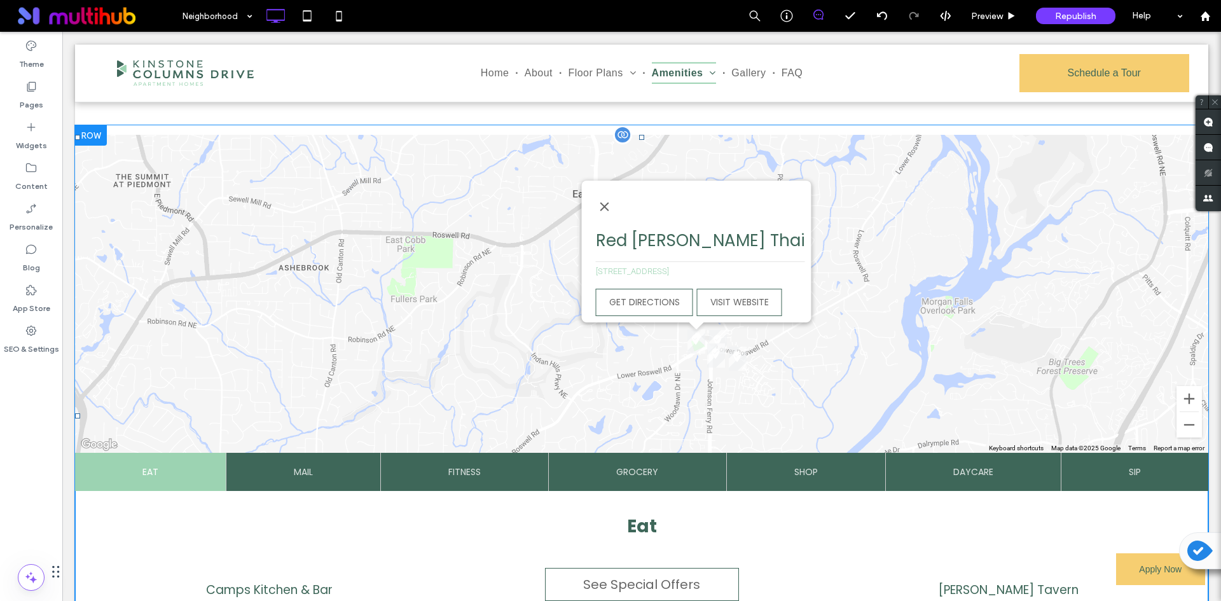
click at [639, 201] on span at bounding box center [641, 416] width 1133 height 562
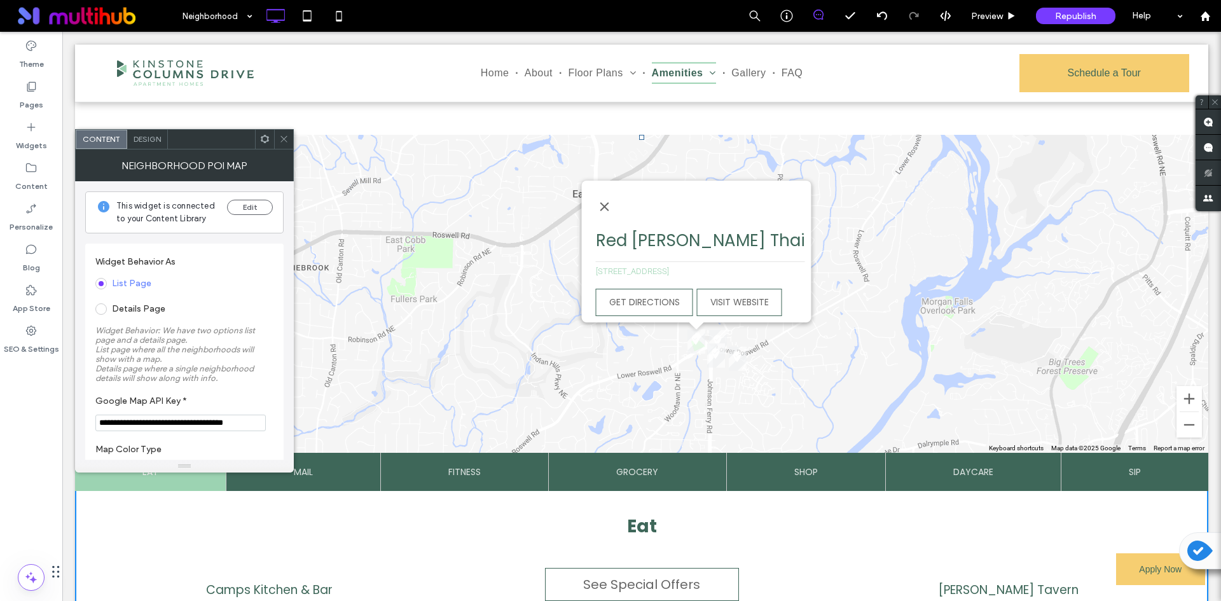
click at [151, 141] on span "Design" at bounding box center [147, 139] width 27 height 10
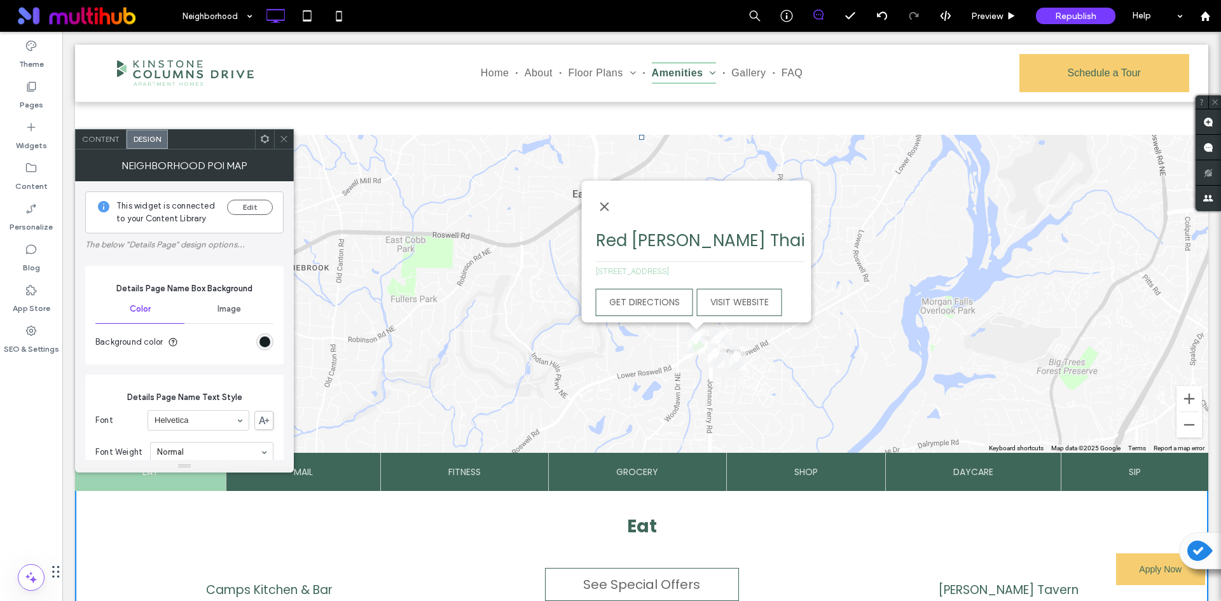
click at [148, 137] on span "Design" at bounding box center [147, 139] width 27 height 10
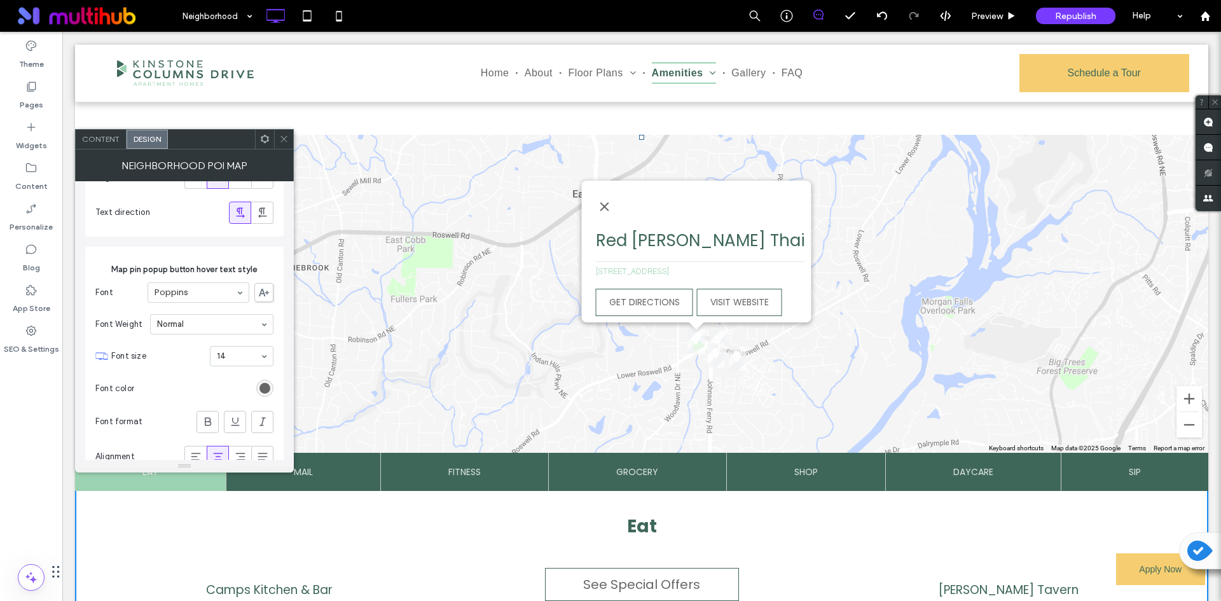
scroll to position [5865, 0]
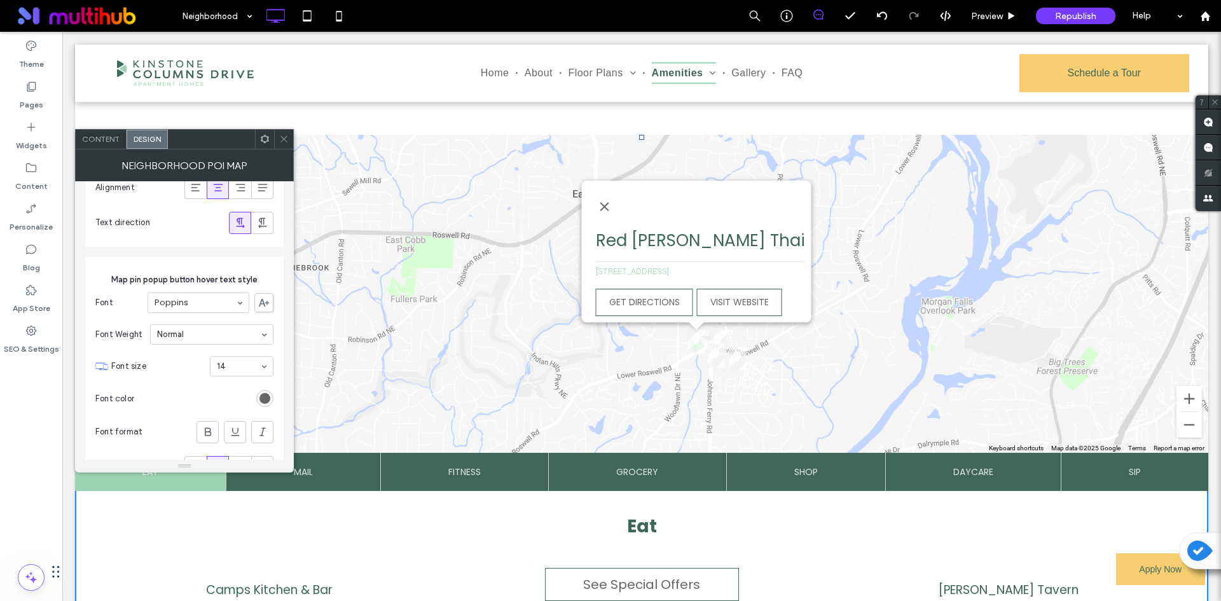
click at [271, 401] on div "rgb(102, 102, 102)" at bounding box center [264, 398] width 17 height 17
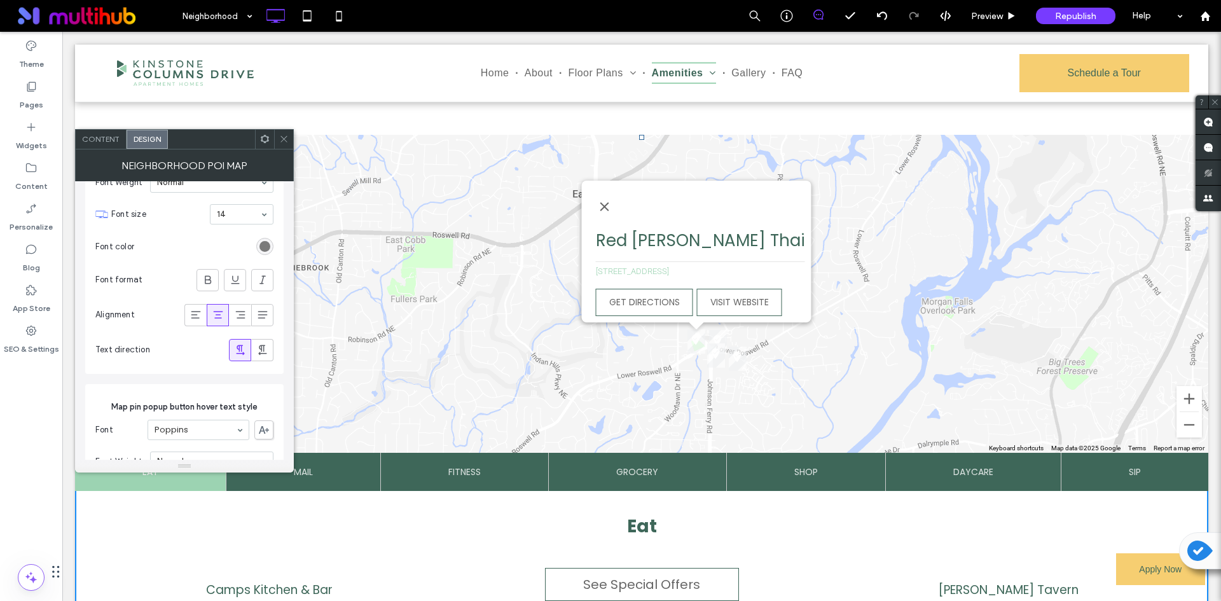
click at [262, 249] on div "rgb(102, 102, 102)" at bounding box center [265, 246] width 11 height 11
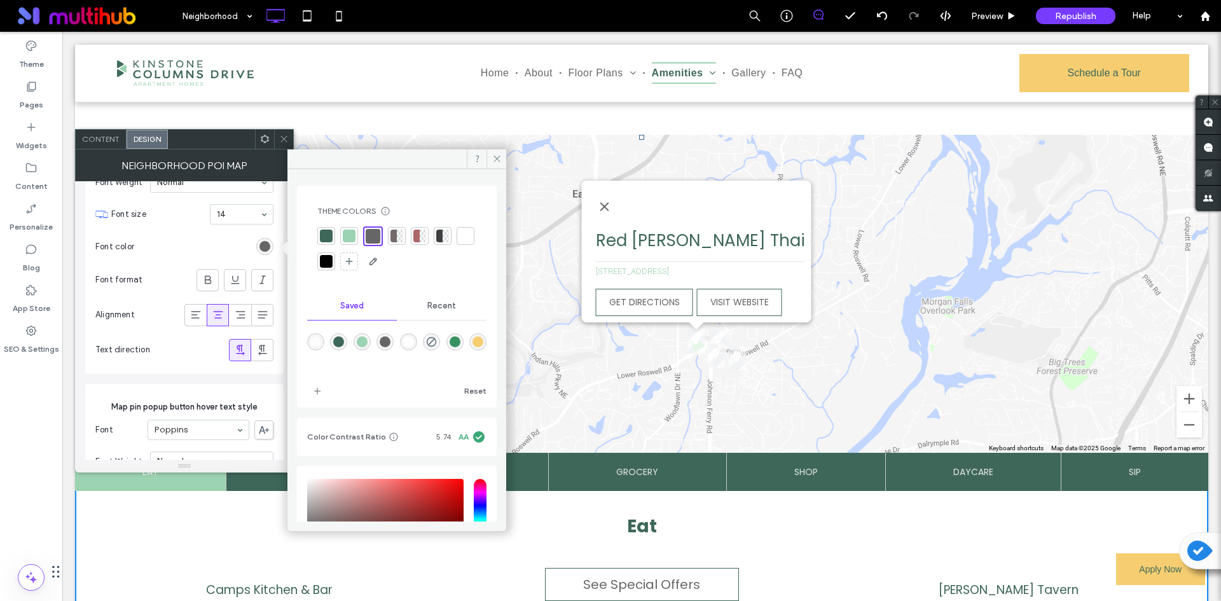
click at [331, 235] on div at bounding box center [326, 236] width 13 height 13
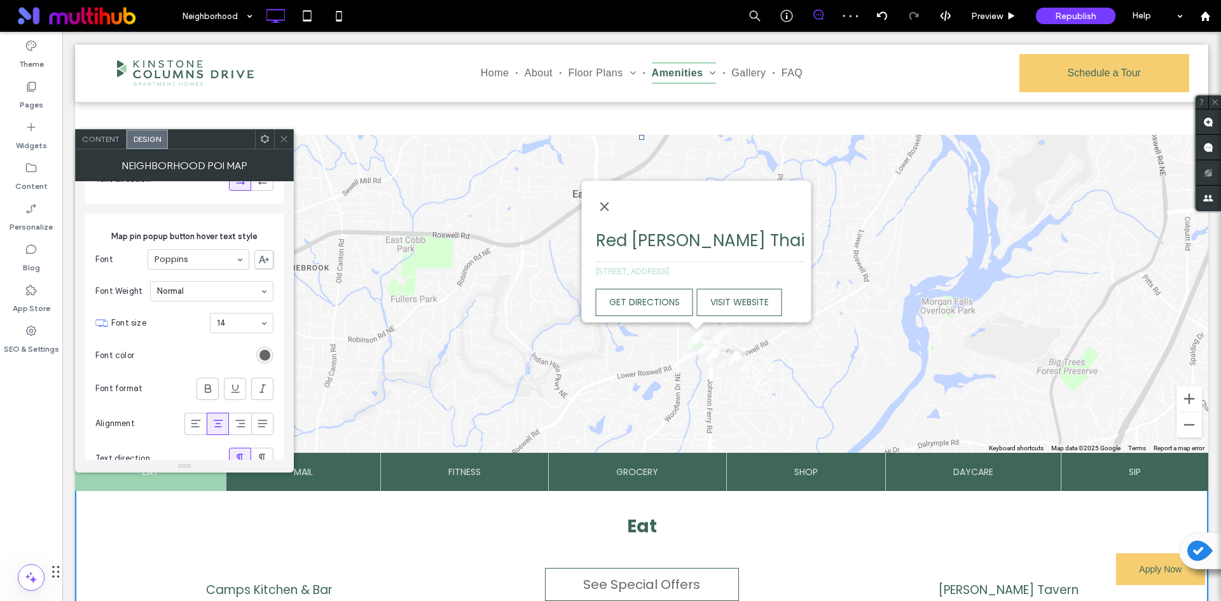
scroll to position [5929, 0]
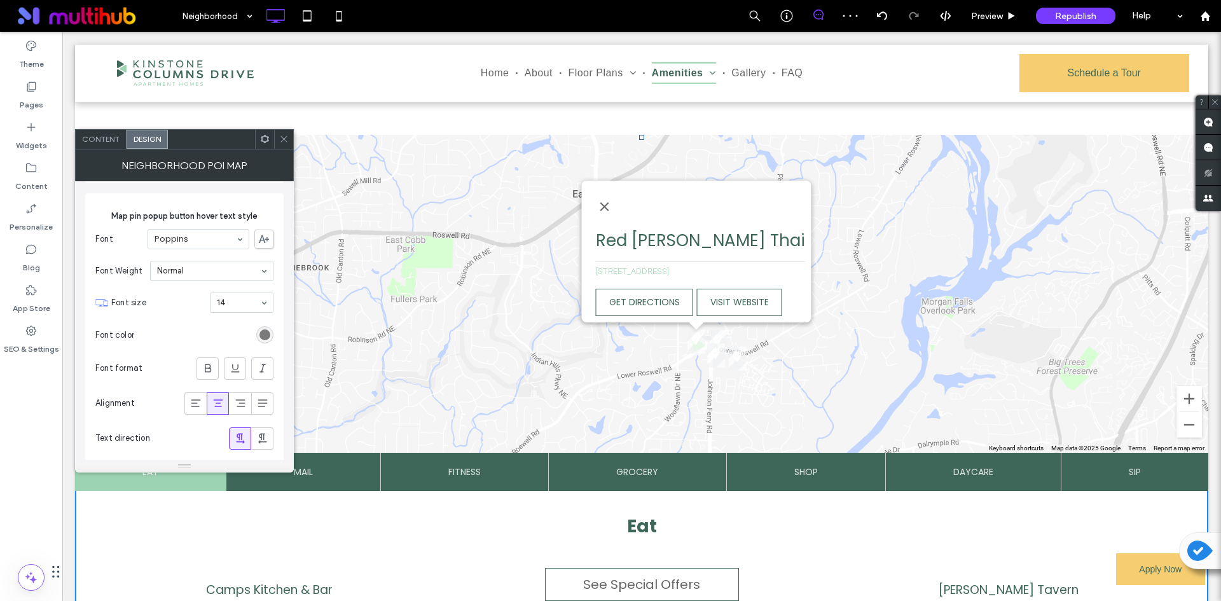
click at [261, 332] on div "rgb(102, 102, 102)" at bounding box center [265, 334] width 11 height 11
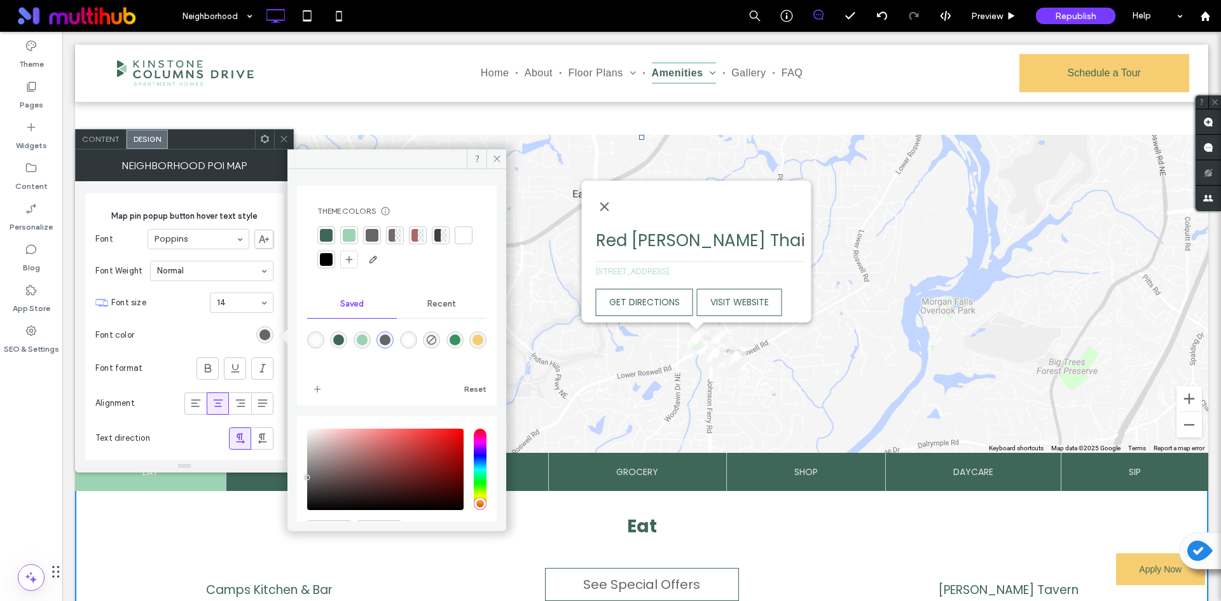
click at [328, 235] on div at bounding box center [326, 235] width 13 height 13
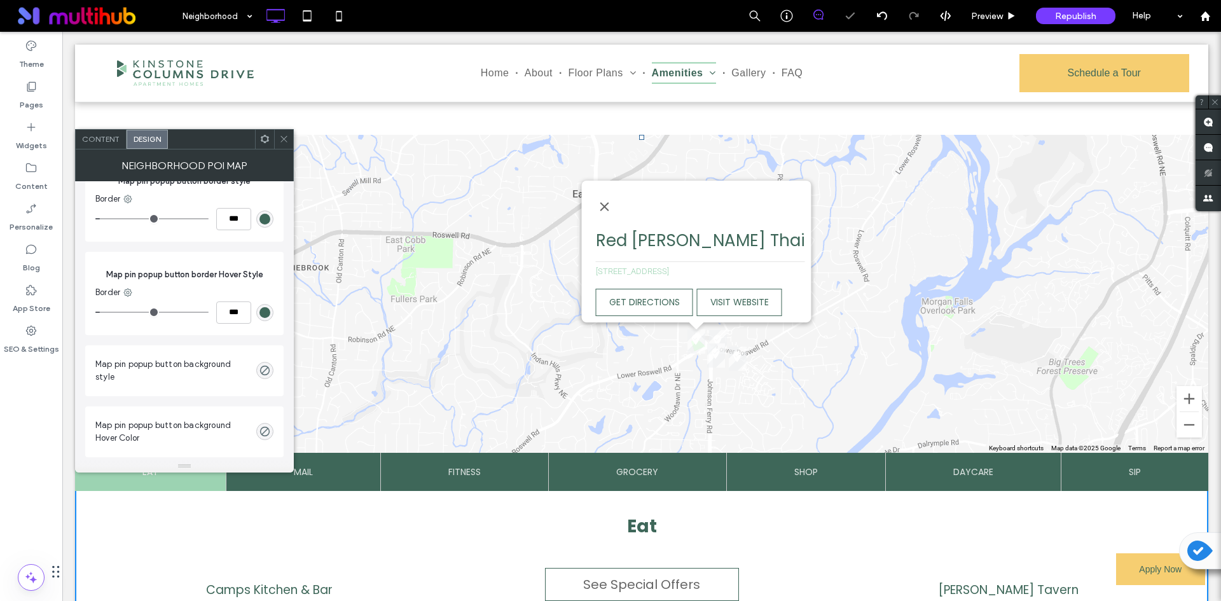
scroll to position [6310, 0]
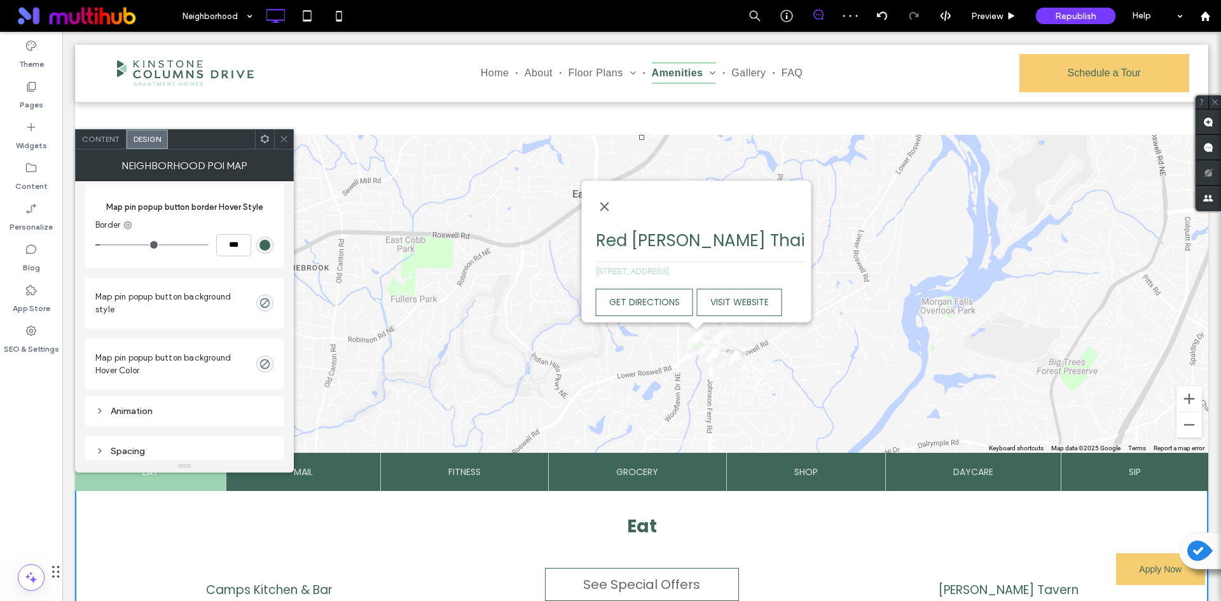
click at [269, 356] on div "rgba(0, 0, 0, 0)" at bounding box center [264, 364] width 17 height 17
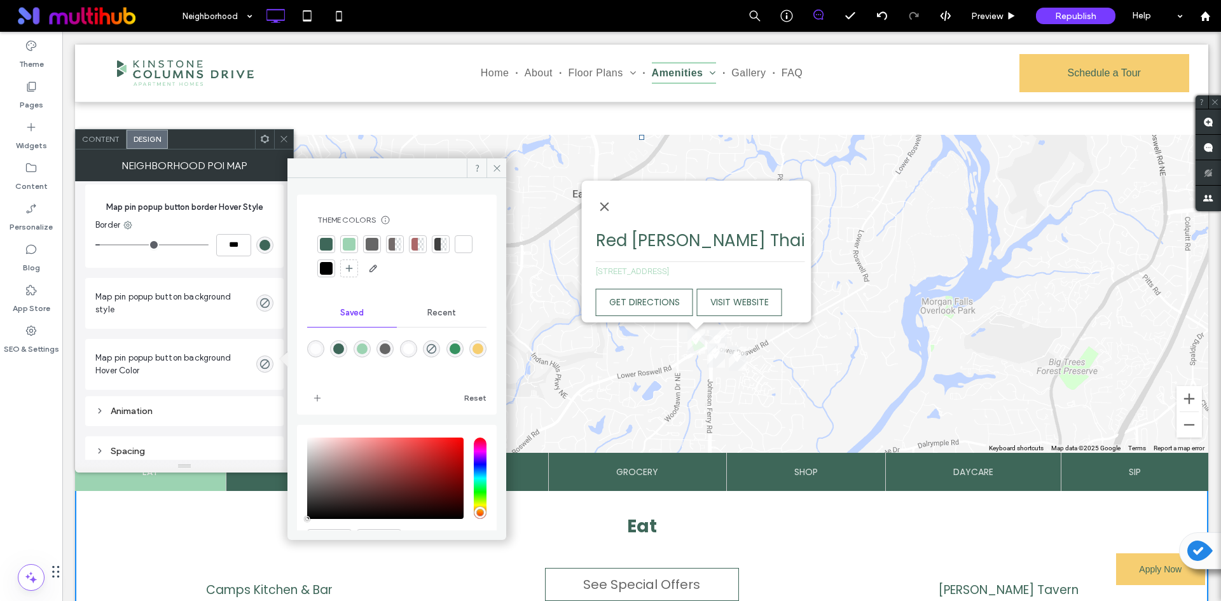
click at [469, 357] on div "rgba(246,206,113,1)" at bounding box center [477, 348] width 17 height 17
type input "*******"
type input "***"
type input "****"
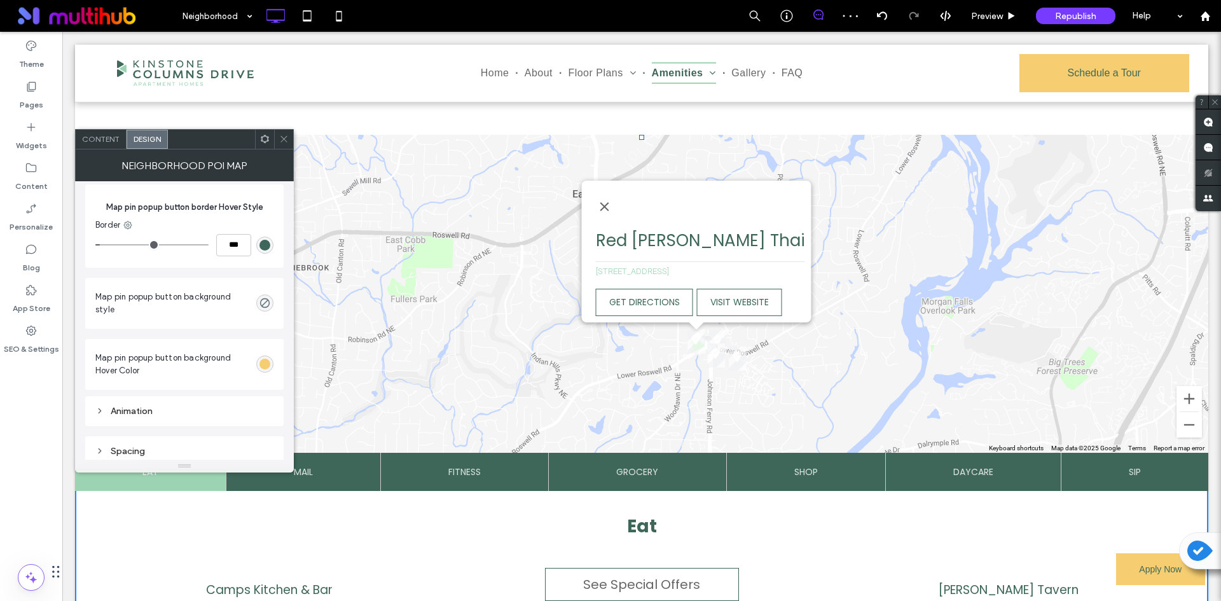
scroll to position [6247, 0]
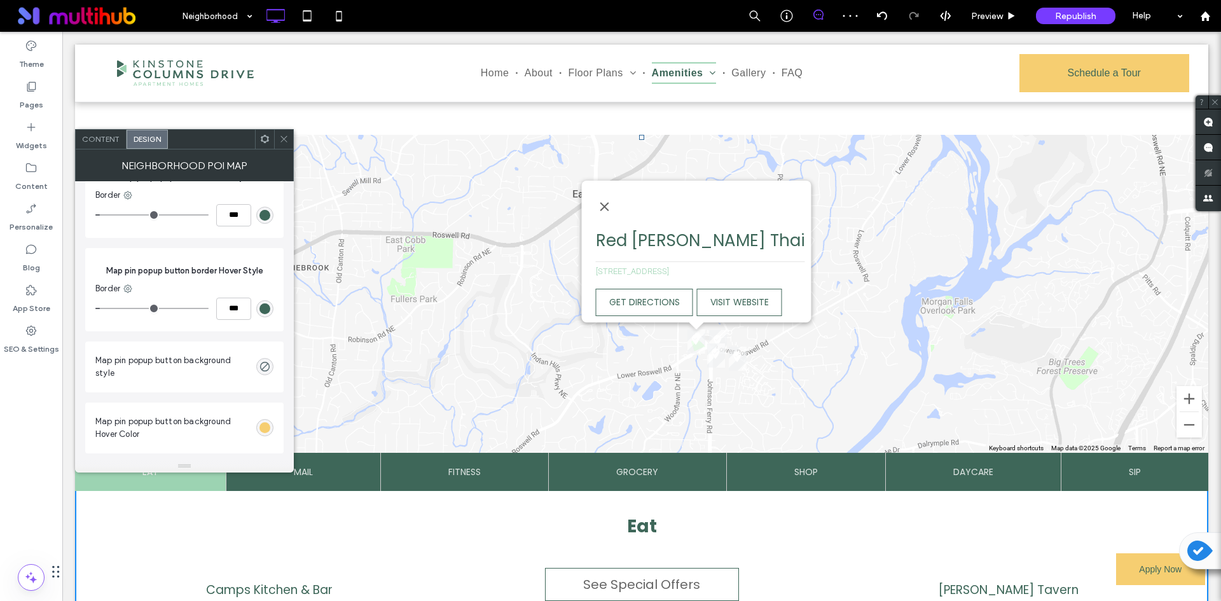
click at [270, 307] on div "rgb(62, 103, 89)" at bounding box center [265, 308] width 11 height 11
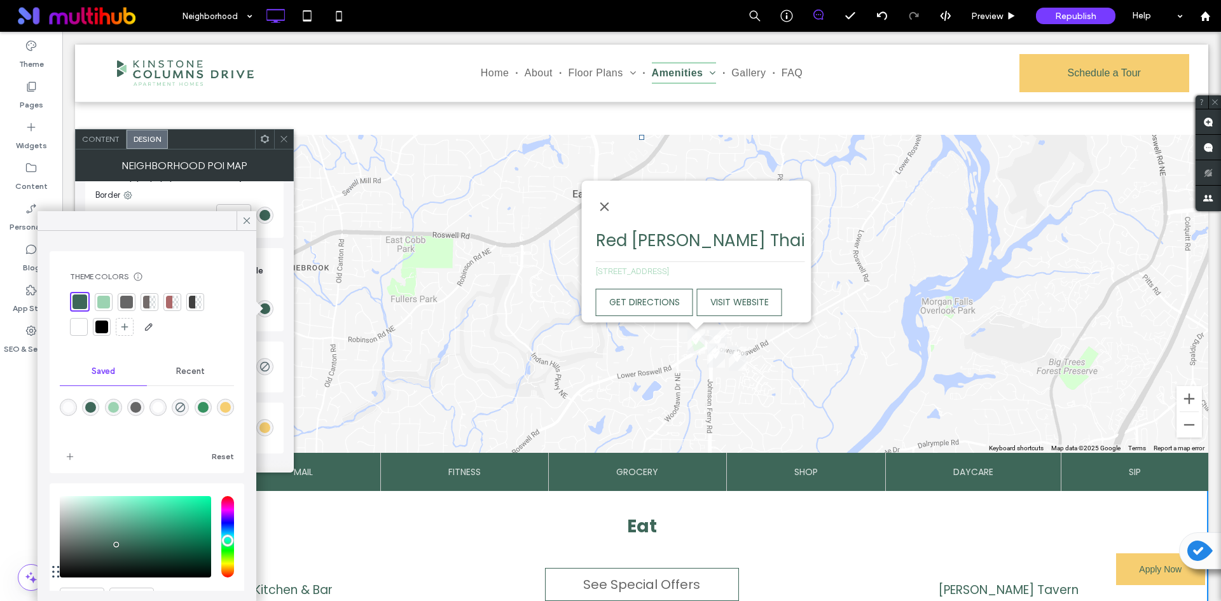
click at [220, 413] on div "rgba(246,206,113,1)" at bounding box center [225, 407] width 11 height 11
type input "*******"
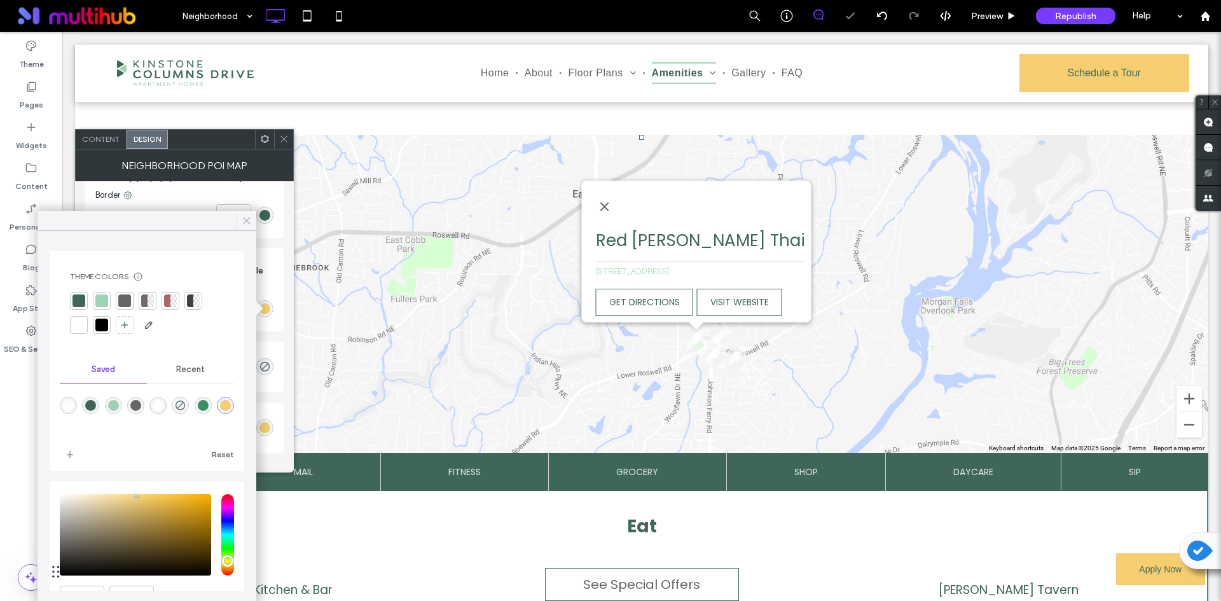
click at [246, 220] on use at bounding box center [247, 221] width 6 height 6
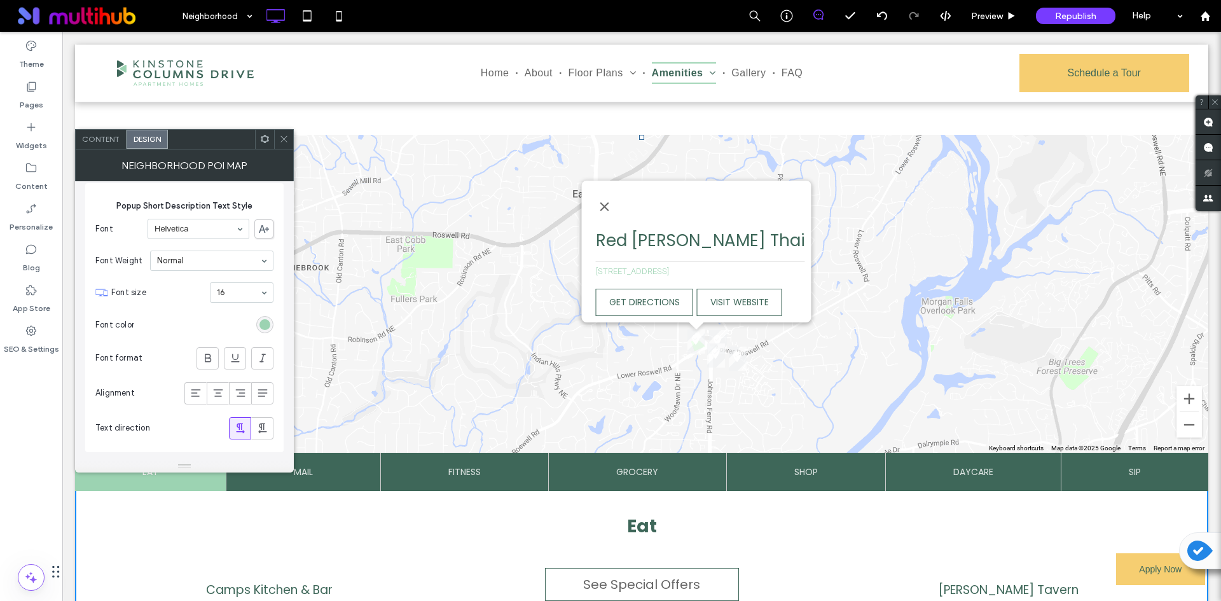
scroll to position [4084, 0]
click at [266, 332] on div "rgb(156, 211, 178)" at bounding box center [265, 327] width 11 height 11
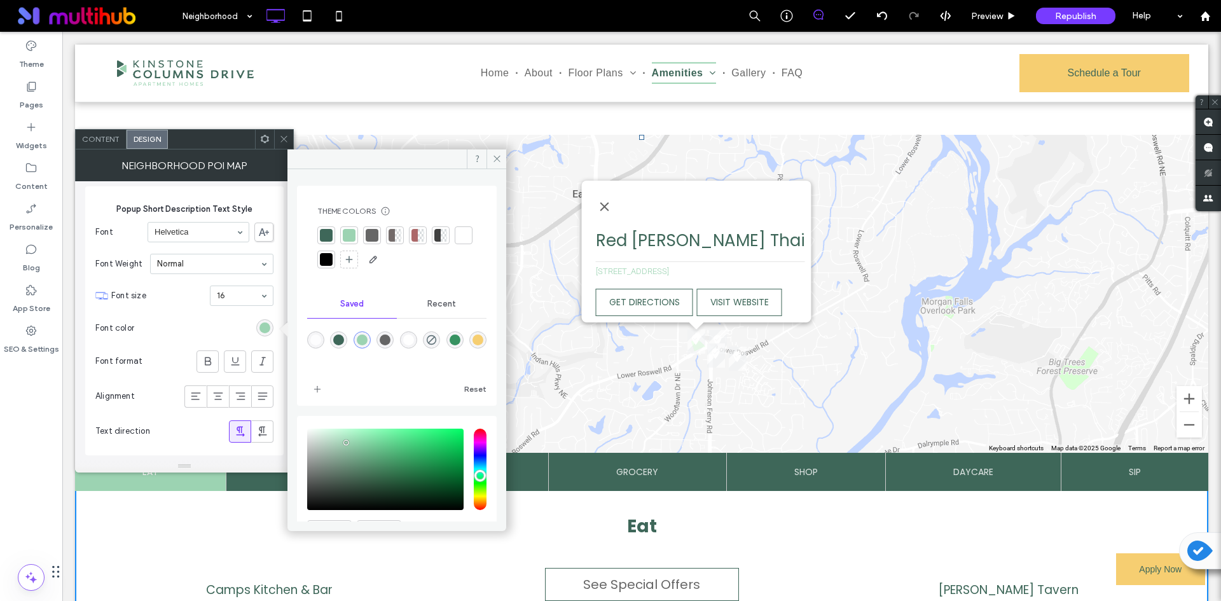
click at [371, 232] on div at bounding box center [372, 235] width 13 height 13
click at [352, 244] on div at bounding box center [349, 236] width 18 height 18
click at [280, 140] on icon at bounding box center [284, 139] width 10 height 10
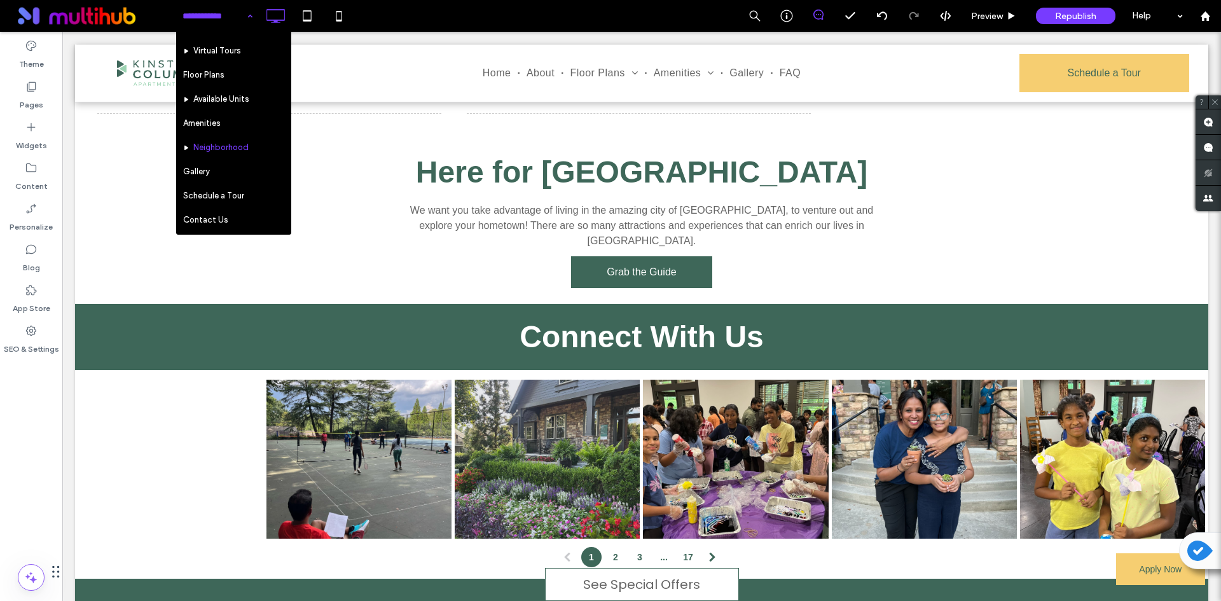
scroll to position [191, 0]
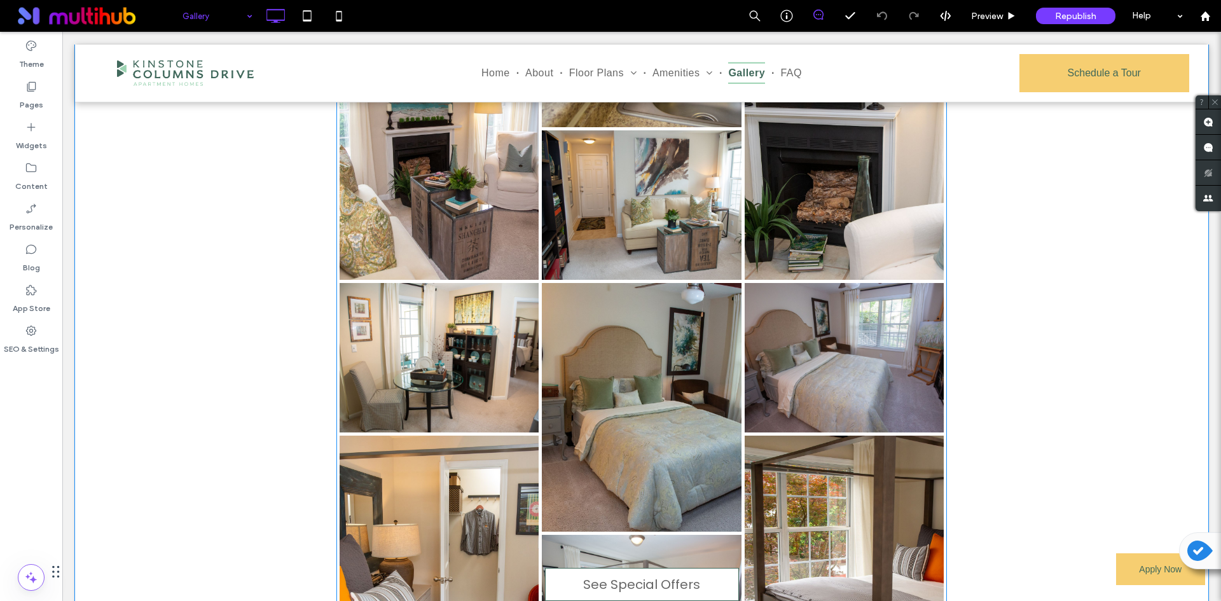
scroll to position [572, 0]
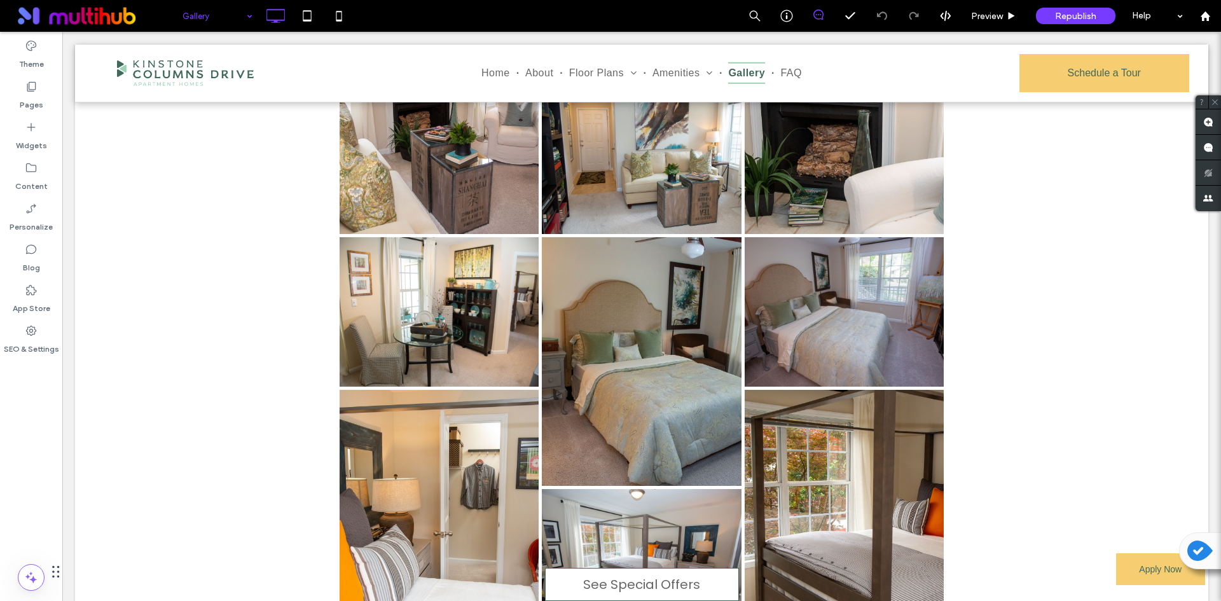
click at [219, 19] on input at bounding box center [215, 16] width 64 height 32
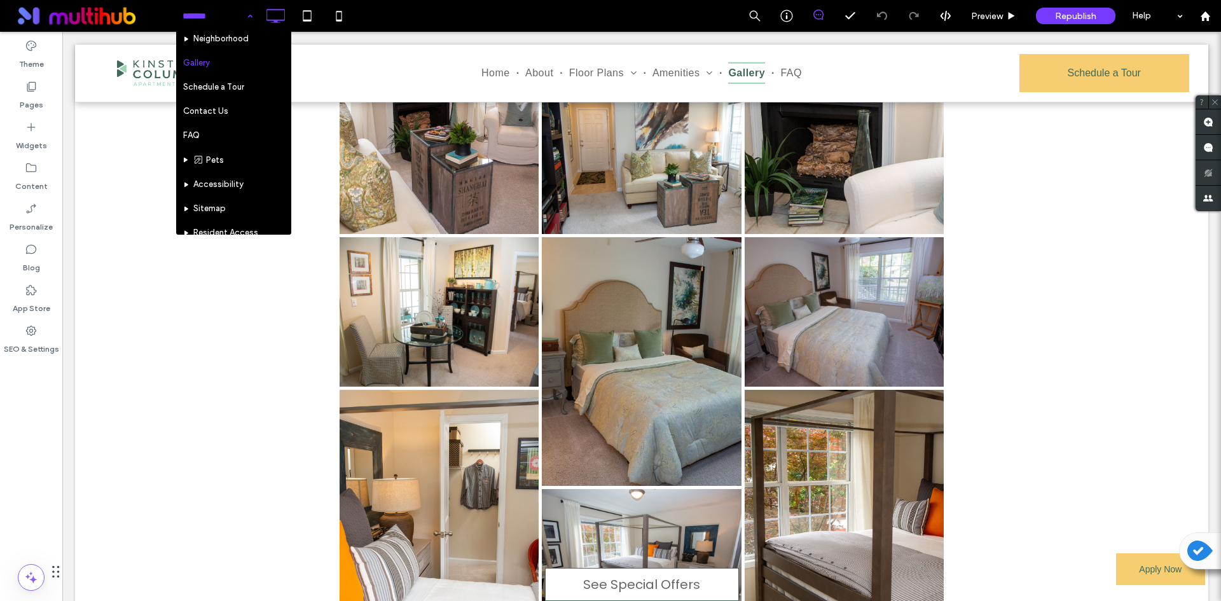
scroll to position [127, 0]
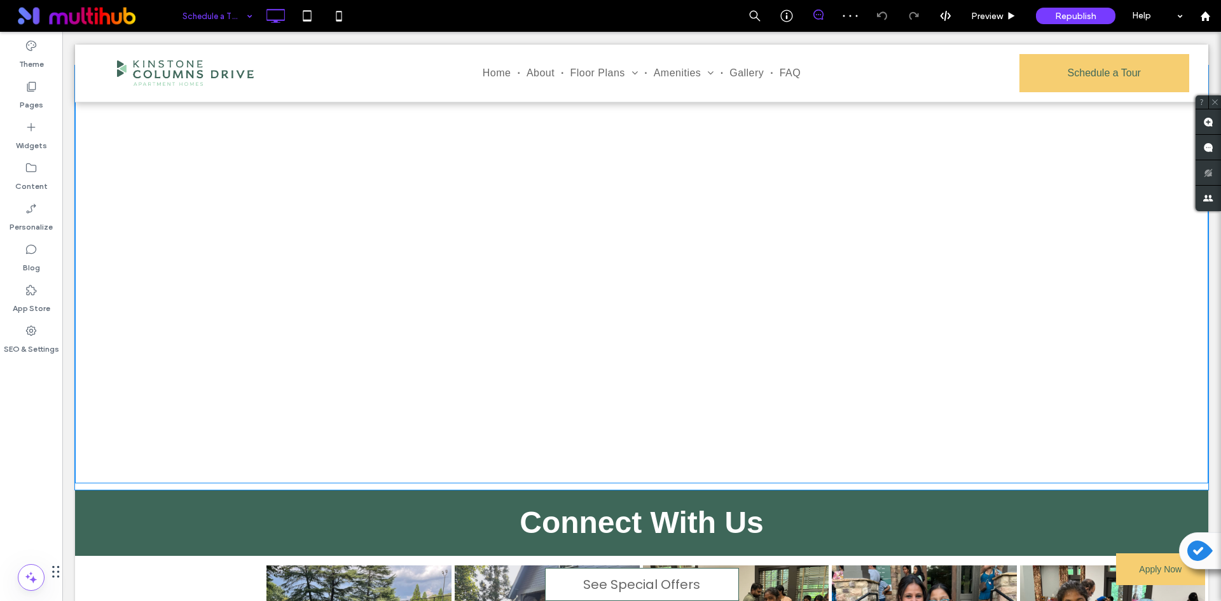
scroll to position [318, 0]
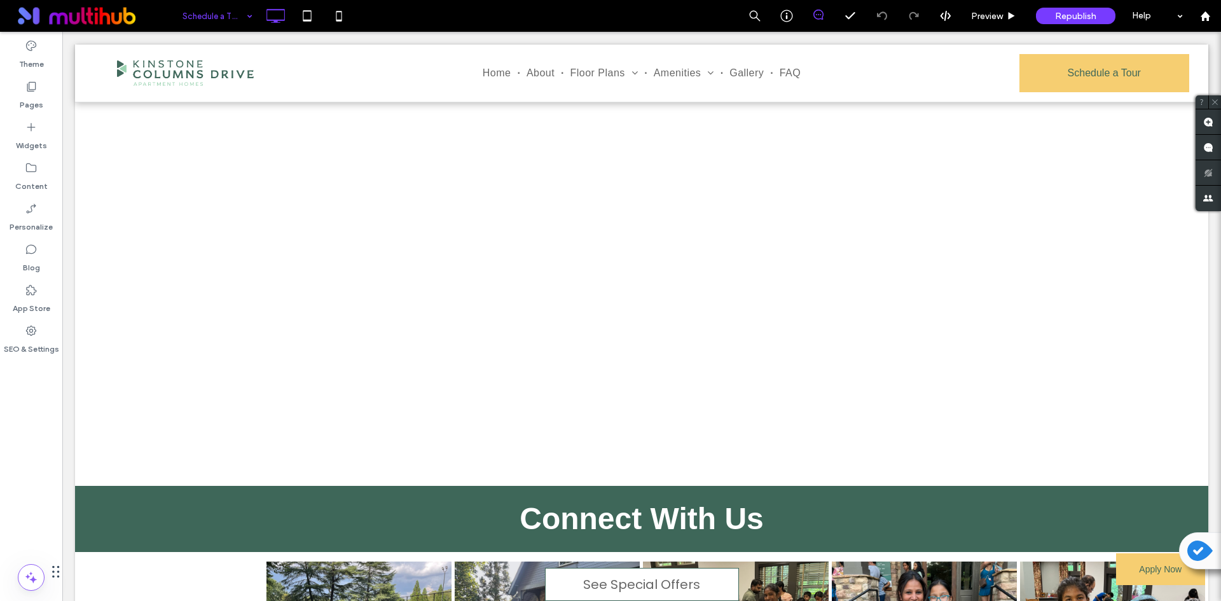
click at [235, 17] on input at bounding box center [215, 16] width 64 height 32
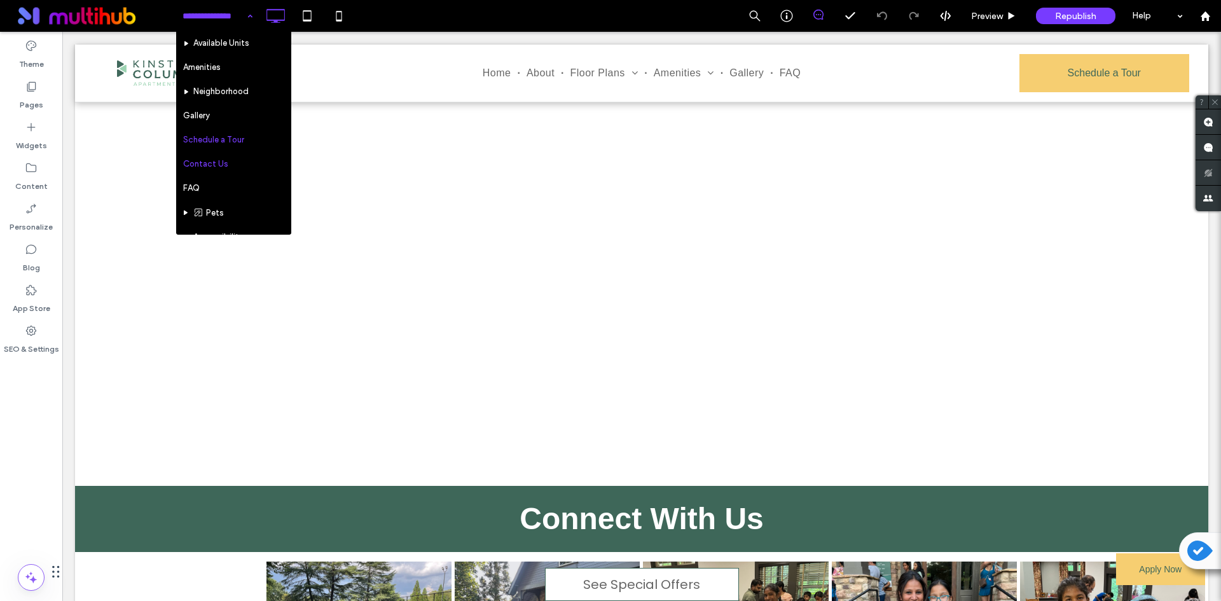
scroll to position [127, 0]
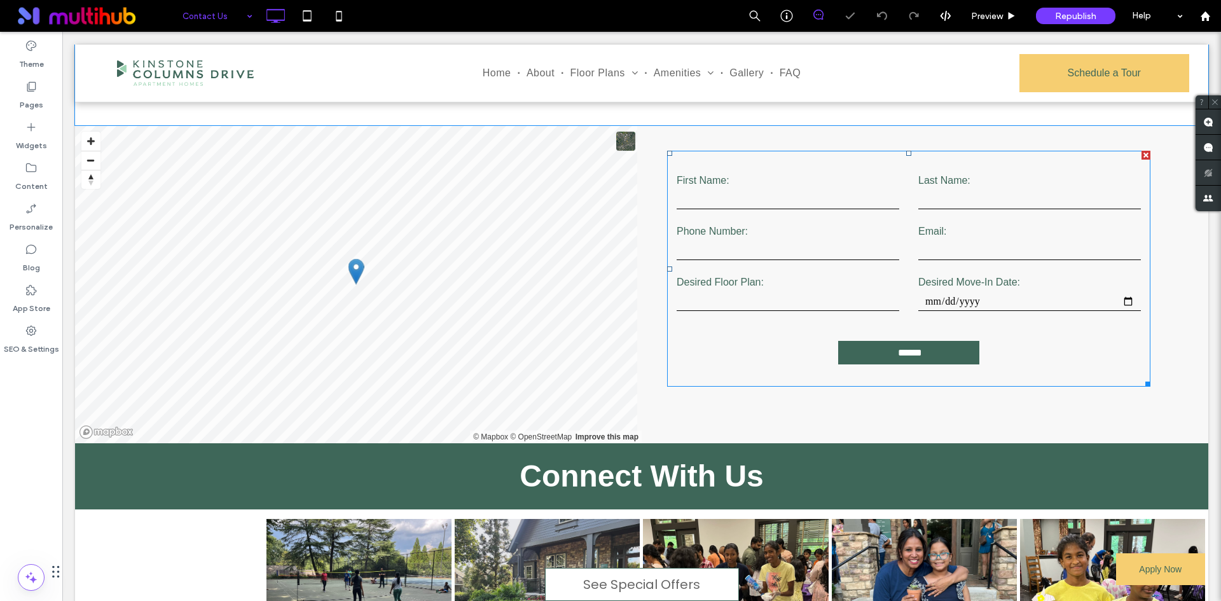
scroll to position [254, 0]
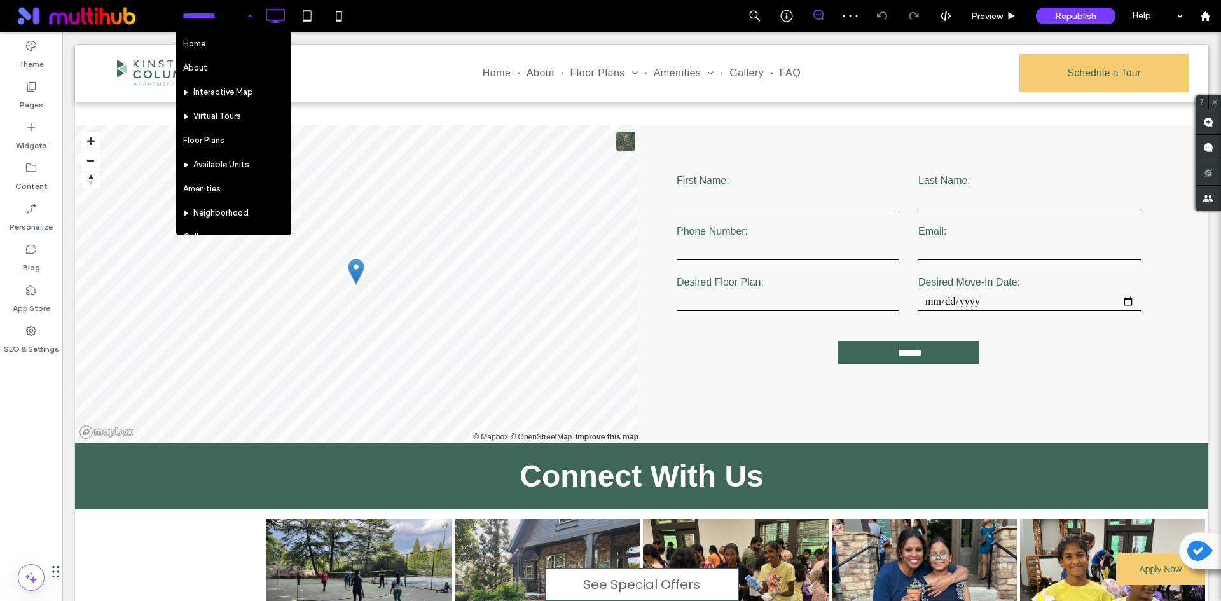
click at [221, 18] on input at bounding box center [215, 16] width 64 height 32
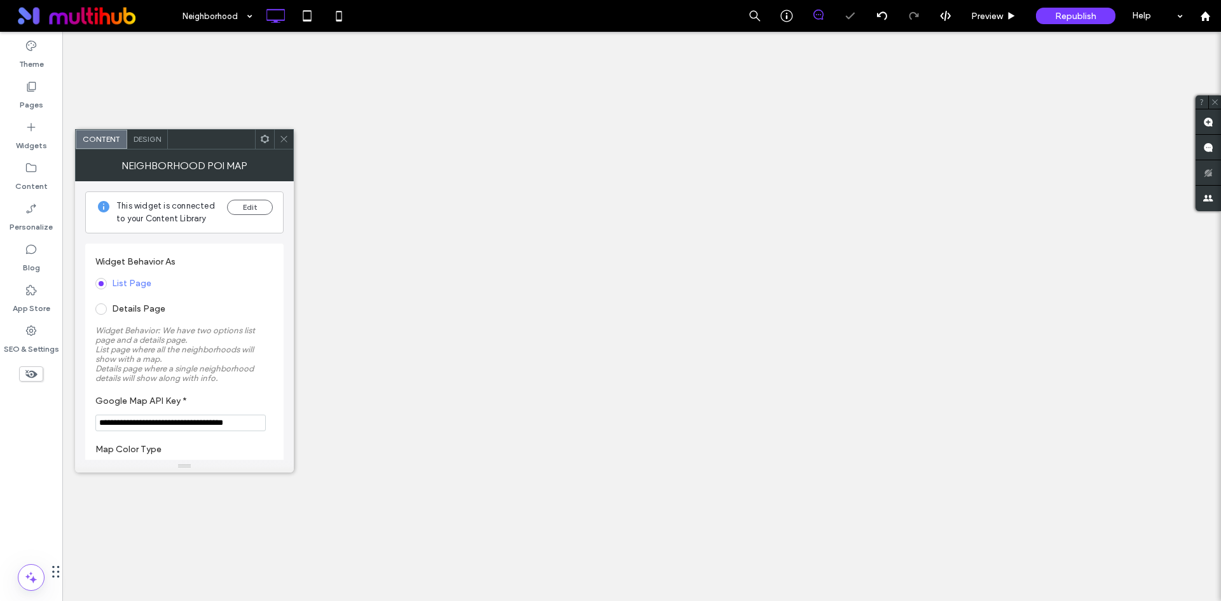
click at [148, 137] on span "Design" at bounding box center [147, 139] width 27 height 10
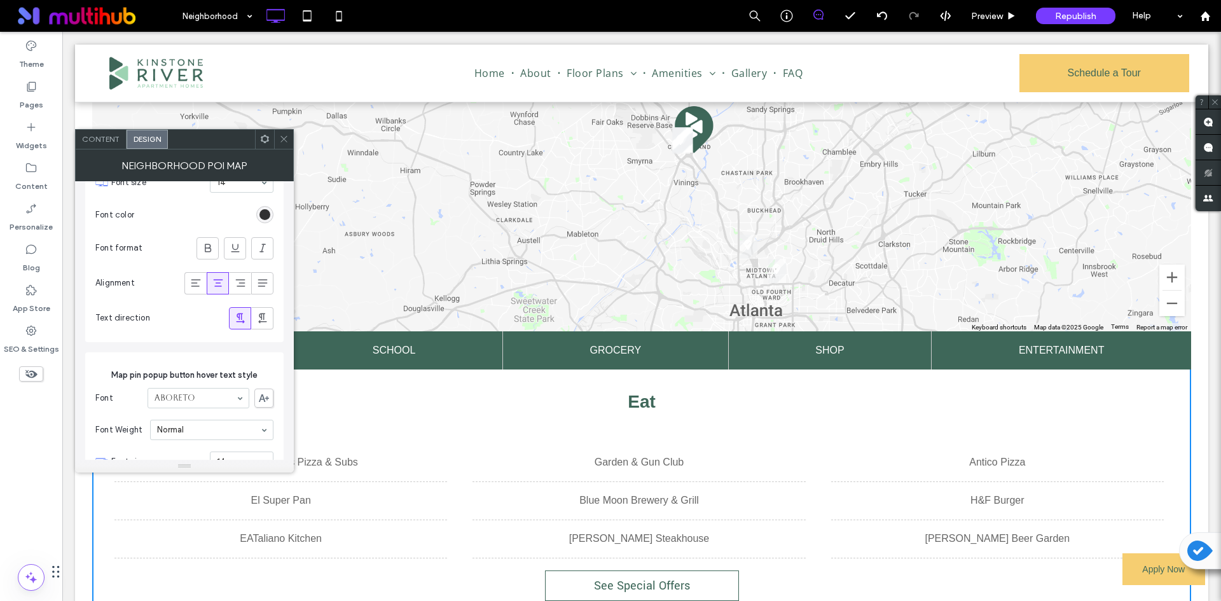
scroll to position [509, 0]
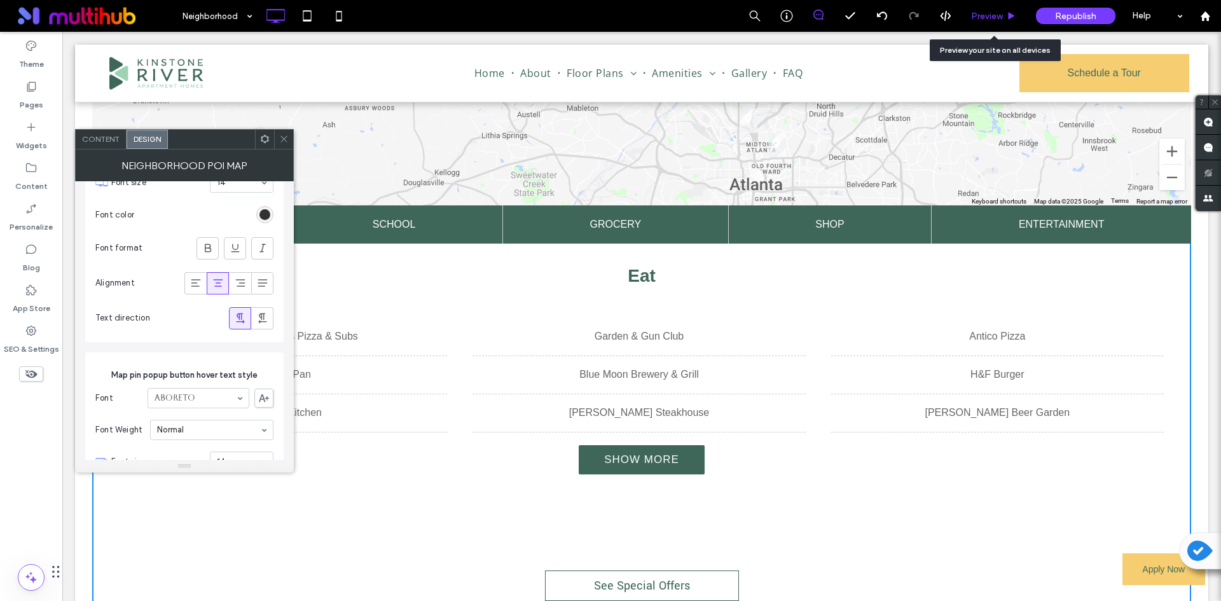
drag, startPoint x: 682, startPoint y: 265, endPoint x: 985, endPoint y: 19, distance: 390.3
click at [985, 19] on span "Preview" at bounding box center [987, 16] width 32 height 11
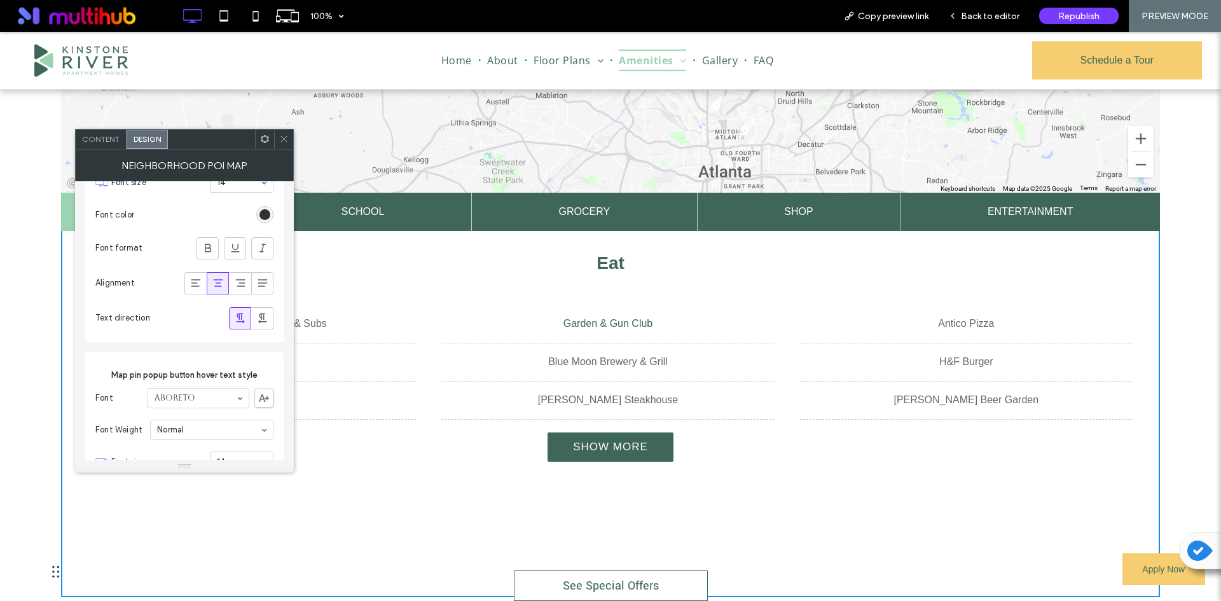
click at [616, 324] on li "Garden & Gun Club" at bounding box center [607, 324] width 333 height 39
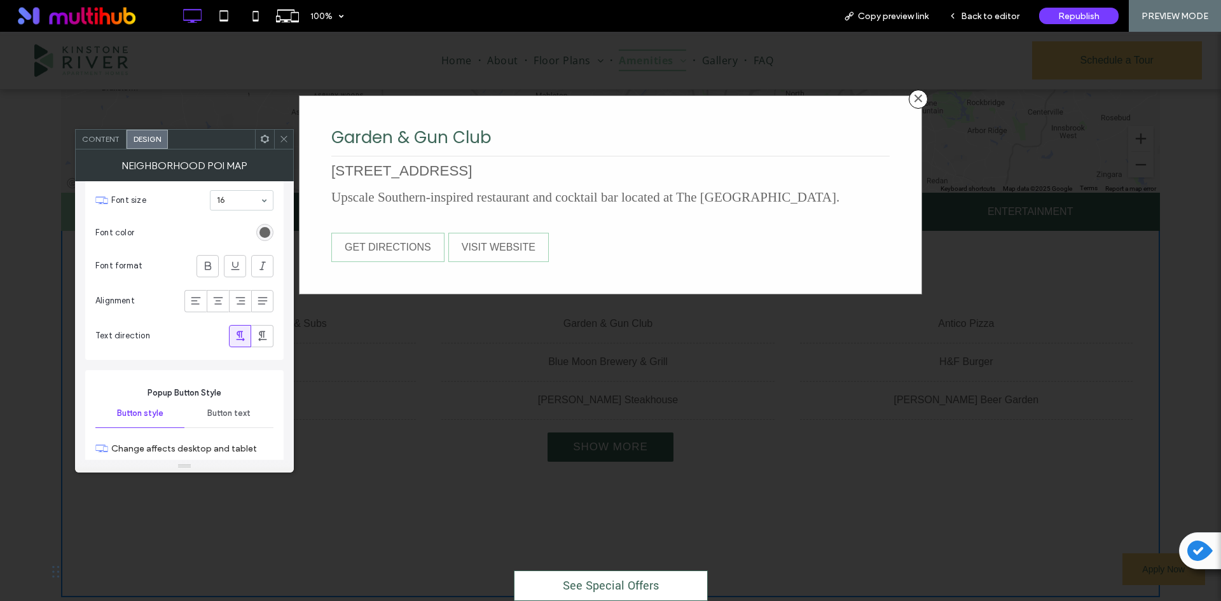
scroll to position [4561, 0]
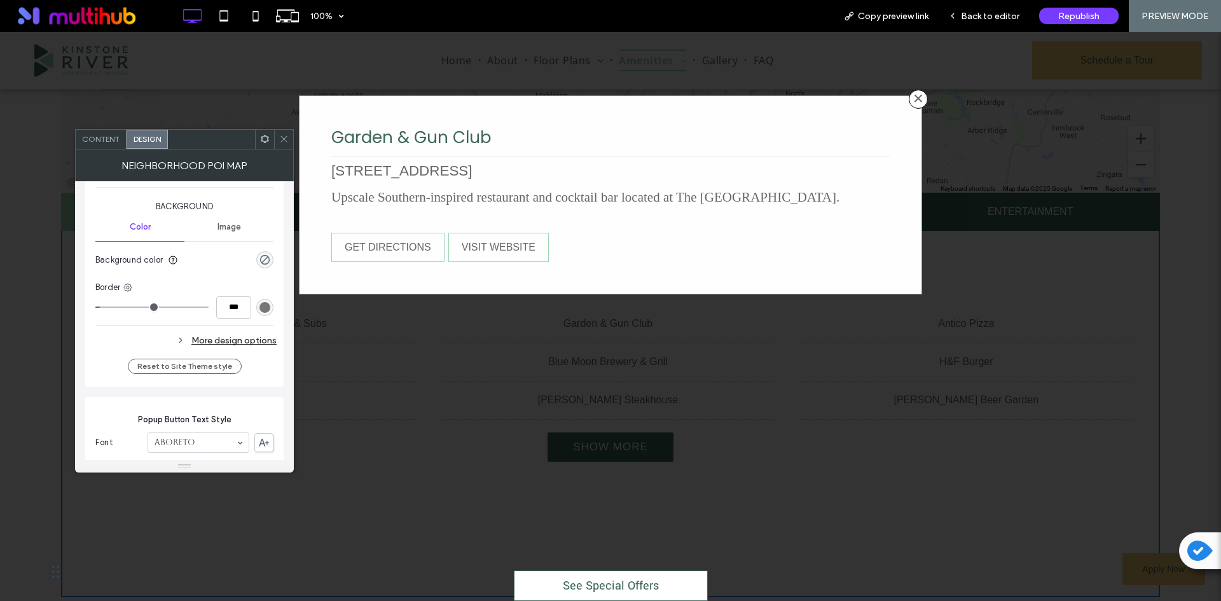
click at [217, 336] on div "More design options" at bounding box center [185, 340] width 181 height 17
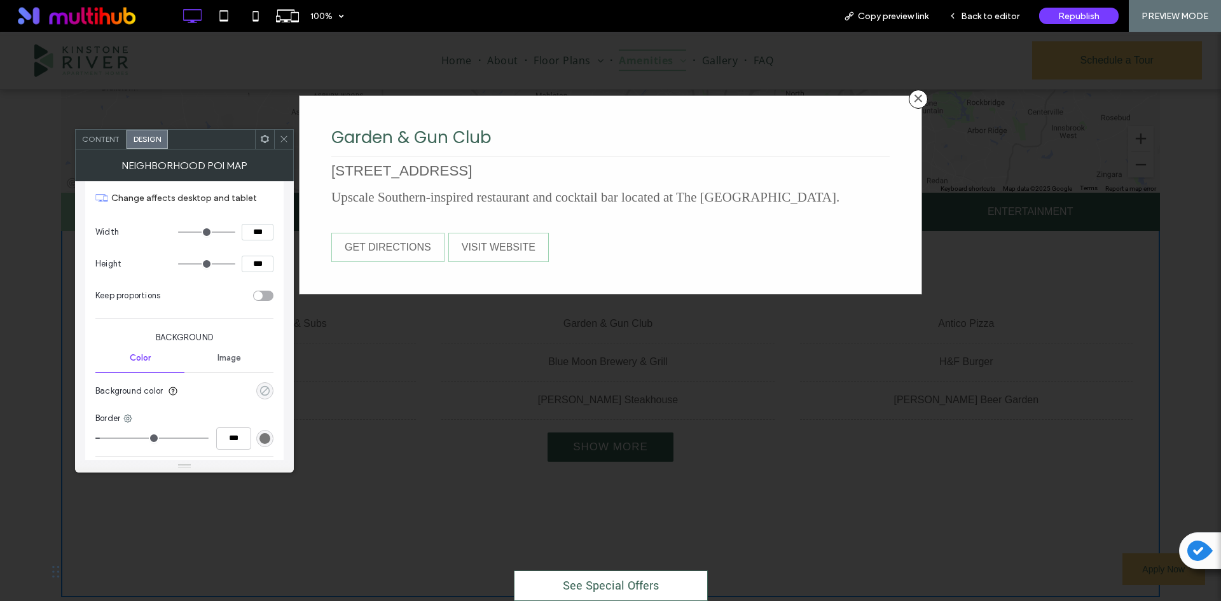
scroll to position [4497, 0]
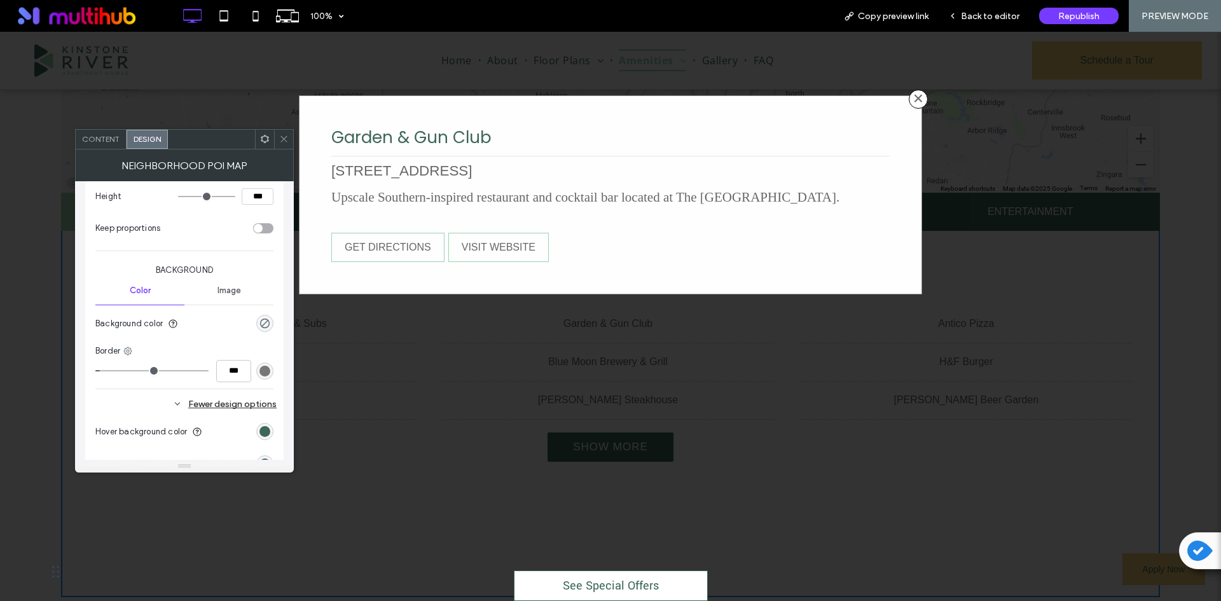
click at [265, 370] on div "rgb(119, 119, 119)" at bounding box center [265, 371] width 11 height 11
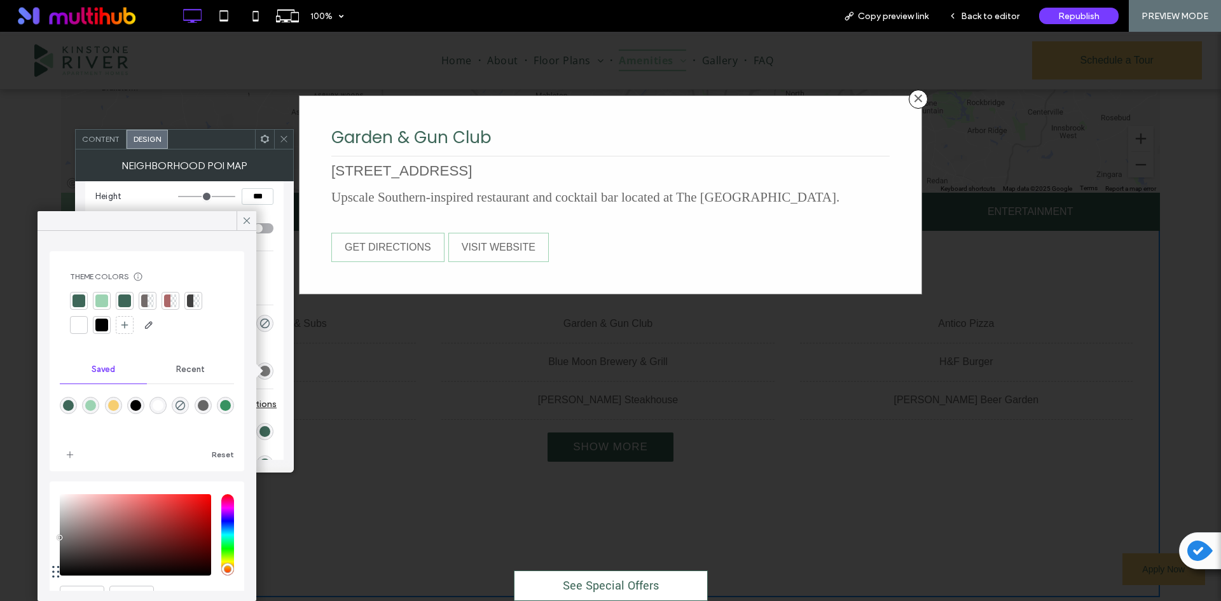
click at [71, 307] on div at bounding box center [79, 301] width 18 height 18
click at [247, 221] on use at bounding box center [247, 221] width 6 height 6
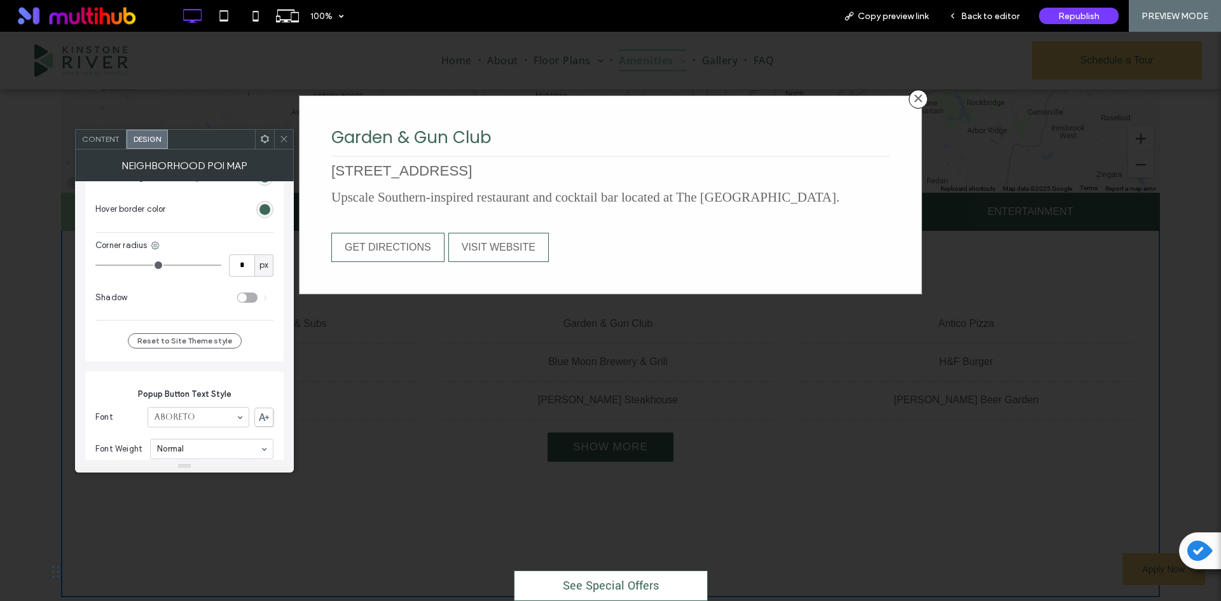
scroll to position [4625, 0]
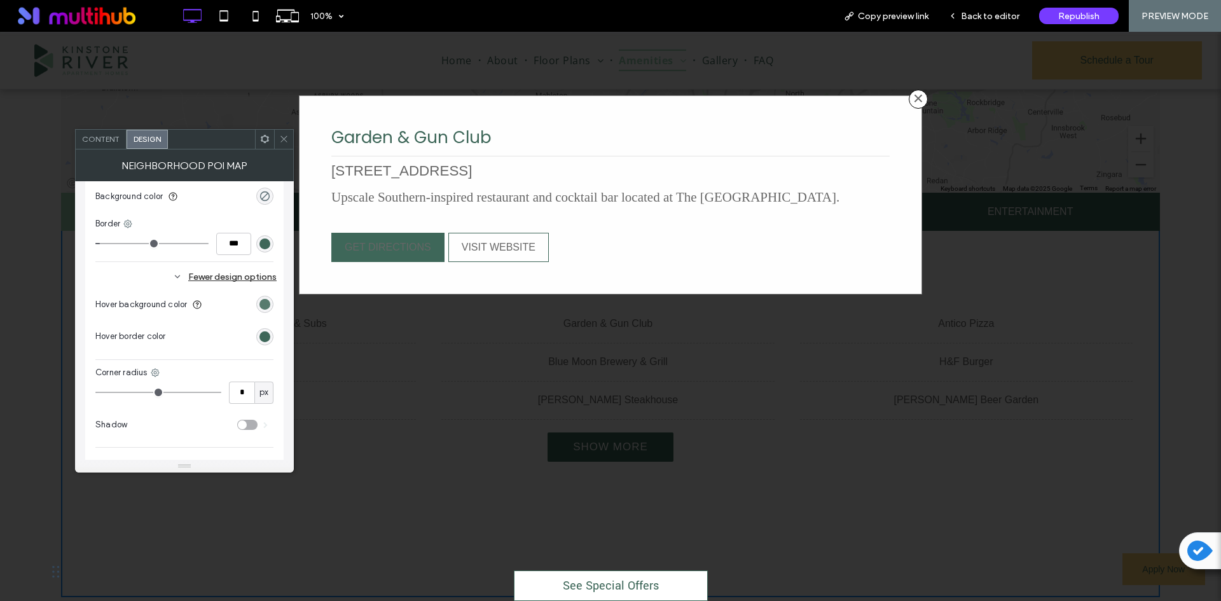
click at [267, 300] on div "rgb(62, 103, 89)" at bounding box center [265, 304] width 11 height 11
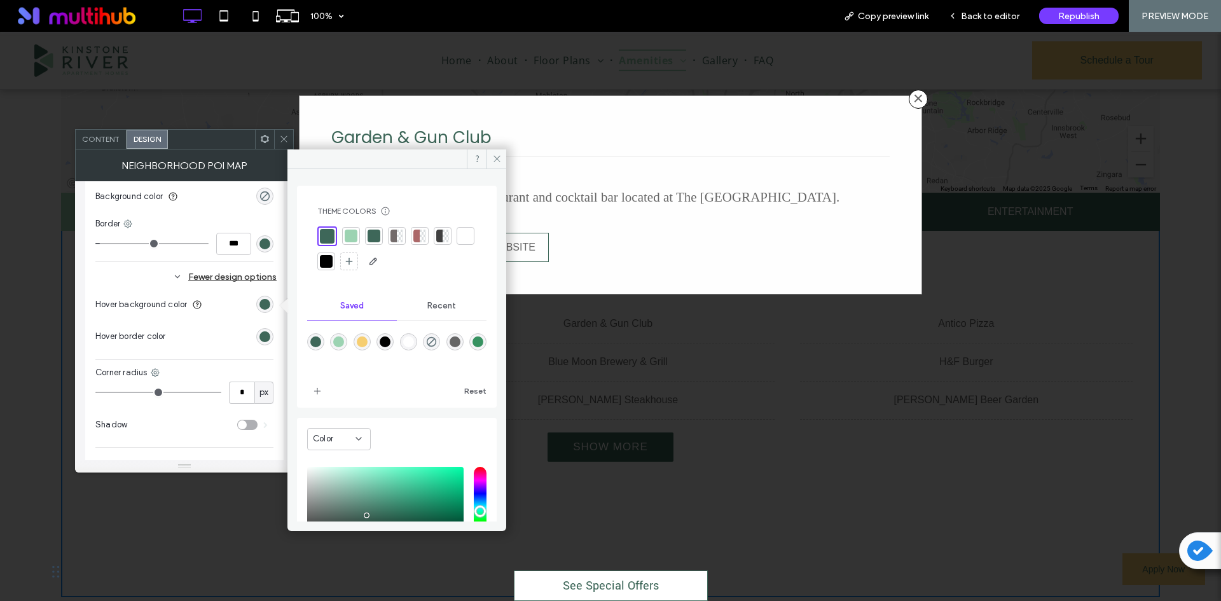
click at [367, 340] on div "rgba(246,206,113,1)" at bounding box center [362, 341] width 11 height 11
type input "*******"
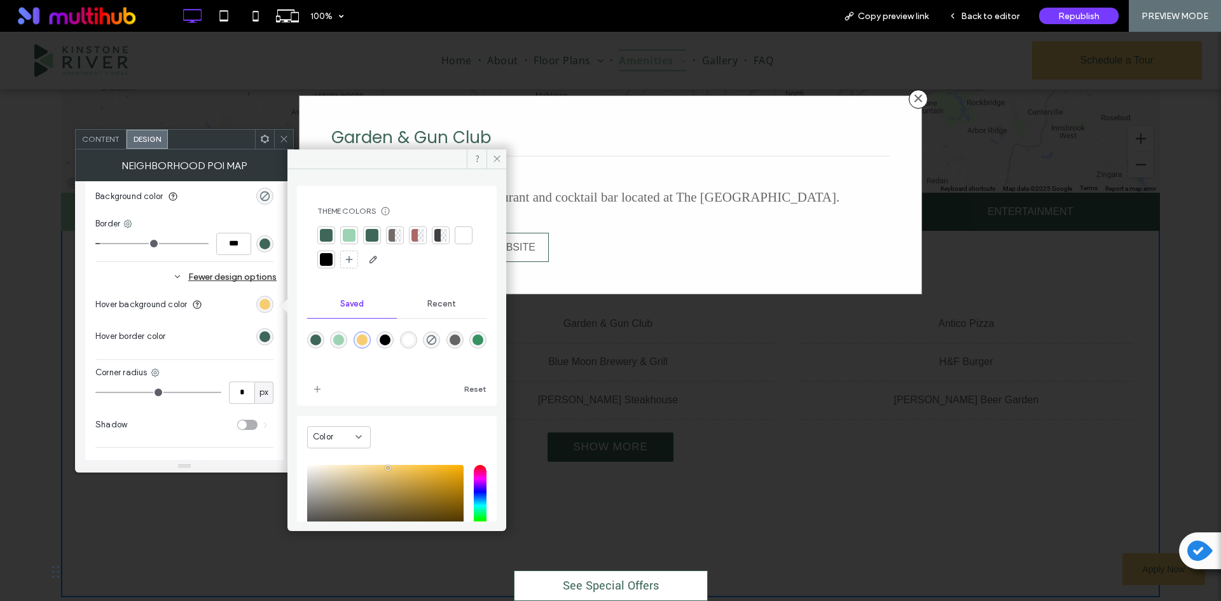
click at [265, 331] on div "rgb(62, 103, 89)" at bounding box center [265, 336] width 11 height 11
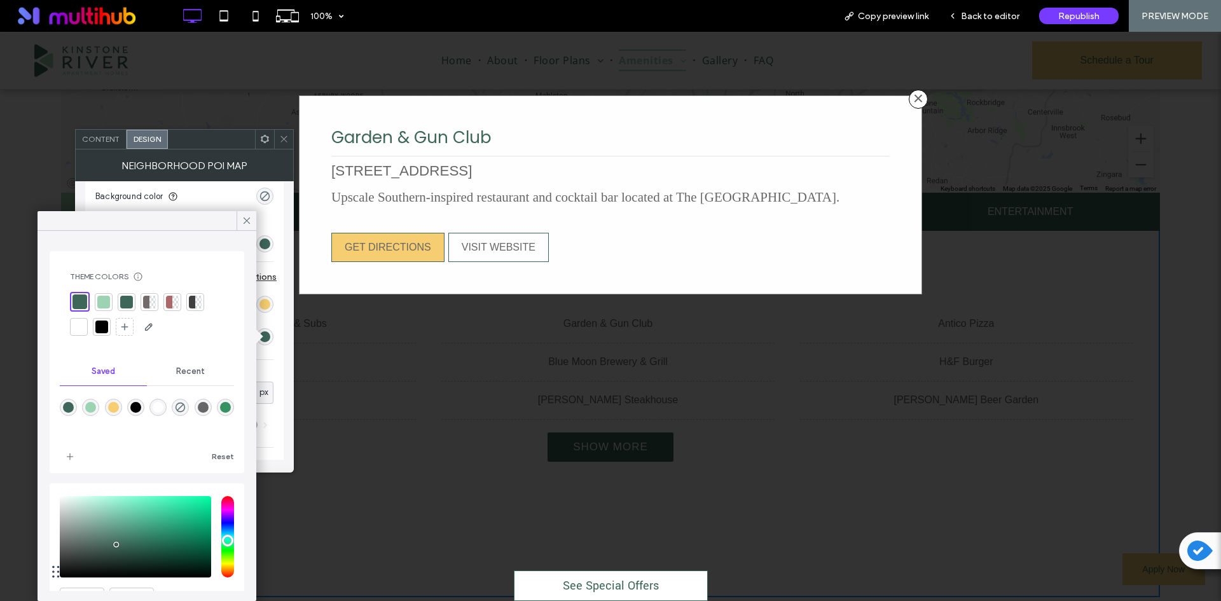
click at [111, 403] on div "rgba(246,206,113,1)" at bounding box center [113, 407] width 17 height 17
type input "*******"
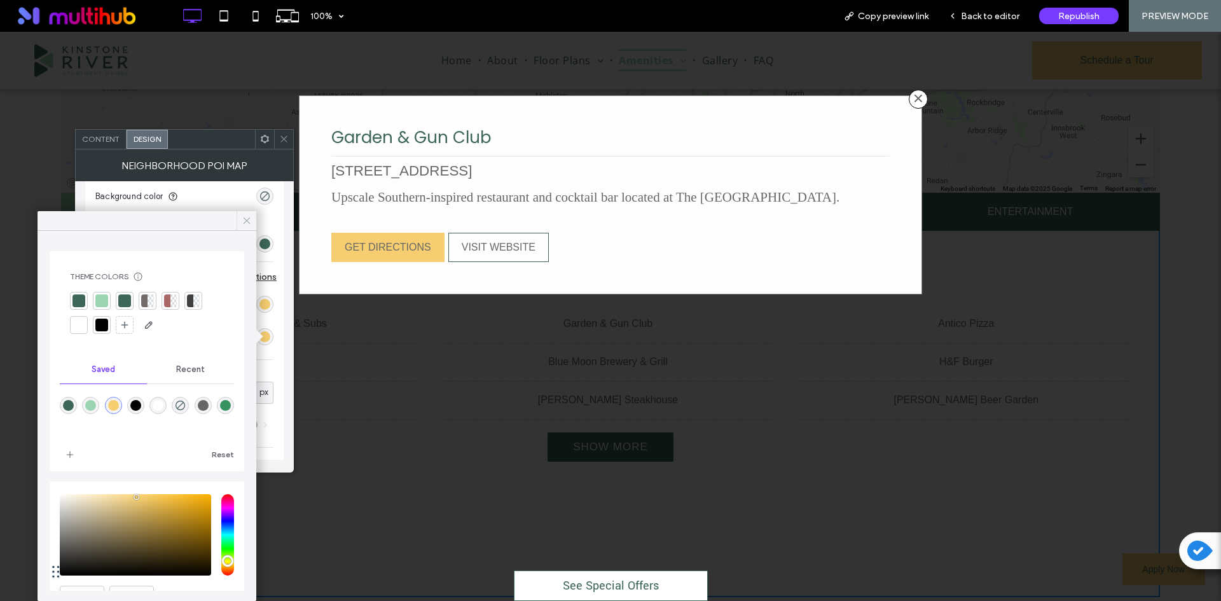
click at [244, 220] on icon at bounding box center [246, 220] width 11 height 11
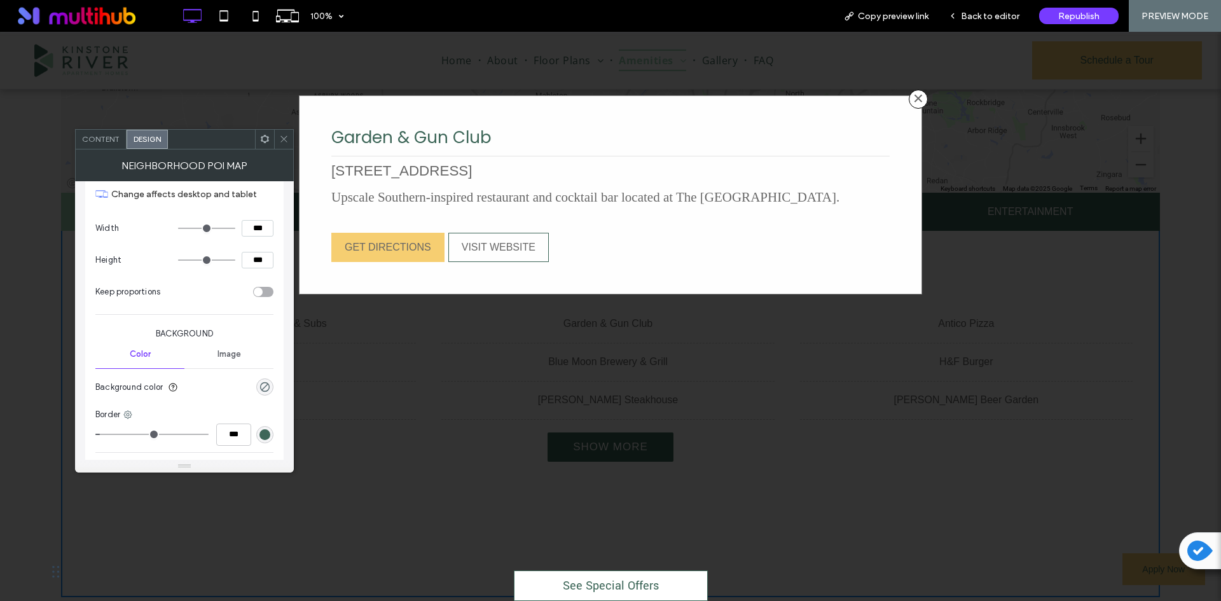
scroll to position [4370, 0]
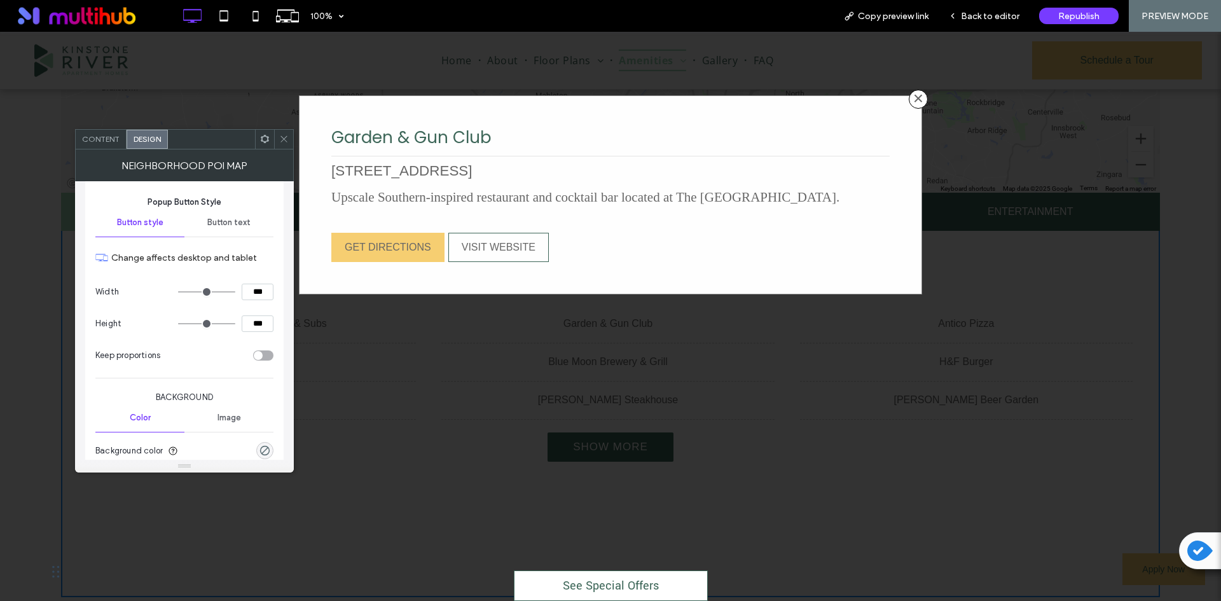
click at [221, 221] on span "Button text" at bounding box center [228, 223] width 43 height 10
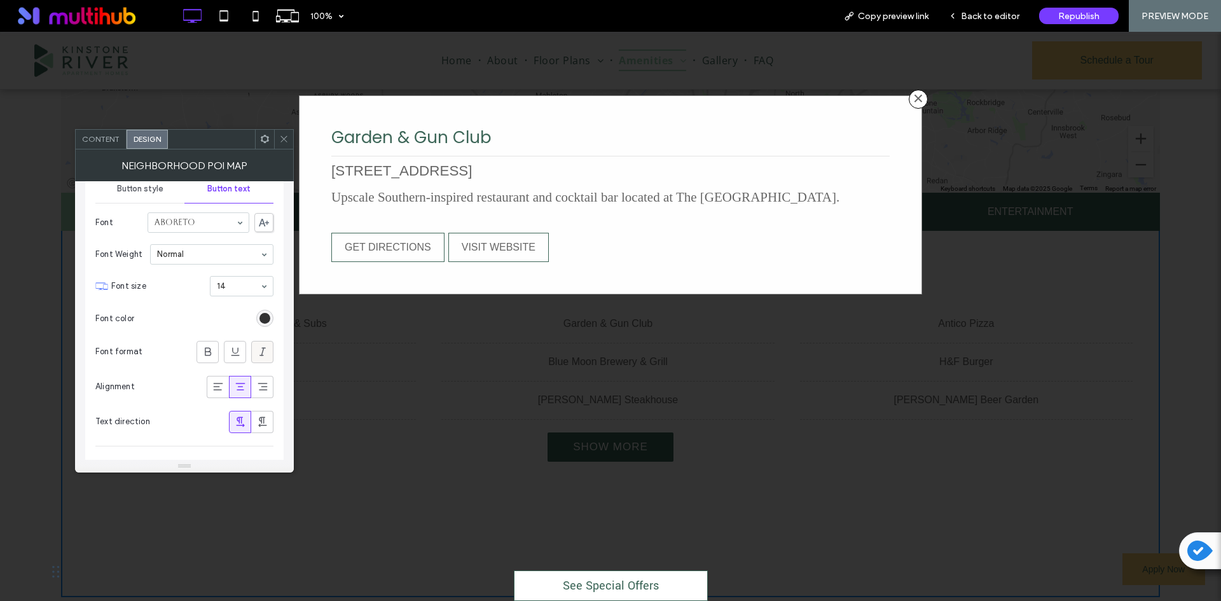
scroll to position [4434, 0]
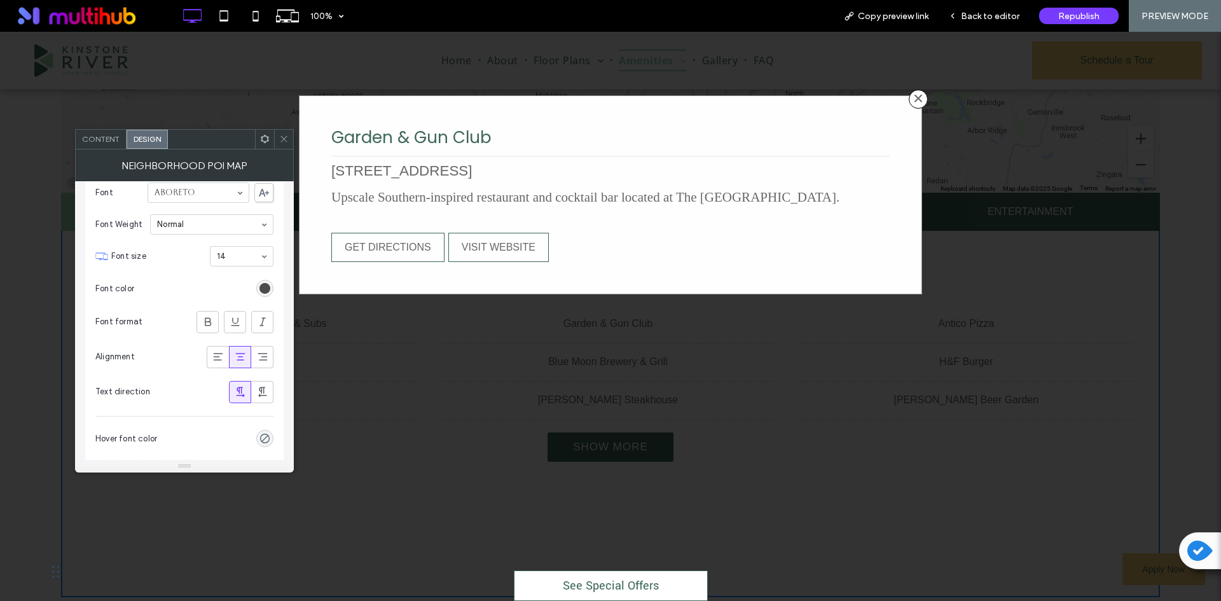
click at [268, 287] on div "rgba(0, 0, 0, 0.8)" at bounding box center [265, 288] width 11 height 11
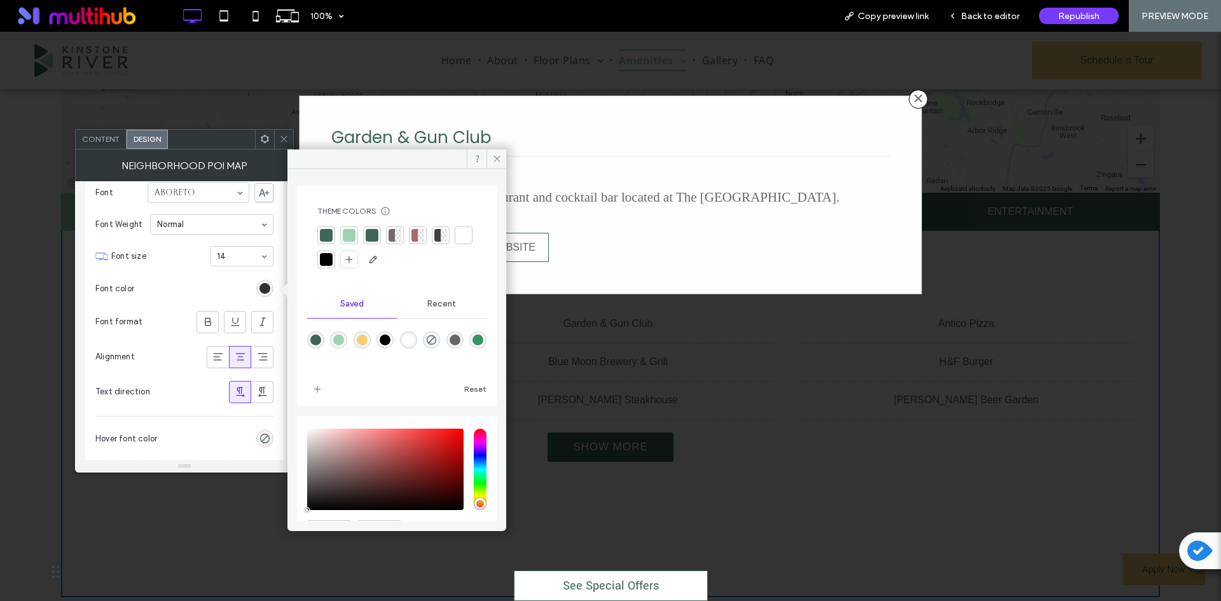
click at [327, 237] on div at bounding box center [326, 235] width 13 height 13
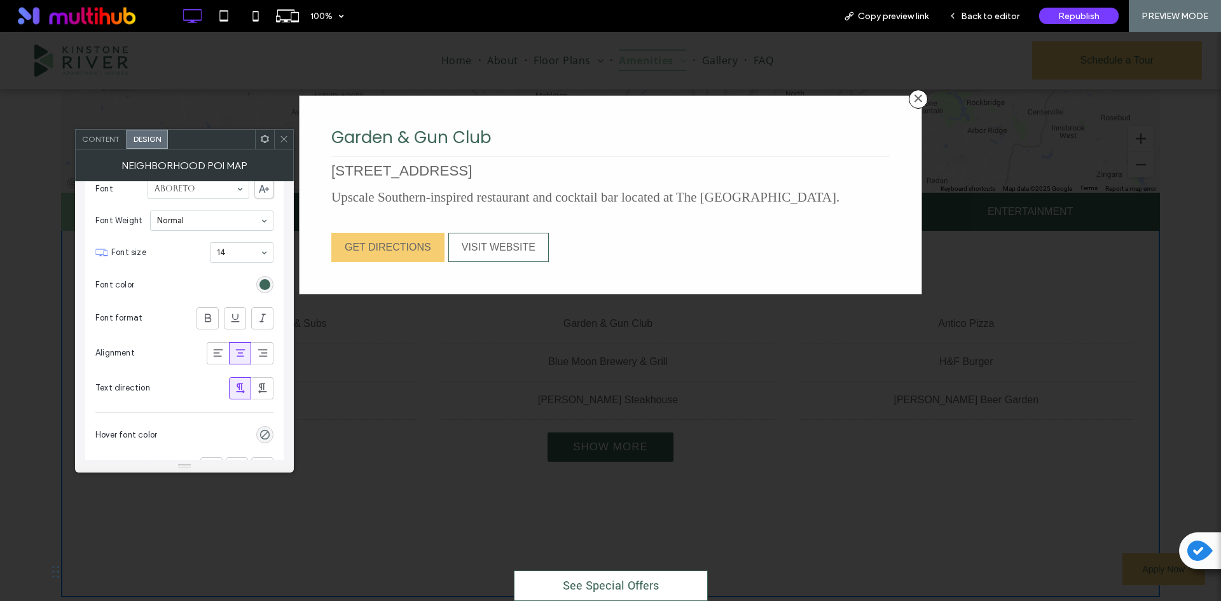
scroll to position [4625, 0]
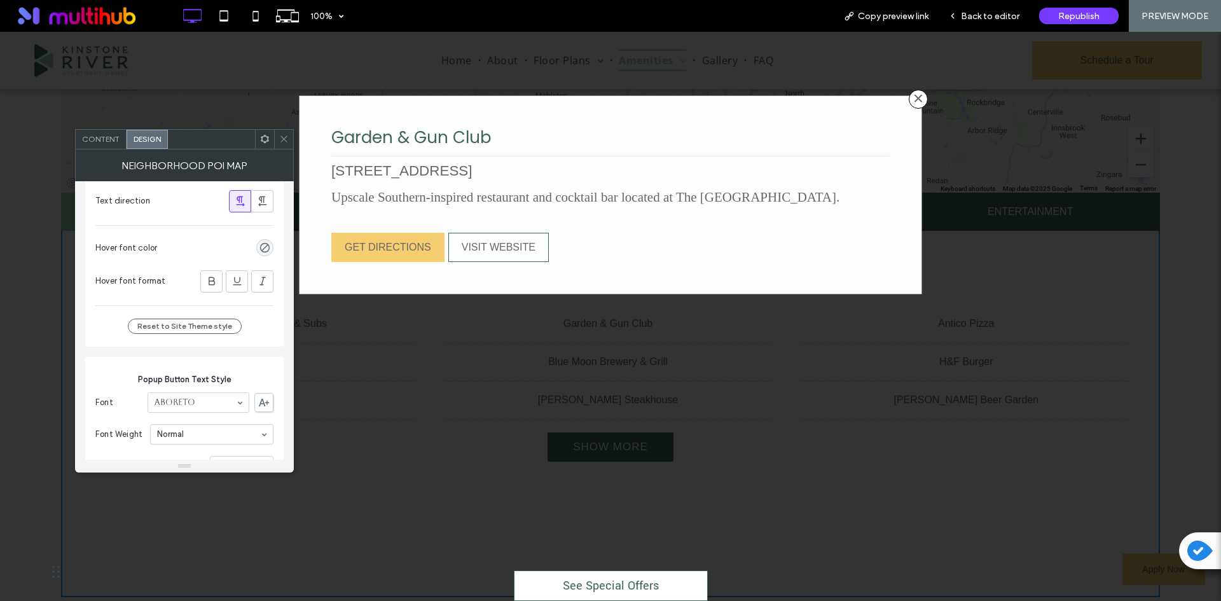
click at [263, 255] on div "rgba(0, 0, 0, 0)" at bounding box center [264, 247] width 17 height 17
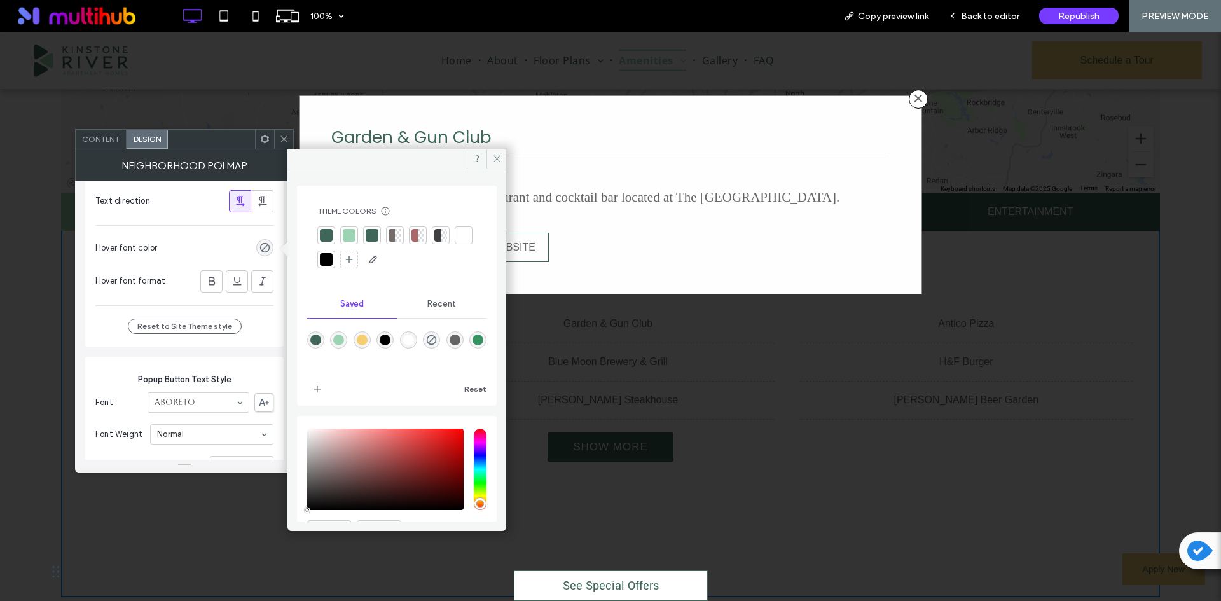
click at [322, 237] on div at bounding box center [326, 235] width 13 height 13
drag, startPoint x: 495, startPoint y: 160, endPoint x: 473, endPoint y: 150, distance: 24.5
click at [495, 160] on use at bounding box center [497, 159] width 6 height 6
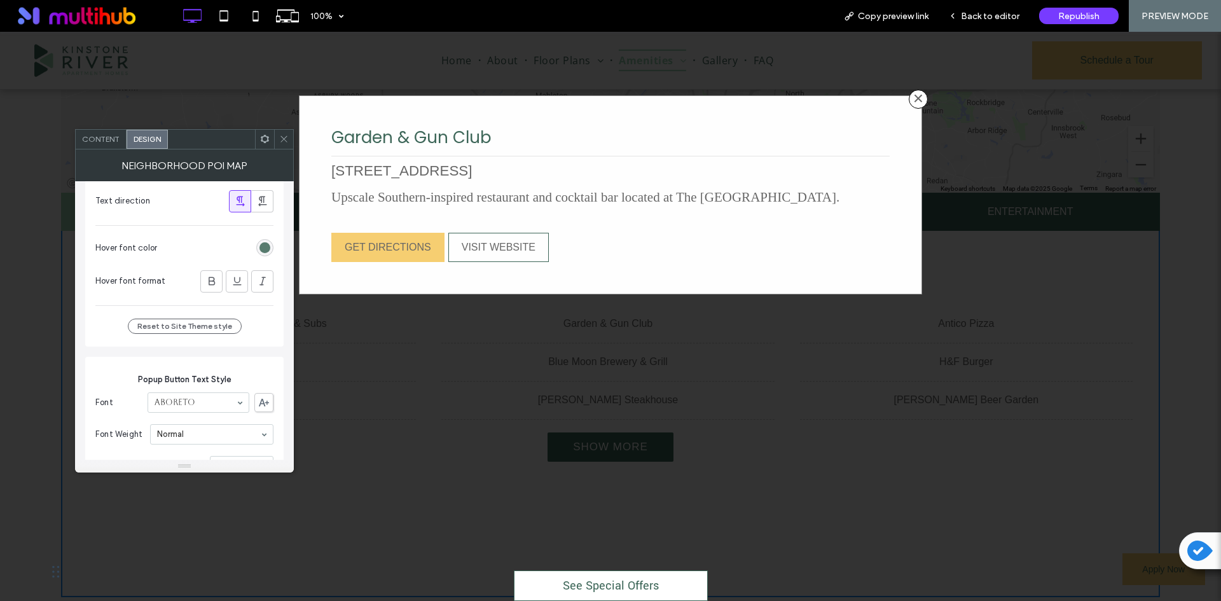
click at [261, 246] on div "rgba(62,103,89,1)" at bounding box center [265, 247] width 11 height 11
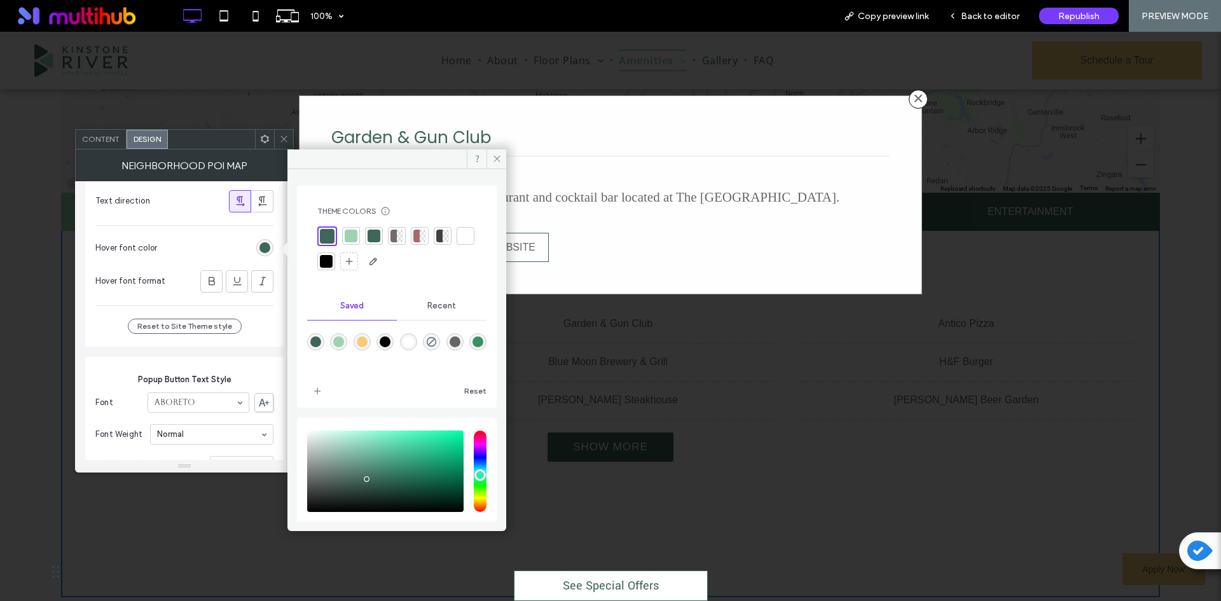
click at [325, 238] on div at bounding box center [327, 236] width 15 height 15
click at [497, 152] on span at bounding box center [497, 158] width 20 height 19
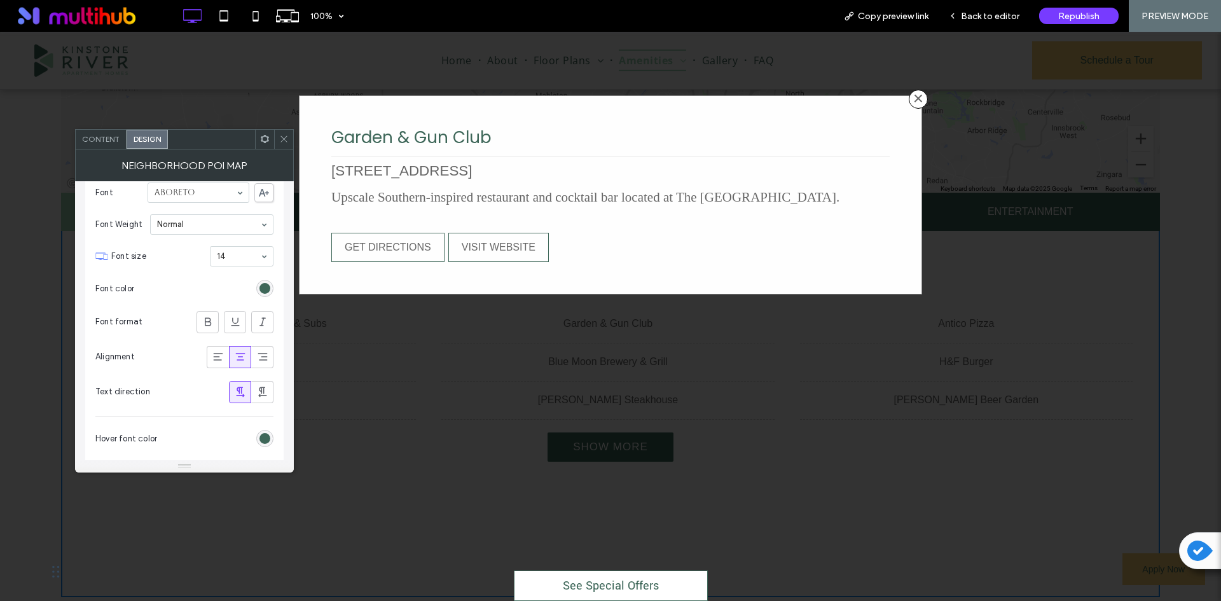
scroll to position [4307, 0]
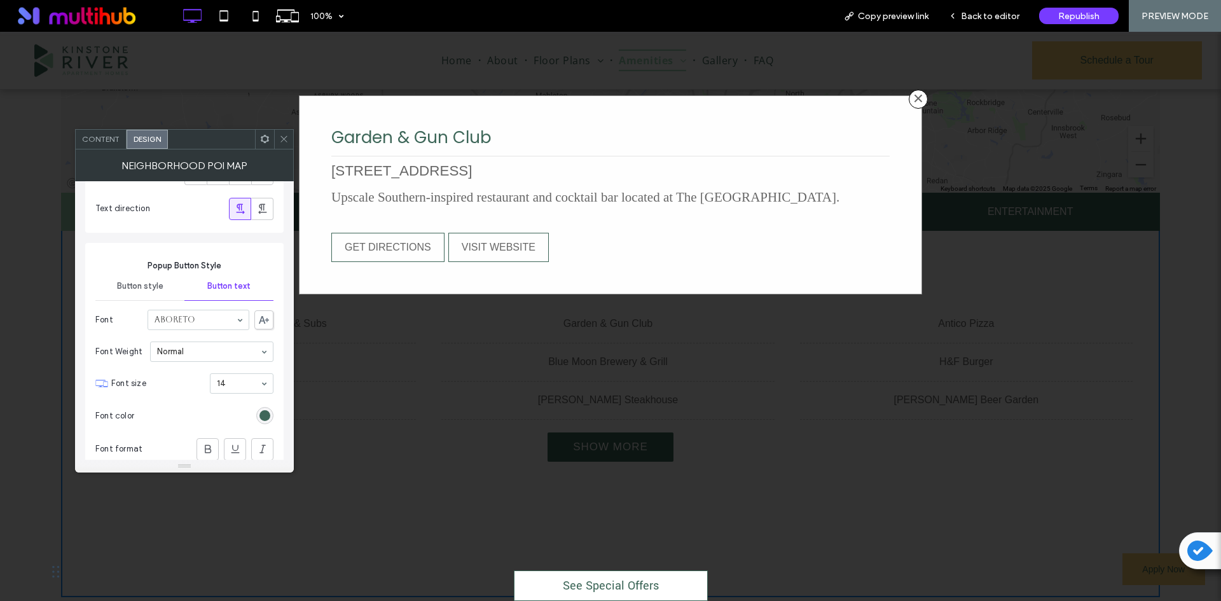
click at [143, 285] on span "Button style" at bounding box center [140, 286] width 46 height 10
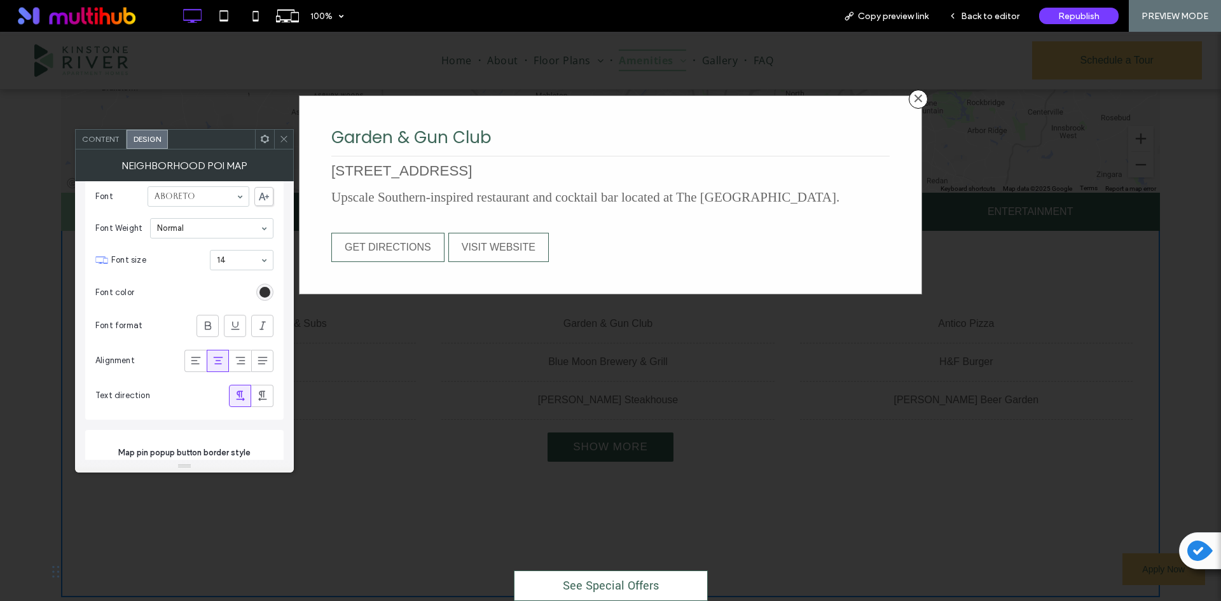
scroll to position [5960, 0]
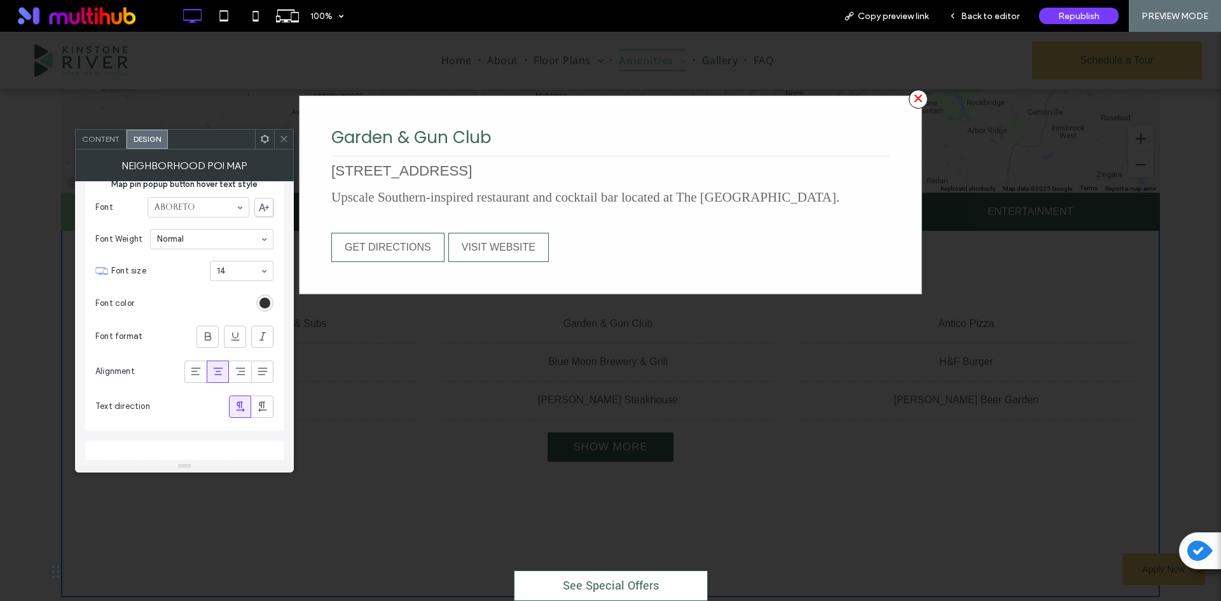
click at [912, 102] on span "×" at bounding box center [918, 99] width 19 height 19
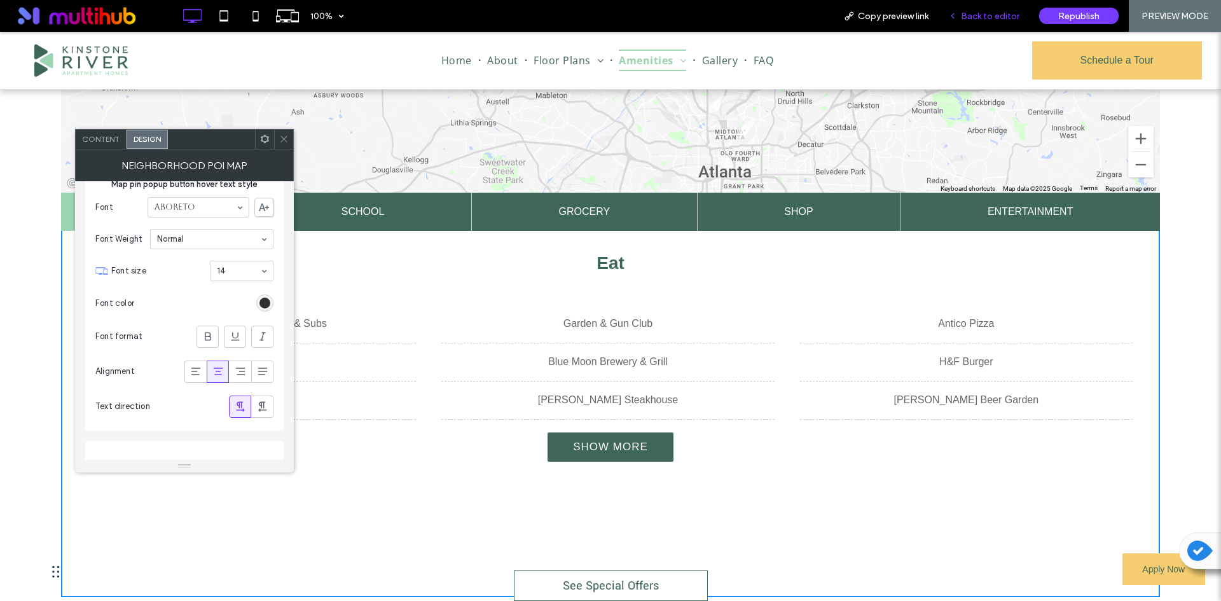
click at [1016, 11] on span "Back to editor" at bounding box center [990, 16] width 59 height 11
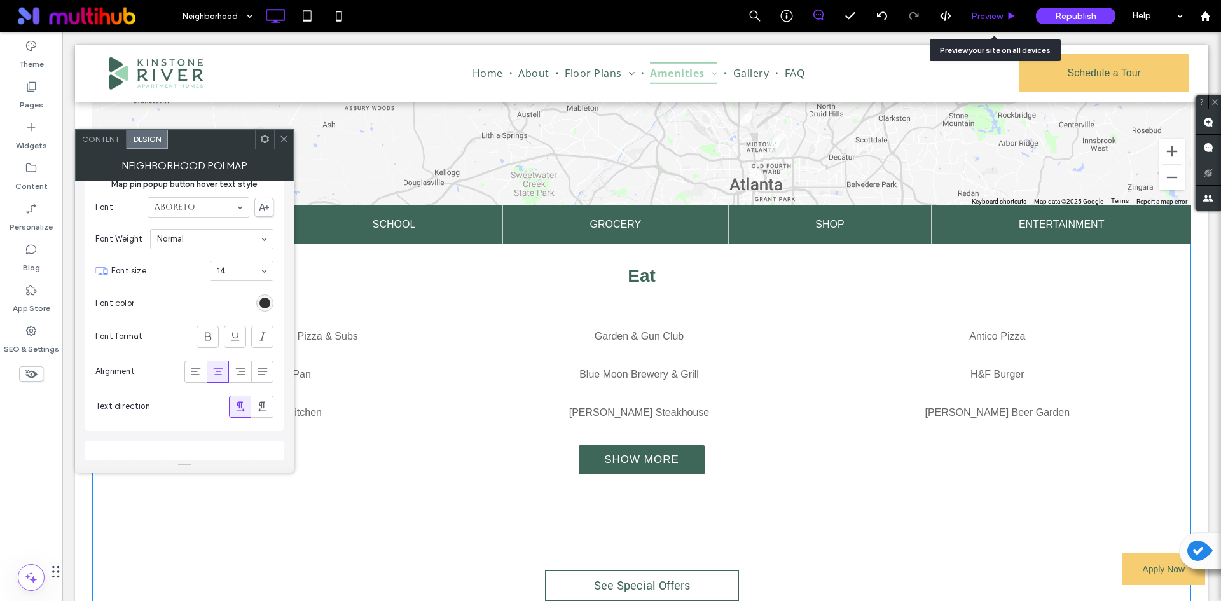
drag, startPoint x: 1005, startPoint y: 15, endPoint x: 853, endPoint y: 17, distance: 152.0
click at [1005, 15] on div "Preview" at bounding box center [994, 16] width 64 height 11
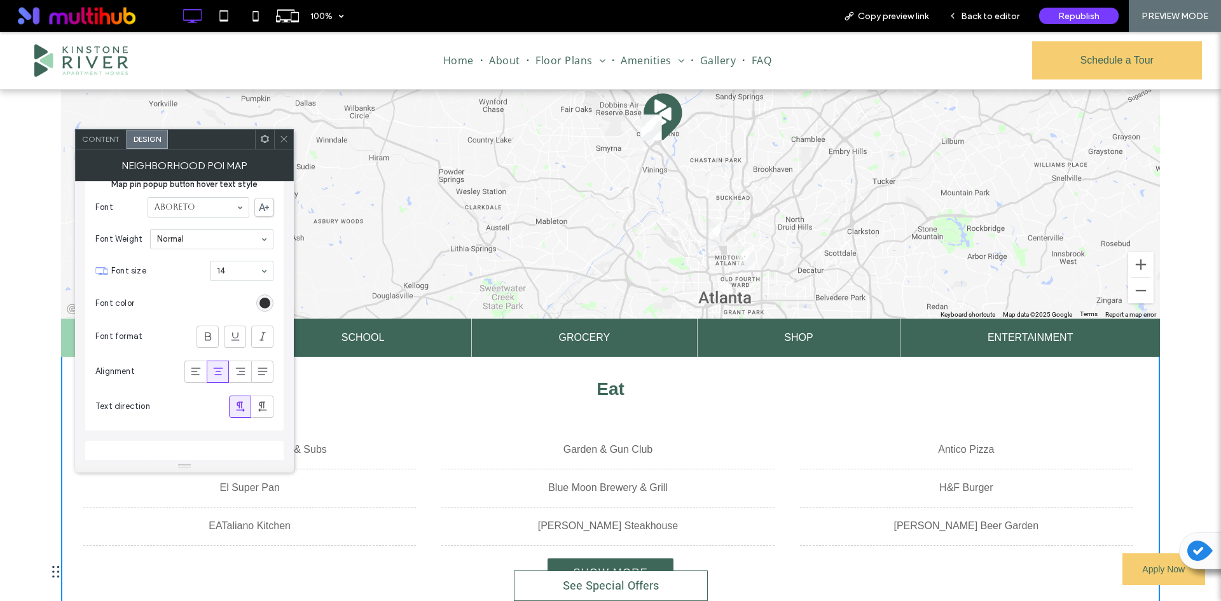
scroll to position [382, 0]
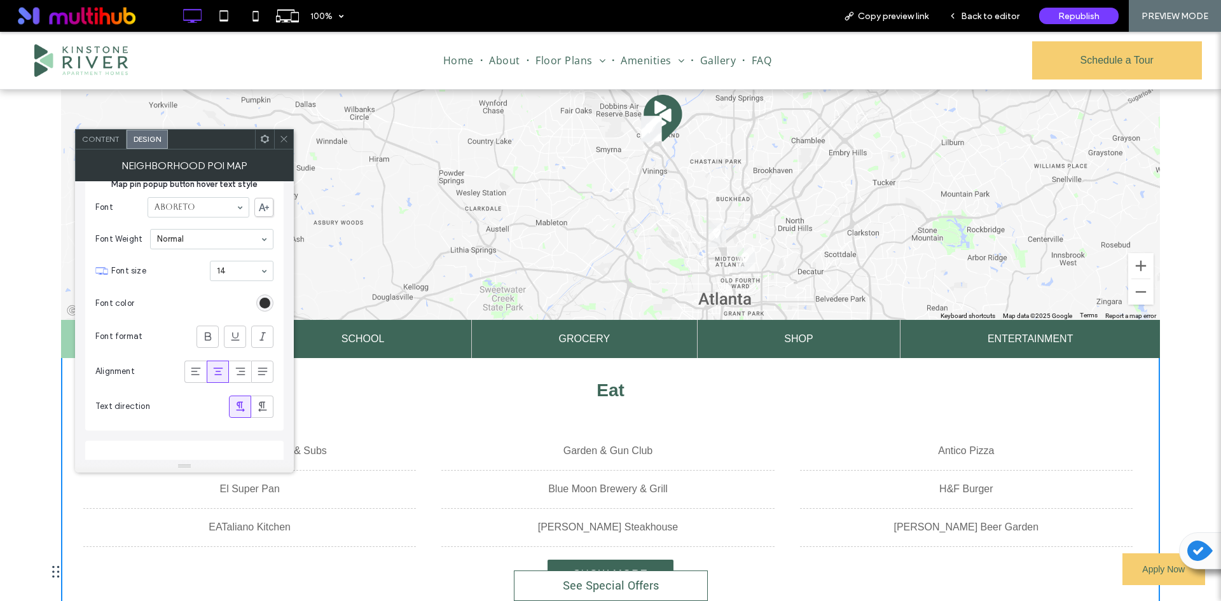
click at [710, 237] on img "Yard House" at bounding box center [718, 235] width 18 height 24
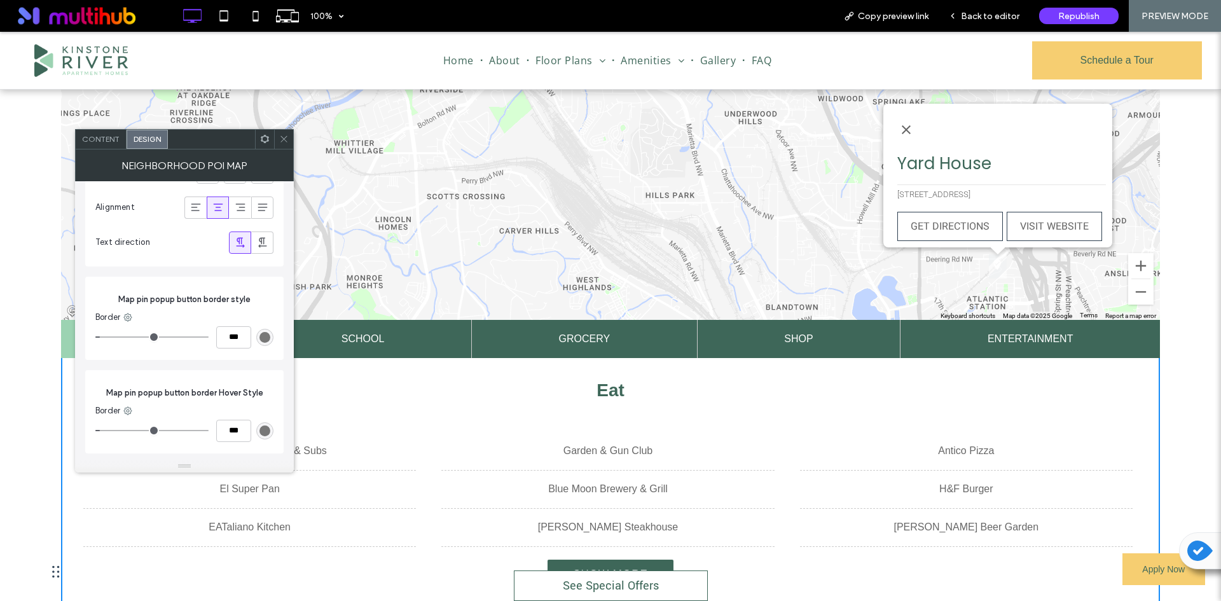
scroll to position [6247, 0]
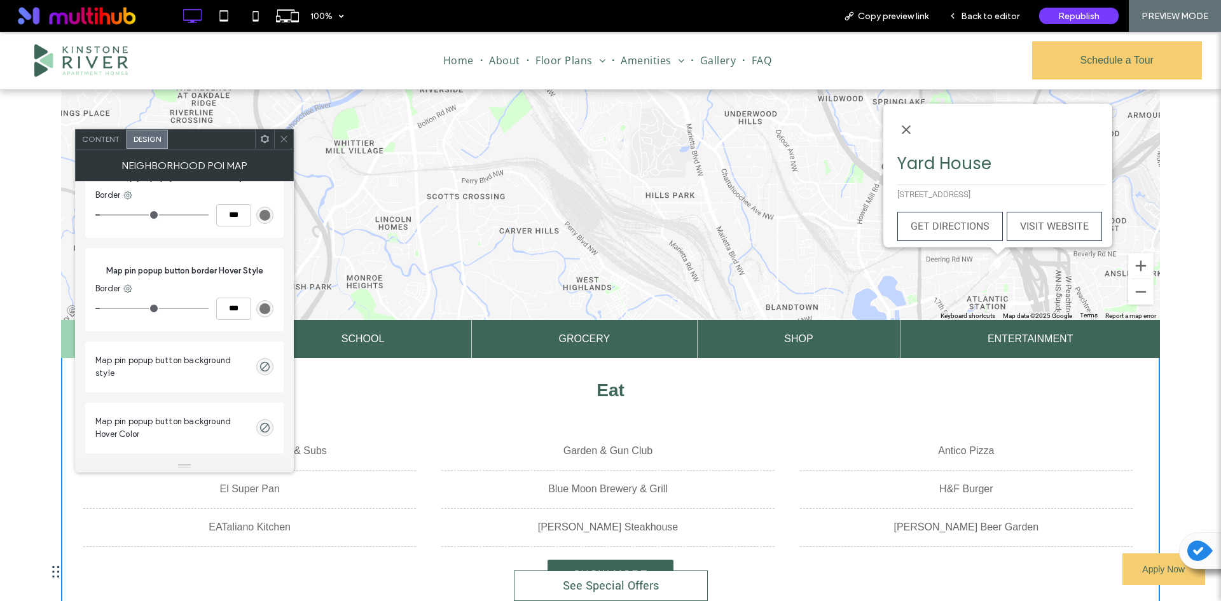
click at [265, 311] on div "rgb(119, 119, 119)" at bounding box center [265, 308] width 11 height 11
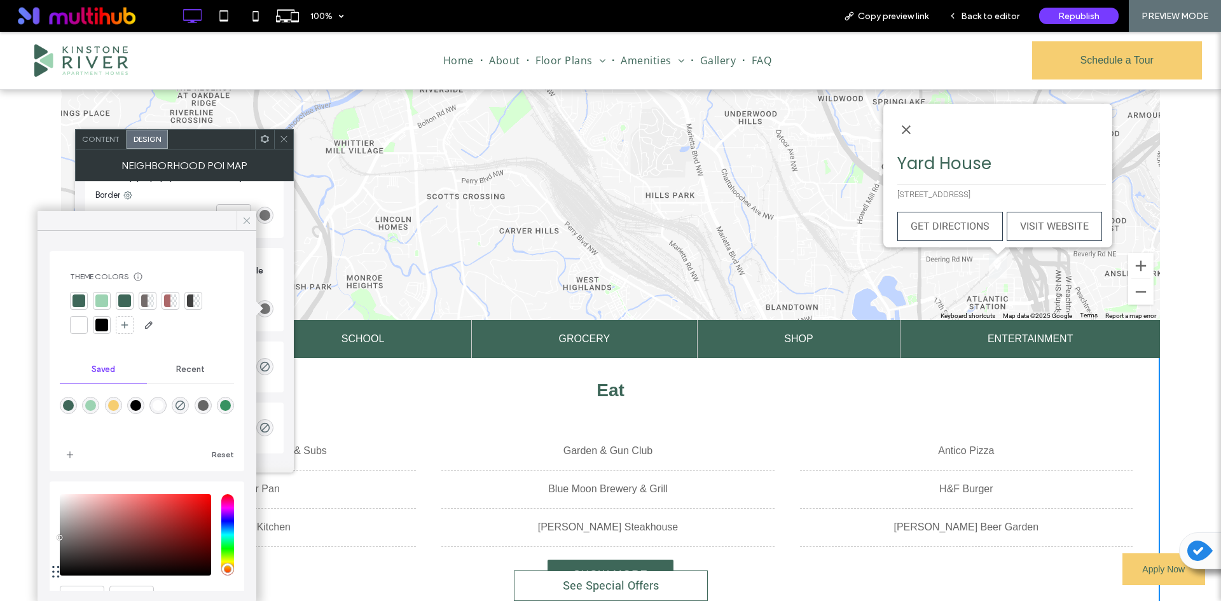
click at [247, 225] on icon at bounding box center [246, 220] width 11 height 11
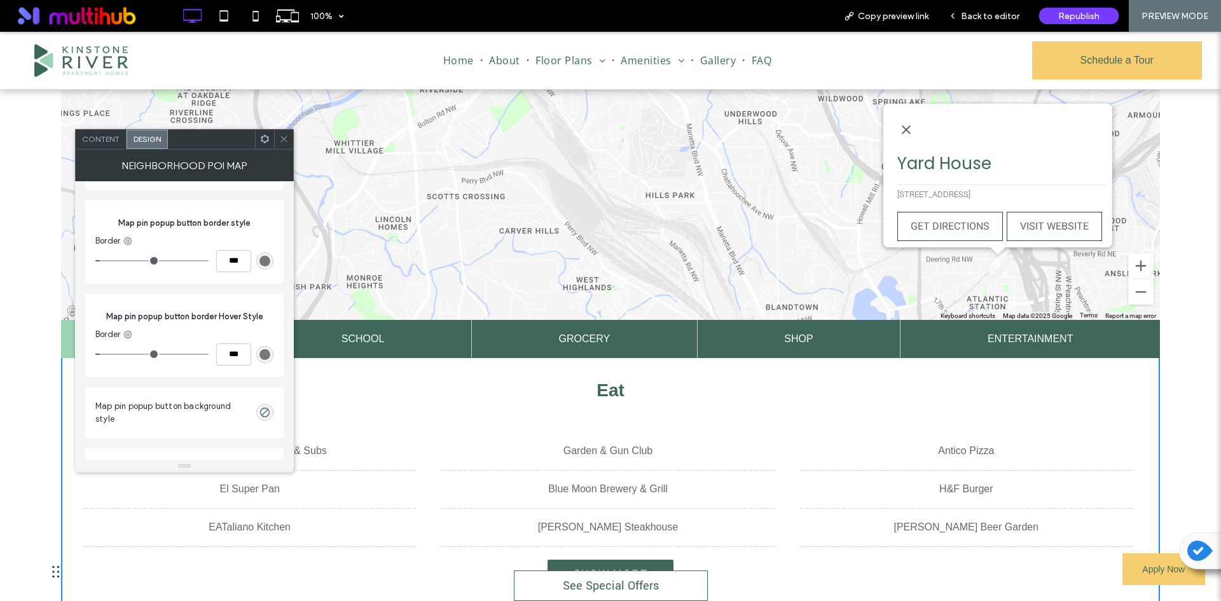
scroll to position [6183, 0]
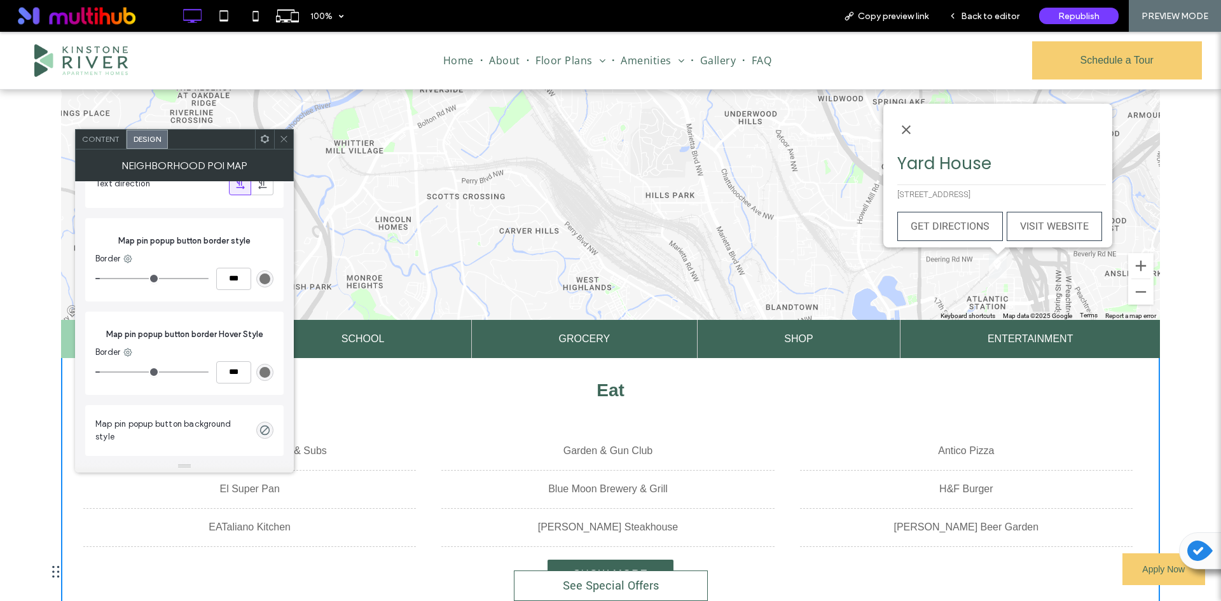
click at [265, 274] on div "rgb(119, 119, 119)" at bounding box center [265, 278] width 11 height 11
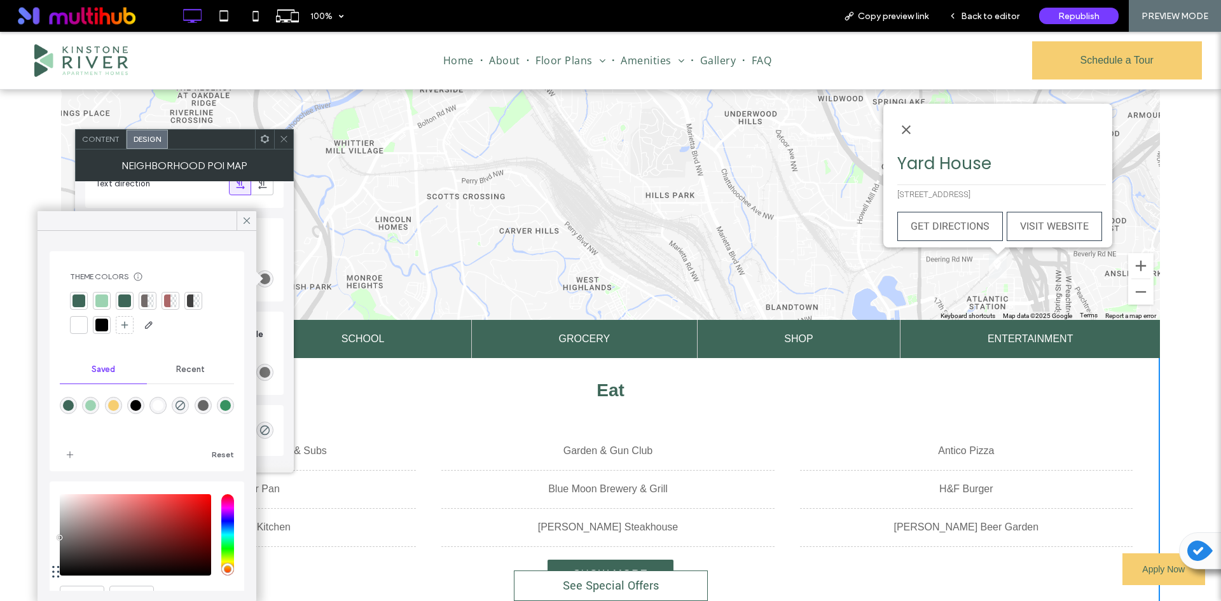
click at [77, 295] on div at bounding box center [79, 300] width 13 height 13
click at [242, 220] on icon at bounding box center [246, 220] width 11 height 11
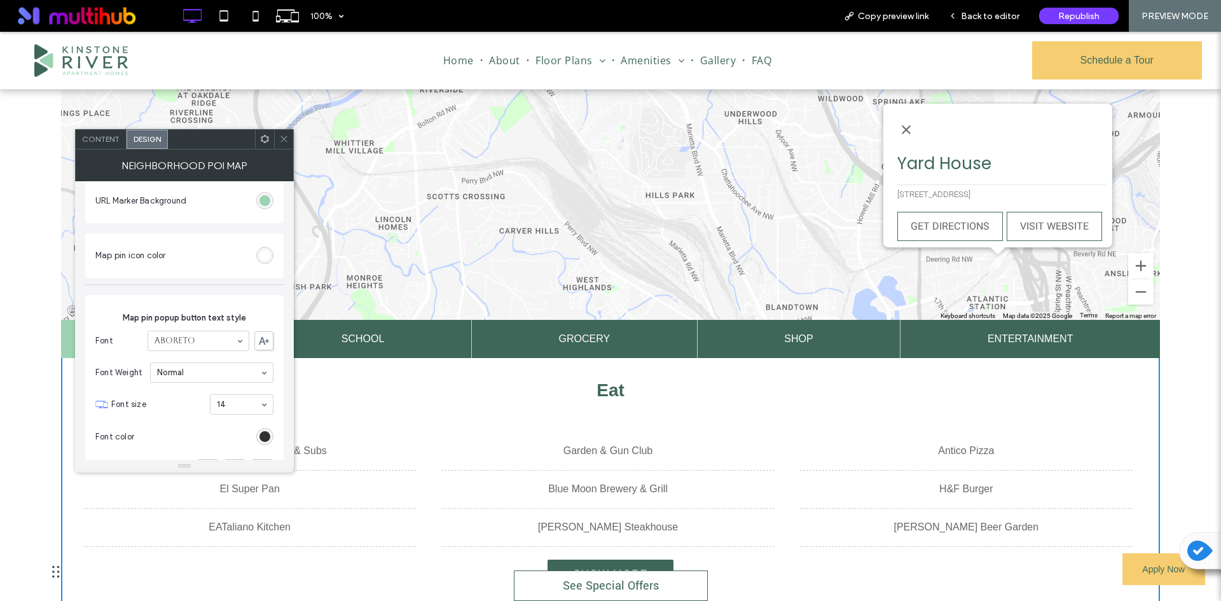
scroll to position [5547, 0]
click at [266, 438] on div "rgba(0, 0, 0, 0.8)" at bounding box center [265, 437] width 11 height 11
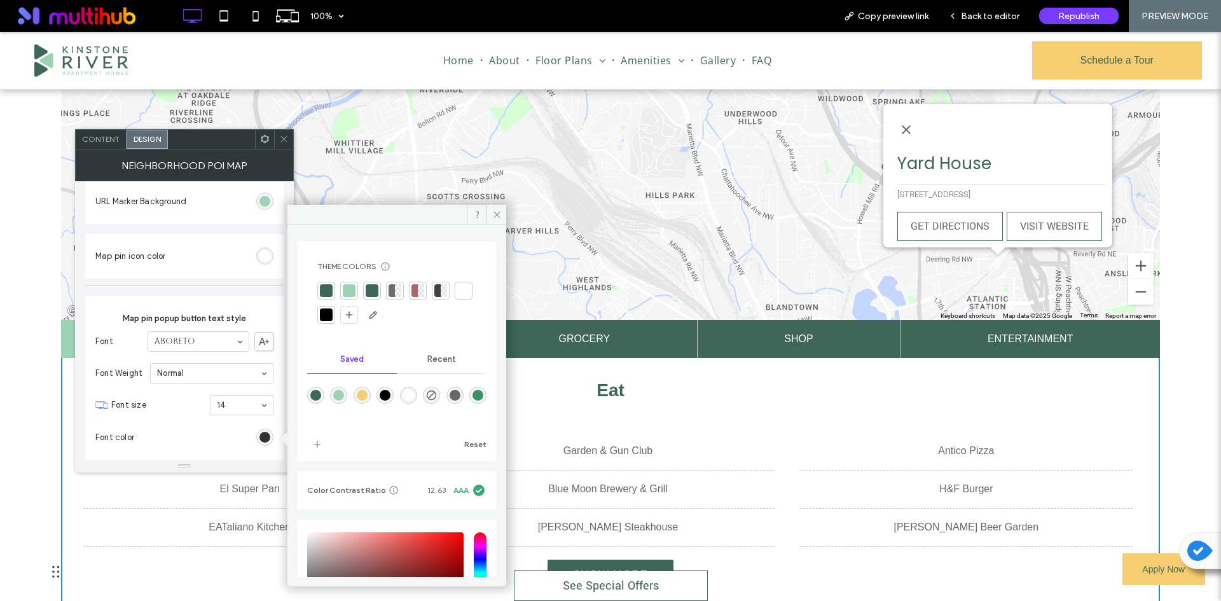
drag, startPoint x: 326, startPoint y: 290, endPoint x: 796, endPoint y: 233, distance: 473.5
click at [326, 290] on div at bounding box center [326, 290] width 13 height 13
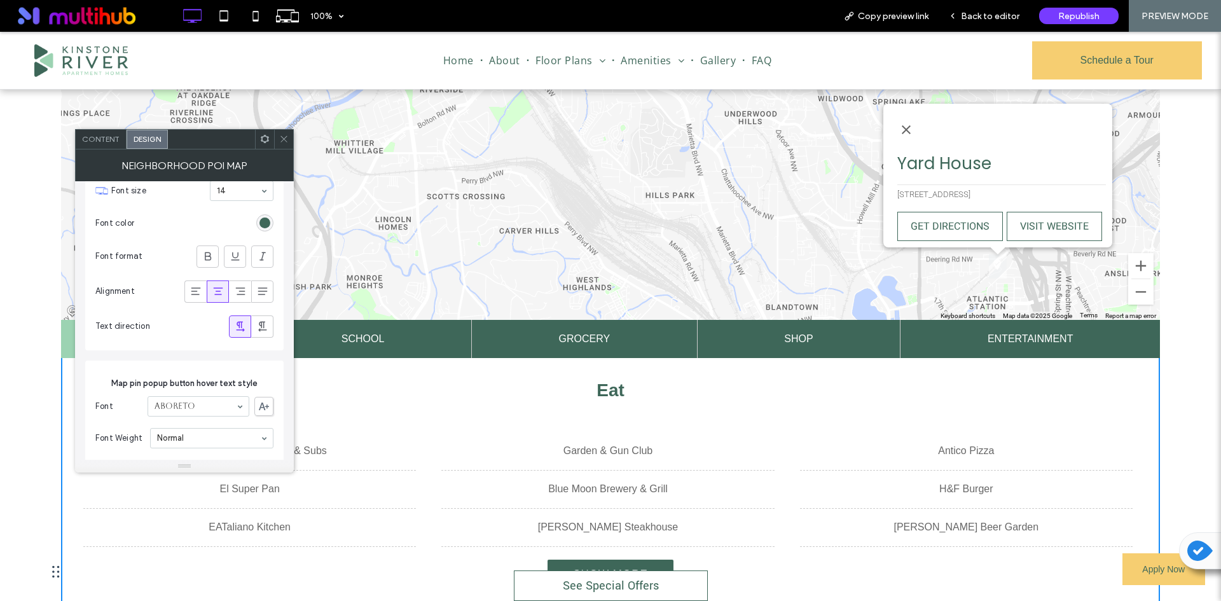
scroll to position [5865, 0]
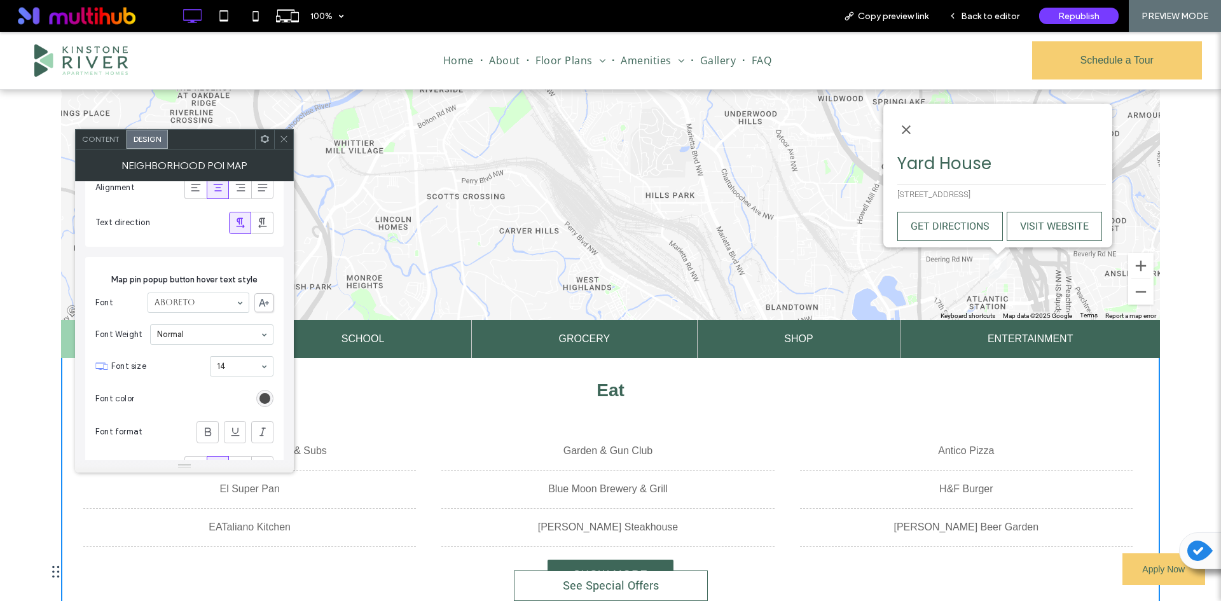
click at [265, 397] on div "rgba(0, 0, 0, 0.8)" at bounding box center [265, 398] width 11 height 11
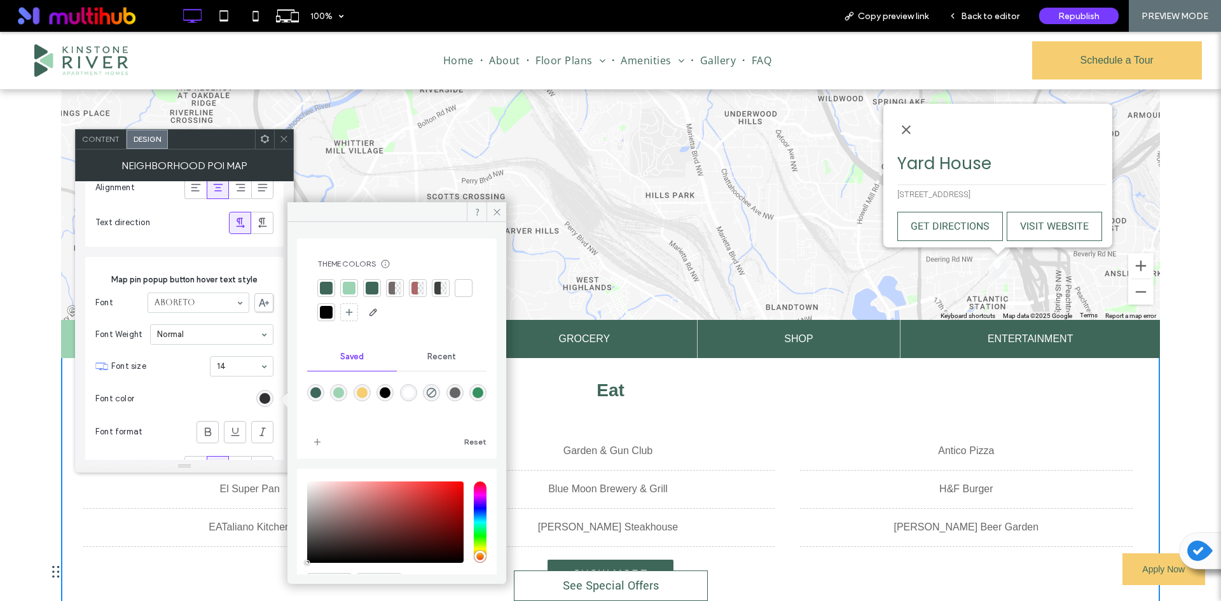
click at [329, 287] on div at bounding box center [326, 288] width 13 height 13
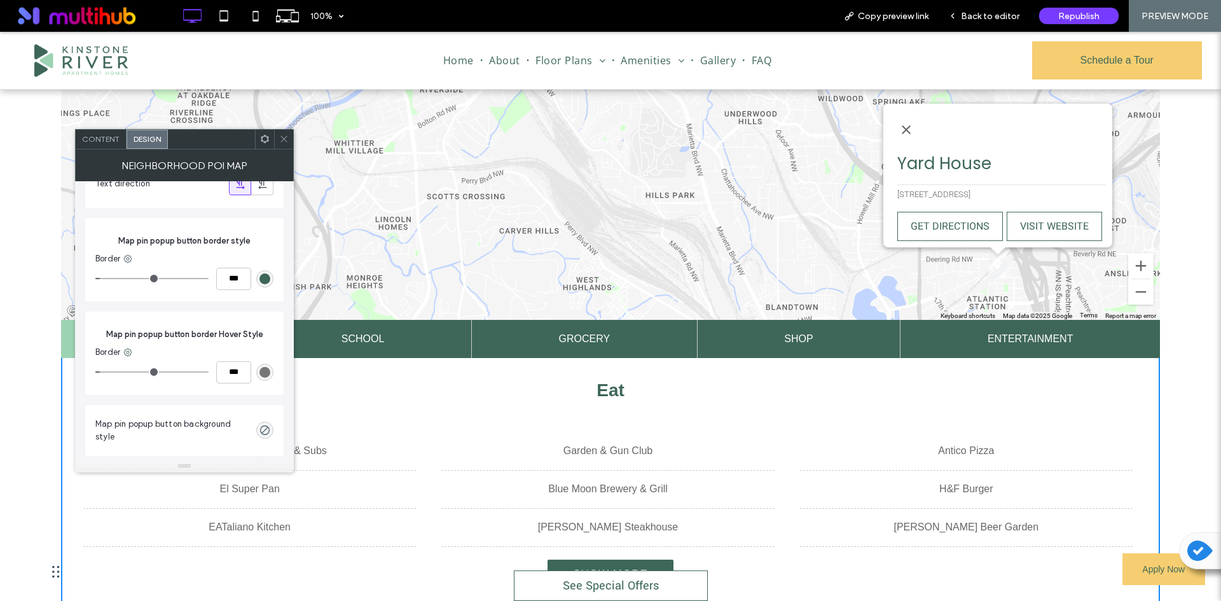
scroll to position [6310, 0]
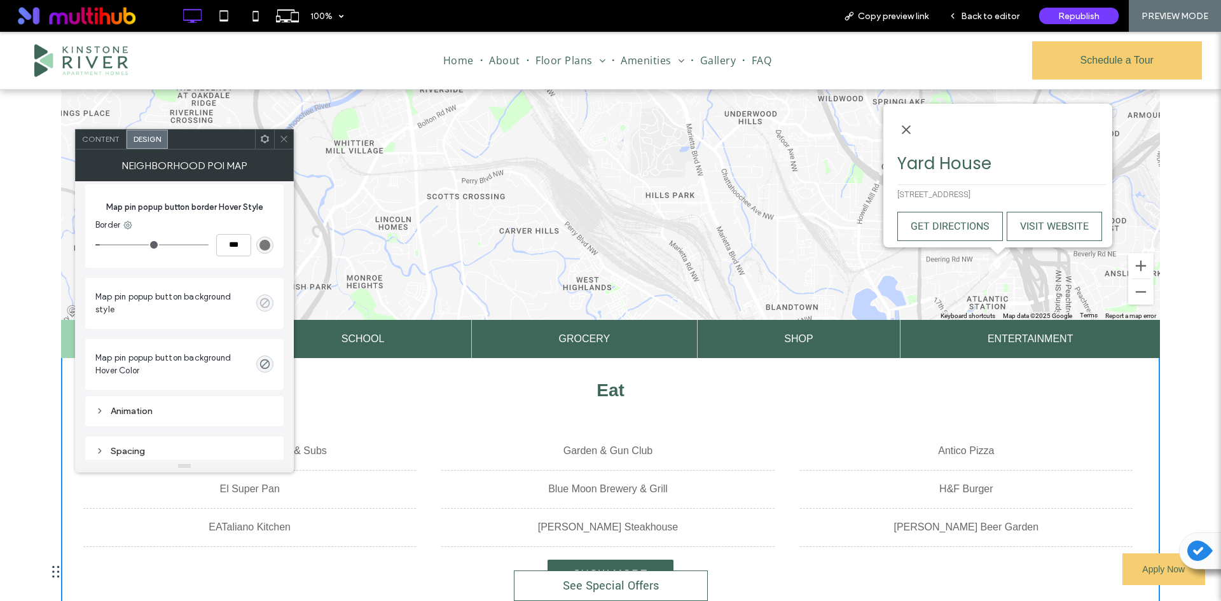
click at [263, 300] on div "rgba(0, 0, 0, 0)" at bounding box center [265, 303] width 11 height 11
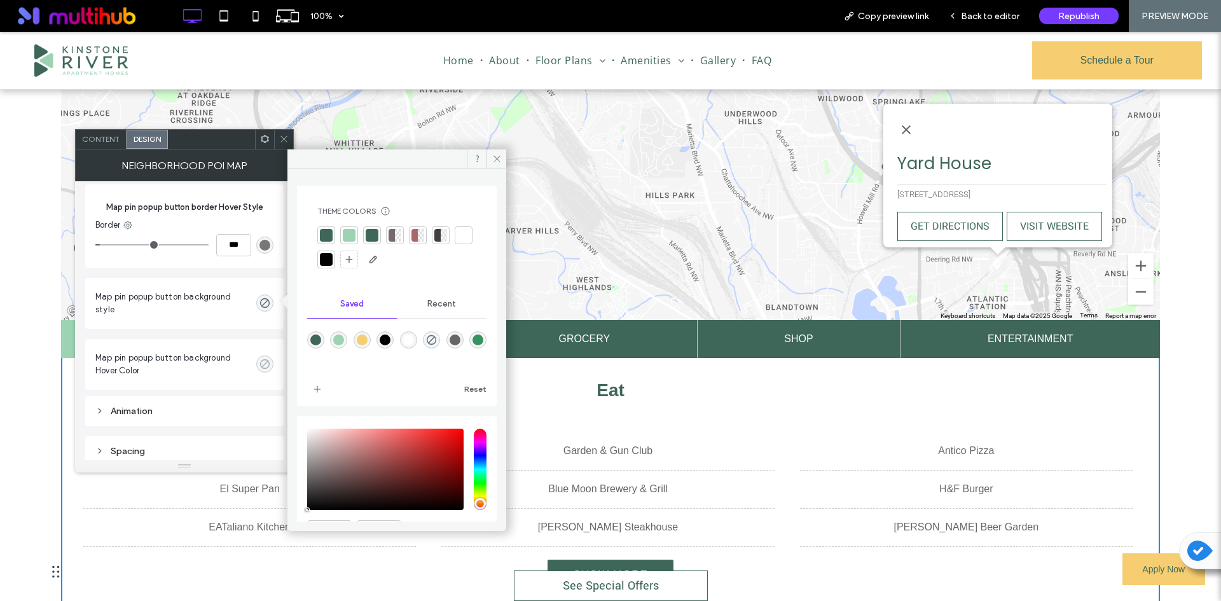
click at [267, 361] on div "rgba(0, 0, 0, 0)" at bounding box center [265, 364] width 11 height 11
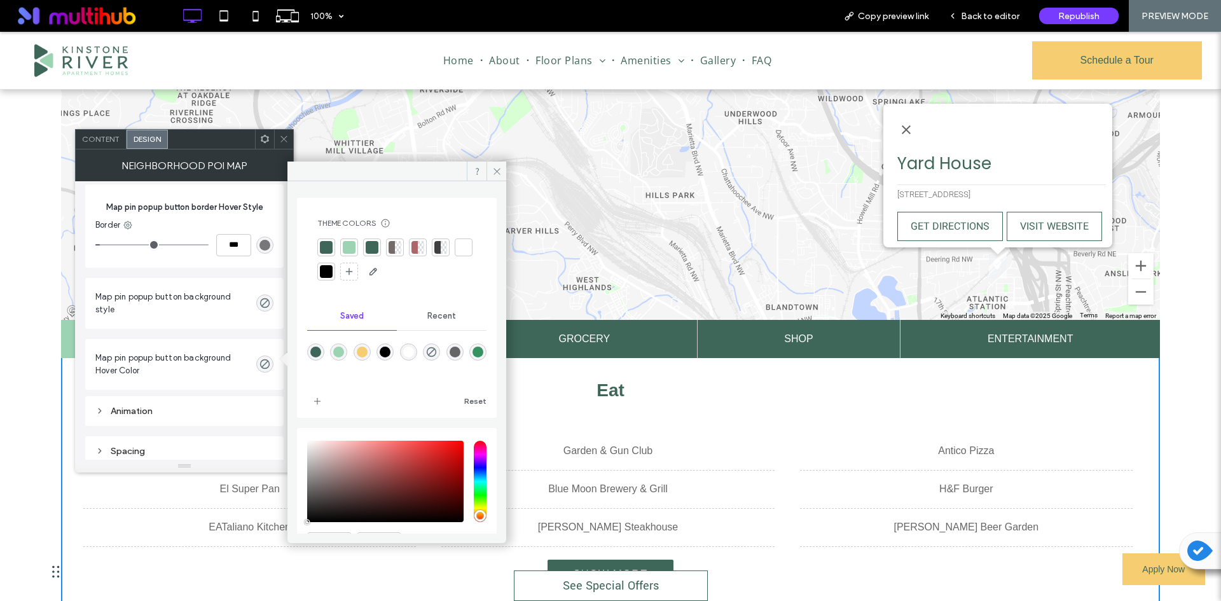
drag, startPoint x: 315, startPoint y: 348, endPoint x: 362, endPoint y: 350, distance: 47.1
click at [362, 350] on div at bounding box center [396, 361] width 179 height 48
click at [362, 352] on div "rgba(246,206,113,1)" at bounding box center [362, 352] width 11 height 11
type input "*******"
type input "***"
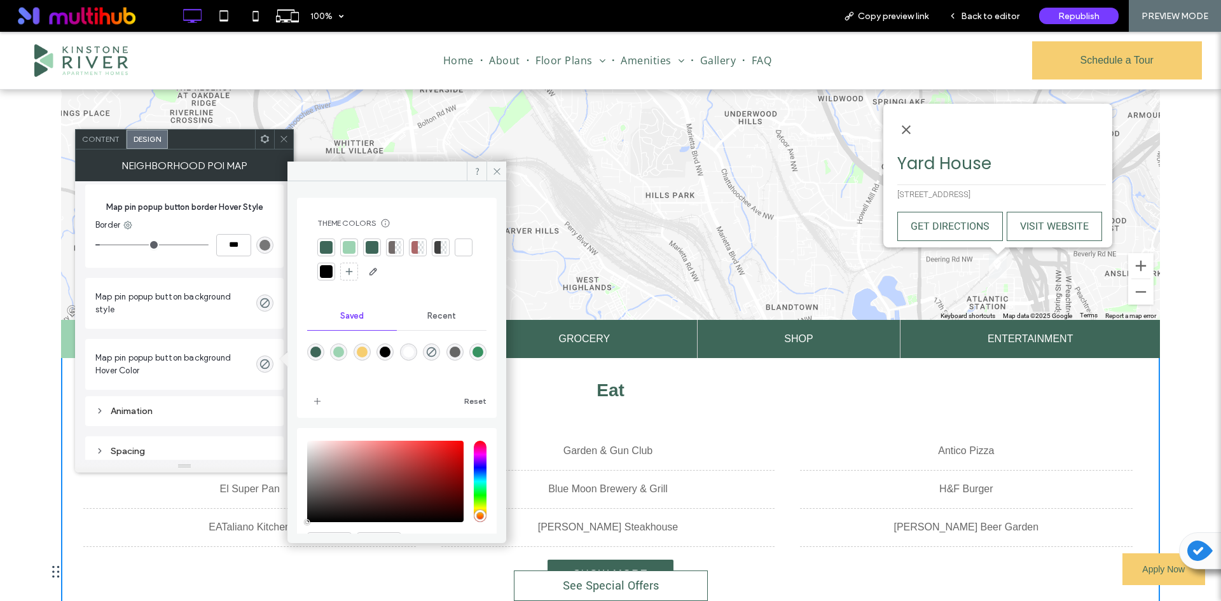
type input "****"
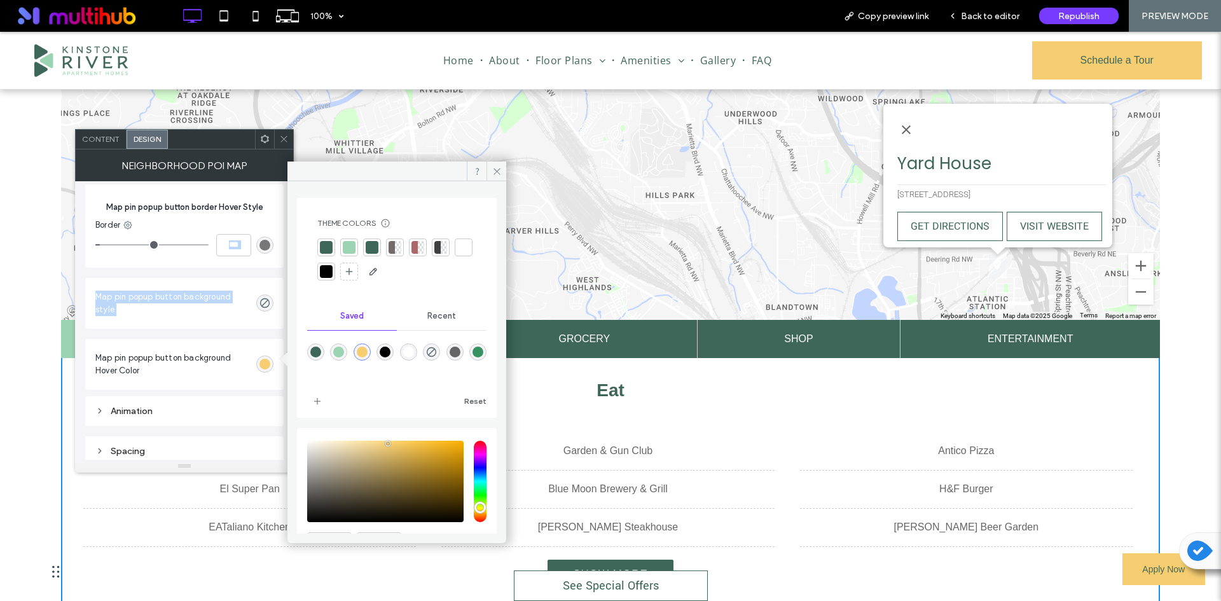
drag, startPoint x: 265, startPoint y: 301, endPoint x: 271, endPoint y: 244, distance: 56.9
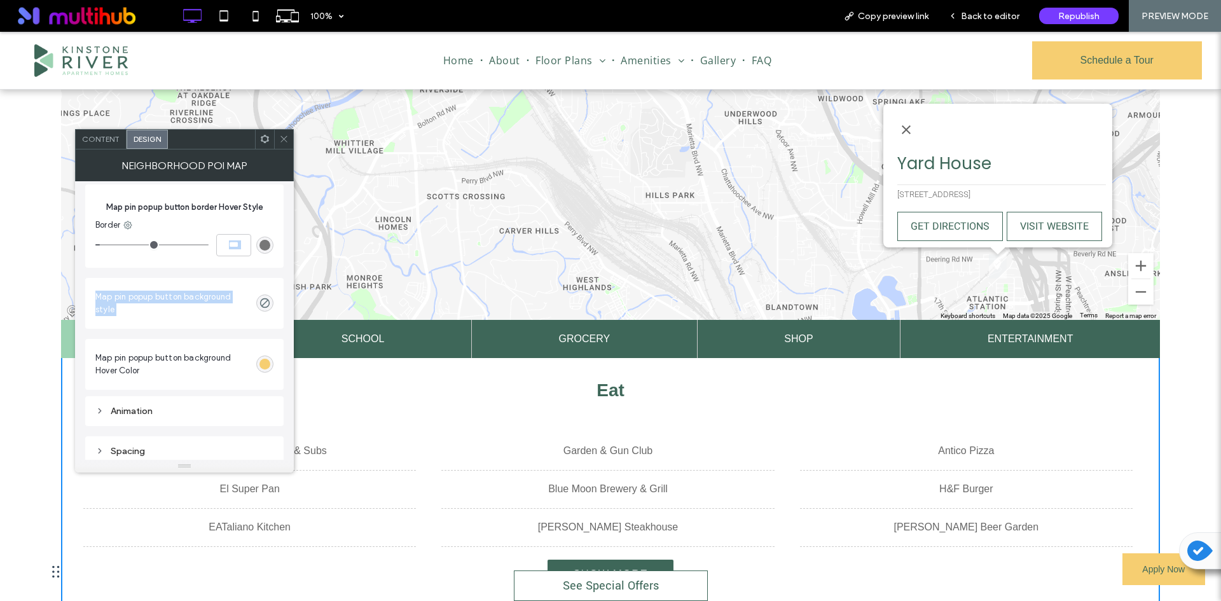
click at [271, 244] on div "rgb(119, 119, 119)" at bounding box center [264, 245] width 17 height 17
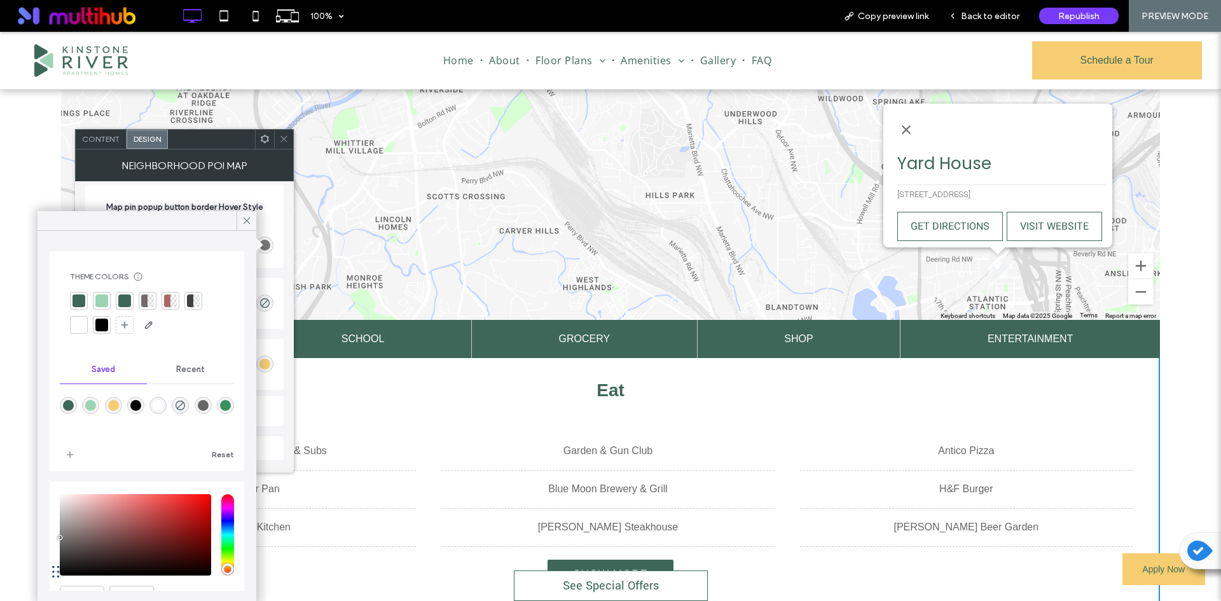
click at [116, 399] on div "rgba(246,206,113,1)" at bounding box center [113, 405] width 17 height 17
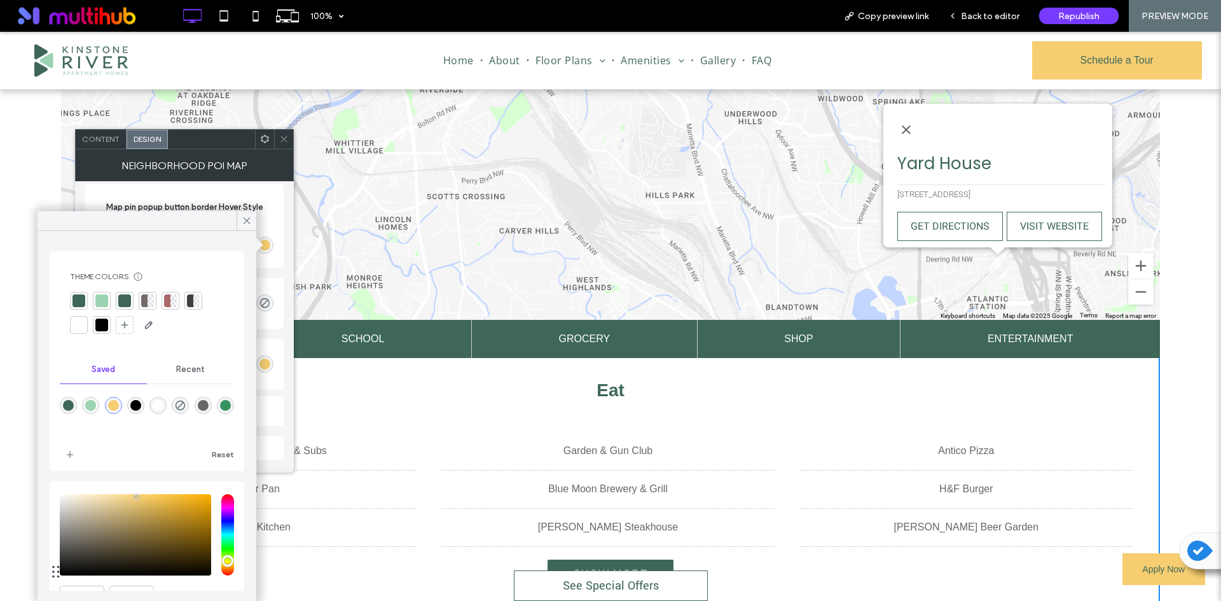
type input "*******"
click at [240, 216] on div at bounding box center [247, 220] width 20 height 19
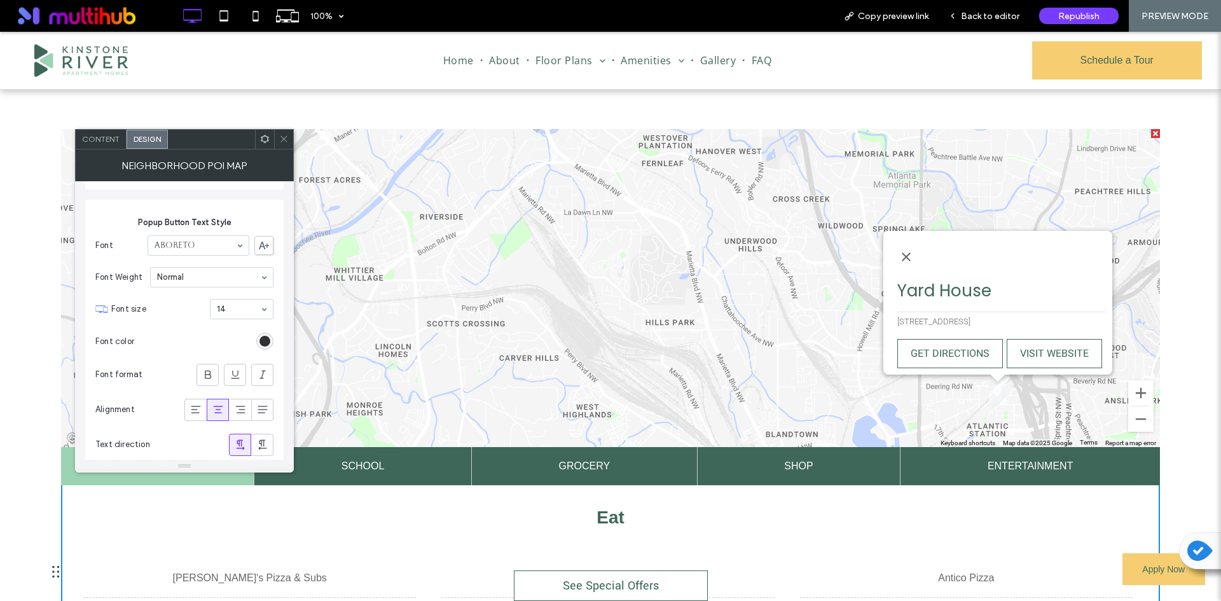
scroll to position [4784, 0]
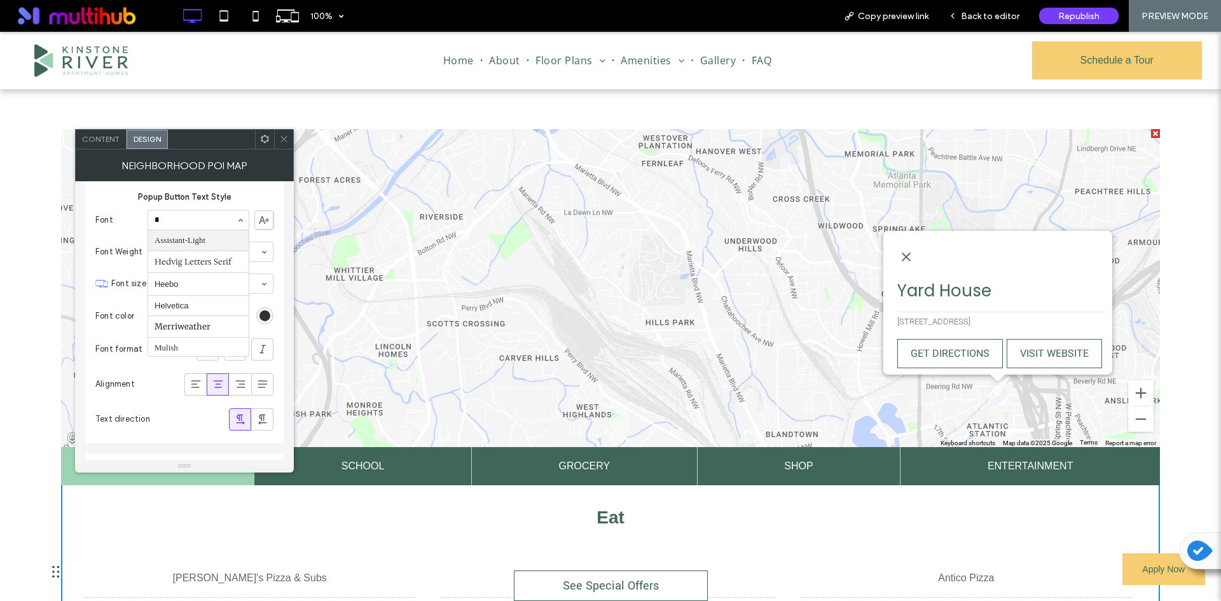
type input "**"
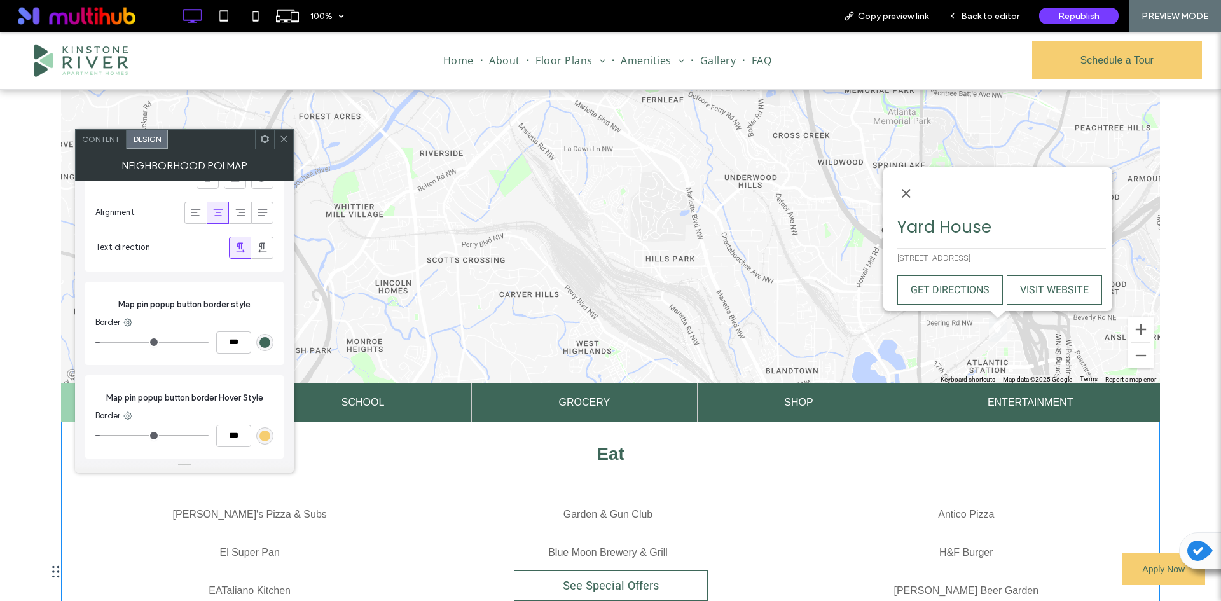
scroll to position [5865, 0]
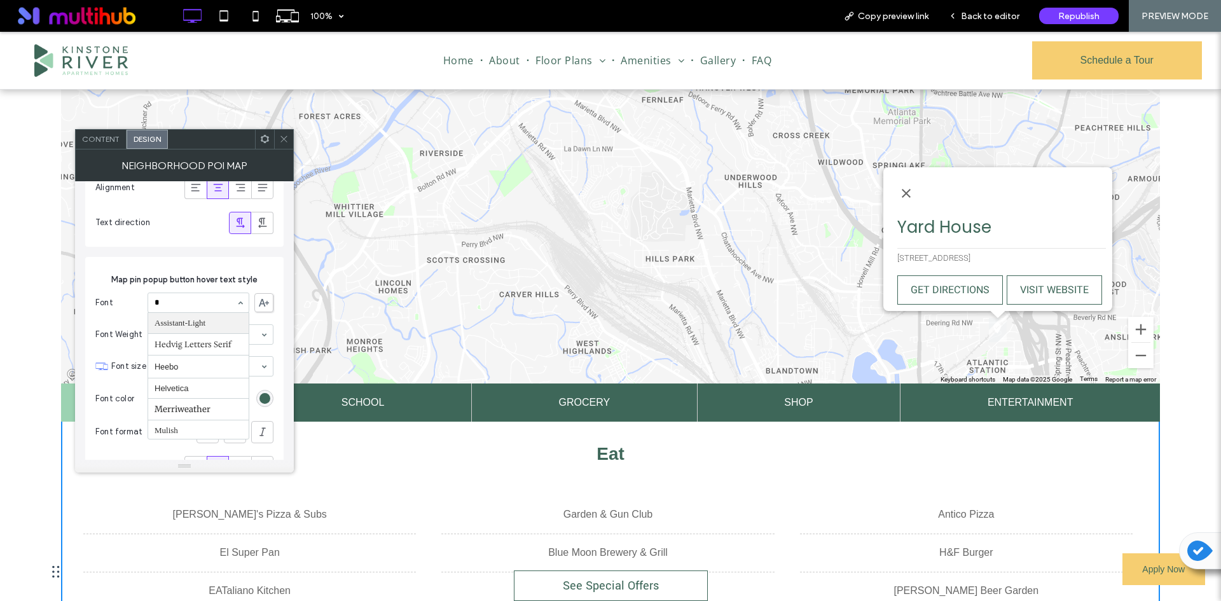
type input "**"
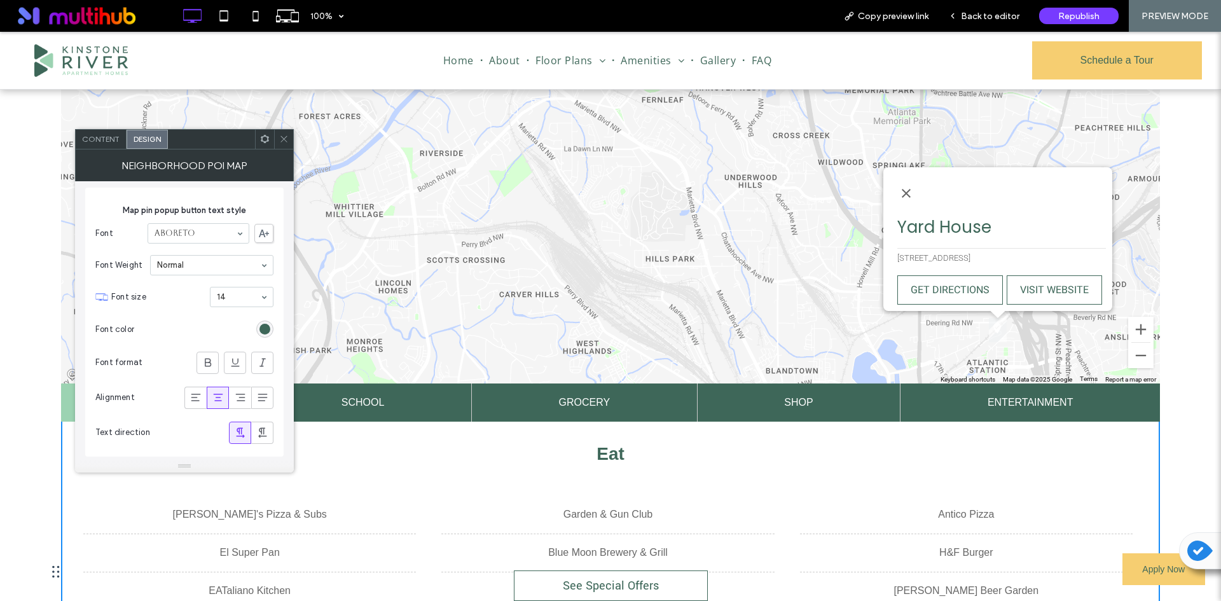
scroll to position [5547, 0]
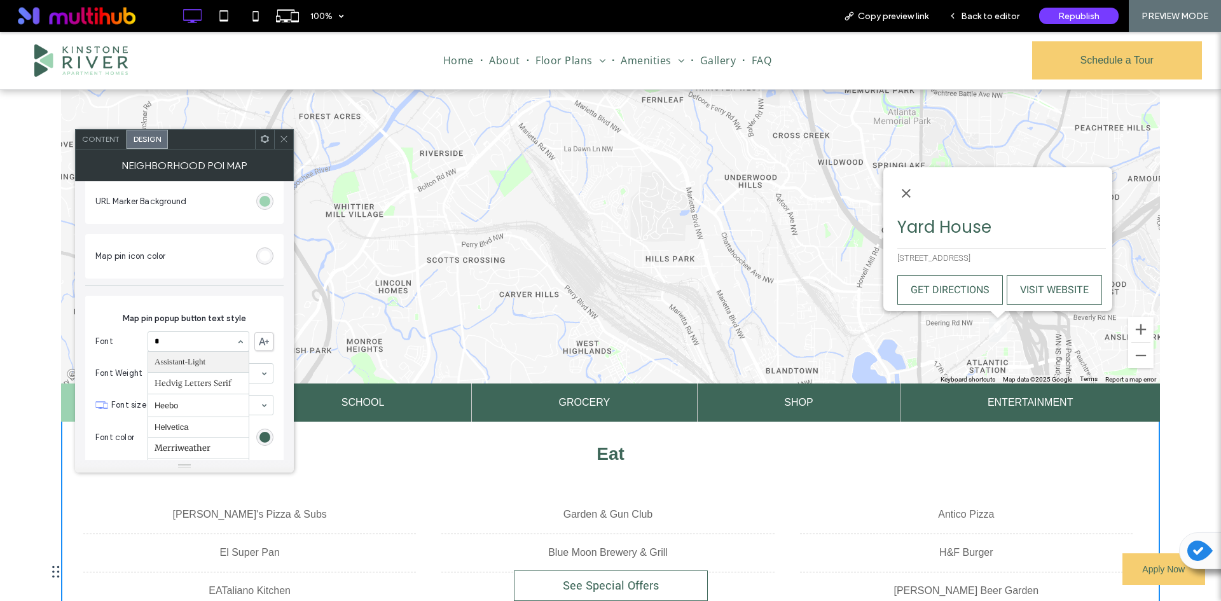
type input "**"
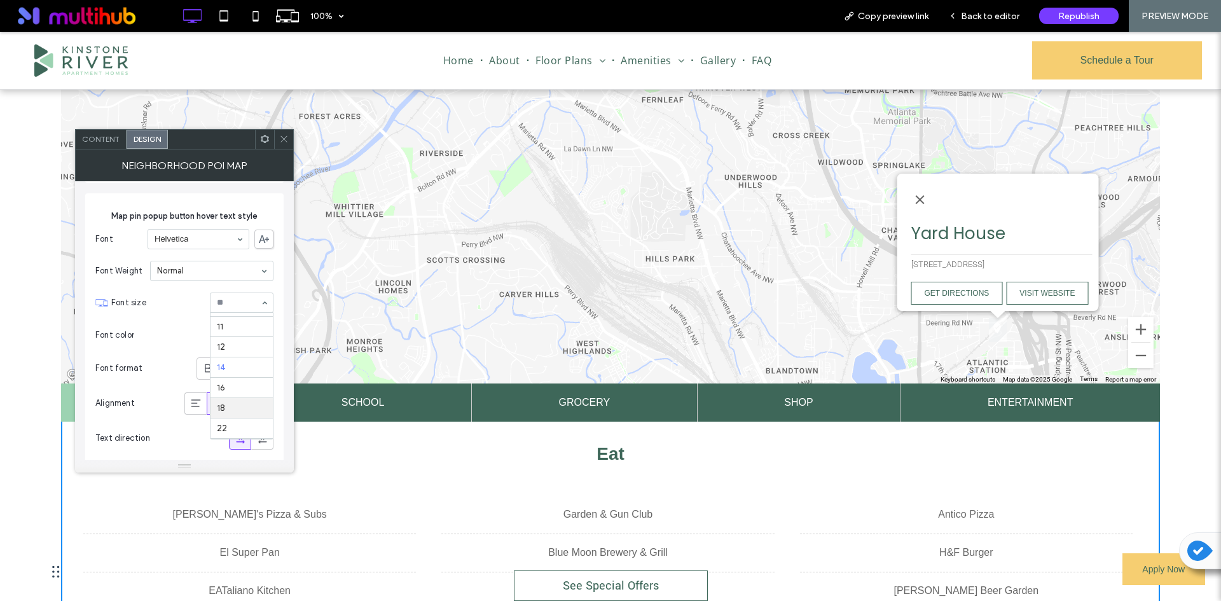
scroll to position [38, 0]
click at [285, 144] on span at bounding box center [284, 139] width 10 height 19
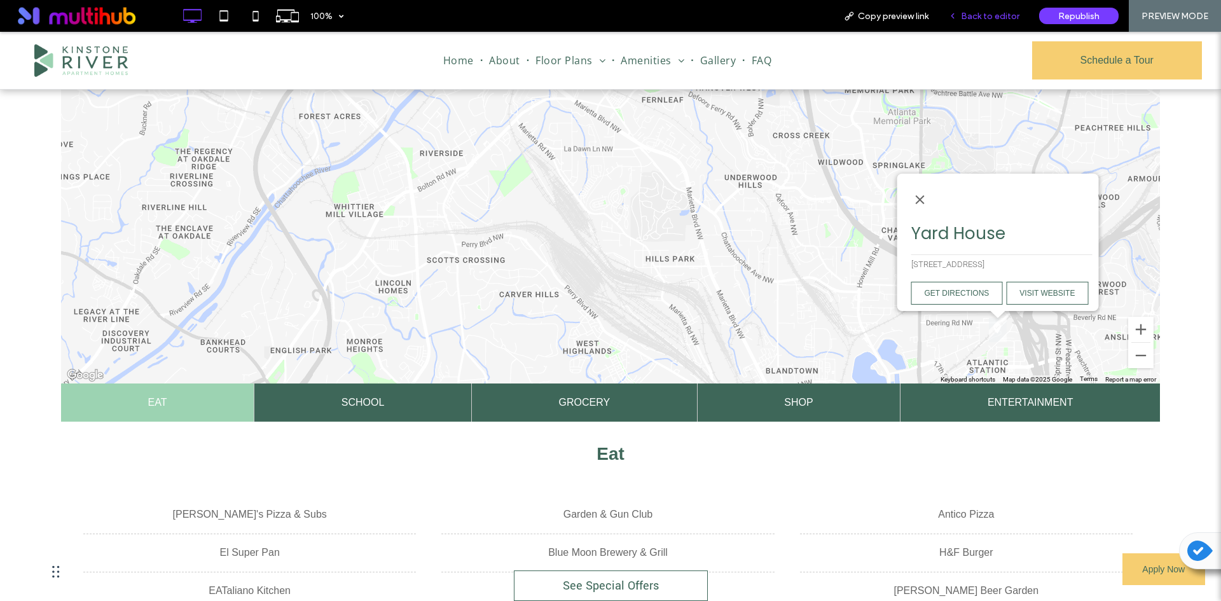
click at [987, 8] on div "Back to editor" at bounding box center [984, 16] width 91 height 32
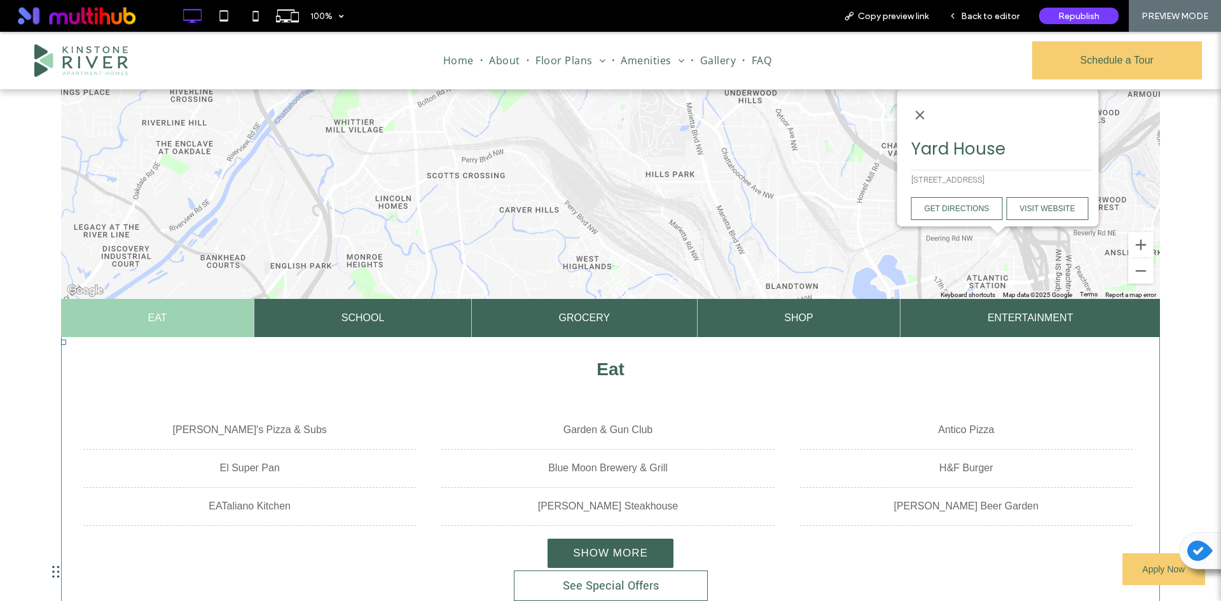
scroll to position [572, 0]
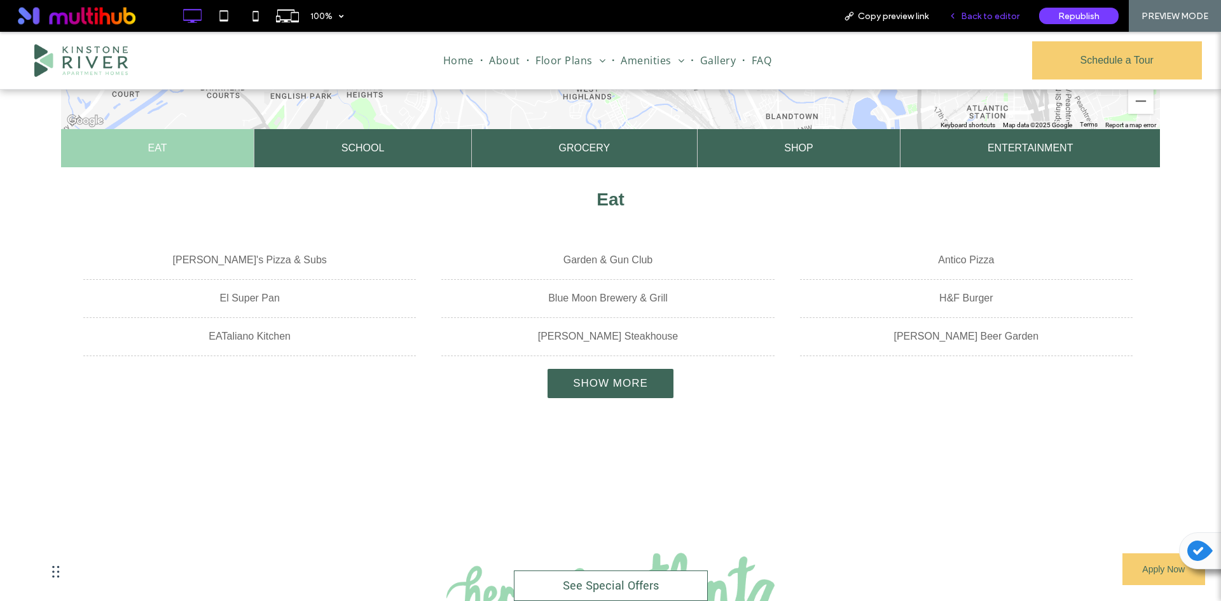
click at [1012, 17] on span "Back to editor" at bounding box center [990, 16] width 59 height 11
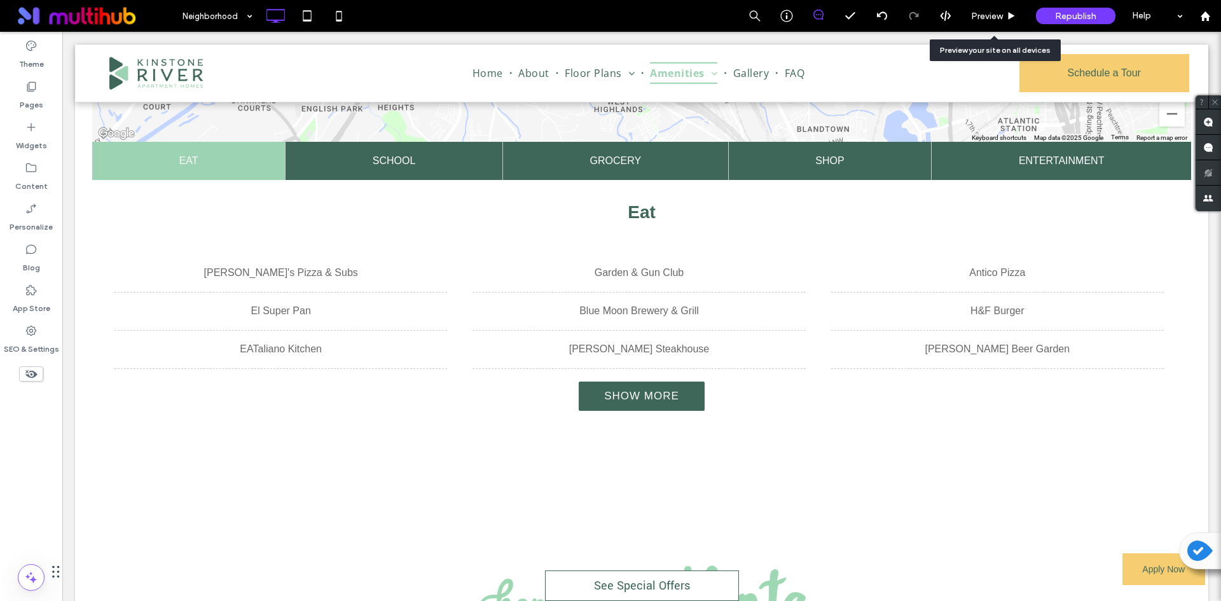
drag, startPoint x: 1012, startPoint y: 17, endPoint x: 637, endPoint y: 251, distance: 441.9
click at [1012, 17] on use at bounding box center [1012, 15] width 6 height 7
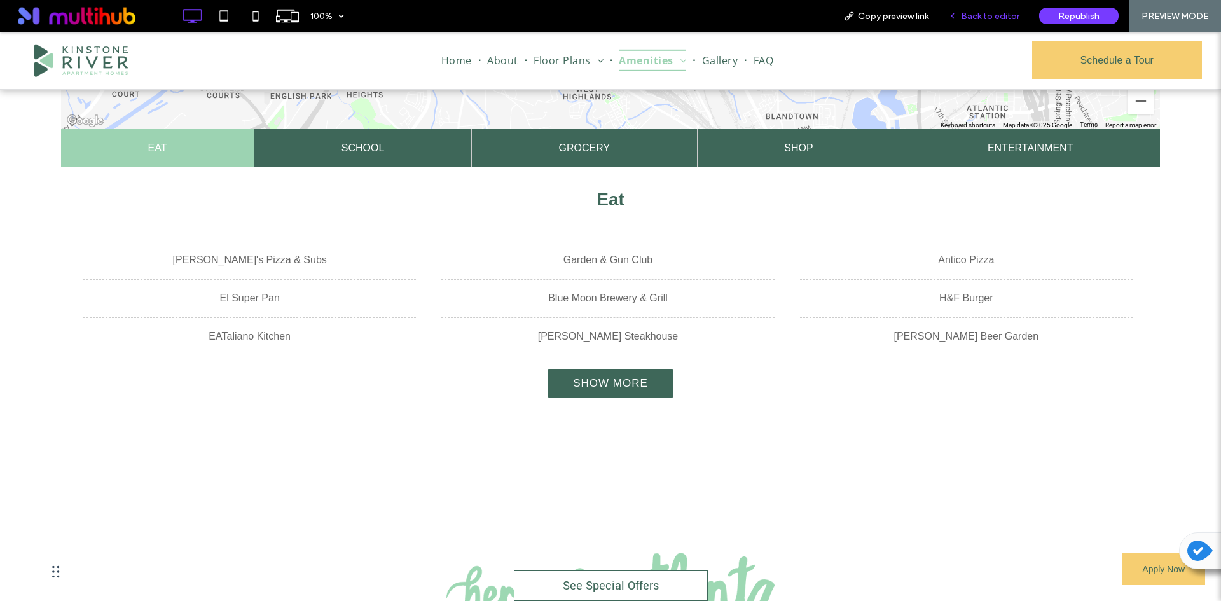
click at [1007, 25] on div "Back to editor" at bounding box center [984, 16] width 91 height 32
click at [1000, 15] on span "Back to editor" at bounding box center [990, 16] width 59 height 11
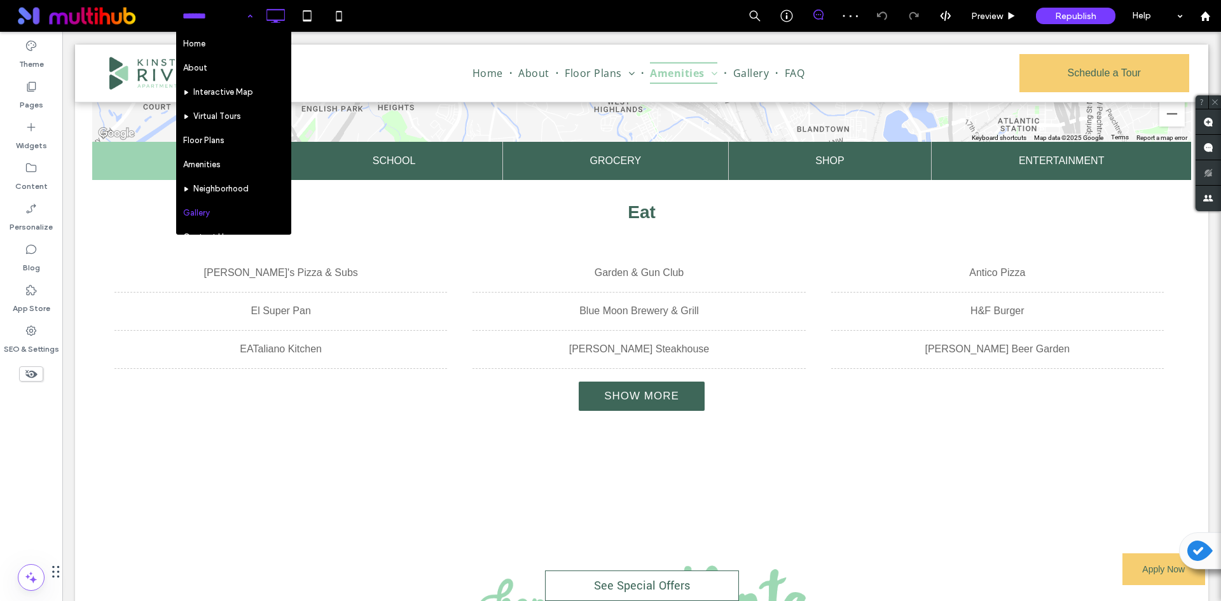
click at [198, 9] on input at bounding box center [215, 16] width 64 height 32
click at [195, 20] on input at bounding box center [215, 16] width 64 height 32
click at [218, 10] on input at bounding box center [215, 16] width 64 height 32
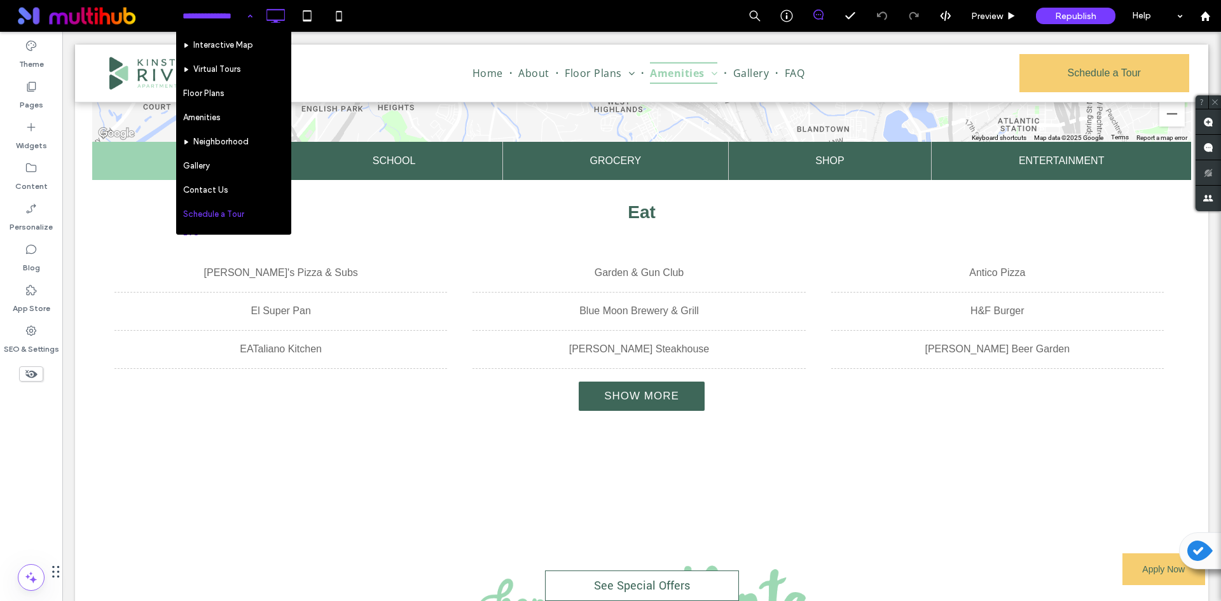
scroll to position [127, 0]
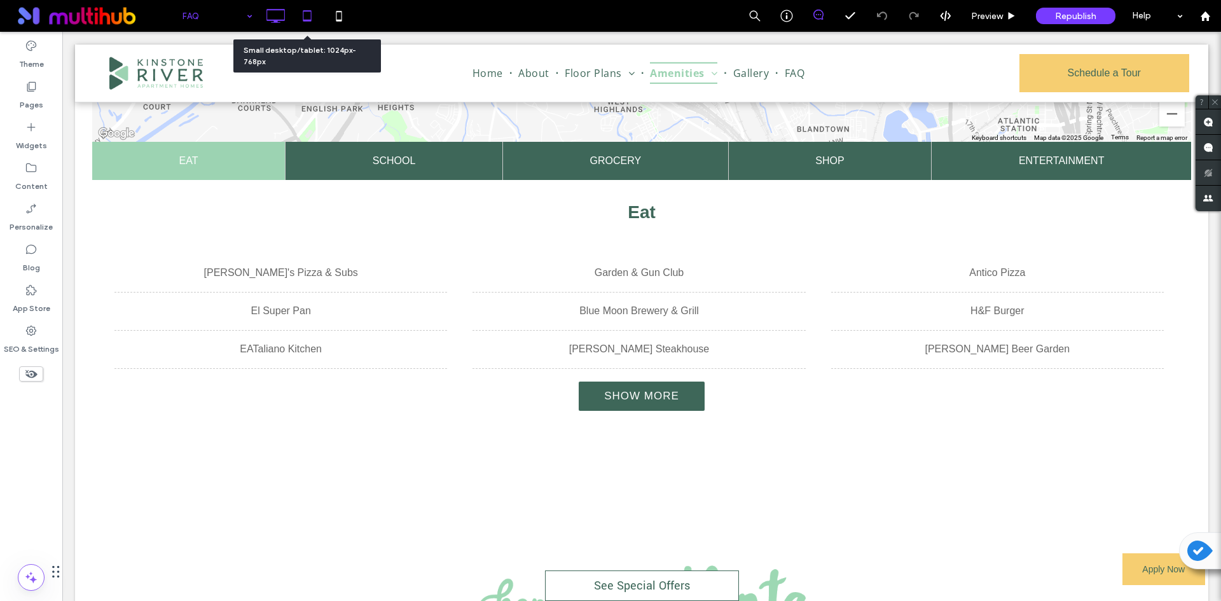
click at [297, 15] on icon at bounding box center [306, 15] width 25 height 25
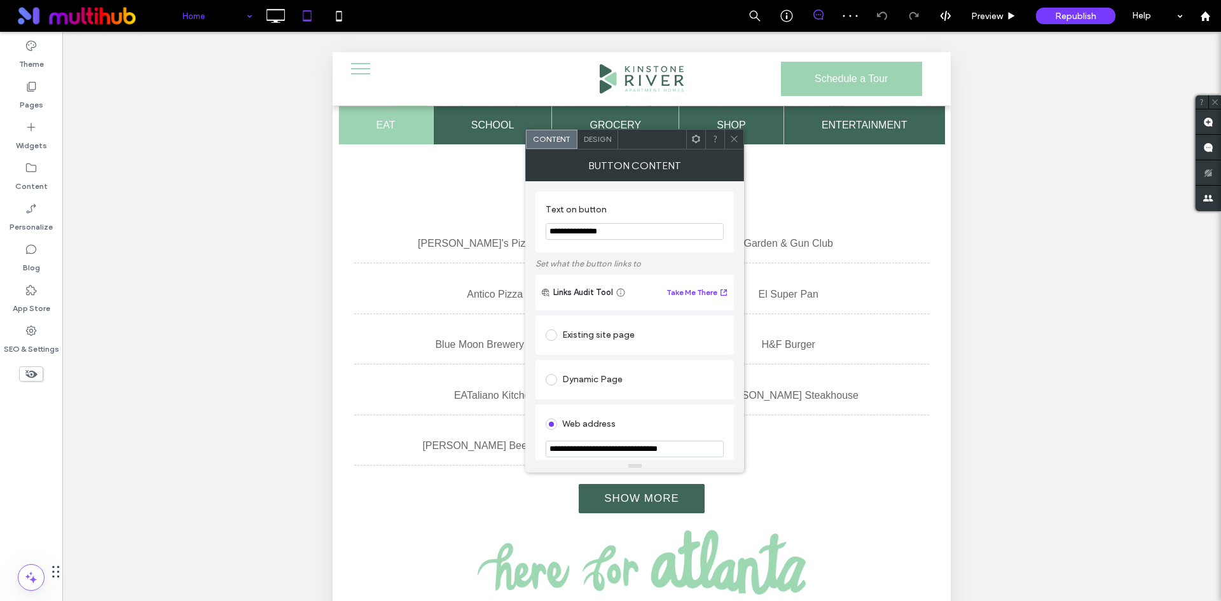
click at [598, 139] on span "Design" at bounding box center [597, 139] width 27 height 10
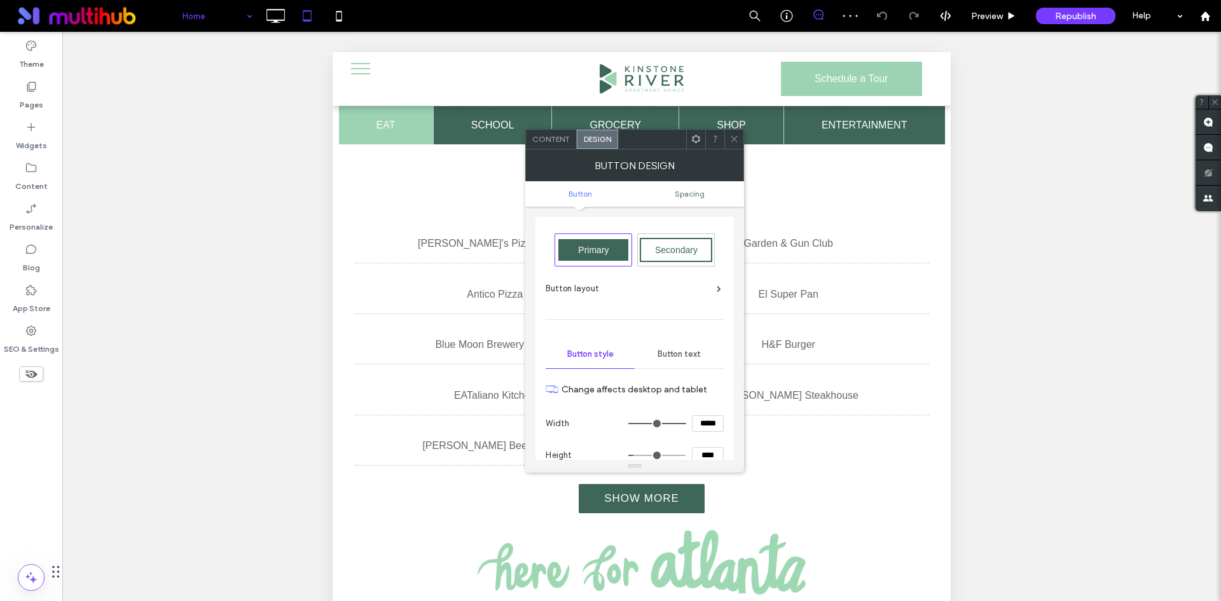
click at [619, 240] on div "Primary" at bounding box center [593, 250] width 70 height 22
click at [734, 137] on icon at bounding box center [735, 139] width 10 height 10
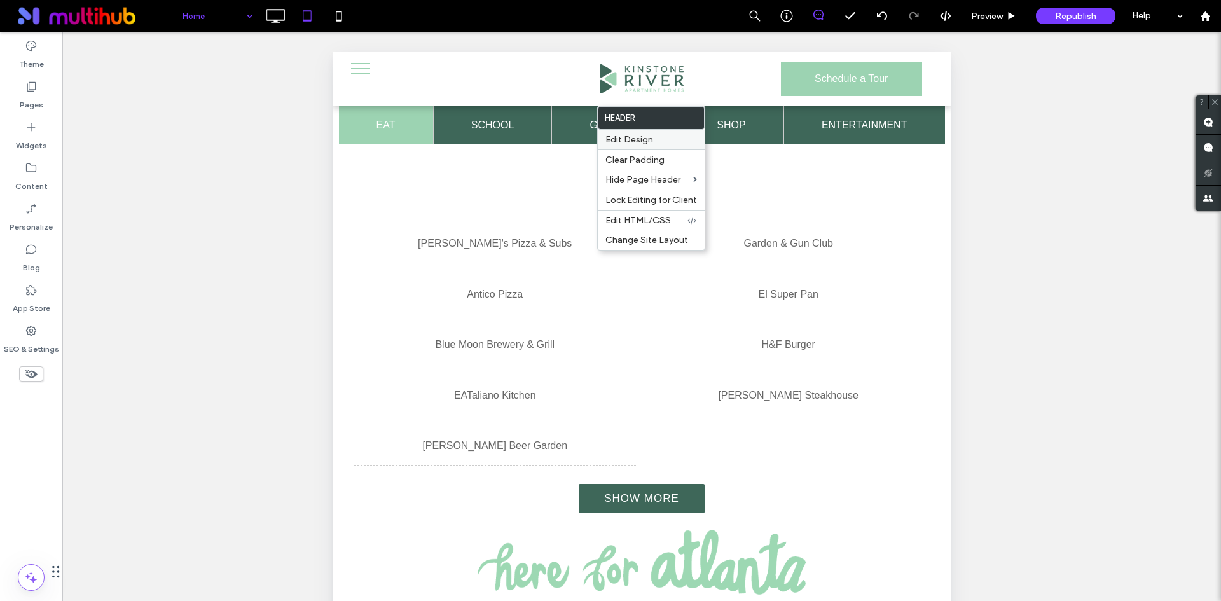
click at [655, 141] on label "Edit Design" at bounding box center [652, 139] width 92 height 11
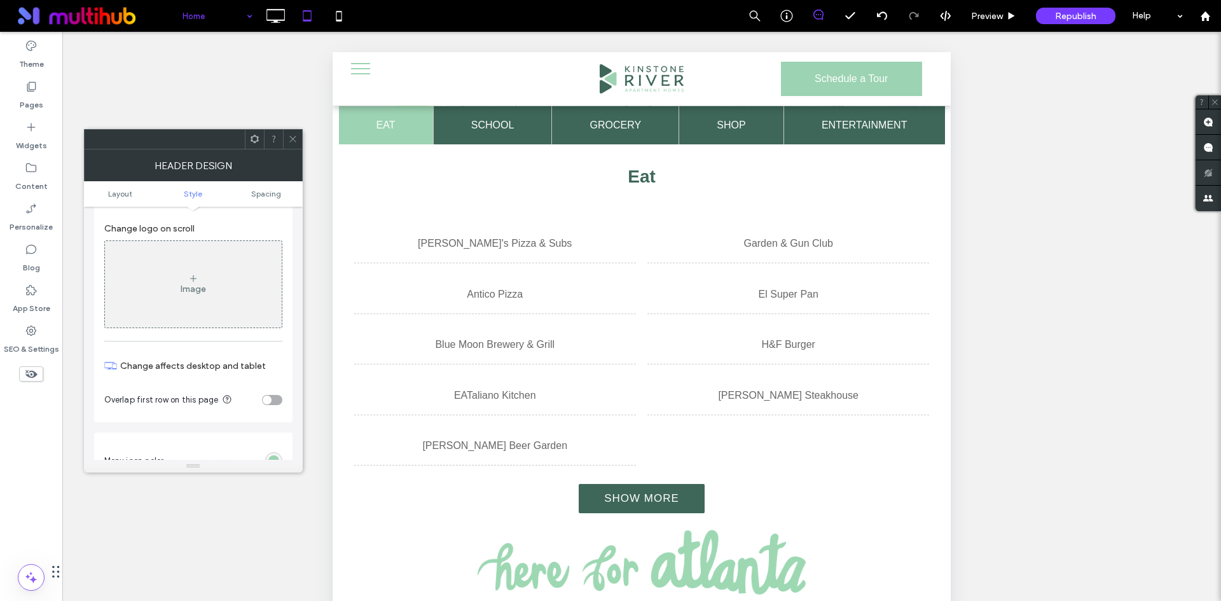
scroll to position [509, 0]
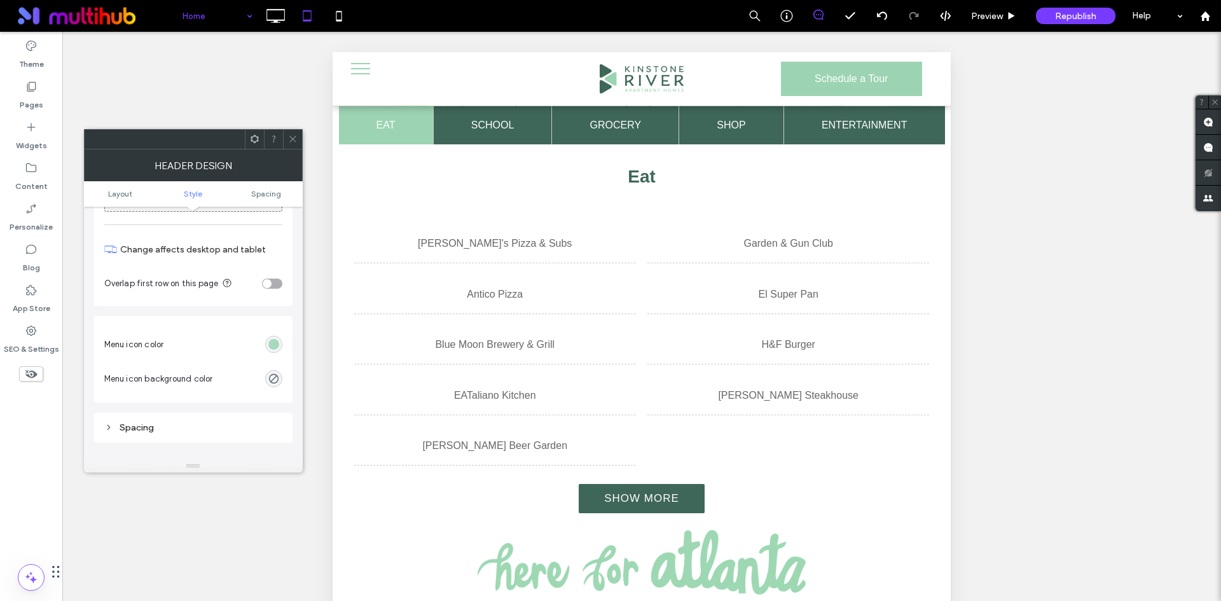
click at [273, 343] on div "rgb(156, 211, 178)" at bounding box center [273, 344] width 11 height 11
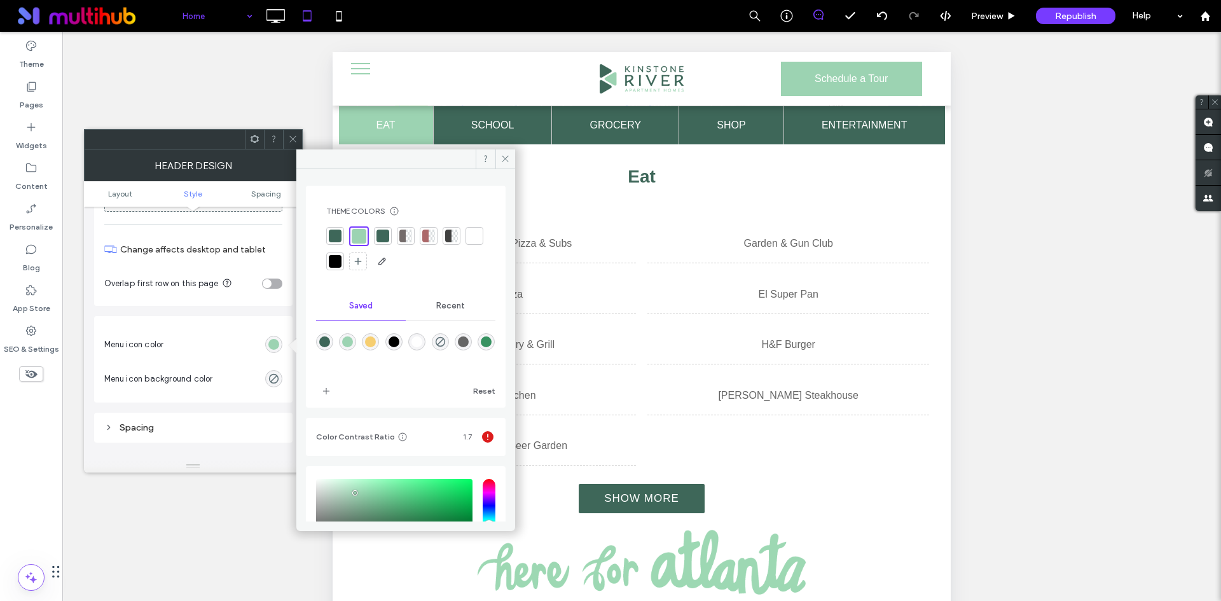
click at [339, 237] on div at bounding box center [335, 236] width 13 height 13
click at [285, 135] on div at bounding box center [292, 139] width 19 height 19
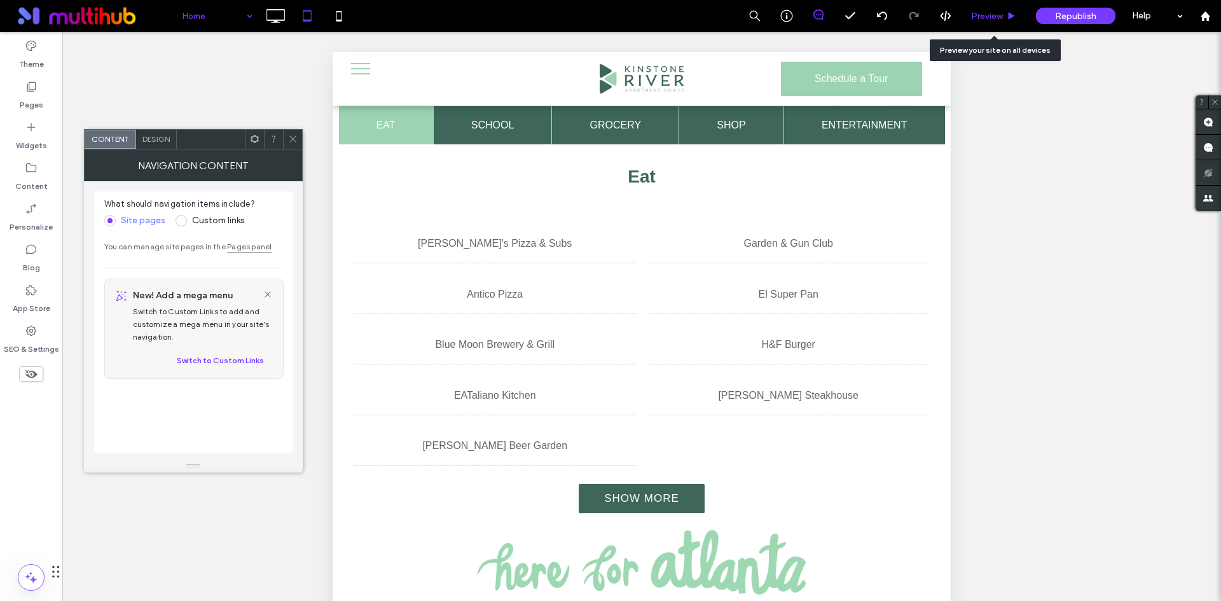
click at [1000, 18] on span "Preview" at bounding box center [987, 16] width 32 height 11
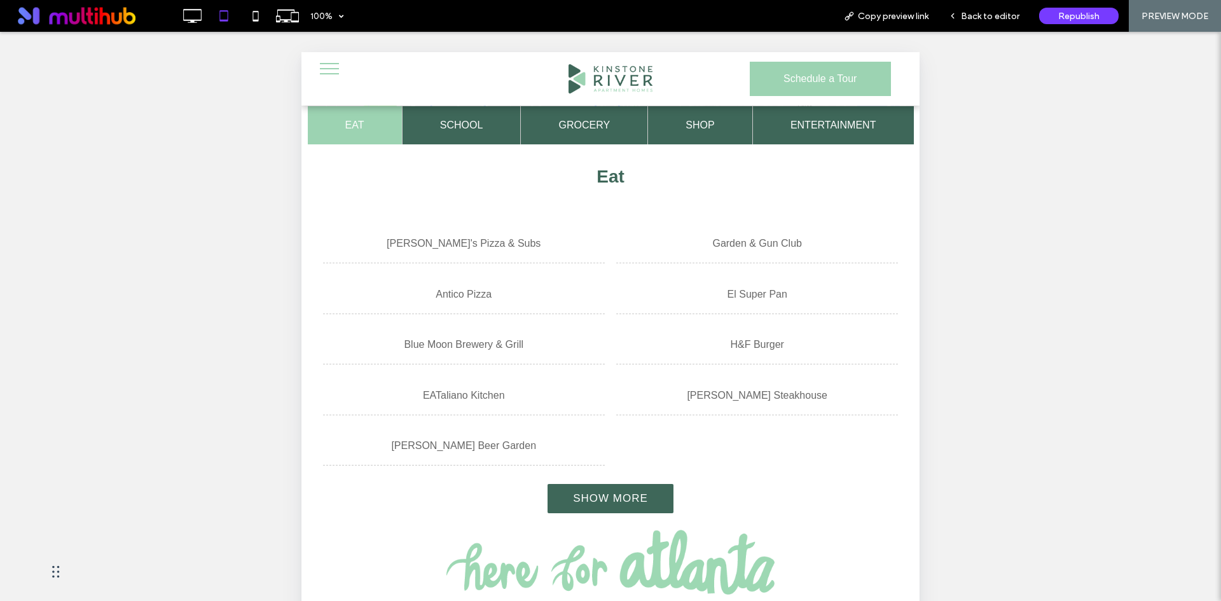
scroll to position [20, 0]
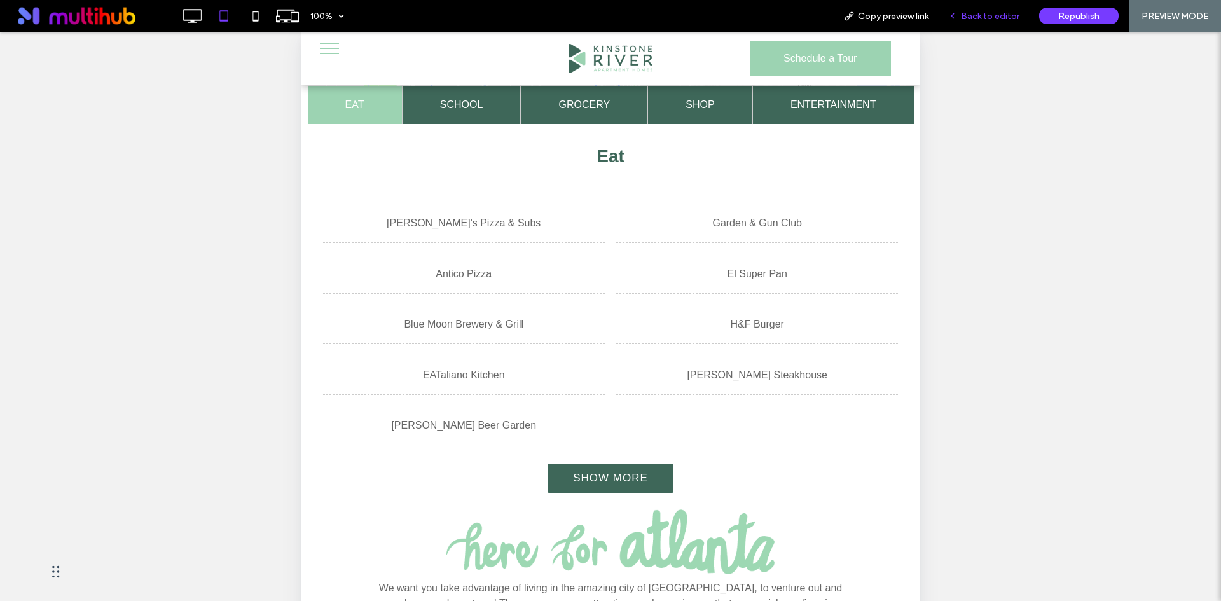
click at [992, 23] on div "Back to editor" at bounding box center [984, 16] width 91 height 32
click at [994, 16] on span "Back to editor" at bounding box center [990, 16] width 59 height 11
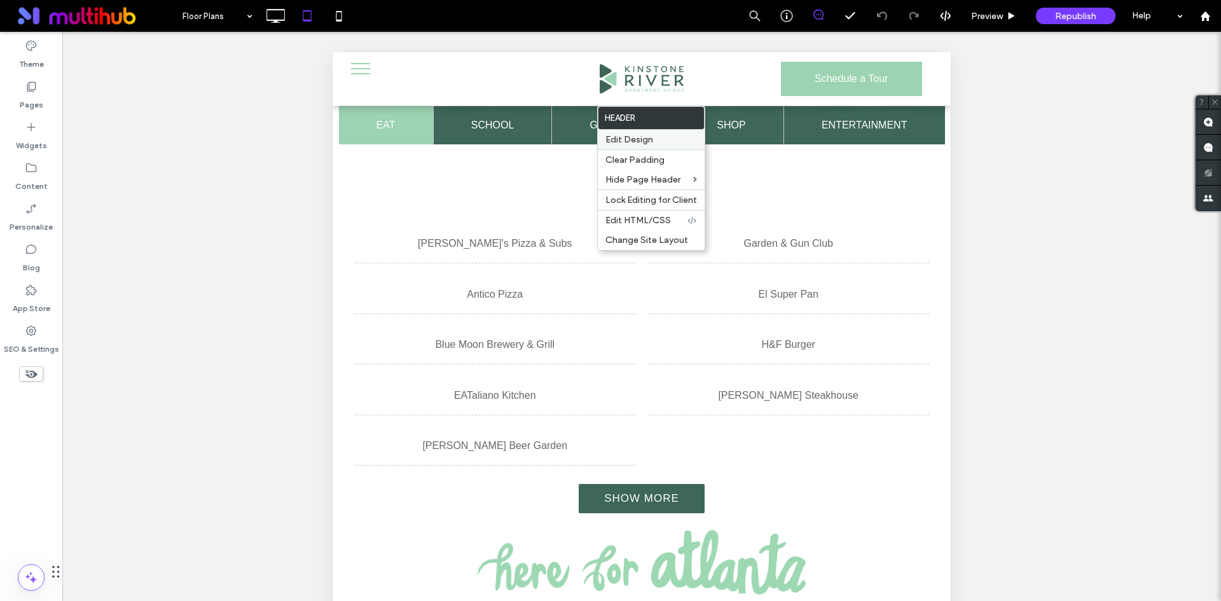
click at [647, 141] on span "Edit Design" at bounding box center [630, 139] width 48 height 11
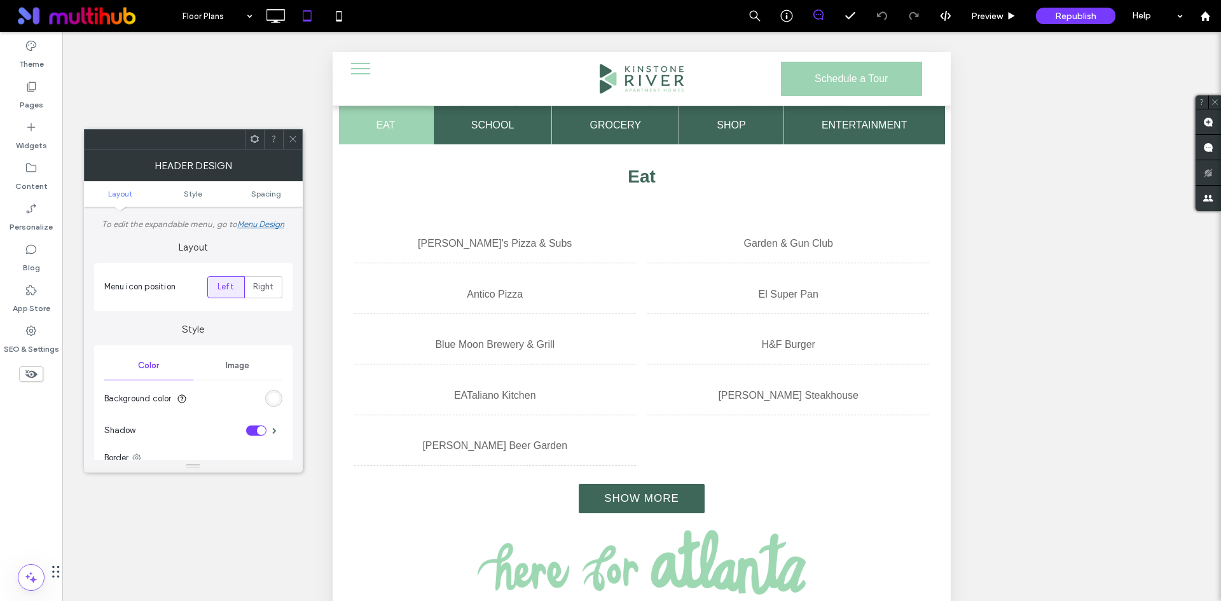
scroll to position [191, 0]
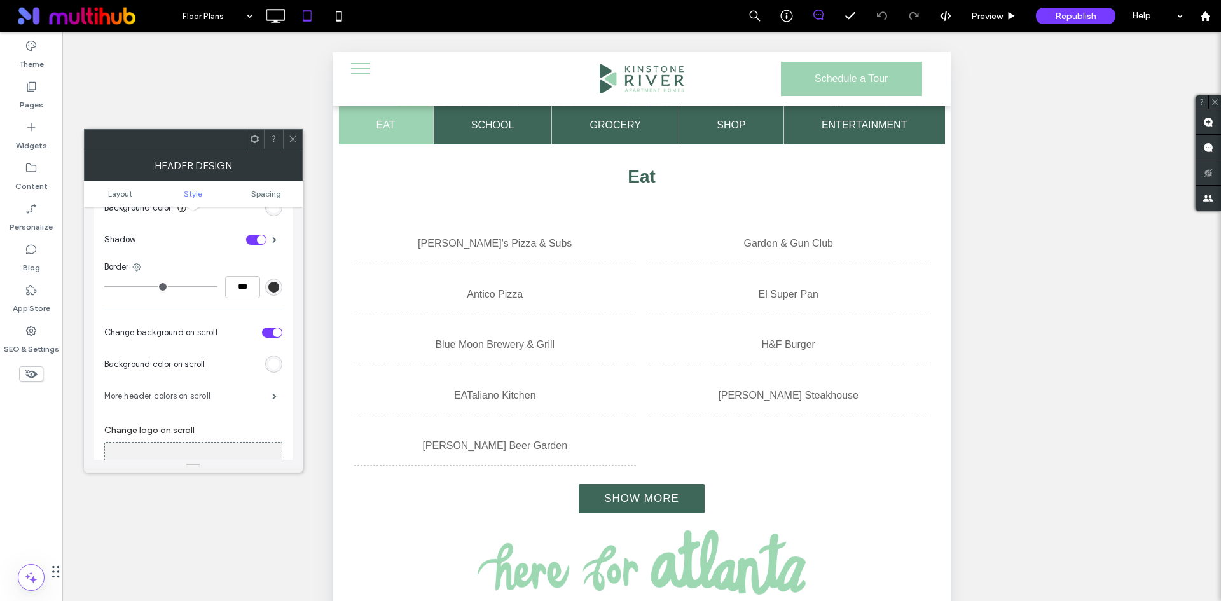
click at [244, 398] on label "More header colors on scroll" at bounding box center [188, 396] width 168 height 25
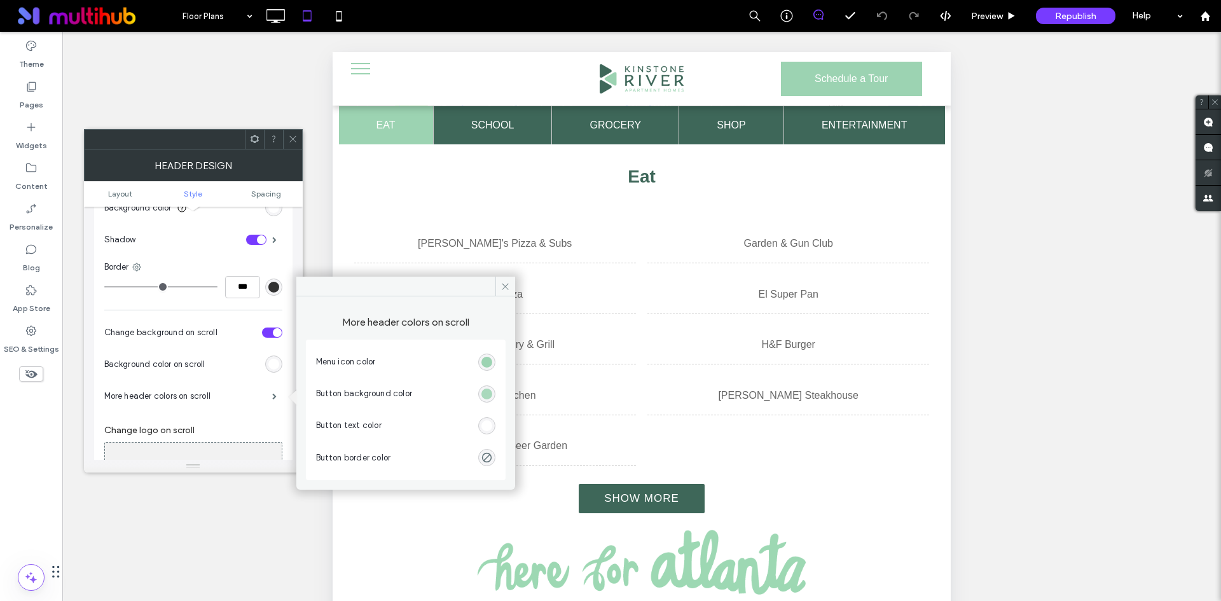
click at [490, 391] on div "rgb(156, 211, 178)" at bounding box center [486, 394] width 11 height 11
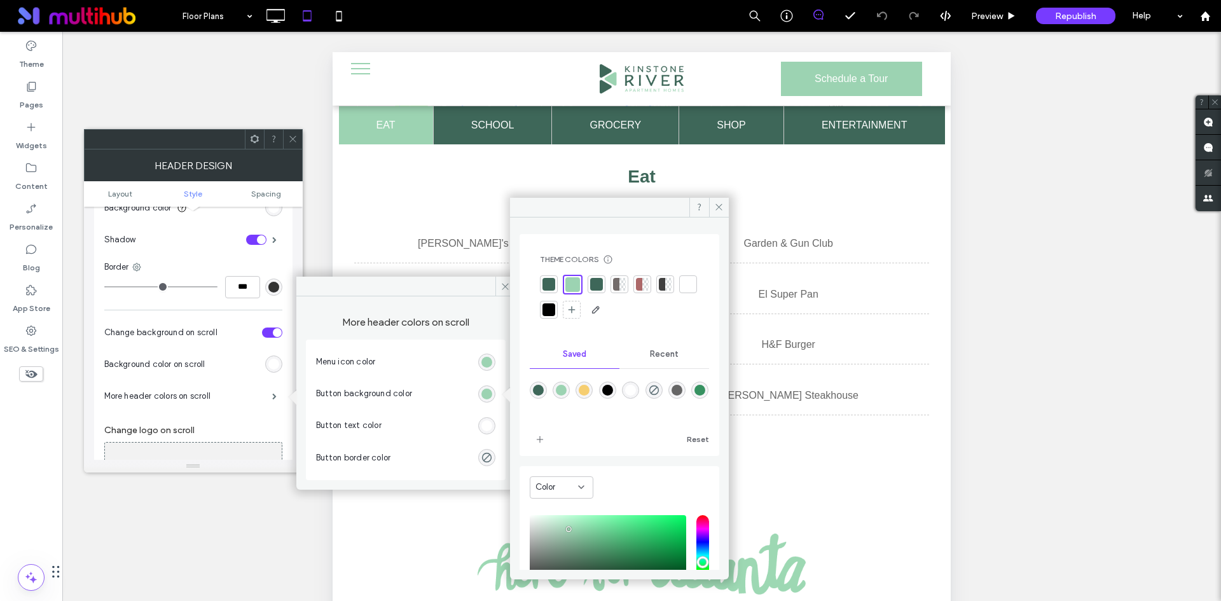
click at [590, 388] on div "rgba(246,206,113,1)" at bounding box center [584, 390] width 11 height 11
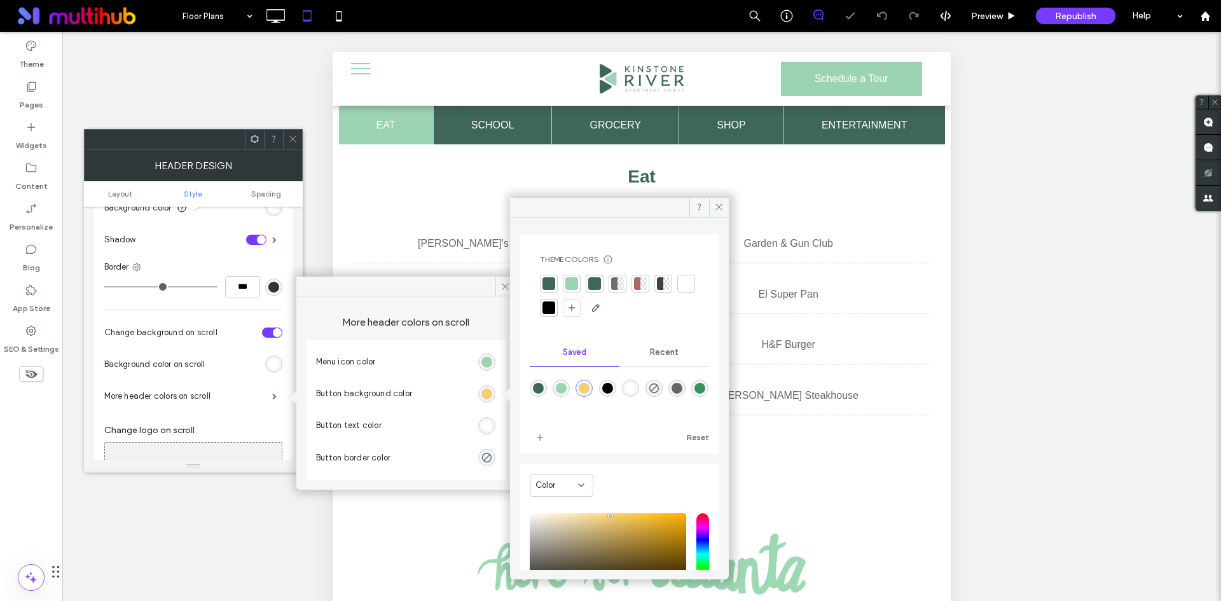
type input "*******"
click at [490, 431] on div "rgb(255, 255, 255)" at bounding box center [486, 425] width 11 height 11
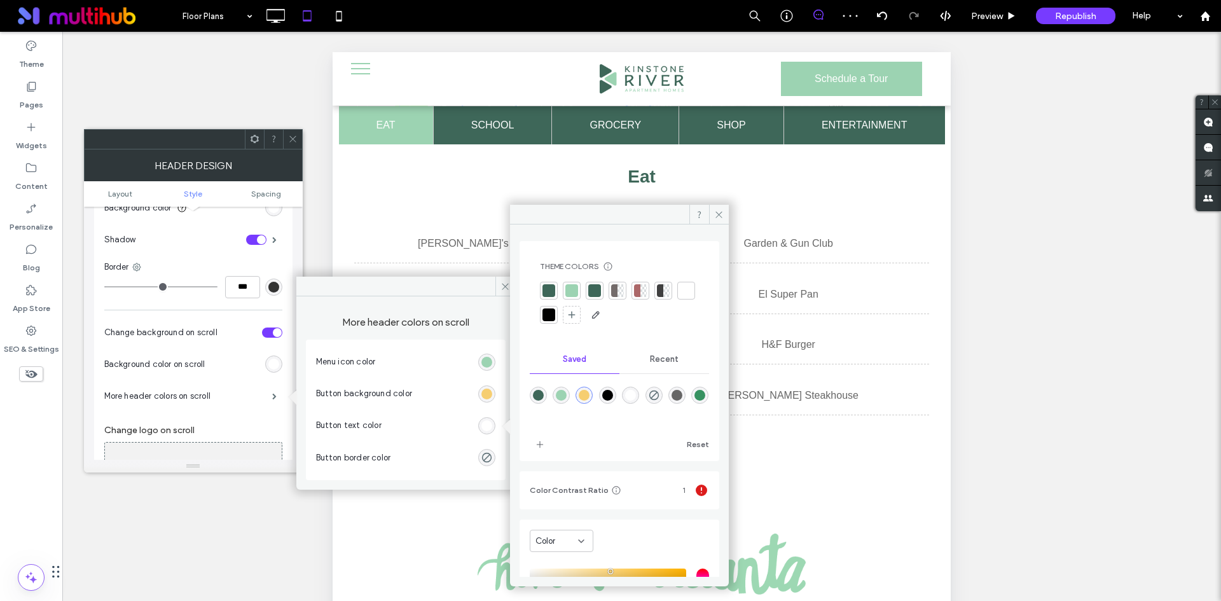
click at [551, 289] on div at bounding box center [549, 290] width 13 height 13
click at [299, 141] on div at bounding box center [292, 139] width 19 height 19
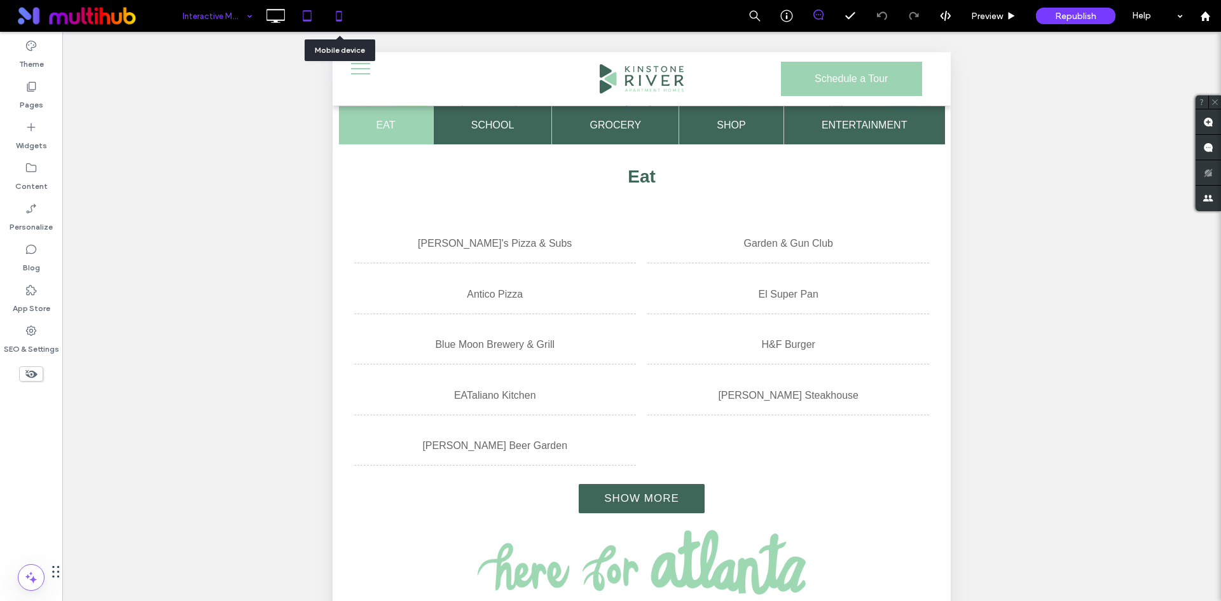
click at [343, 13] on icon at bounding box center [338, 15] width 25 height 25
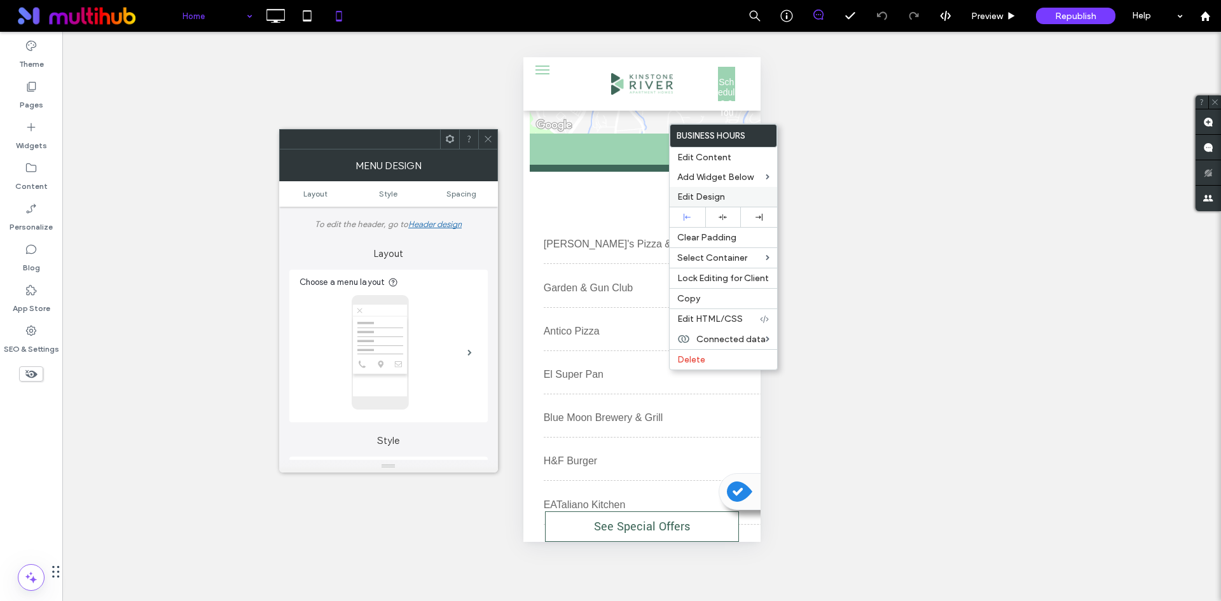
click at [728, 197] on label "Edit Design" at bounding box center [723, 196] width 92 height 11
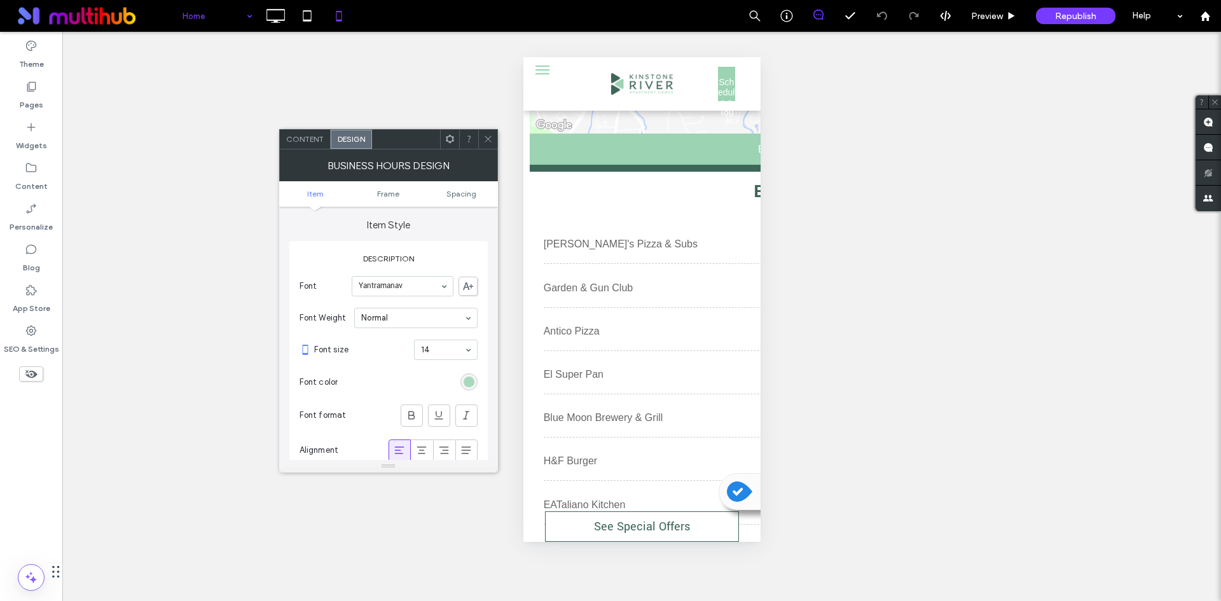
click at [467, 377] on div "rgb(156, 211, 178)" at bounding box center [469, 382] width 11 height 11
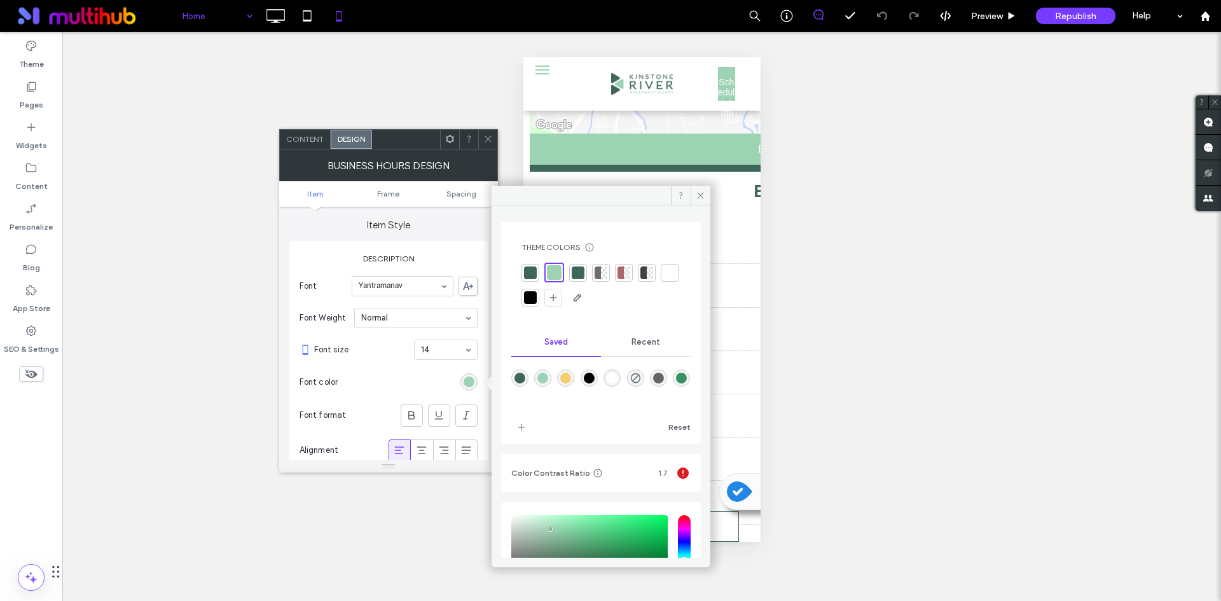
click at [529, 277] on div at bounding box center [530, 273] width 13 height 13
click at [492, 138] on icon at bounding box center [488, 139] width 10 height 10
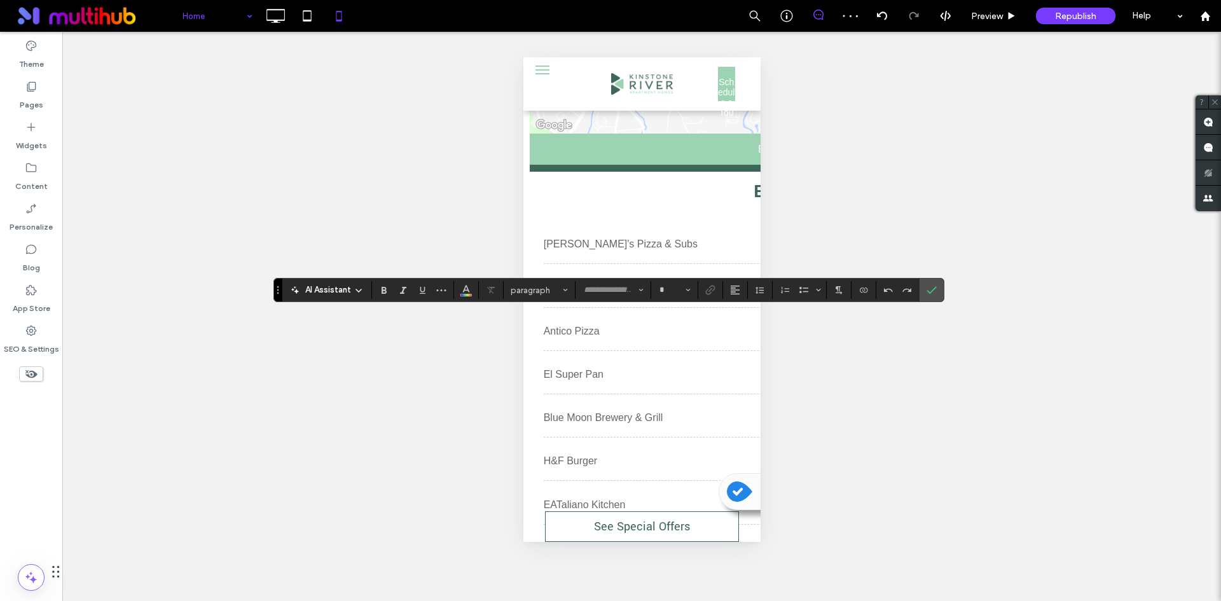
type input "*********"
type input "**"
click at [936, 293] on icon "Confirm" at bounding box center [932, 290] width 10 height 10
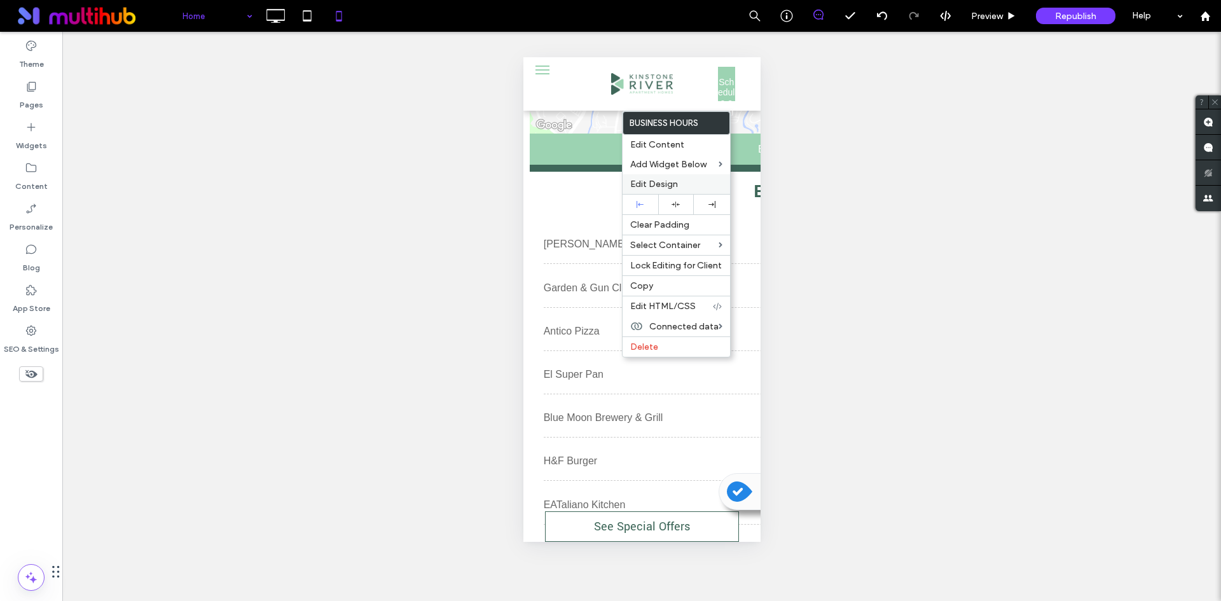
click at [661, 183] on span "Edit Design" at bounding box center [654, 184] width 48 height 11
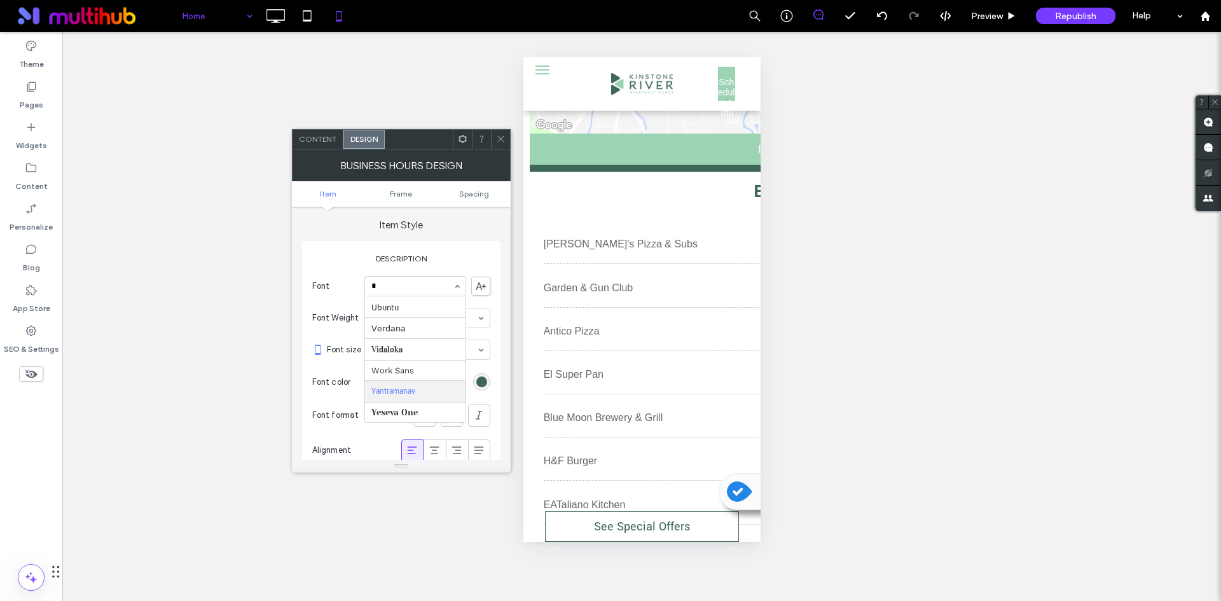
scroll to position [113, 0]
type input "**"
click at [497, 139] on icon at bounding box center [501, 139] width 10 height 10
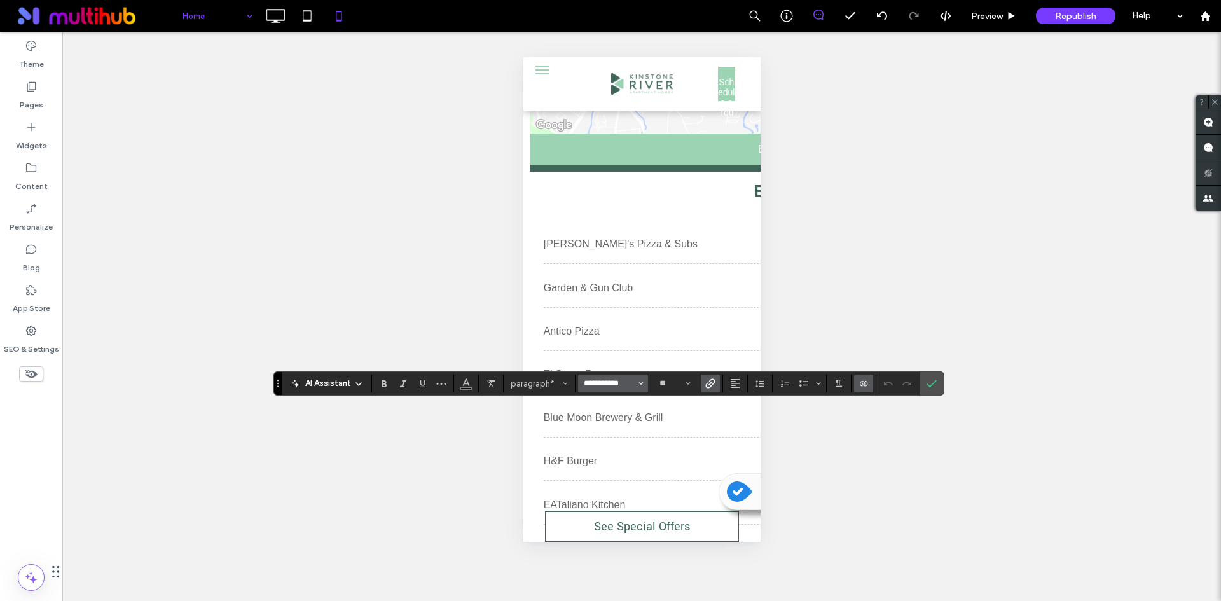
click at [602, 387] on input "**********" at bounding box center [610, 383] width 54 height 10
type input "*********"
click at [473, 382] on button "Color" at bounding box center [466, 384] width 19 height 18
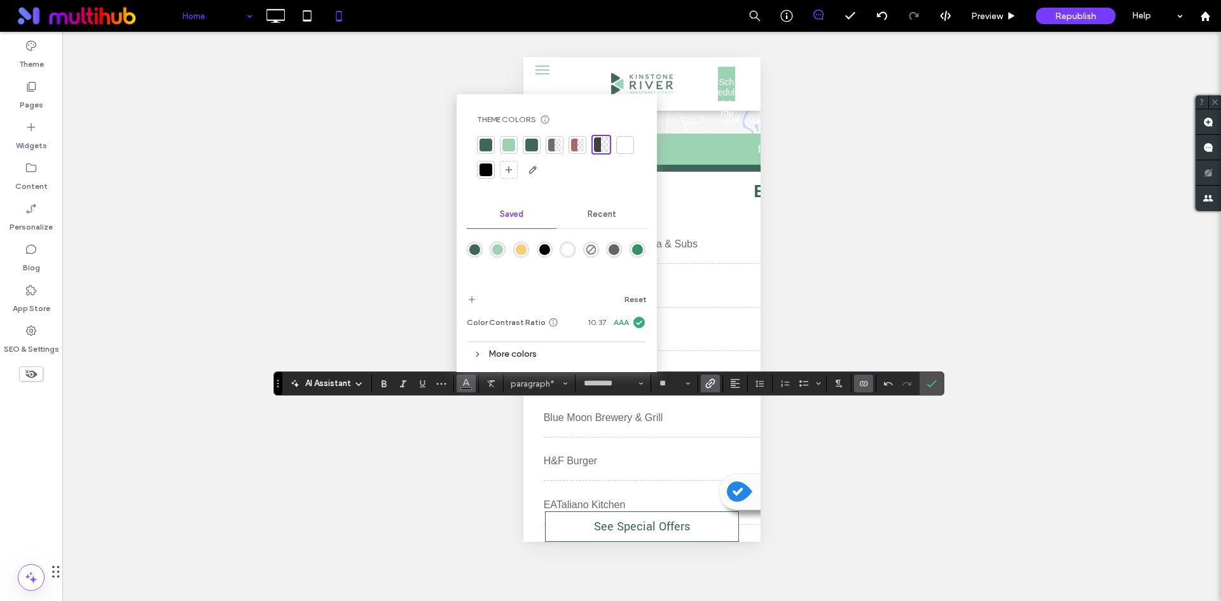
click at [478, 249] on div "rgba(62,103,89,1)" at bounding box center [474, 249] width 11 height 11
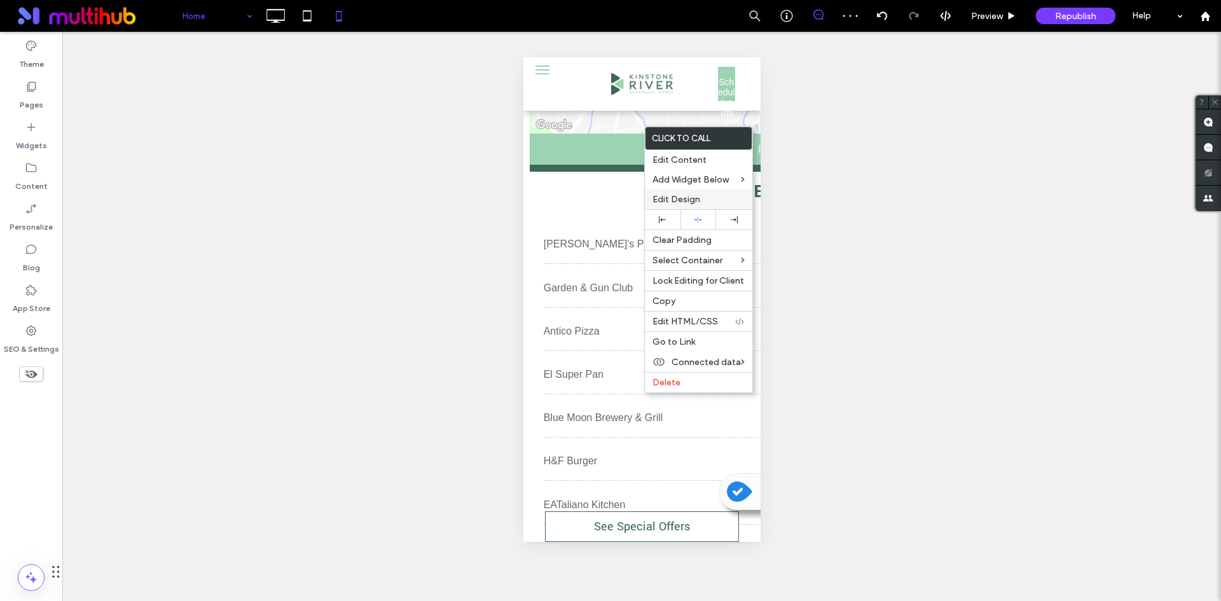
click at [689, 195] on span "Edit Design" at bounding box center [677, 199] width 48 height 11
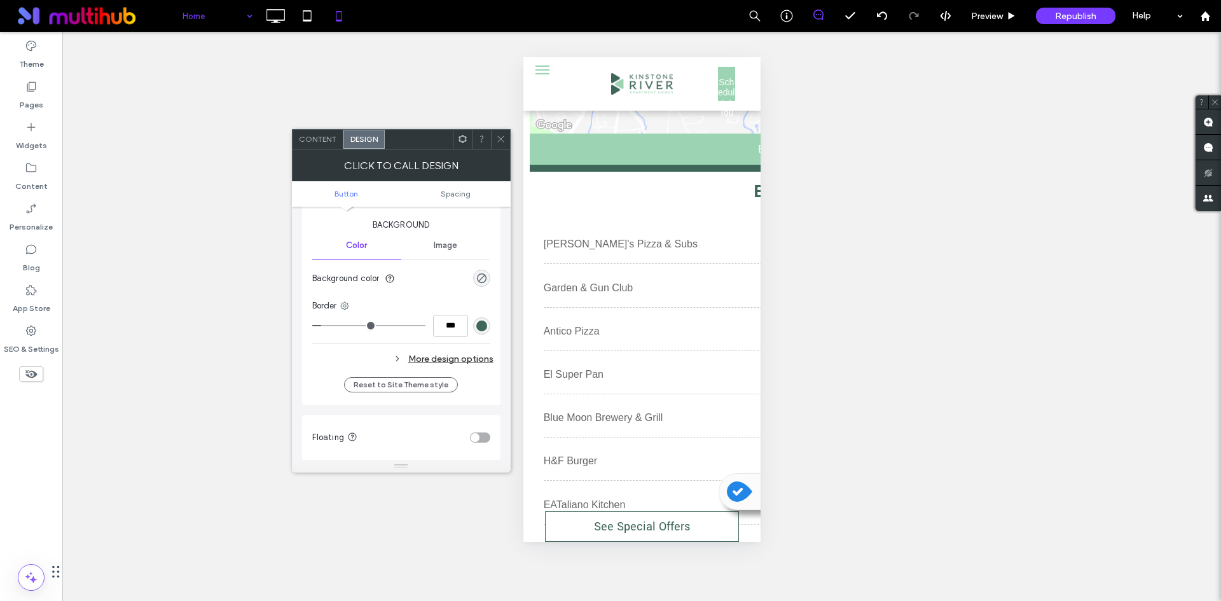
scroll to position [382, 0]
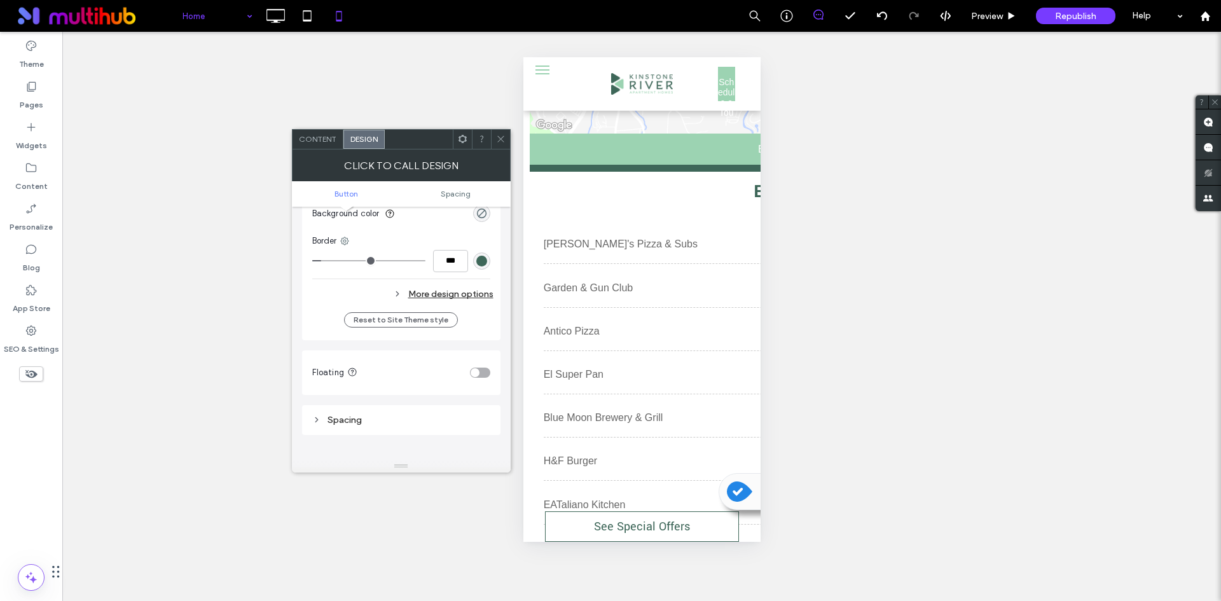
click at [468, 293] on div "More design options" at bounding box center [402, 294] width 181 height 17
click at [476, 322] on div "rgba(0, 0, 0, 0.75)" at bounding box center [481, 321] width 11 height 11
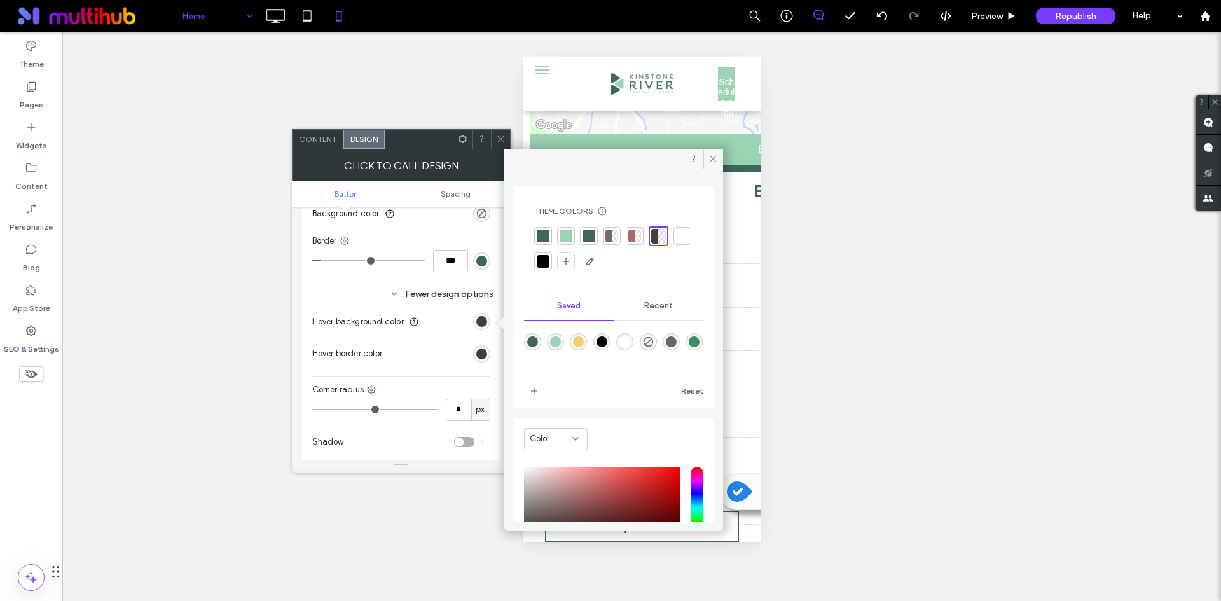
click at [587, 341] on div "rgba(246,206,113,1)" at bounding box center [578, 341] width 17 height 17
type input "*******"
type input "***"
type input "****"
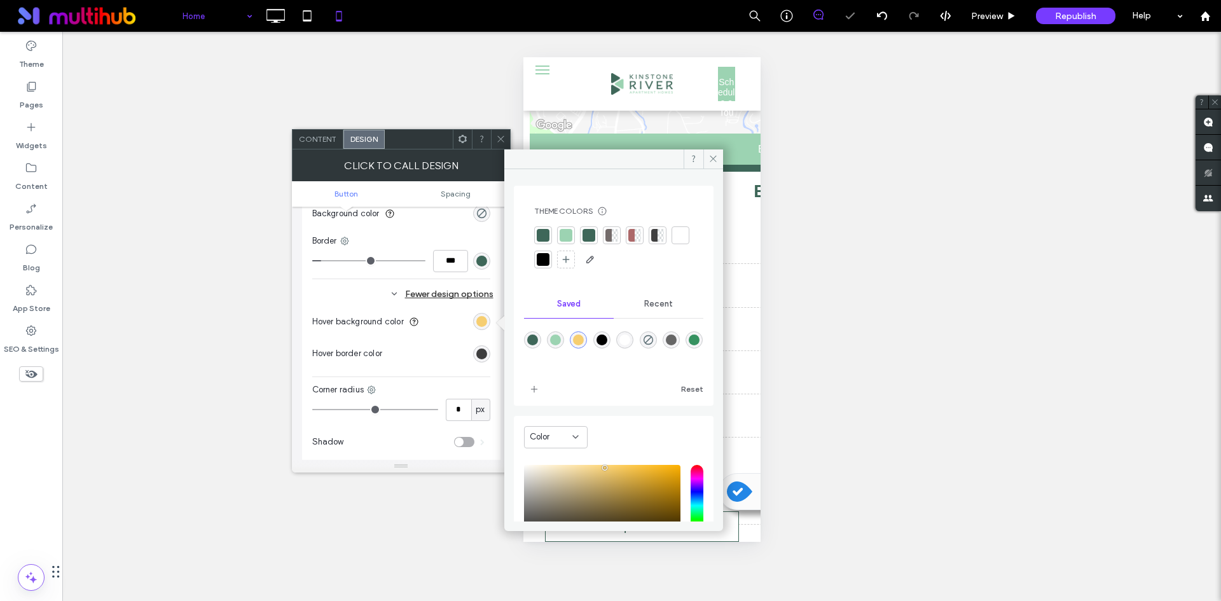
drag, startPoint x: 480, startPoint y: 349, endPoint x: 488, endPoint y: 349, distance: 8.3
click at [481, 349] on div "rgba(0, 0, 0, 0.75)" at bounding box center [481, 354] width 11 height 11
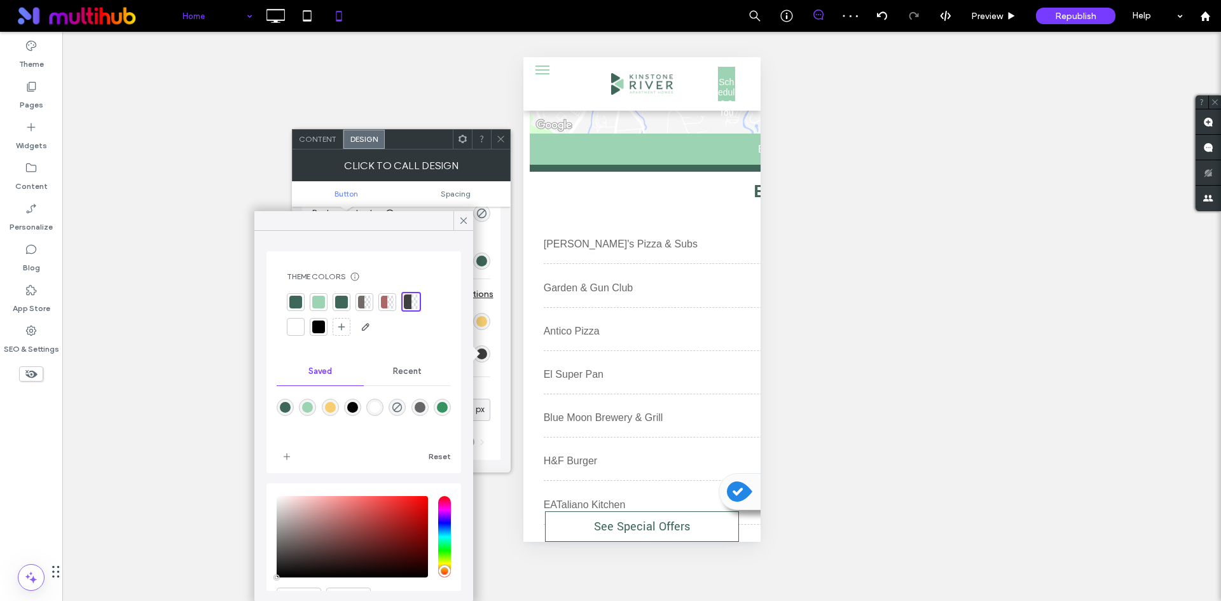
click at [336, 409] on div "rgba(246,206,113,1)" at bounding box center [330, 407] width 11 height 11
type input "*******"
type input "***"
type input "****"
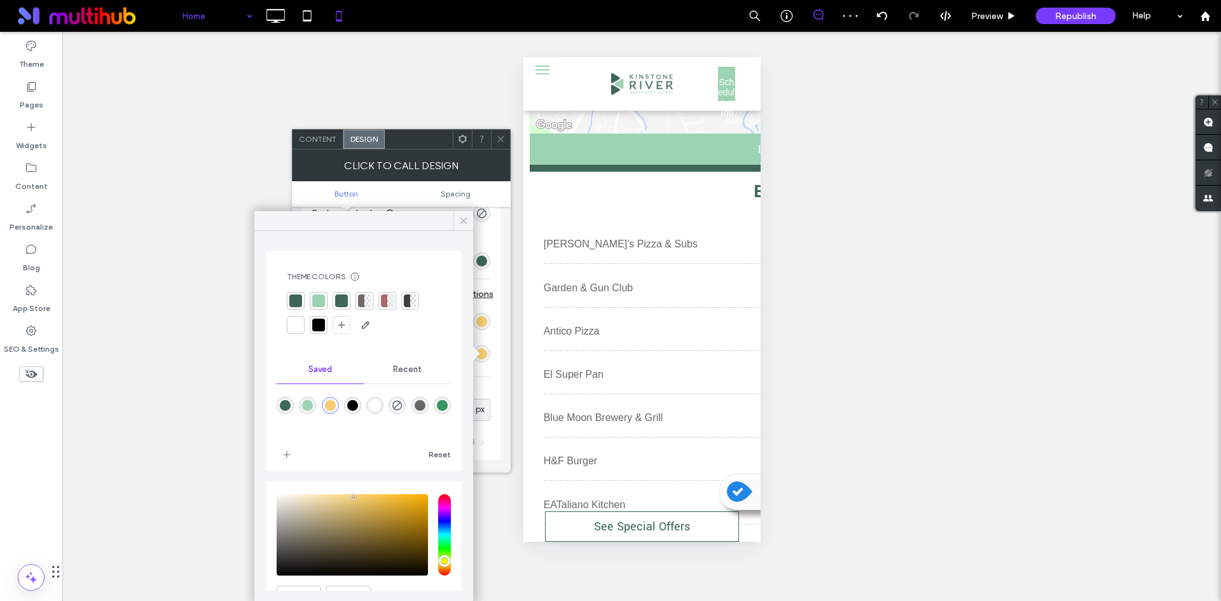
click at [459, 221] on icon at bounding box center [463, 220] width 11 height 11
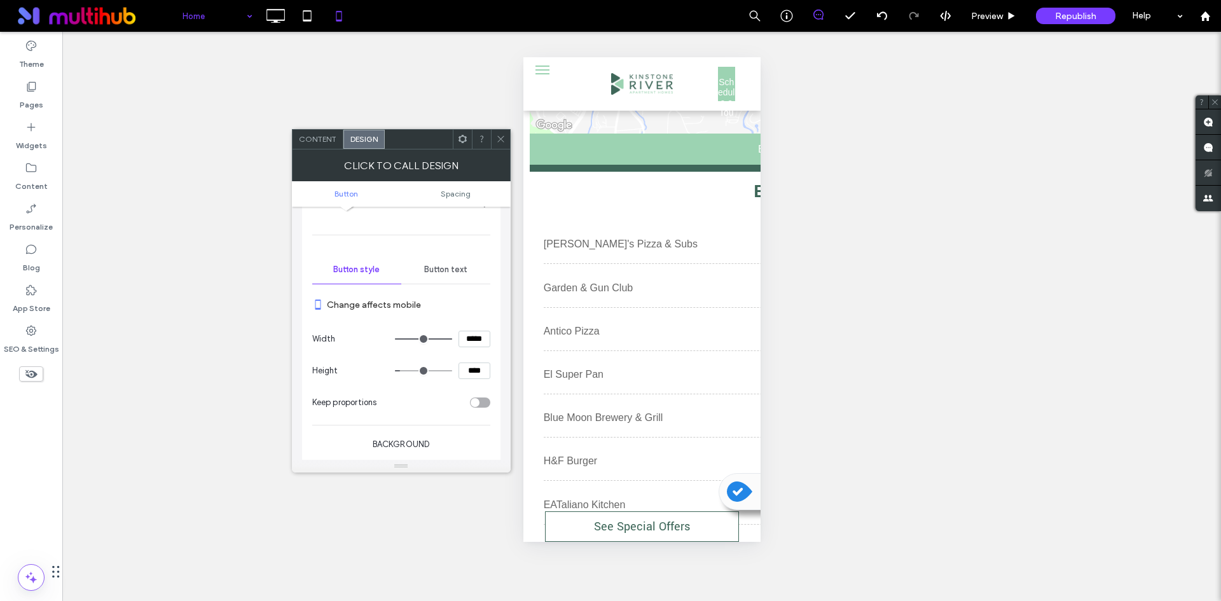
scroll to position [64, 0]
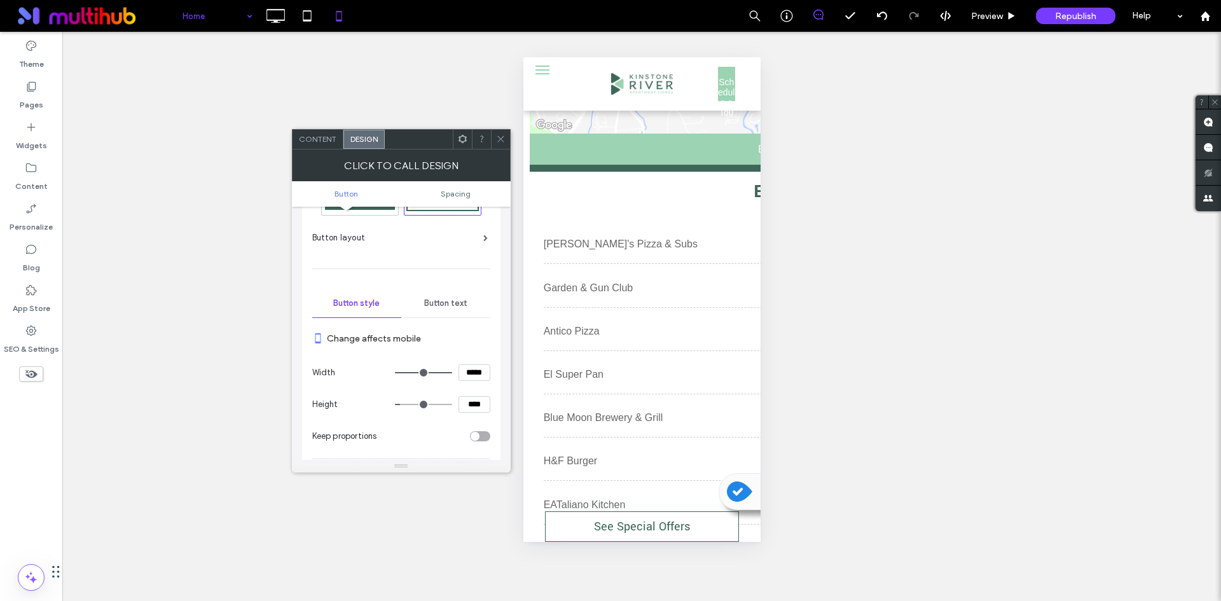
click at [434, 296] on div "Button text" at bounding box center [445, 303] width 89 height 28
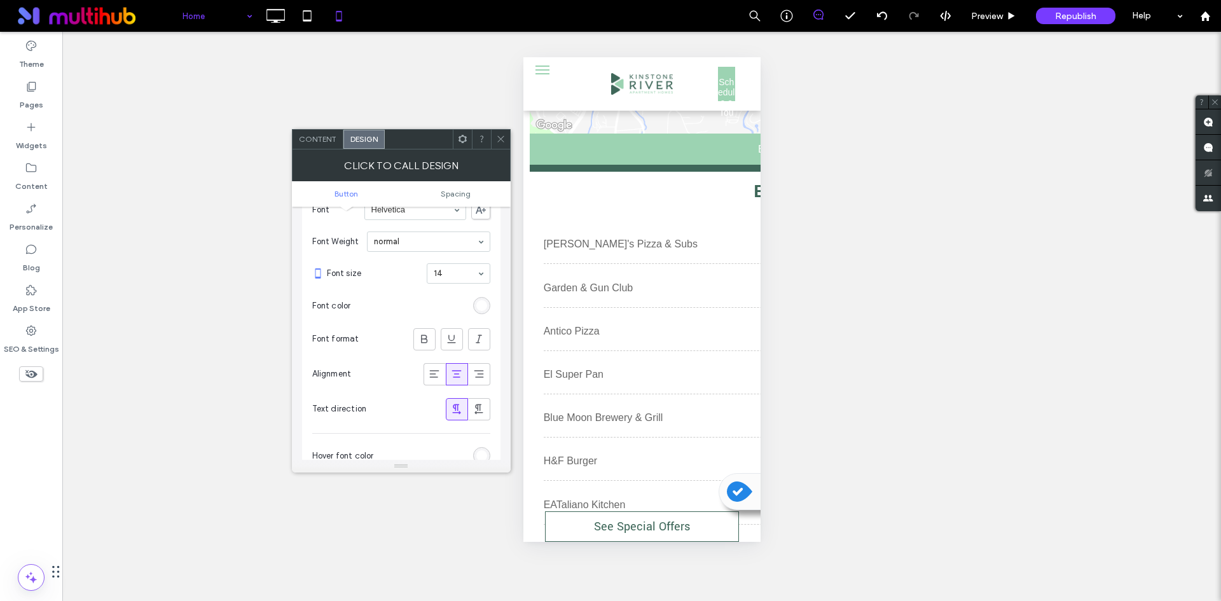
click at [483, 303] on div "rgb(255, 255, 255)" at bounding box center [481, 305] width 11 height 11
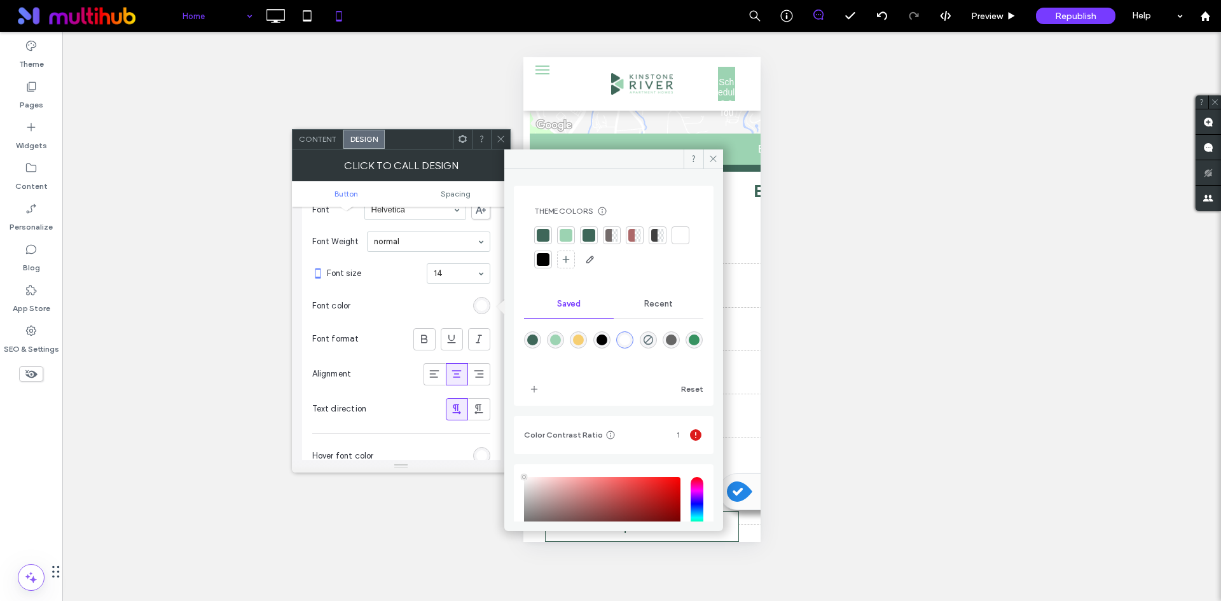
click at [544, 235] on div at bounding box center [543, 235] width 13 height 13
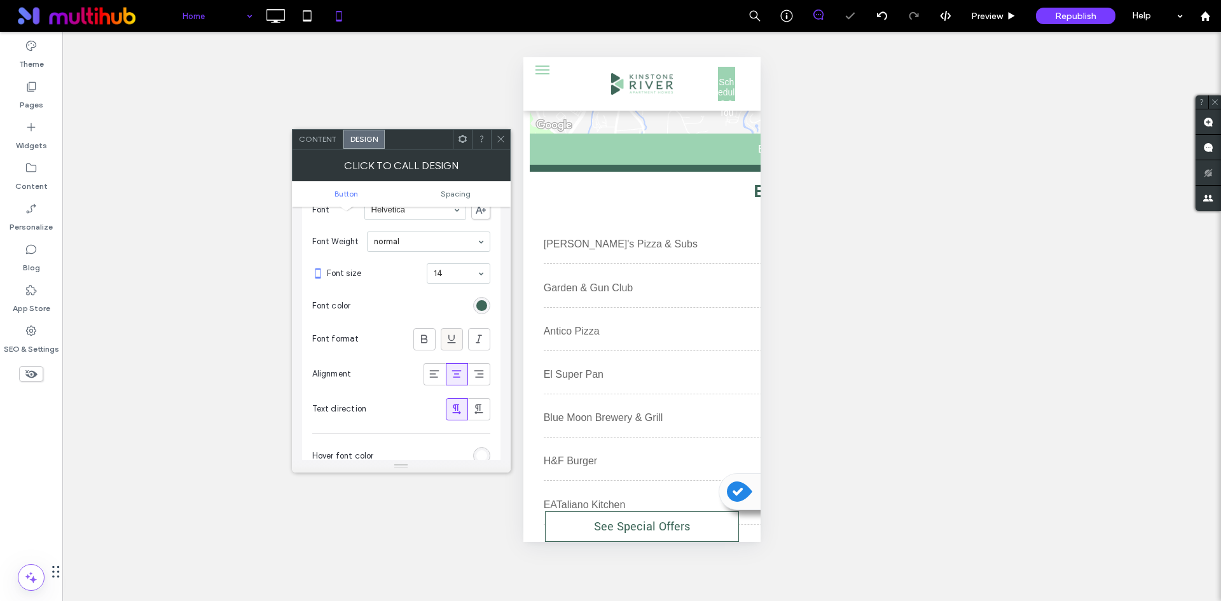
scroll to position [318, 0]
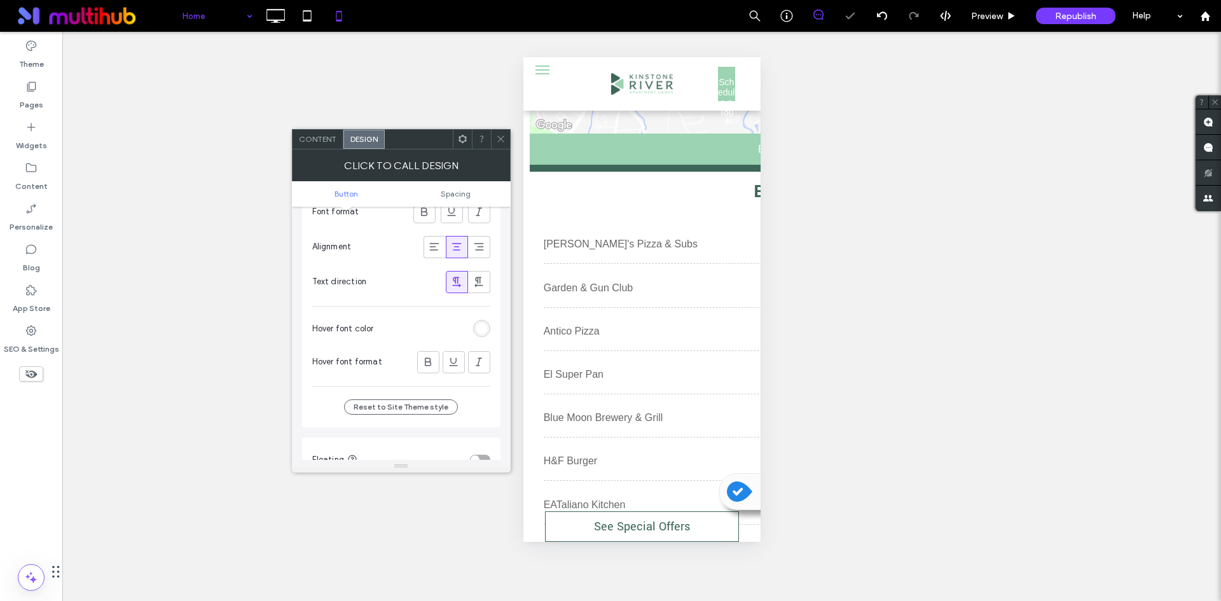
click at [482, 333] on div "rgb(255, 255, 255)" at bounding box center [481, 328] width 11 height 11
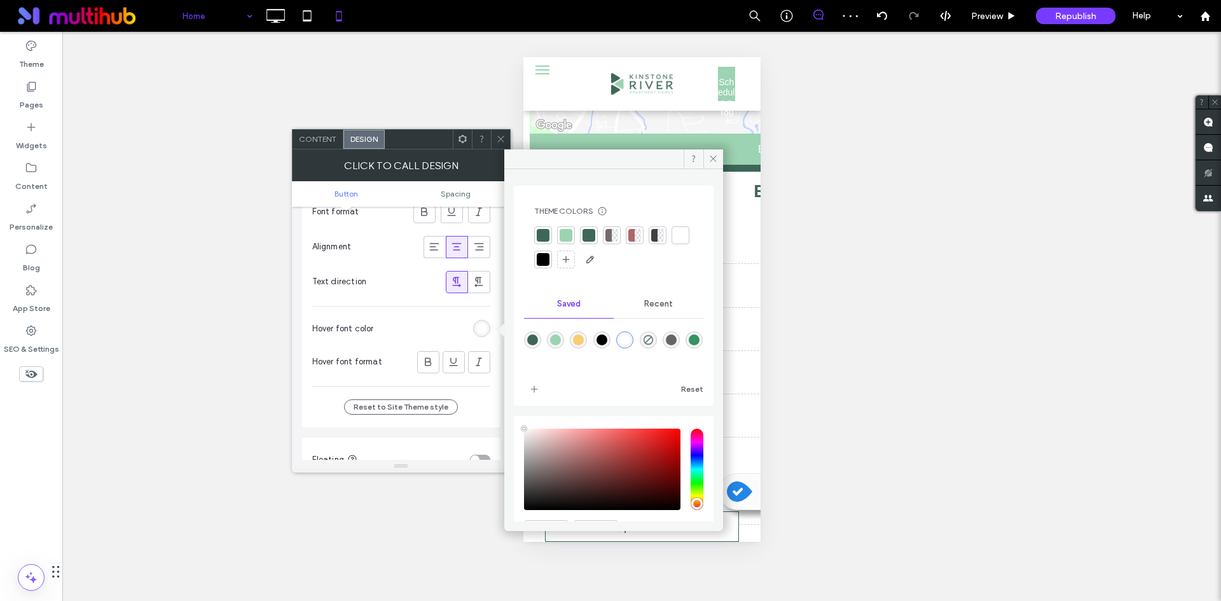
click at [541, 234] on div at bounding box center [543, 235] width 13 height 13
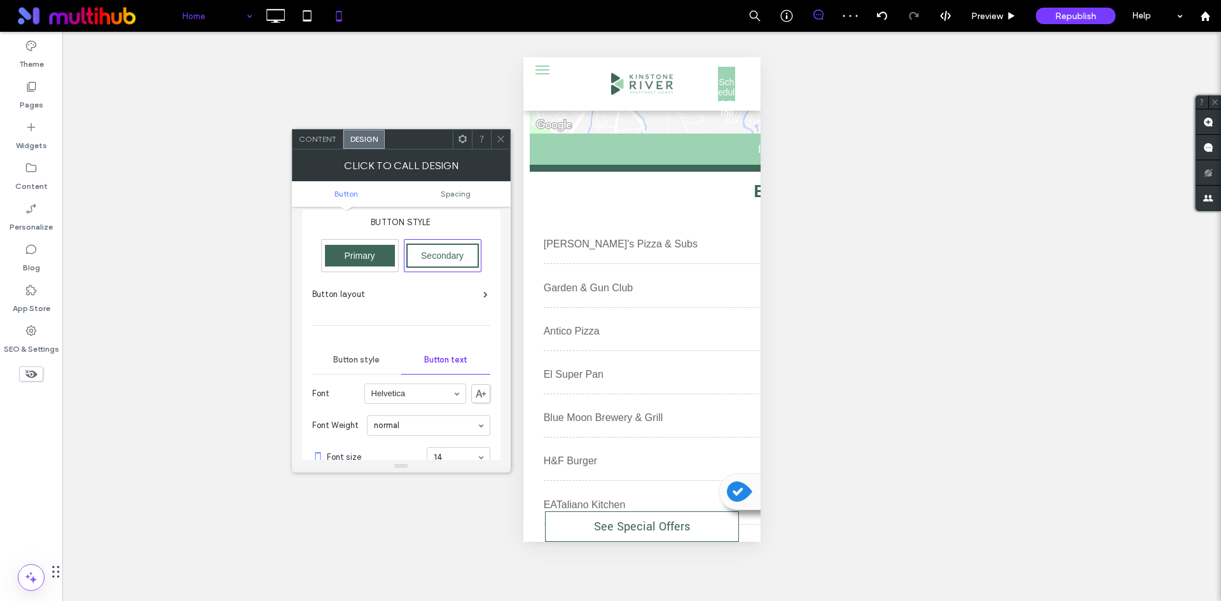
scroll to position [0, 0]
click at [352, 369] on span "Button style" at bounding box center [356, 367] width 46 height 10
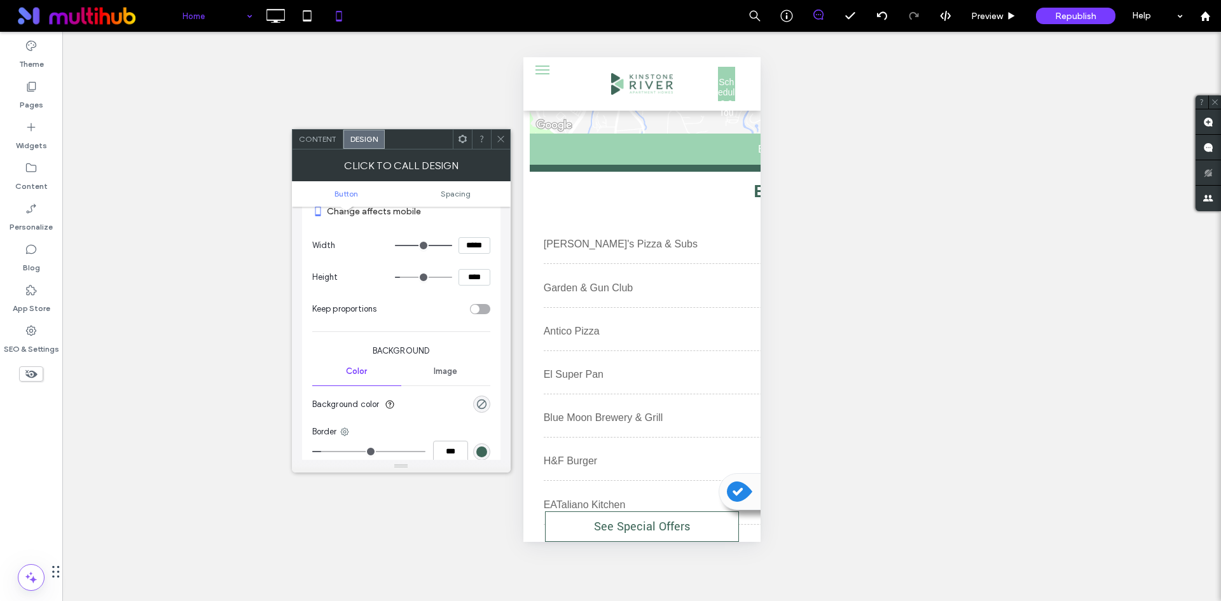
scroll to position [318, 0]
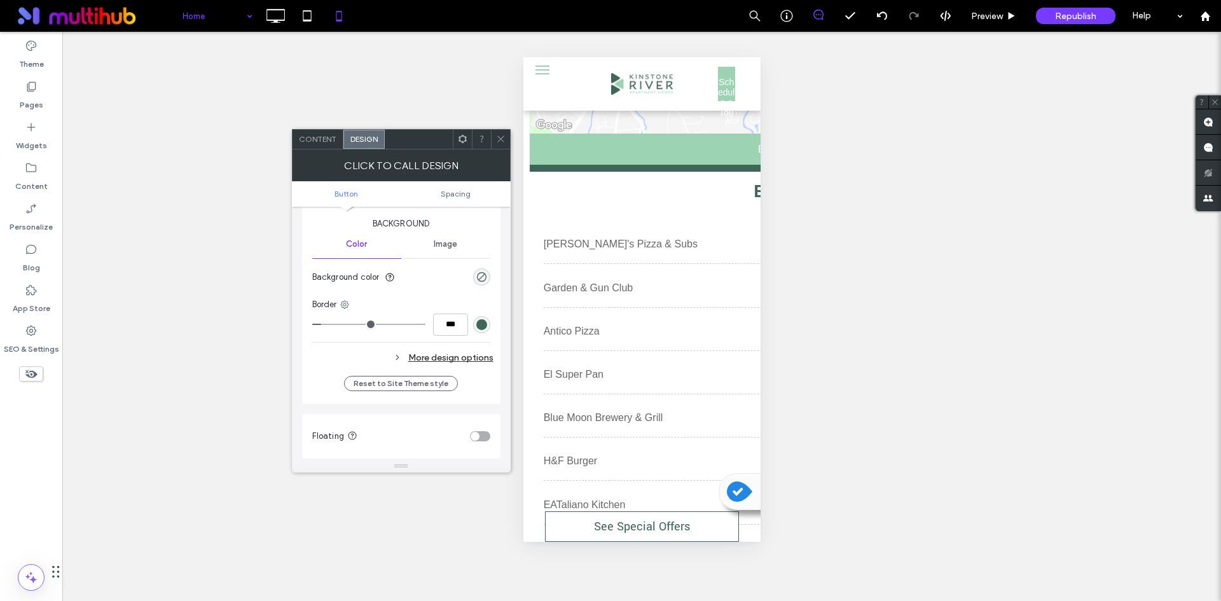
click at [434, 357] on div "More design options" at bounding box center [402, 357] width 181 height 17
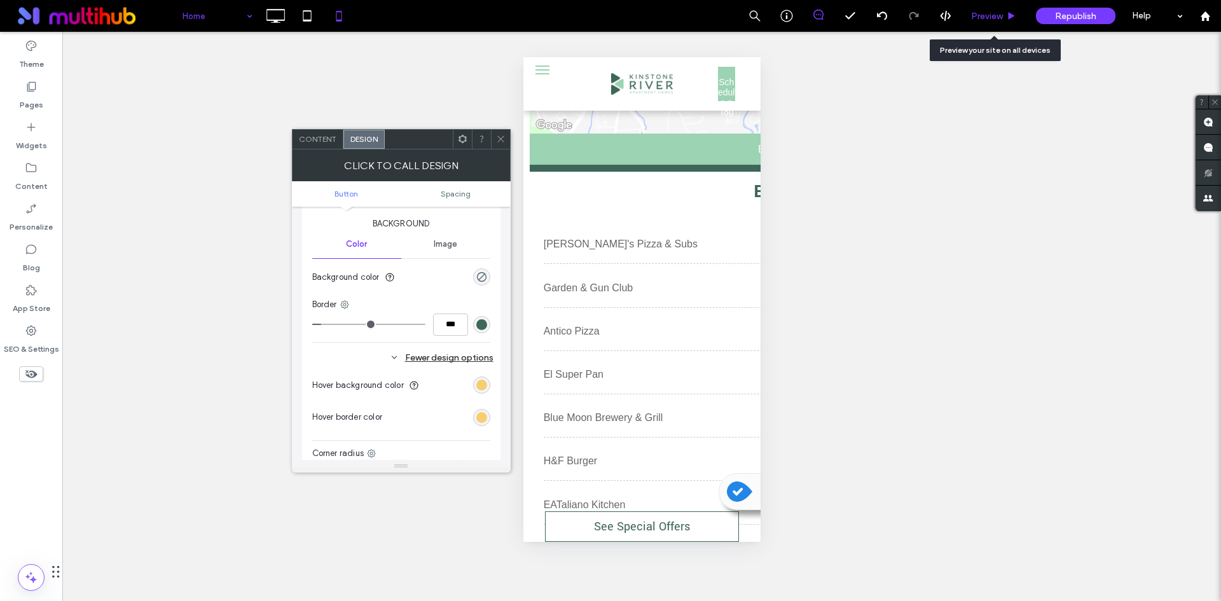
click at [995, 8] on div "Preview" at bounding box center [994, 16] width 65 height 32
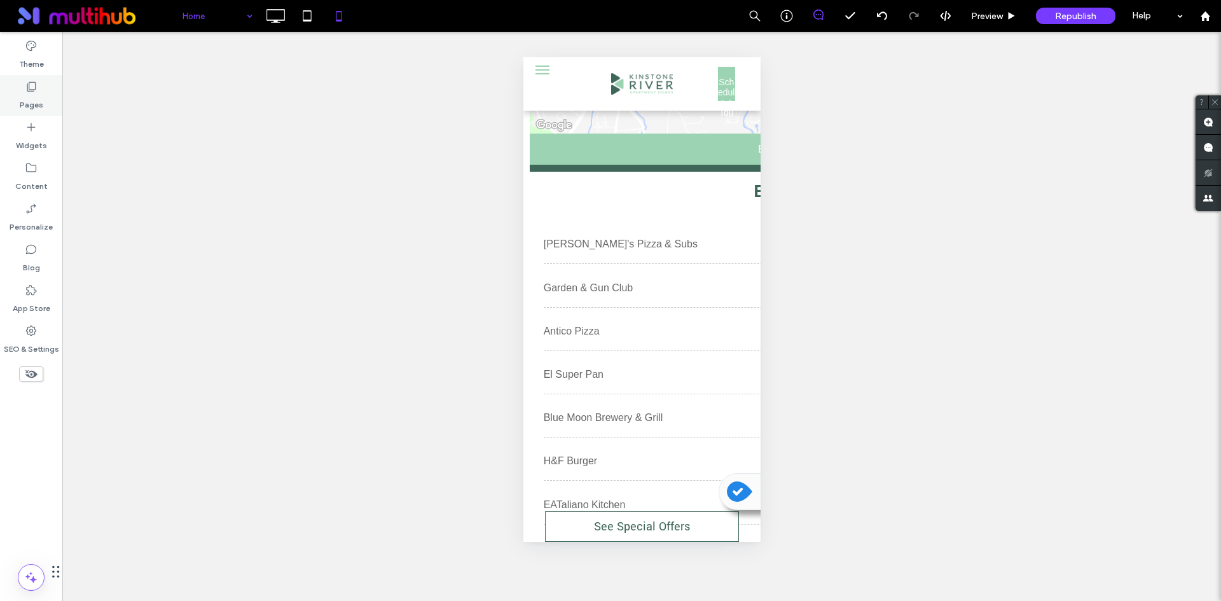
click at [35, 89] on icon at bounding box center [31, 86] width 13 height 13
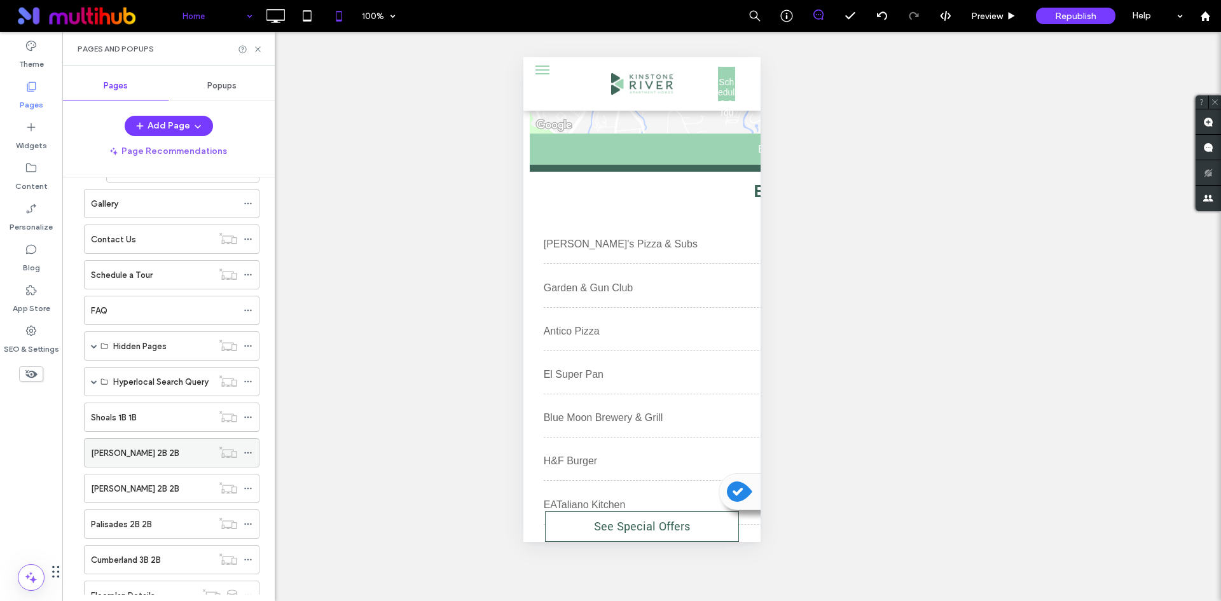
scroll to position [382, 0]
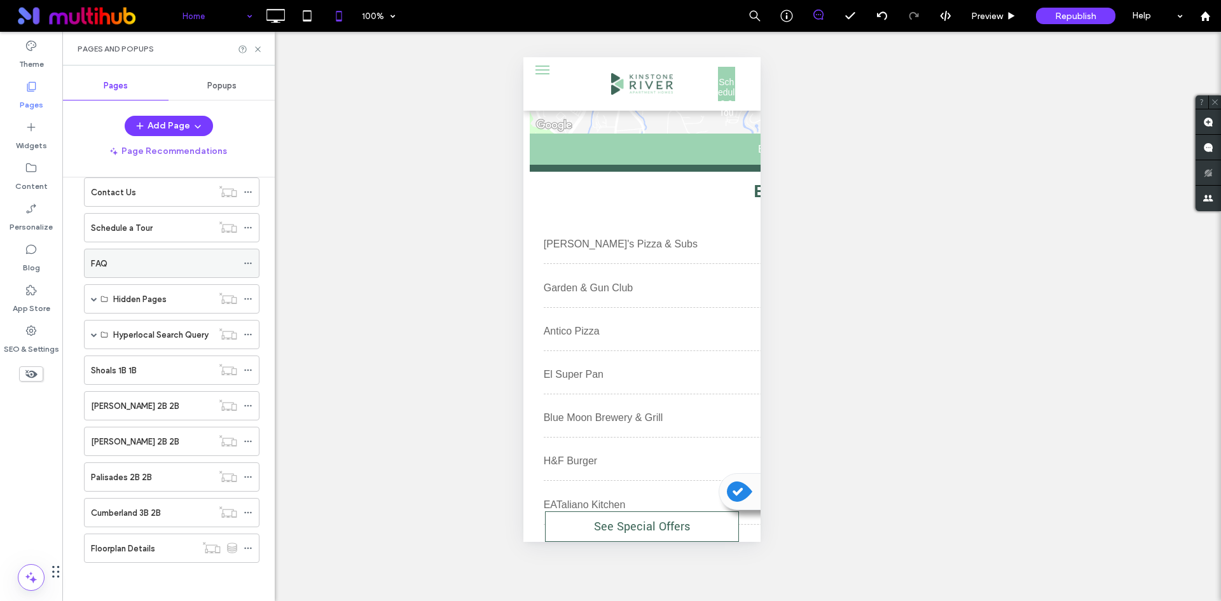
click at [165, 253] on div "FAQ" at bounding box center [164, 263] width 146 height 28
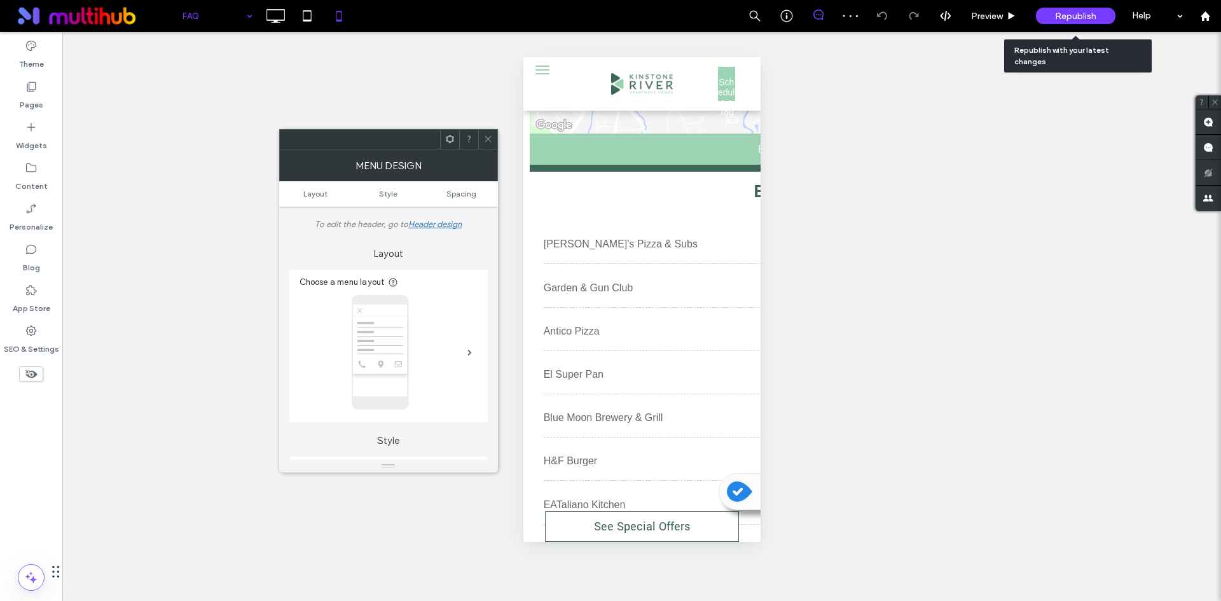
click at [1072, 17] on span "Republish" at bounding box center [1075, 16] width 41 height 11
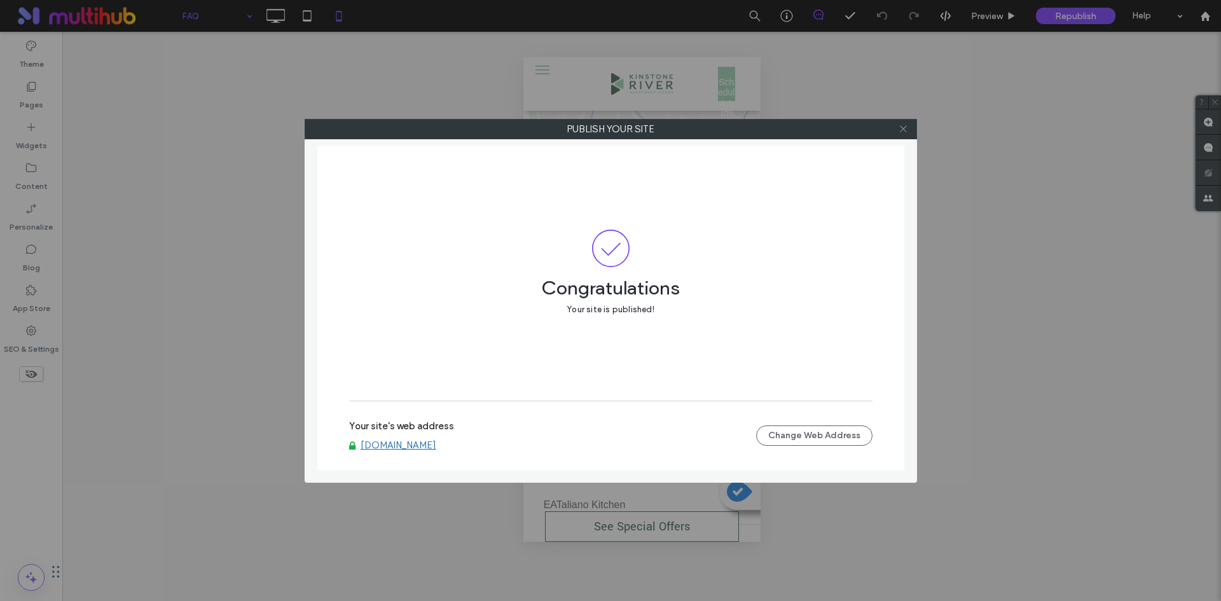
click at [908, 125] on icon at bounding box center [904, 129] width 10 height 10
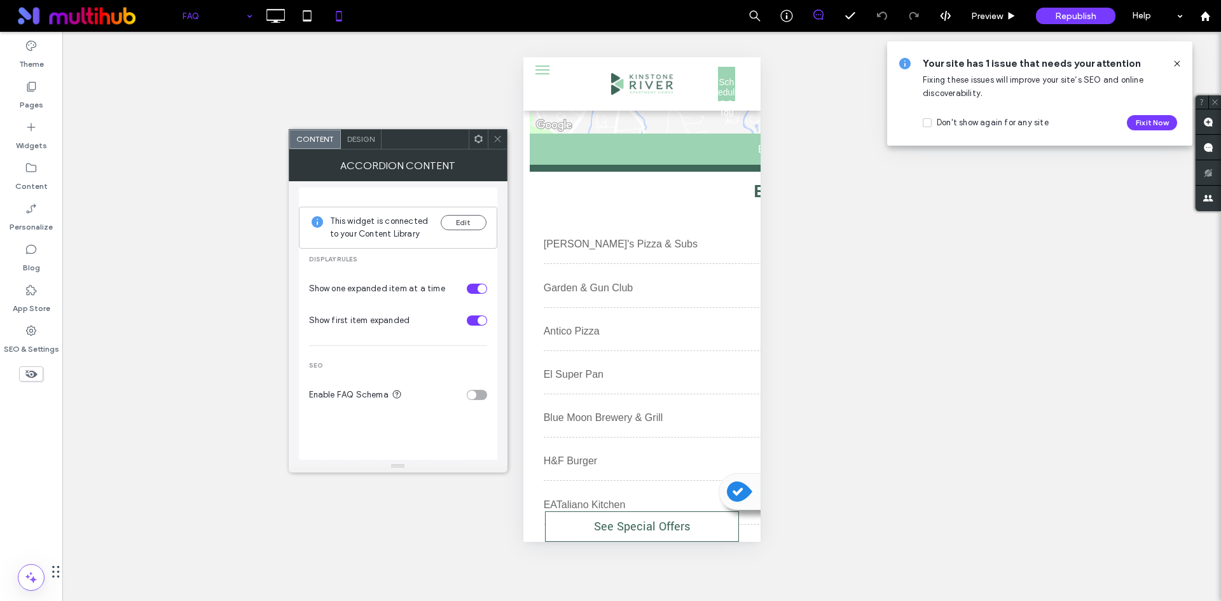
click at [487, 136] on div "Content Design" at bounding box center [398, 139] width 219 height 20
click at [498, 137] on icon at bounding box center [498, 139] width 10 height 10
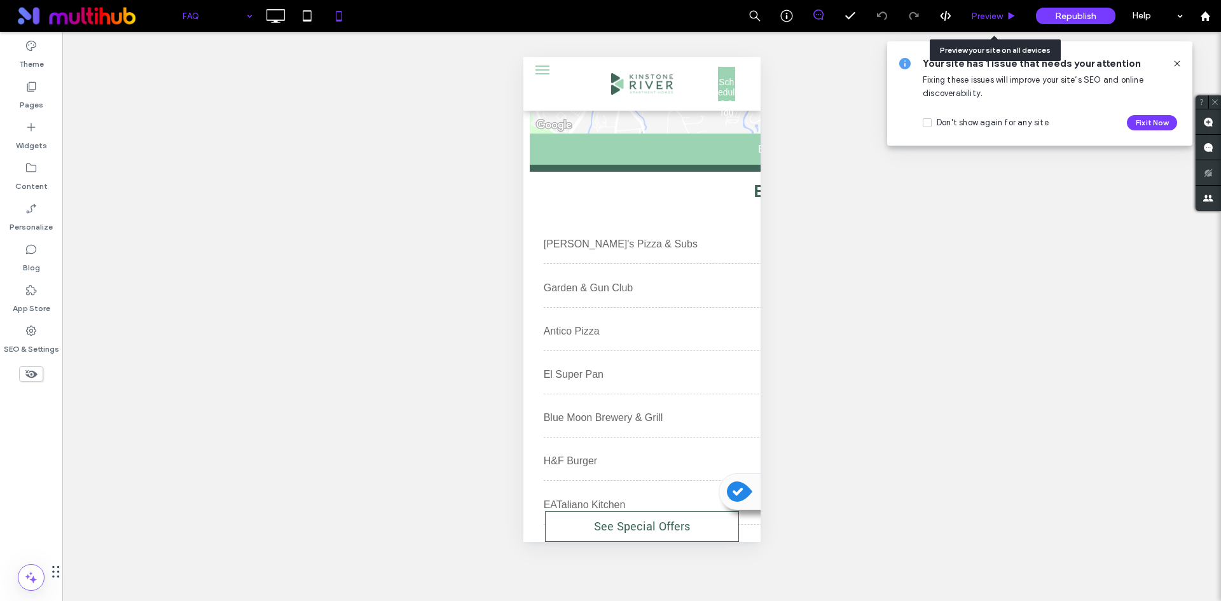
click at [992, 8] on div "Preview" at bounding box center [994, 16] width 65 height 32
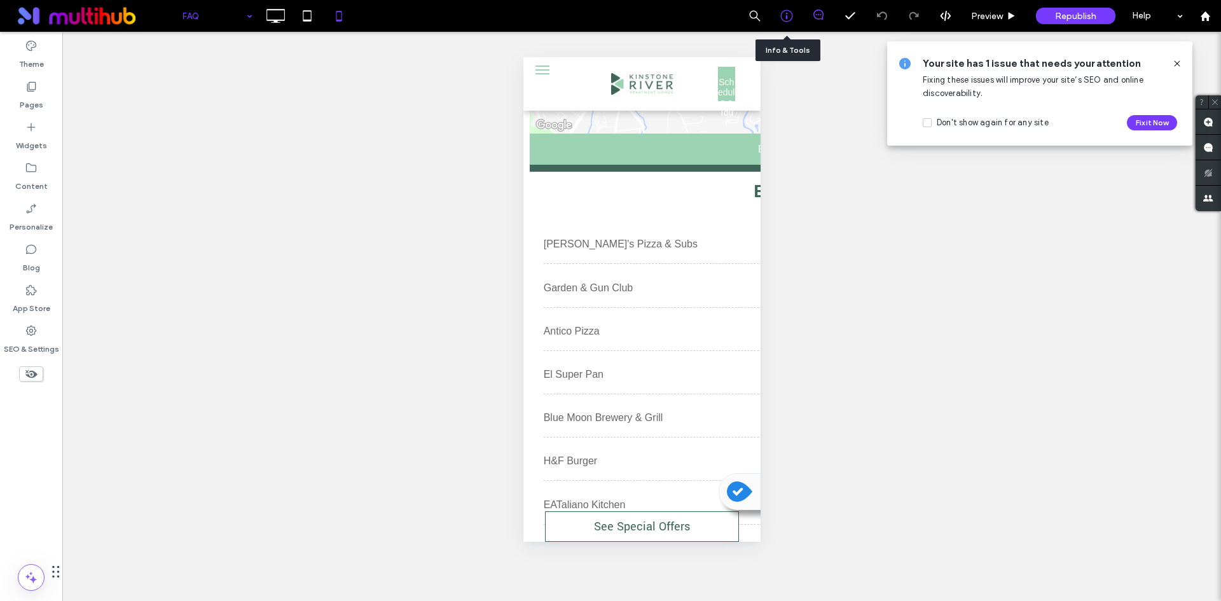
click at [782, 13] on icon at bounding box center [786, 16] width 13 height 13
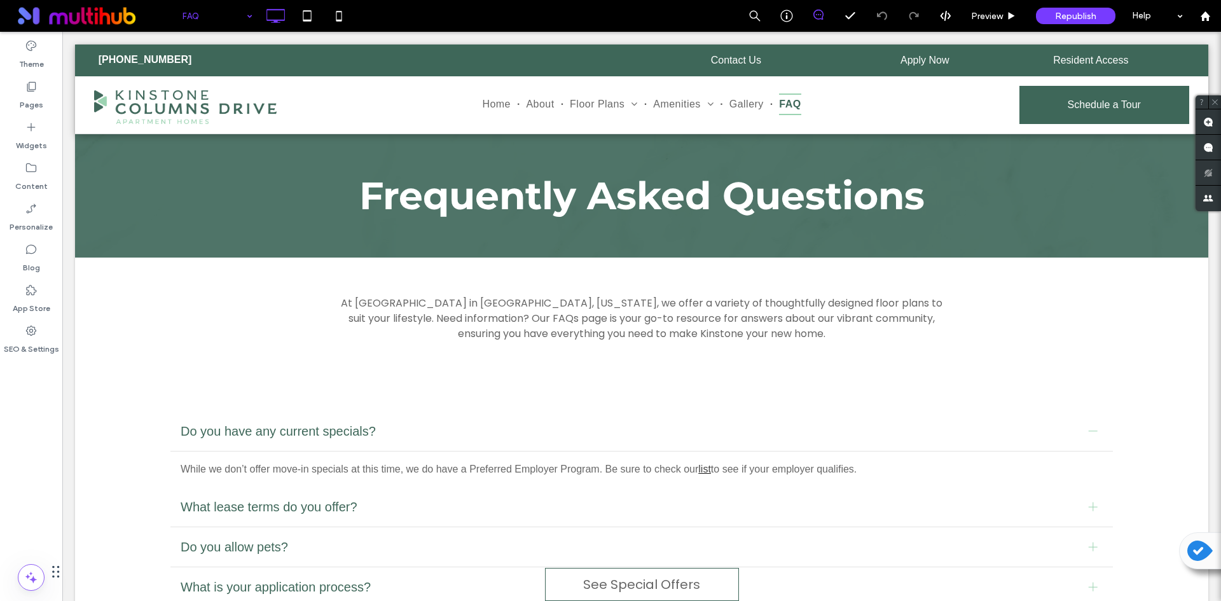
click at [248, 20] on div "FAQ" at bounding box center [217, 16] width 83 height 32
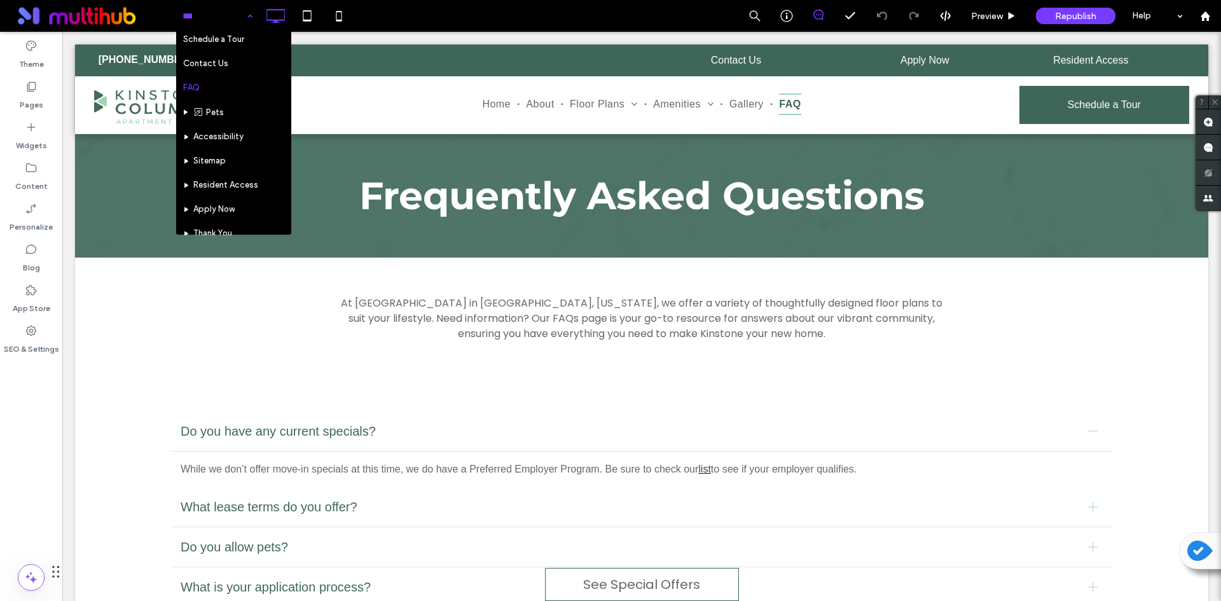
scroll to position [191, 0]
click at [184, 13] on div at bounding box center [217, 16] width 83 height 32
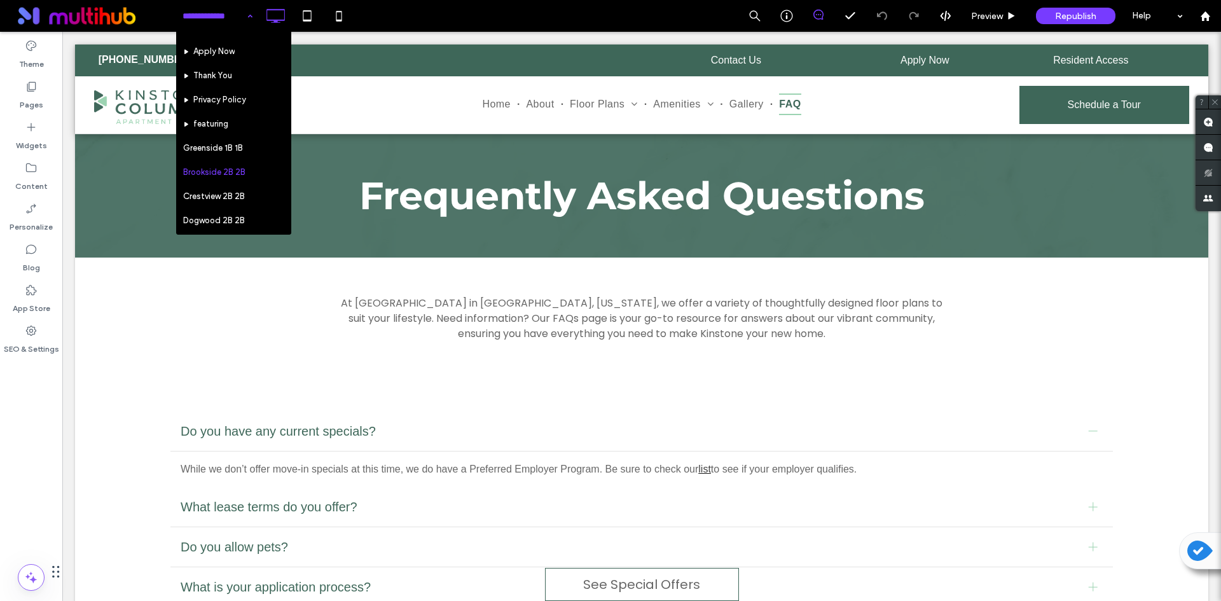
scroll to position [370, 0]
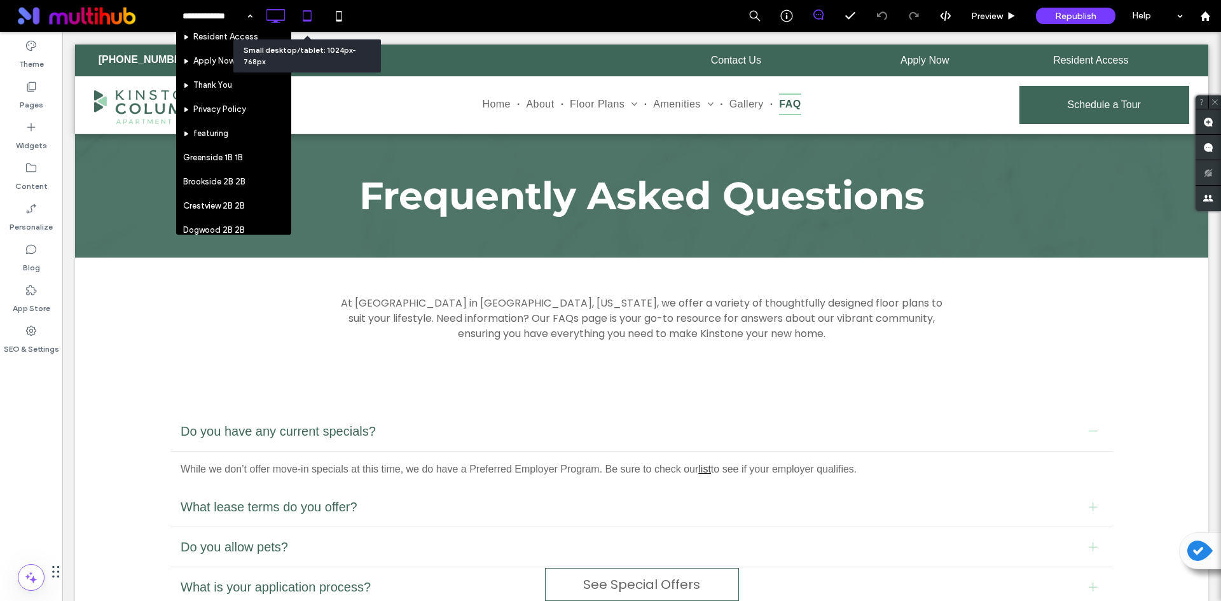
click at [305, 15] on icon at bounding box center [306, 15] width 25 height 25
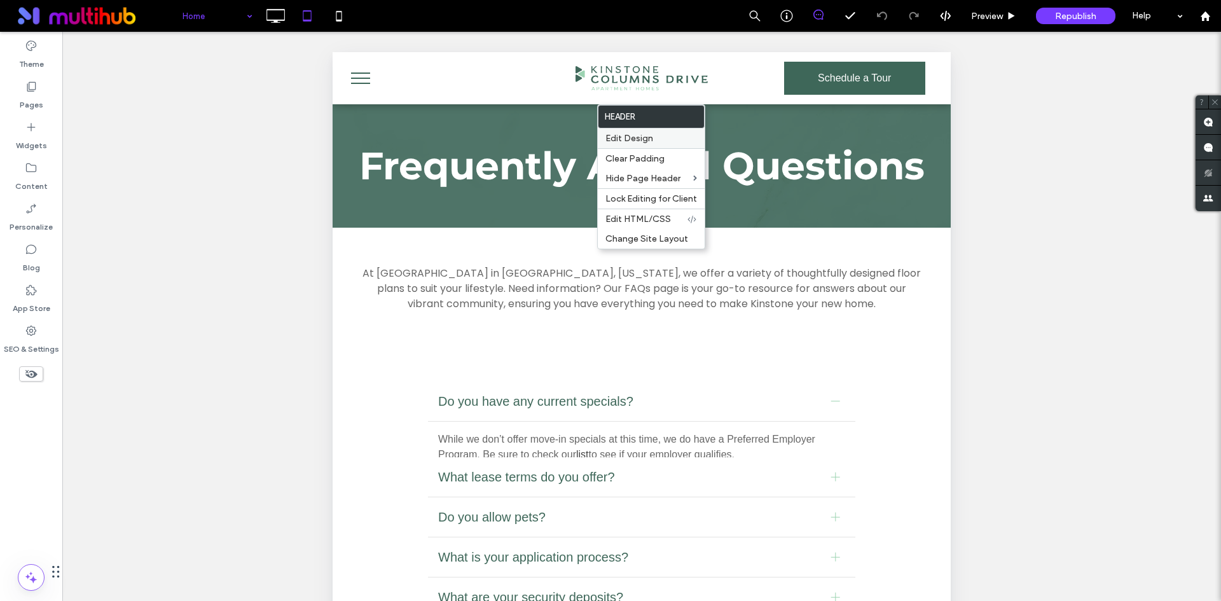
click at [640, 138] on span "Edit Design" at bounding box center [630, 138] width 48 height 11
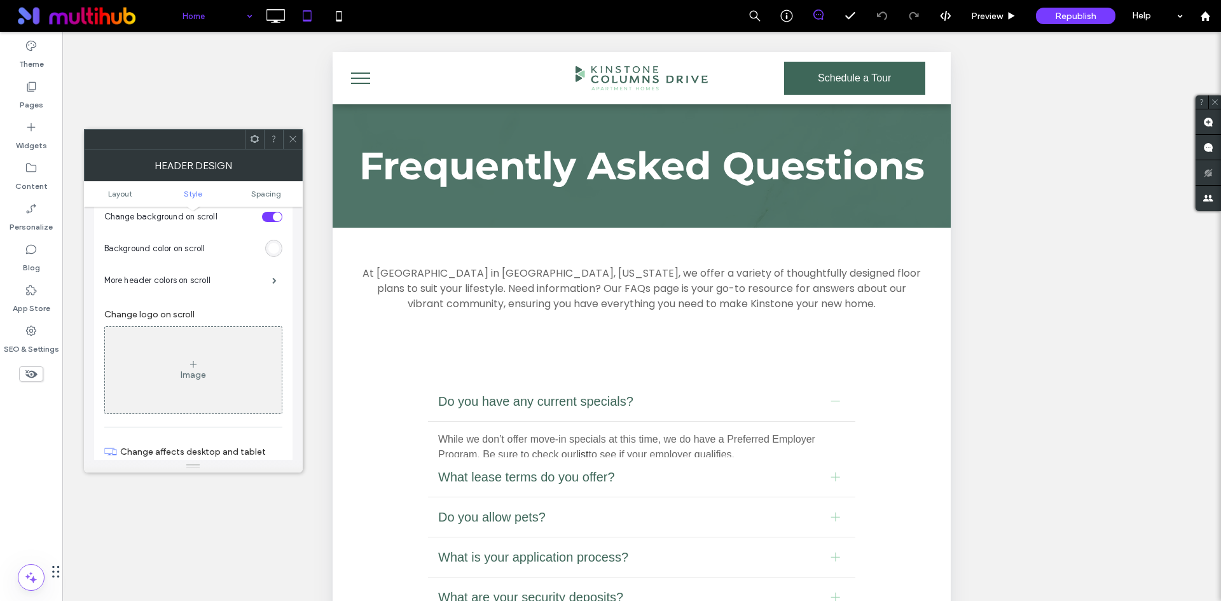
scroll to position [254, 0]
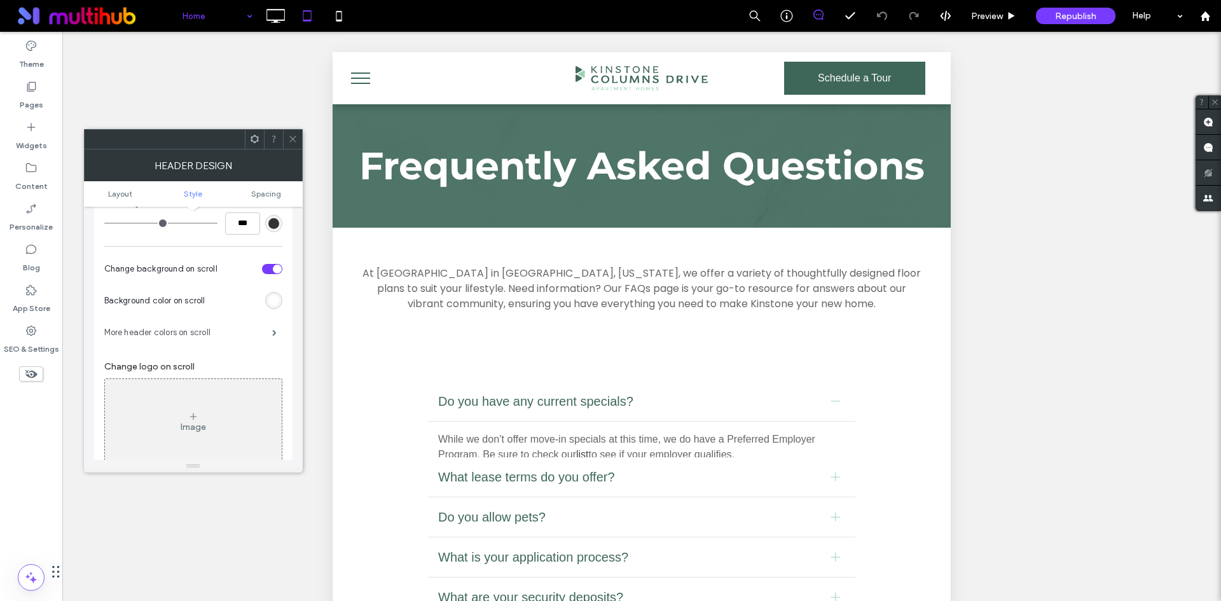
click at [242, 329] on label "More header colors on scroll" at bounding box center [188, 332] width 168 height 25
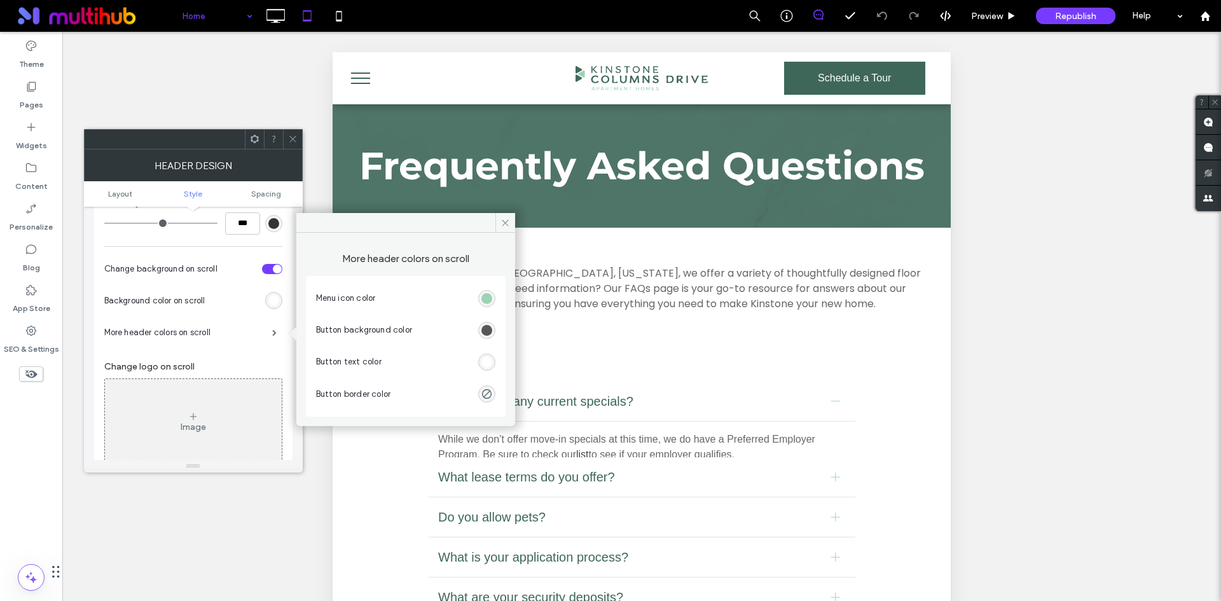
click at [487, 329] on div "rgba(0, 0, 0, 0.75)" at bounding box center [486, 330] width 11 height 11
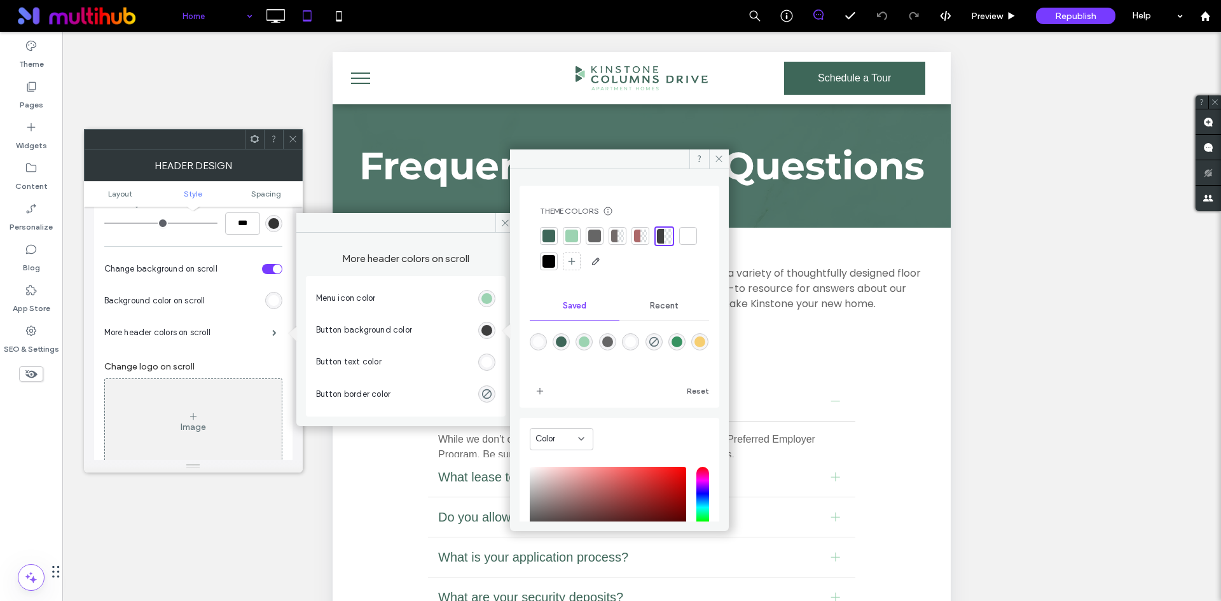
click at [695, 347] on div "rgba(246,206,113,1)" at bounding box center [700, 341] width 11 height 11
type input "*******"
type input "***"
type input "****"
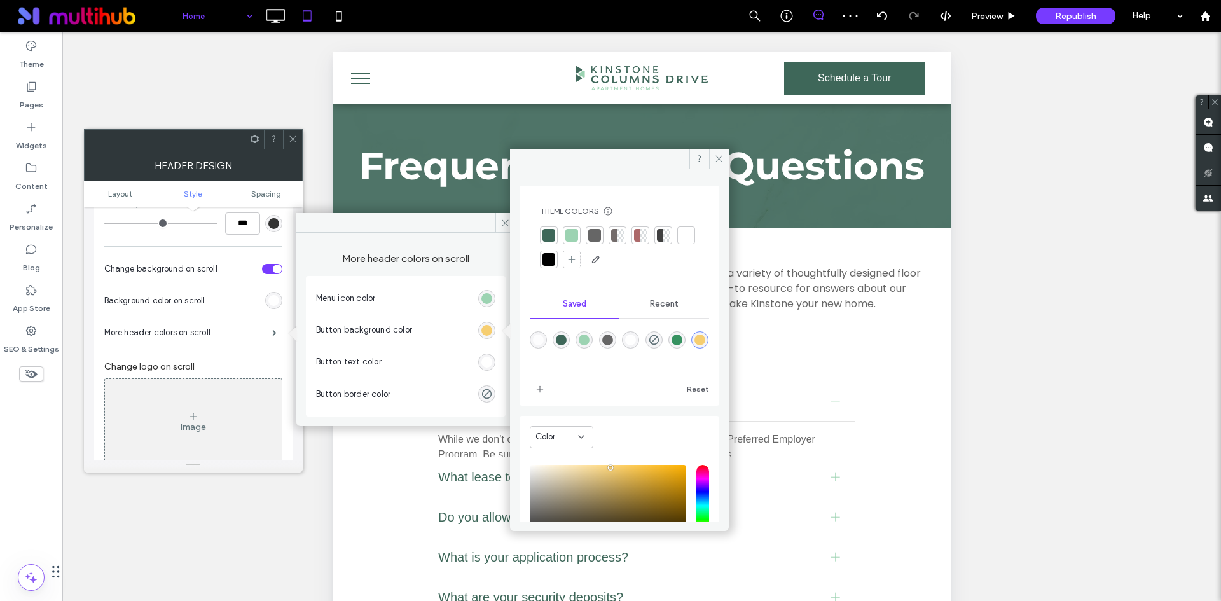
click at [490, 361] on div "rgb(255, 255, 255)" at bounding box center [486, 362] width 11 height 11
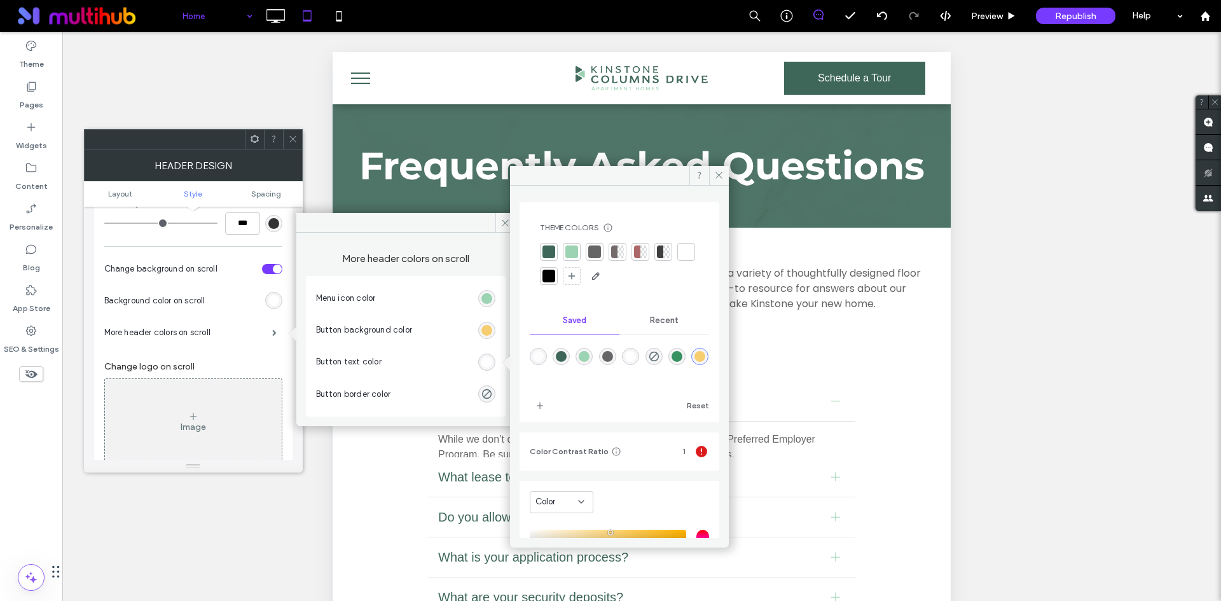
click at [546, 247] on div at bounding box center [549, 252] width 13 height 13
click at [296, 139] on icon at bounding box center [293, 139] width 10 height 10
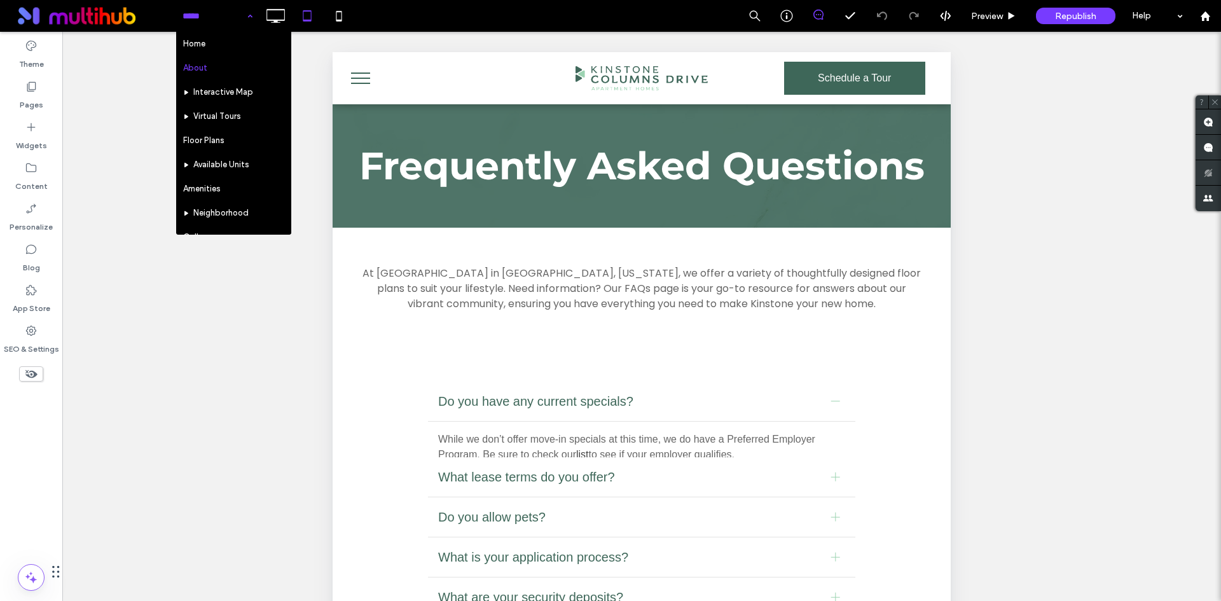
click at [205, 10] on input at bounding box center [215, 16] width 64 height 32
click at [217, 23] on input at bounding box center [215, 16] width 64 height 32
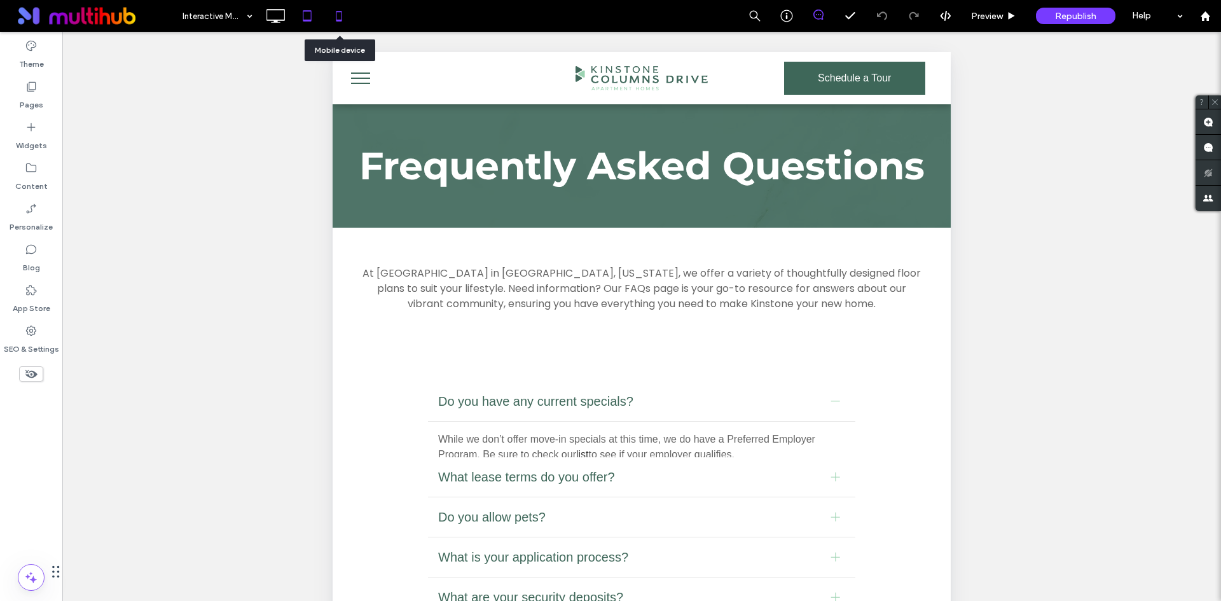
click at [355, 14] on div at bounding box center [339, 16] width 32 height 32
click at [342, 18] on use at bounding box center [339, 16] width 6 height 10
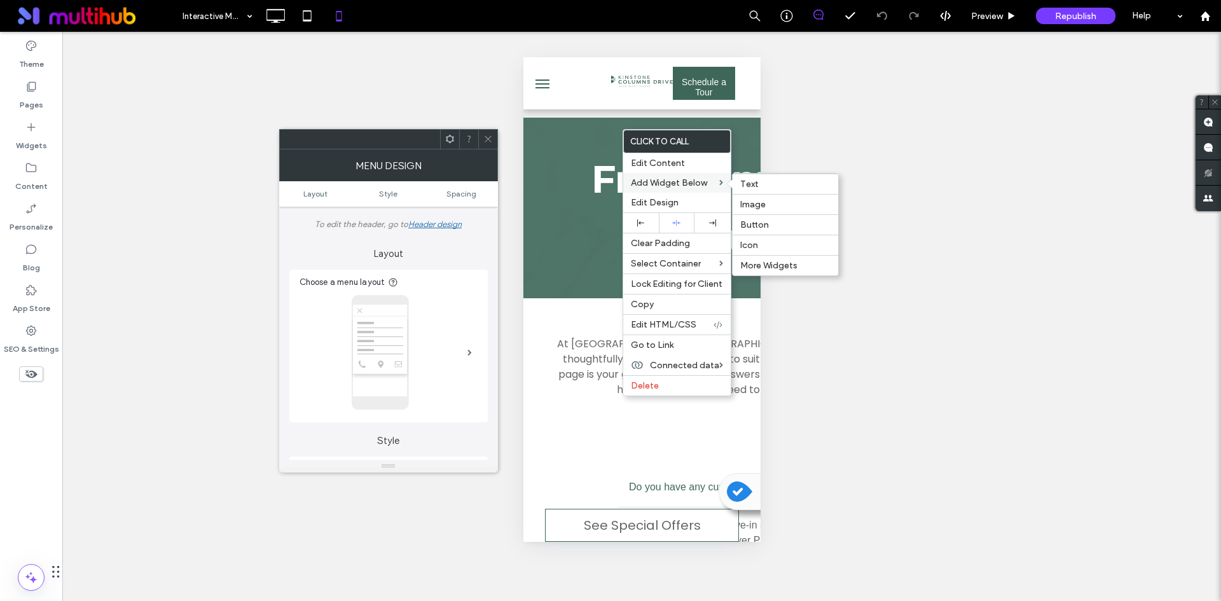
click at [665, 192] on div "Add Widget Below Text Image Button Icon More Widgets" at bounding box center [676, 183] width 107 height 20
click at [670, 205] on span "Edit Design" at bounding box center [655, 202] width 48 height 11
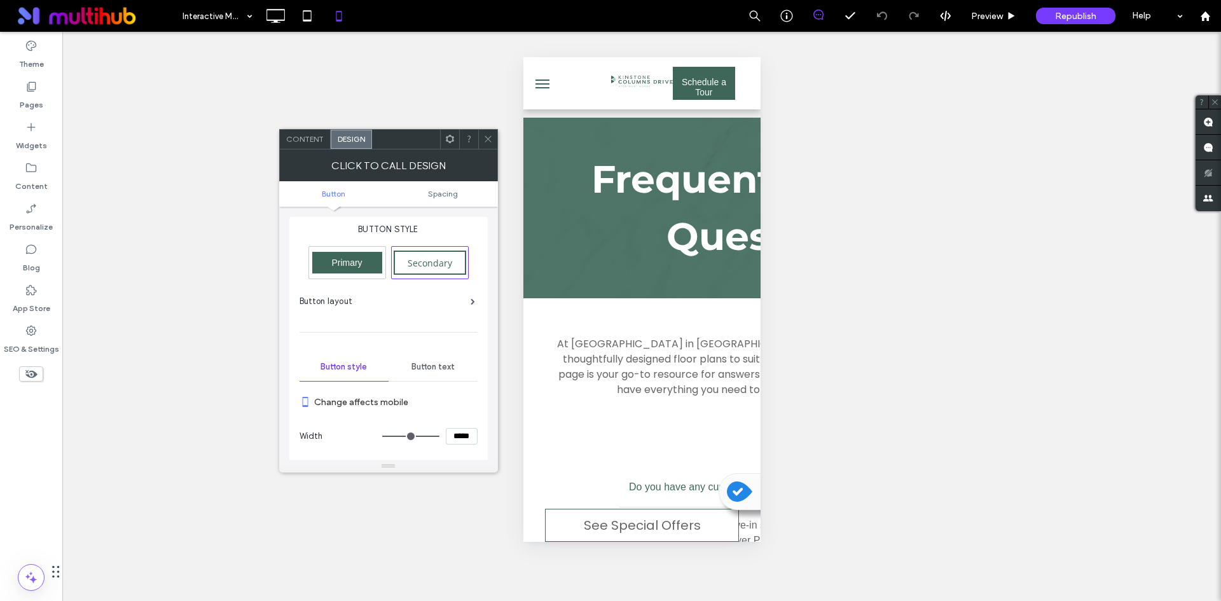
click at [430, 368] on span "Button text" at bounding box center [433, 367] width 43 height 10
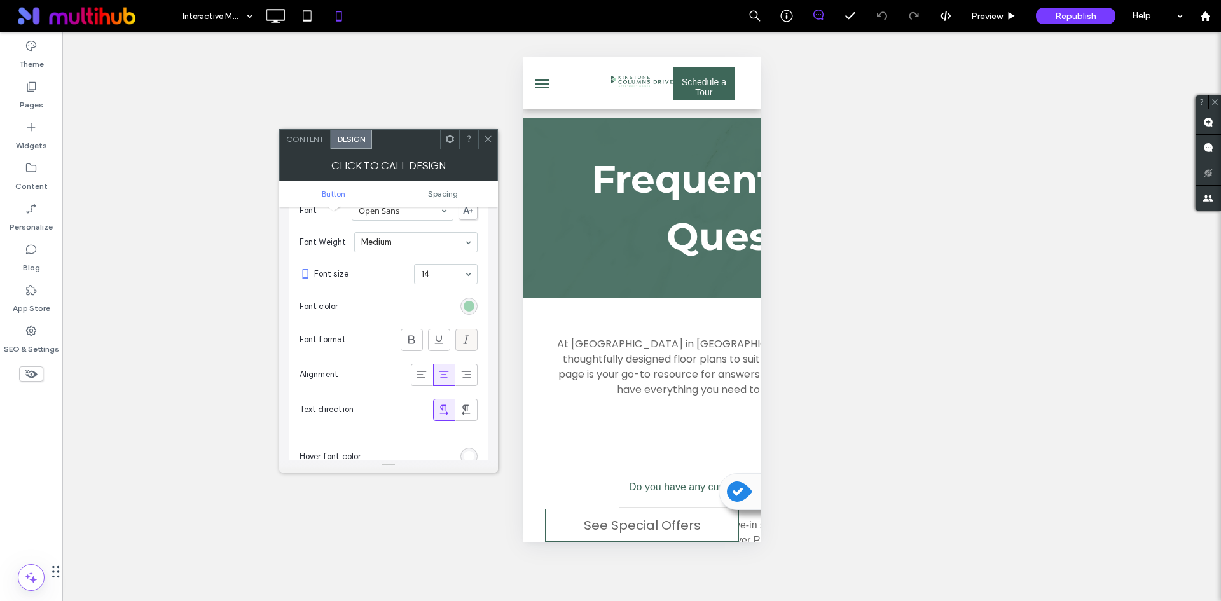
scroll to position [191, 0]
click at [464, 303] on div "rgb(156, 211, 178)" at bounding box center [469, 305] width 11 height 11
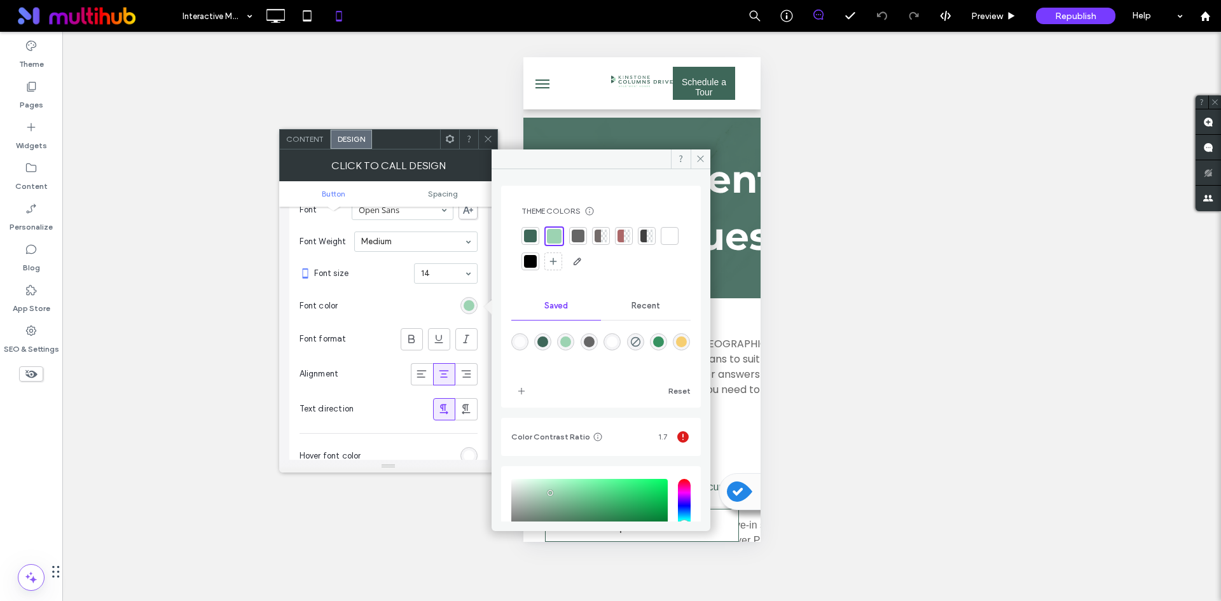
click at [529, 233] on div at bounding box center [530, 236] width 13 height 13
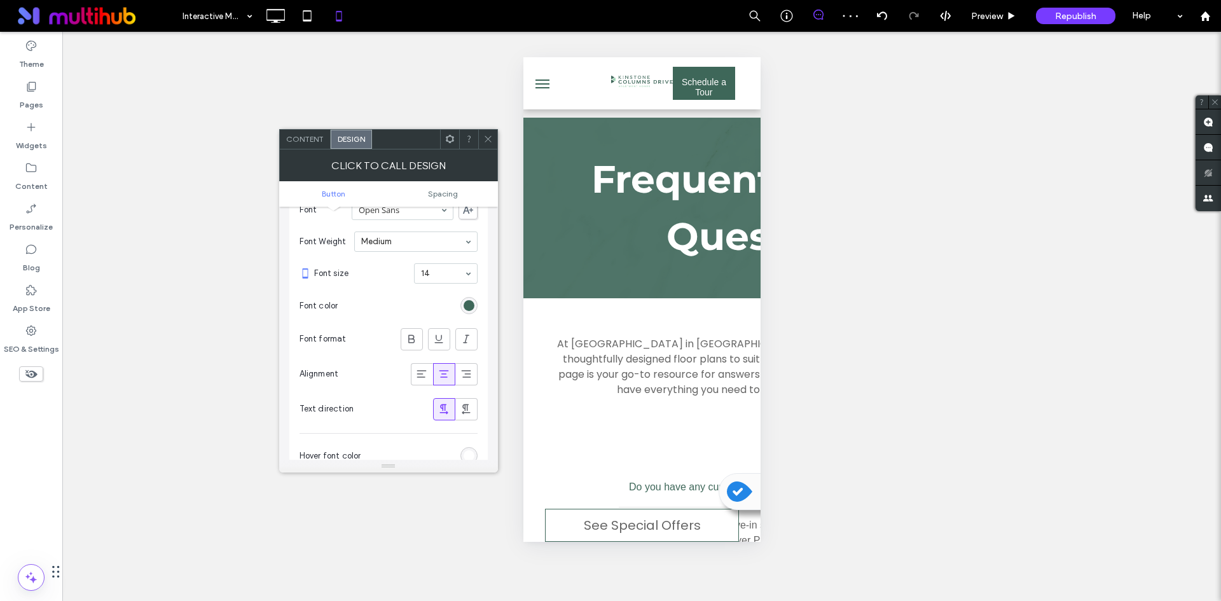
scroll to position [382, 0]
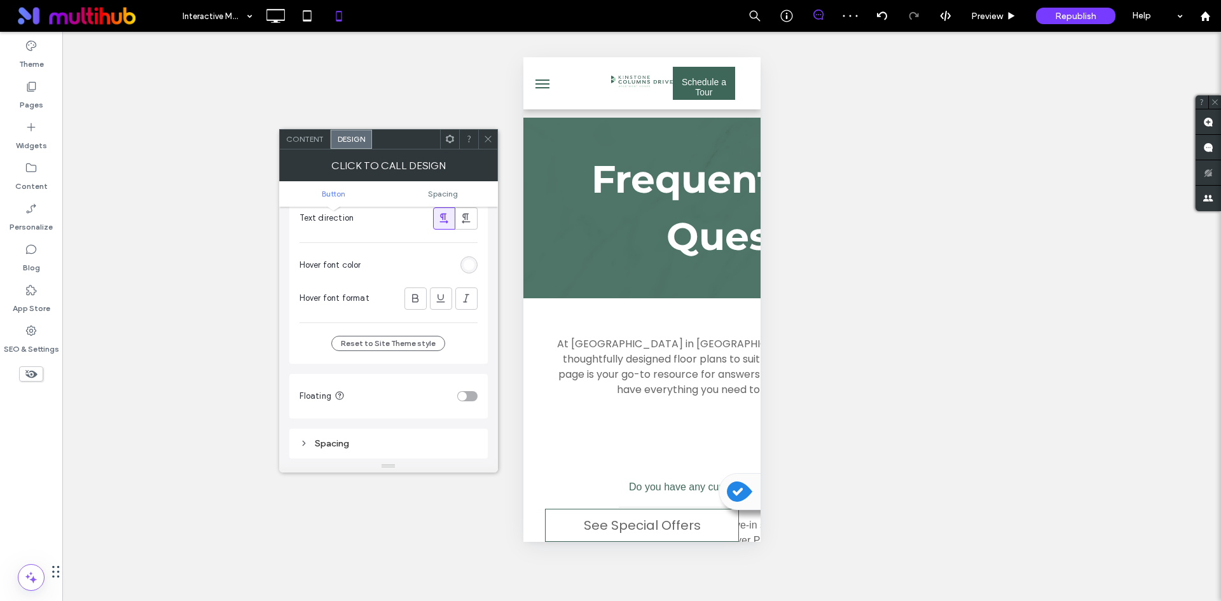
click at [468, 267] on div "rgb(255, 255, 255)" at bounding box center [469, 265] width 11 height 11
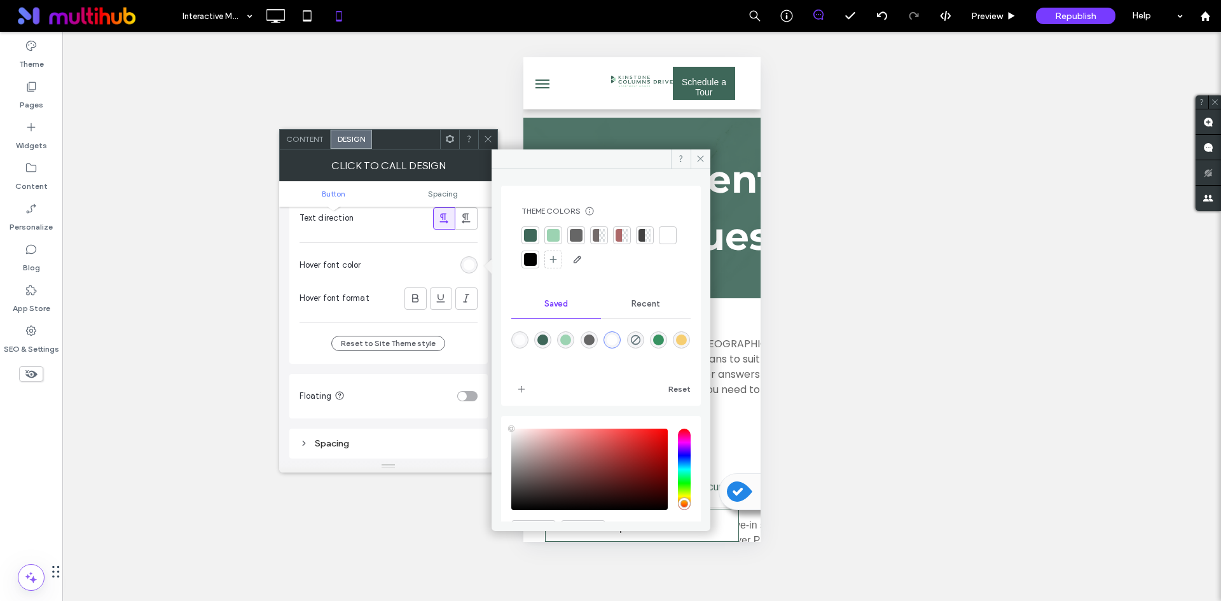
click at [529, 235] on div at bounding box center [530, 235] width 13 height 13
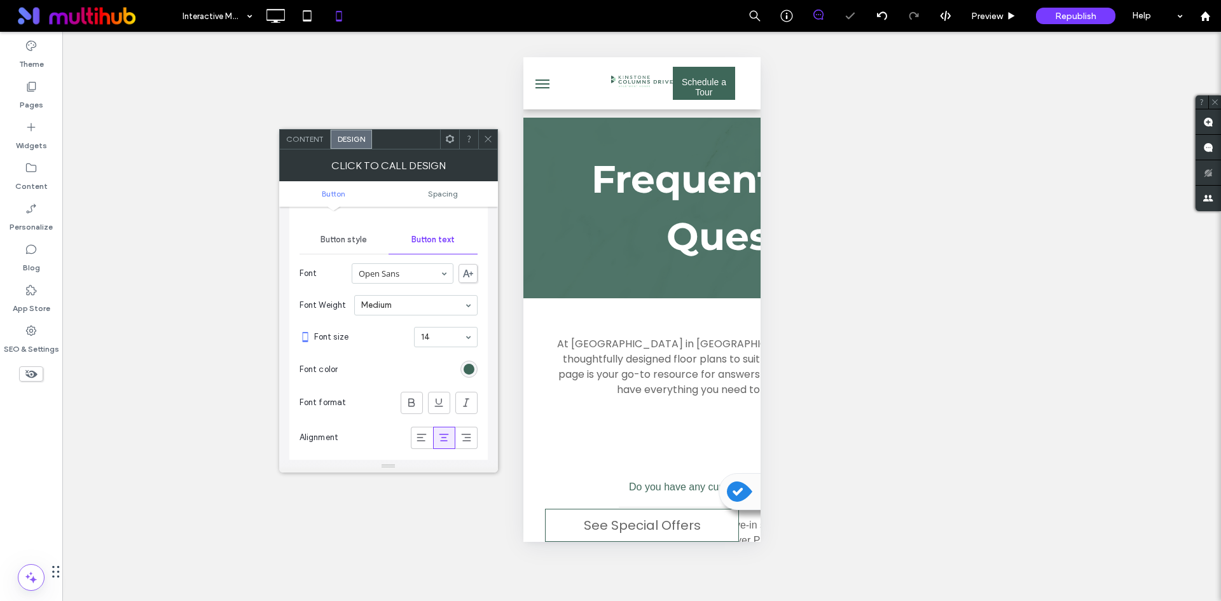
click at [350, 245] on div "Button style" at bounding box center [344, 240] width 89 height 28
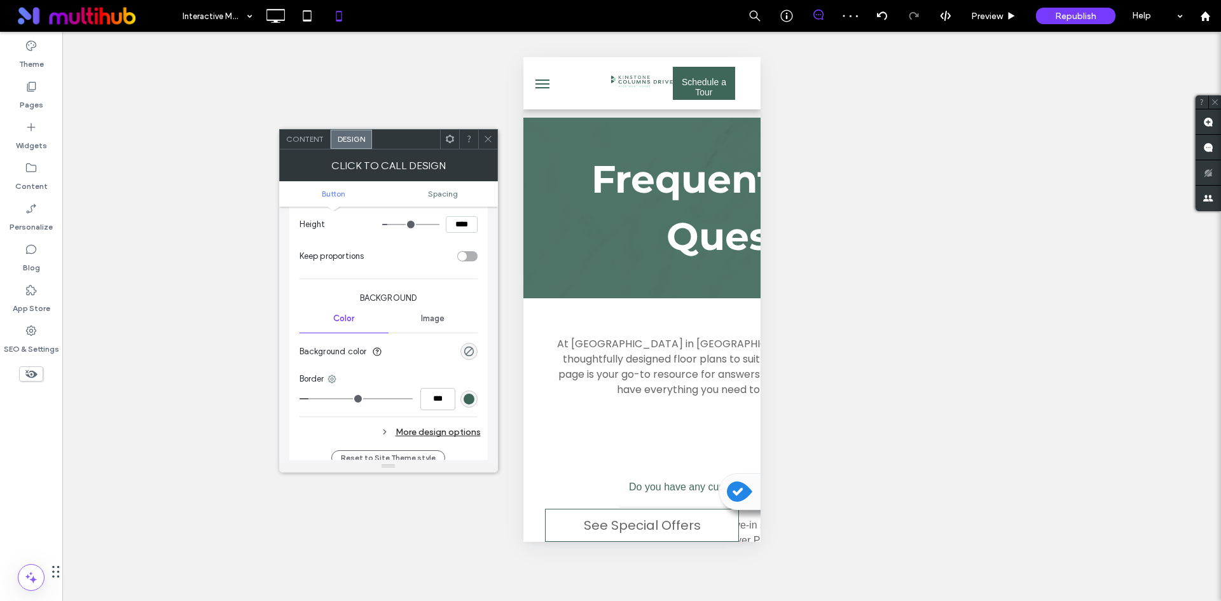
scroll to position [254, 0]
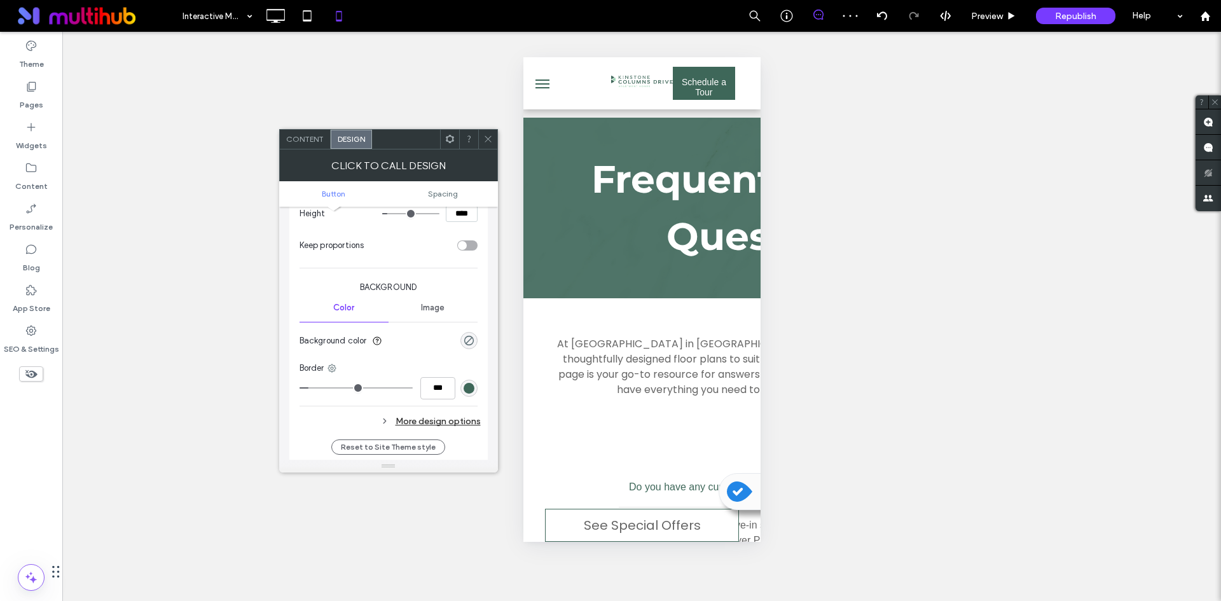
click at [462, 413] on div "More design options" at bounding box center [390, 421] width 181 height 17
click at [469, 447] on div "rgba(0, 0, 0, 0.75)" at bounding box center [469, 448] width 11 height 11
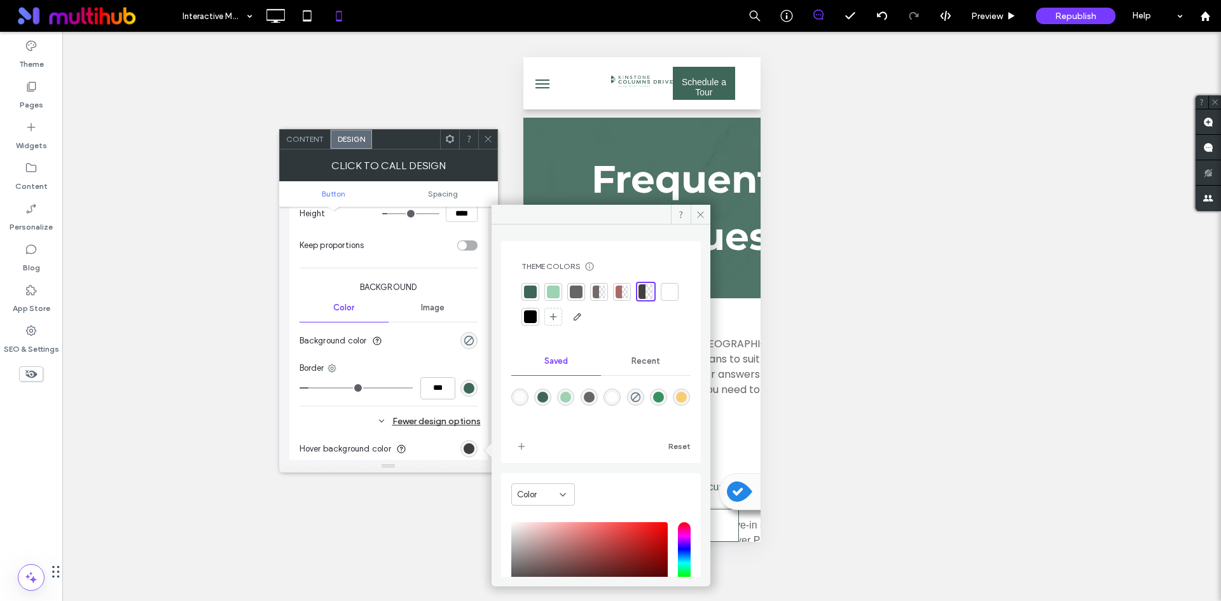
click at [676, 403] on div "rgba(246,206,113,1)" at bounding box center [681, 397] width 11 height 11
type input "*******"
type input "***"
type input "****"
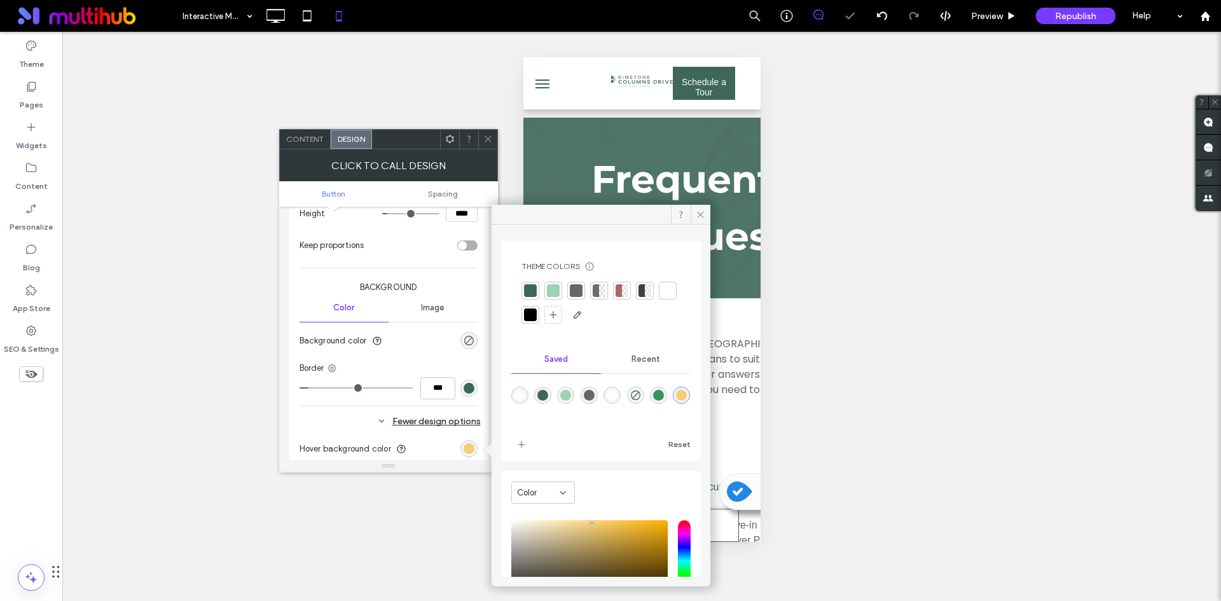
click at [488, 135] on icon at bounding box center [488, 139] width 10 height 10
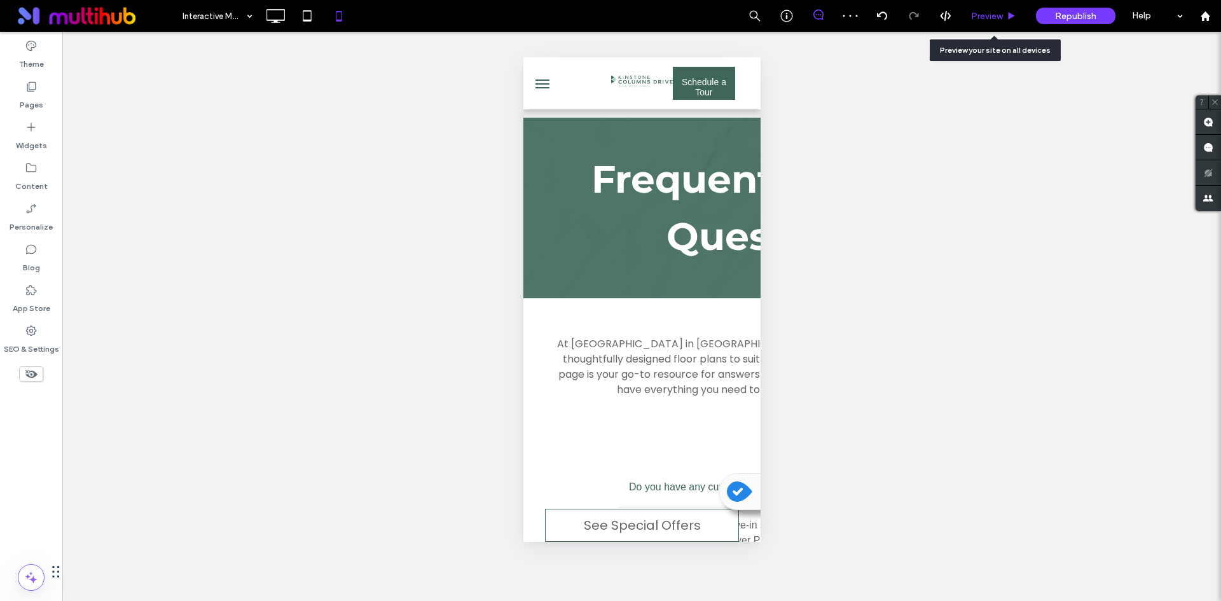
click at [999, 9] on div "Preview" at bounding box center [994, 16] width 65 height 32
click at [993, 18] on span "Preview" at bounding box center [987, 16] width 32 height 11
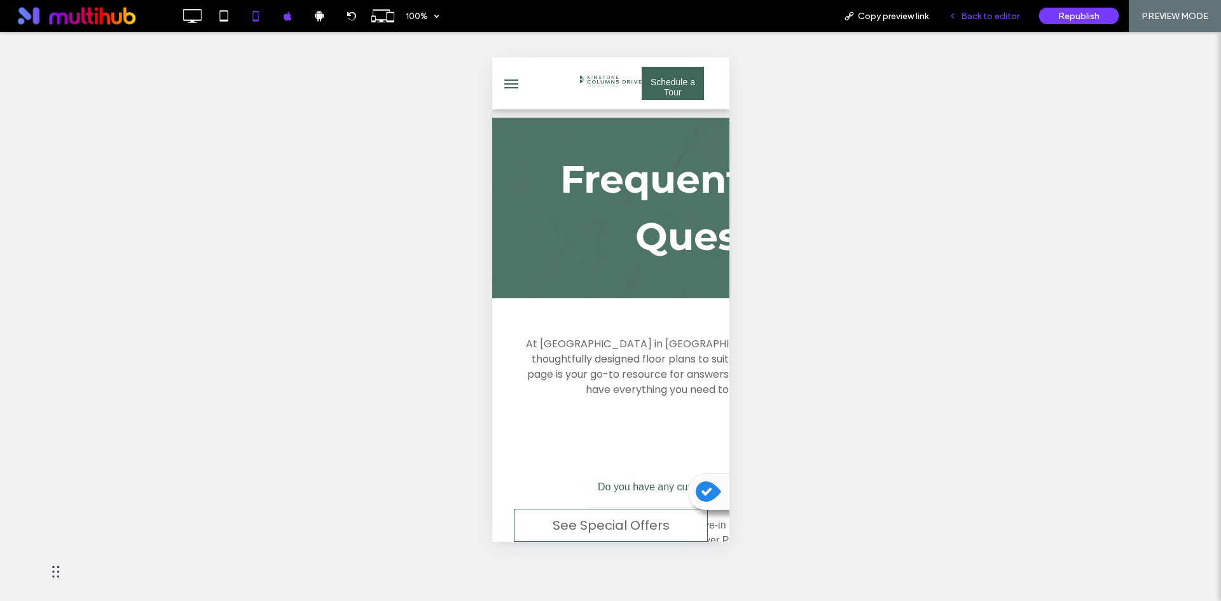
click at [973, 13] on span "Back to editor" at bounding box center [990, 16] width 59 height 11
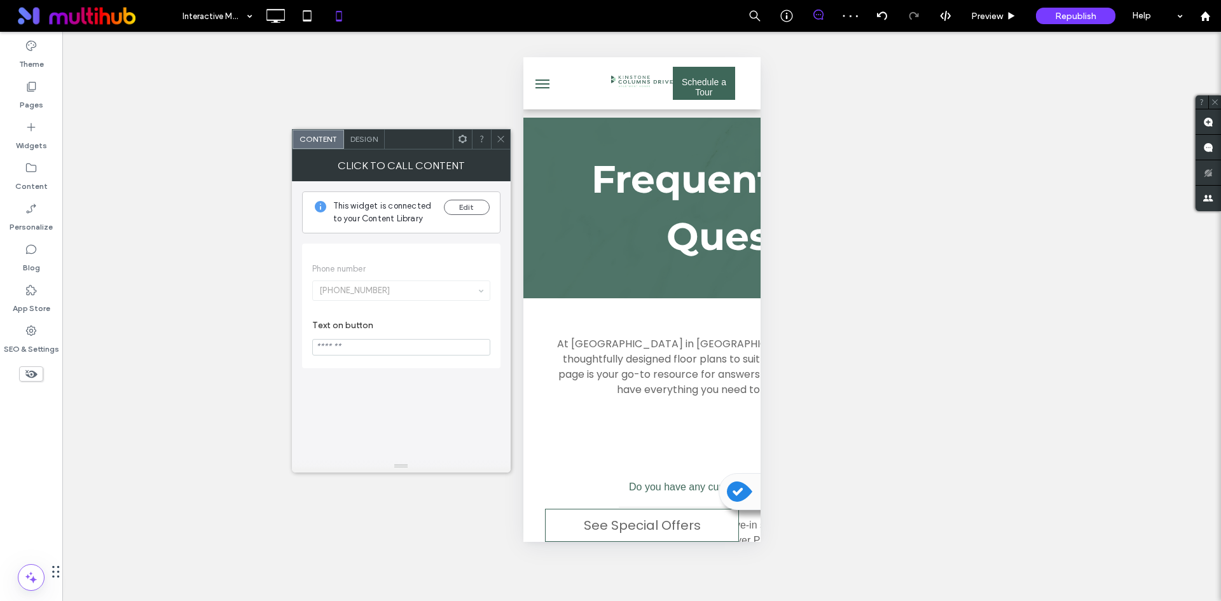
click at [355, 138] on span "Design" at bounding box center [363, 139] width 27 height 10
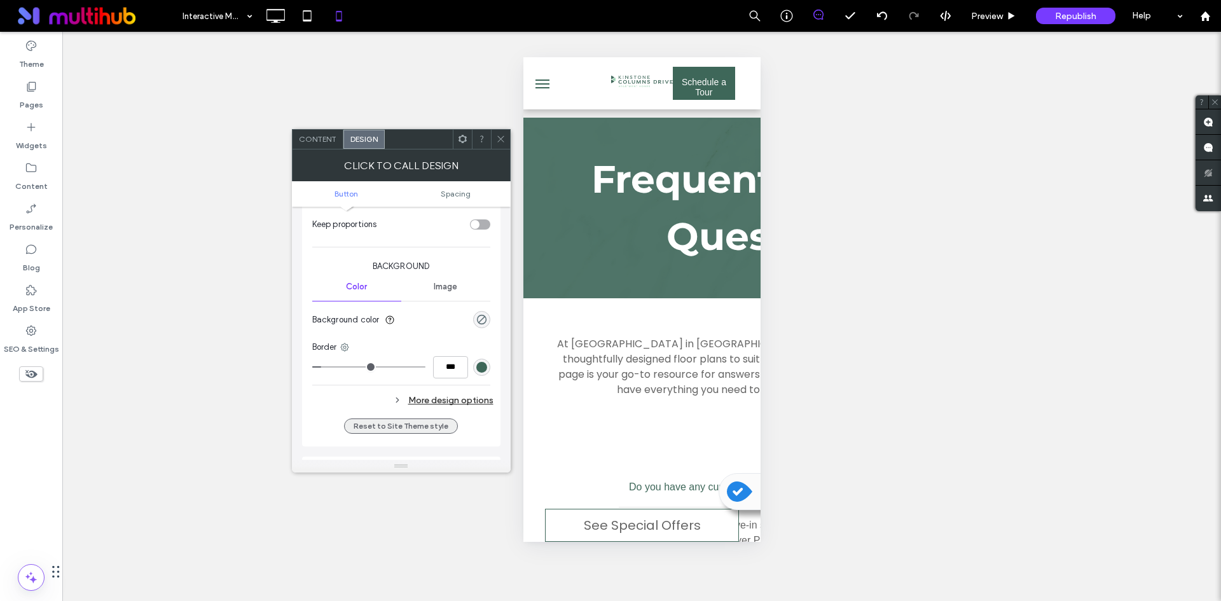
scroll to position [382, 0]
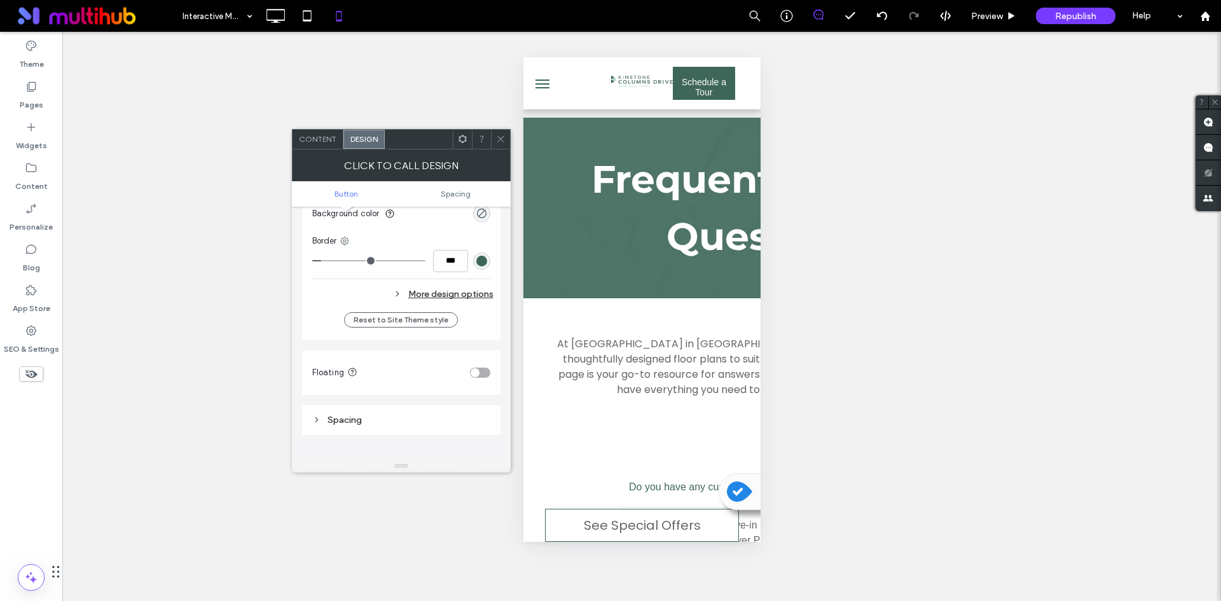
click at [443, 291] on div "More design options" at bounding box center [402, 294] width 181 height 17
click at [480, 351] on div "rgba(0, 0, 0, 0.75)" at bounding box center [481, 354] width 11 height 11
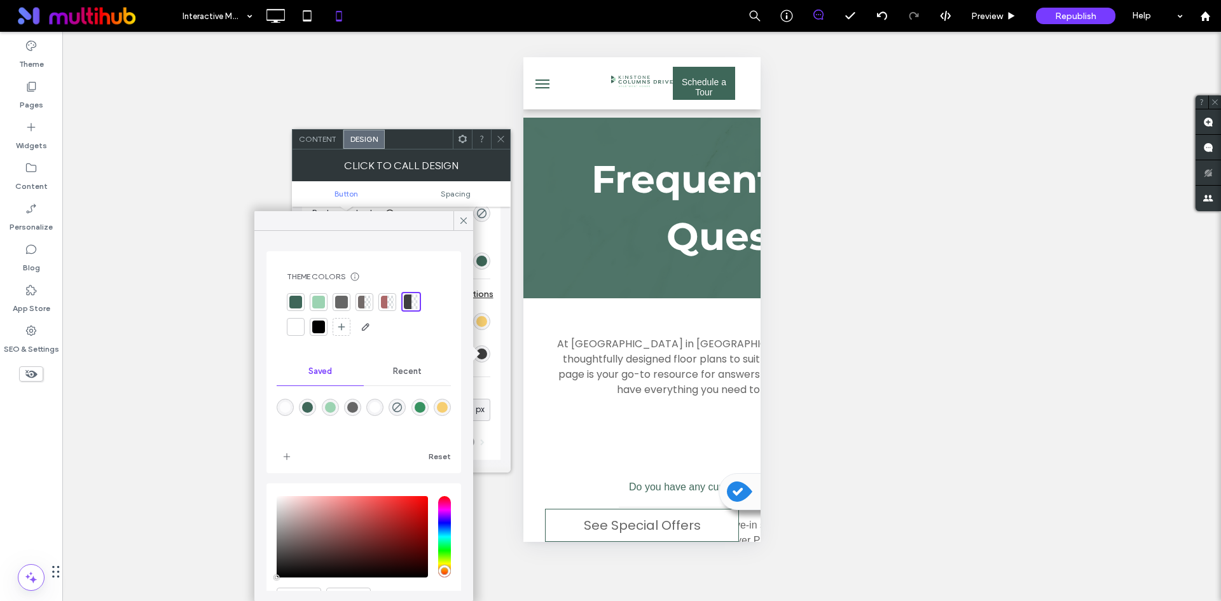
click at [434, 416] on div "rgba(246,206,113,1)" at bounding box center [442, 407] width 17 height 17
type input "*******"
type input "***"
type input "****"
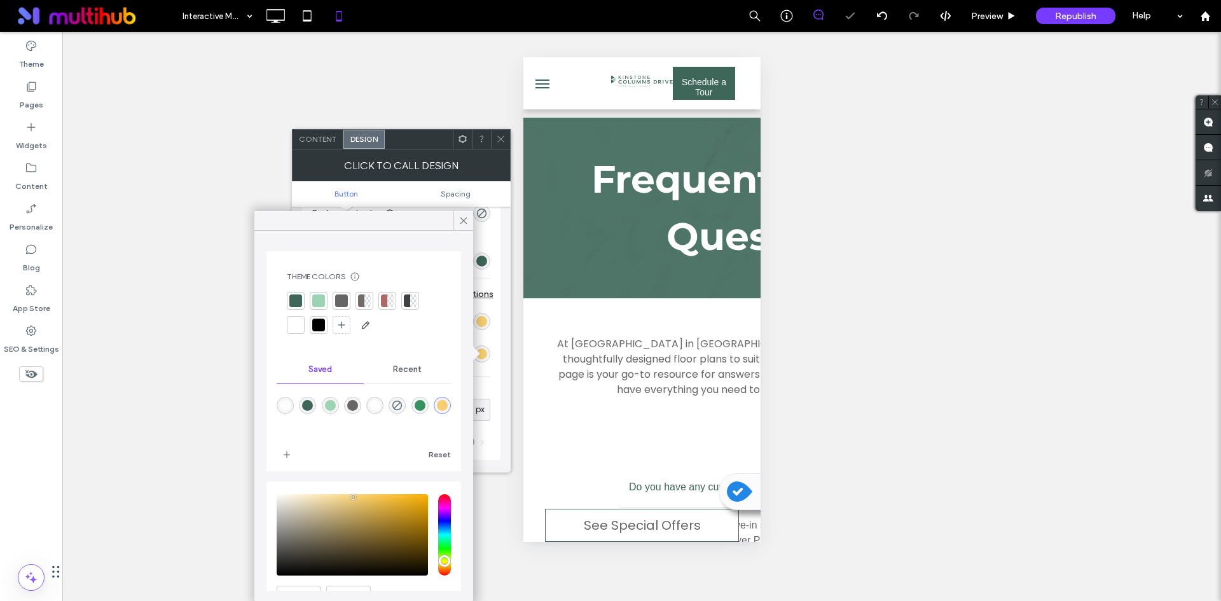
click at [492, 138] on div at bounding box center [500, 139] width 19 height 19
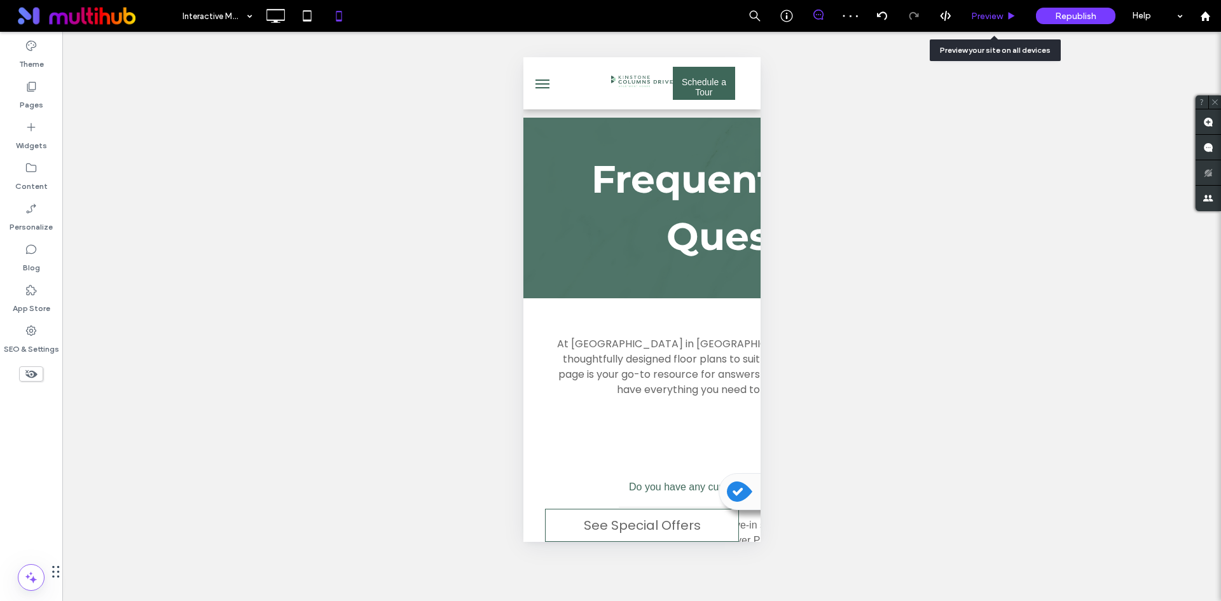
click at [994, 12] on span "Preview" at bounding box center [987, 16] width 32 height 11
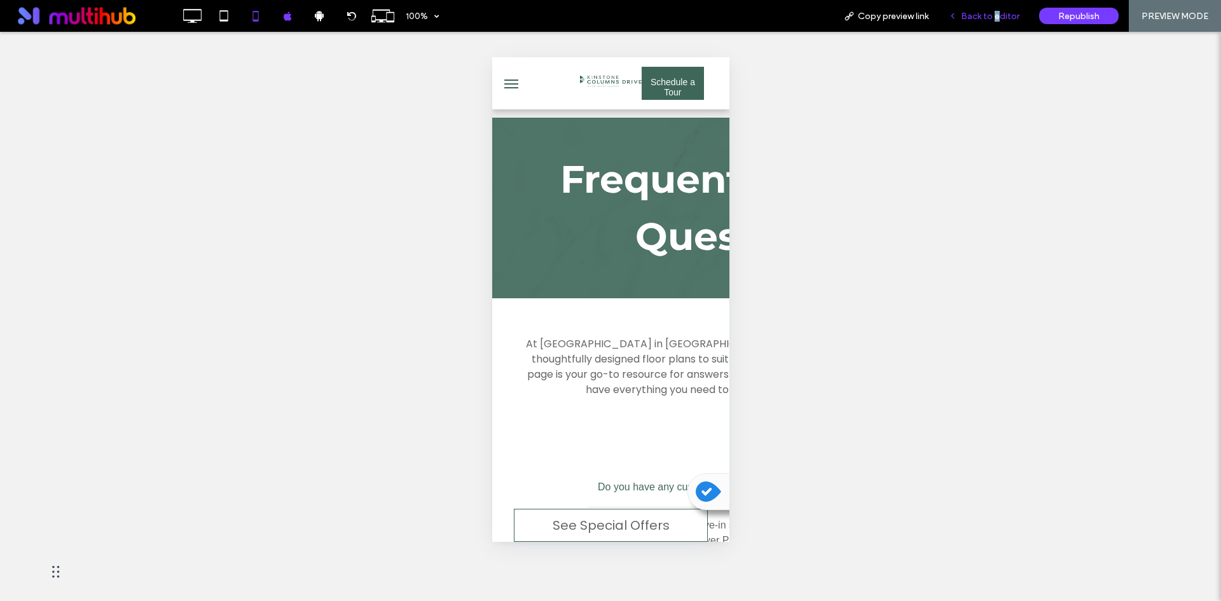
click at [999, 18] on span "Back to editor" at bounding box center [990, 16] width 59 height 11
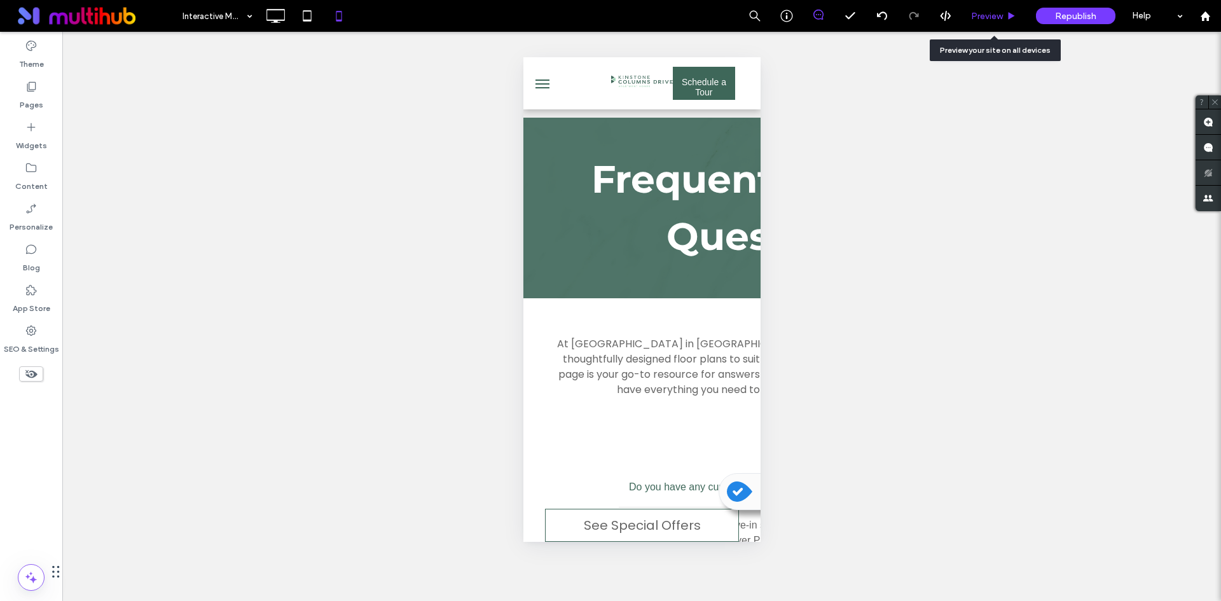
click at [982, 13] on span "Preview" at bounding box center [987, 16] width 32 height 11
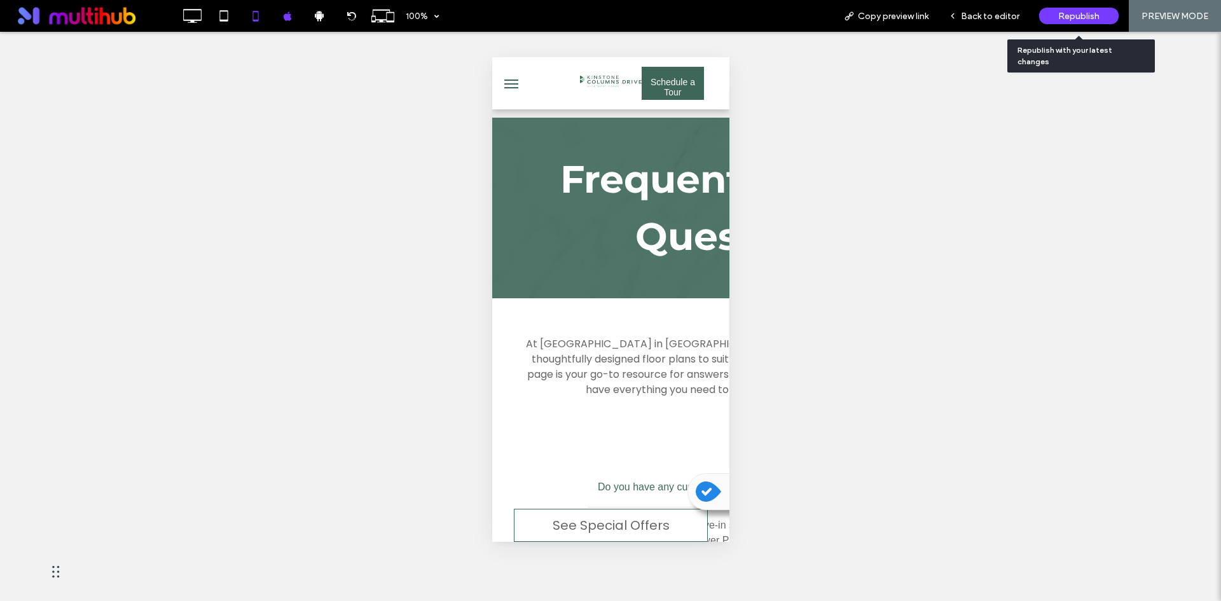
click at [1069, 16] on span "Republish" at bounding box center [1078, 16] width 41 height 11
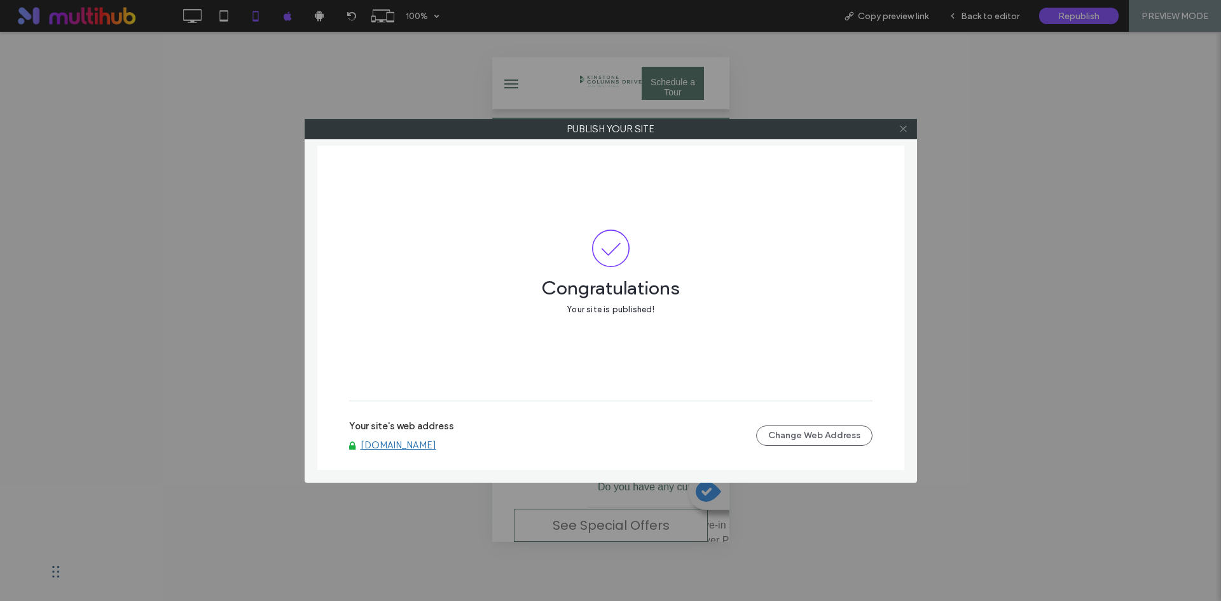
click at [906, 133] on icon at bounding box center [904, 129] width 10 height 10
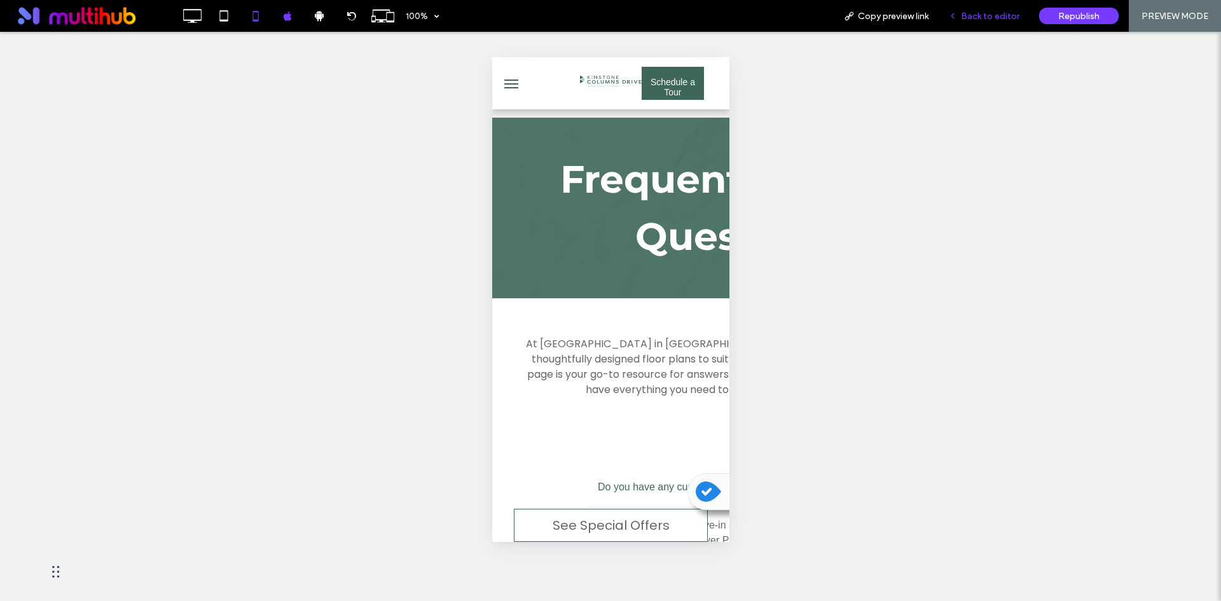
click at [988, 11] on span "Back to editor" at bounding box center [990, 16] width 59 height 11
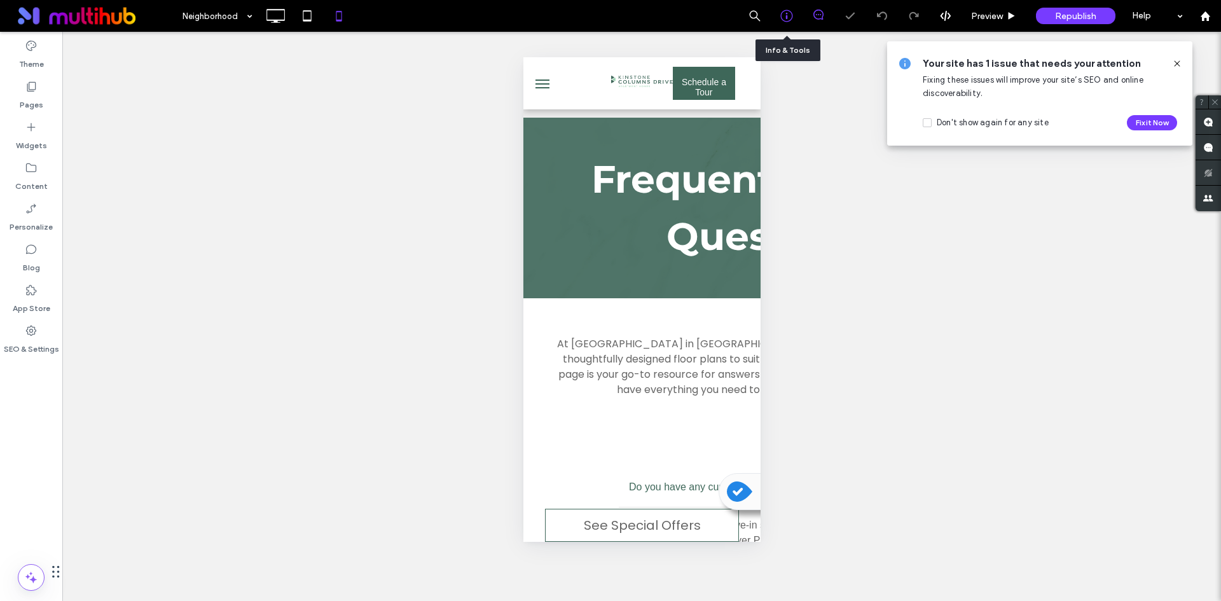
click at [788, 13] on icon at bounding box center [786, 16] width 13 height 13
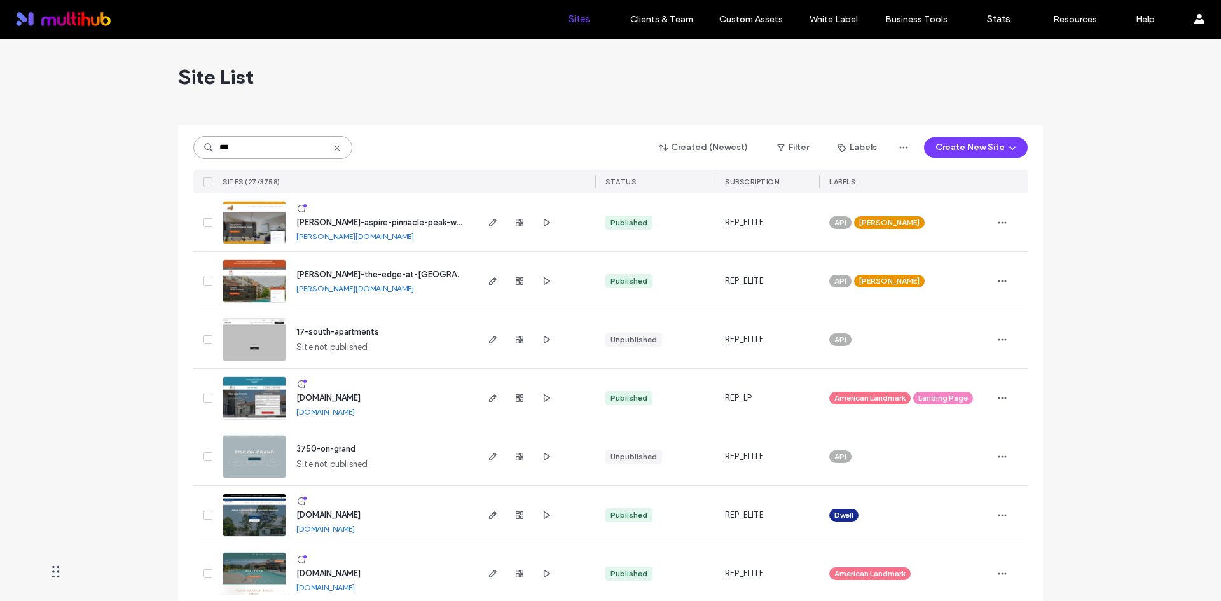
click at [265, 149] on input "***" at bounding box center [272, 147] width 159 height 23
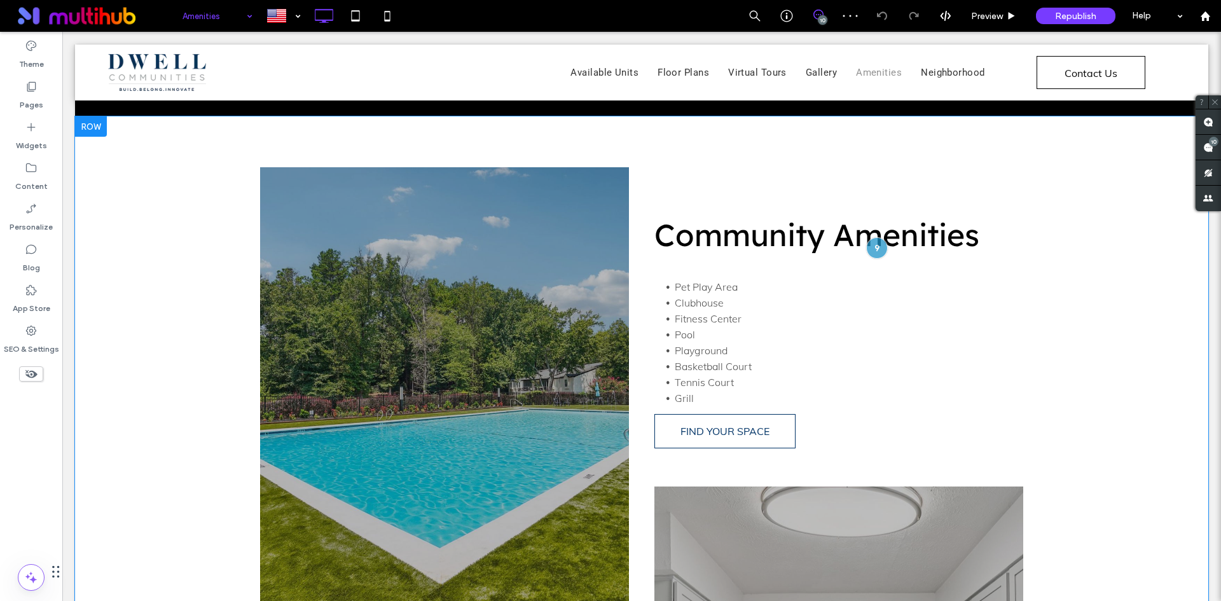
scroll to position [191, 0]
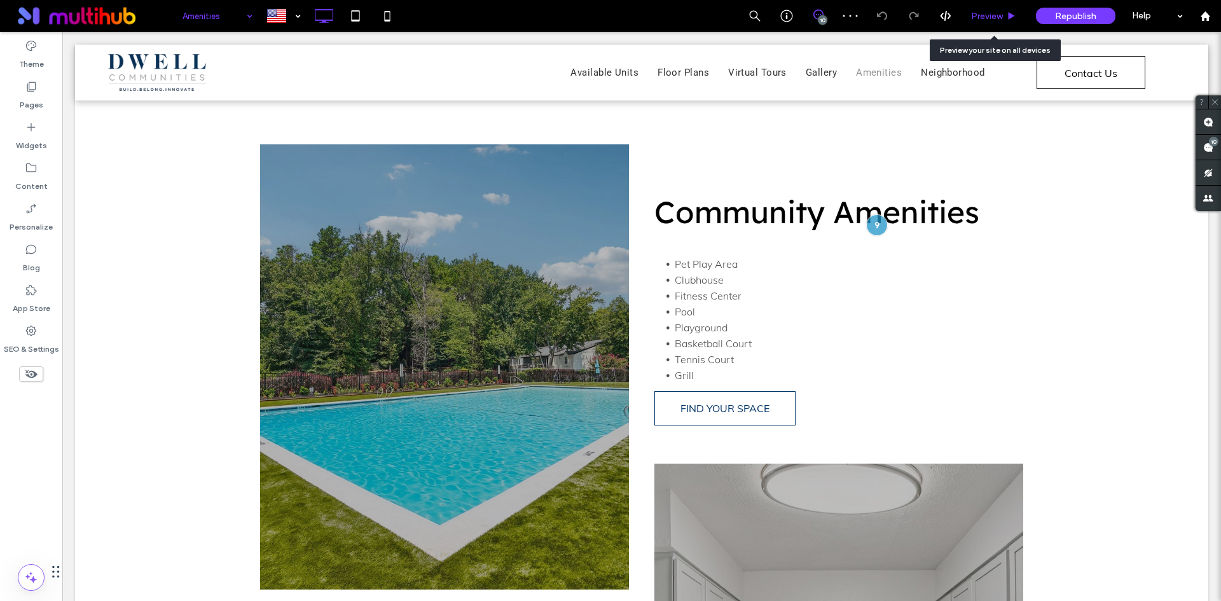
click at [987, 17] on span "Preview" at bounding box center [987, 16] width 32 height 11
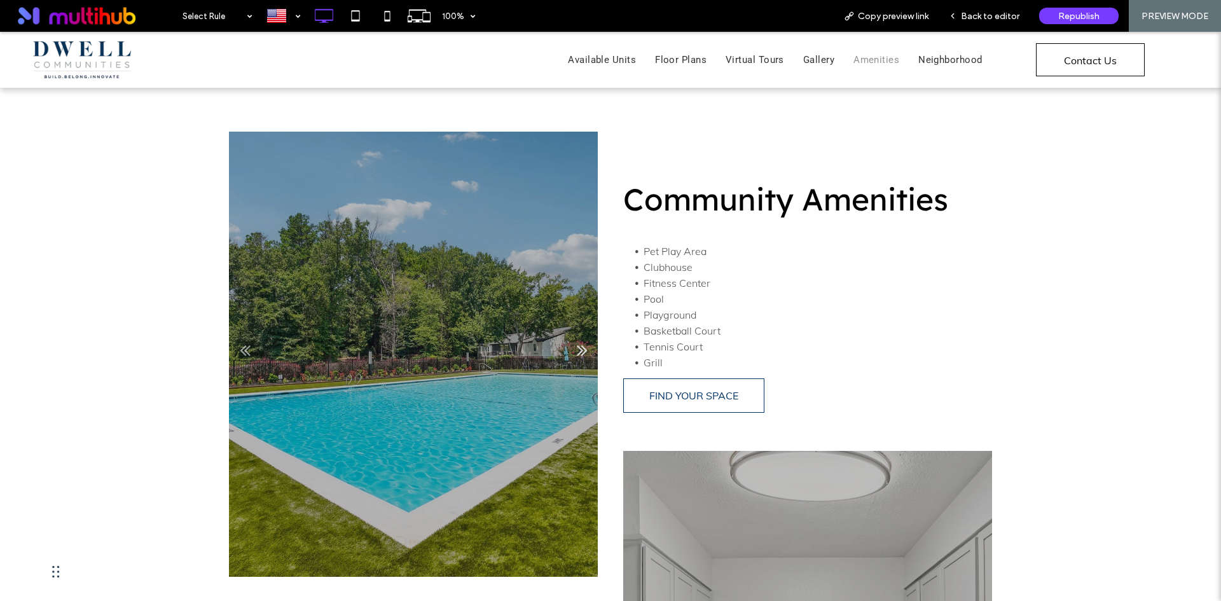
click at [586, 343] on link "Next" at bounding box center [581, 349] width 19 height 19
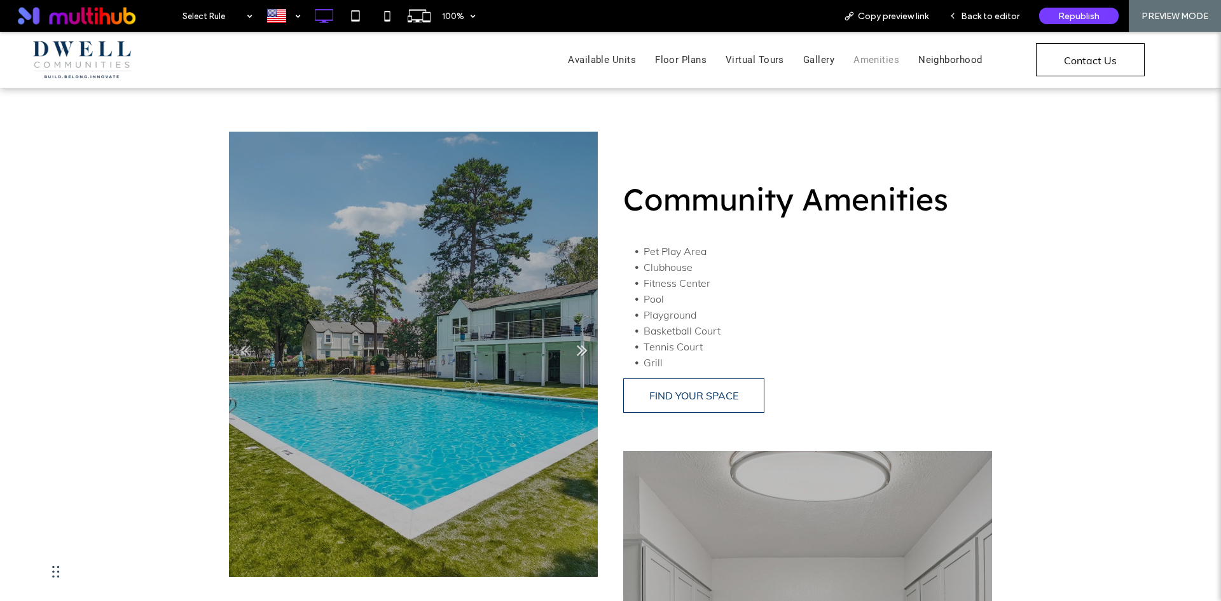
click at [586, 343] on link "Next" at bounding box center [581, 349] width 19 height 19
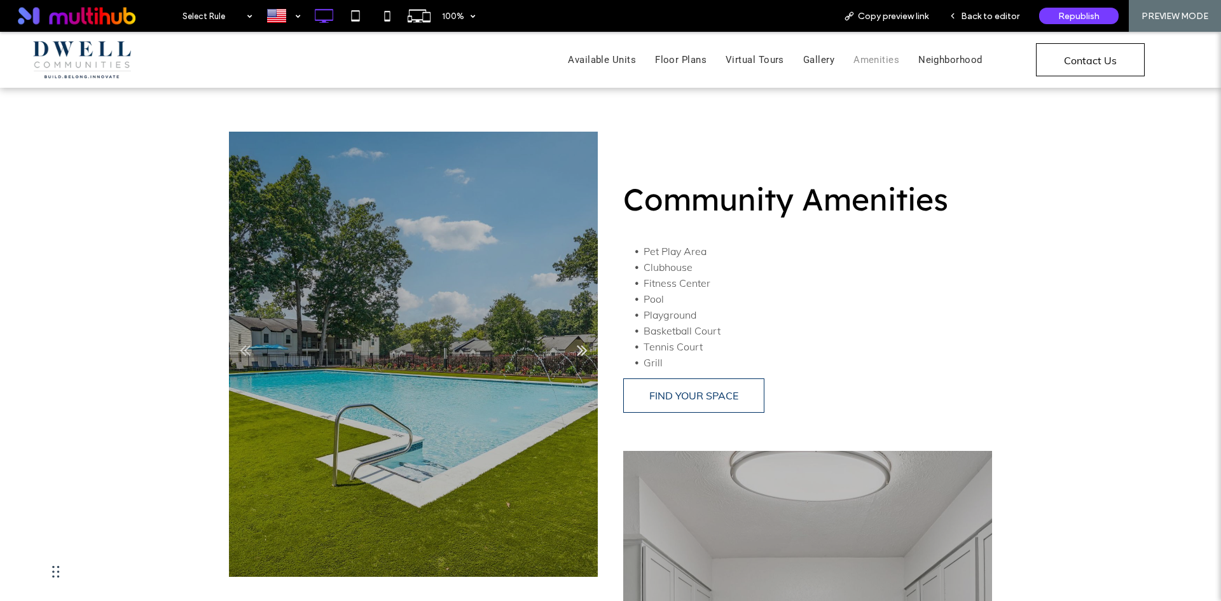
click at [576, 350] on link "Next" at bounding box center [581, 349] width 19 height 19
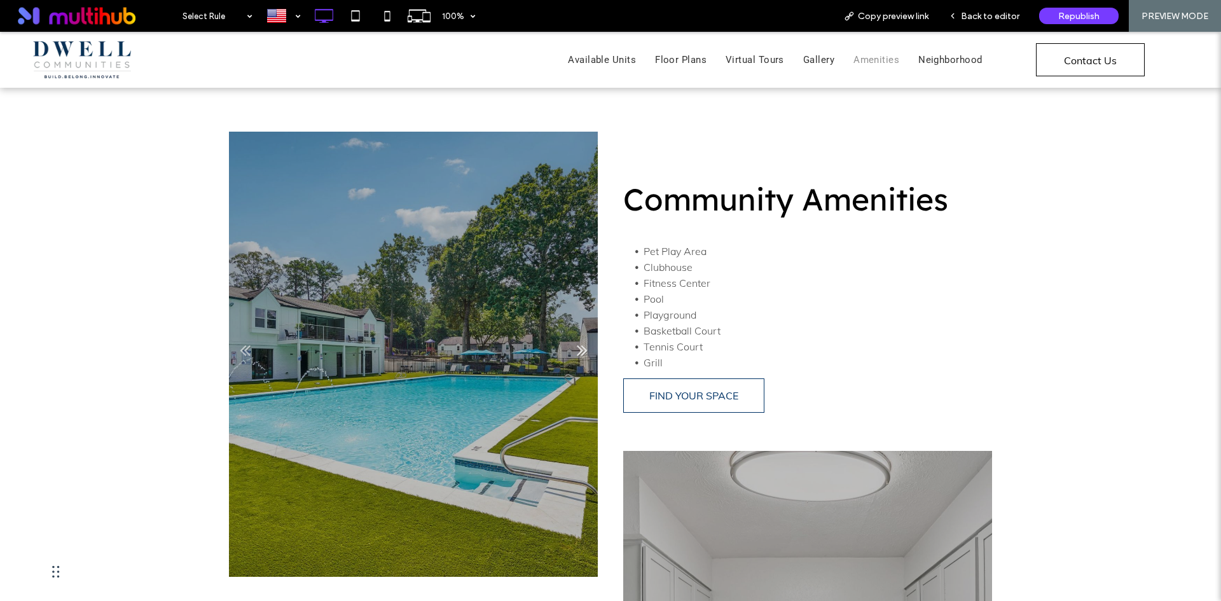
click at [576, 350] on link "Next" at bounding box center [581, 349] width 19 height 19
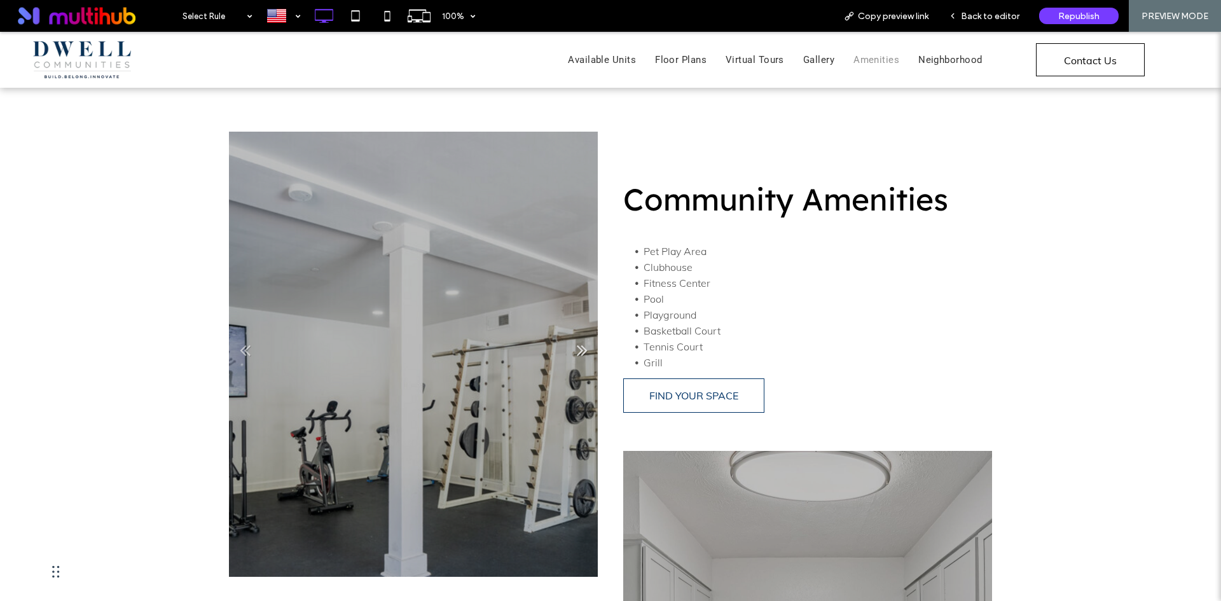
click at [576, 350] on link "Next" at bounding box center [581, 349] width 19 height 19
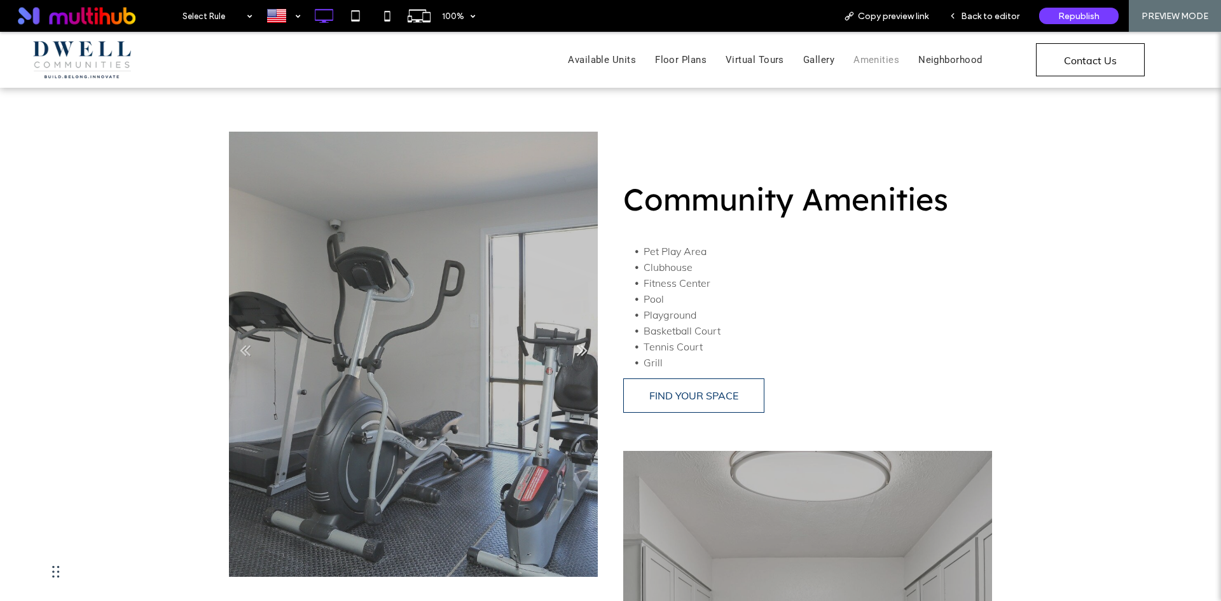
click at [576, 350] on link "Next" at bounding box center [581, 349] width 19 height 19
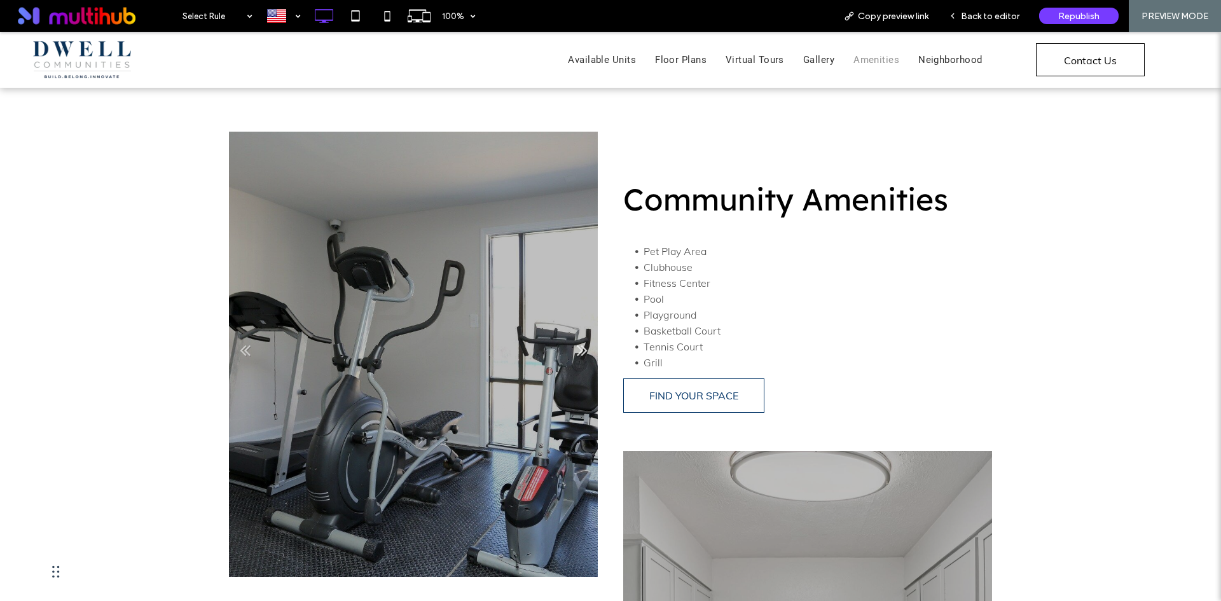
click at [576, 350] on link "Next" at bounding box center [581, 349] width 19 height 19
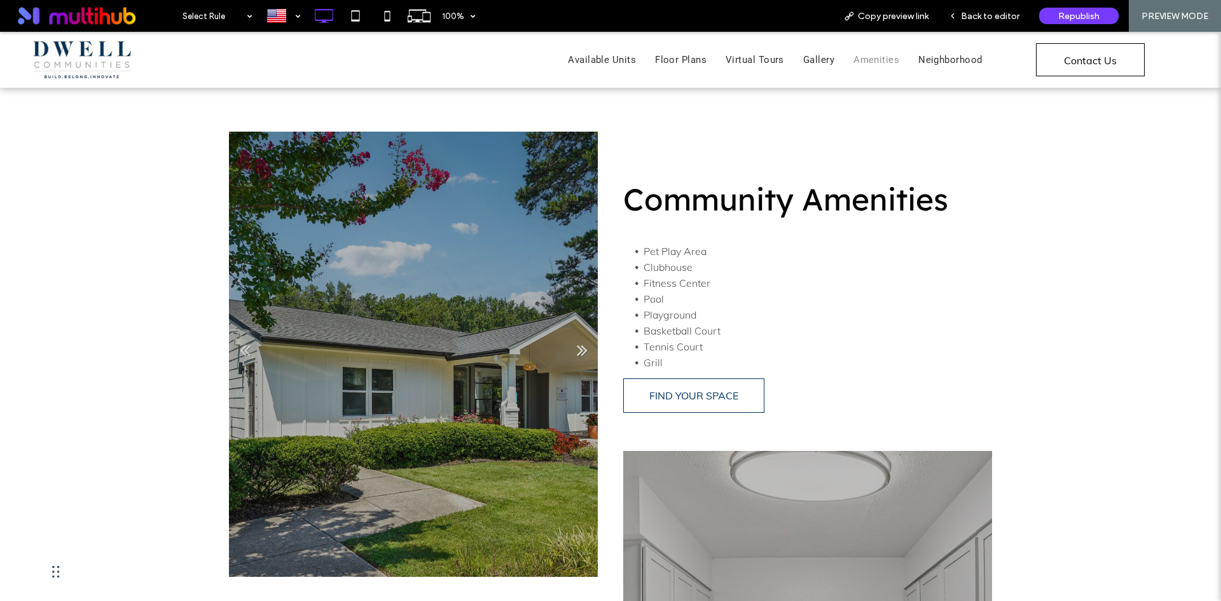
click at [576, 350] on link "Next" at bounding box center [581, 349] width 19 height 19
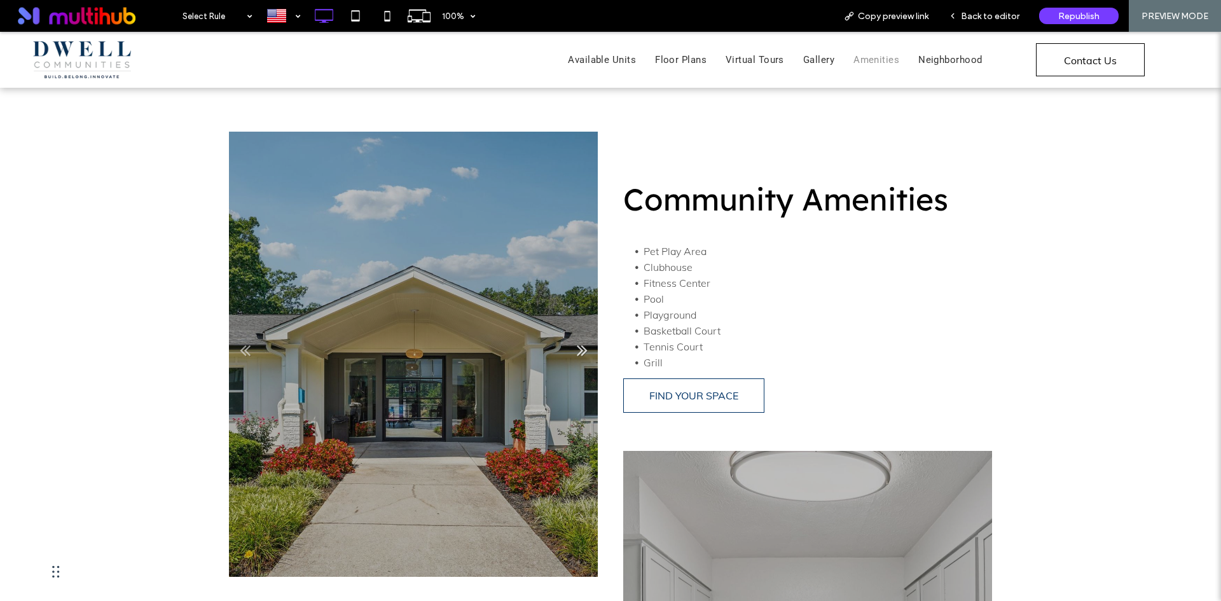
click at [576, 350] on link "Next" at bounding box center [581, 349] width 19 height 19
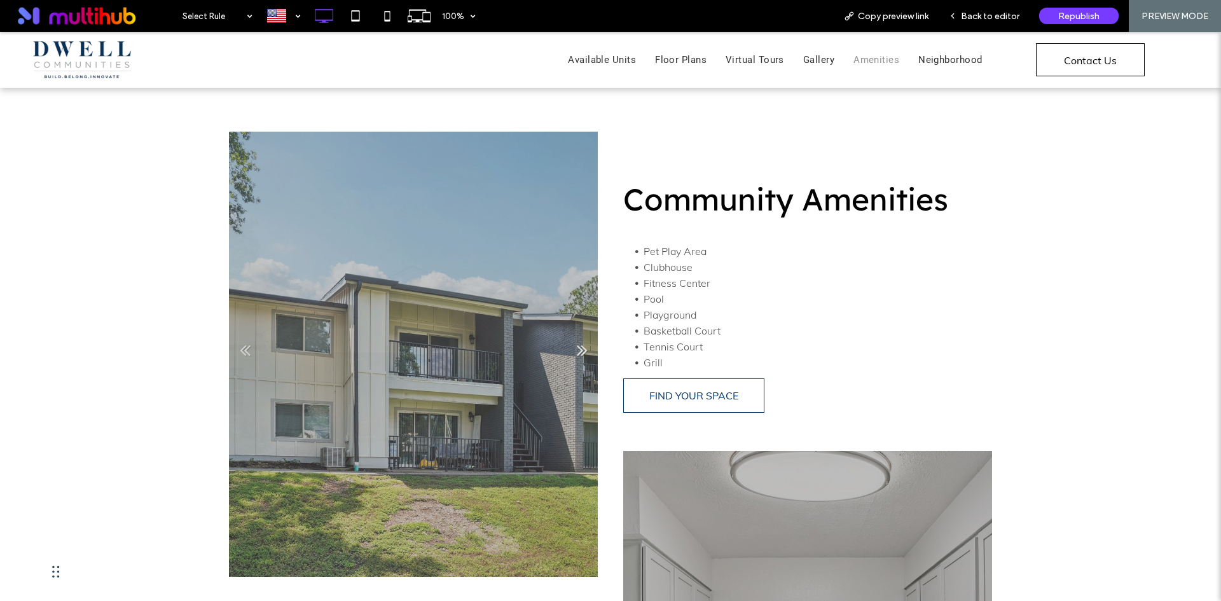
click at [576, 350] on link "Next" at bounding box center [581, 349] width 19 height 19
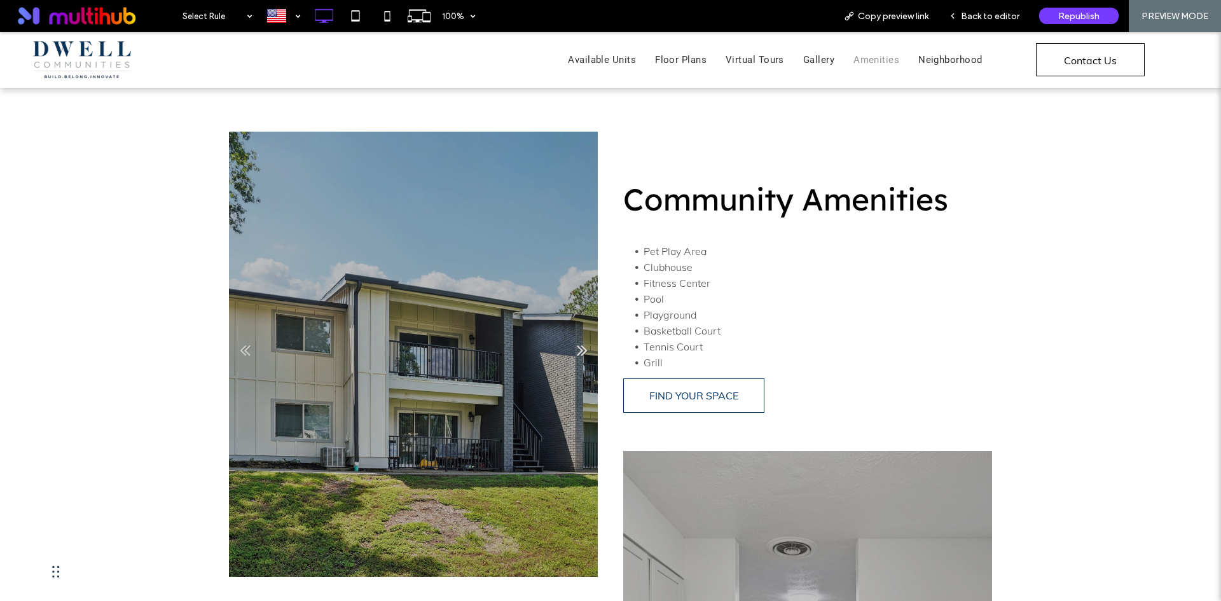
click at [576, 350] on link "Next" at bounding box center [581, 349] width 19 height 19
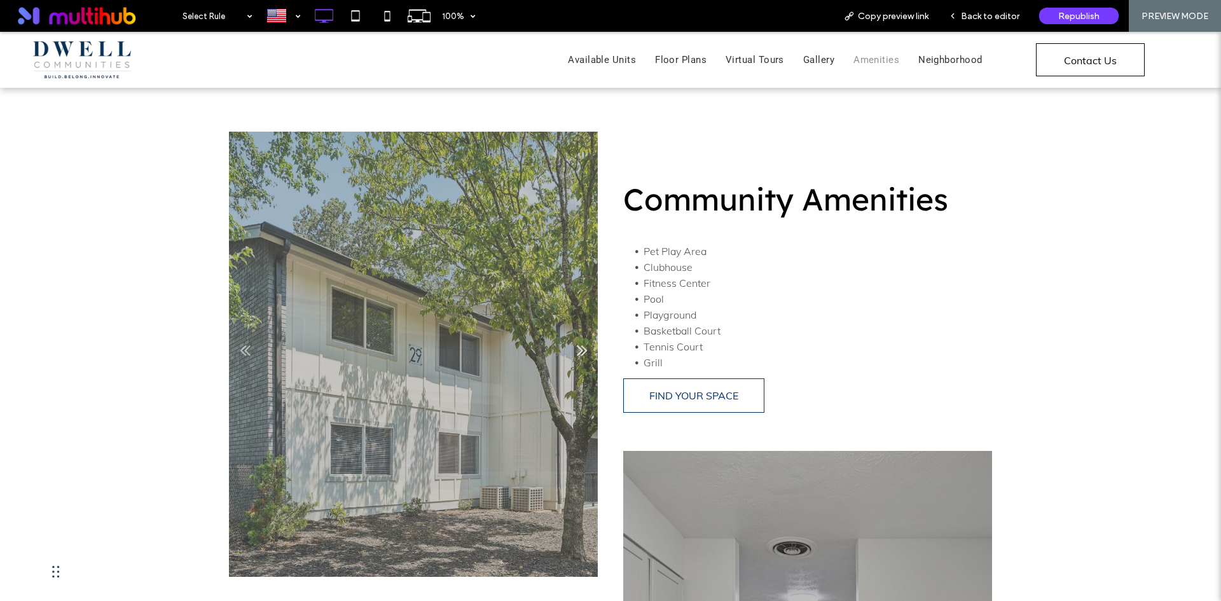
click at [576, 350] on link "Next" at bounding box center [581, 349] width 19 height 19
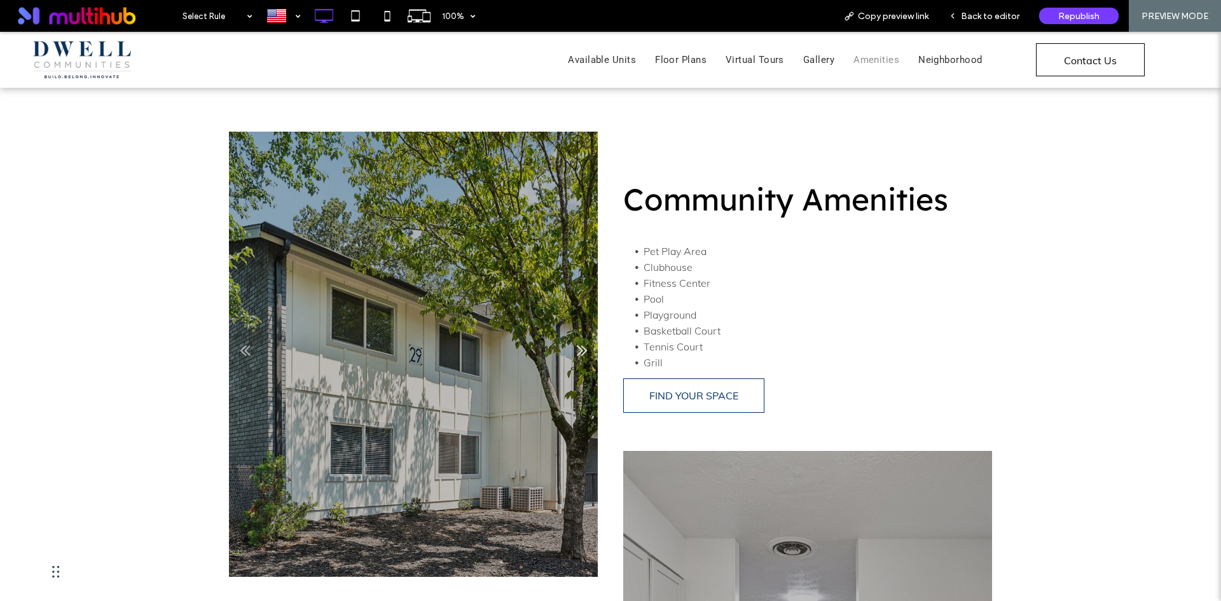
click at [576, 350] on link "Next" at bounding box center [581, 349] width 19 height 19
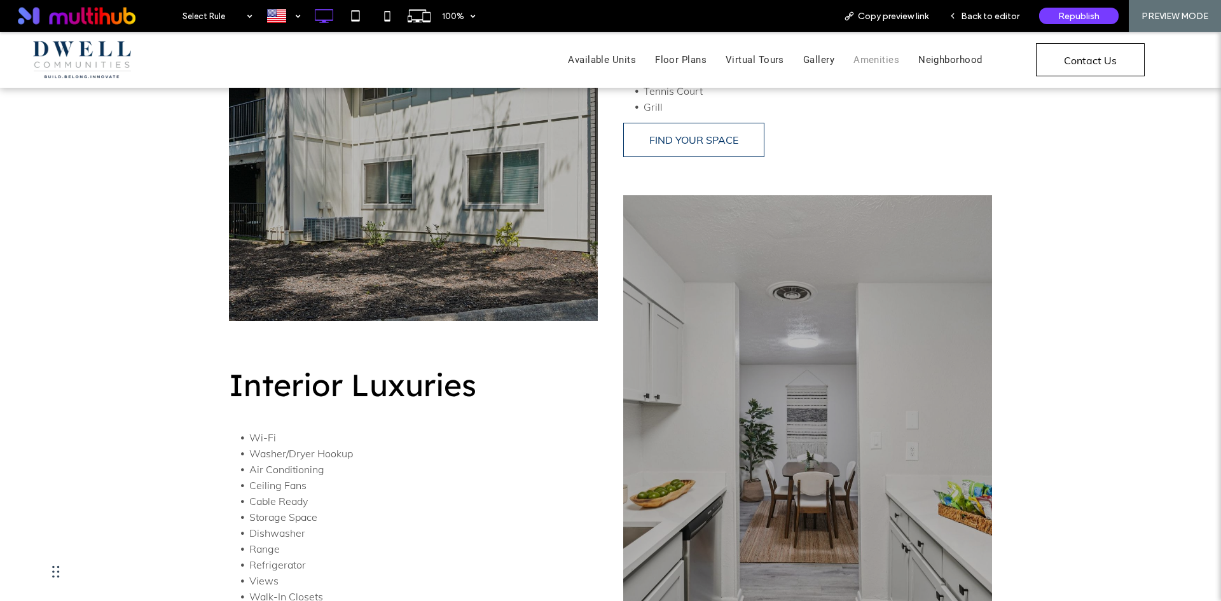
scroll to position [509, 0]
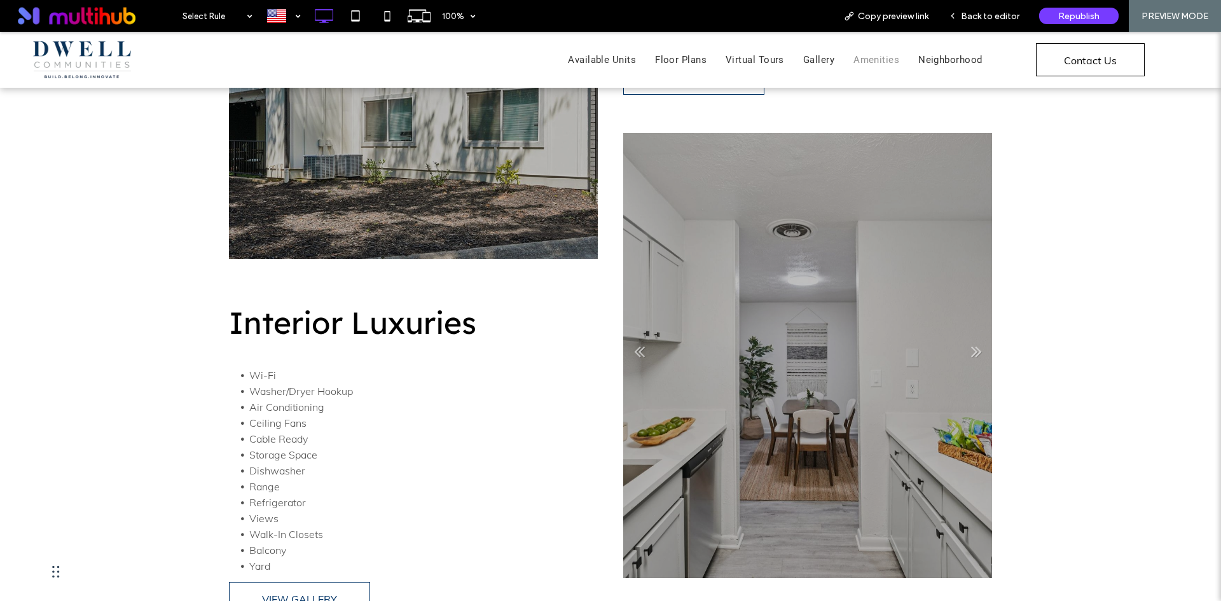
click at [960, 346] on li at bounding box center [807, 355] width 369 height 445
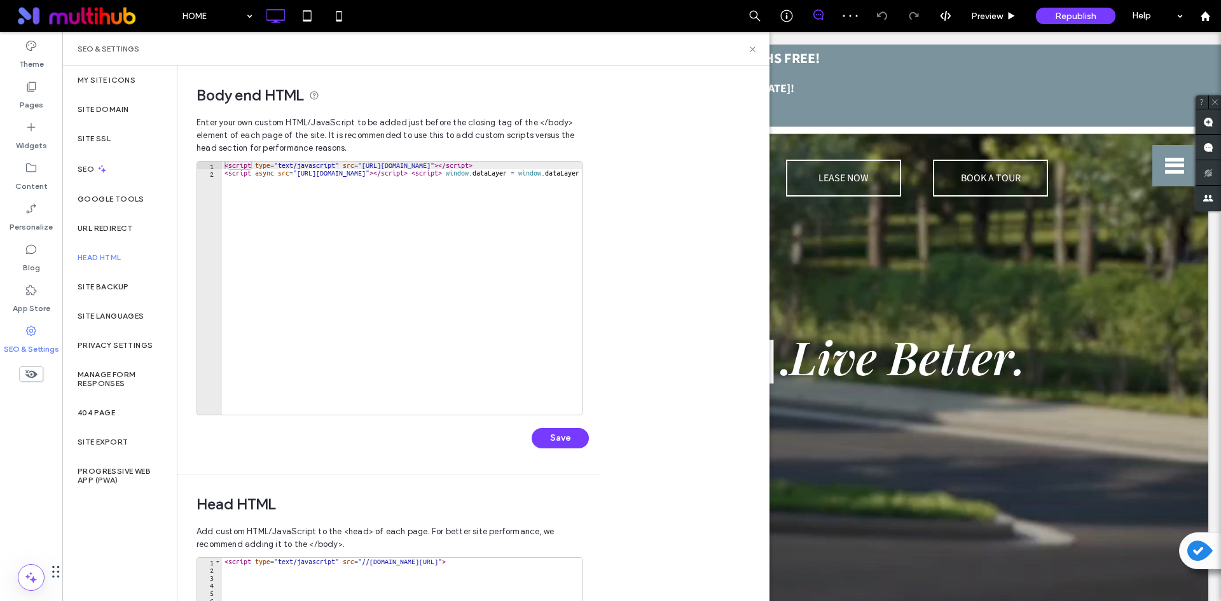
scroll to position [270, 0]
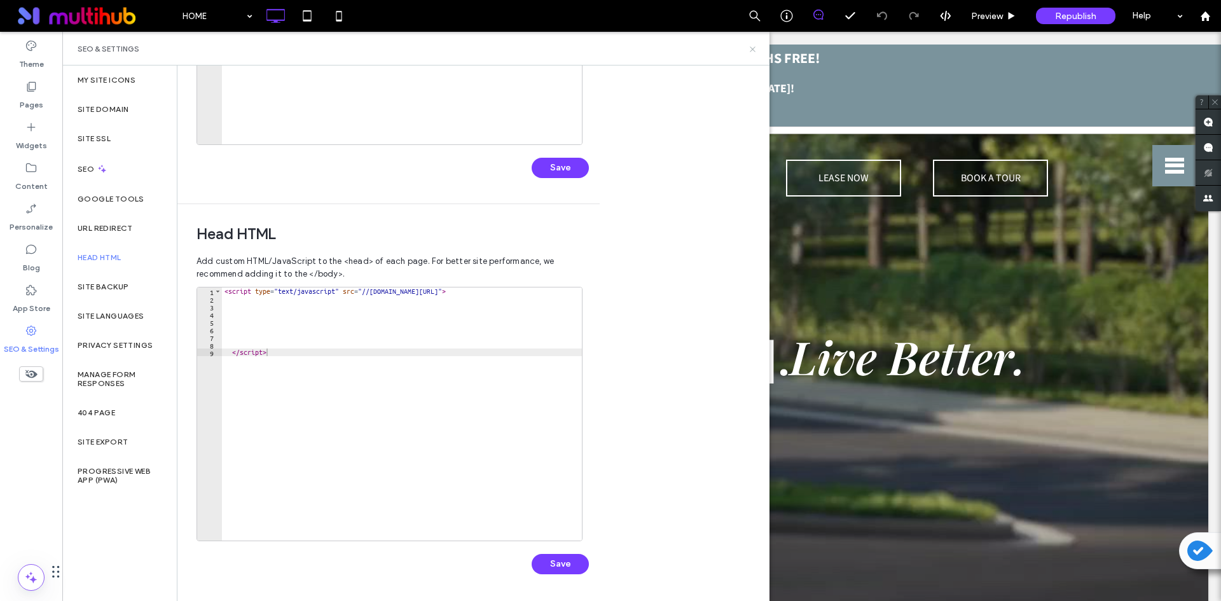
drag, startPoint x: 749, startPoint y: 50, endPoint x: 716, endPoint y: 0, distance: 60.2
click at [749, 50] on icon at bounding box center [753, 50] width 10 height 10
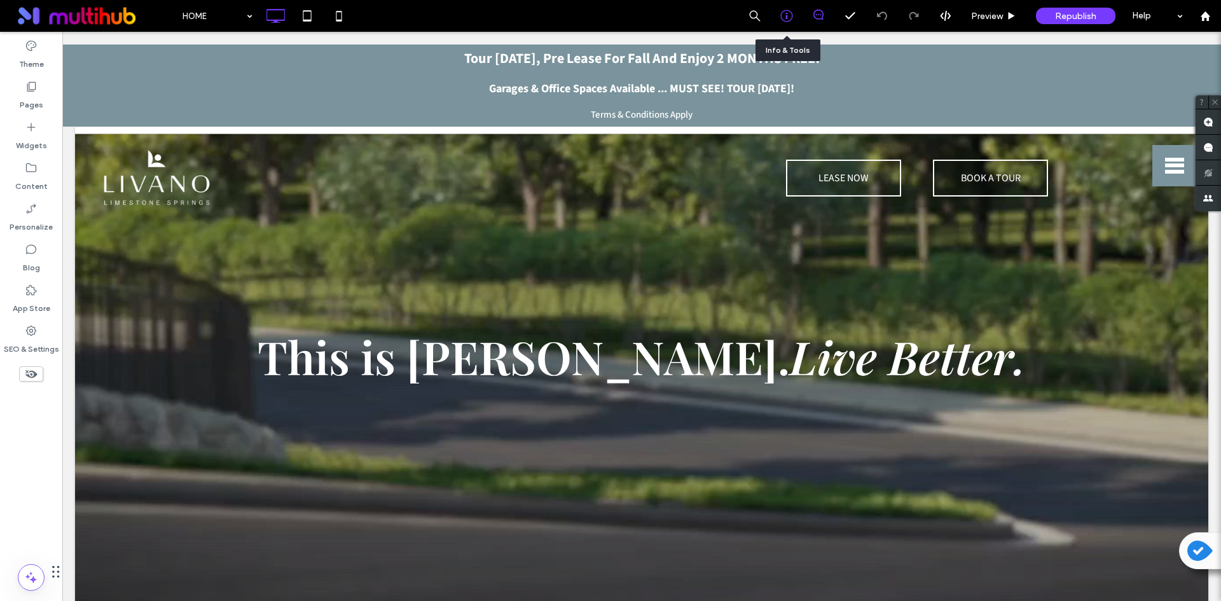
click at [783, 18] on icon at bounding box center [786, 16] width 13 height 13
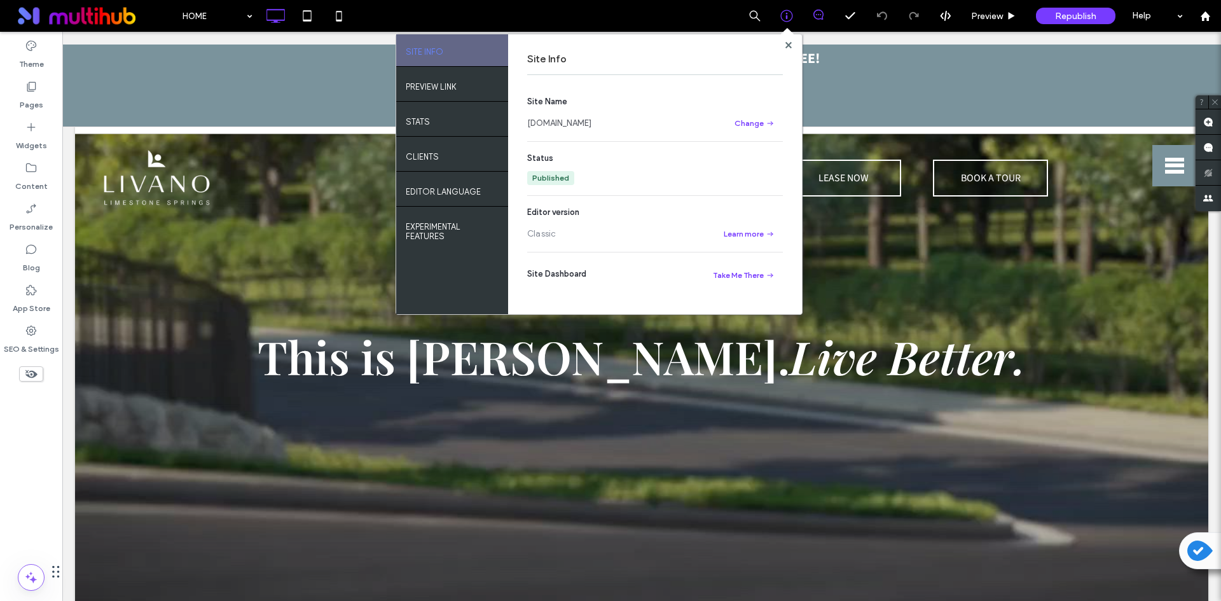
click at [638, 116] on section "Site Name [DOMAIN_NAME] Change" at bounding box center [655, 113] width 256 height 36
click at [791, 49] on span at bounding box center [789, 45] width 6 height 10
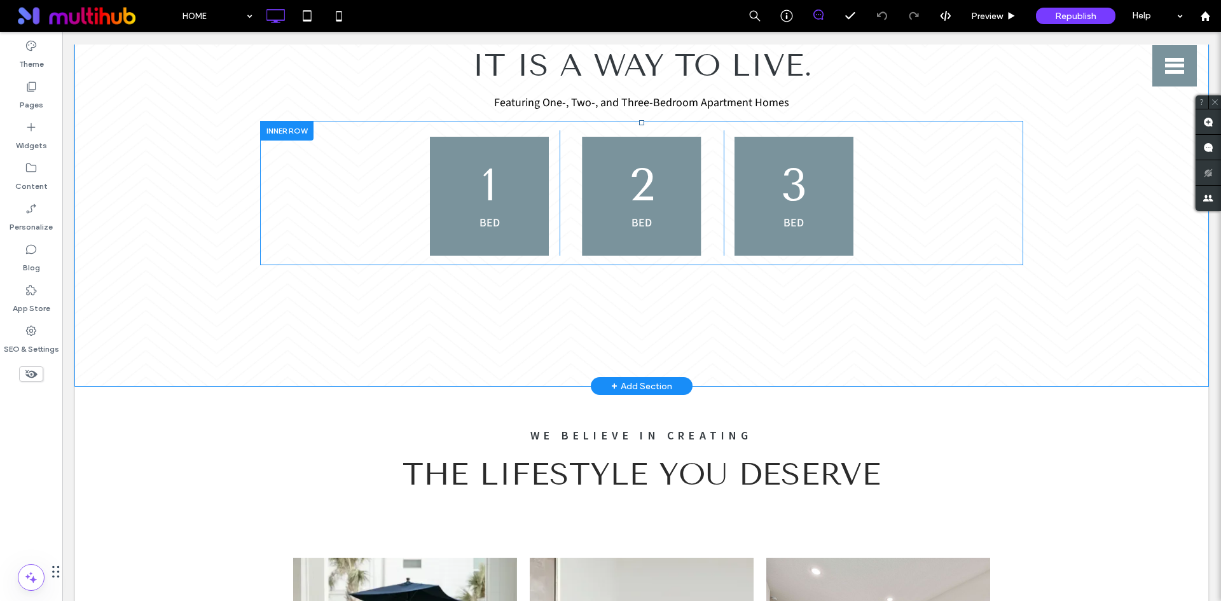
scroll to position [1590, 0]
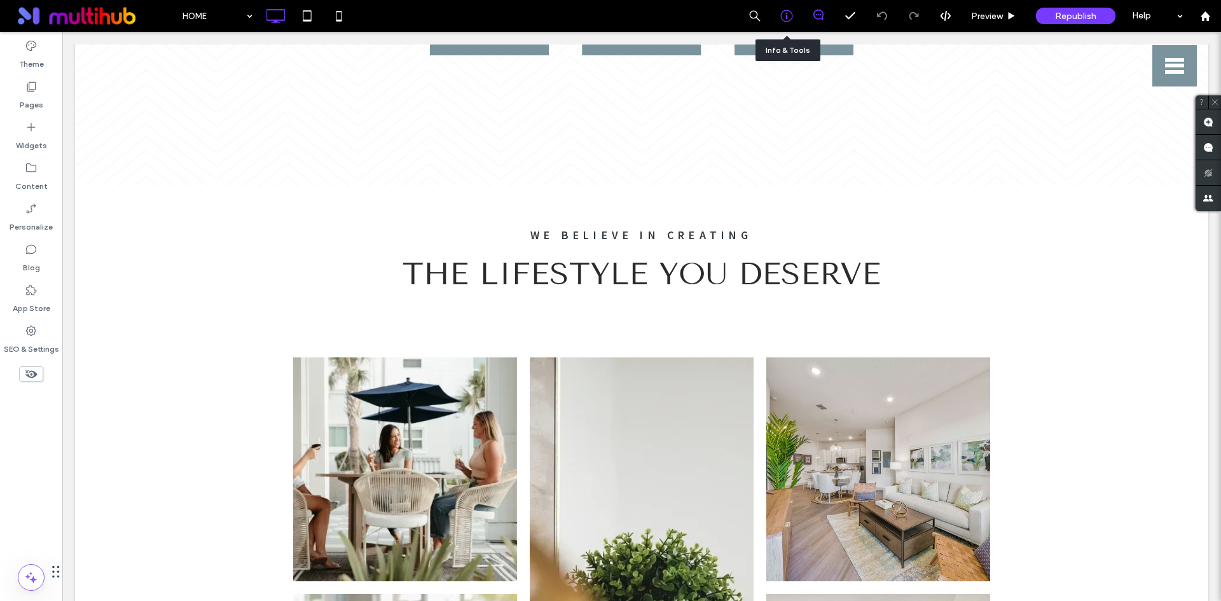
click at [791, 16] on icon at bounding box center [786, 16] width 13 height 13
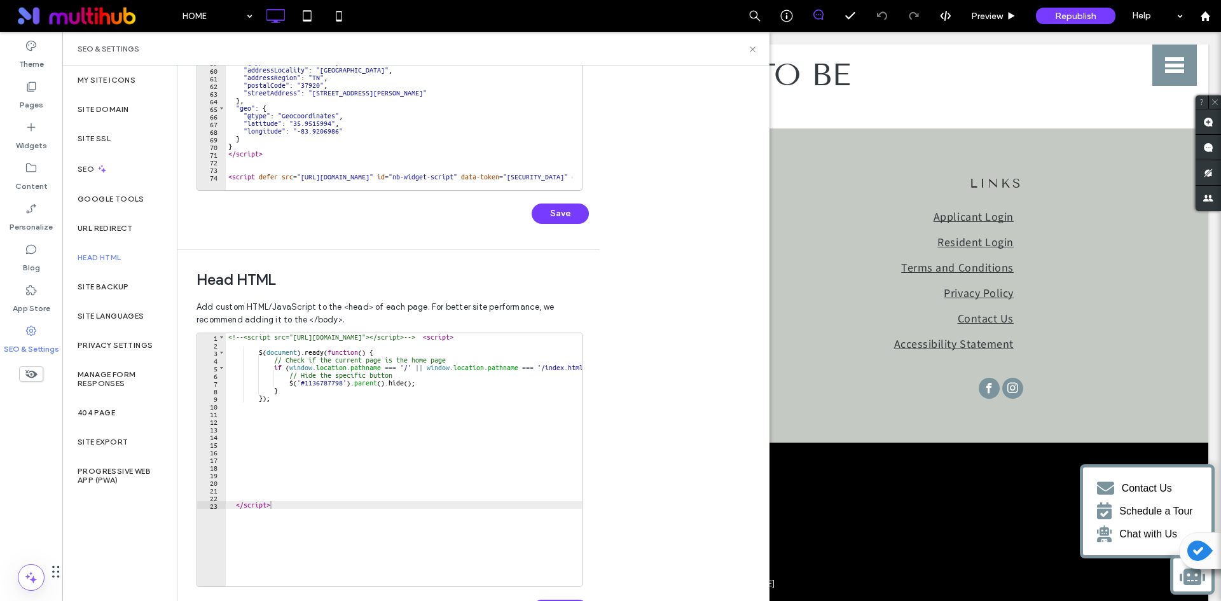
scroll to position [270, 0]
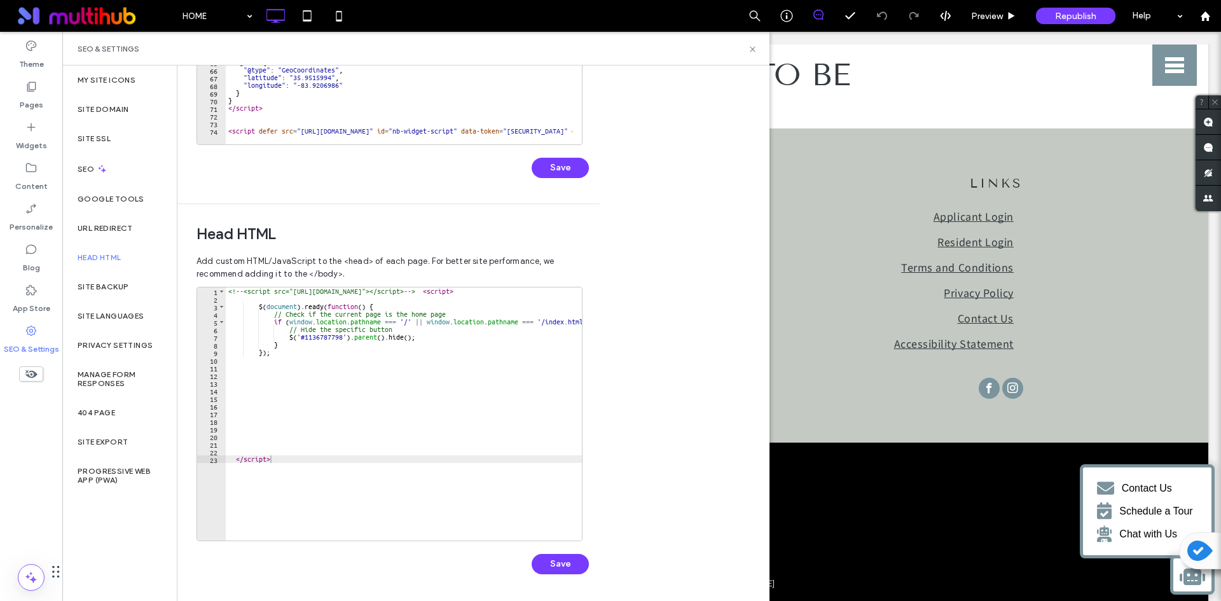
click at [620, 310] on div "Body end HTML Enter your own custom HTML/​JavaScript to be added just before th…" at bounding box center [473, 334] width 592 height 536
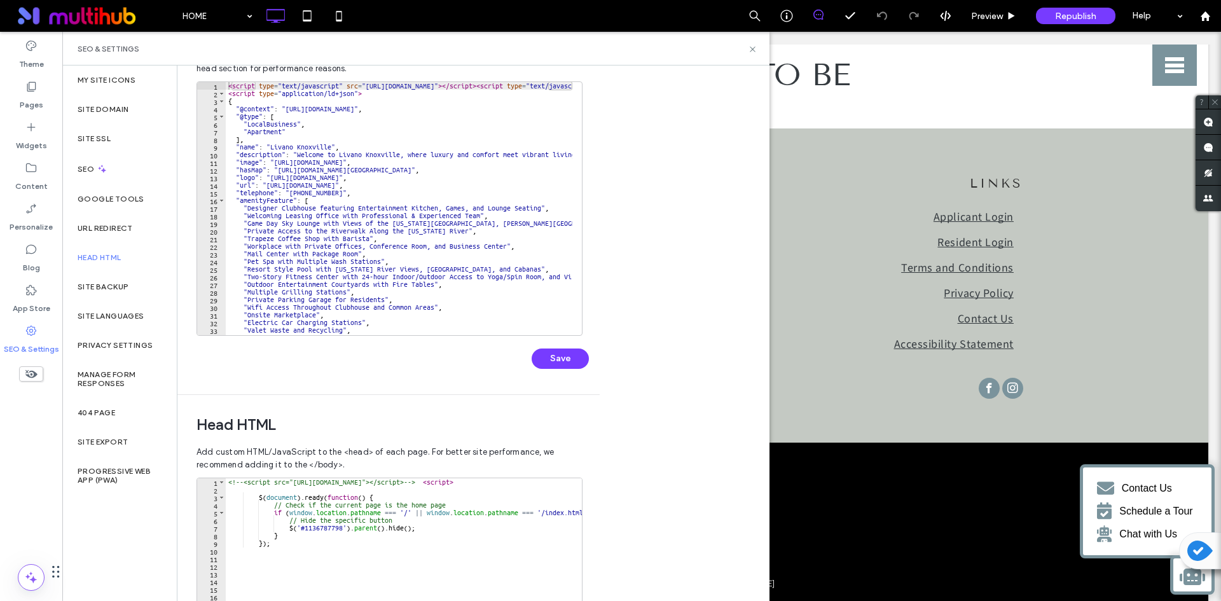
scroll to position [0, 0]
click at [635, 192] on div "Body end HTML Enter your own custom HTML/​JavaScript to be added just before th…" at bounding box center [473, 334] width 592 height 536
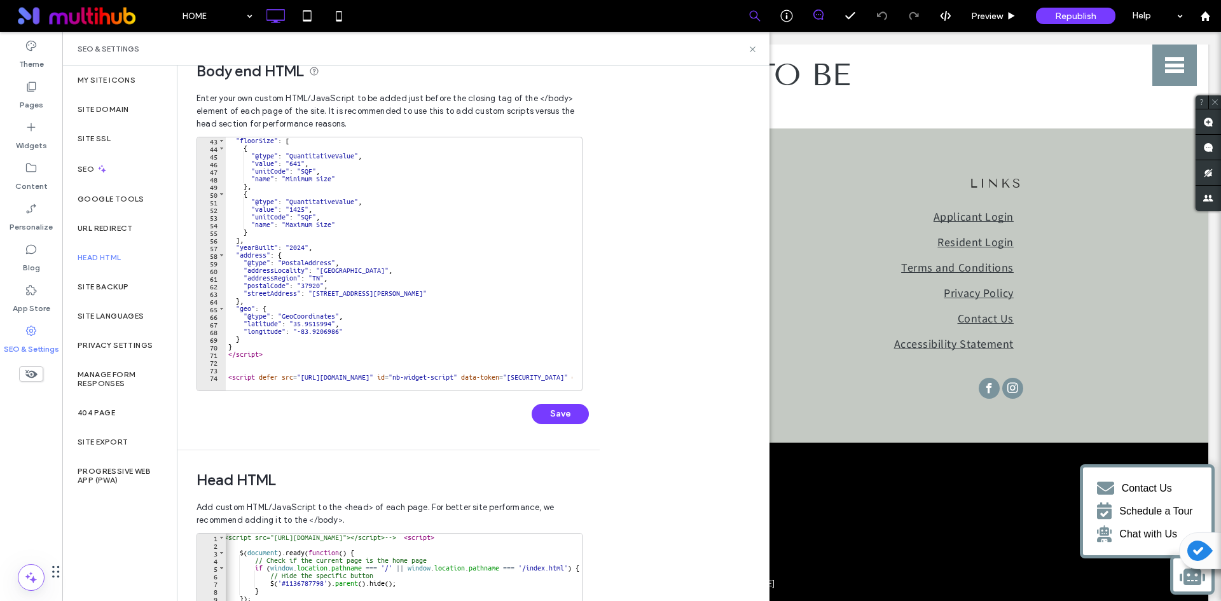
scroll to position [16, 0]
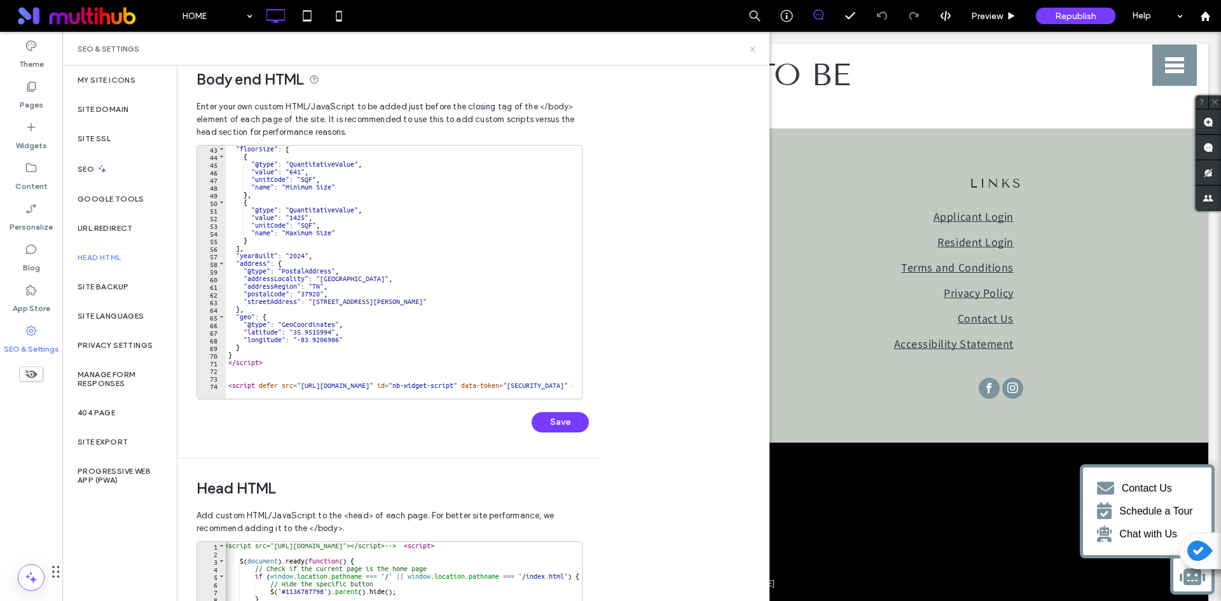
click at [755, 48] on icon at bounding box center [753, 50] width 10 height 10
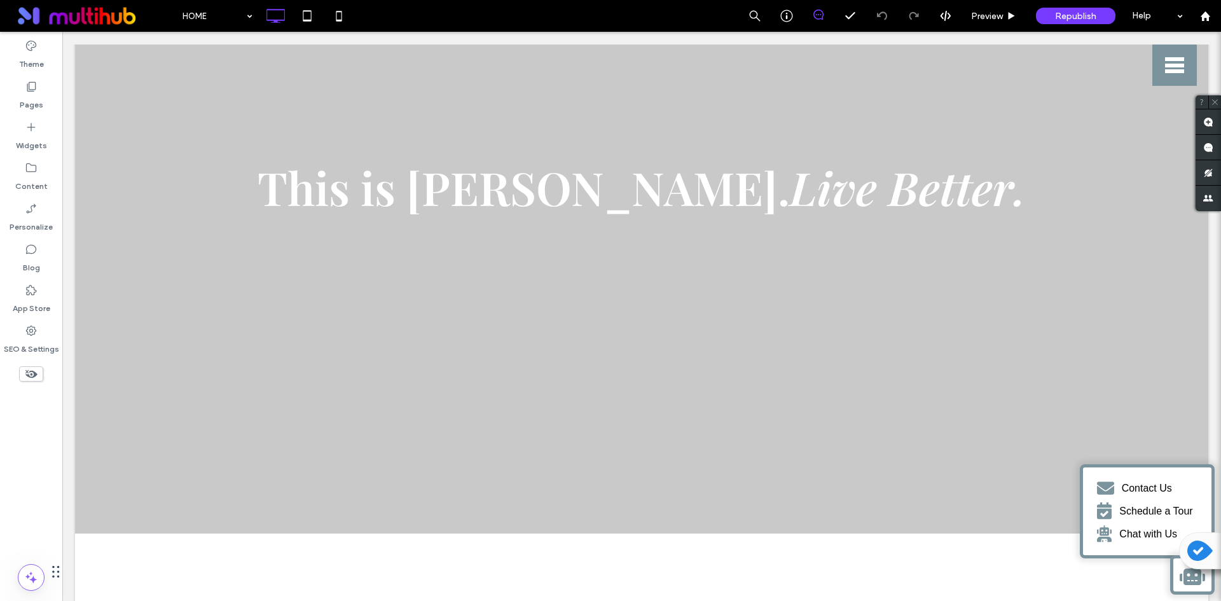
scroll to position [97, 0]
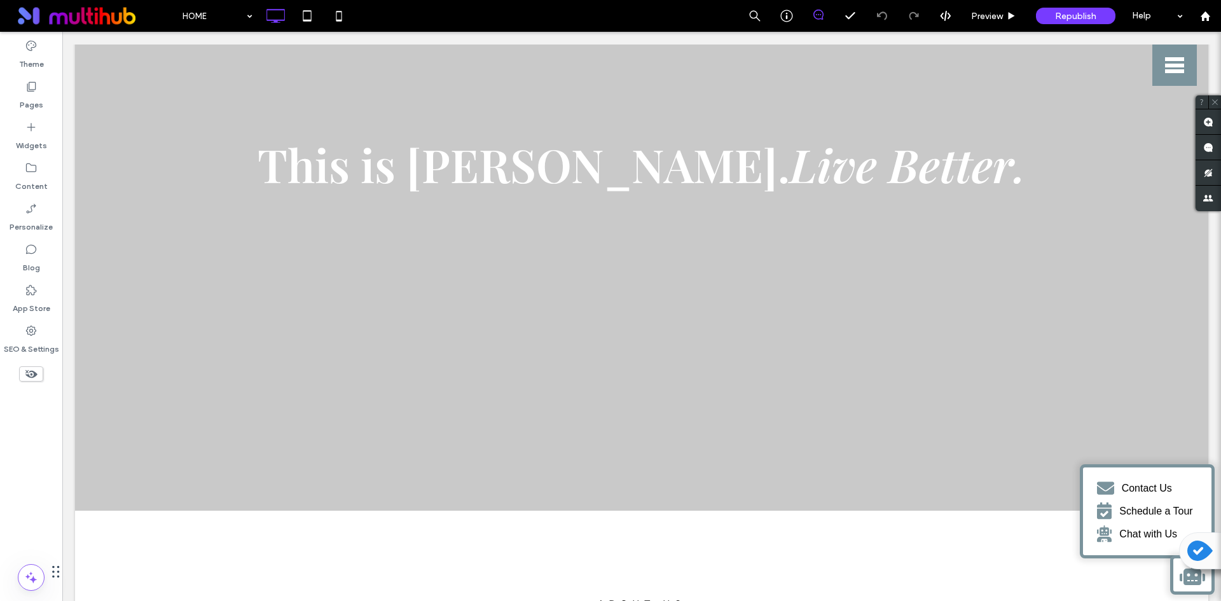
click at [1180, 578] on icon at bounding box center [1192, 575] width 25 height 20
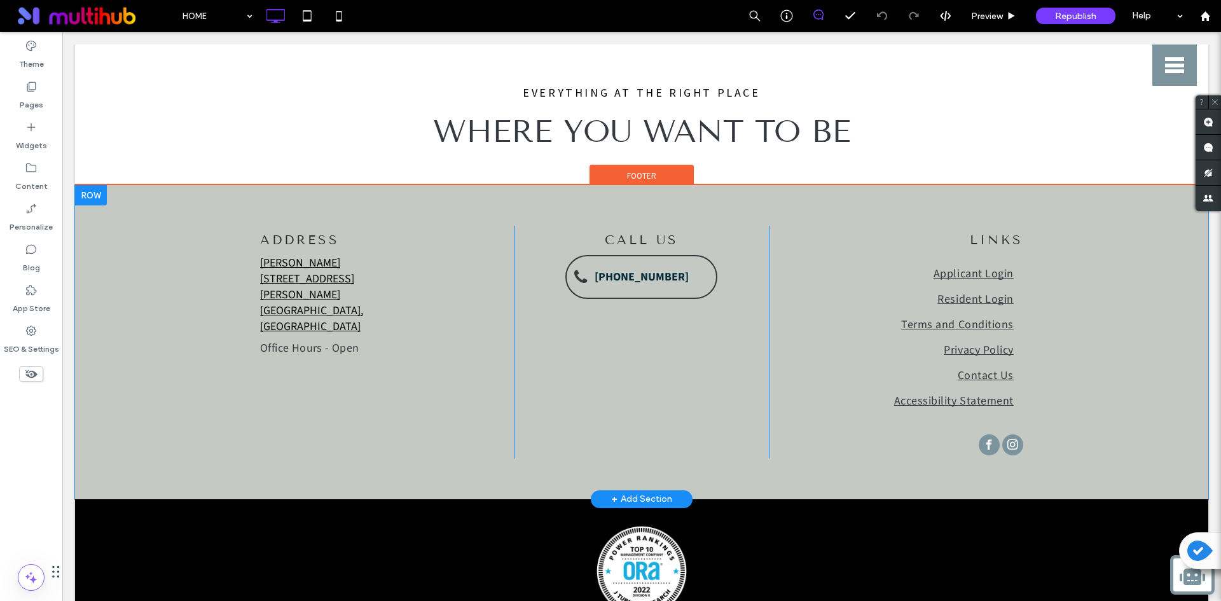
scroll to position [3150, 0]
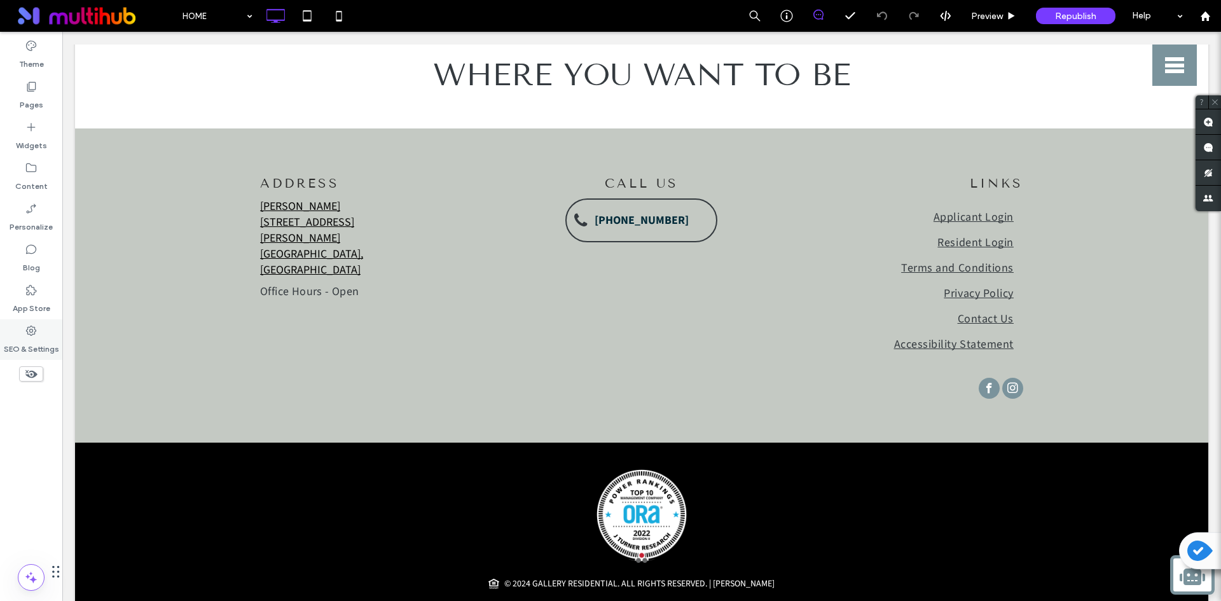
click at [34, 359] on div "SEO & Settings" at bounding box center [31, 339] width 62 height 41
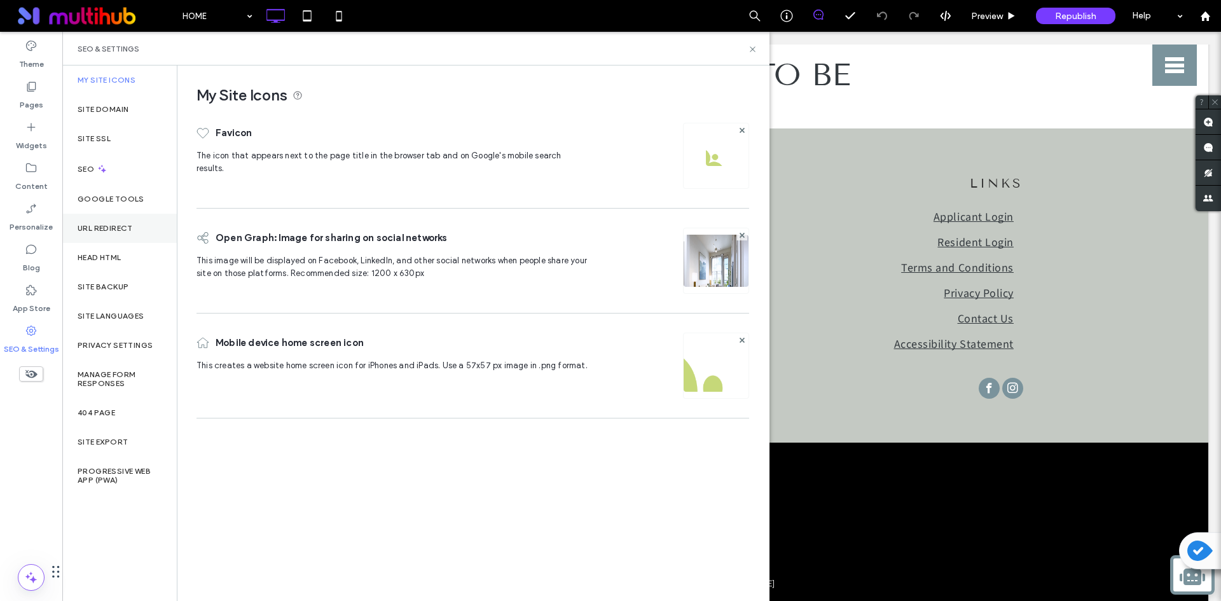
click at [128, 242] on div "URL Redirect" at bounding box center [119, 228] width 114 height 29
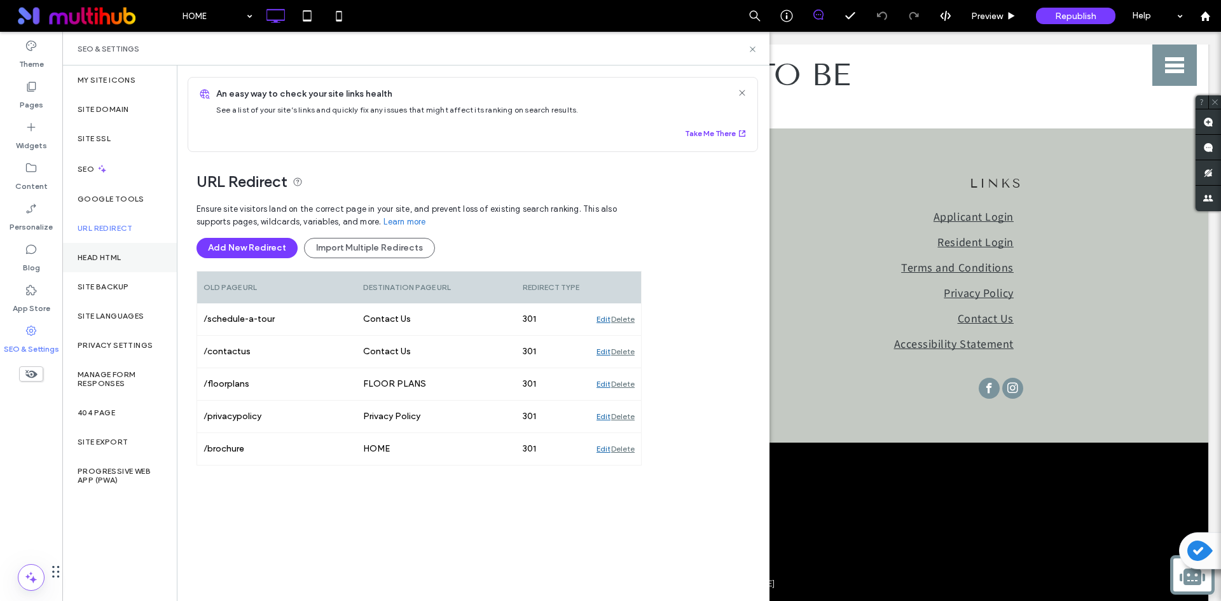
click at [130, 247] on div "Head HTML" at bounding box center [119, 257] width 114 height 29
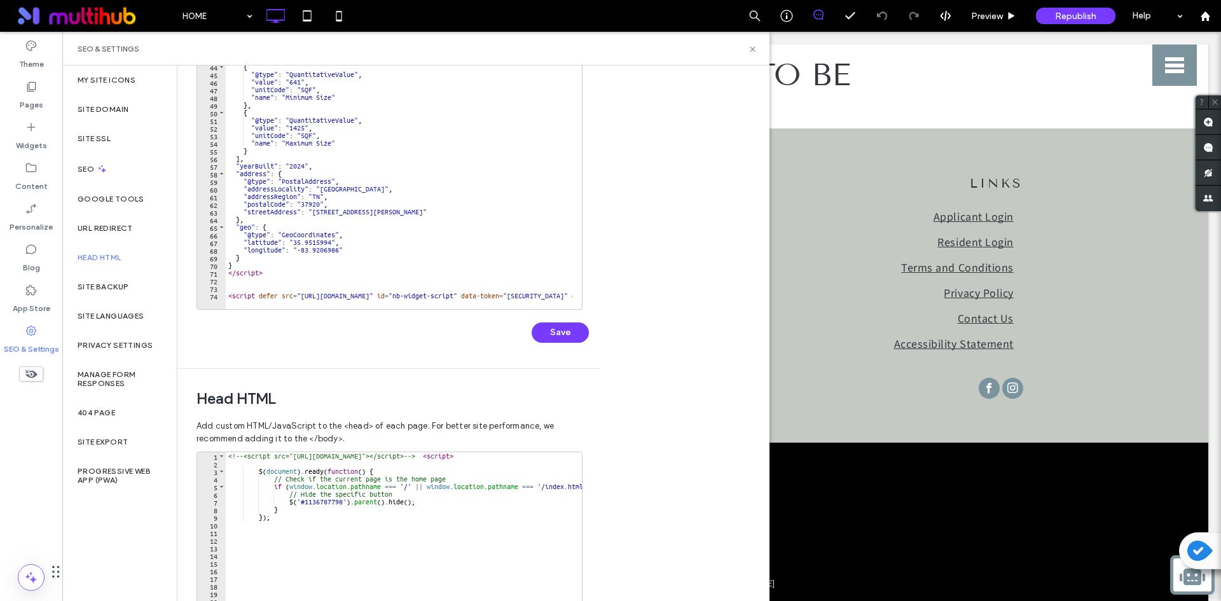
scroll to position [191, 0]
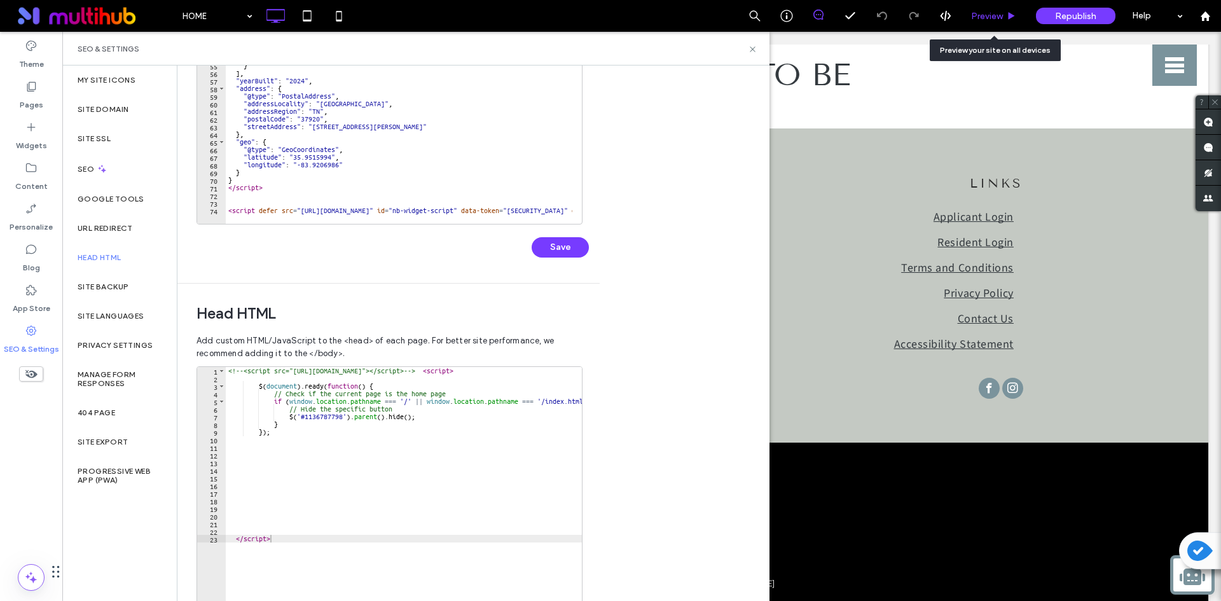
click at [1013, 25] on div "Preview" at bounding box center [994, 16] width 65 height 32
click at [751, 53] on icon at bounding box center [753, 50] width 10 height 10
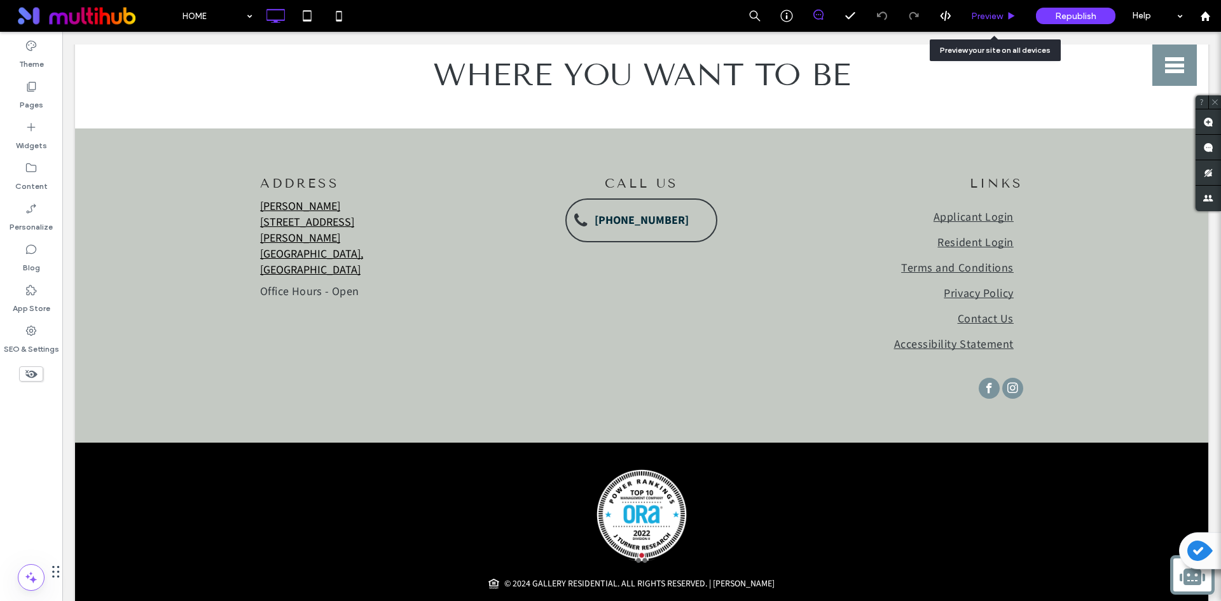
drag, startPoint x: 999, startPoint y: 15, endPoint x: 993, endPoint y: 1, distance: 15.7
click at [999, 15] on span "Preview" at bounding box center [987, 16] width 32 height 11
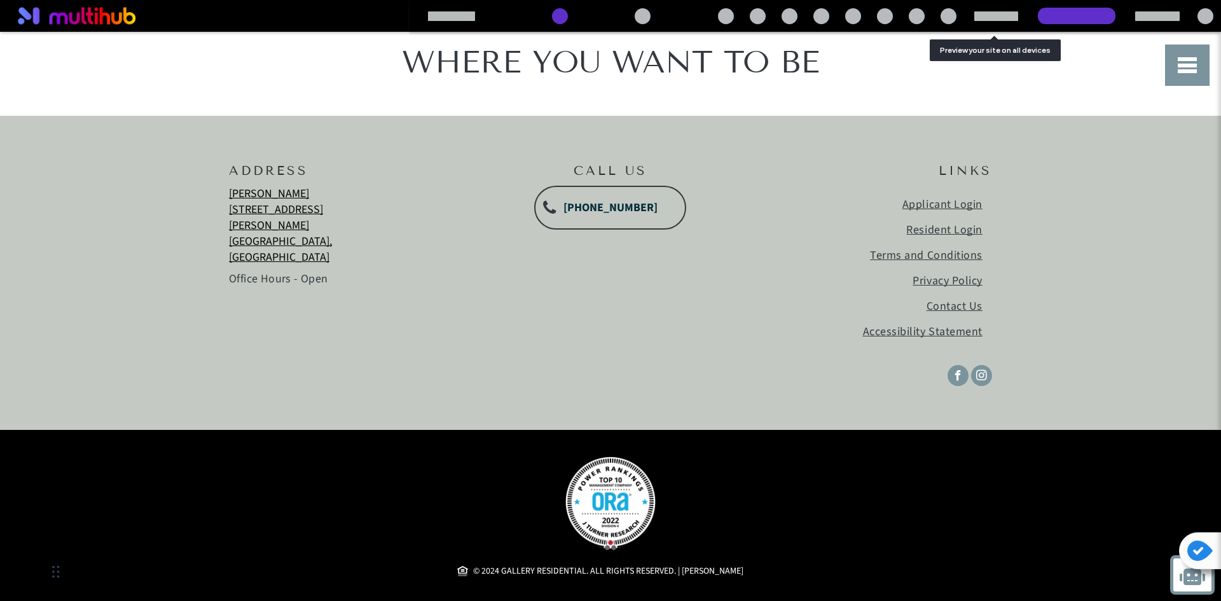
scroll to position [3124, 0]
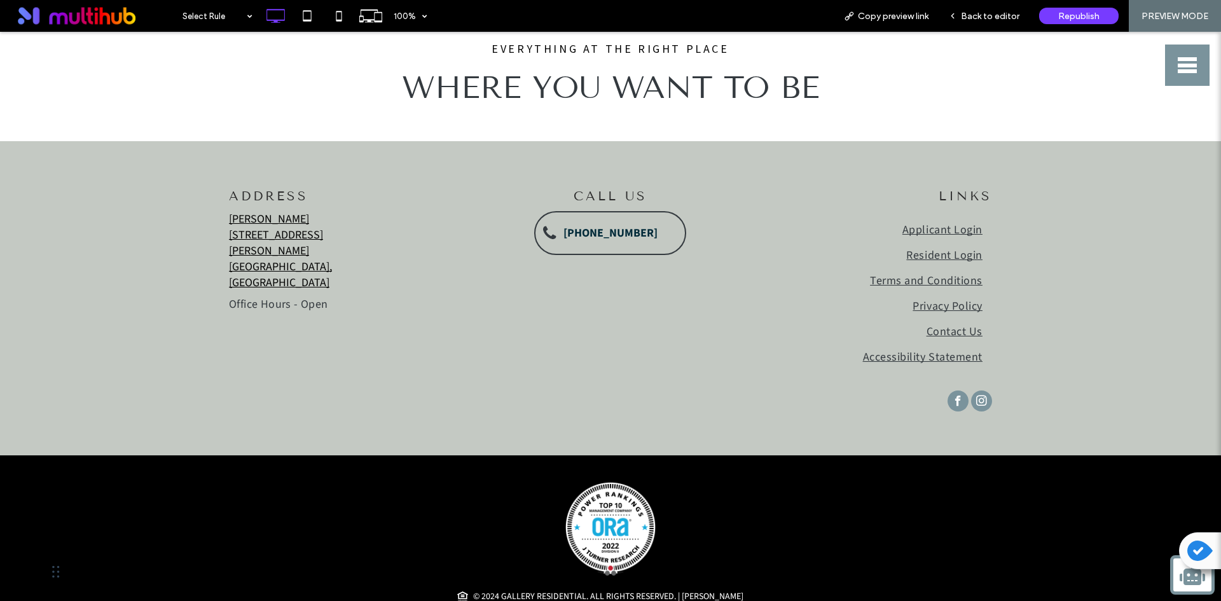
click at [1169, 53] on button "menu" at bounding box center [1187, 65] width 45 height 41
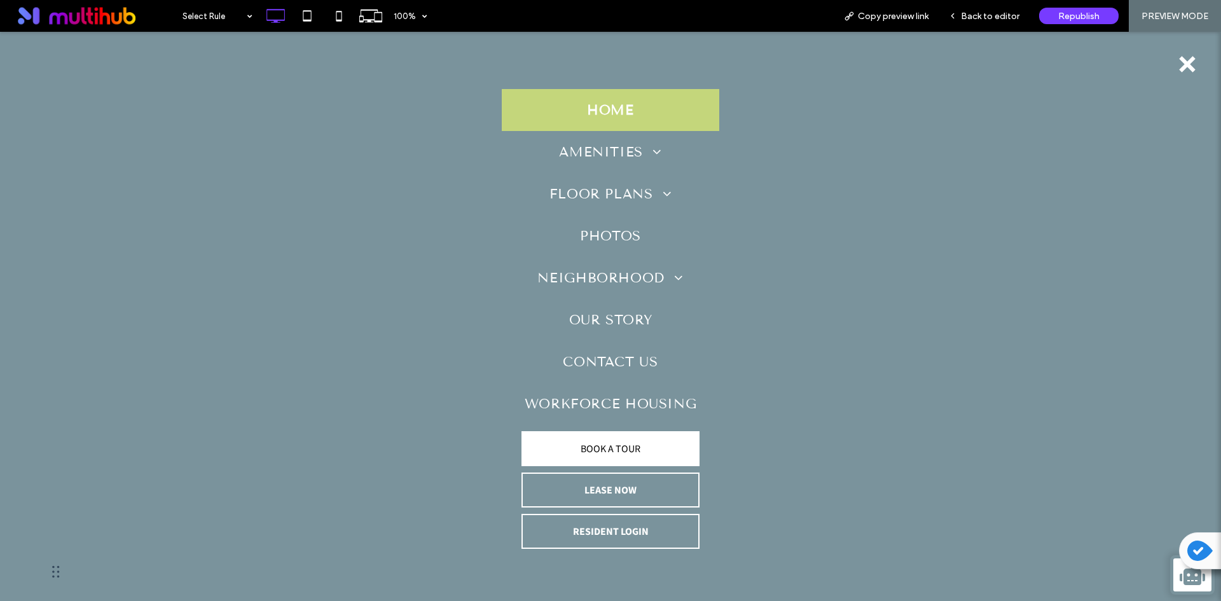
click at [634, 459] on link "BOOK A TOUR" at bounding box center [611, 448] width 178 height 35
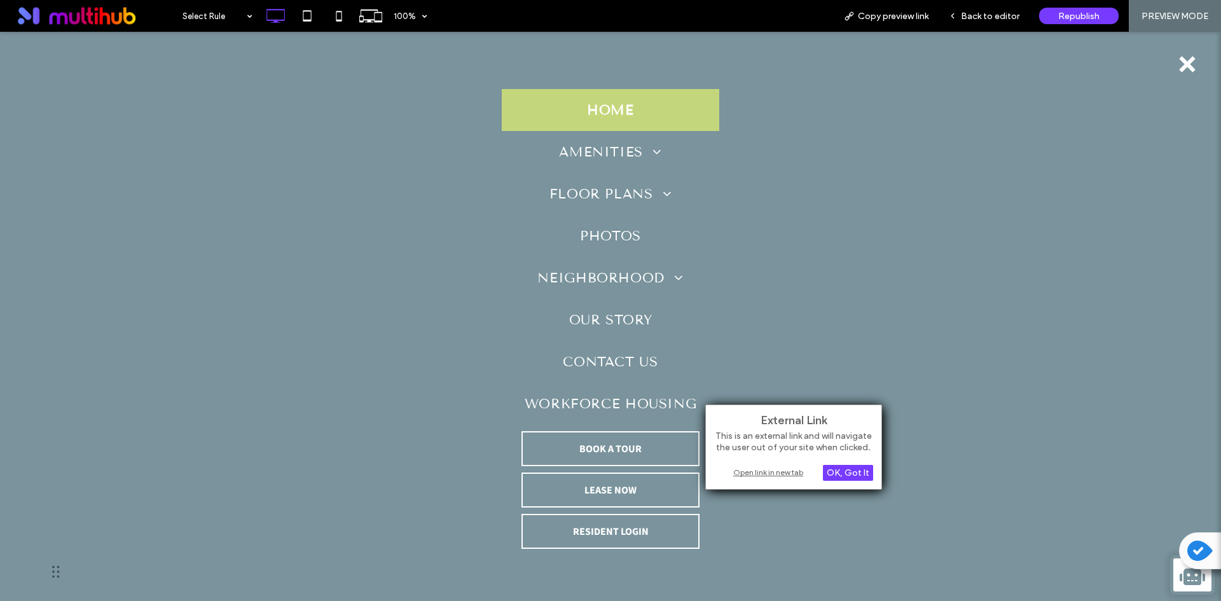
click at [745, 466] on div "Open link in new tab" at bounding box center [793, 472] width 159 height 13
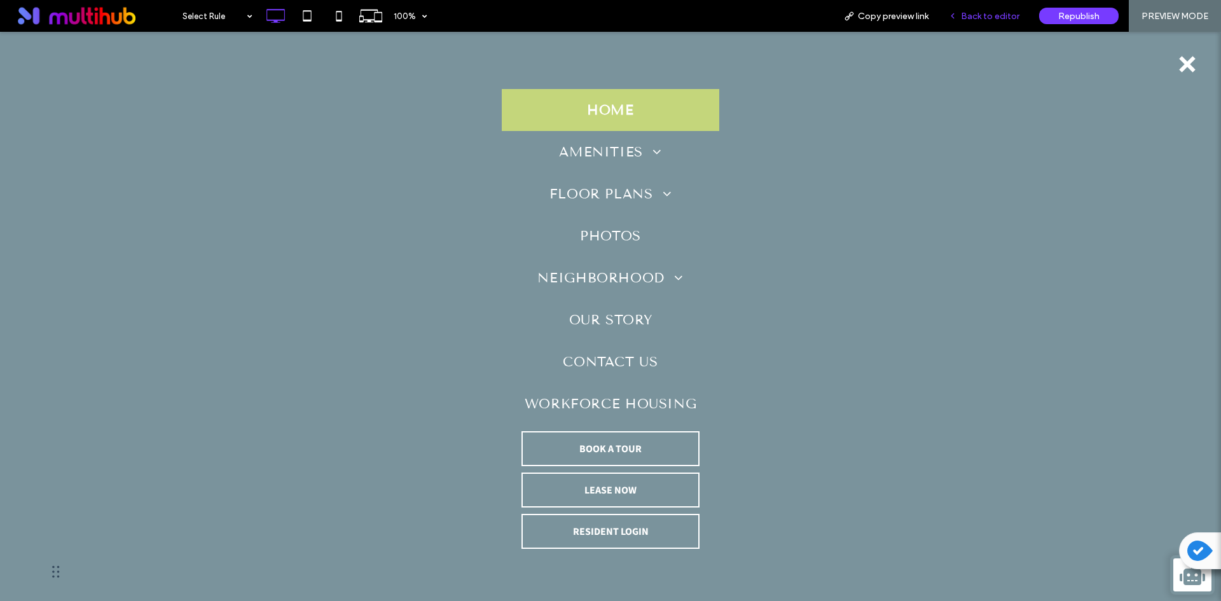
click at [957, 6] on div "Back to editor" at bounding box center [984, 16] width 91 height 32
click at [984, 18] on span "Back to editor" at bounding box center [990, 16] width 59 height 11
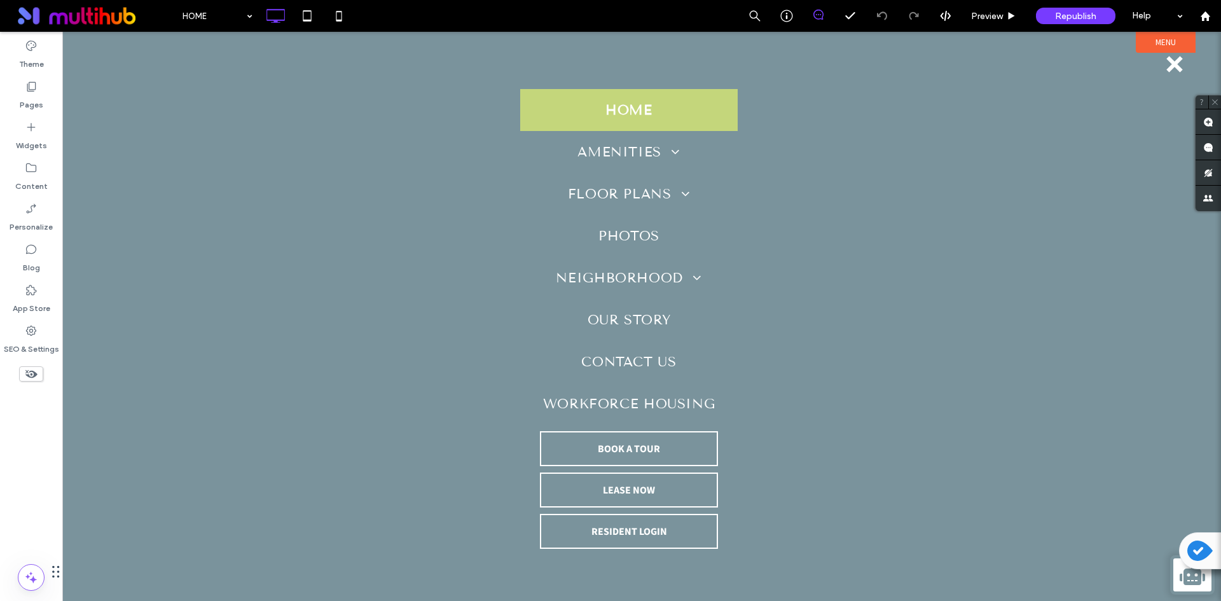
click at [1173, 62] on span "menu" at bounding box center [1175, 64] width 16 height 16
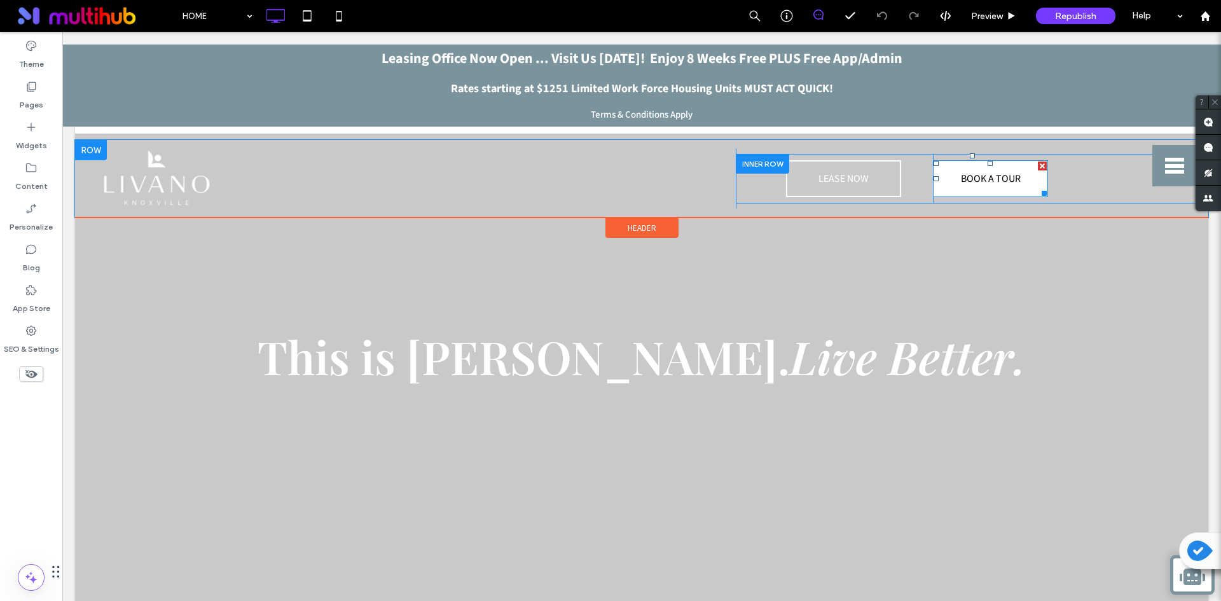
click at [978, 176] on span "BOOK A TOUR" at bounding box center [991, 178] width 60 height 27
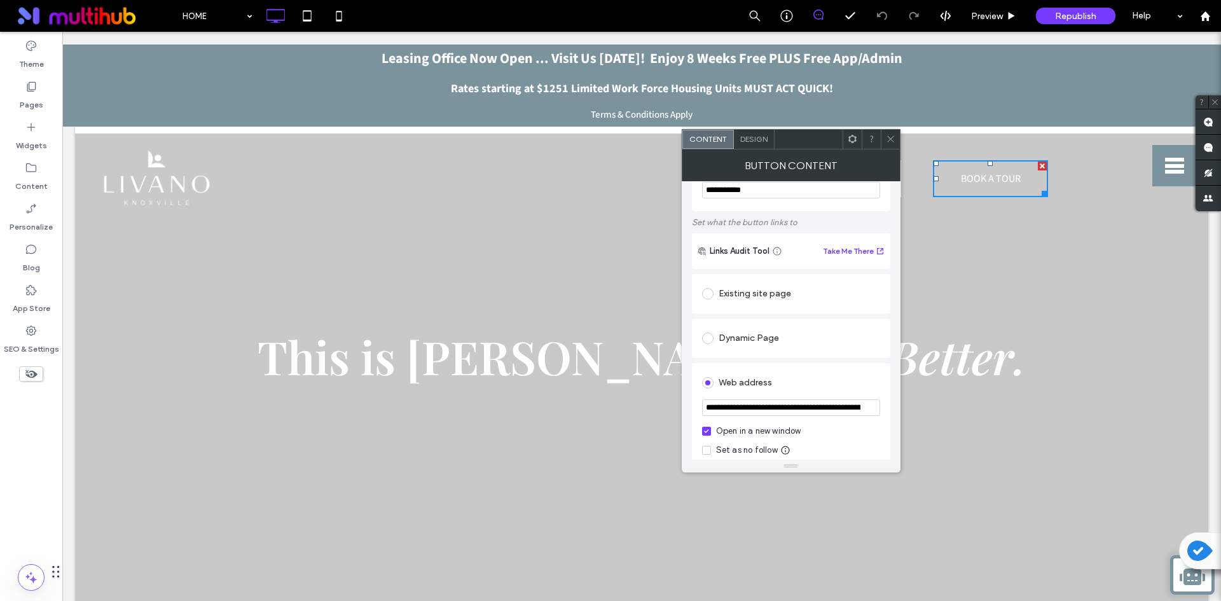
scroll to position [64, 0]
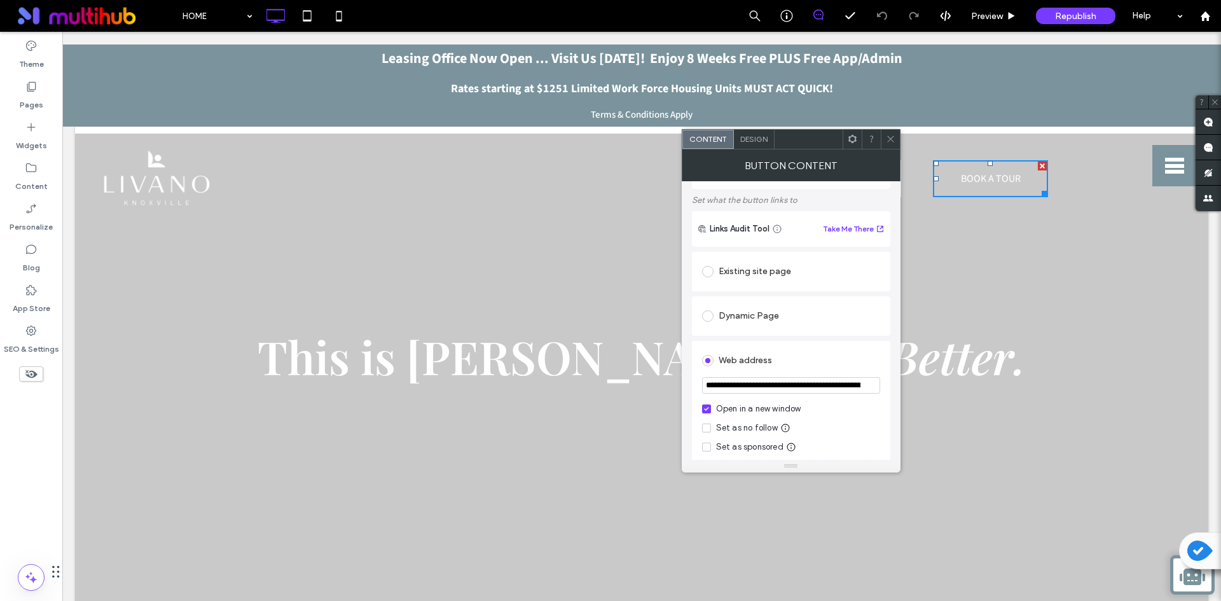
click at [886, 135] on icon at bounding box center [891, 139] width 10 height 10
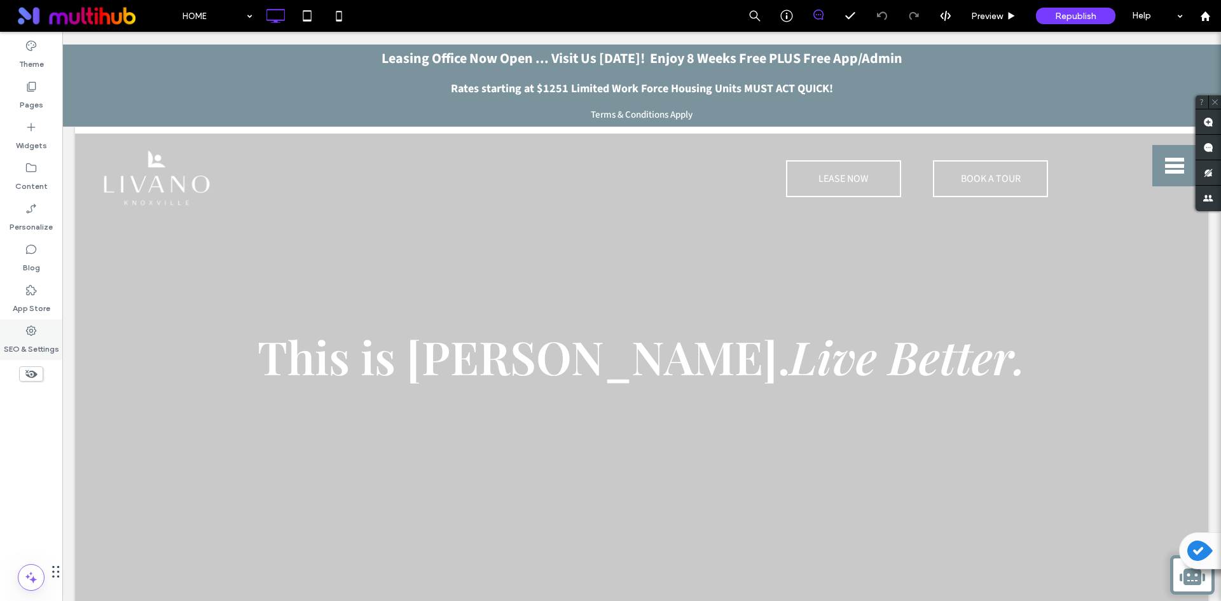
click at [36, 338] on label "SEO & Settings" at bounding box center [31, 346] width 55 height 18
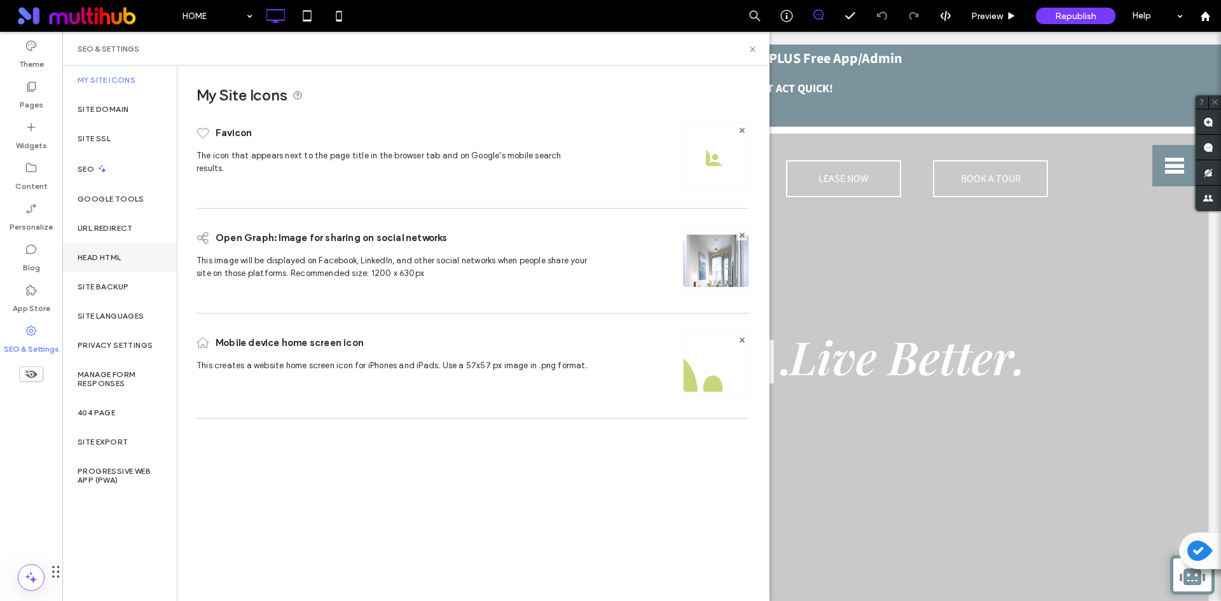
click at [115, 265] on div "Head HTML" at bounding box center [119, 257] width 114 height 29
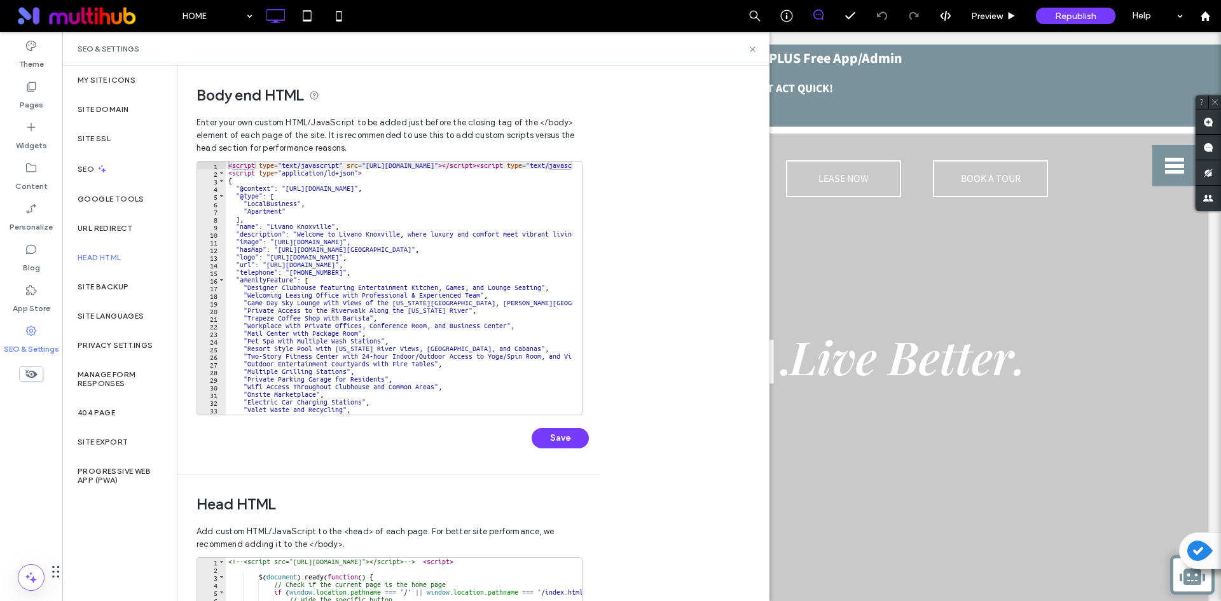
click at [646, 255] on div "Body end HTML Enter your own custom HTML/​JavaScript to be added just before th…" at bounding box center [473, 334] width 592 height 536
click at [748, 47] on div "SEO & Settings" at bounding box center [415, 49] width 707 height 34
click at [750, 49] on icon at bounding box center [753, 50] width 10 height 10
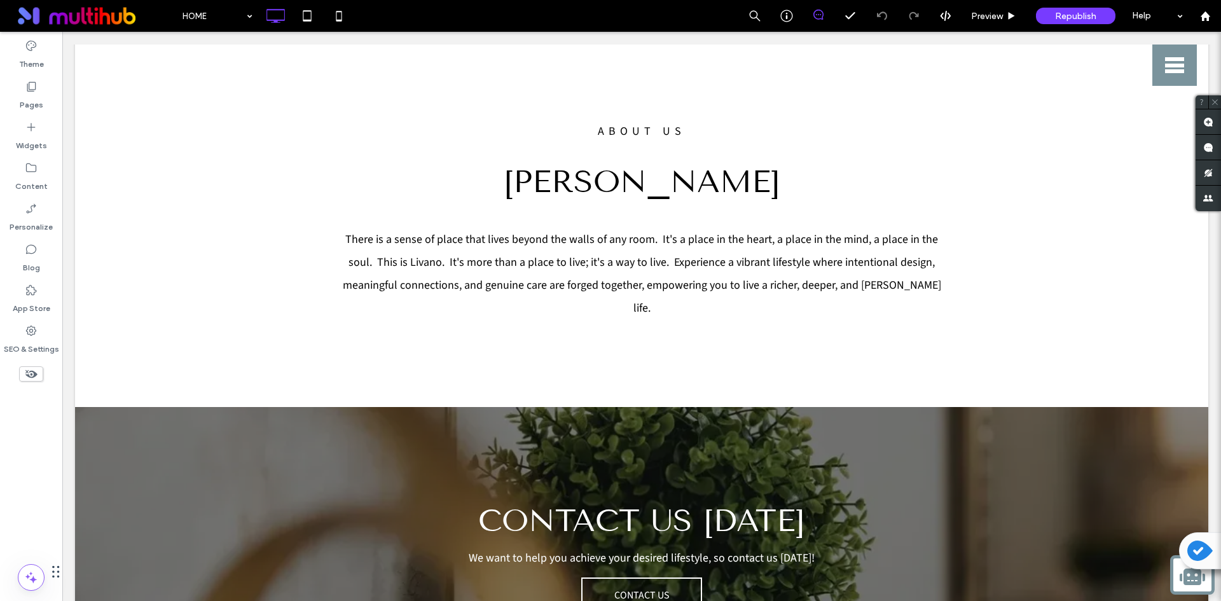
scroll to position [636, 0]
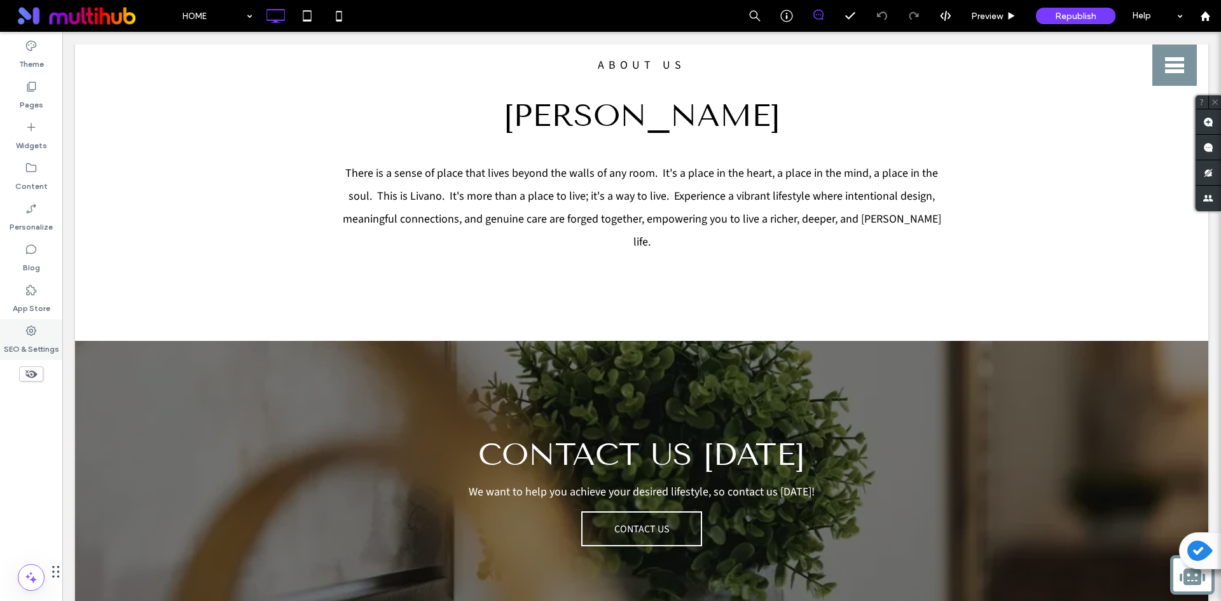
click at [18, 350] on label "SEO & Settings" at bounding box center [31, 346] width 55 height 18
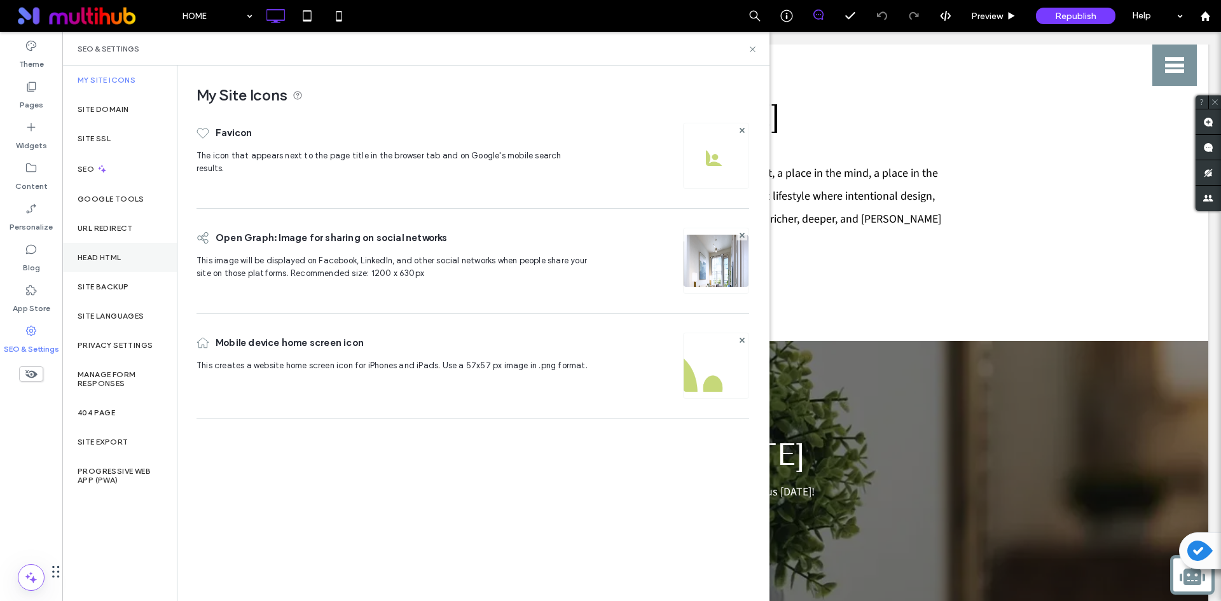
click at [123, 262] on div "Head HTML" at bounding box center [119, 257] width 114 height 29
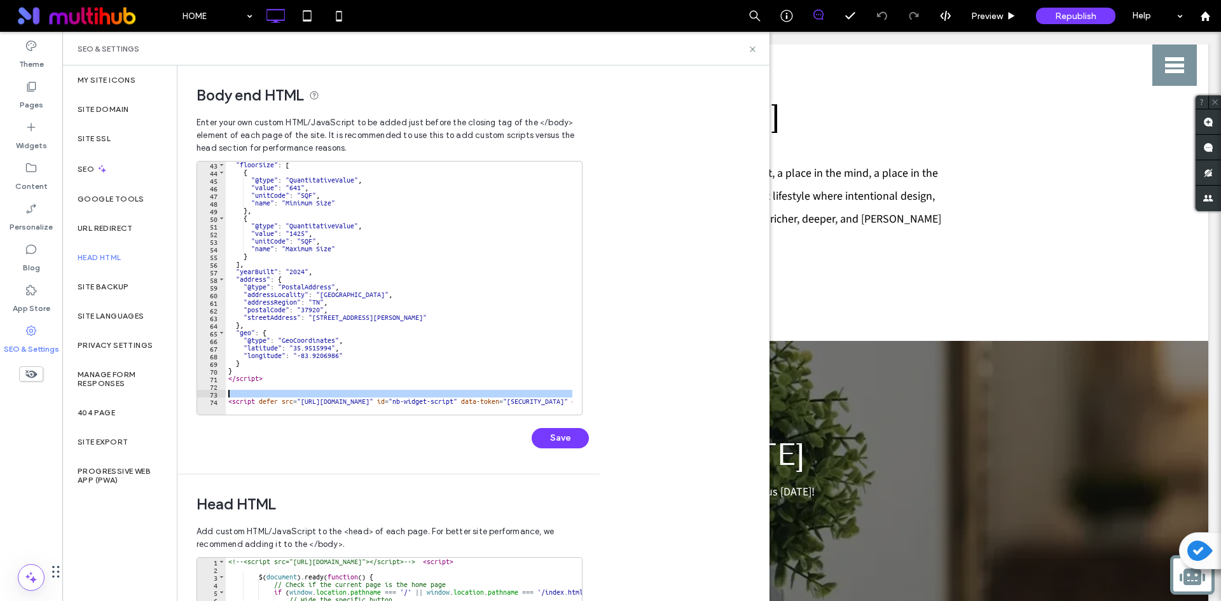
scroll to position [0, 904]
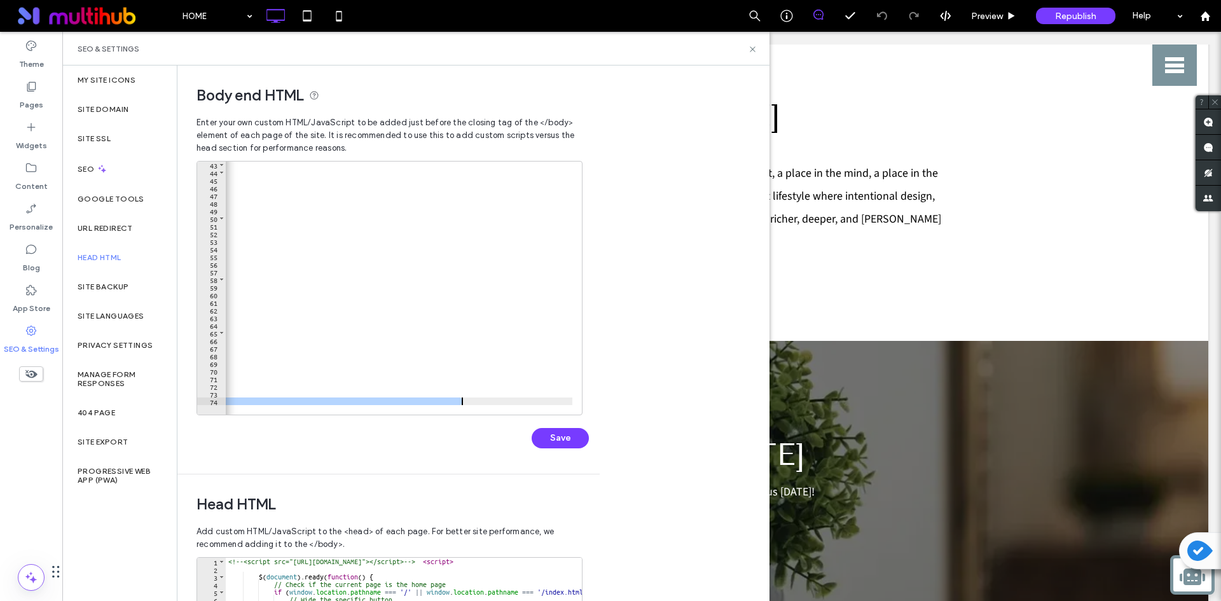
drag, startPoint x: 230, startPoint y: 399, endPoint x: 462, endPoint y: 397, distance: 232.2
click at [461, 397] on div ""floorSize" : [ { "@type" : "QuantitativeValue" , "value" : "641" , "unitCode" …" at bounding box center [67, 290] width 1490 height 259
type textarea "**********"
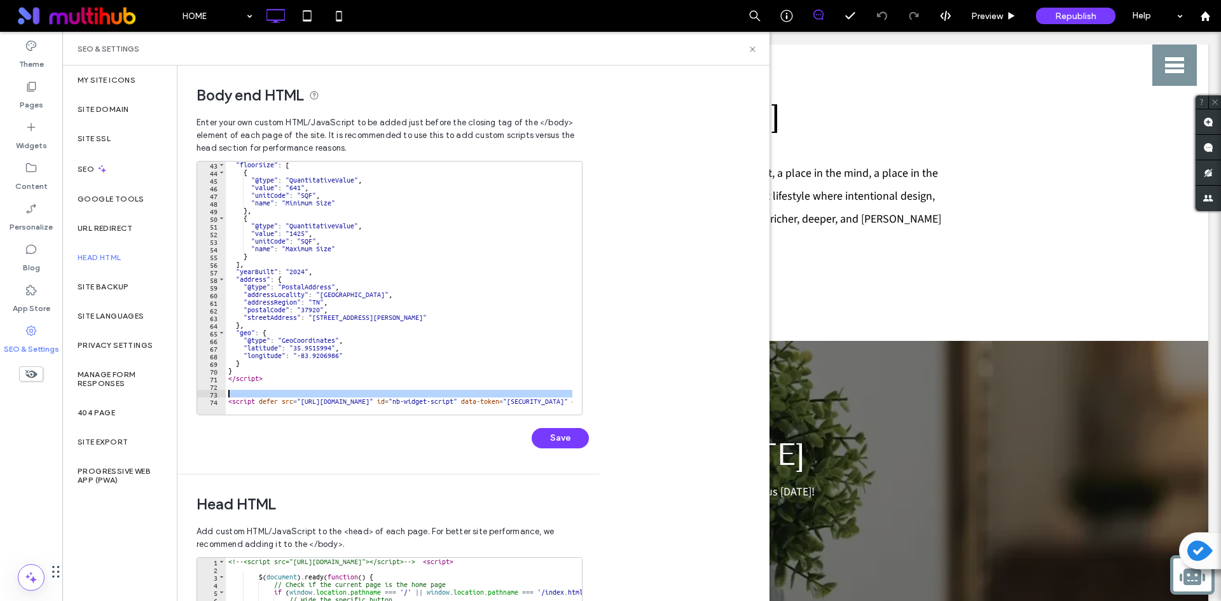
click at [462, 397] on div ""floorSize" : [ { "@type" : "QuantitativeValue" , "value" : "641" , "unitCode" …" at bounding box center [399, 288] width 347 height 253
click at [475, 399] on div ""floorSize" : [ { "@type" : "QuantitativeValue" , "value" : "641" , "unitCode" …" at bounding box center [971, 290] width 1490 height 259
type textarea "**********"
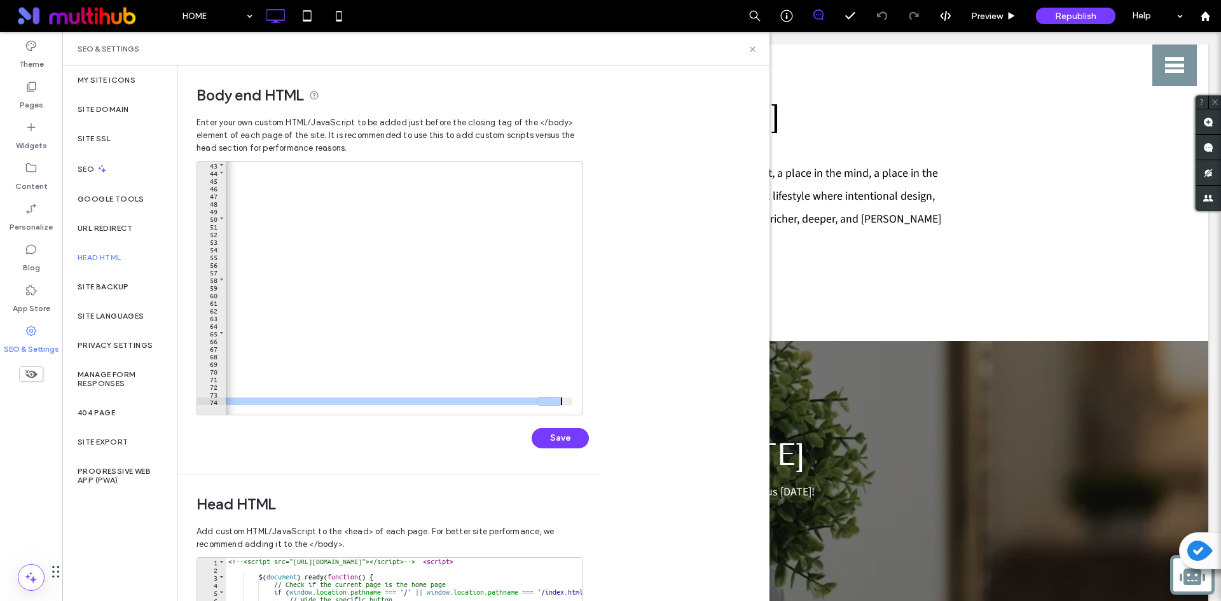
scroll to position [0, 904]
drag, startPoint x: 228, startPoint y: 401, endPoint x: 563, endPoint y: 399, distance: 334.6
click at [563, 399] on div ""floorSize" : [ { "@type" : "QuantitativeValue" , "value" : "641" , "unitCode" …" at bounding box center [67, 290] width 1490 height 259
click at [746, 48] on div "SEO & Settings" at bounding box center [416, 49] width 677 height 10
drag, startPoint x: 749, startPoint y: 48, endPoint x: 926, endPoint y: 66, distance: 177.8
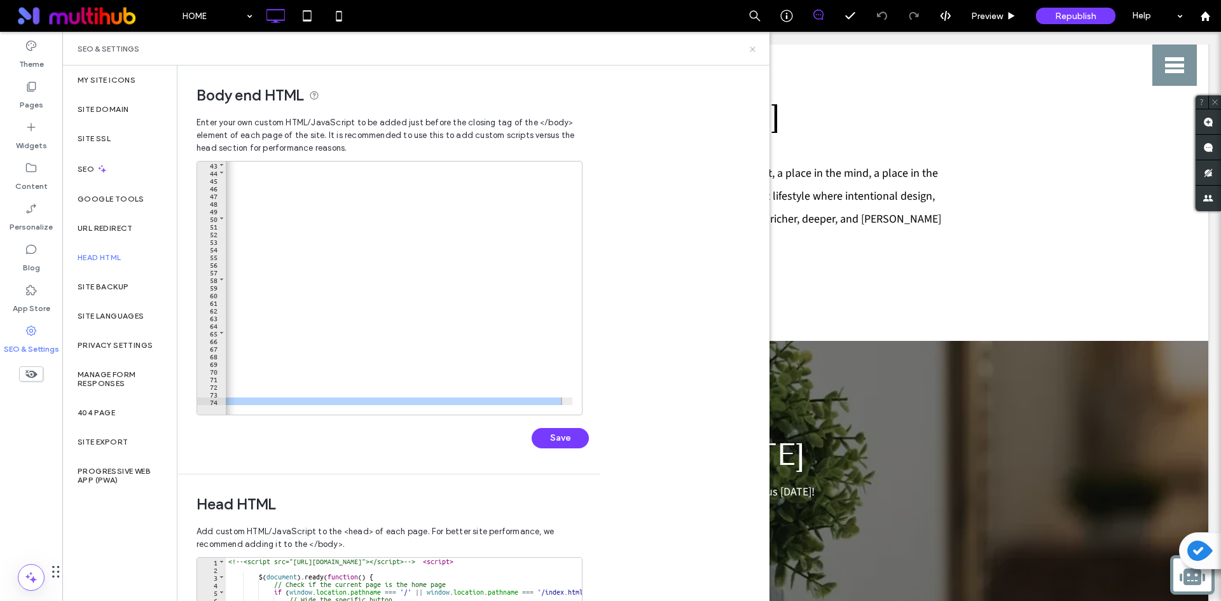
click at [749, 48] on icon at bounding box center [753, 50] width 10 height 10
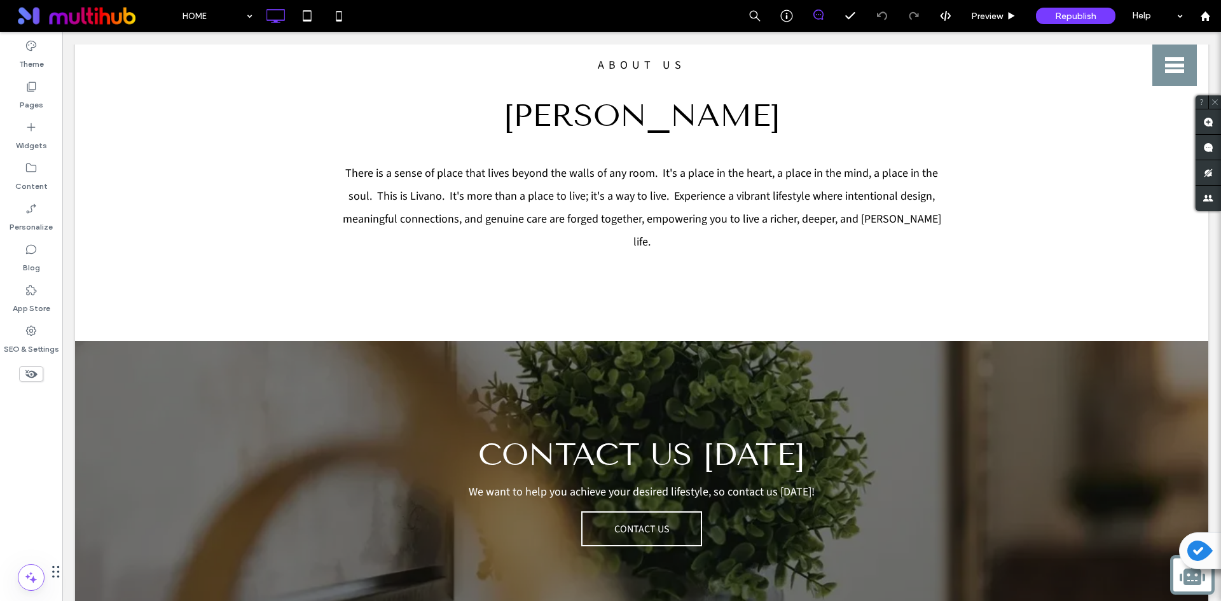
click button "menu"
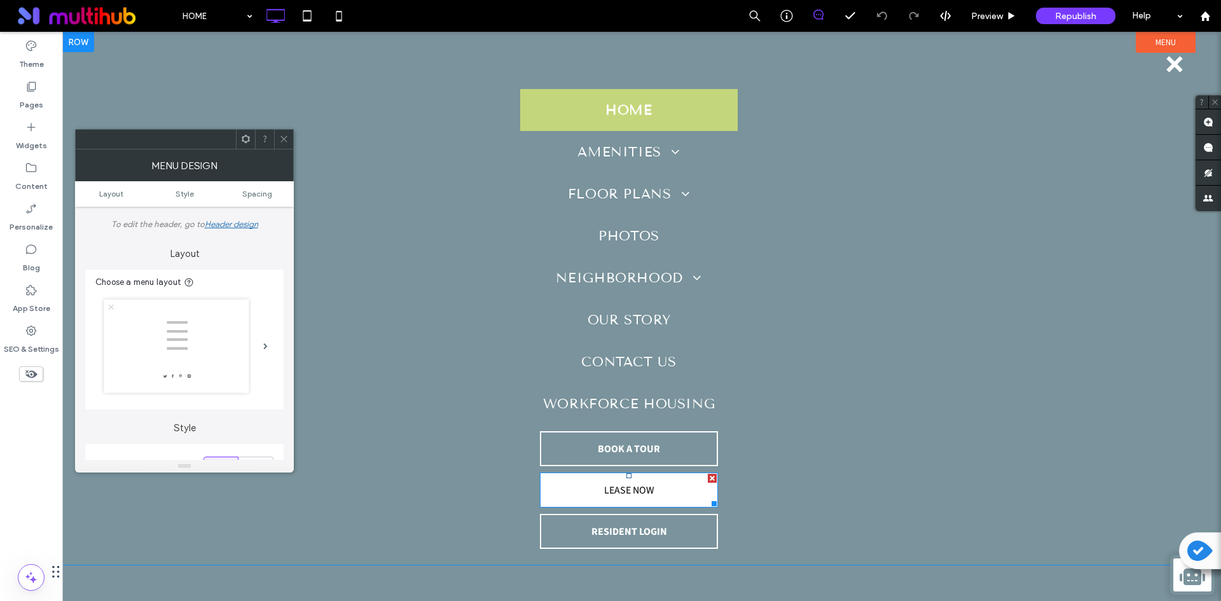
click link "LEASE NOW"
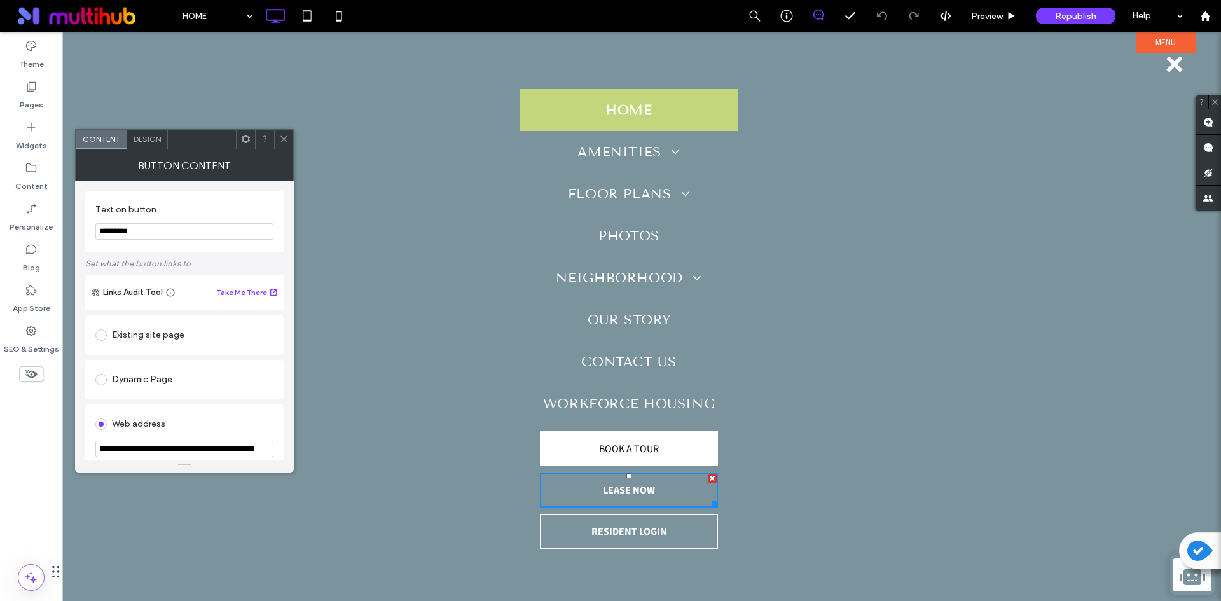
click span "BOOK A TOUR"
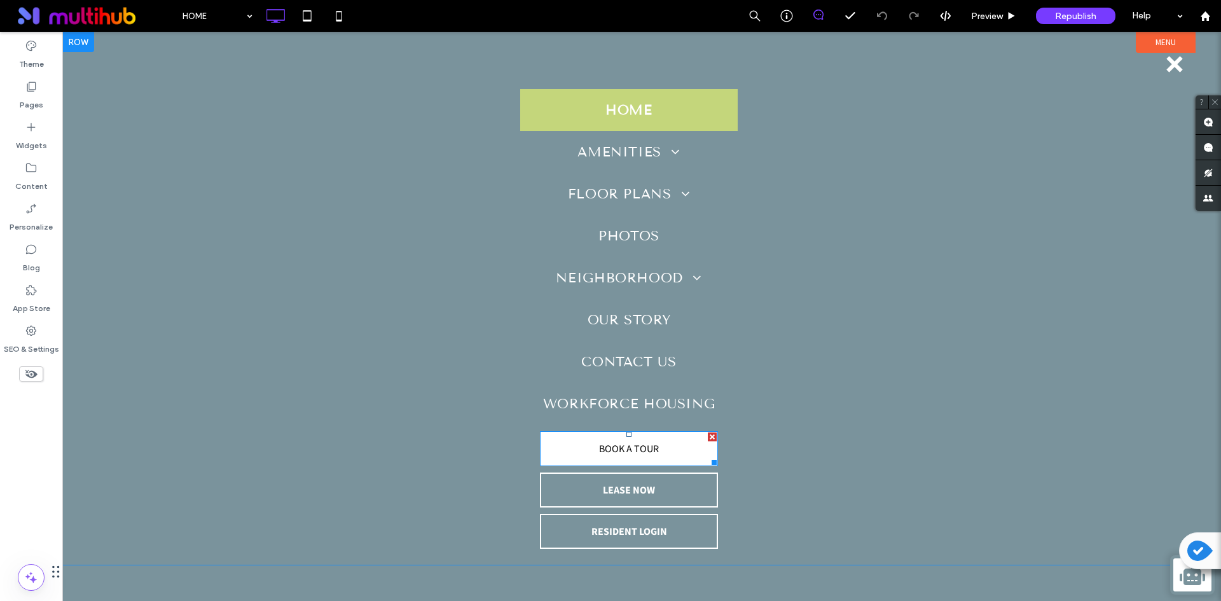
click span "BOOK A TOUR"
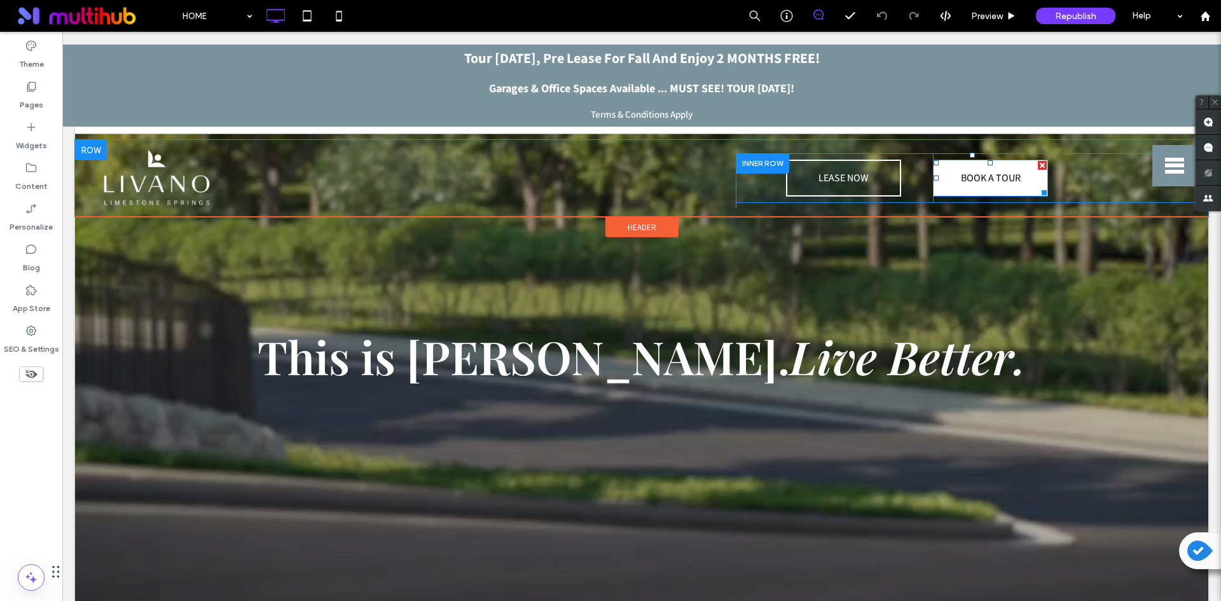
click at [971, 170] on span "BOOK A TOUR" at bounding box center [991, 178] width 60 height 27
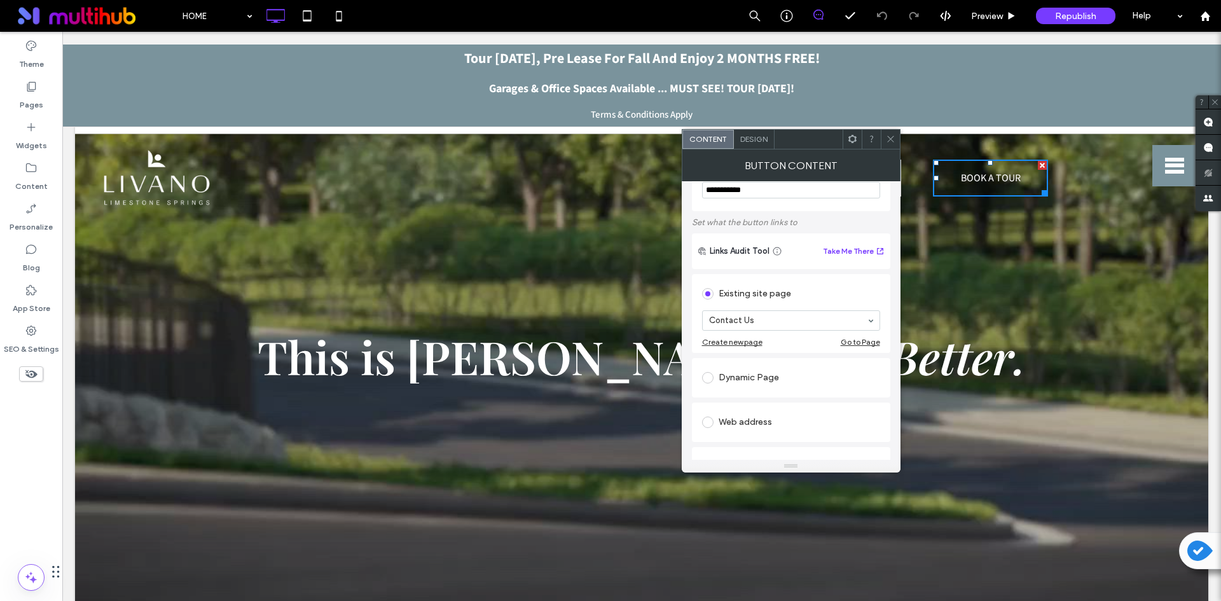
scroll to position [64, 0]
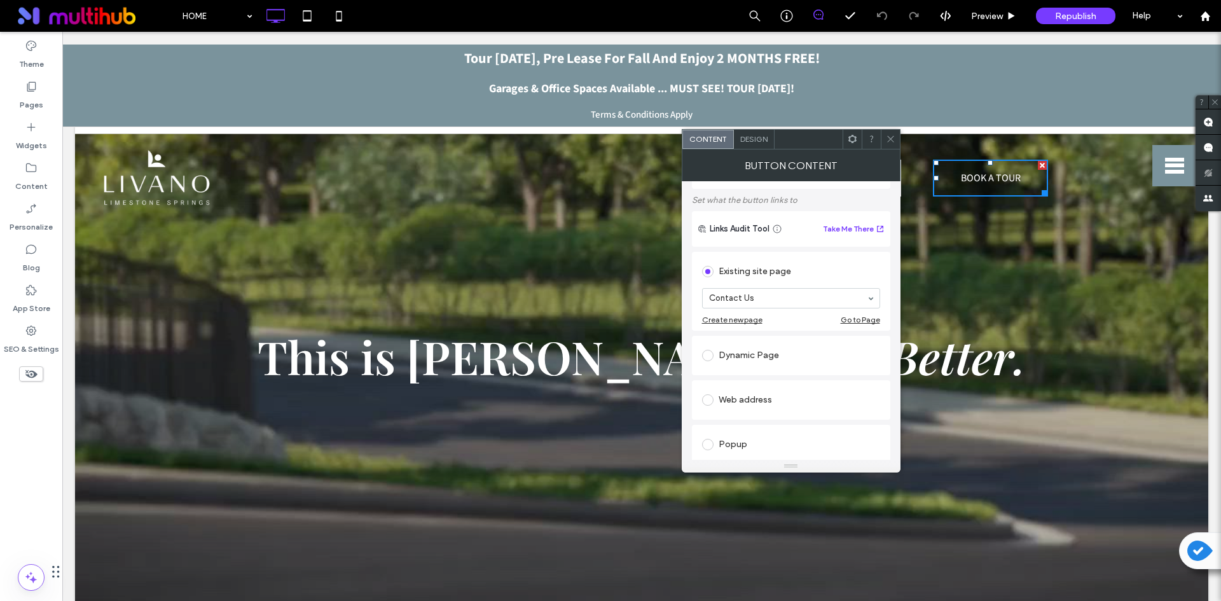
drag, startPoint x: 888, startPoint y: 139, endPoint x: 978, endPoint y: 3, distance: 163.4
click at [888, 139] on icon at bounding box center [891, 139] width 10 height 10
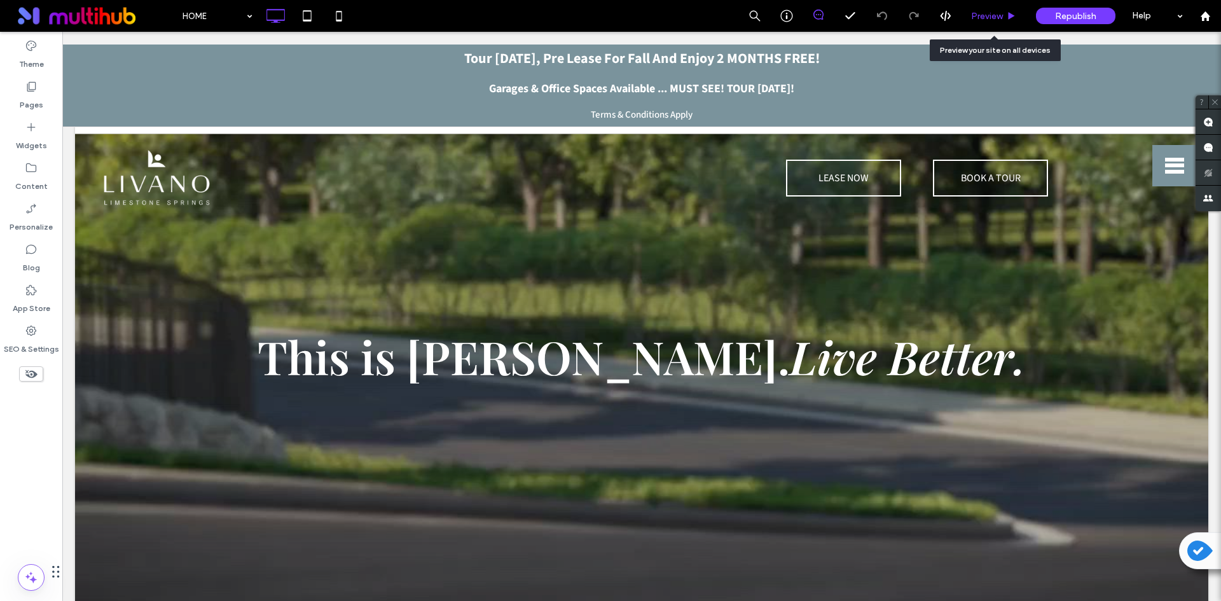
click at [990, 4] on div "Preview" at bounding box center [994, 16] width 65 height 32
click at [1006, 14] on div "Preview" at bounding box center [994, 16] width 64 height 11
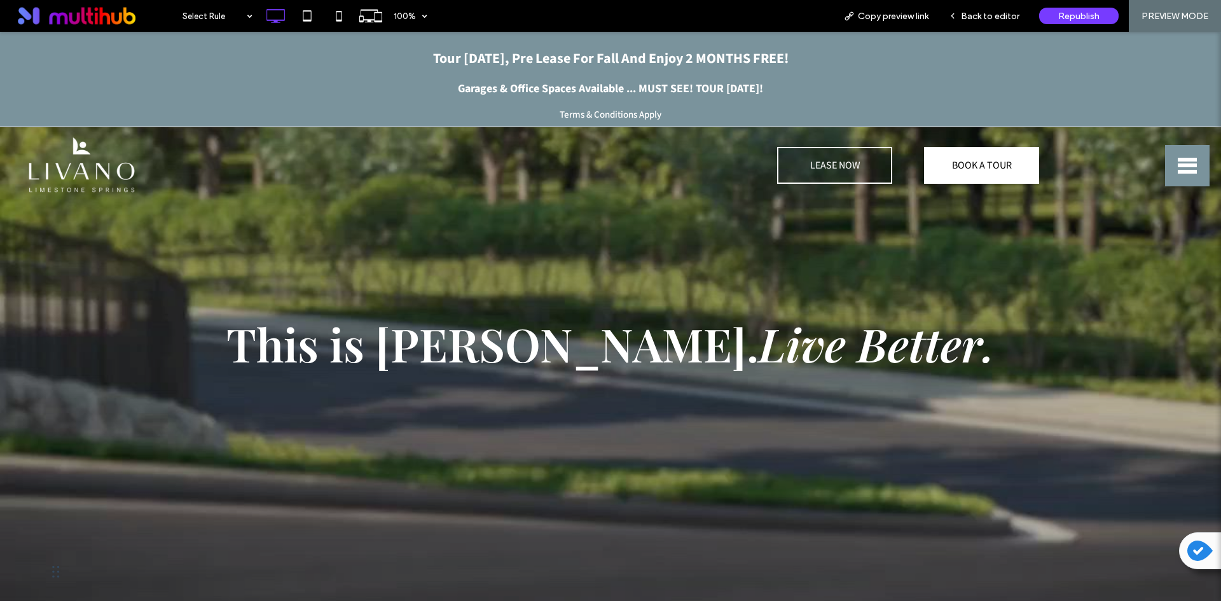
click at [987, 161] on span "BOOK A TOUR" at bounding box center [982, 165] width 60 height 27
click at [1000, 22] on div "Back to editor" at bounding box center [984, 16] width 91 height 32
click at [1007, 12] on span "Back to editor" at bounding box center [990, 16] width 59 height 11
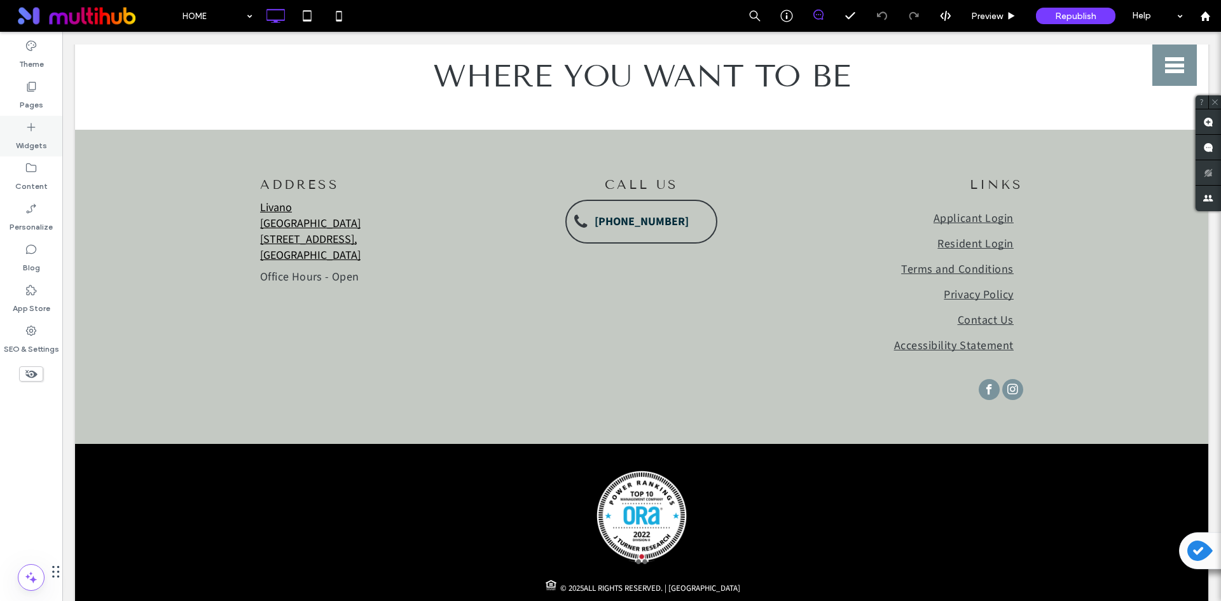
click at [28, 135] on label "Widgets" at bounding box center [31, 143] width 31 height 18
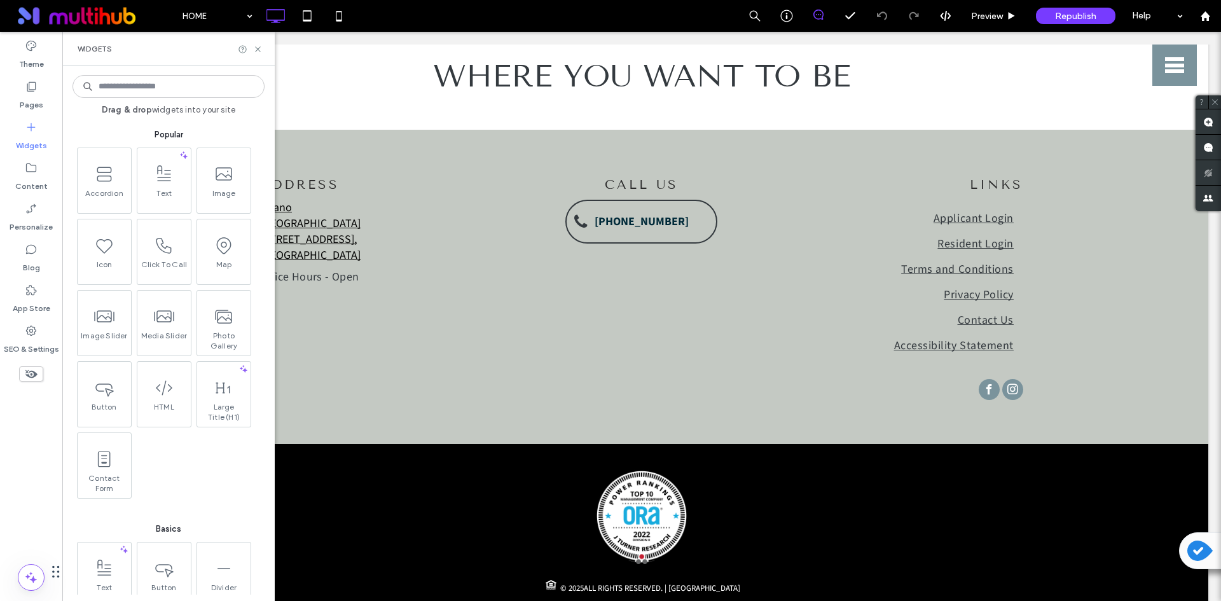
click at [189, 88] on input at bounding box center [169, 86] width 192 height 23
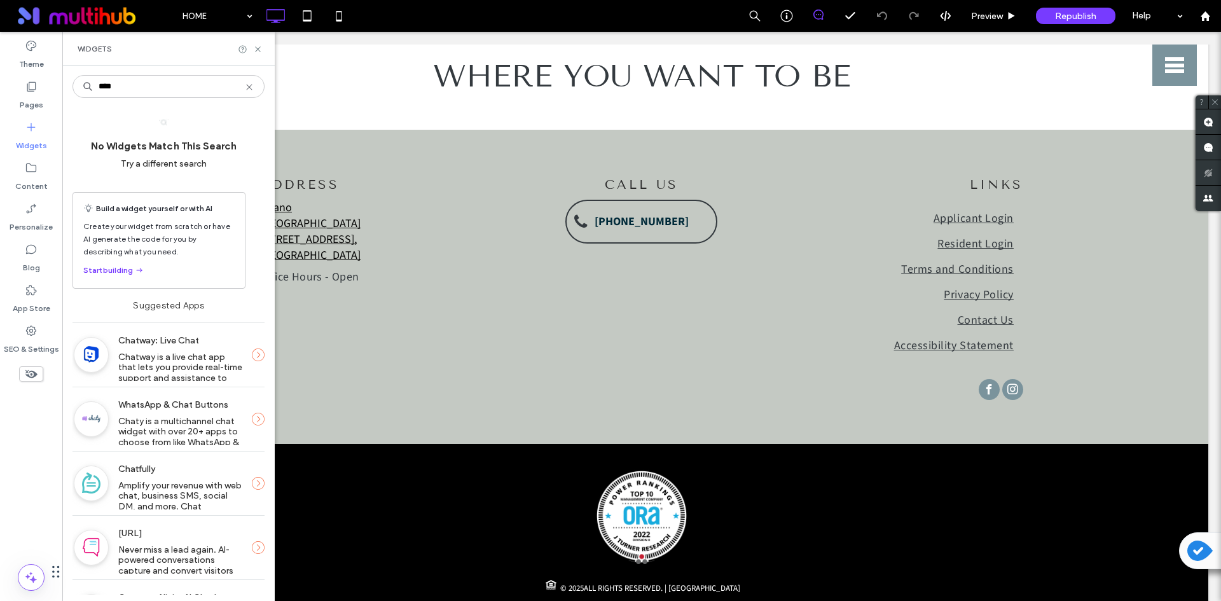
drag, startPoint x: 126, startPoint y: 89, endPoint x: 86, endPoint y: 87, distance: 40.1
click at [86, 87] on div "****" at bounding box center [169, 86] width 192 height 23
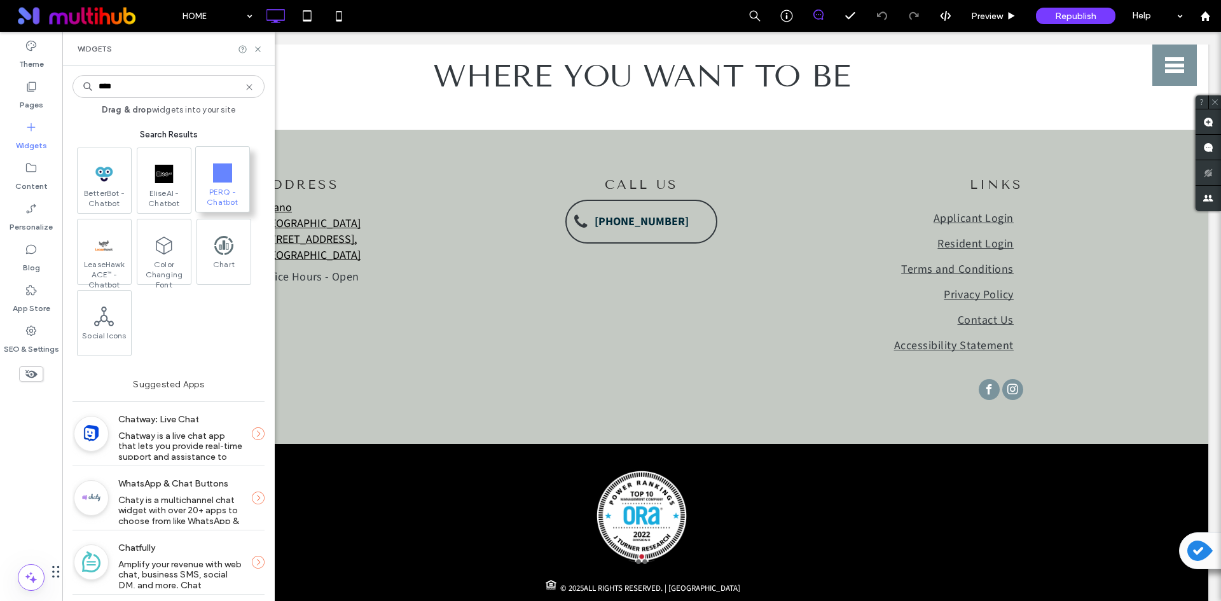
type input "****"
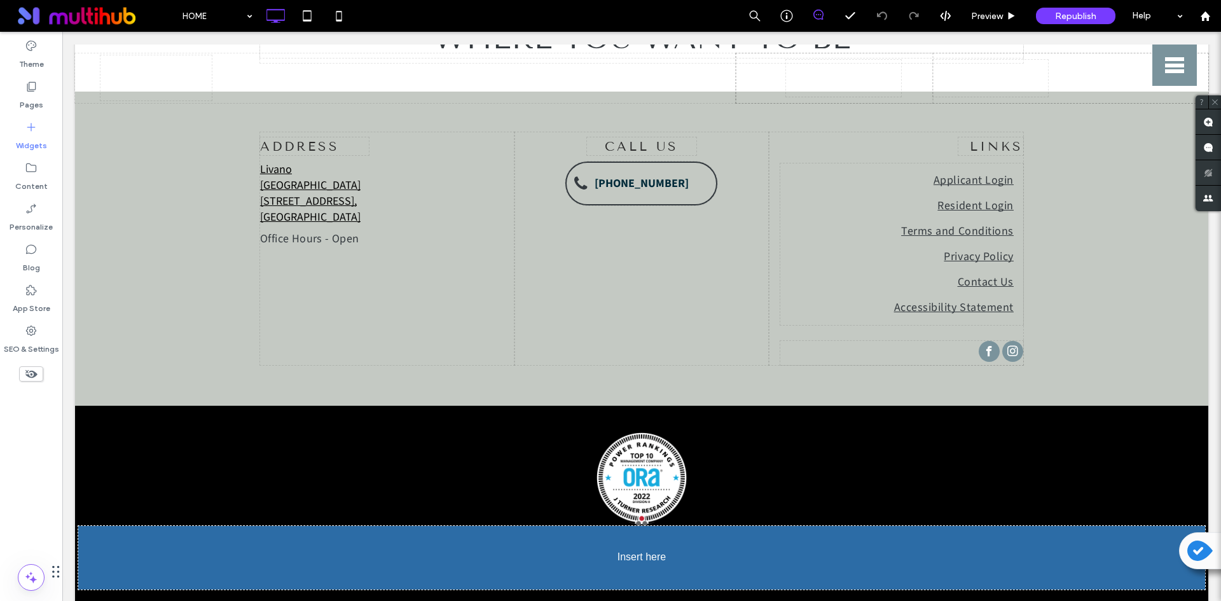
scroll to position [3186, 0]
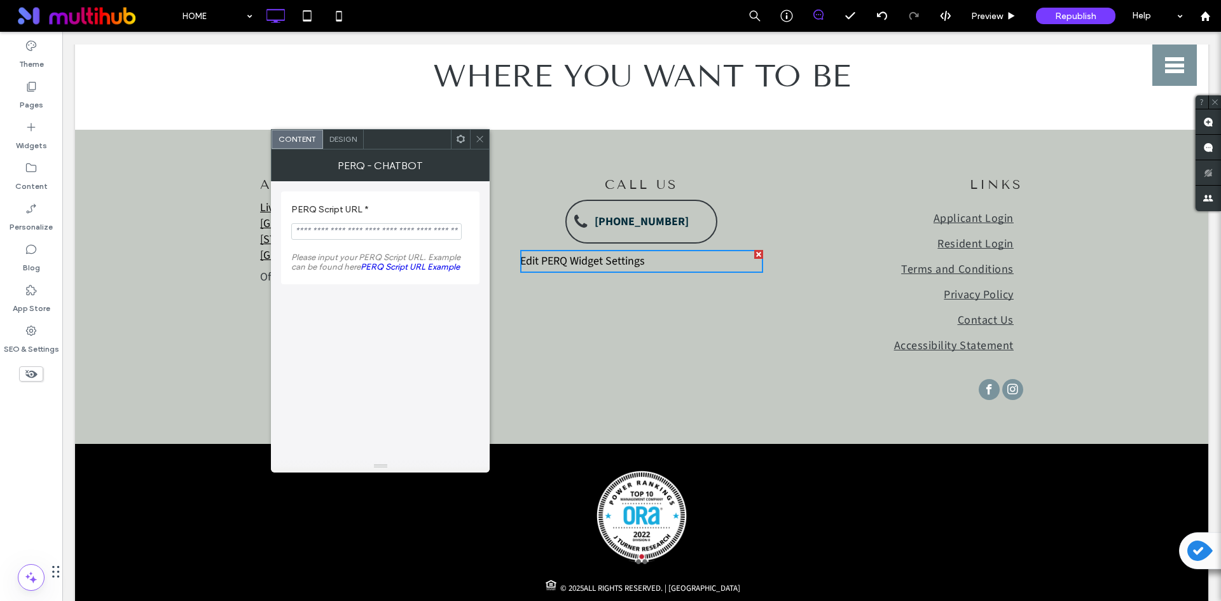
click at [321, 228] on input "PERQ Script URL *" at bounding box center [376, 231] width 170 height 17
paste input "**********"
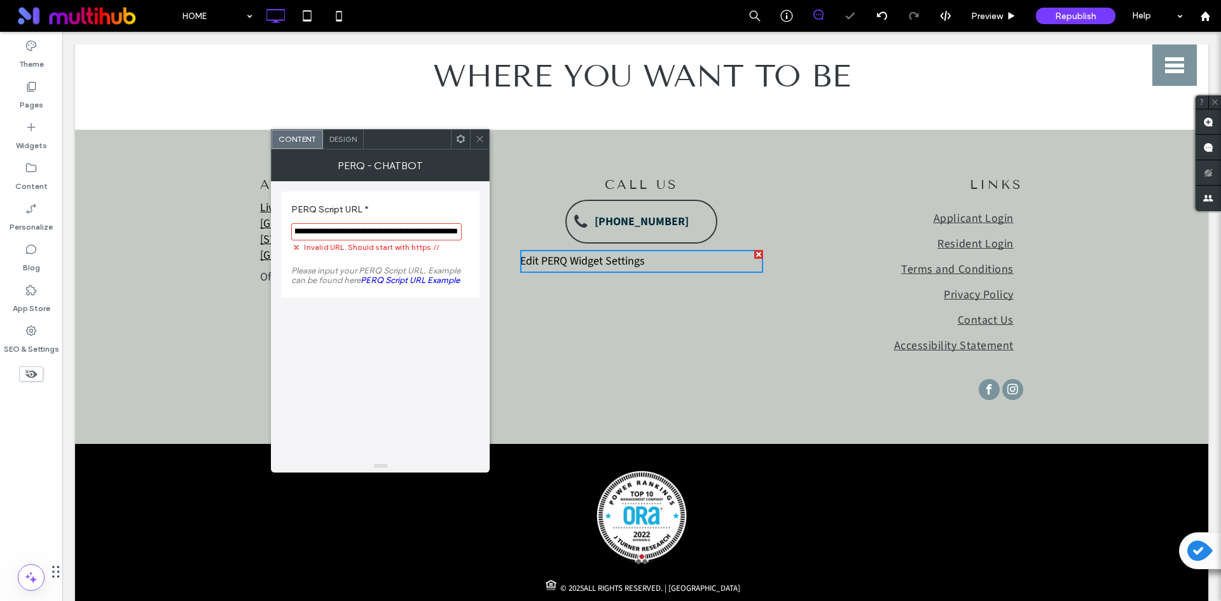
scroll to position [0, 0]
click at [397, 211] on label "PERQ Script URL *" at bounding box center [377, 211] width 173 height 14
click at [312, 231] on input "**********" at bounding box center [376, 231] width 170 height 17
type input "**********"
click at [429, 206] on label "PERQ Script URL *" at bounding box center [377, 211] width 173 height 14
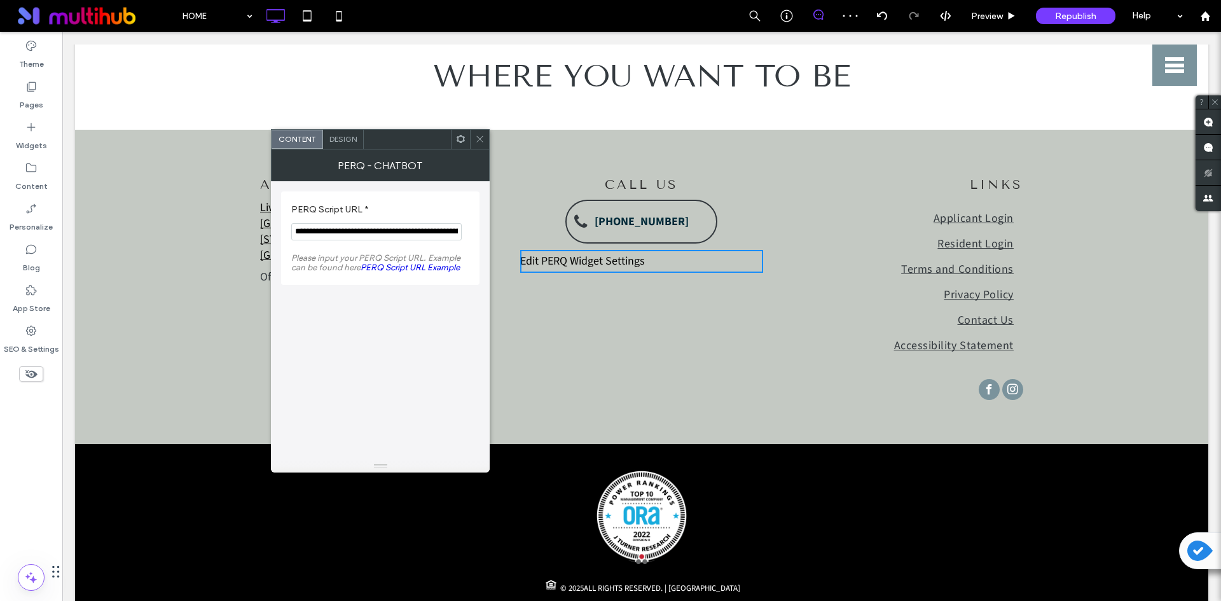
click at [478, 142] on icon at bounding box center [480, 139] width 10 height 10
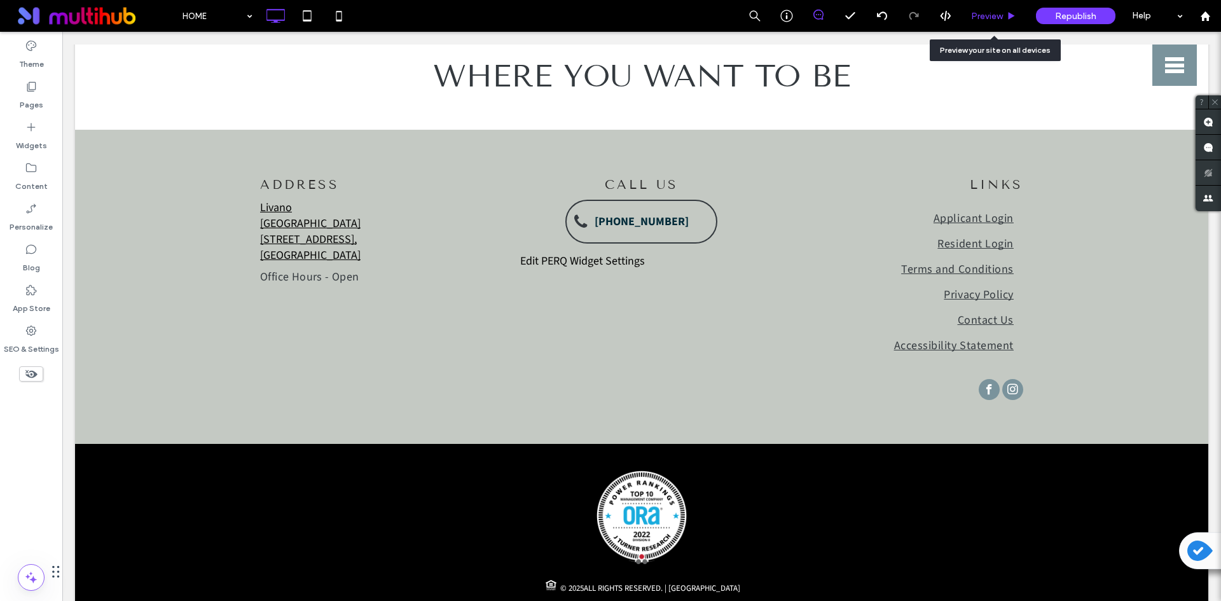
click at [1002, 9] on div "Preview" at bounding box center [994, 16] width 65 height 32
click at [997, 26] on div "Preview" at bounding box center [994, 16] width 65 height 32
click at [997, 18] on span "Preview" at bounding box center [987, 16] width 32 height 11
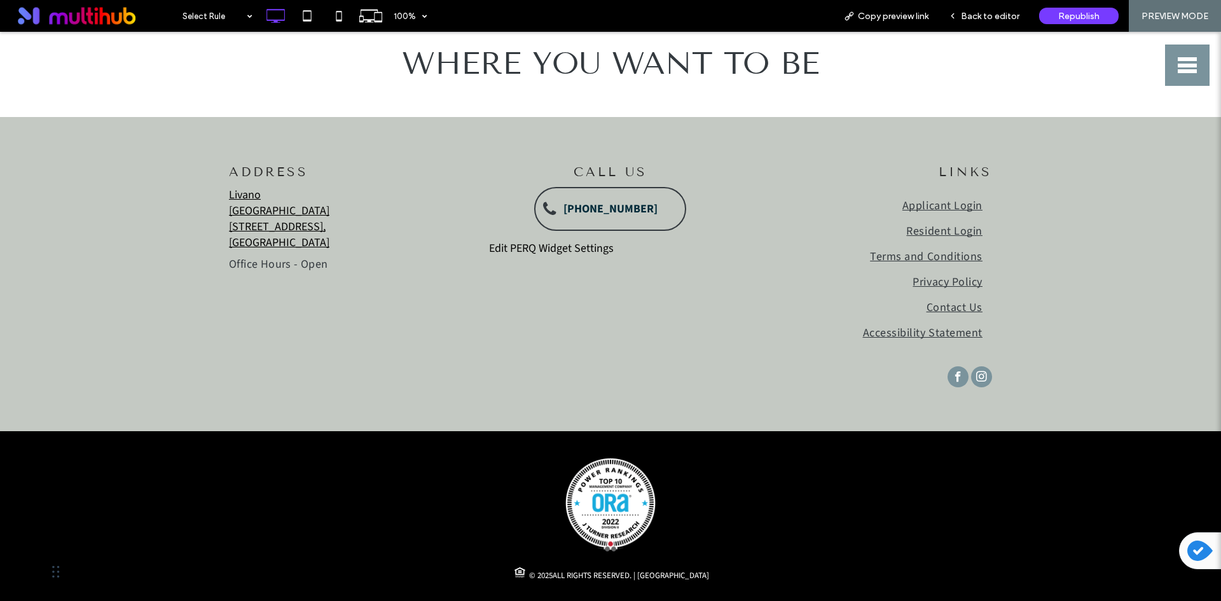
scroll to position [3161, 0]
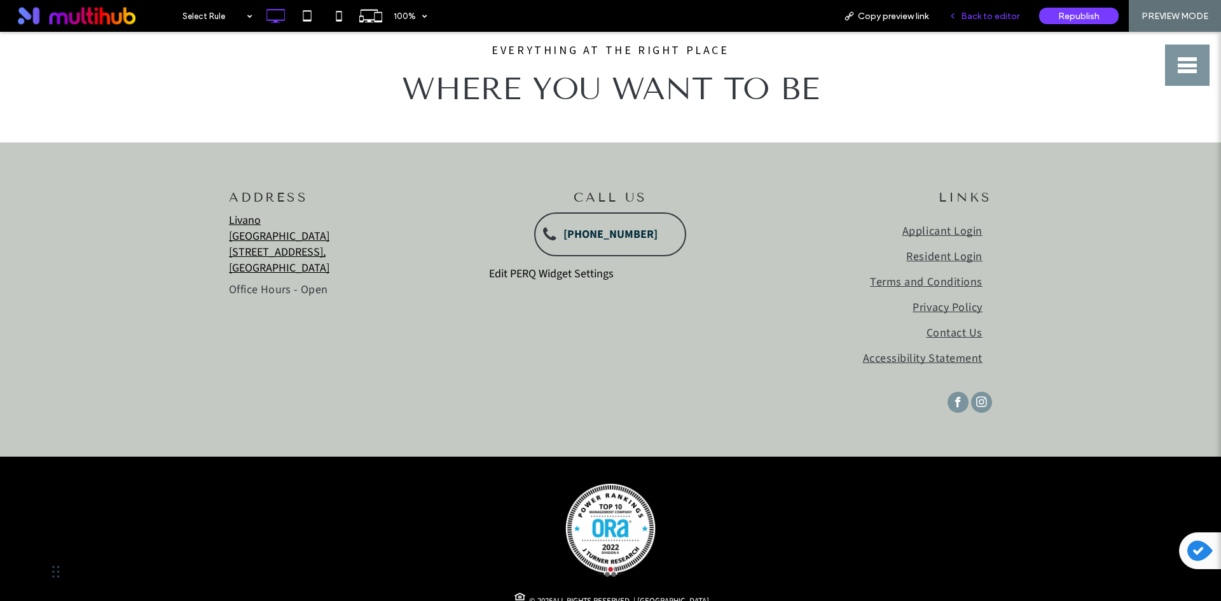
click at [999, 17] on span "Back to editor" at bounding box center [990, 16] width 59 height 11
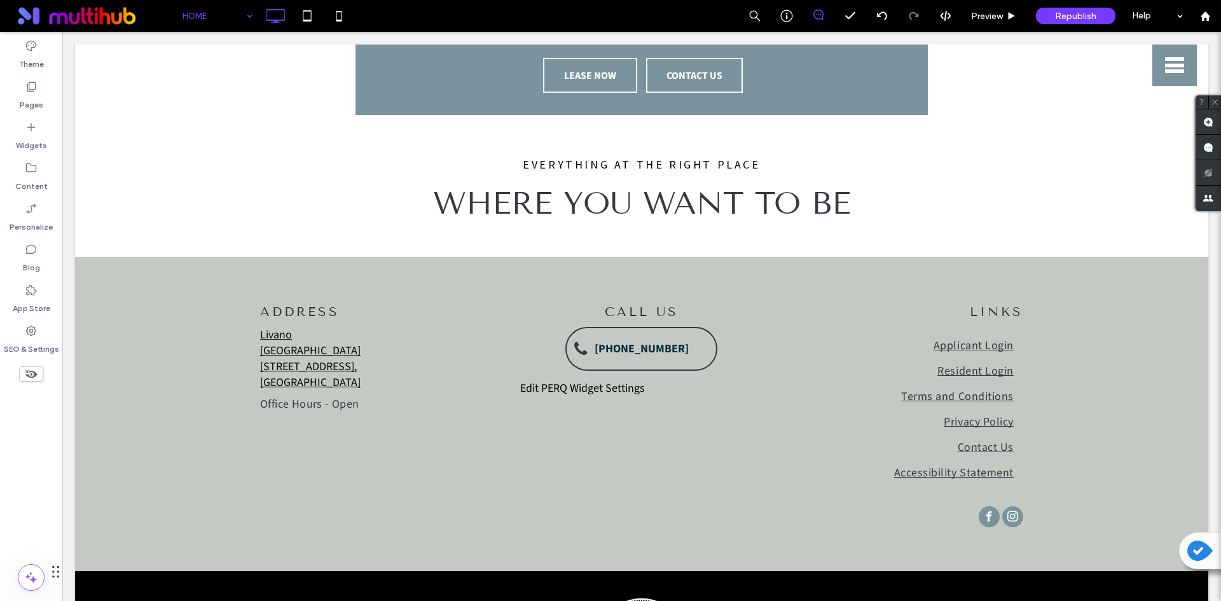
scroll to position [3053, 0]
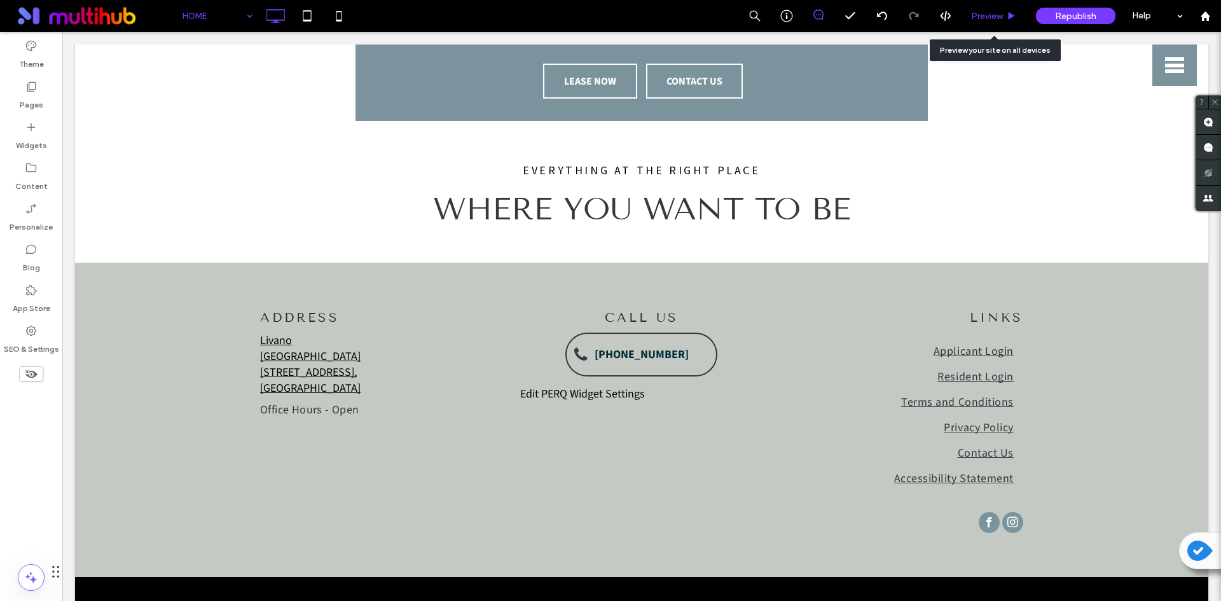
click at [997, 17] on span "Preview" at bounding box center [987, 16] width 32 height 11
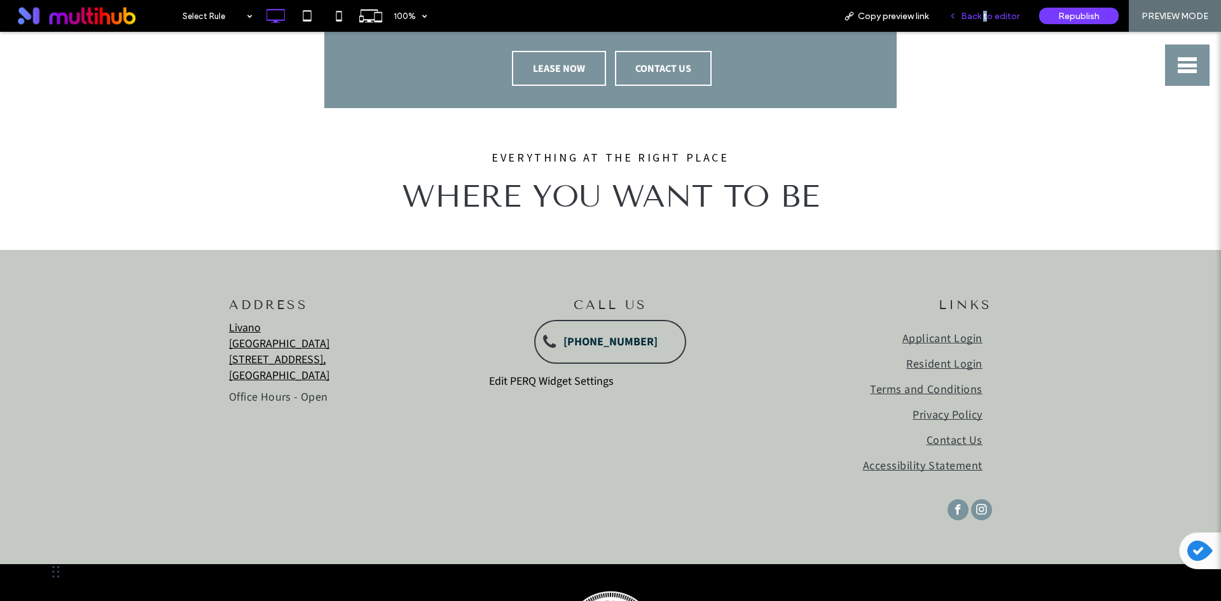
click at [987, 6] on div "Back to editor" at bounding box center [984, 16] width 91 height 32
click at [990, 15] on span "Back to editor" at bounding box center [990, 16] width 59 height 11
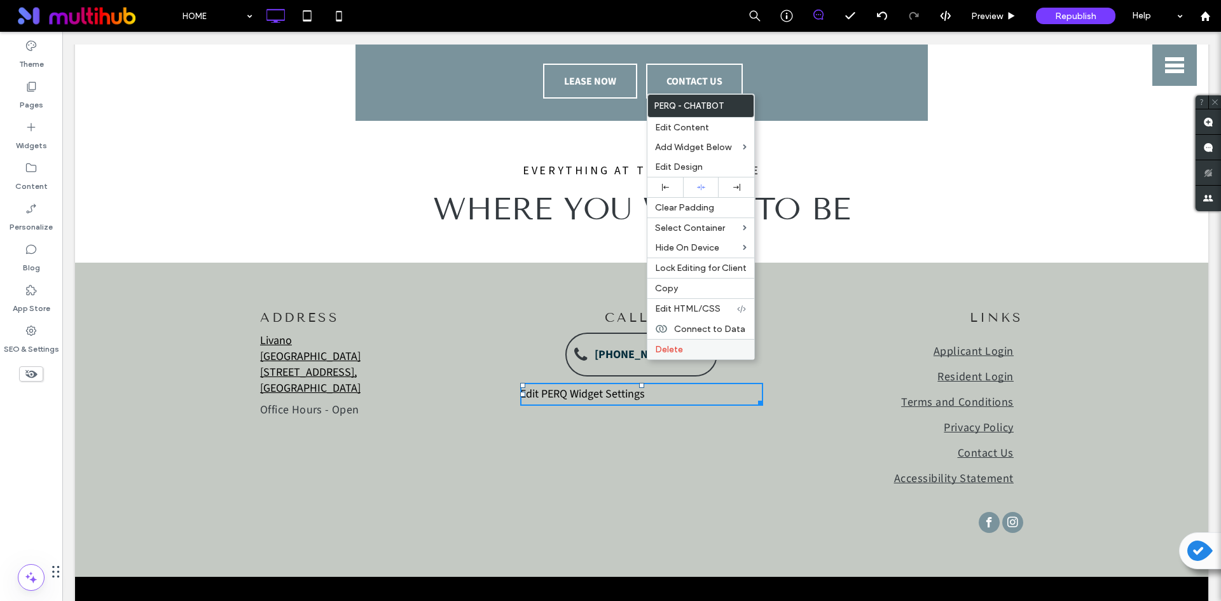
click at [675, 348] on span "Delete" at bounding box center [669, 349] width 28 height 11
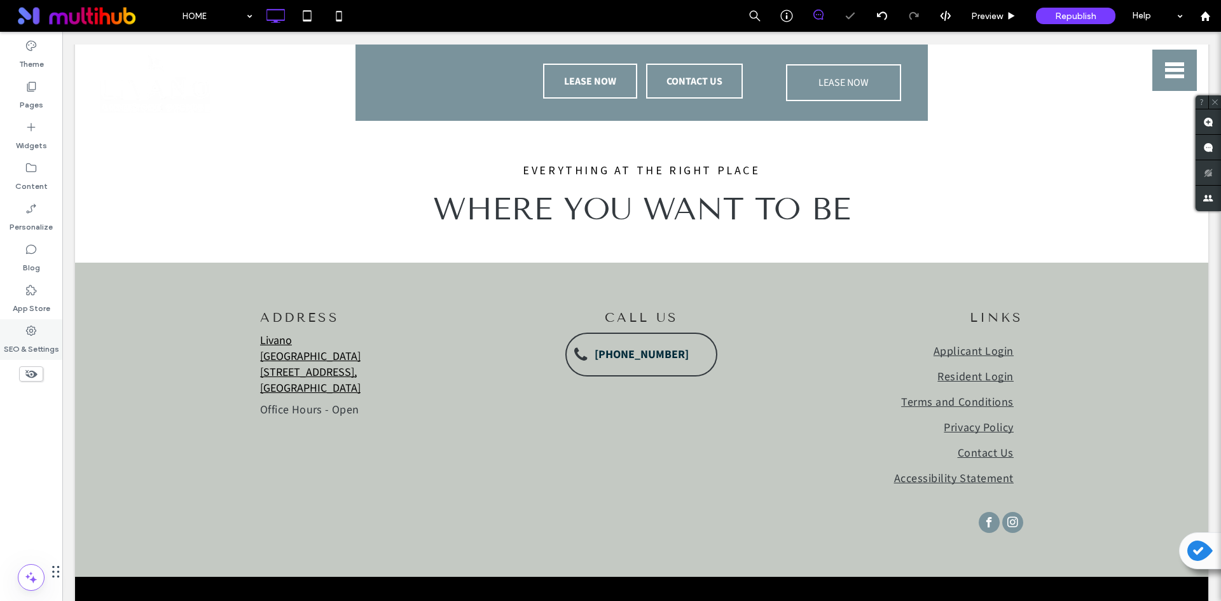
click at [27, 342] on label "SEO & Settings" at bounding box center [31, 346] width 55 height 18
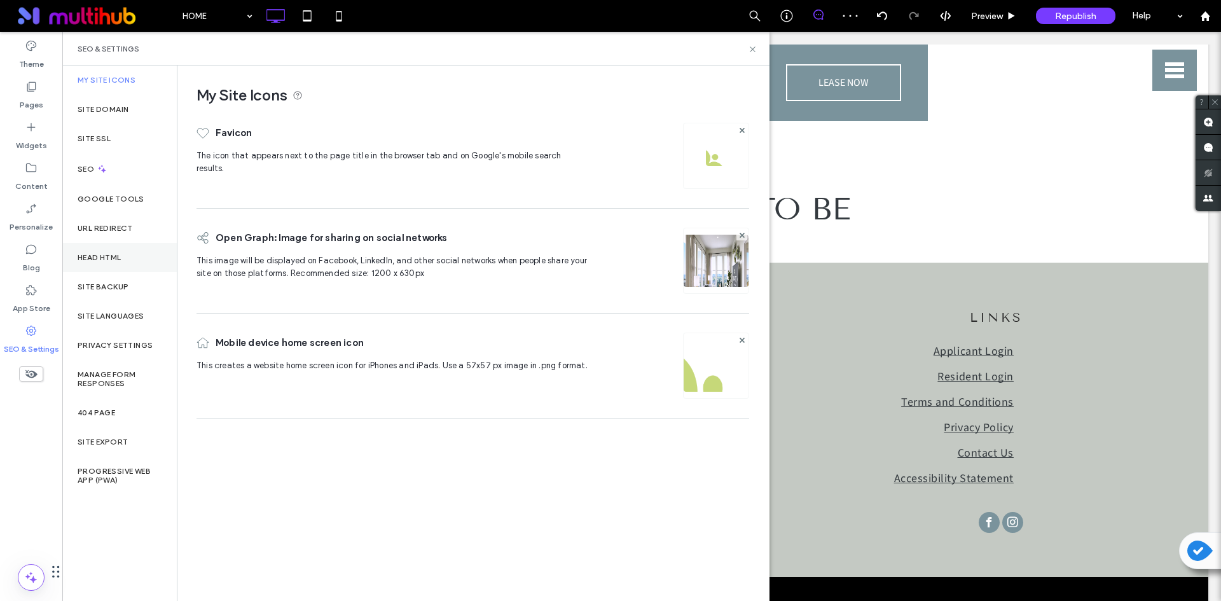
click at [114, 259] on label "Head HTML" at bounding box center [100, 257] width 44 height 9
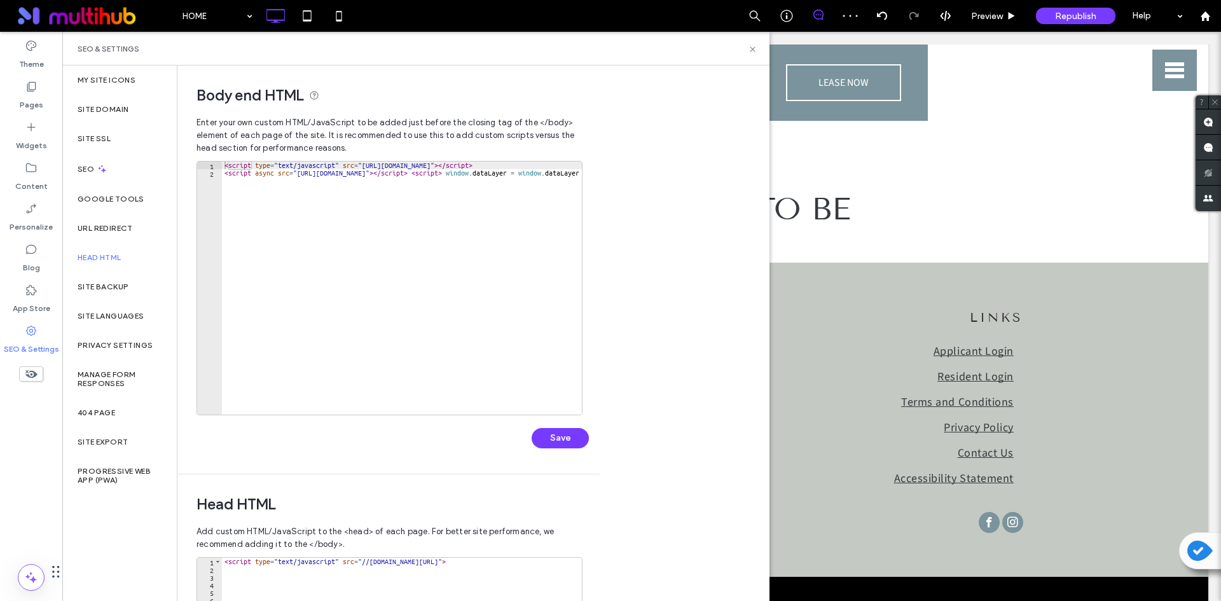
type textarea "**********"
click at [318, 328] on div "< script type = "text/javascript" src = "https://app.repli360.com/admin/rrac-we…" at bounding box center [170, 291] width 1097 height 259
paste textarea "**********"
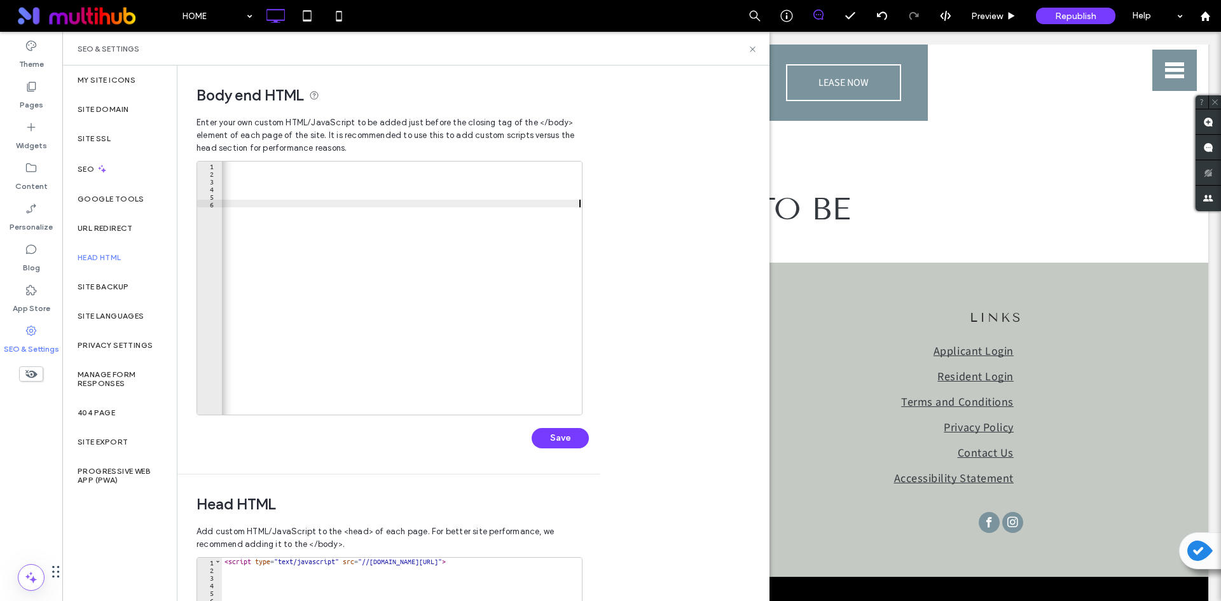
scroll to position [0, 882]
type textarea "**********"
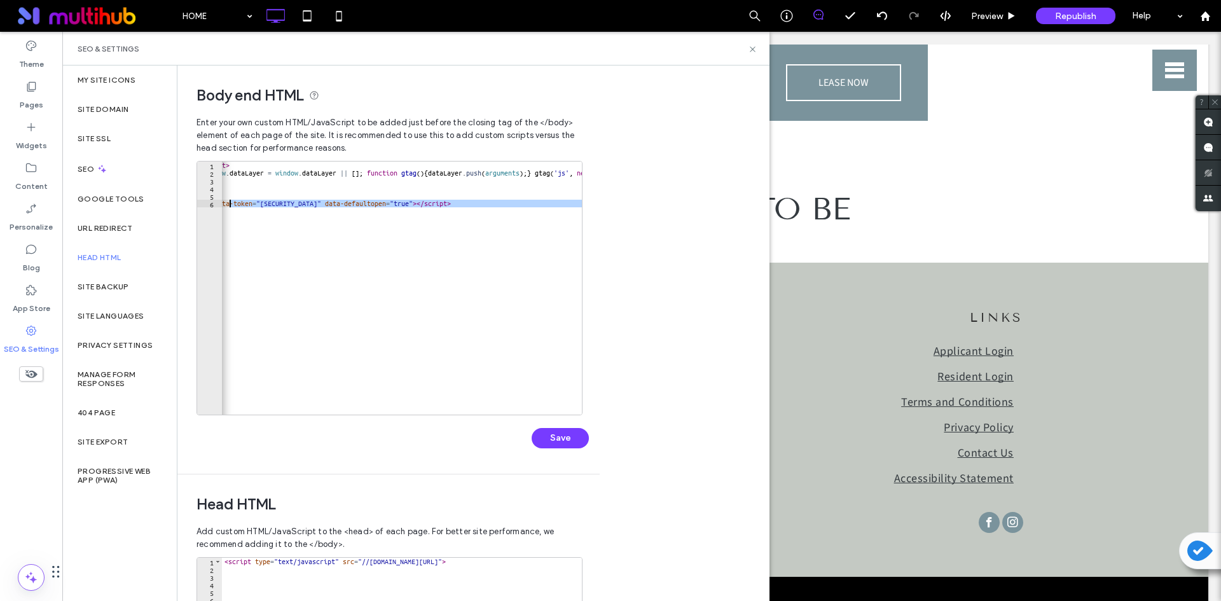
scroll to position [0, 167]
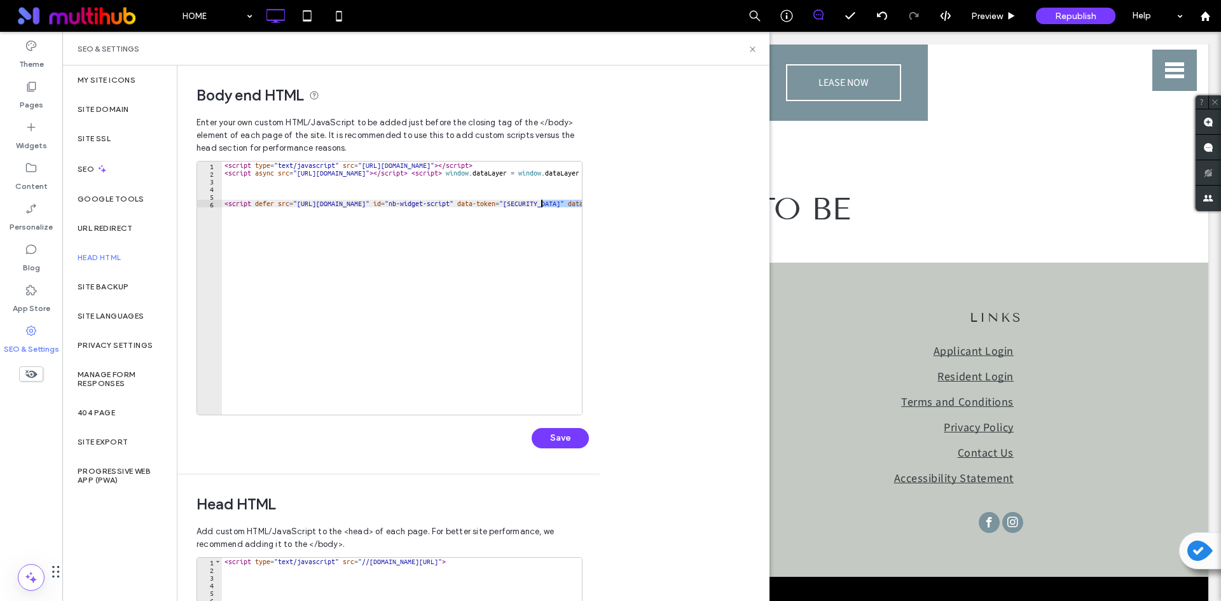
click at [539, 202] on div "< script type = "text/javascript" src = "[URL][DOMAIN_NAME]" > </ script > < sc…" at bounding box center [843, 291] width 1242 height 259
type textarea "**********"
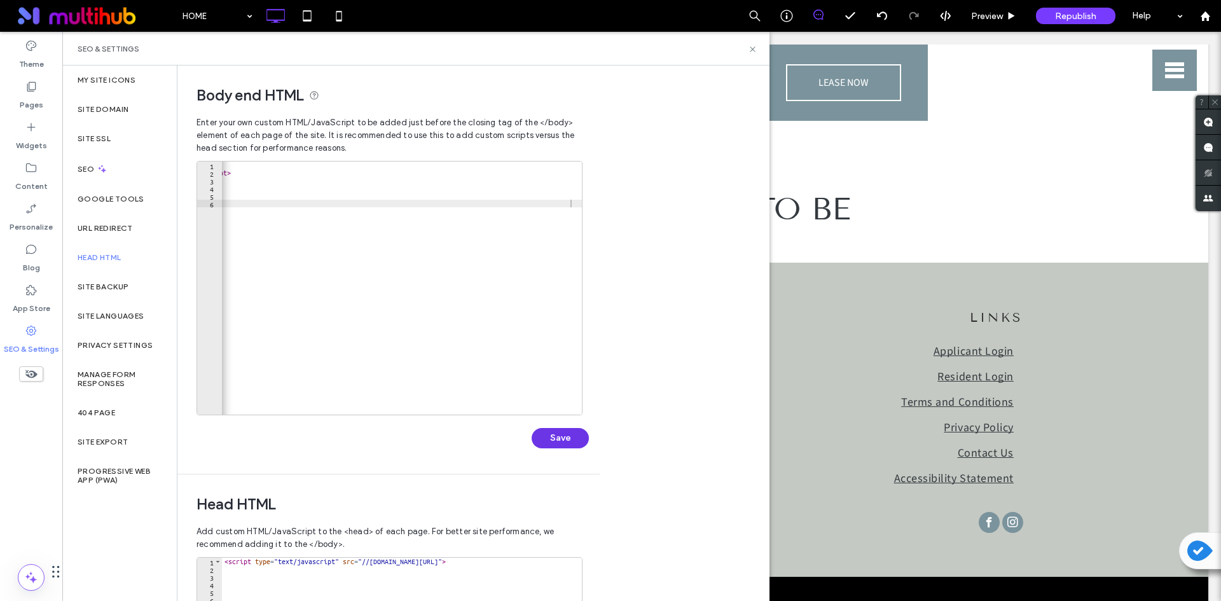
click at [578, 438] on button "Save" at bounding box center [560, 438] width 57 height 20
click at [751, 50] on use at bounding box center [752, 48] width 5 height 5
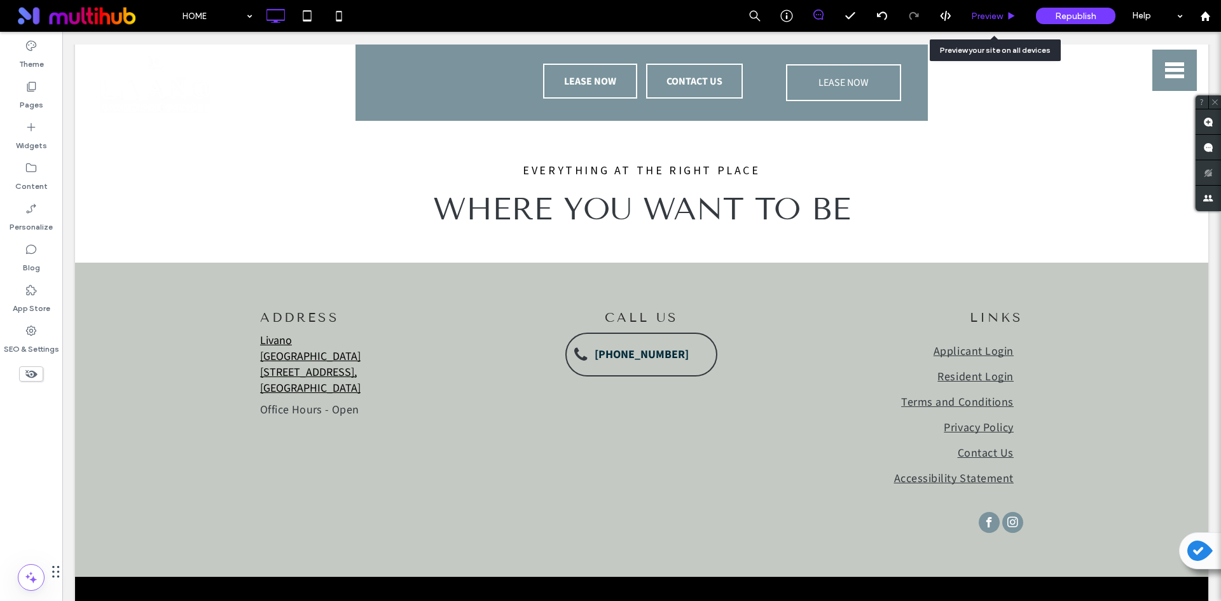
click at [1003, 15] on span "Preview" at bounding box center [987, 16] width 32 height 11
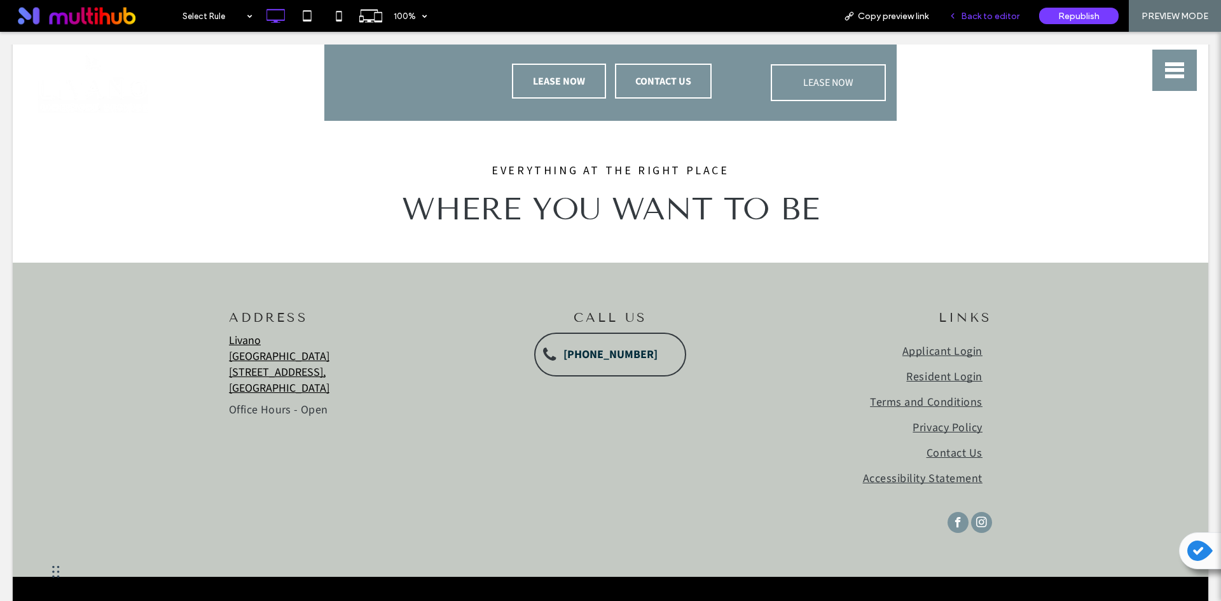
click at [1007, 11] on span "Back to editor" at bounding box center [990, 16] width 59 height 11
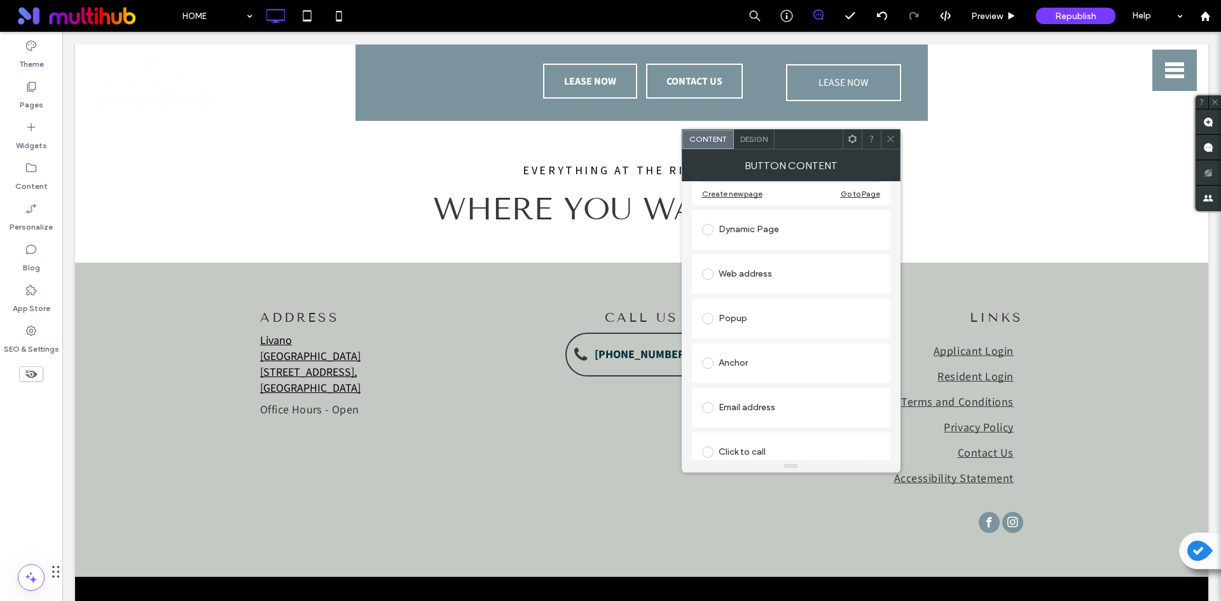
scroll to position [191, 0]
click at [798, 279] on div "Web address" at bounding box center [791, 273] width 178 height 20
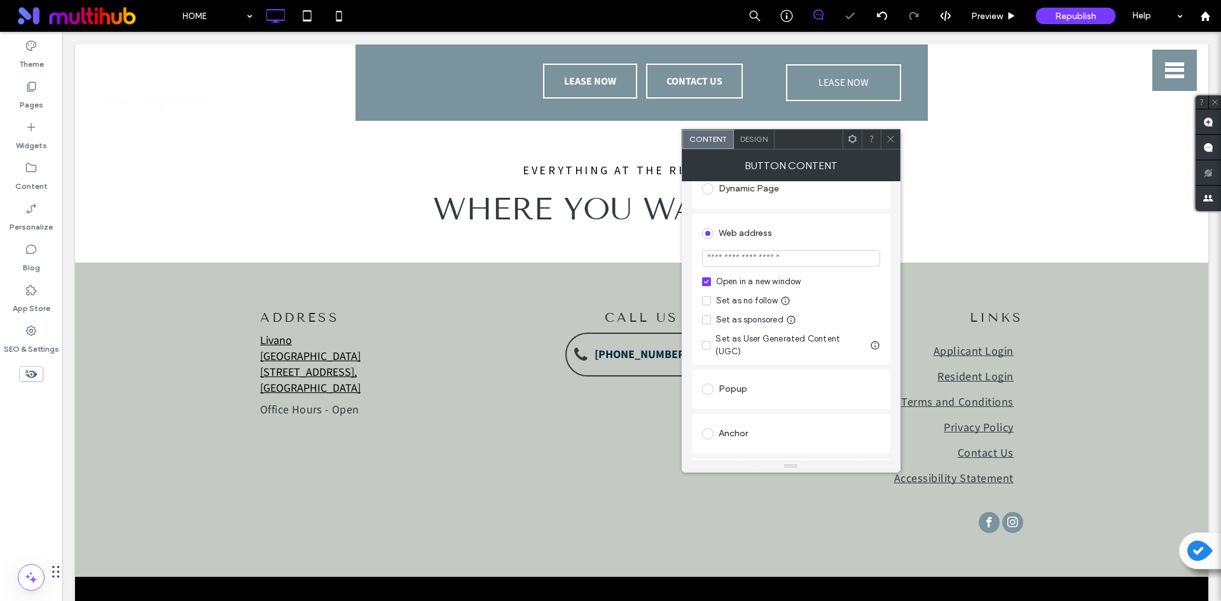
click at [794, 261] on input "url" at bounding box center [791, 258] width 178 height 17
paste input "**********"
type input "**********"
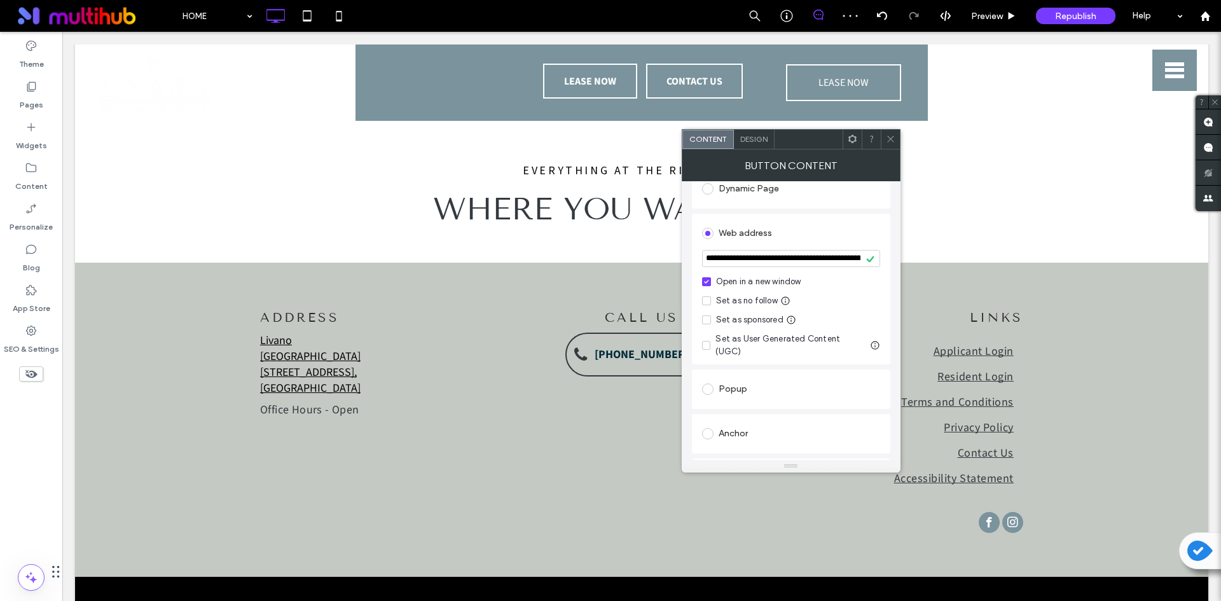
click at [824, 231] on div "Web address" at bounding box center [791, 233] width 178 height 20
click at [886, 137] on icon at bounding box center [891, 139] width 10 height 10
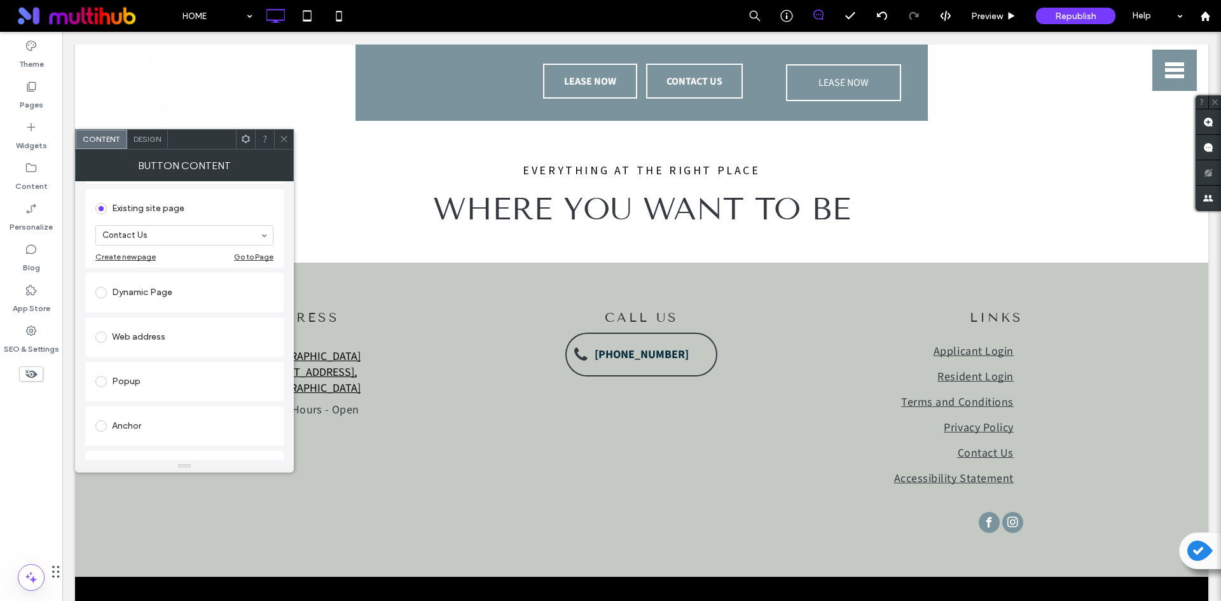
scroll to position [127, 0]
click at [214, 281] on div "Dynamic Page" at bounding box center [184, 292] width 178 height 27
click at [185, 365] on div "Web address" at bounding box center [184, 360] width 178 height 20
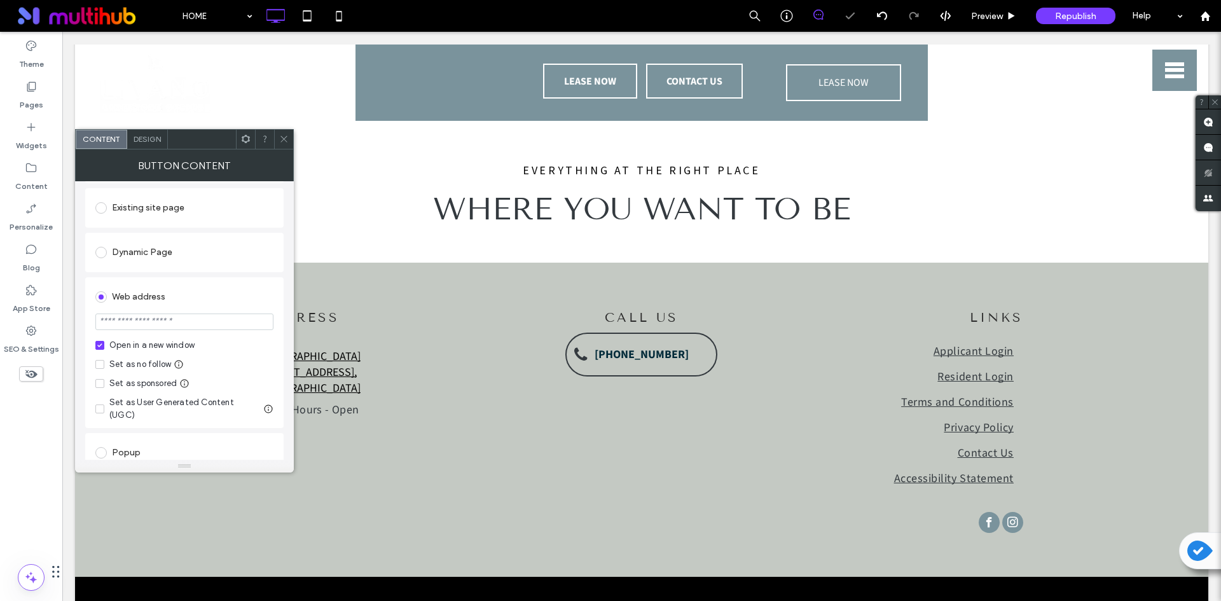
click at [198, 329] on input "url" at bounding box center [184, 322] width 178 height 17
paste input "**********"
type input "**********"
click at [236, 287] on div "Web address" at bounding box center [184, 297] width 178 height 20
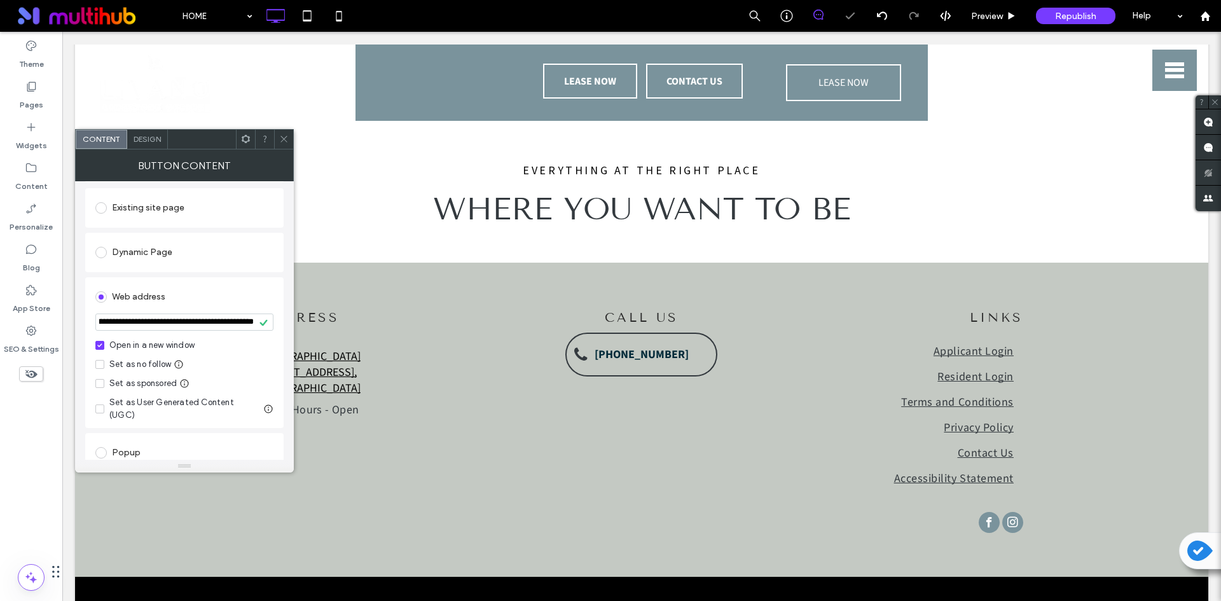
scroll to position [0, 0]
click at [284, 139] on icon at bounding box center [284, 139] width 10 height 10
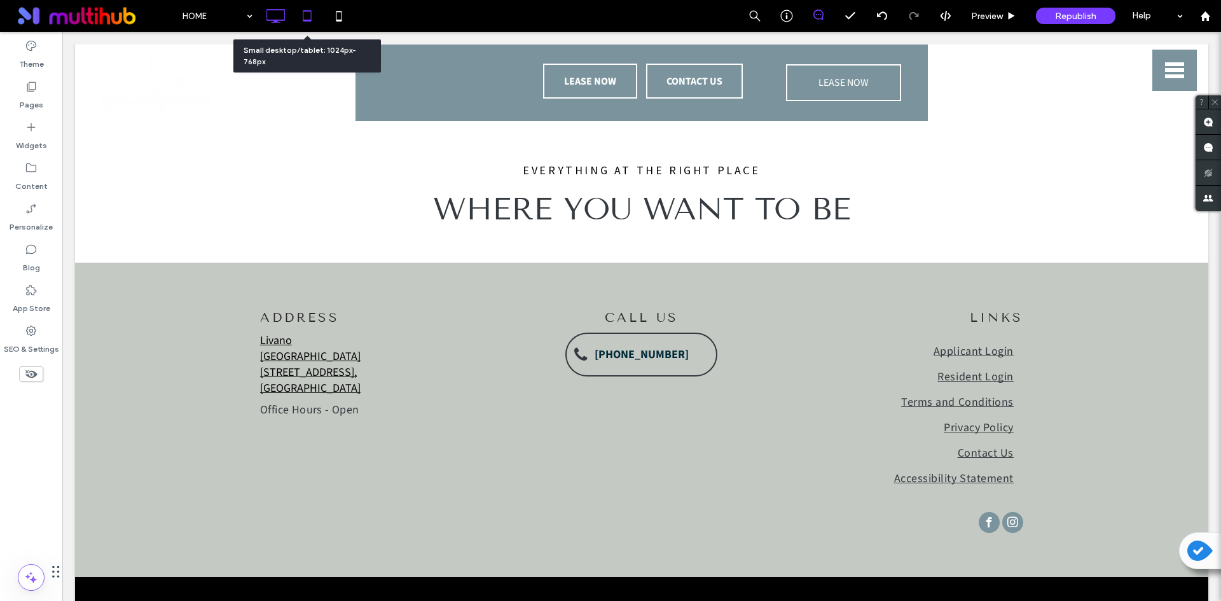
click at [296, 4] on icon at bounding box center [306, 15] width 25 height 25
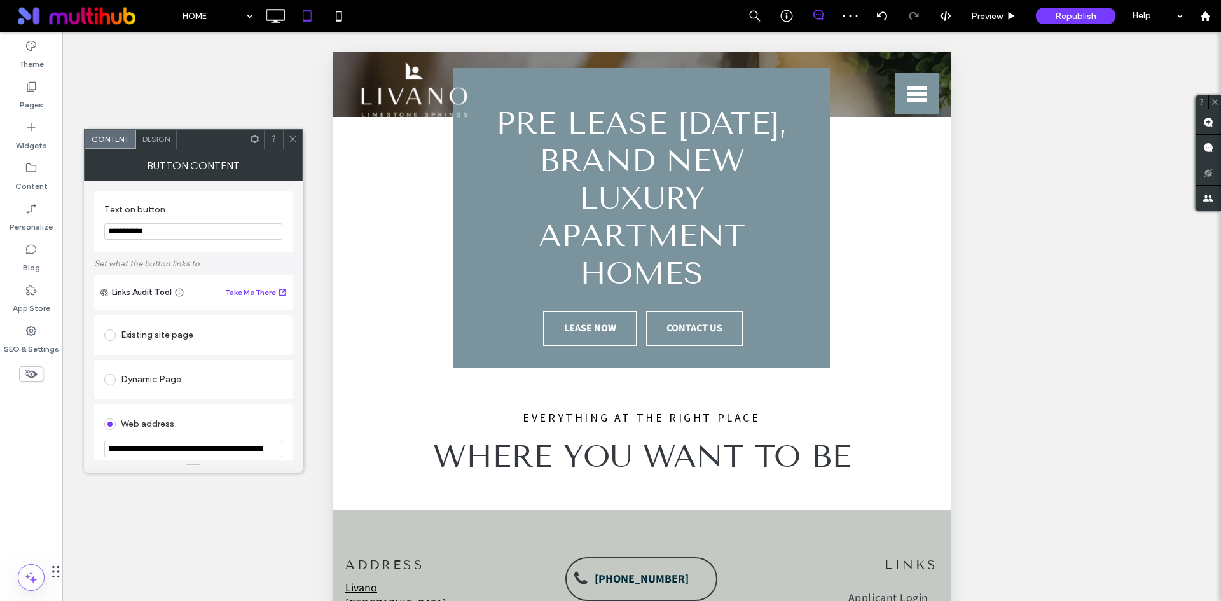
click at [291, 143] on icon at bounding box center [293, 139] width 10 height 10
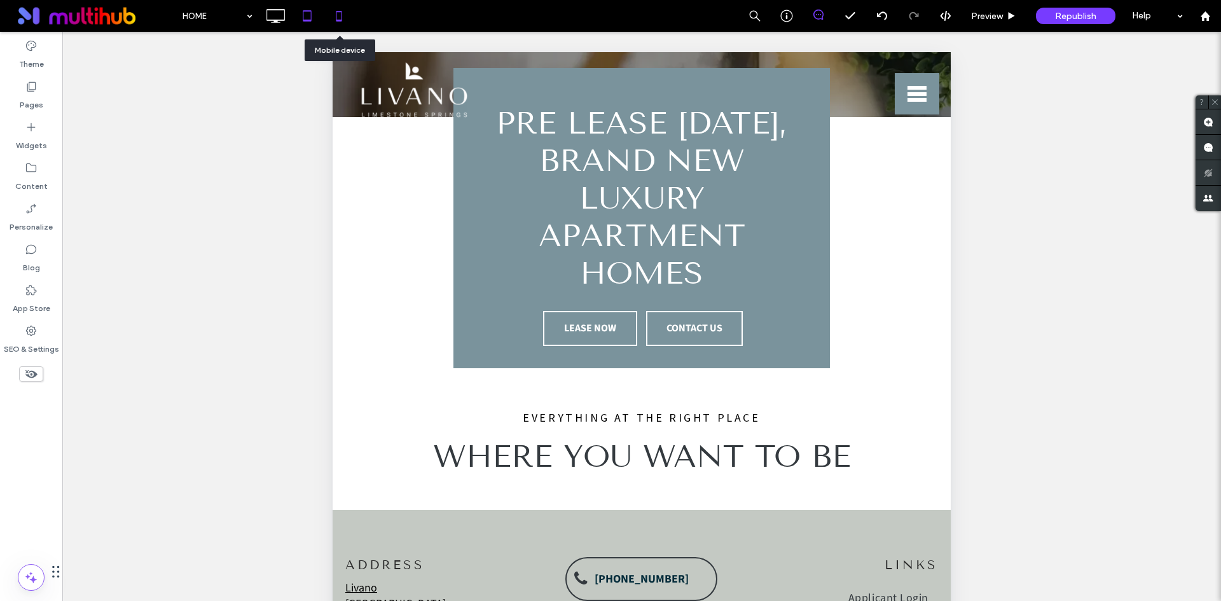
click at [332, 4] on icon at bounding box center [338, 15] width 25 height 25
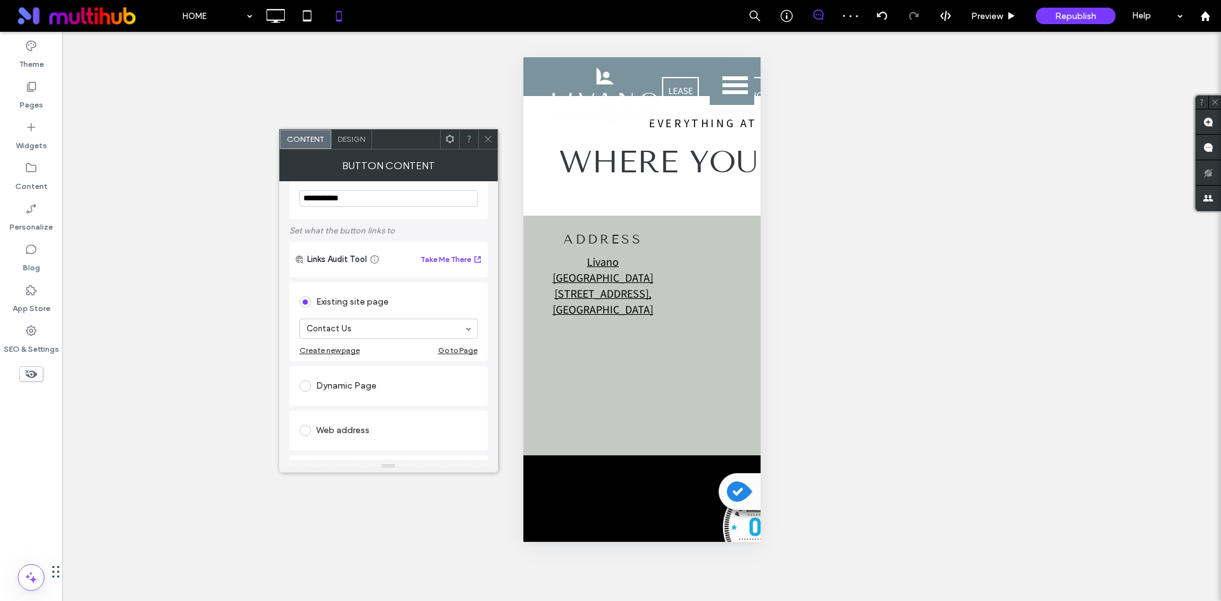
scroll to position [64, 0]
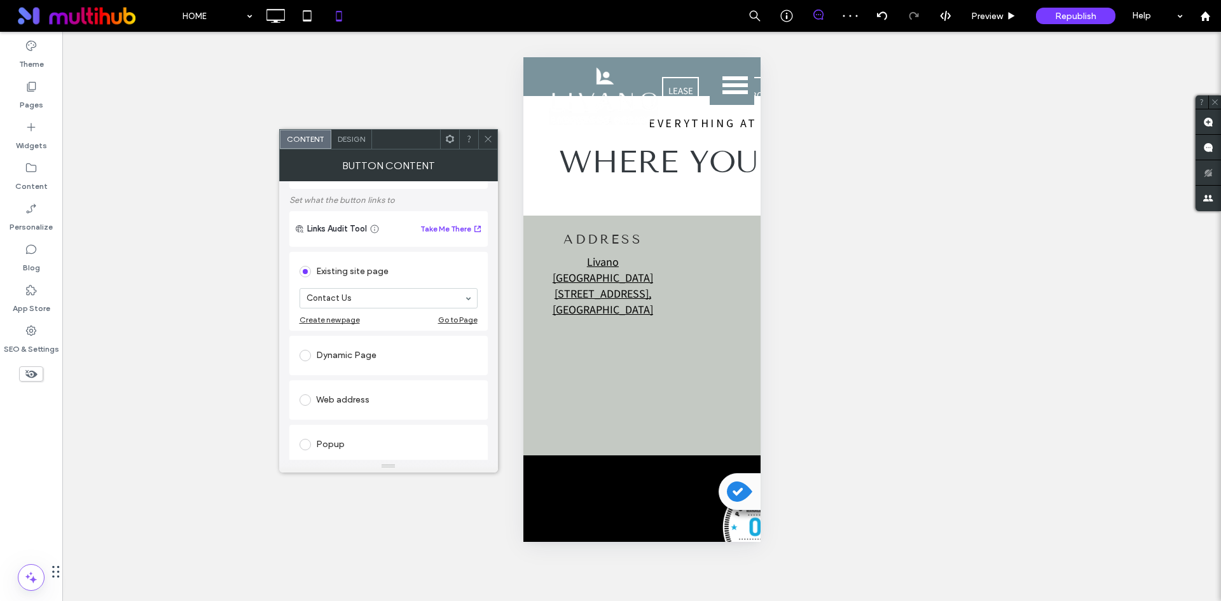
click at [373, 399] on div "Web address" at bounding box center [389, 400] width 178 height 20
click at [375, 392] on input "url" at bounding box center [389, 385] width 178 height 17
paste input "**********"
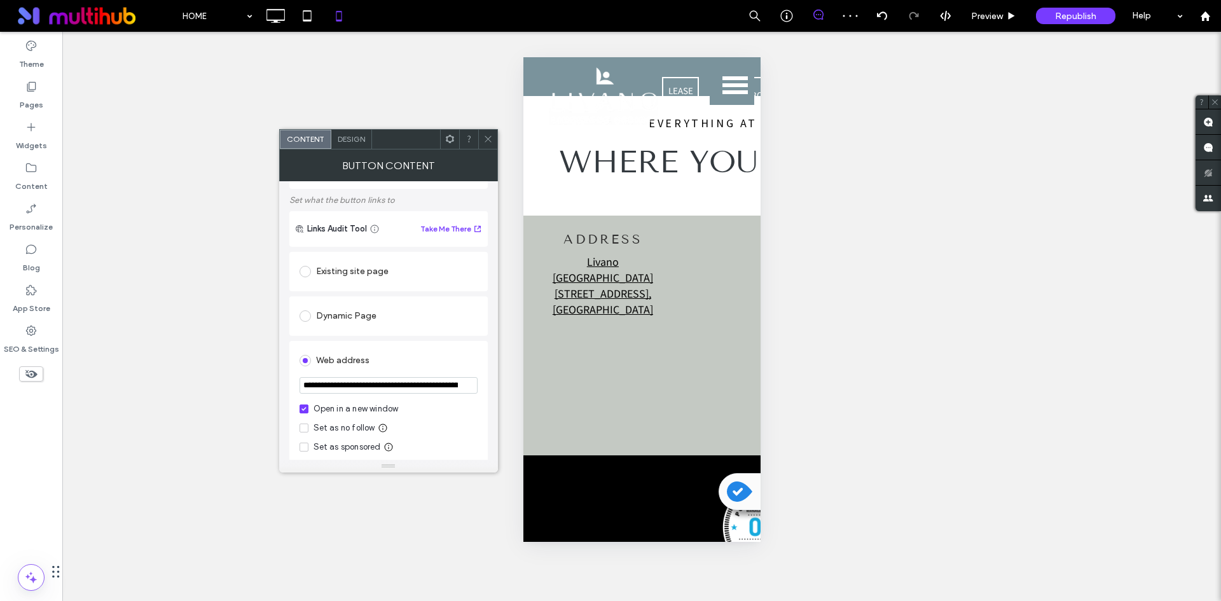
scroll to position [0, 1004]
type input "**********"
drag, startPoint x: 424, startPoint y: 353, endPoint x: 482, endPoint y: 242, distance: 125.2
click at [424, 352] on div "Web address" at bounding box center [389, 360] width 178 height 20
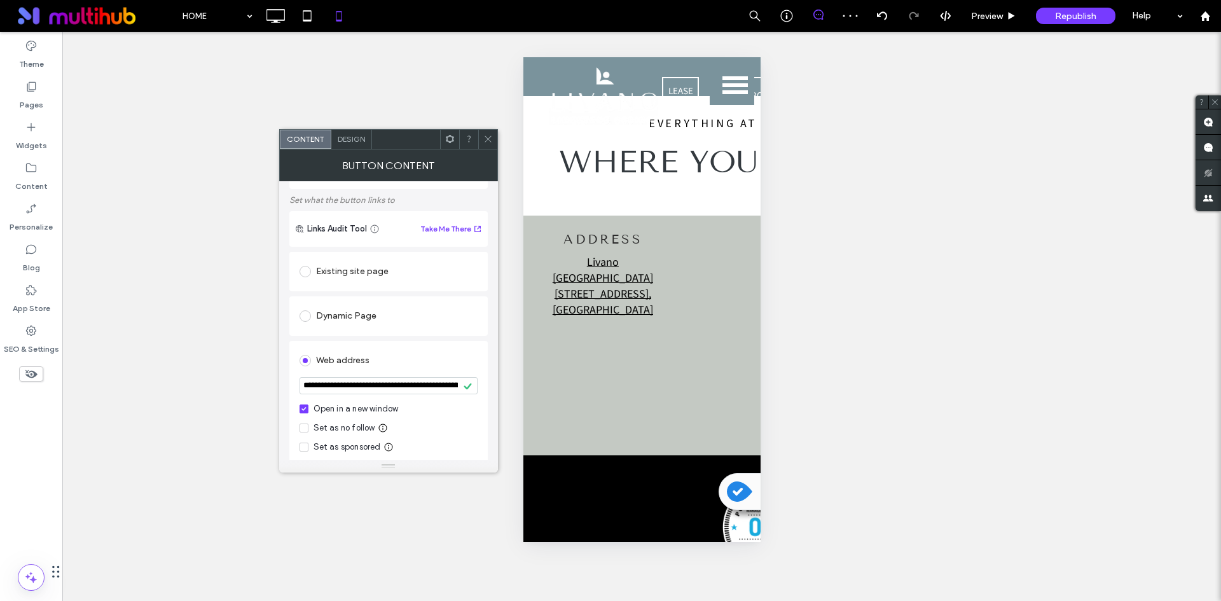
click at [492, 144] on span at bounding box center [488, 139] width 10 height 19
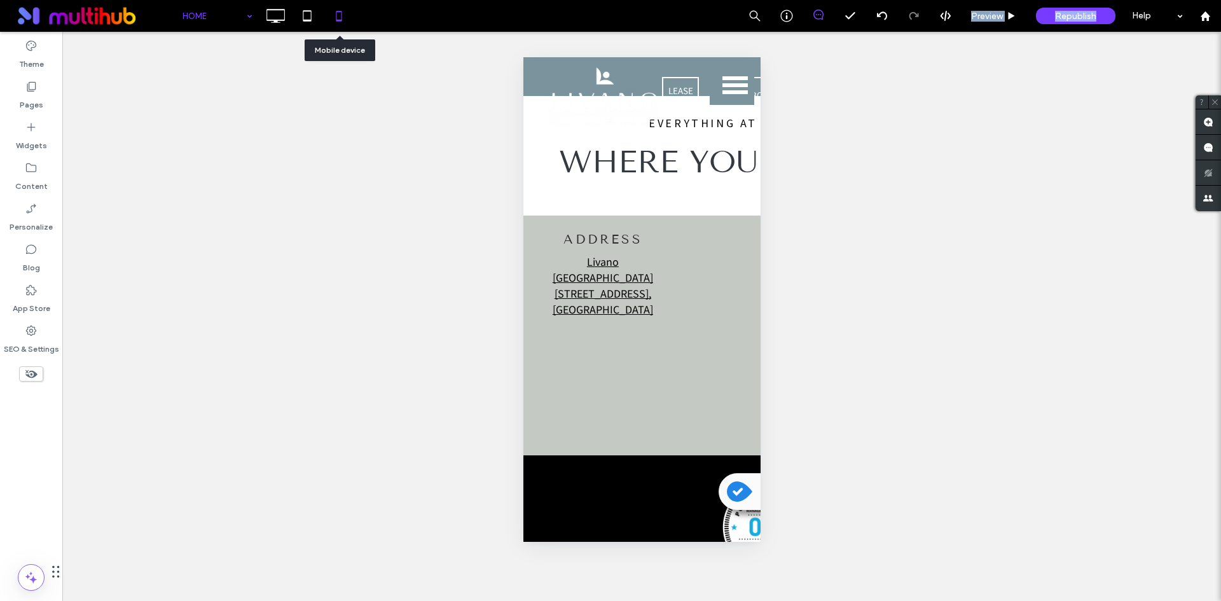
drag, startPoint x: 1097, startPoint y: 20, endPoint x: 249, endPoint y: 12, distance: 847.9
click at [321, 25] on div "HOME Preview Republish Help" at bounding box center [699, 16] width 1046 height 32
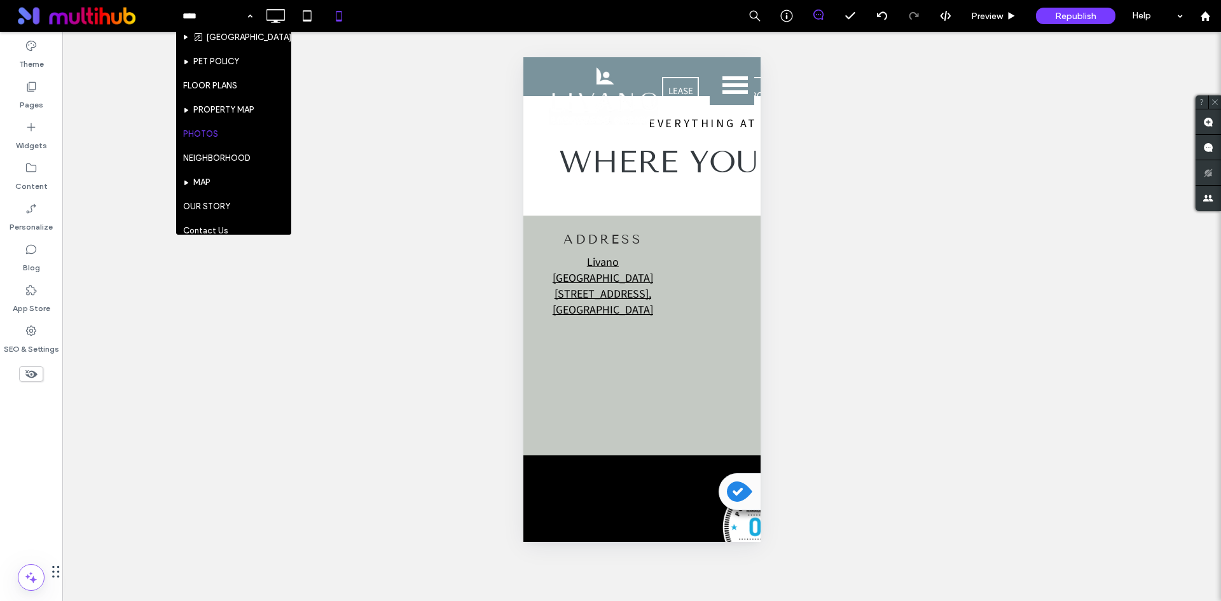
scroll to position [127, 0]
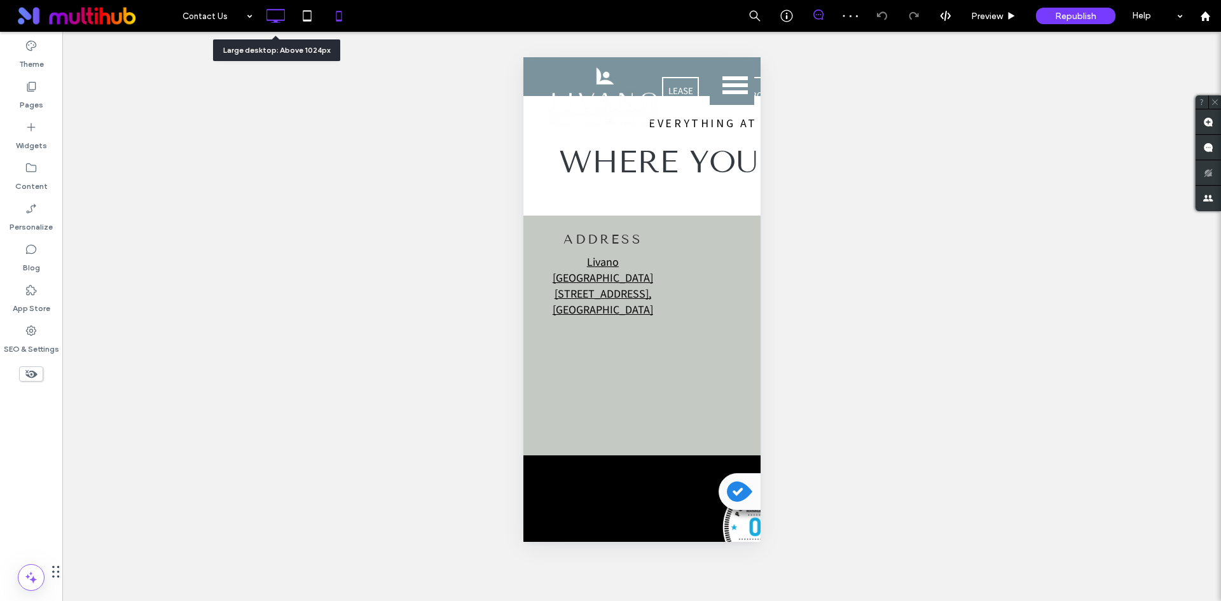
click at [277, 14] on icon at bounding box center [275, 15] width 25 height 25
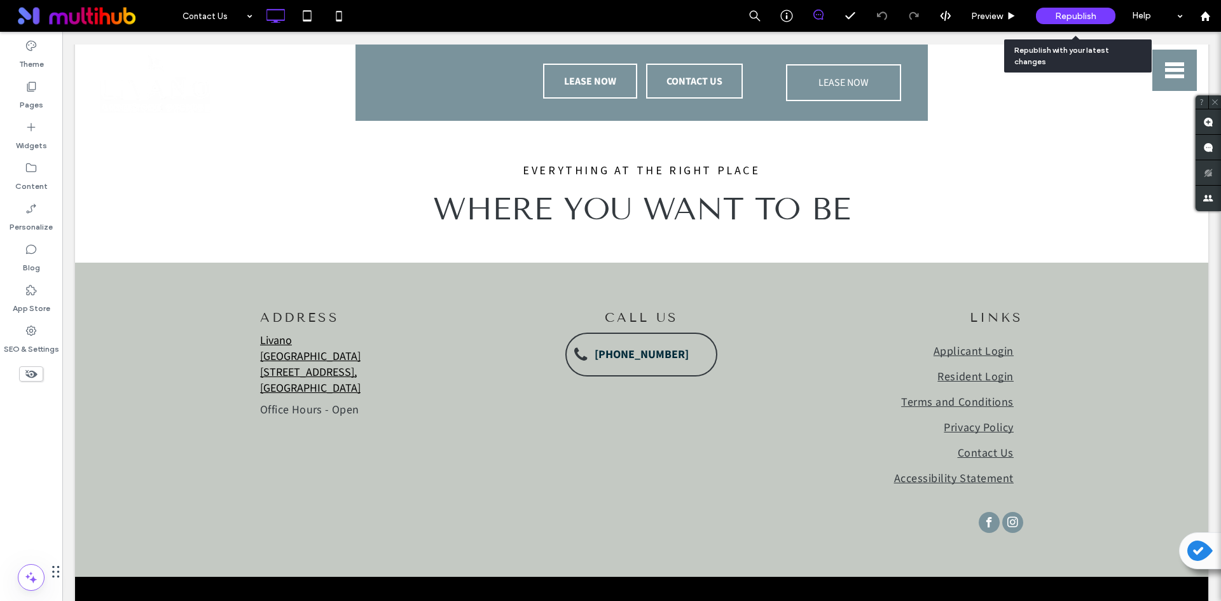
click at [1094, 12] on span "Republish" at bounding box center [1075, 16] width 41 height 11
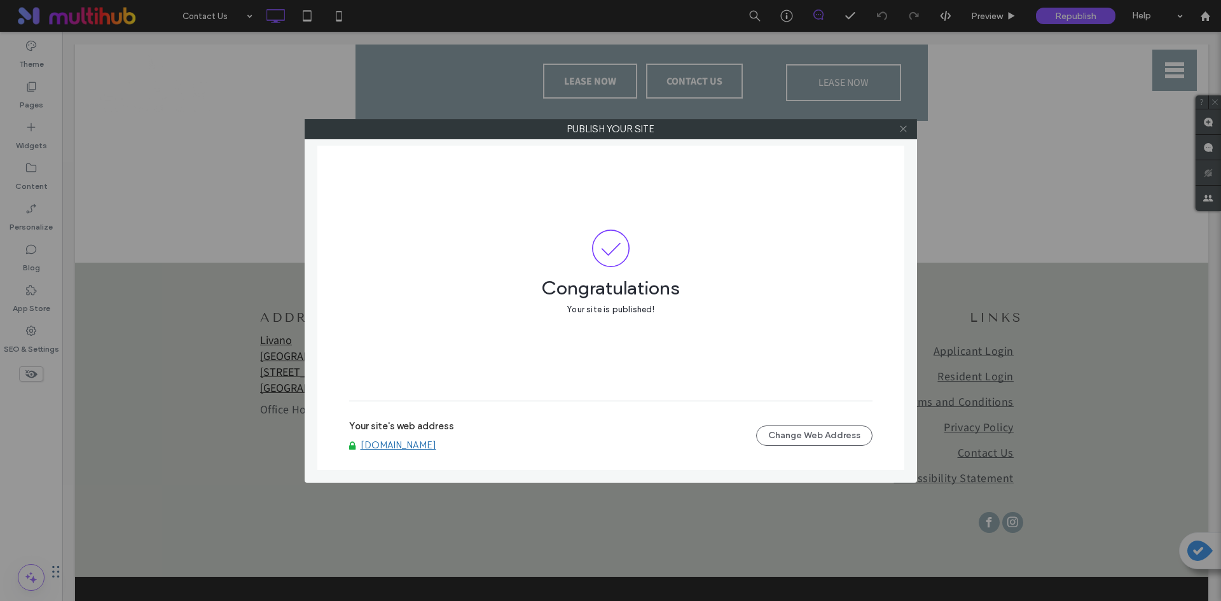
click at [900, 127] on icon at bounding box center [904, 129] width 10 height 10
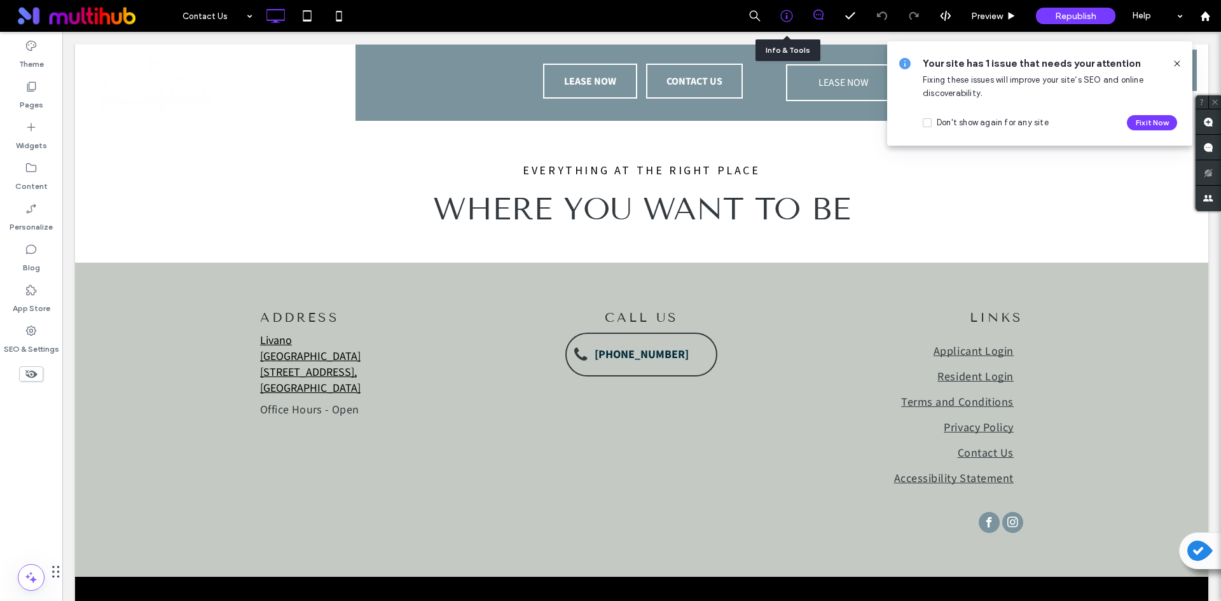
click at [780, 8] on div at bounding box center [787, 16] width 32 height 32
click at [788, 15] on icon at bounding box center [786, 16] width 13 height 13
